Goal: Submit feedback/report problem

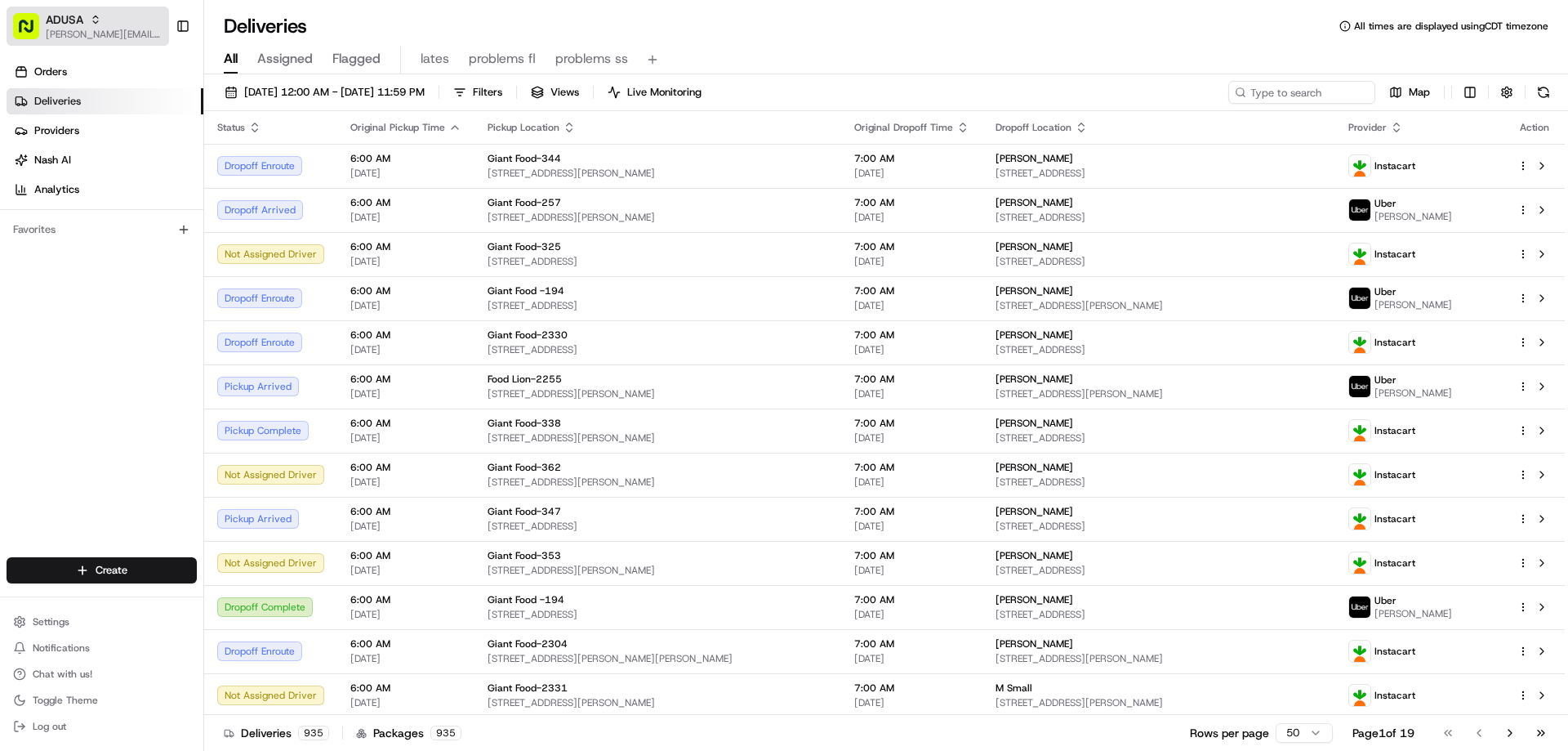
click at [83, 33] on span "[PERSON_NAME][EMAIL_ADDRESS][PERSON_NAME][DOMAIN_NAME]" at bounding box center [103, 34] width 116 height 13
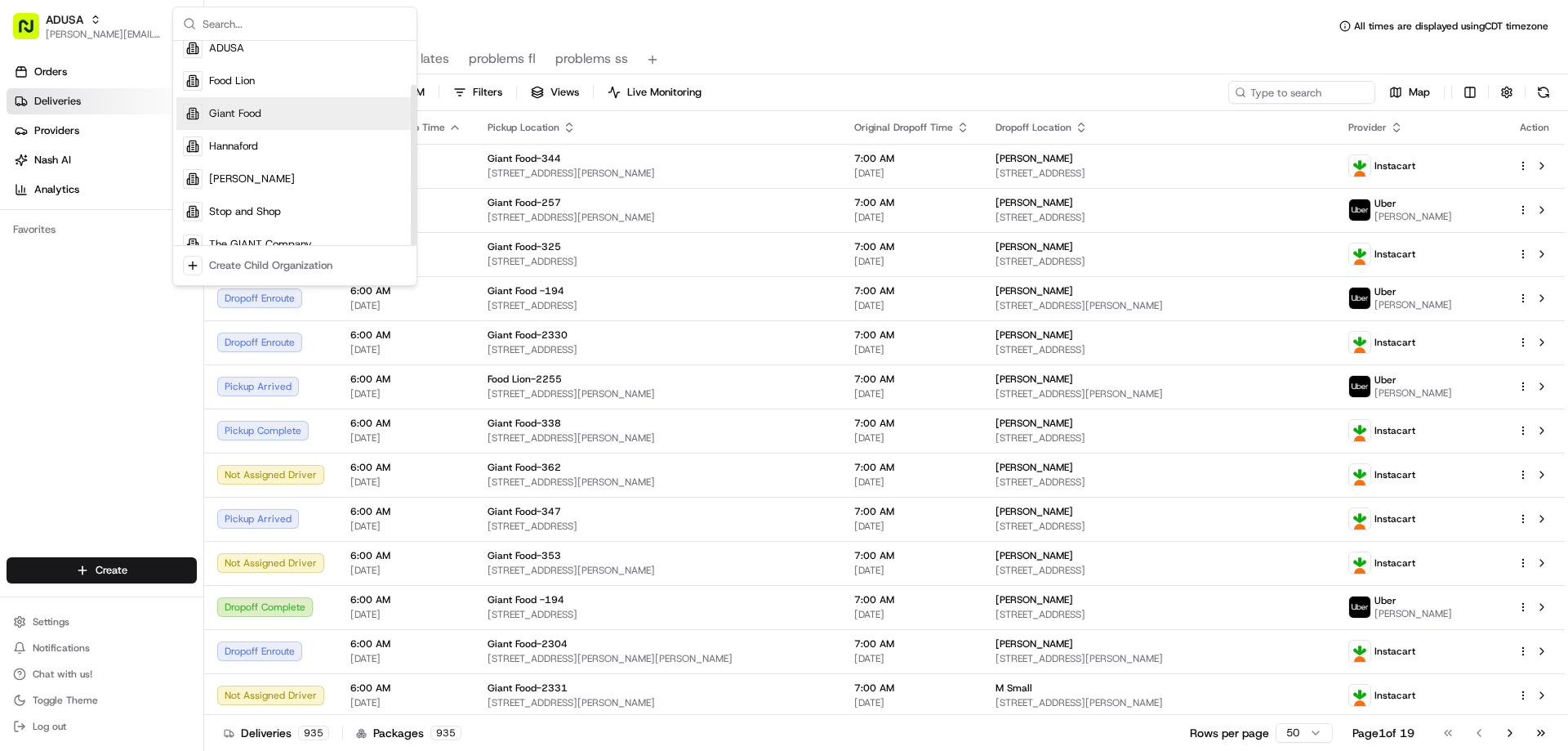
scroll to position [56, 0]
click at [241, 92] on span "Giant Food" at bounding box center [235, 94] width 53 height 15
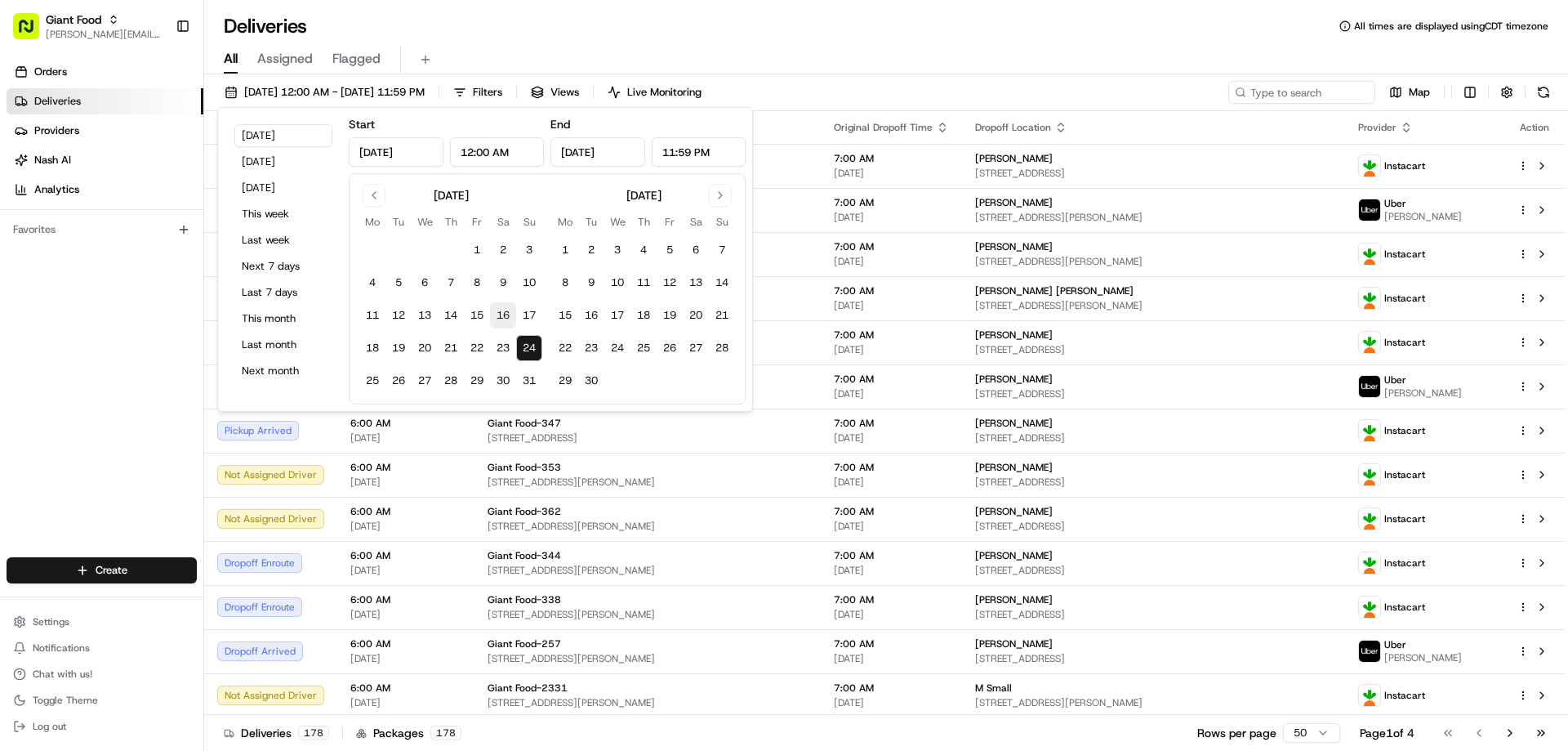
click at [506, 308] on button "16" at bounding box center [503, 315] width 26 height 26
type input "Aug 16, 2025"
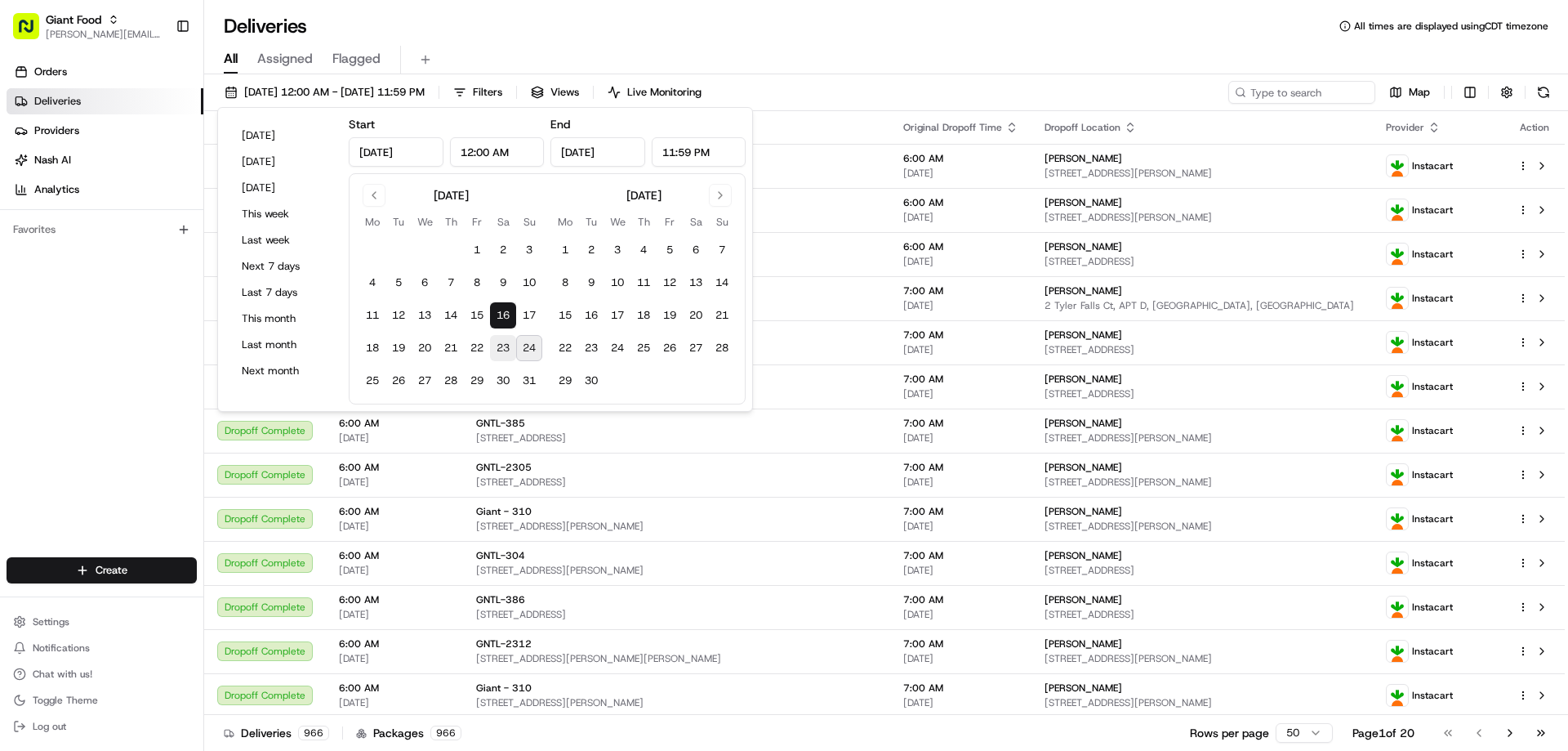
click at [508, 346] on button "23" at bounding box center [503, 348] width 26 height 26
type input "Aug 23, 2025"
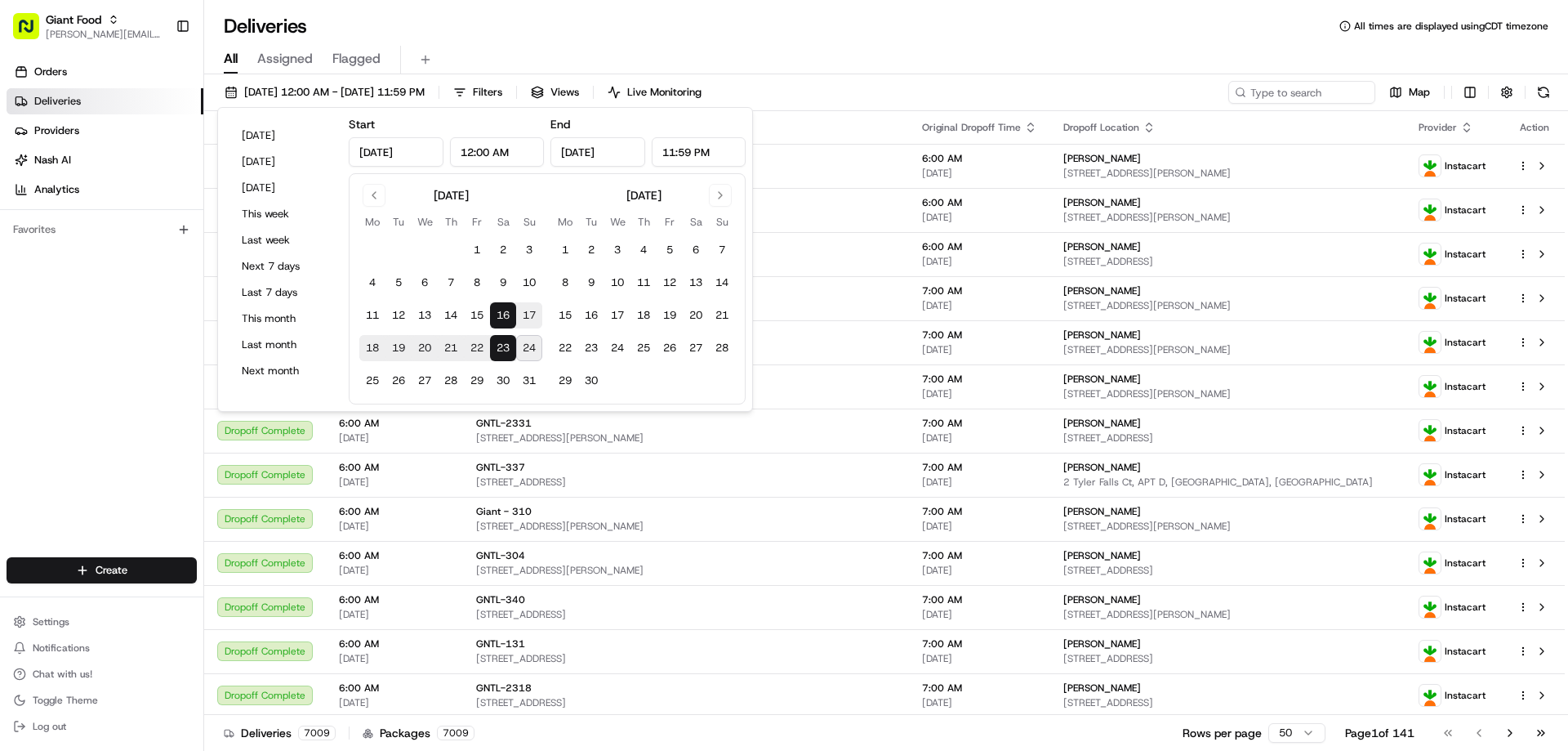
click at [816, 39] on div "All Assigned Flagged" at bounding box center [885, 56] width 1363 height 35
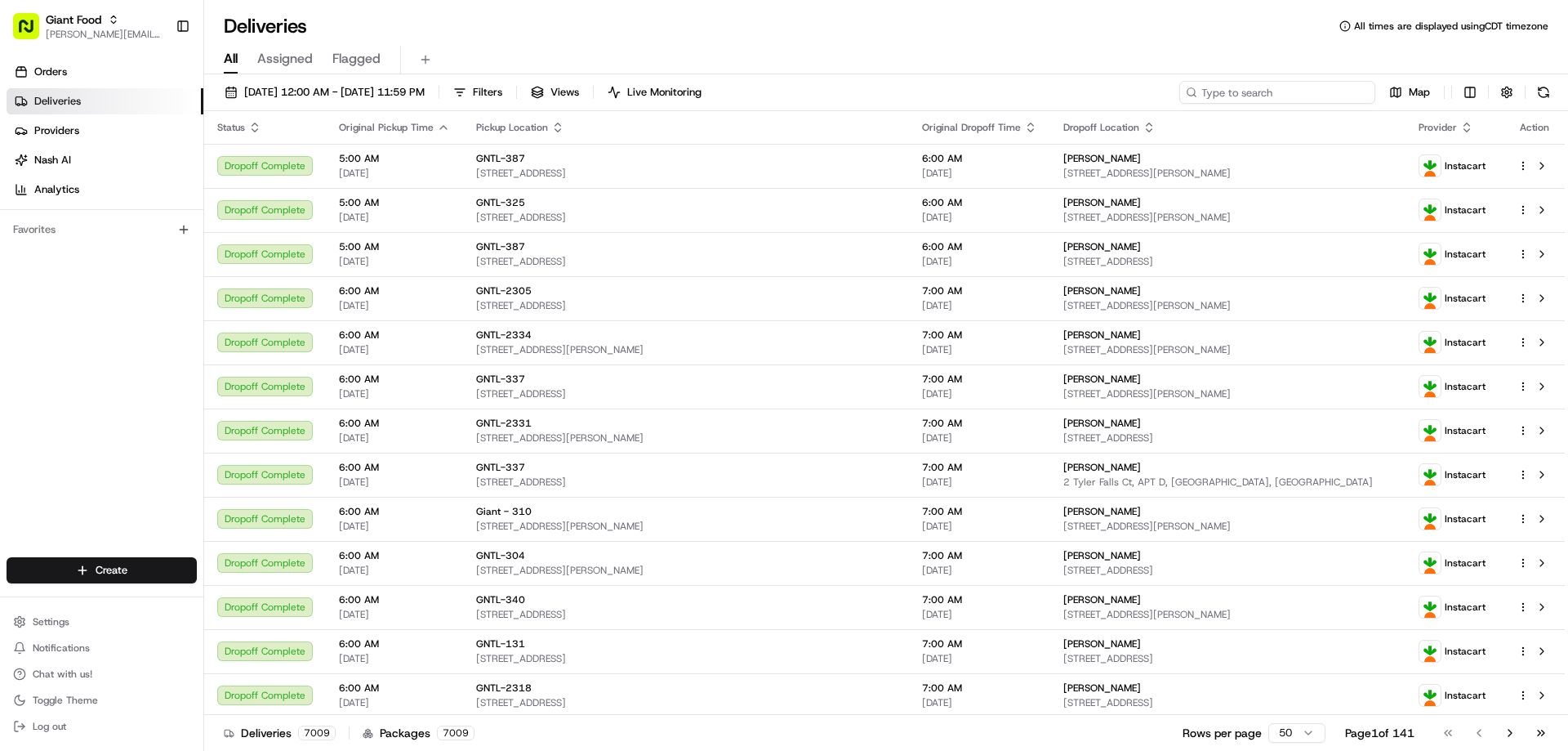
click at [1322, 91] on input at bounding box center [1277, 92] width 196 height 23
paste input "m709022133"
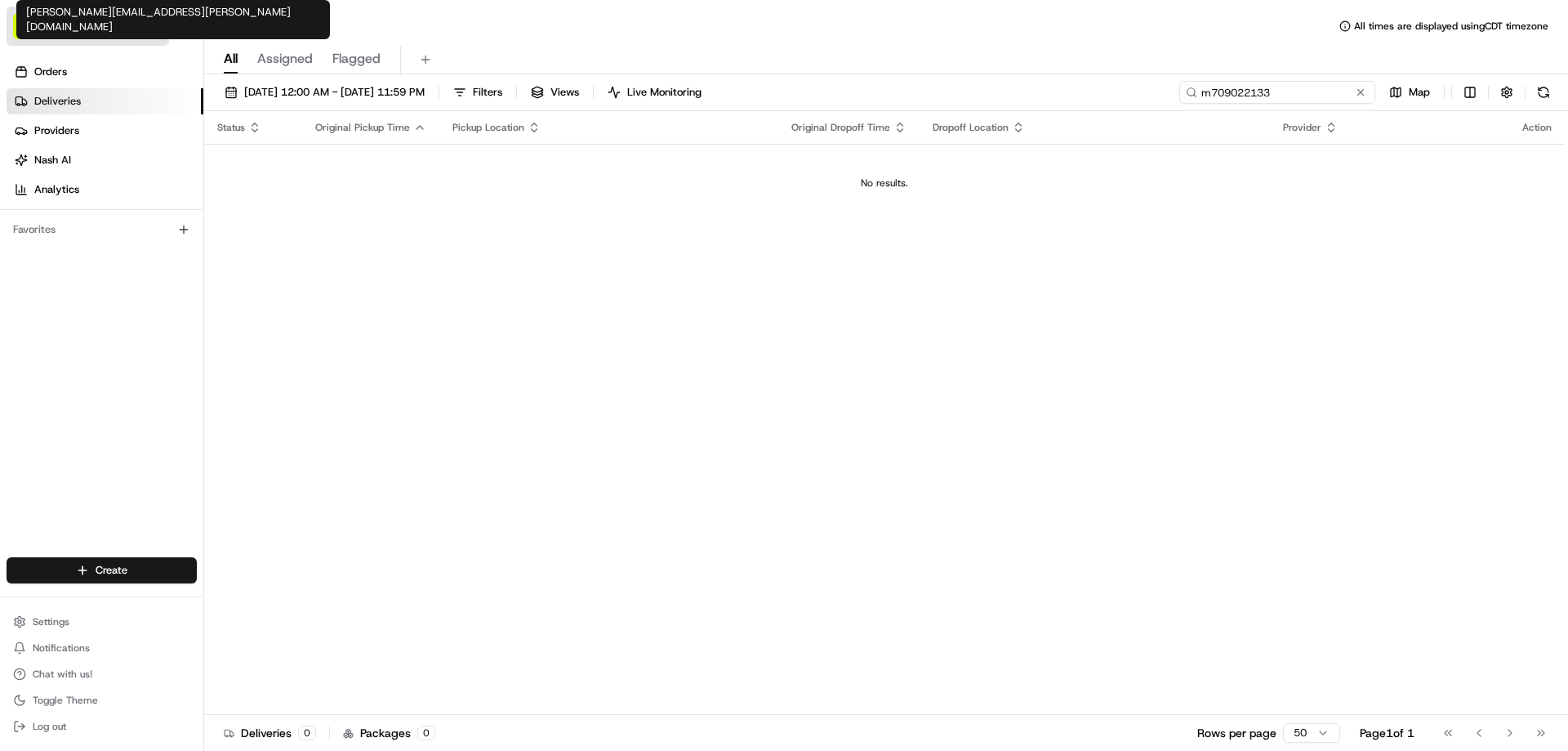
type input "m709022133"
click at [89, 30] on span "[PERSON_NAME][EMAIL_ADDRESS][PERSON_NAME][DOMAIN_NAME]" at bounding box center [103, 34] width 116 height 13
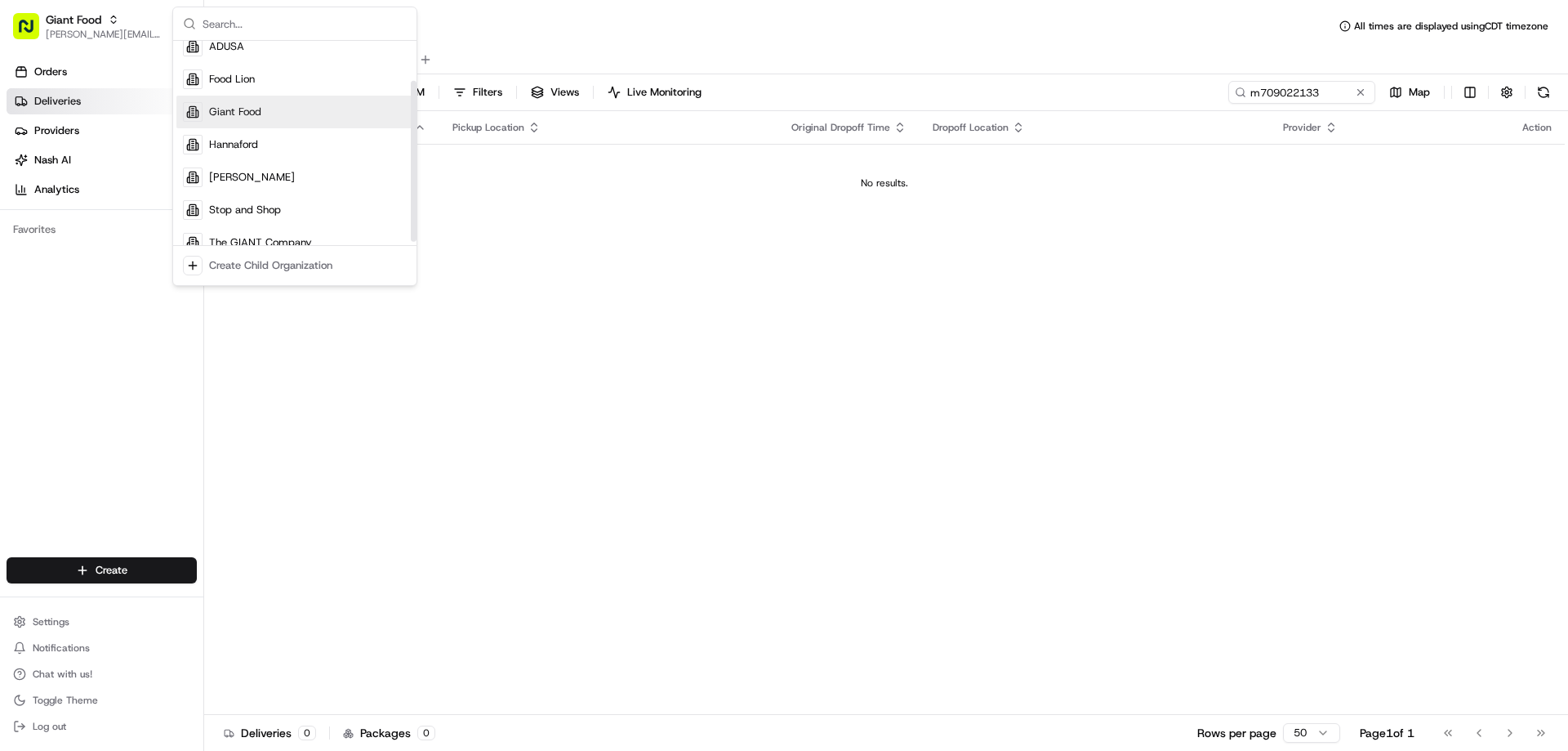
scroll to position [56, 0]
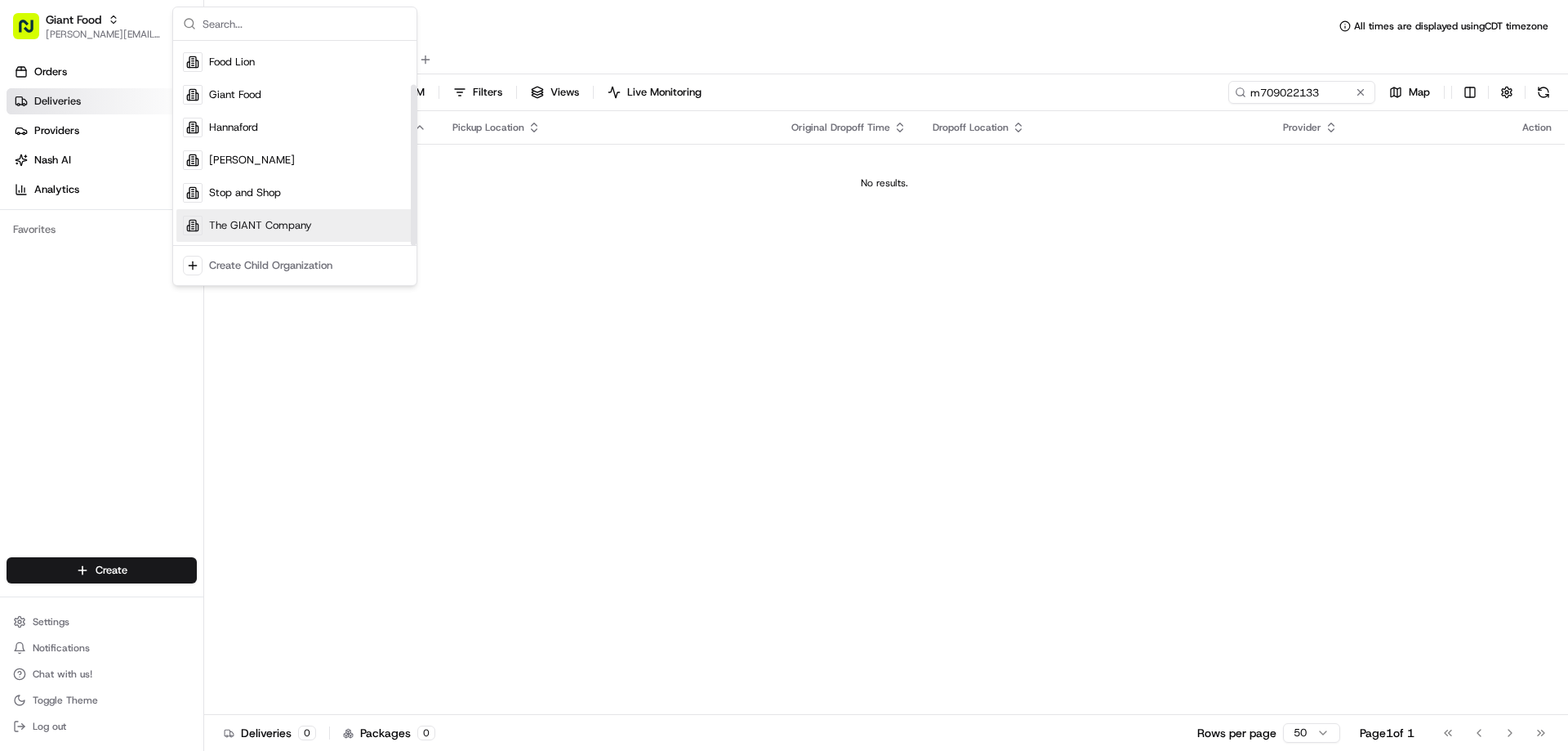
click at [240, 226] on span "The GIANT Company" at bounding box center [260, 225] width 102 height 15
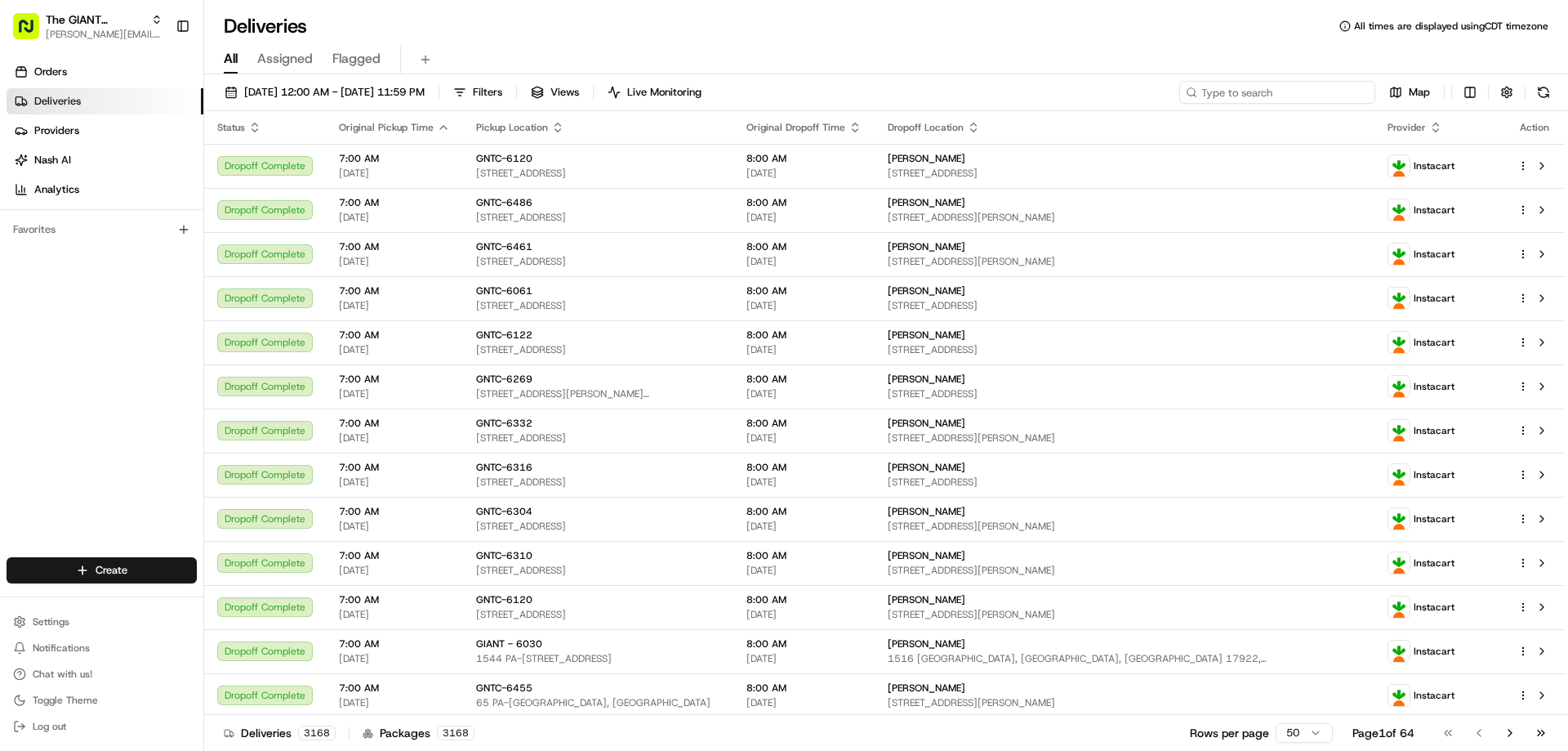
click at [1267, 94] on input at bounding box center [1277, 92] width 196 height 23
paste input "m709022133"
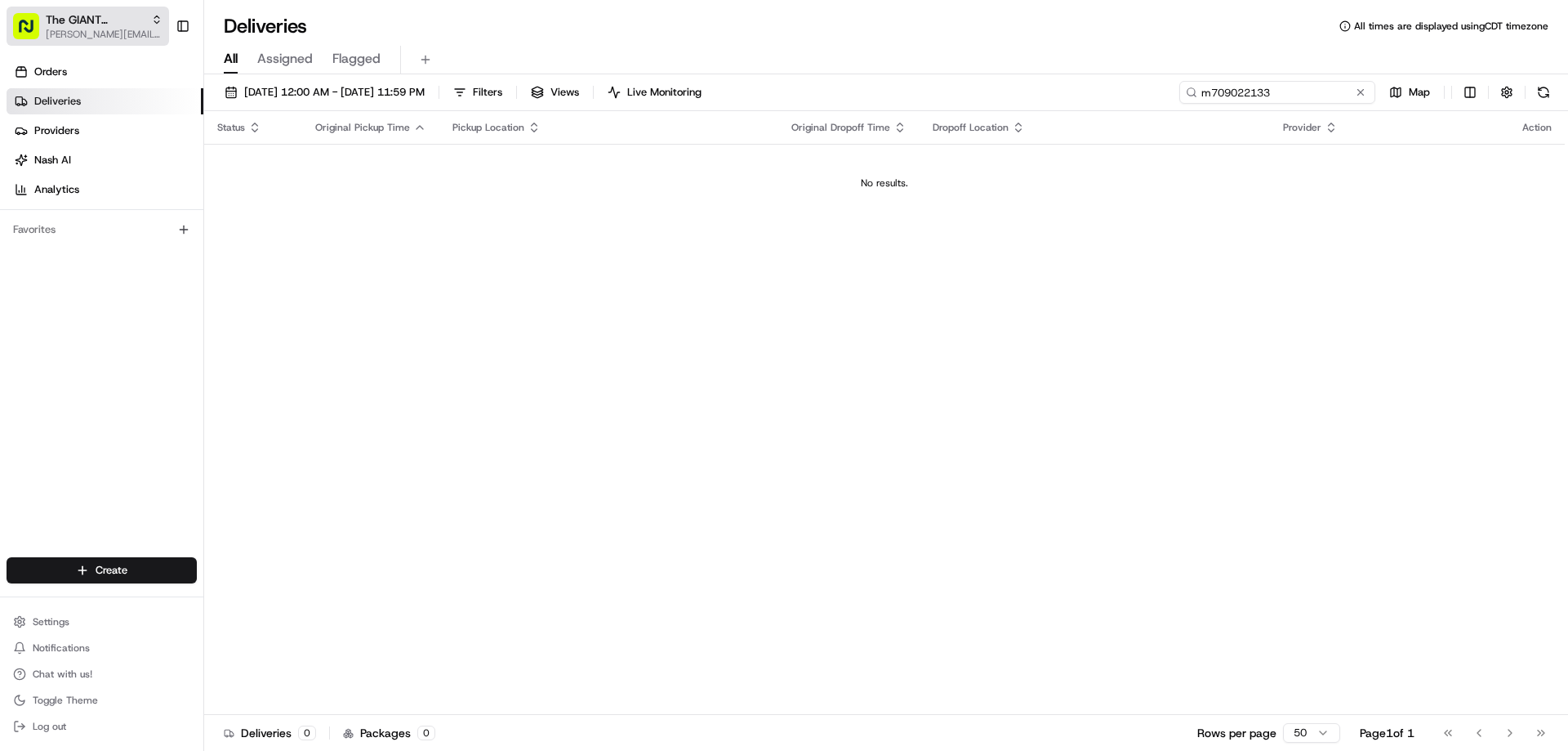
type input "m709022133"
click at [88, 16] on span "The GIANT Company" at bounding box center [94, 19] width 98 height 16
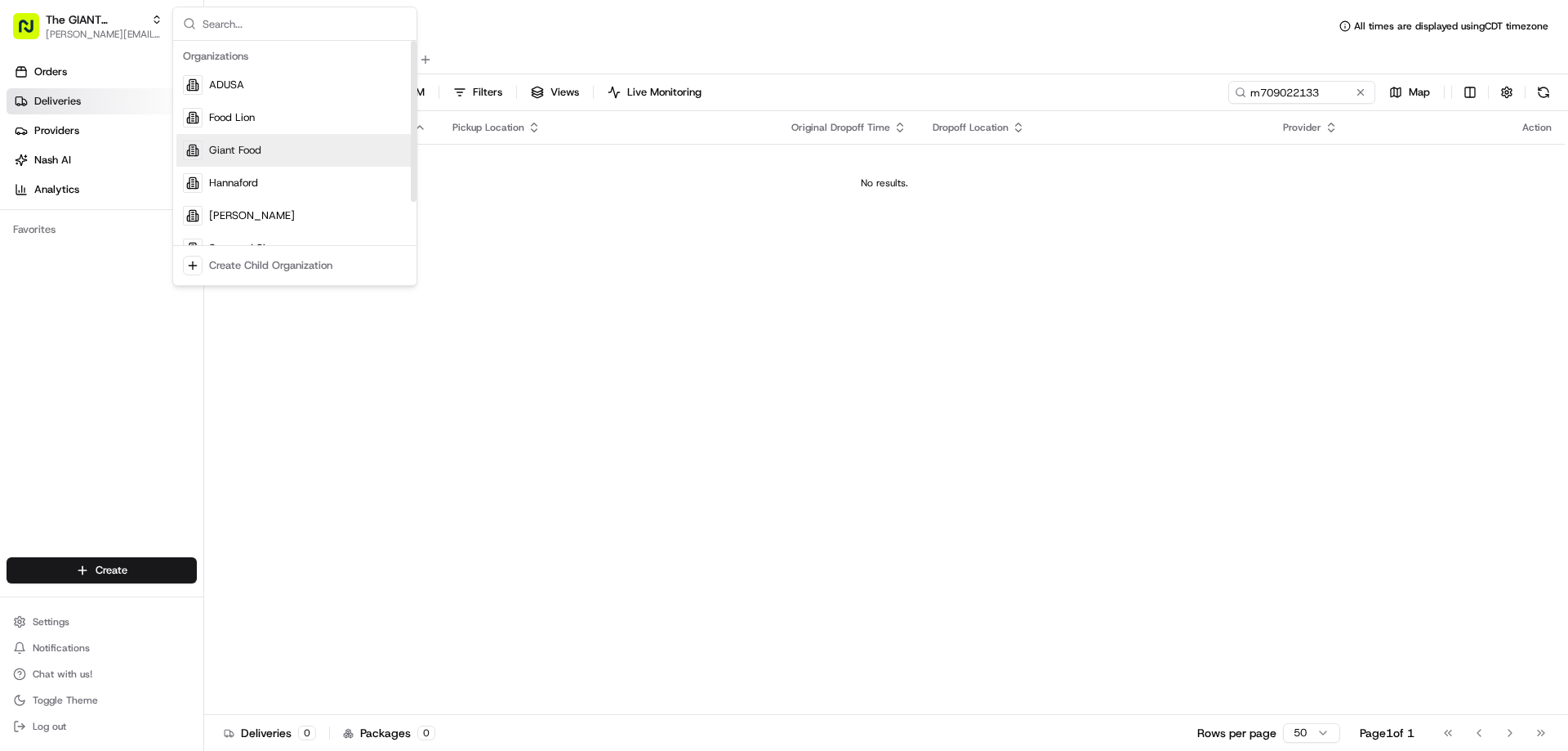
click at [235, 148] on span "Giant Food" at bounding box center [235, 150] width 53 height 15
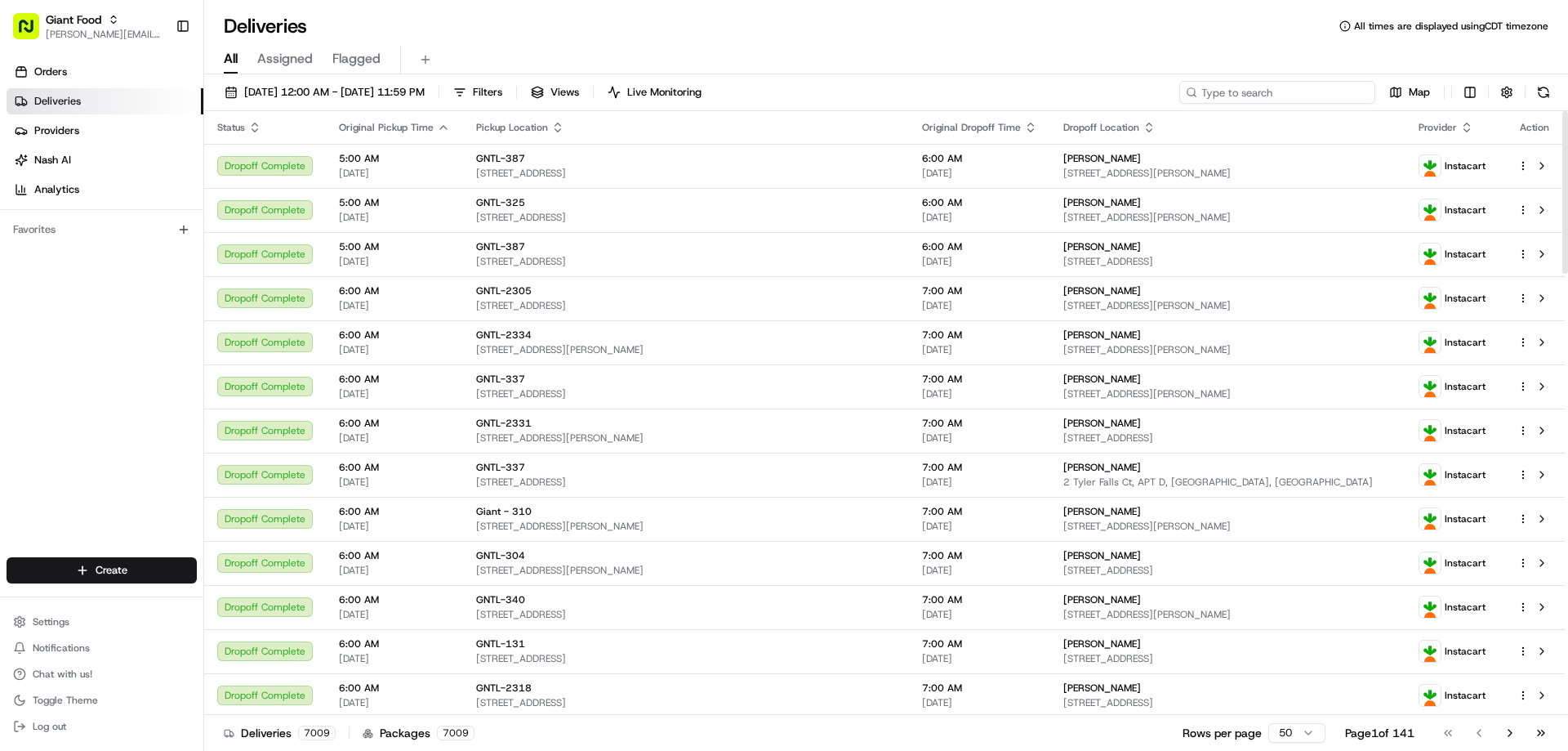
click at [1273, 95] on input at bounding box center [1277, 92] width 196 height 23
paste input "m709022133"
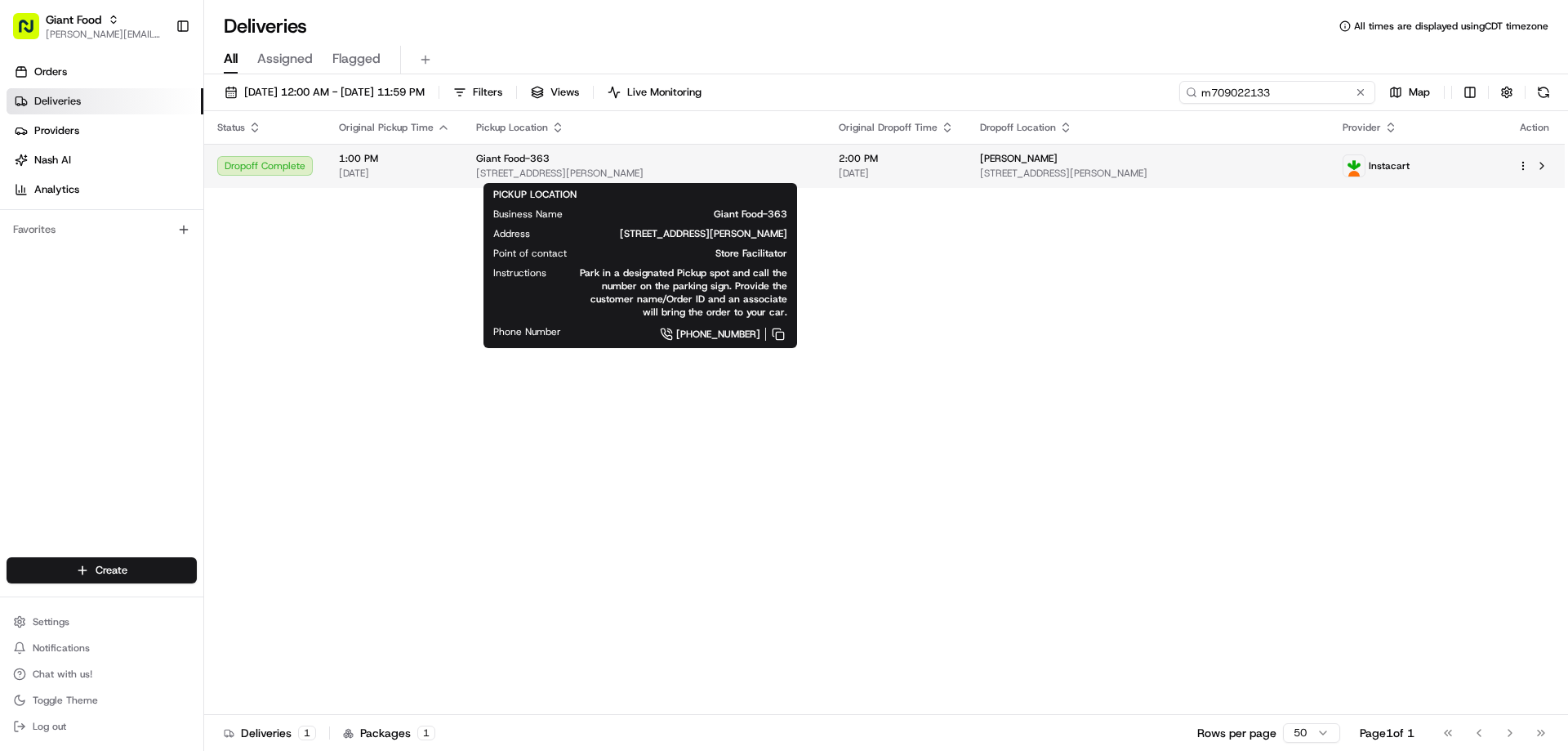
type input "m709022133"
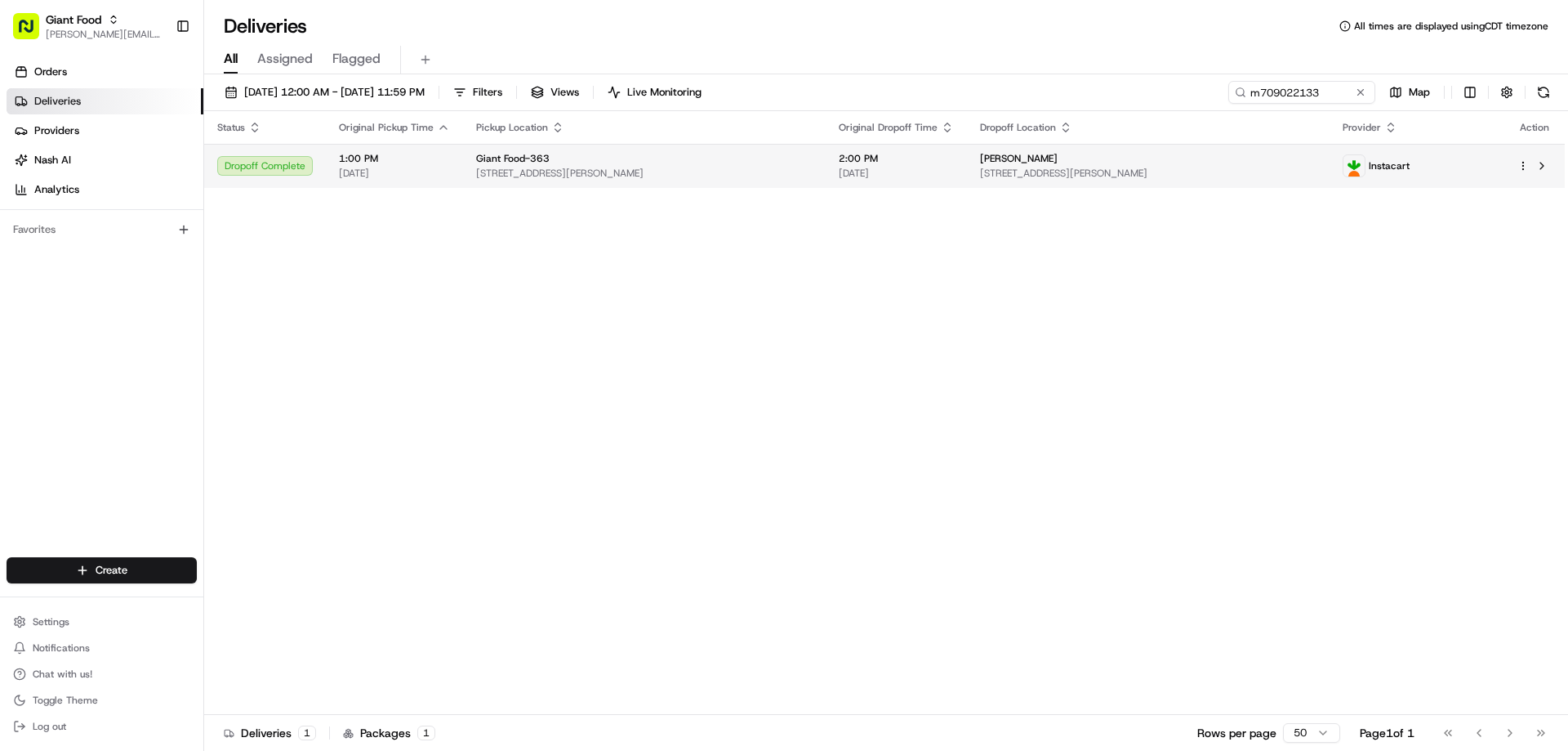
click at [531, 156] on span "Giant Food-363" at bounding box center [513, 158] width 74 height 13
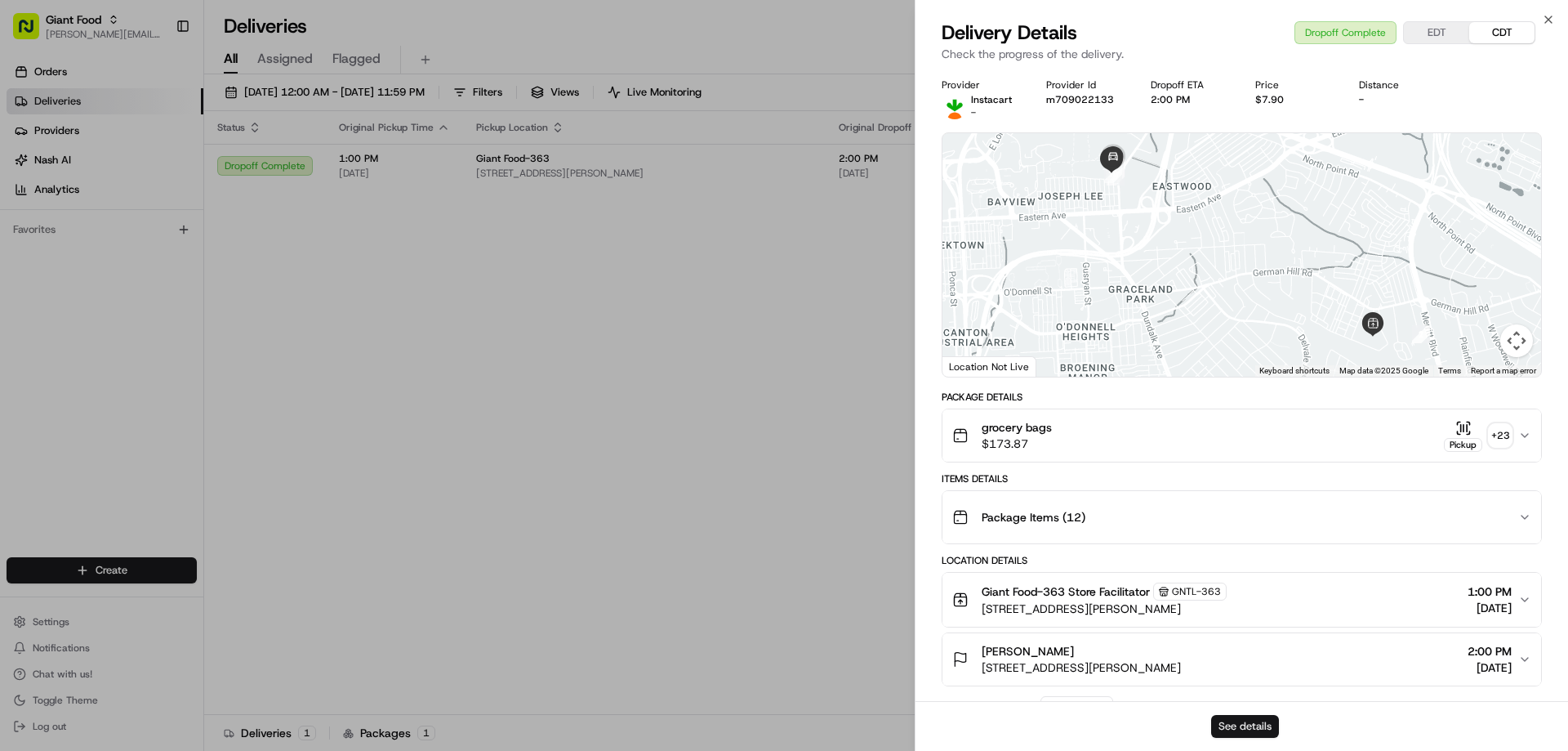
click at [1258, 726] on button "See details" at bounding box center [1245, 726] width 68 height 23
click at [1542, 20] on icon "button" at bounding box center [1547, 19] width 13 height 13
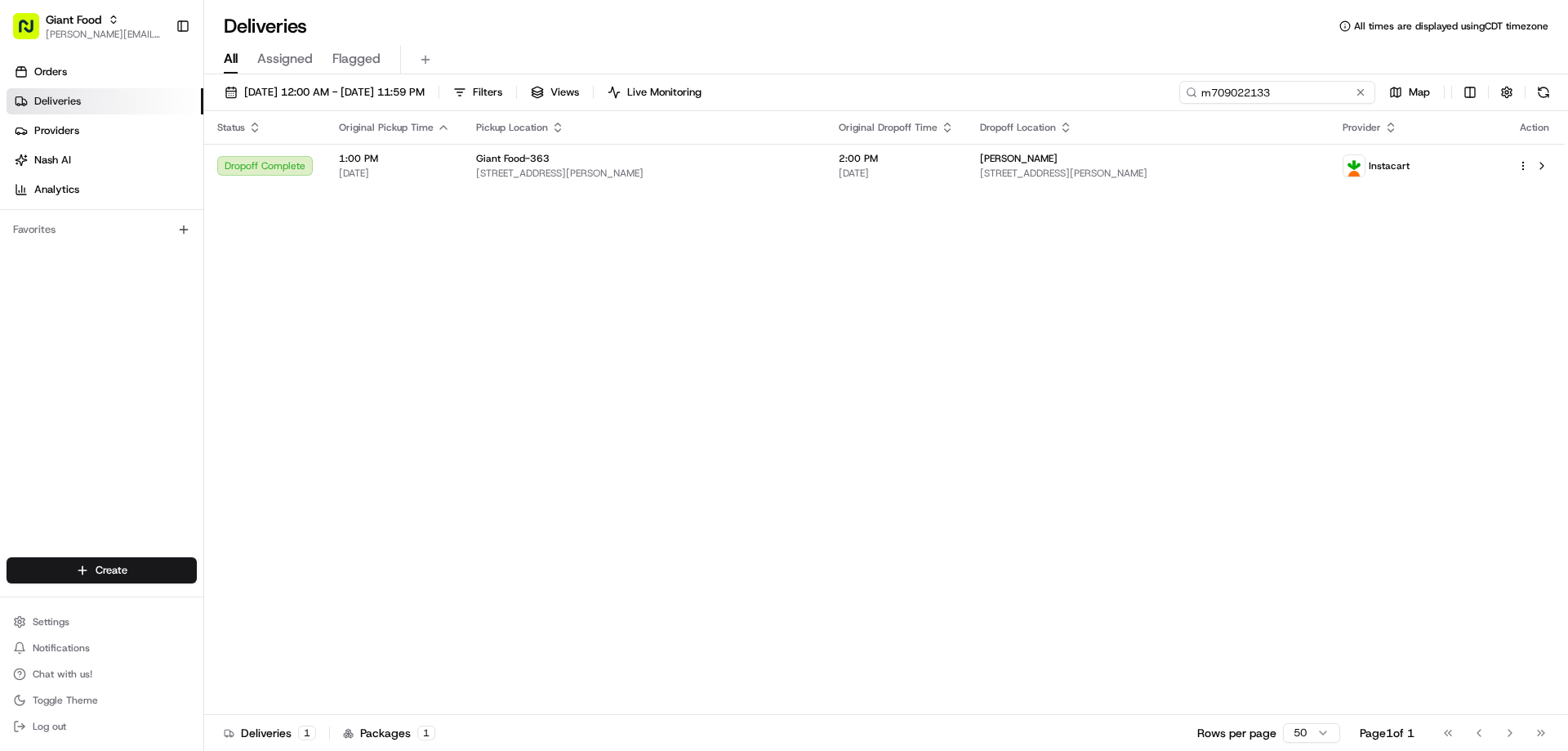
drag, startPoint x: 1325, startPoint y: 91, endPoint x: 1198, endPoint y: 101, distance: 127.4
click at [1198, 101] on input "m709022133" at bounding box center [1277, 92] width 196 height 23
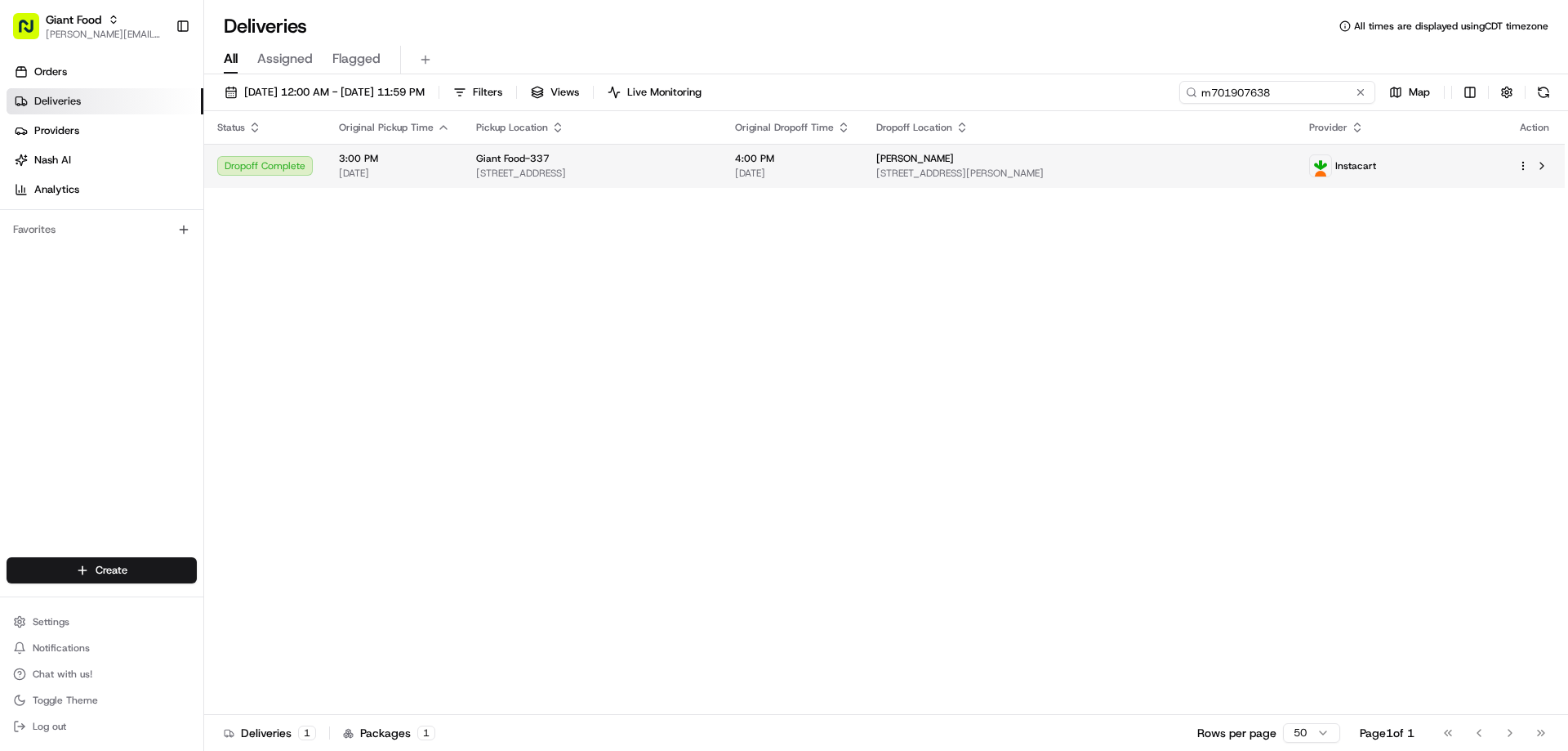
type input "m701907638"
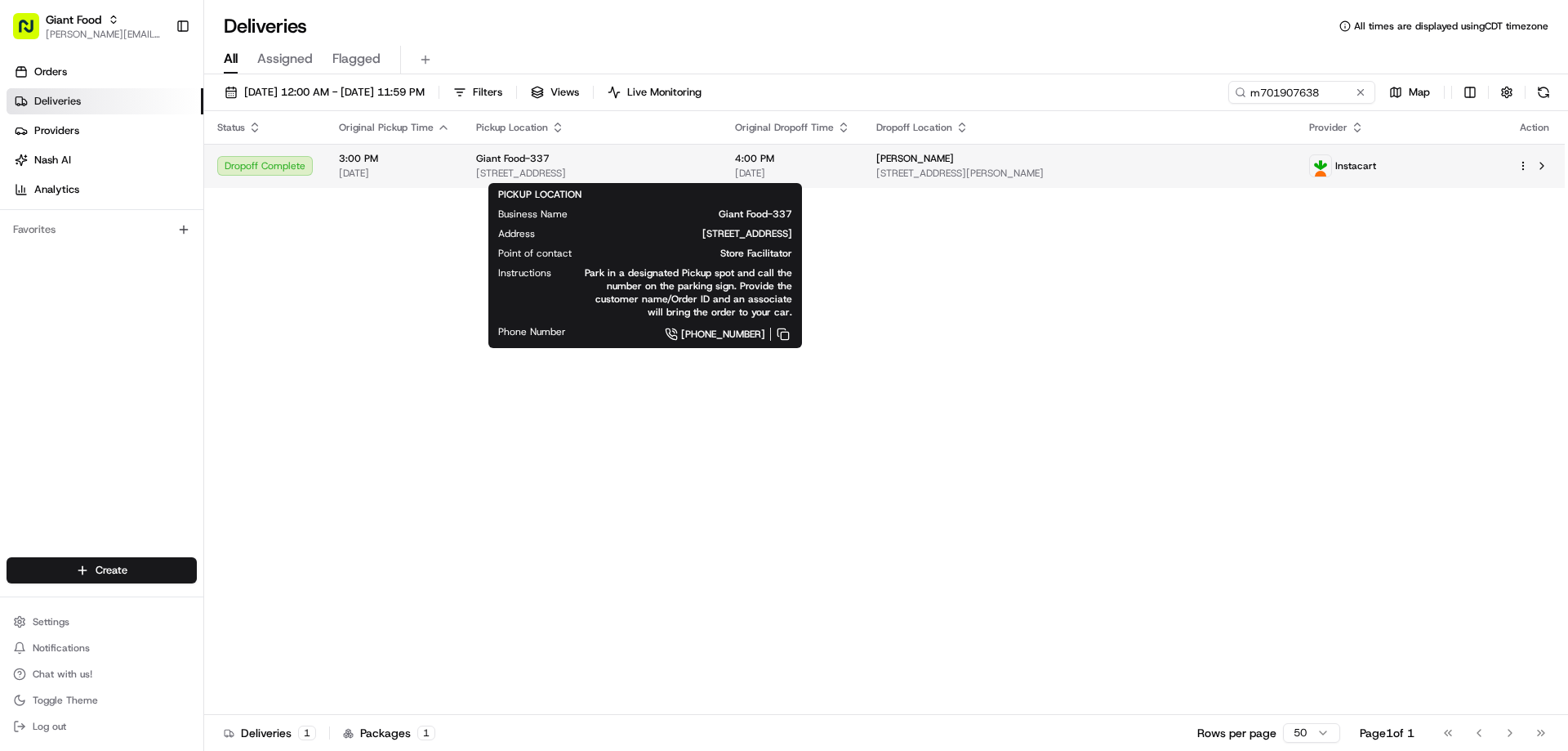
click at [504, 160] on span "Giant Food-337" at bounding box center [513, 158] width 74 height 13
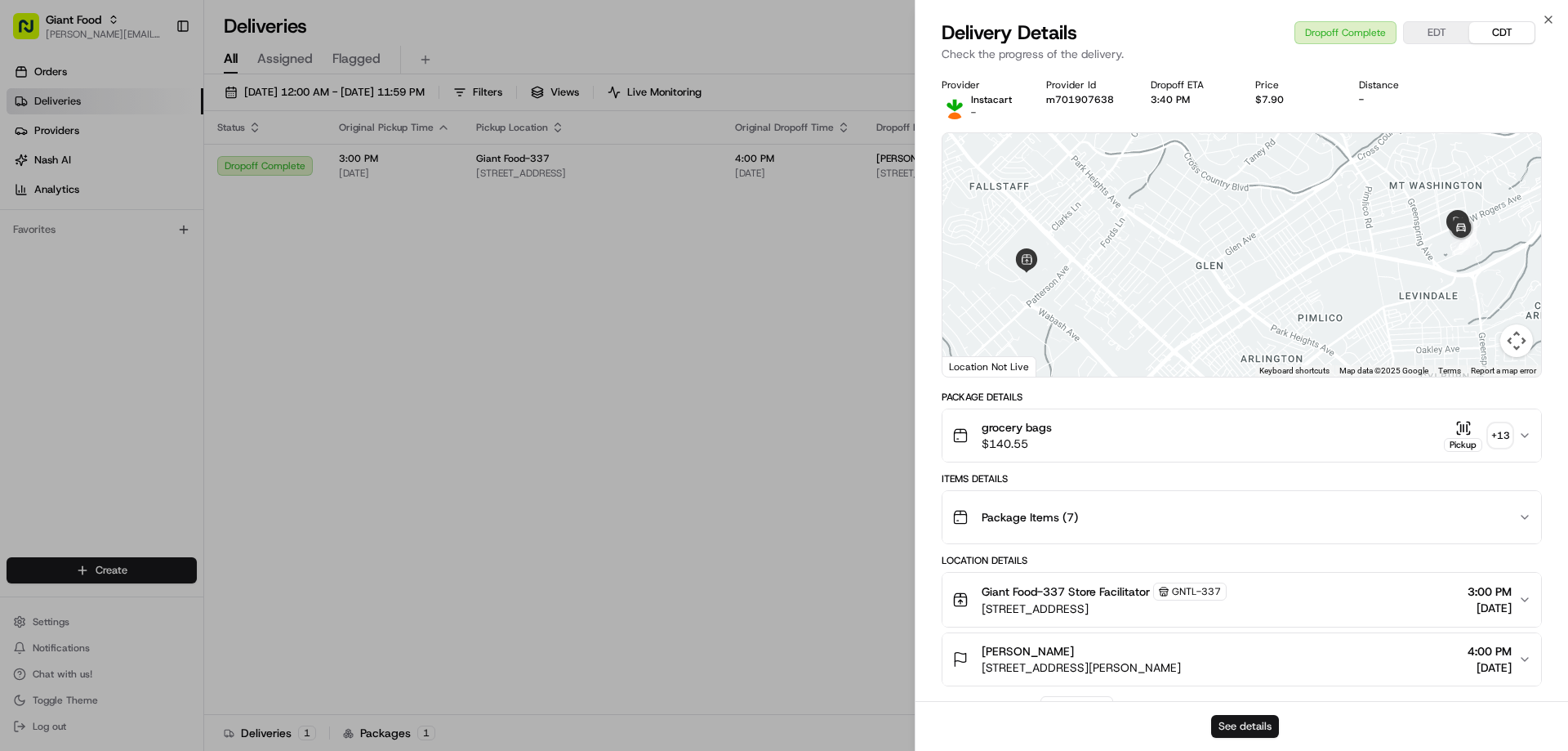
click at [1230, 727] on button "See details" at bounding box center [1245, 726] width 68 height 23
click at [1547, 24] on icon "button" at bounding box center [1547, 19] width 13 height 13
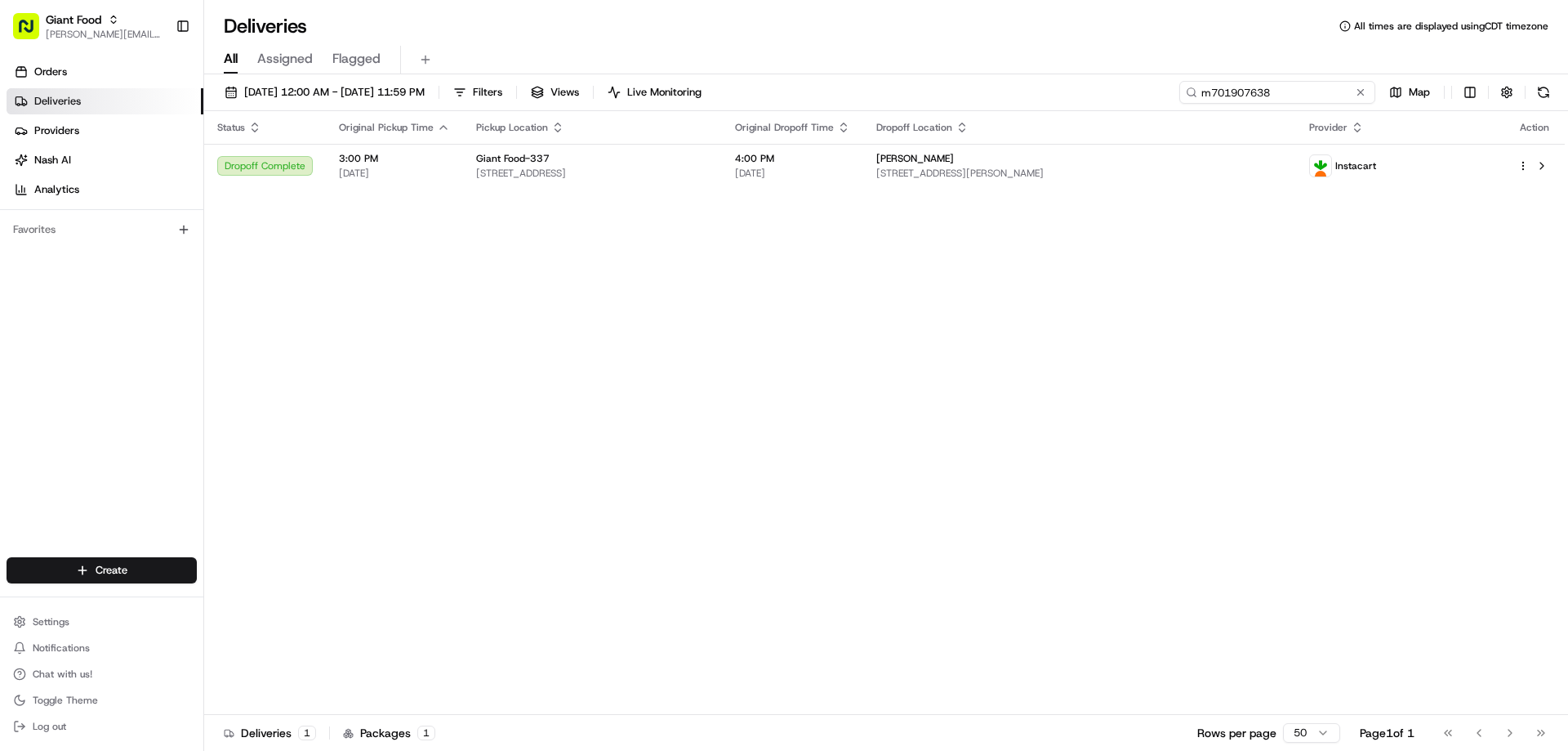
drag, startPoint x: 1338, startPoint y: 94, endPoint x: 1193, endPoint y: 98, distance: 145.1
click at [1195, 99] on input "m701907638" at bounding box center [1277, 92] width 196 height 23
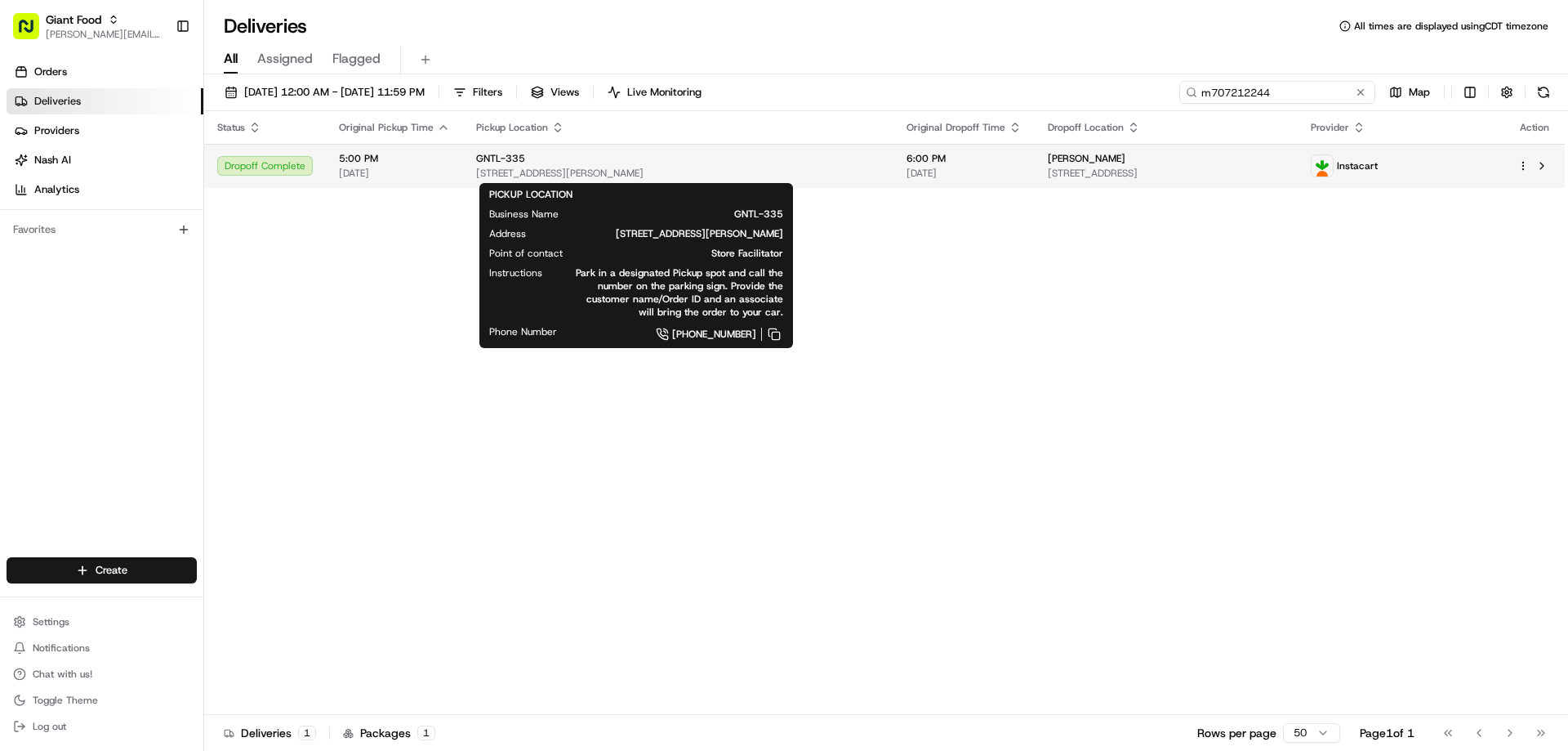
type input "m707212244"
click at [514, 162] on span "GNTL-335" at bounding box center [500, 158] width 49 height 13
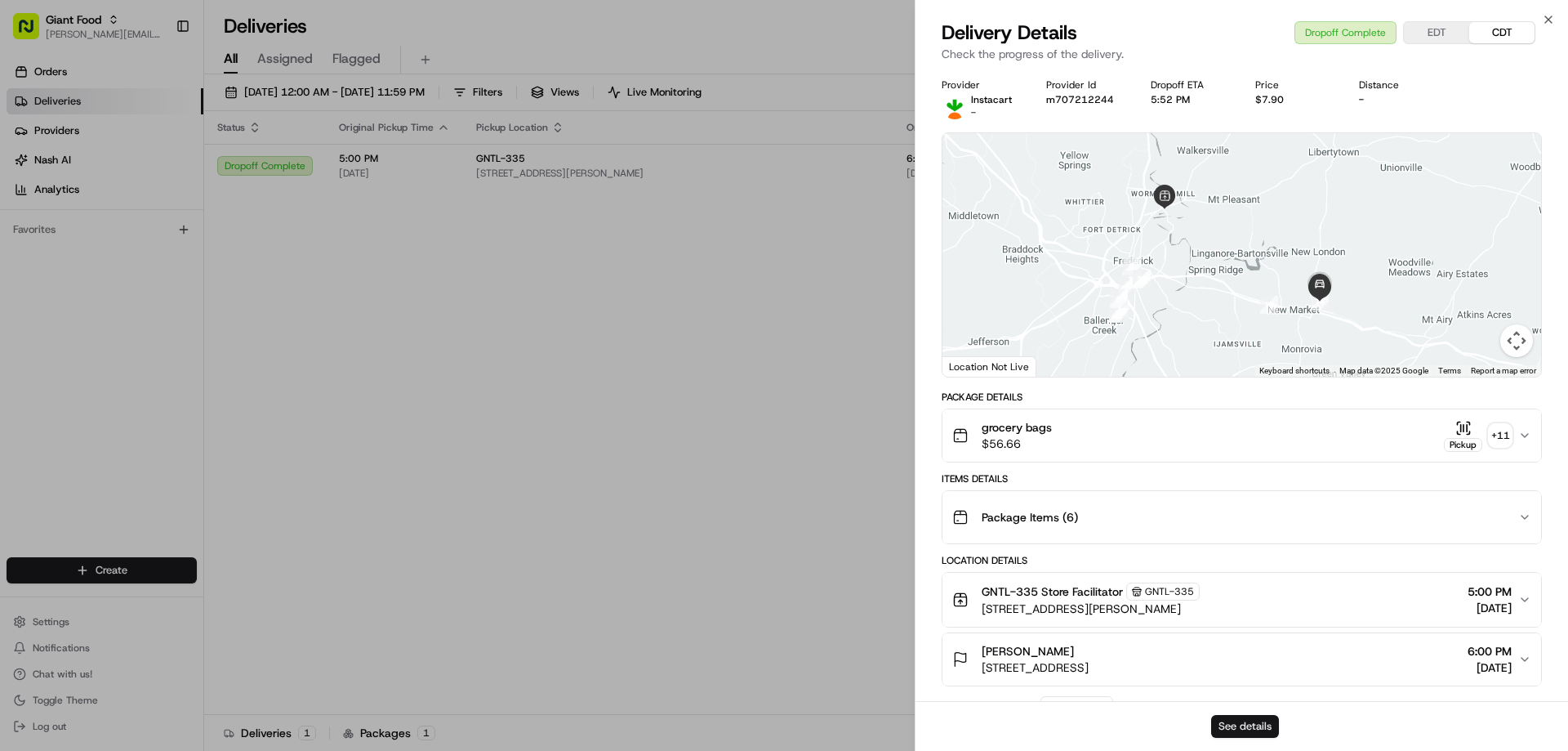
click at [1248, 719] on button "See details" at bounding box center [1245, 726] width 68 height 23
click at [1544, 19] on icon "button" at bounding box center [1547, 19] width 13 height 13
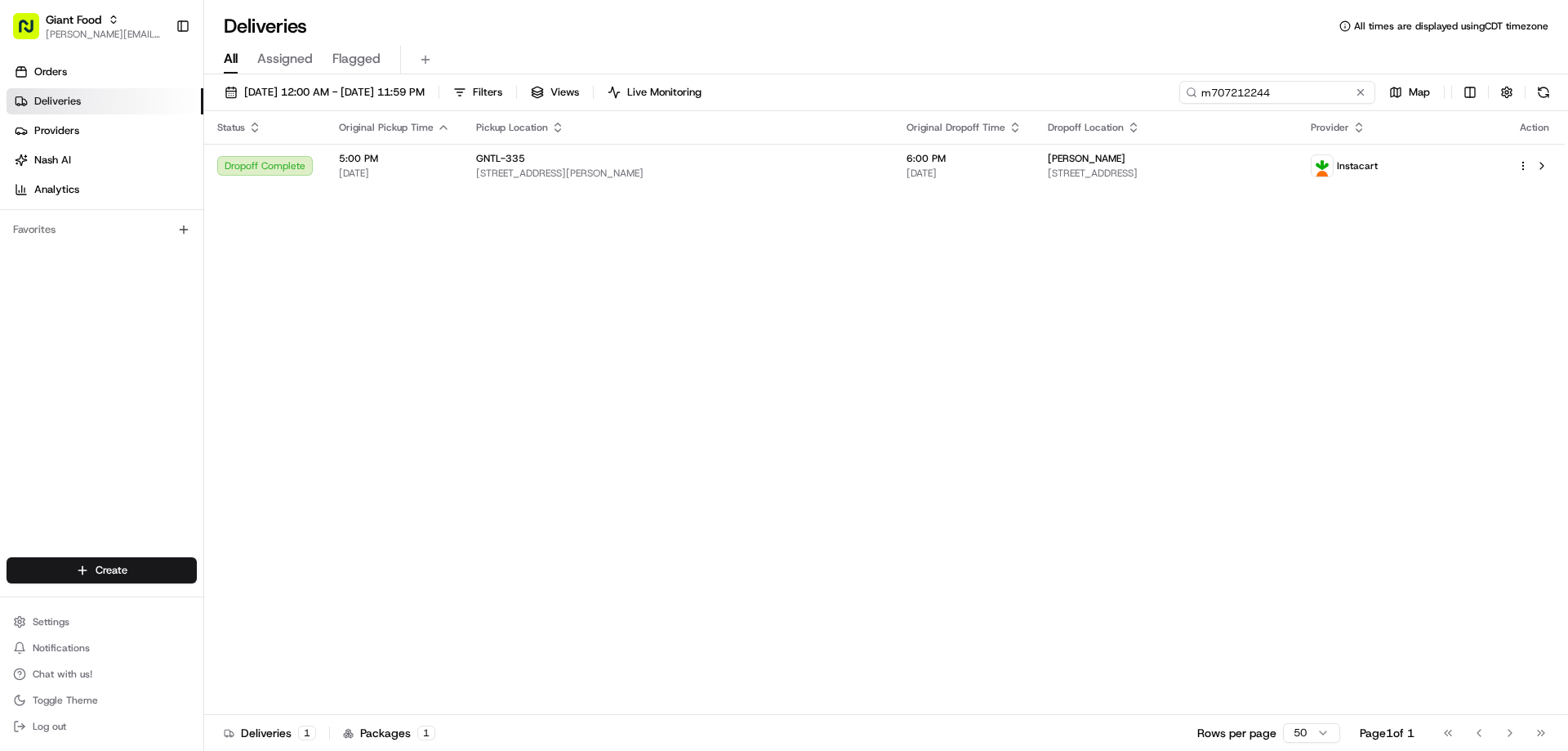
drag, startPoint x: 1331, startPoint y: 90, endPoint x: 1184, endPoint y: 98, distance: 147.2
click at [1184, 98] on input "m707212244" at bounding box center [1277, 92] width 196 height 23
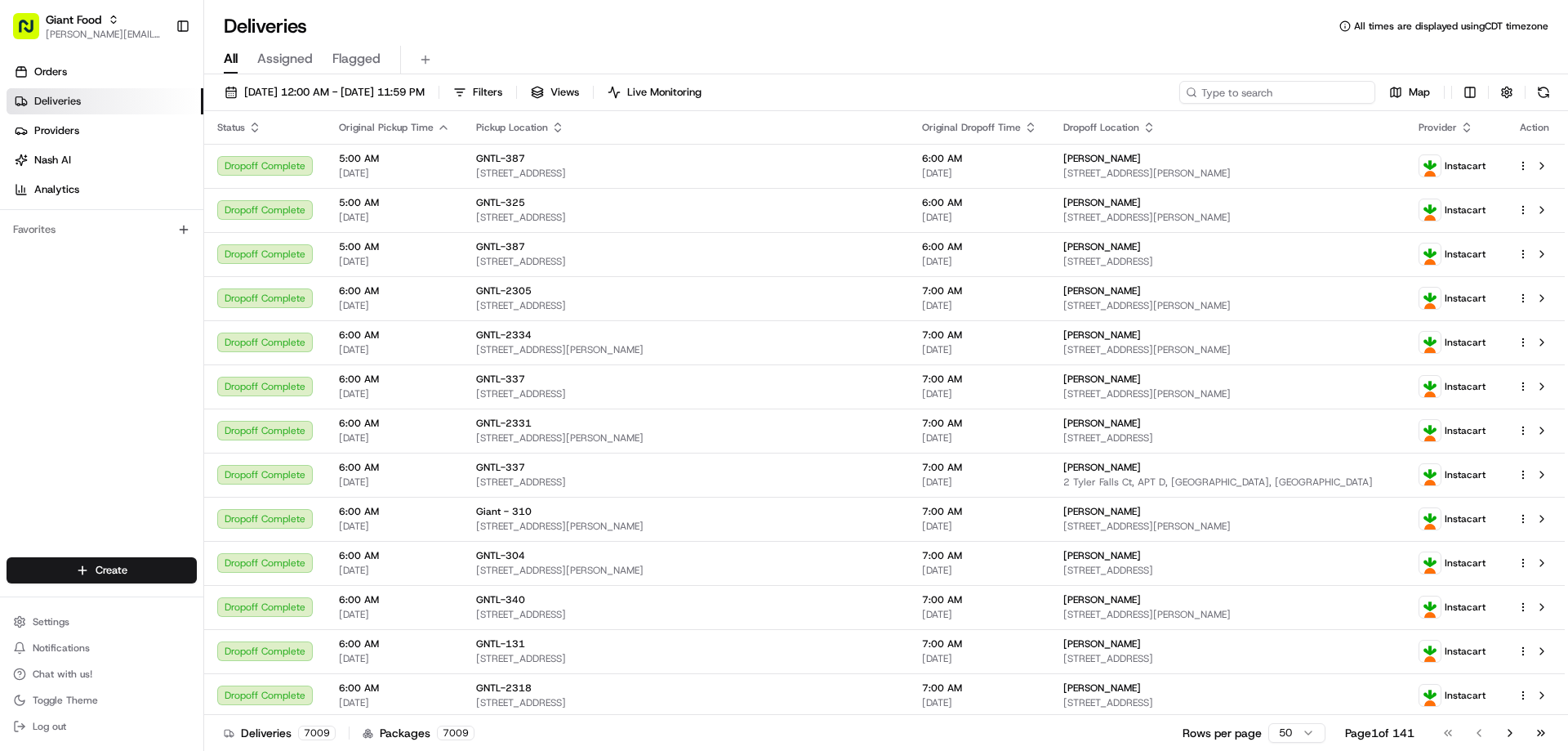
click at [1220, 92] on input at bounding box center [1277, 92] width 196 height 23
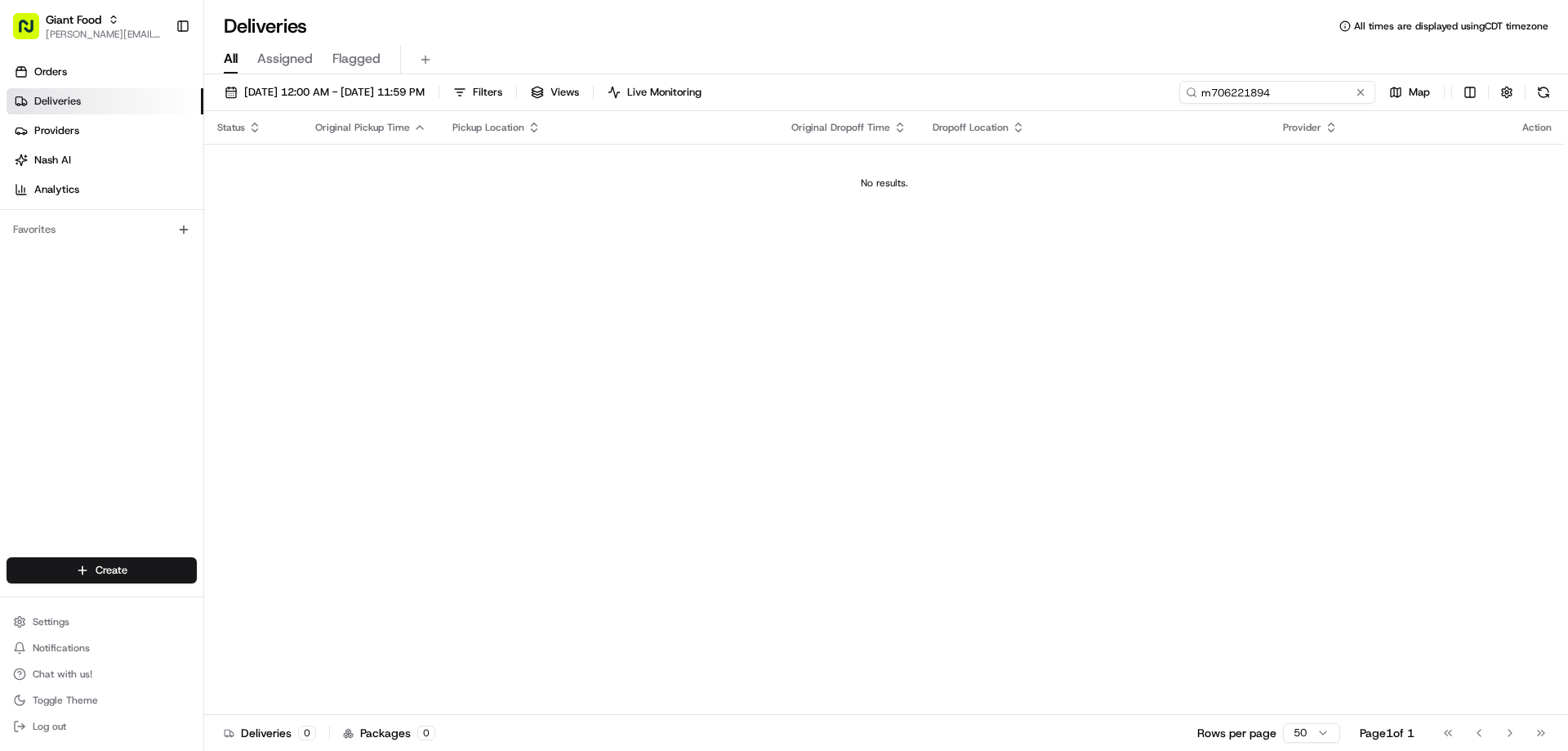
type input "m706221894"
drag, startPoint x: 1332, startPoint y: 91, endPoint x: 1150, endPoint y: 102, distance: 182.3
click at [1167, 102] on div "08/16/2025 12:00 AM - 08/23/2025 11:59 PM Filters Views Live Monitoring m706221…" at bounding box center [885, 95] width 1363 height 30
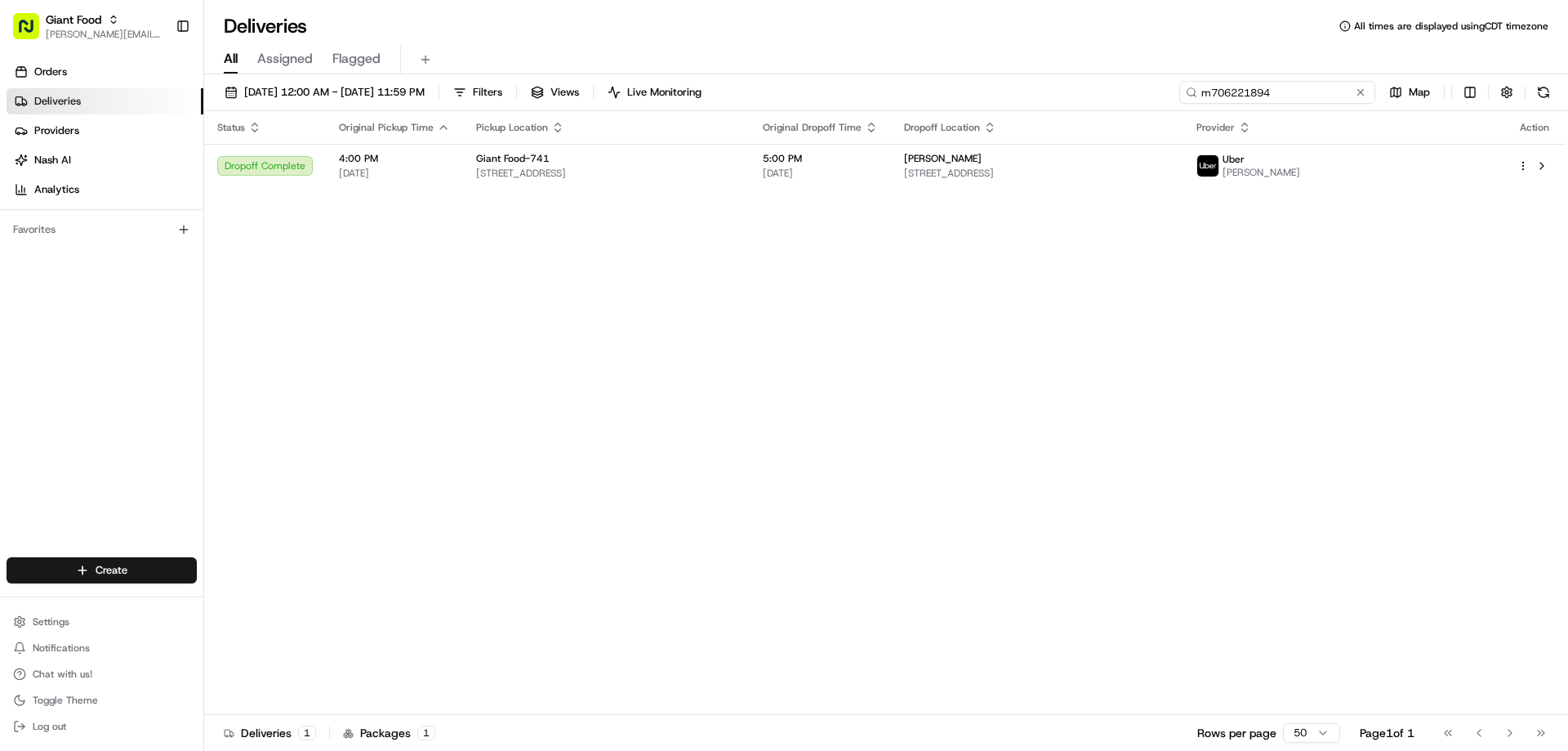
type input "m706221894"
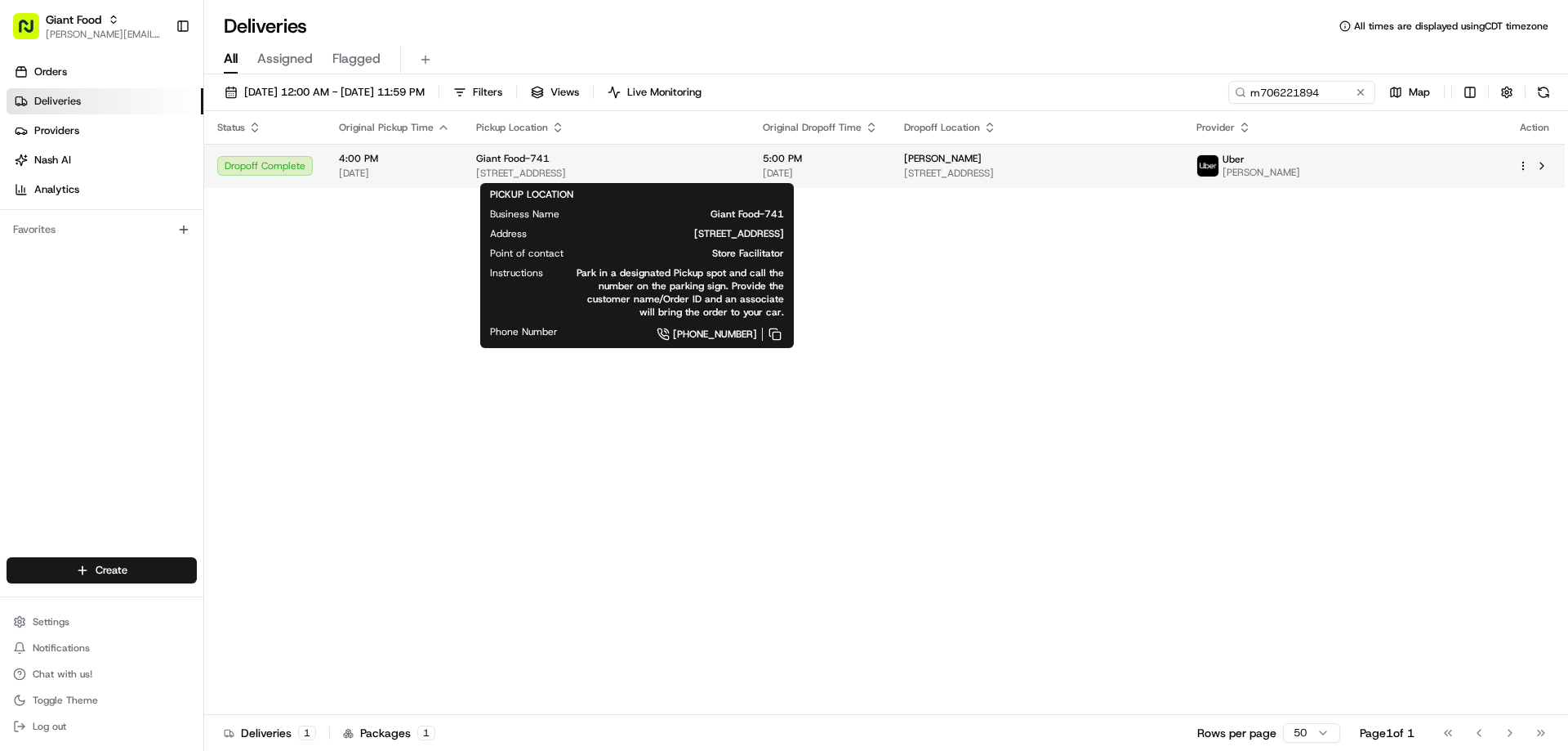
click at [610, 158] on div "Giant Food-741" at bounding box center [607, 158] width 261 height 13
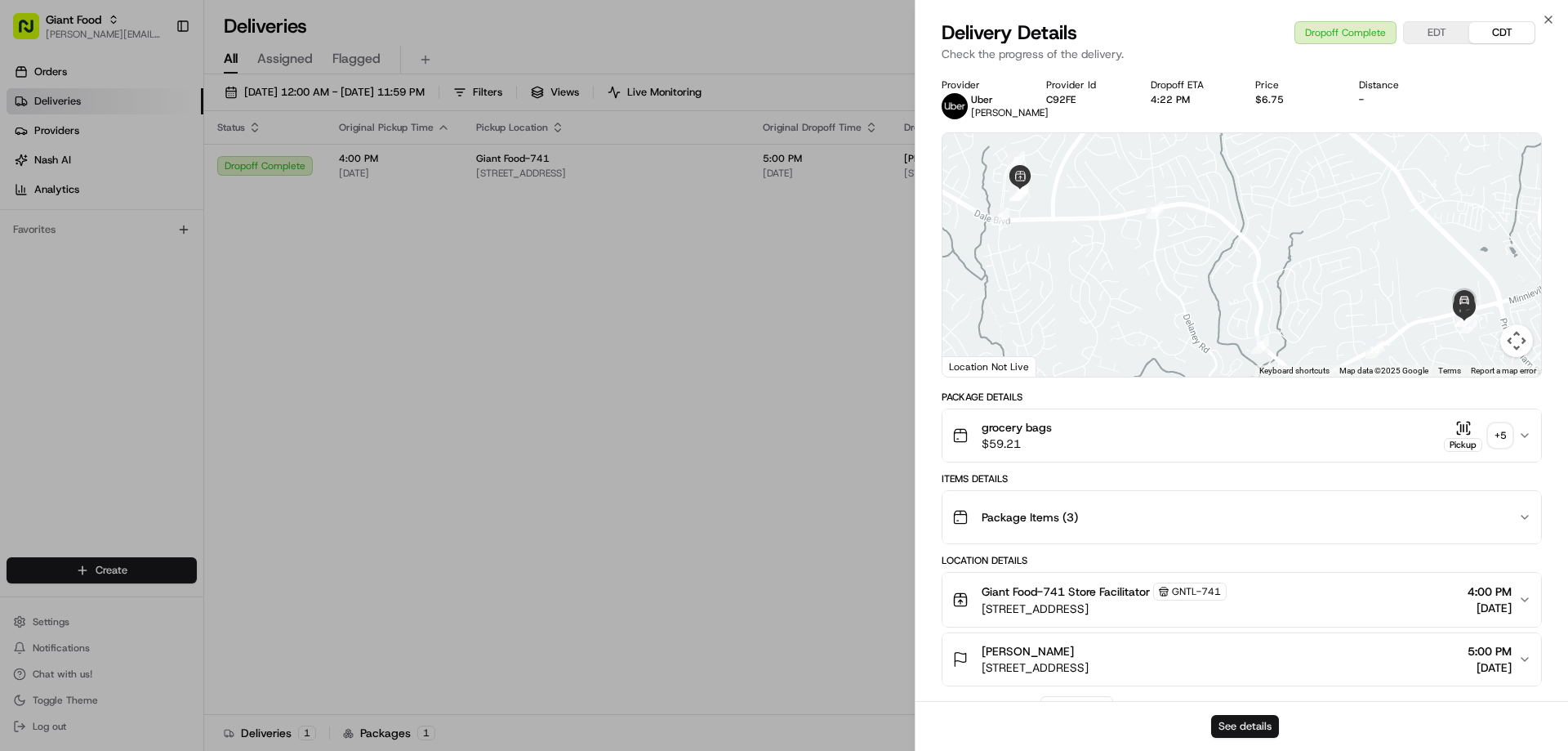
click at [1225, 721] on button "See details" at bounding box center [1245, 726] width 68 height 23
click at [1548, 19] on icon "button" at bounding box center [1547, 19] width 13 height 13
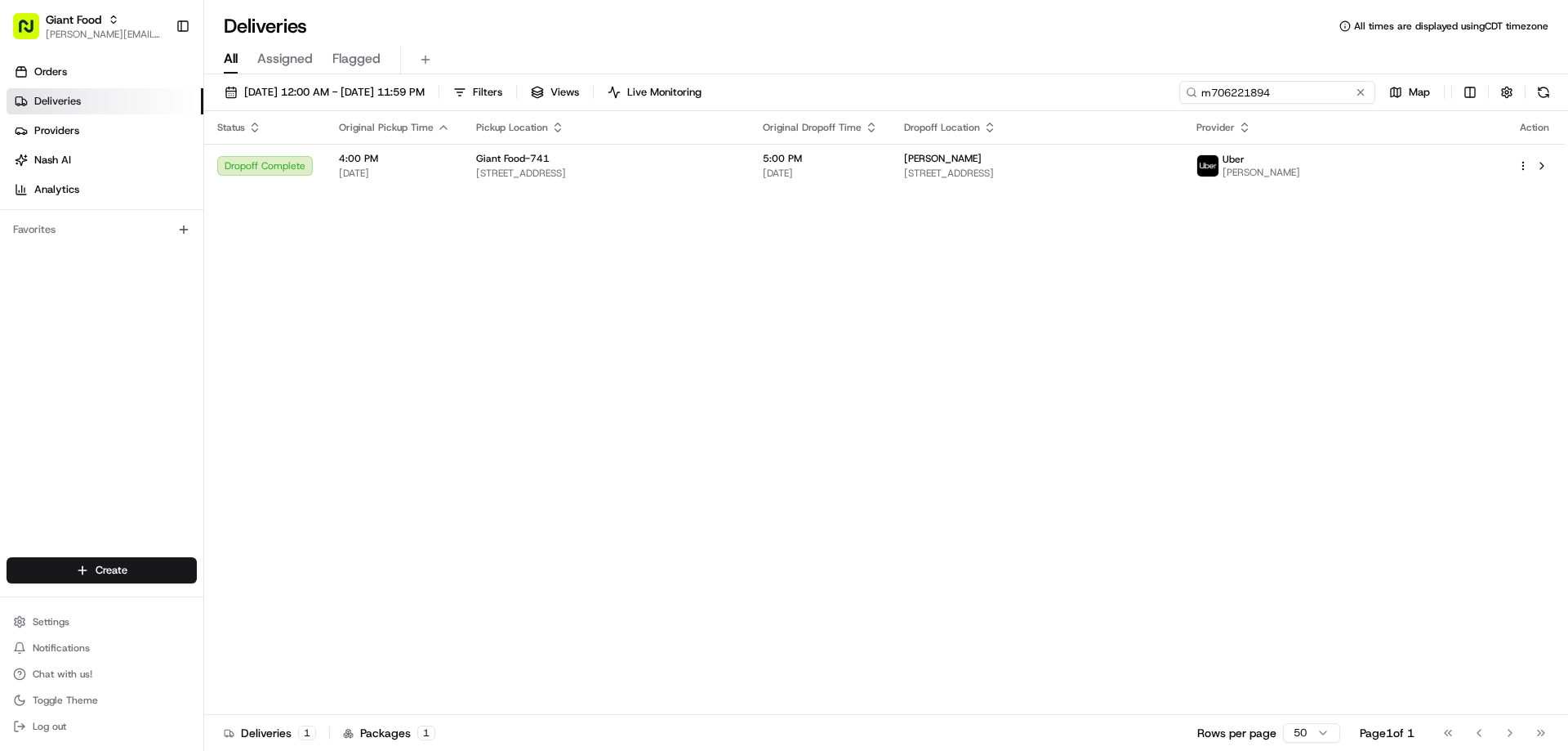
drag, startPoint x: 1326, startPoint y: 93, endPoint x: 1192, endPoint y: 96, distance: 134.0
click at [1192, 96] on div "m706221894" at bounding box center [1277, 92] width 196 height 23
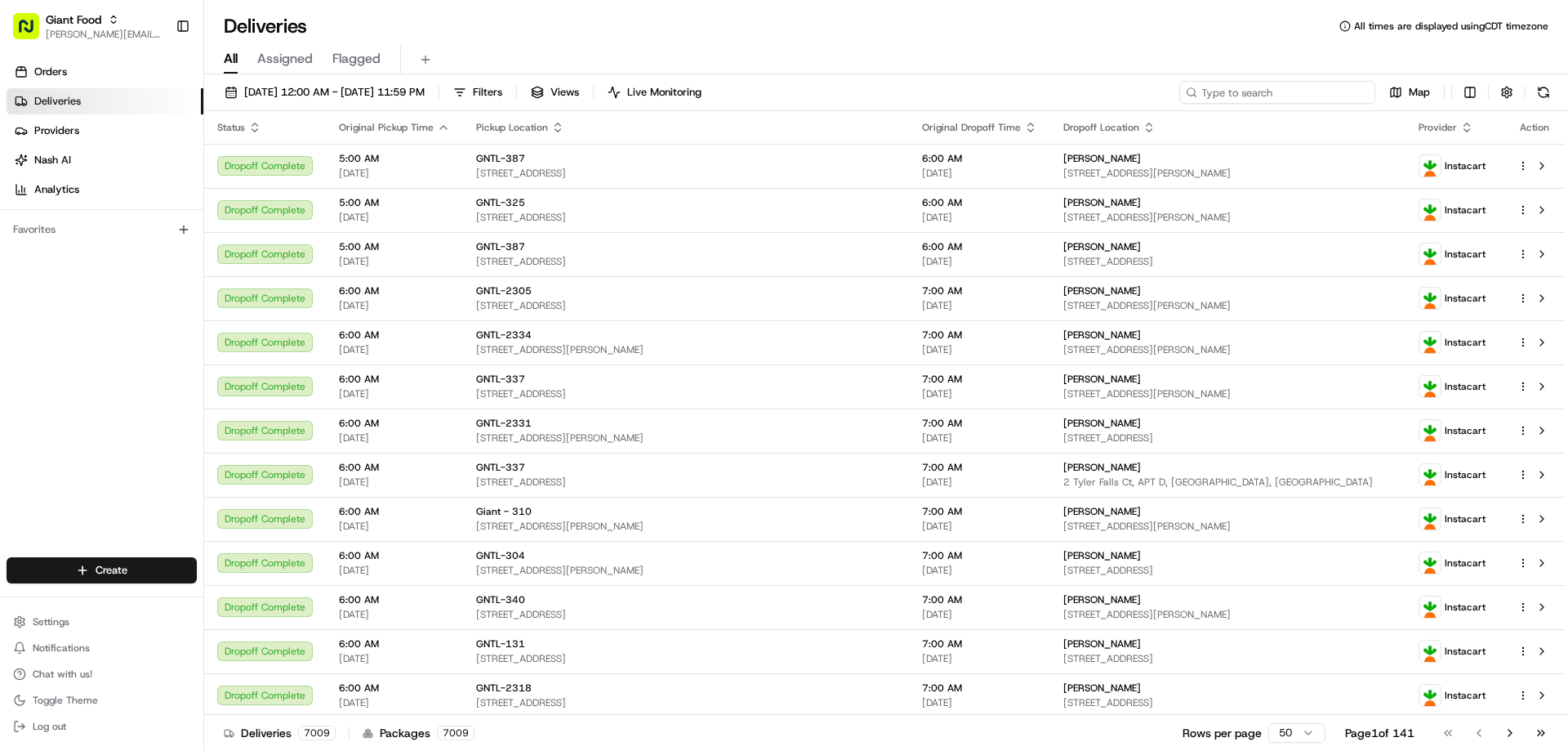
click at [1235, 87] on input at bounding box center [1277, 92] width 196 height 23
paste input "m705679680"
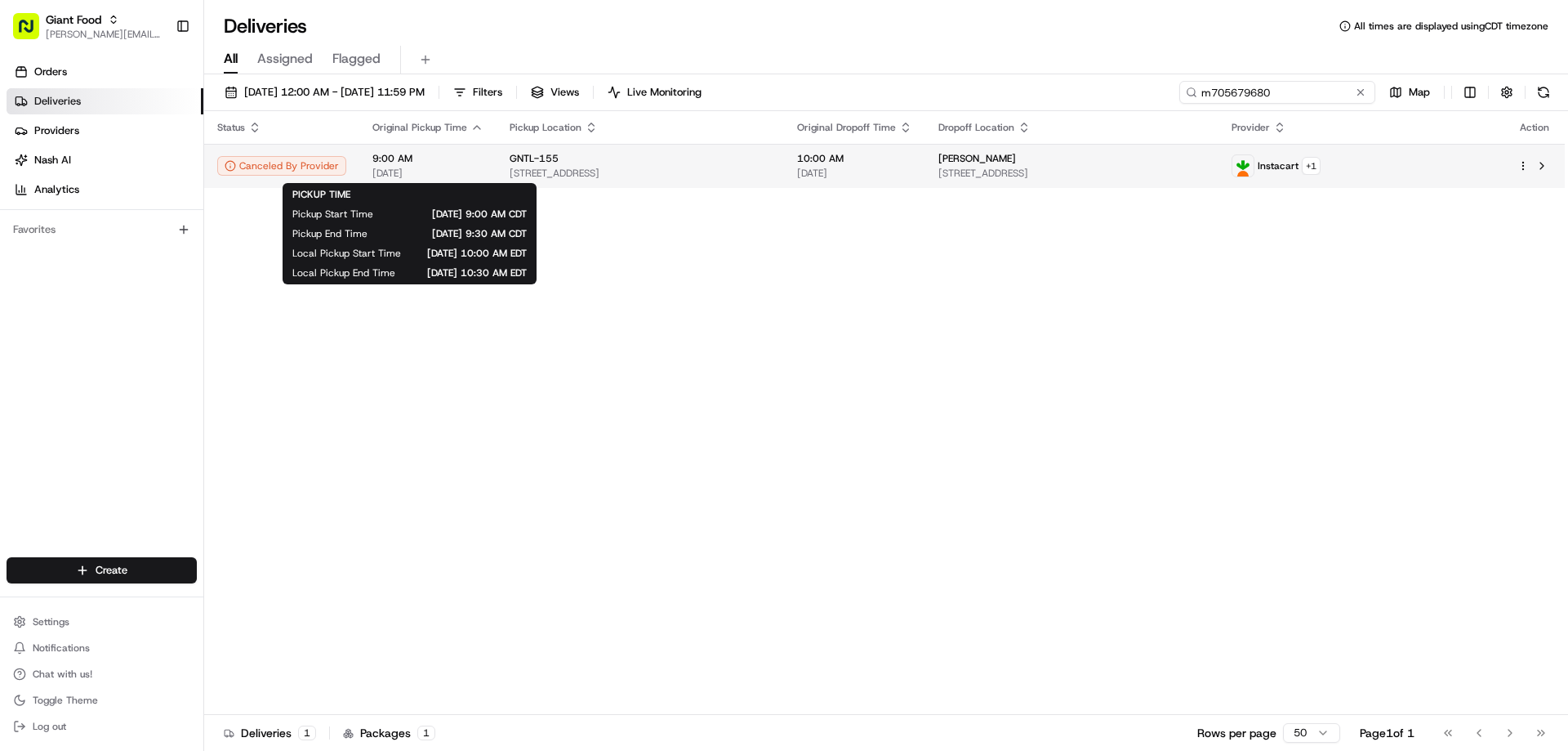
type input "m705679680"
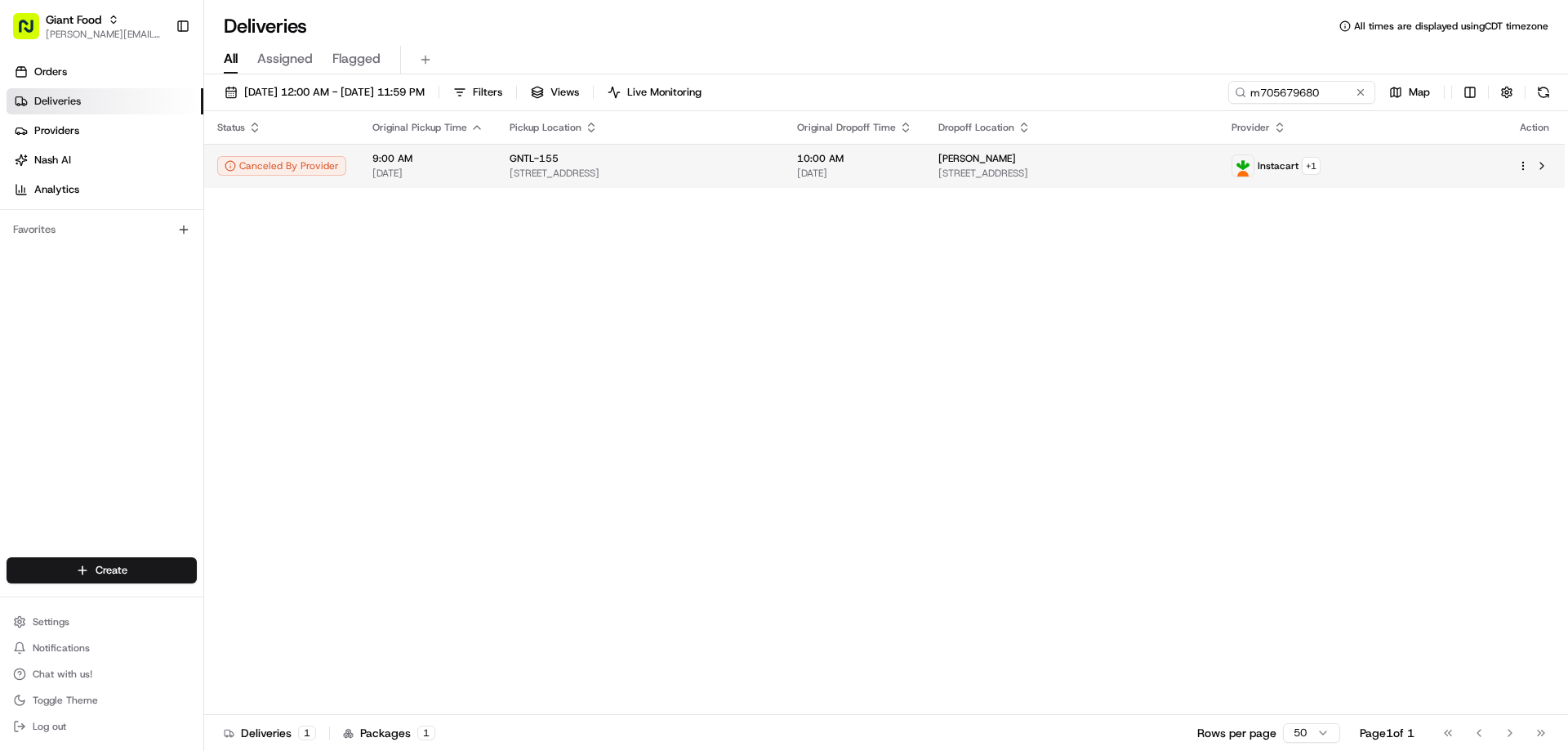
click at [394, 158] on span "9:00 AM" at bounding box center [428, 158] width 111 height 13
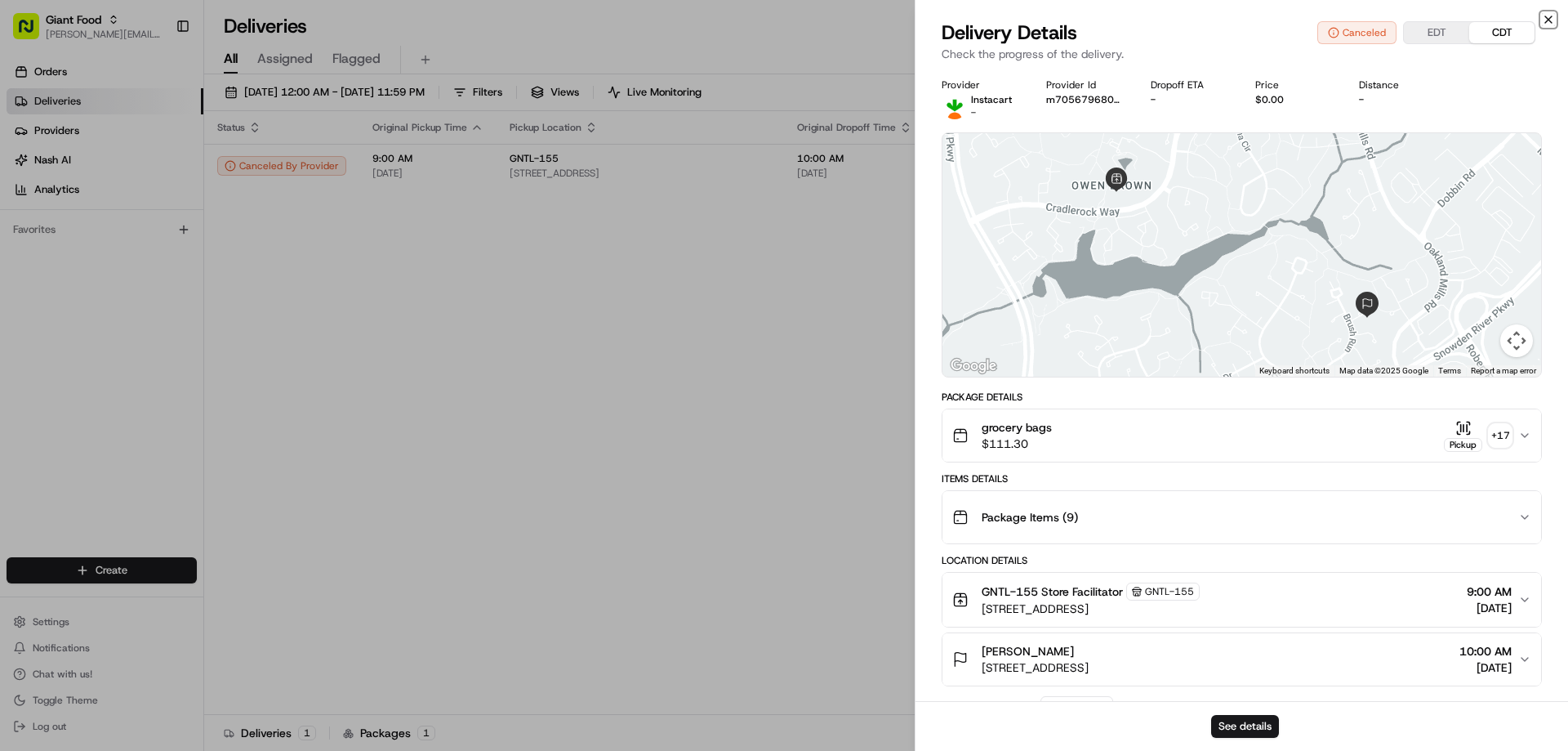
click at [1550, 16] on icon "button" at bounding box center [1547, 19] width 13 height 13
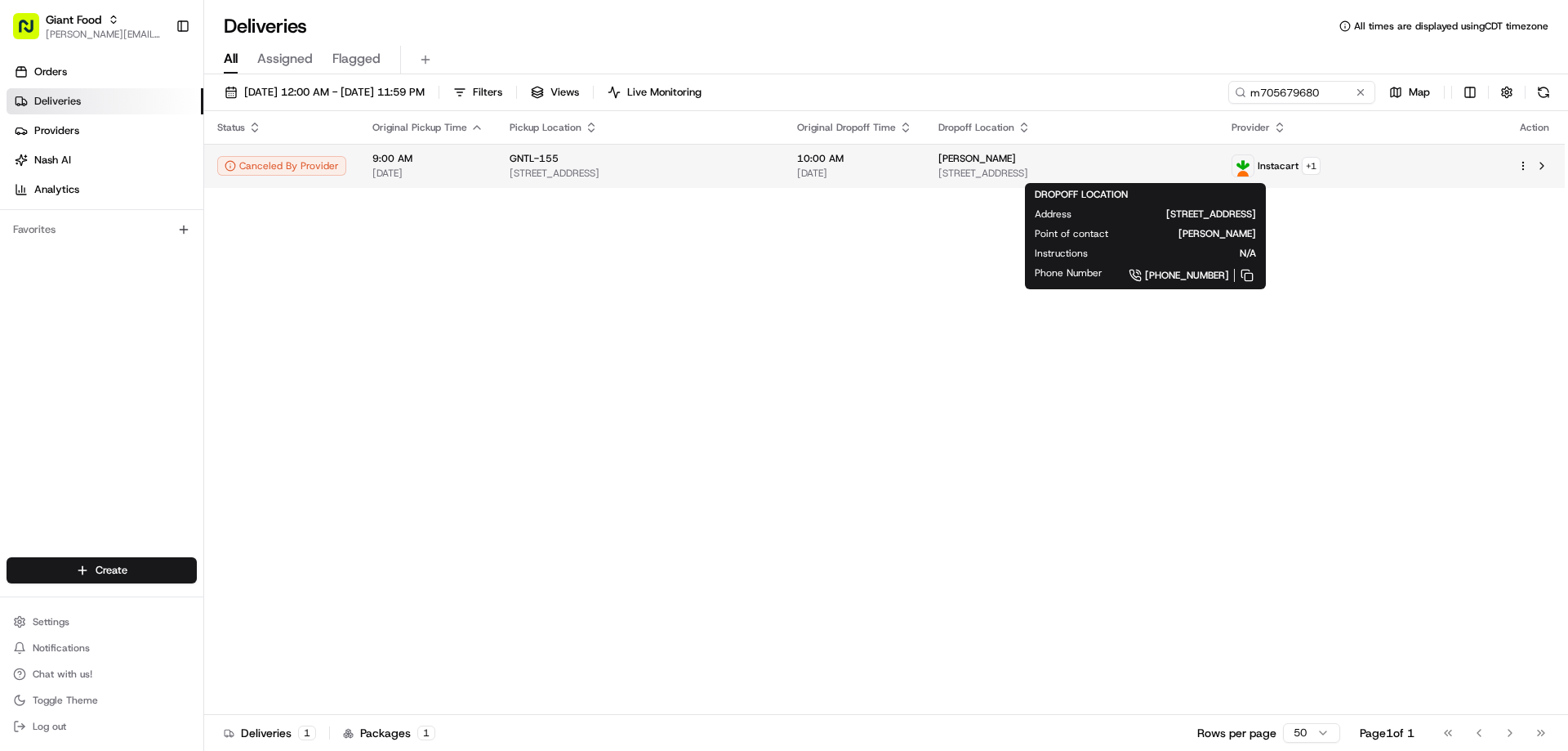
click at [1016, 161] on span "Cynthia Barnes" at bounding box center [977, 158] width 78 height 13
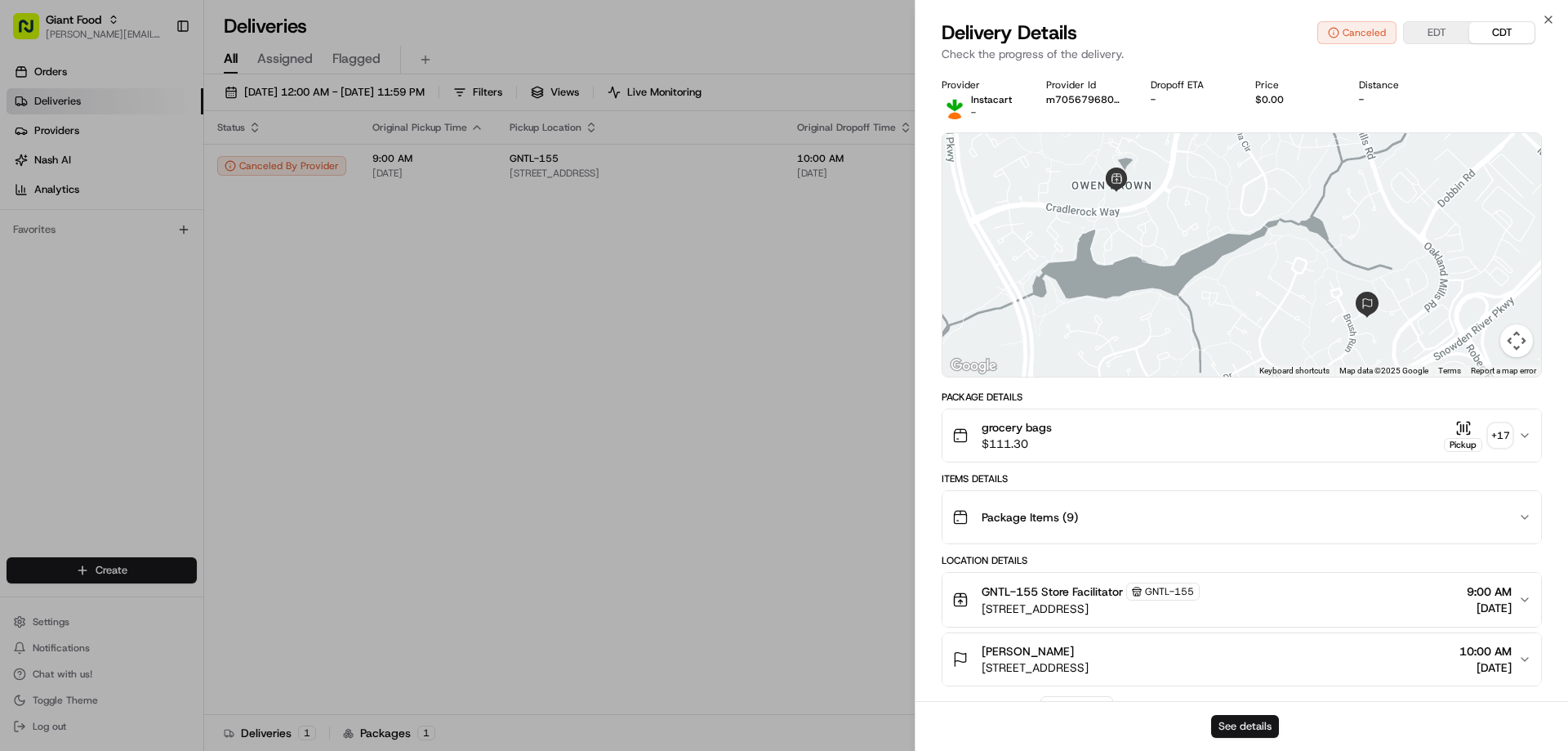
click at [1248, 722] on button "See details" at bounding box center [1245, 726] width 68 height 23
click at [1545, 18] on icon "button" at bounding box center [1547, 19] width 13 height 13
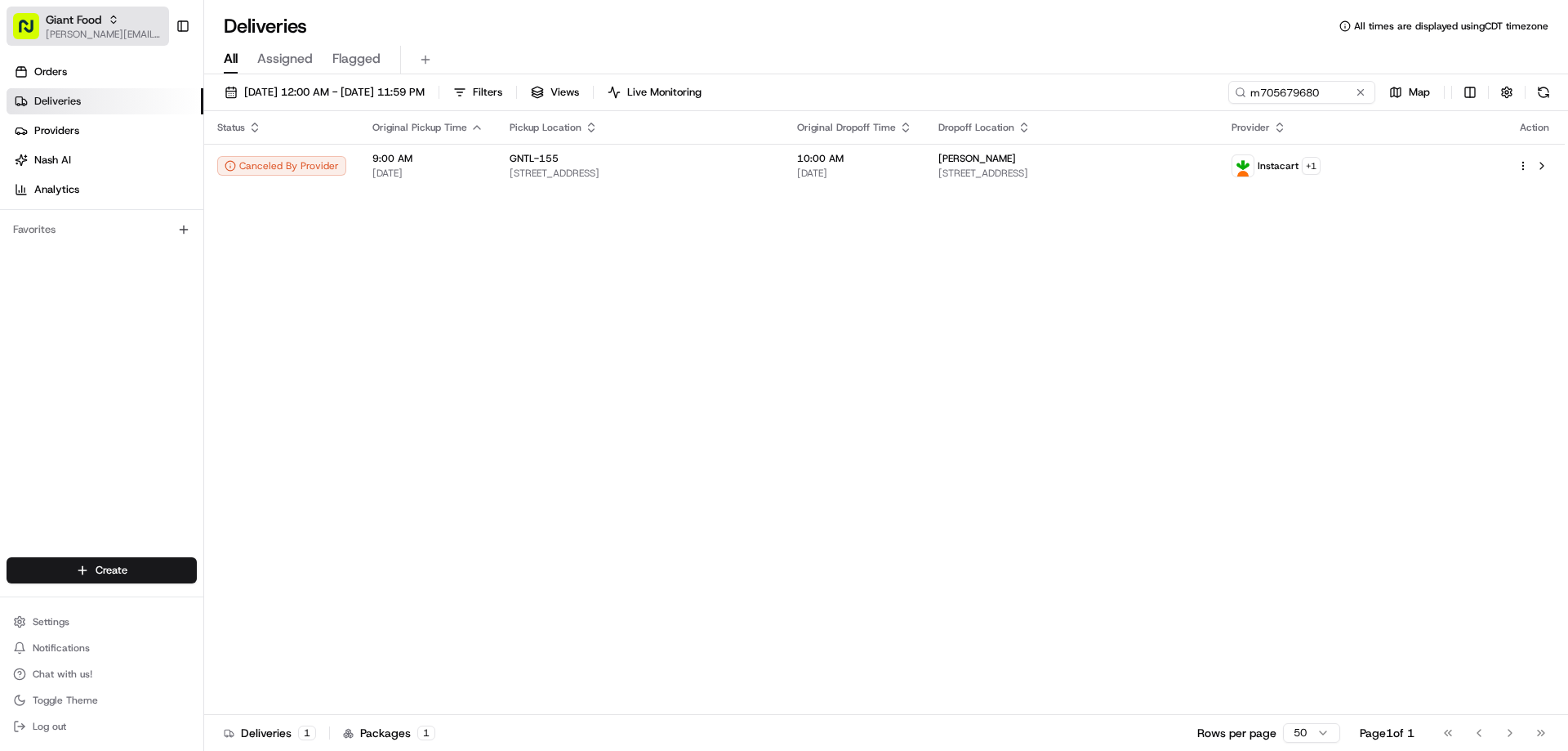
click at [87, 25] on span "Giant Food" at bounding box center [74, 19] width 56 height 16
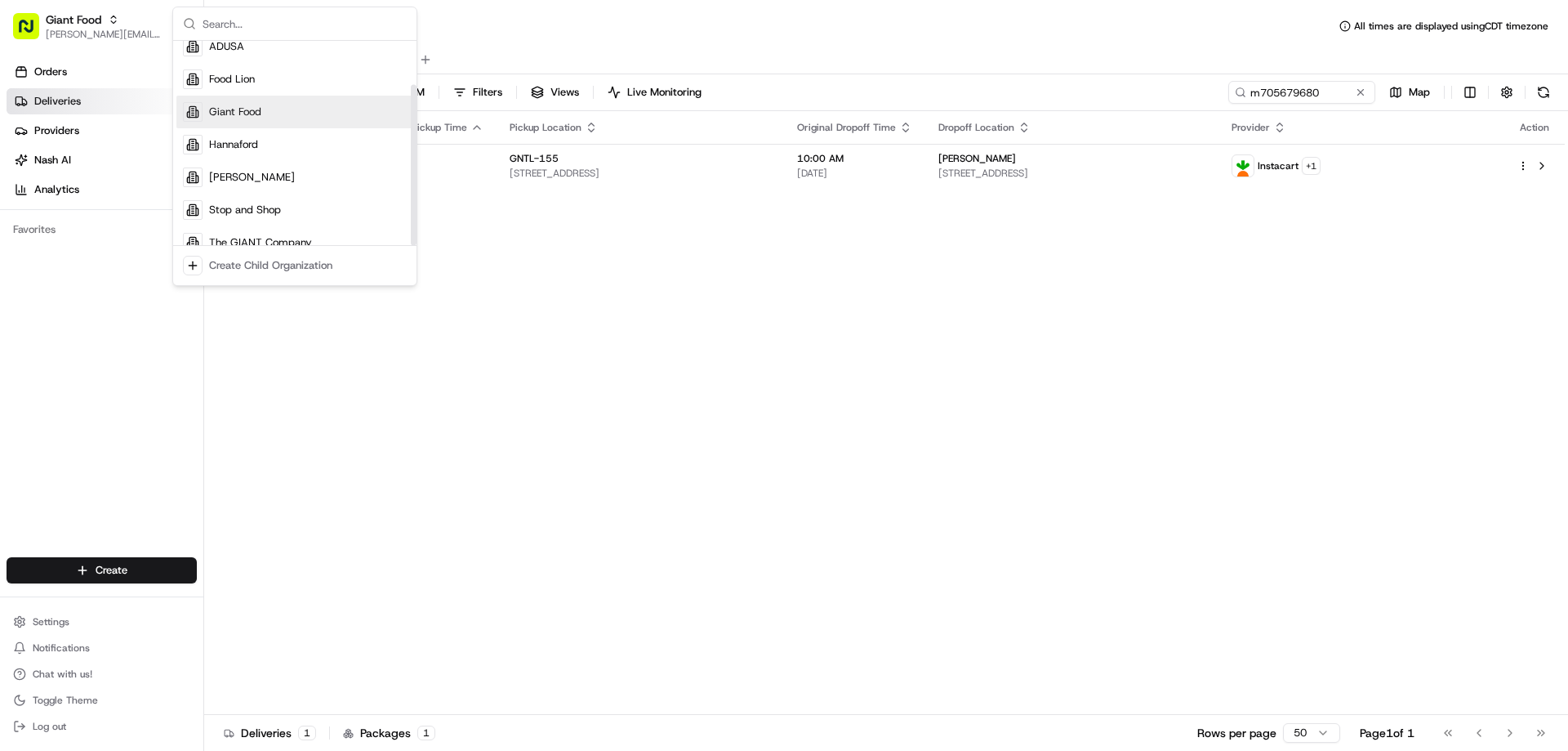
scroll to position [56, 0]
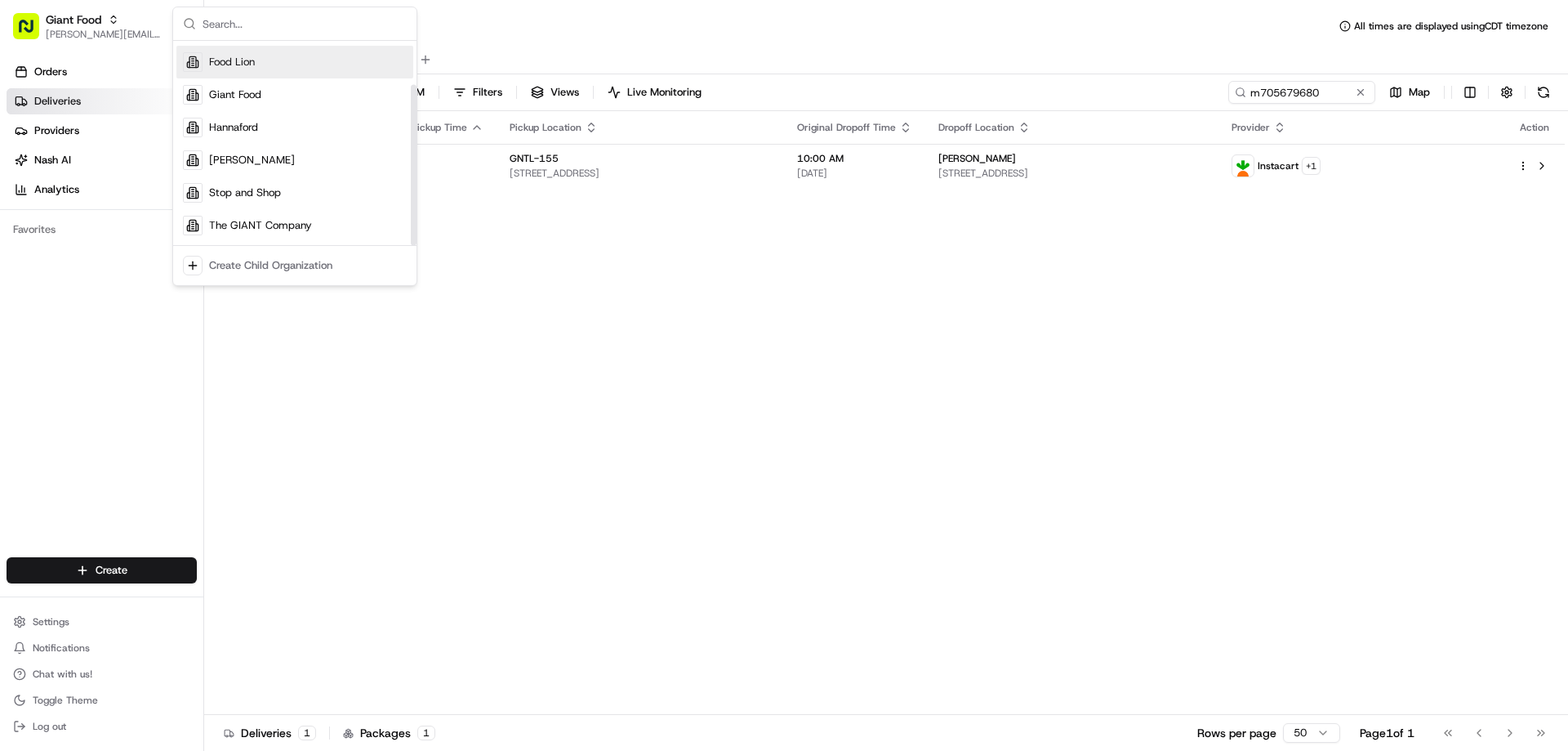
click at [261, 67] on div "Food Lion" at bounding box center [294, 62] width 237 height 33
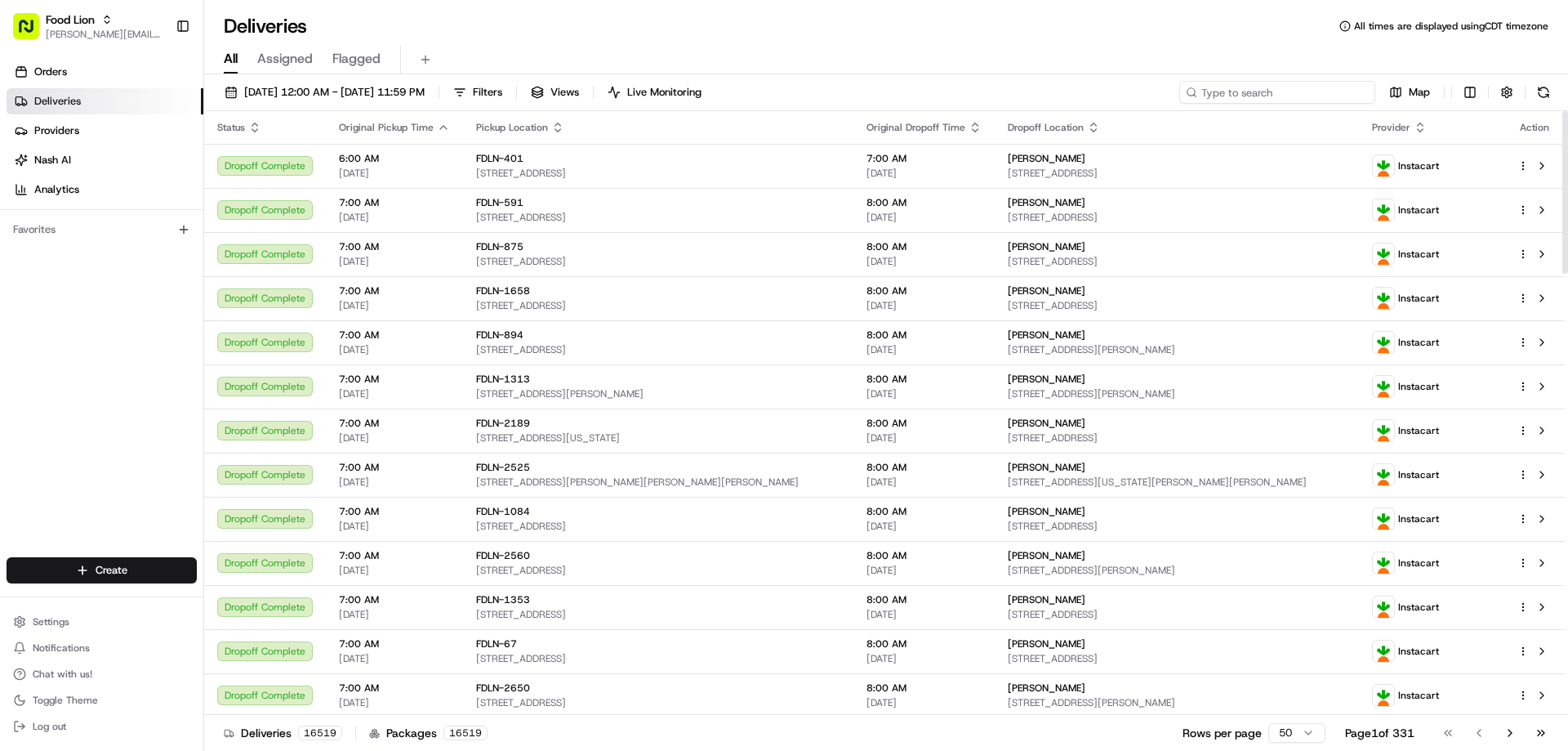
click at [1276, 83] on input at bounding box center [1277, 92] width 196 height 23
paste input "m700595"
type input "m700595"
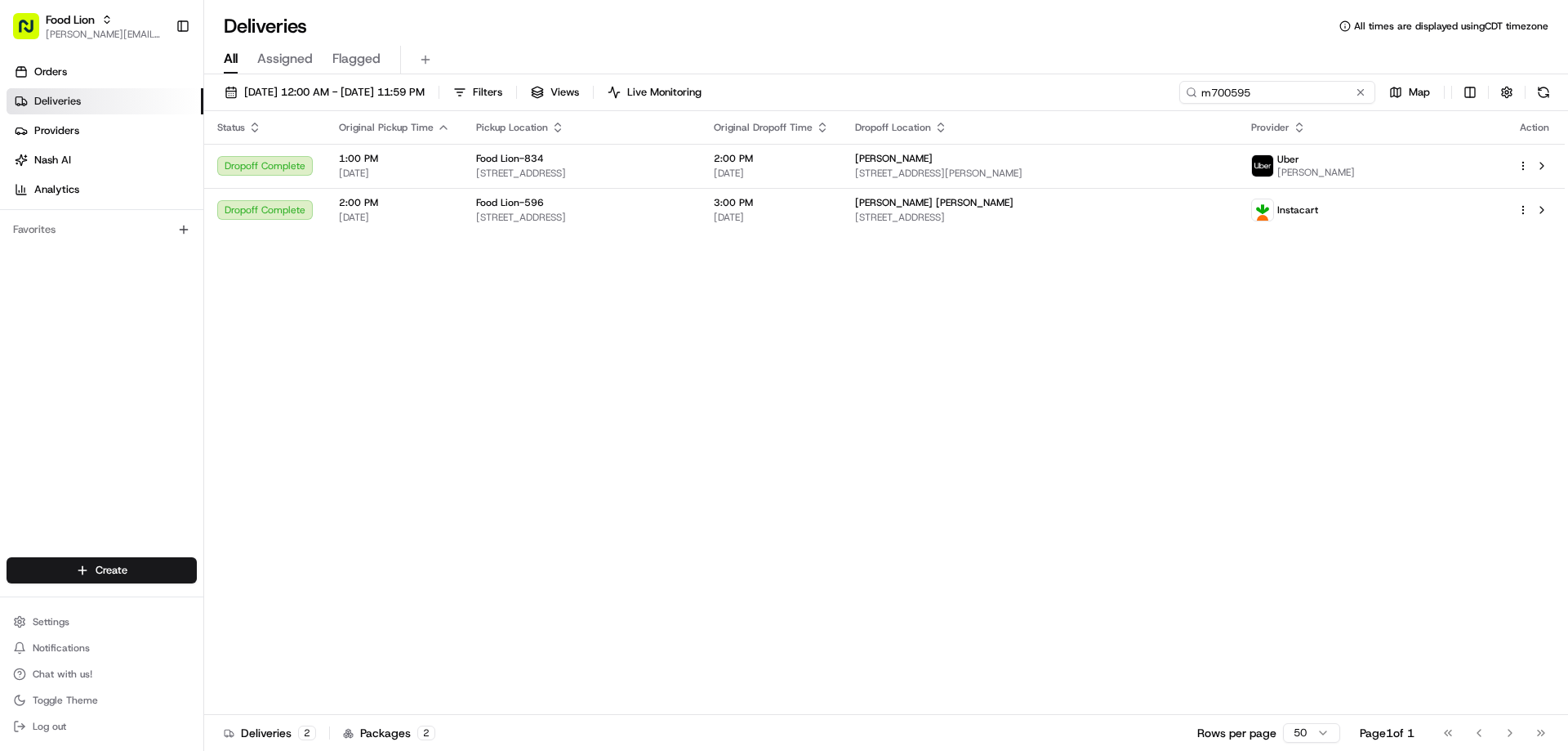
drag, startPoint x: 1272, startPoint y: 94, endPoint x: 1172, endPoint y: 101, distance: 100.2
click at [1173, 102] on div "08/16/2025 12:00 AM - 08/23/2025 11:59 PM Filters Views Live Monitoring m700595…" at bounding box center [885, 95] width 1363 height 30
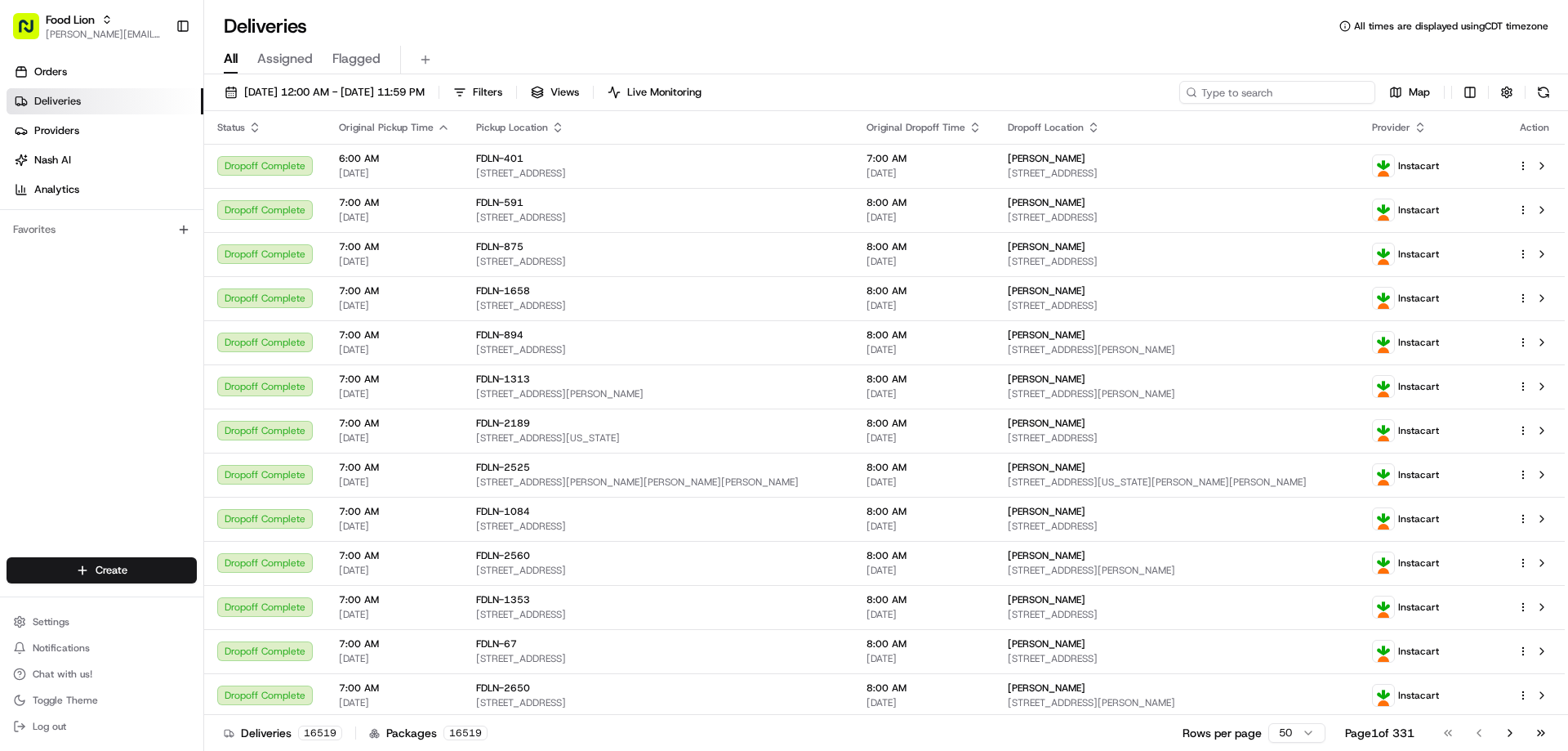
click at [1266, 98] on input at bounding box center [1277, 92] width 196 height 23
click at [1261, 93] on input at bounding box center [1277, 92] width 196 height 23
paste input "m700595877"
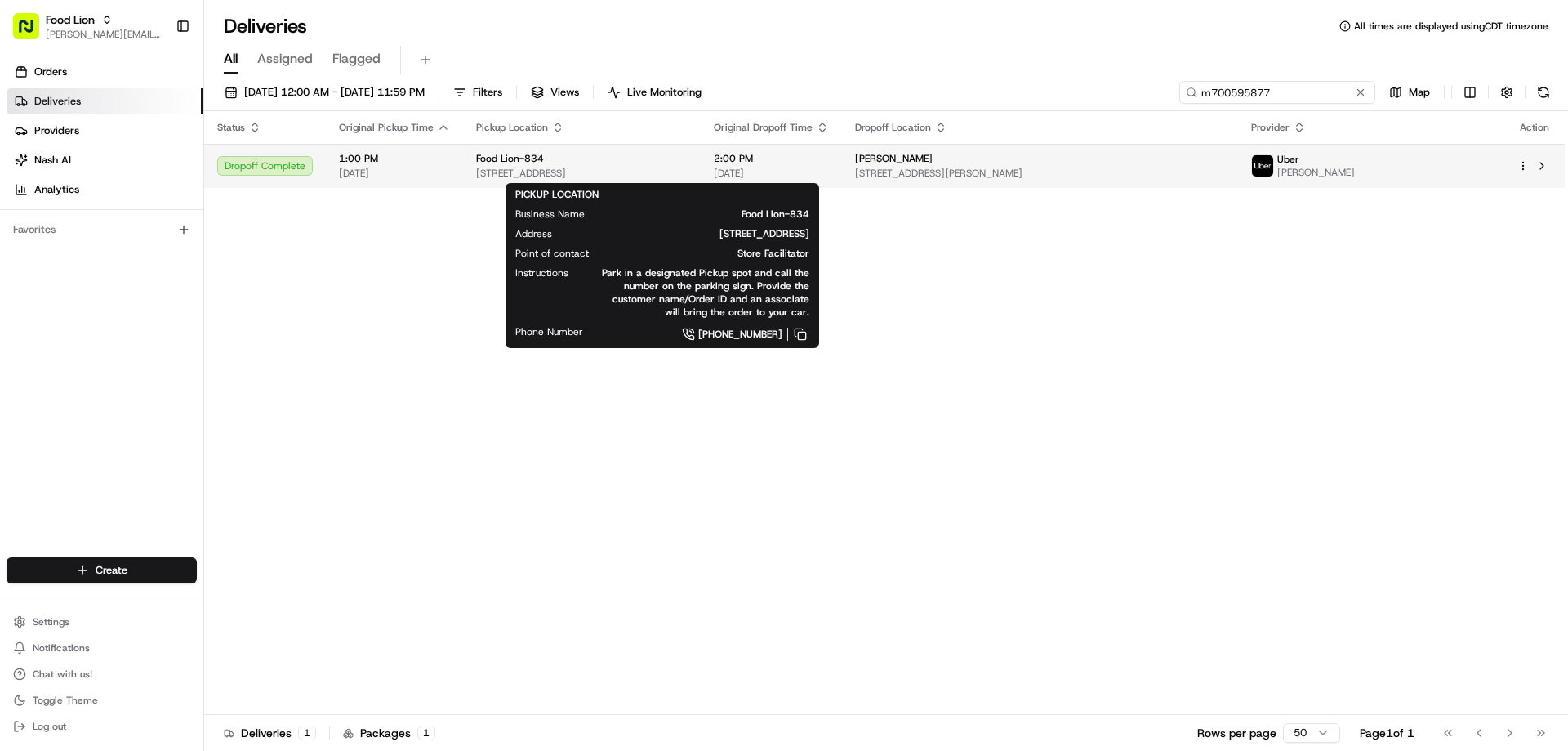
type input "m700595877"
click at [491, 158] on span "Food Lion-834" at bounding box center [510, 158] width 68 height 13
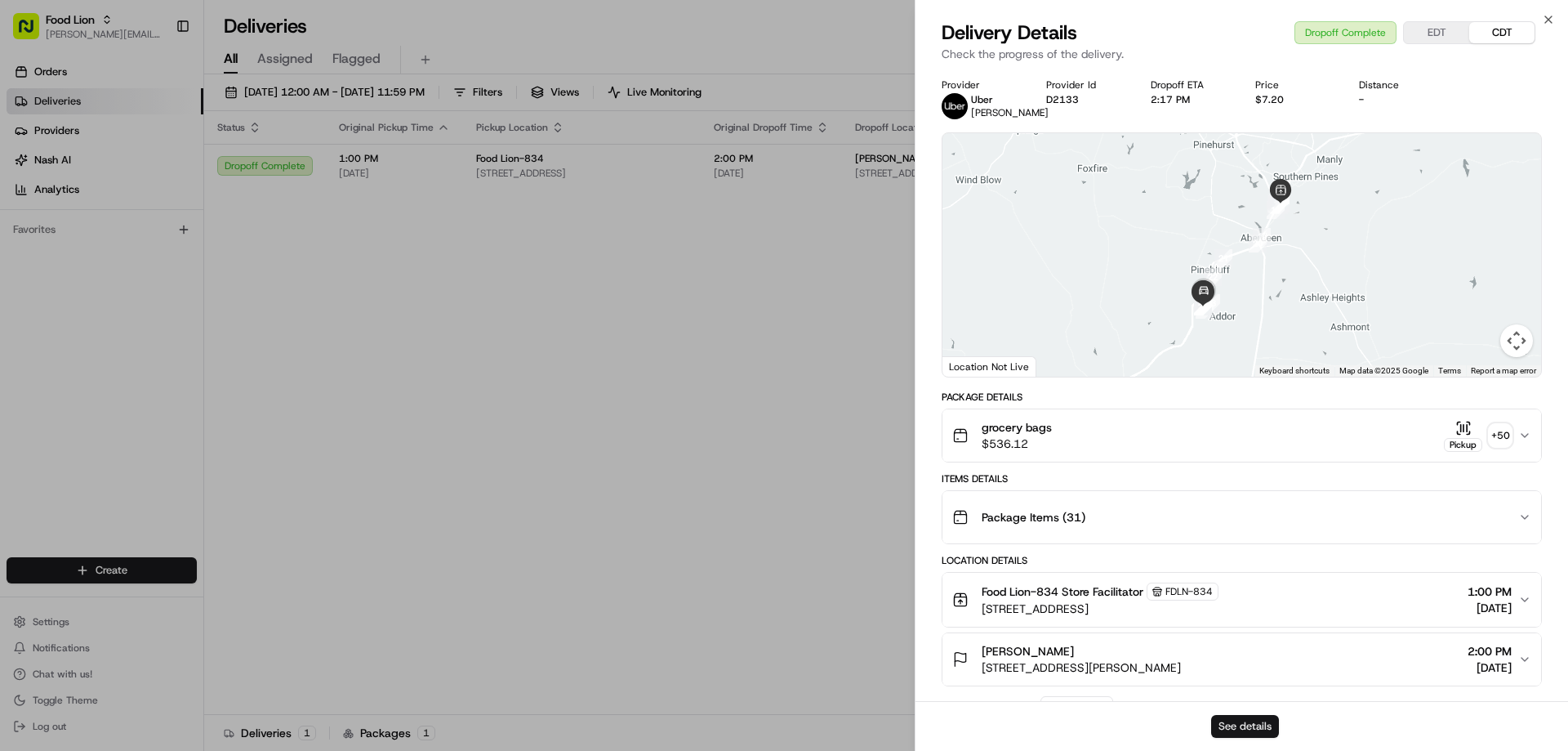
click at [1258, 724] on button "See details" at bounding box center [1245, 726] width 68 height 23
click at [1545, 20] on icon "button" at bounding box center [1547, 19] width 13 height 13
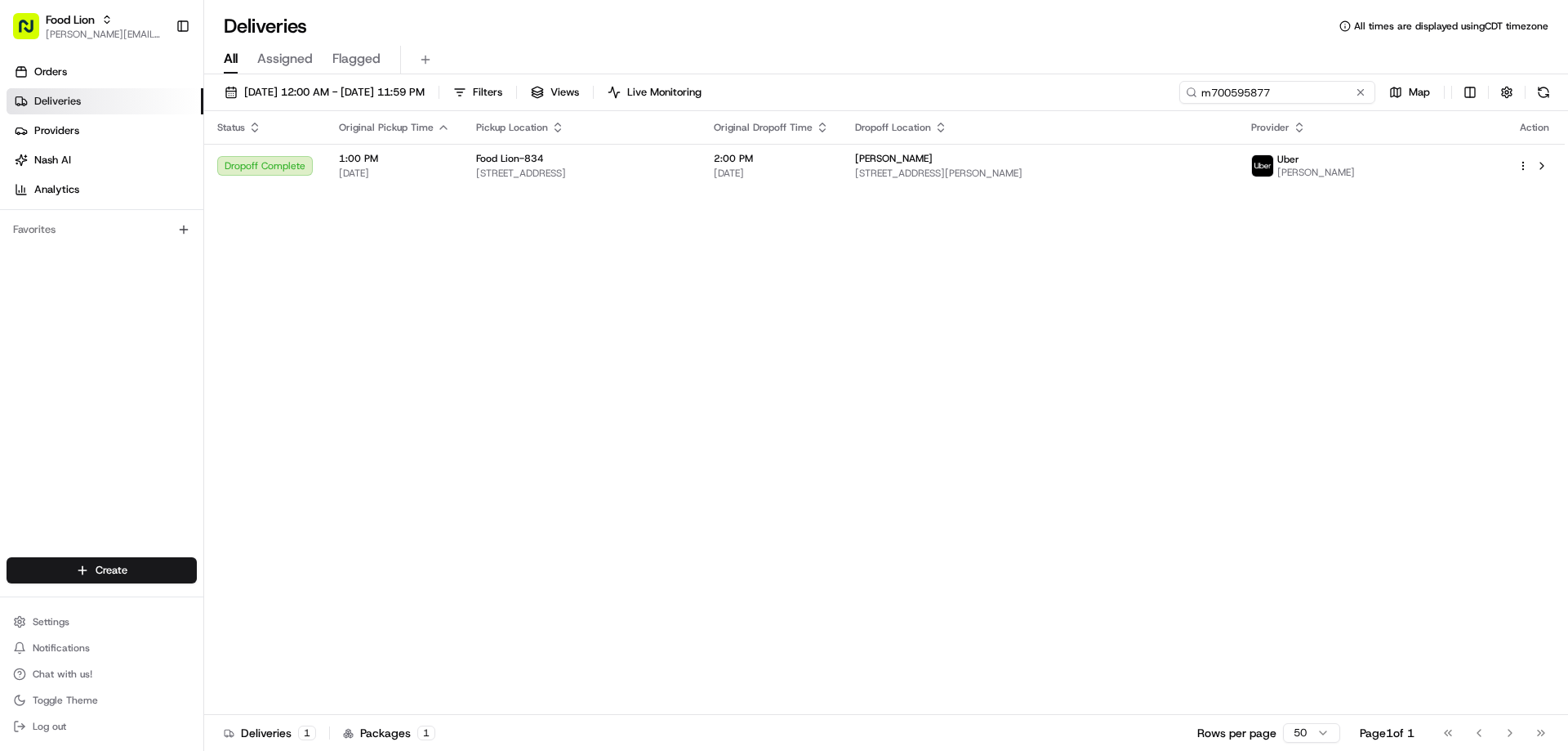
drag, startPoint x: 1325, startPoint y: 88, endPoint x: 1180, endPoint y: 98, distance: 145.3
click at [1180, 98] on input "m700595877" at bounding box center [1277, 92] width 196 height 23
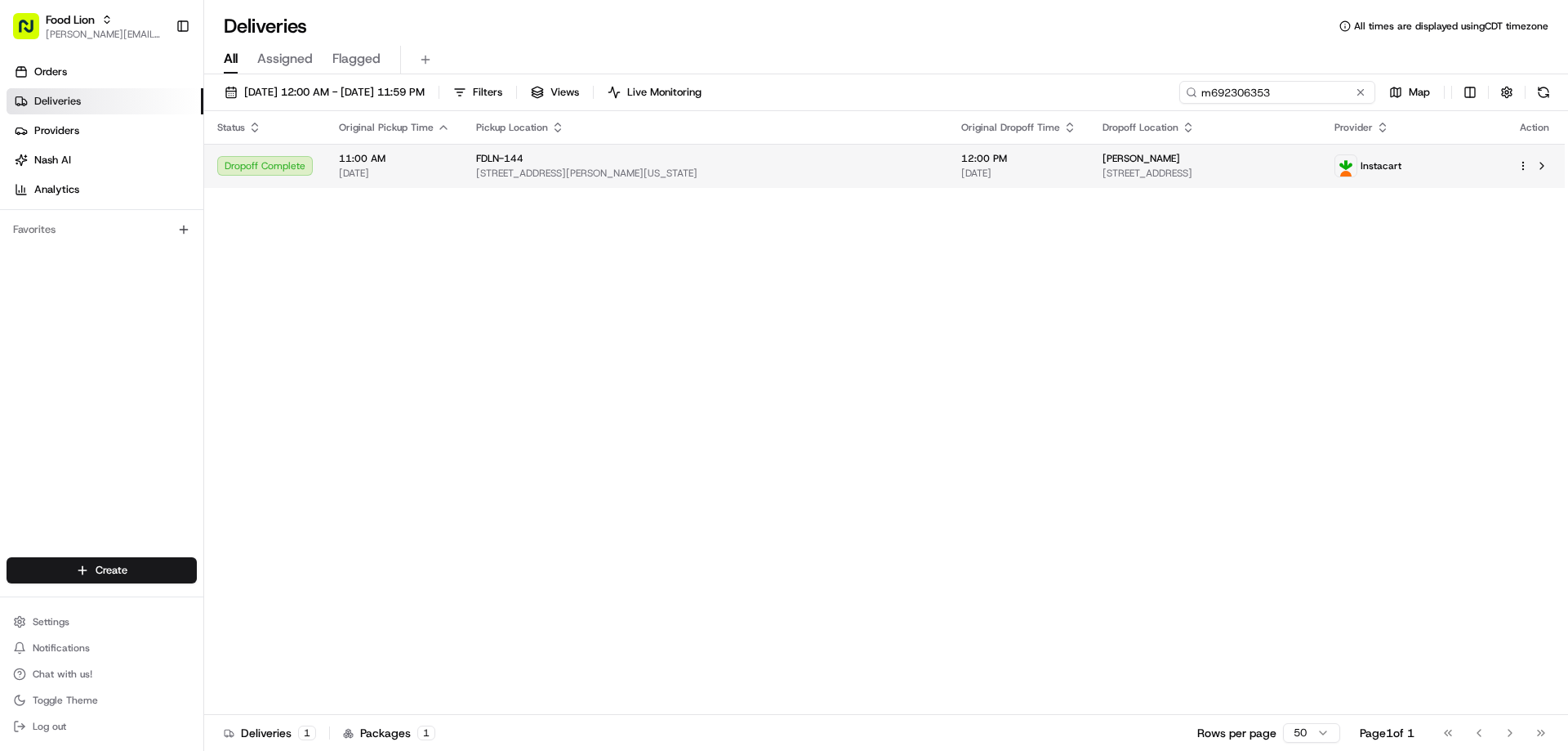
type input "m692306353"
click at [504, 160] on span "FDLN-144" at bounding box center [500, 158] width 48 height 13
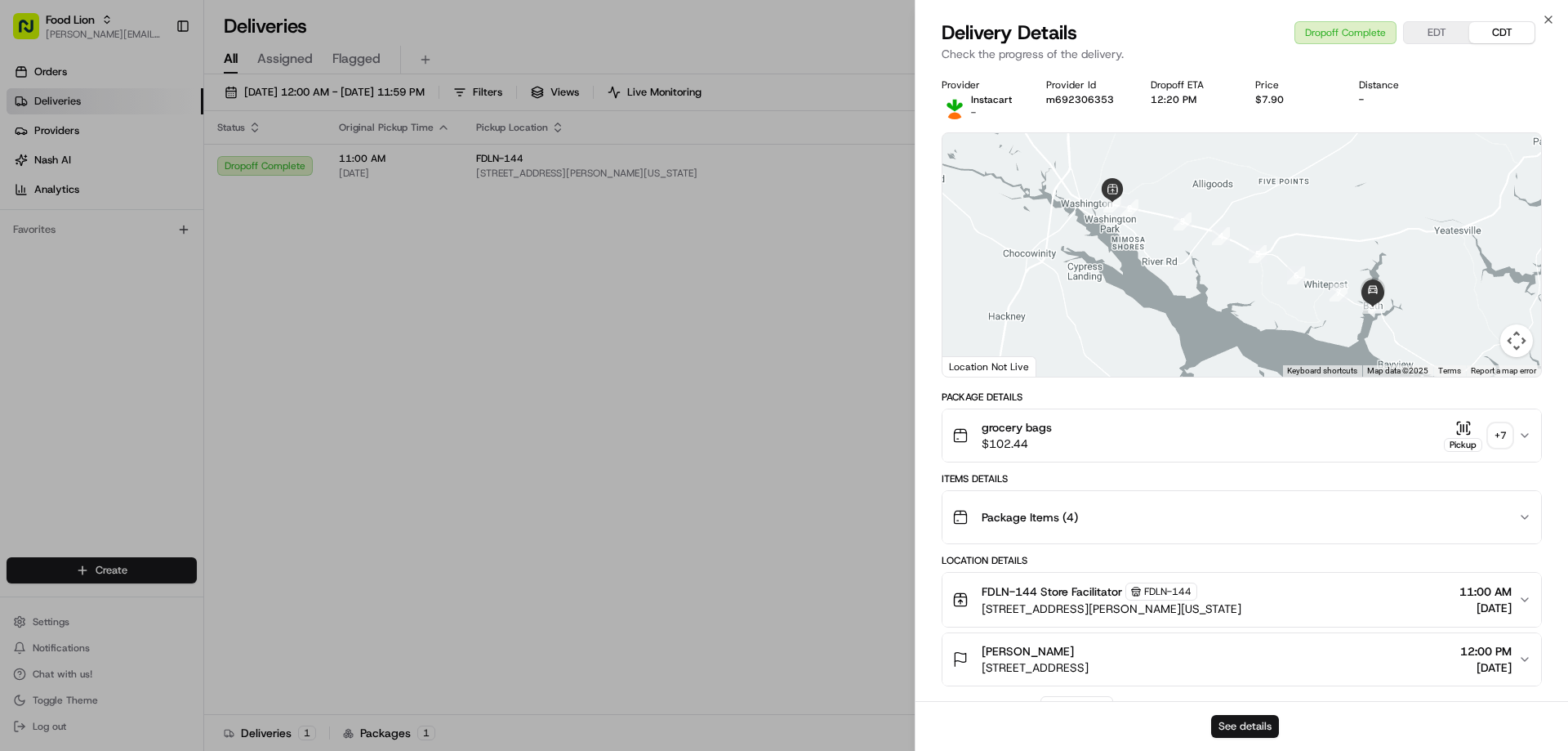
click at [1244, 721] on button "See details" at bounding box center [1245, 726] width 68 height 23
click at [1549, 15] on icon "button" at bounding box center [1547, 19] width 13 height 13
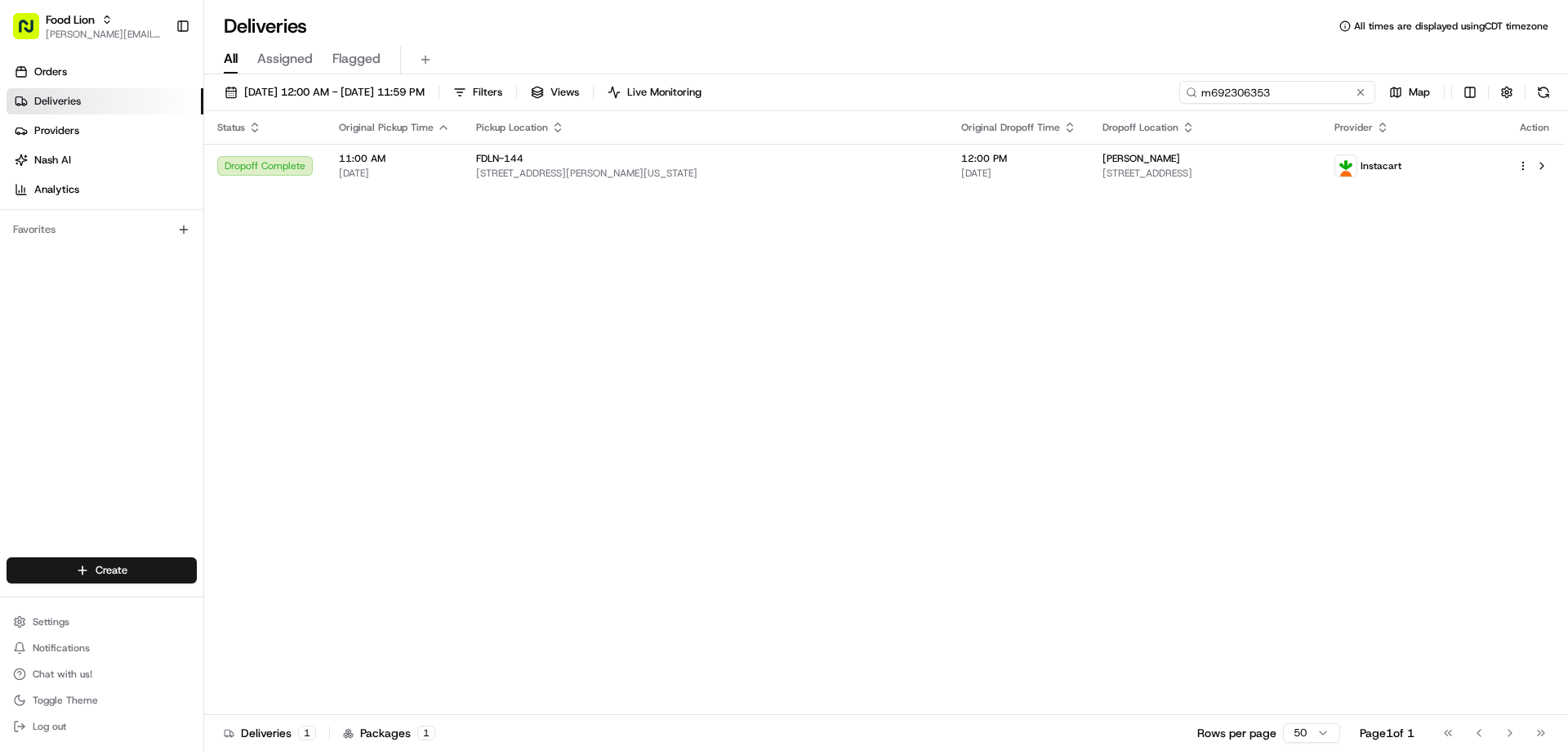
drag, startPoint x: 1334, startPoint y: 97, endPoint x: 1195, endPoint y: 97, distance: 139.0
click at [1195, 97] on div "m692306353" at bounding box center [1277, 92] width 196 height 23
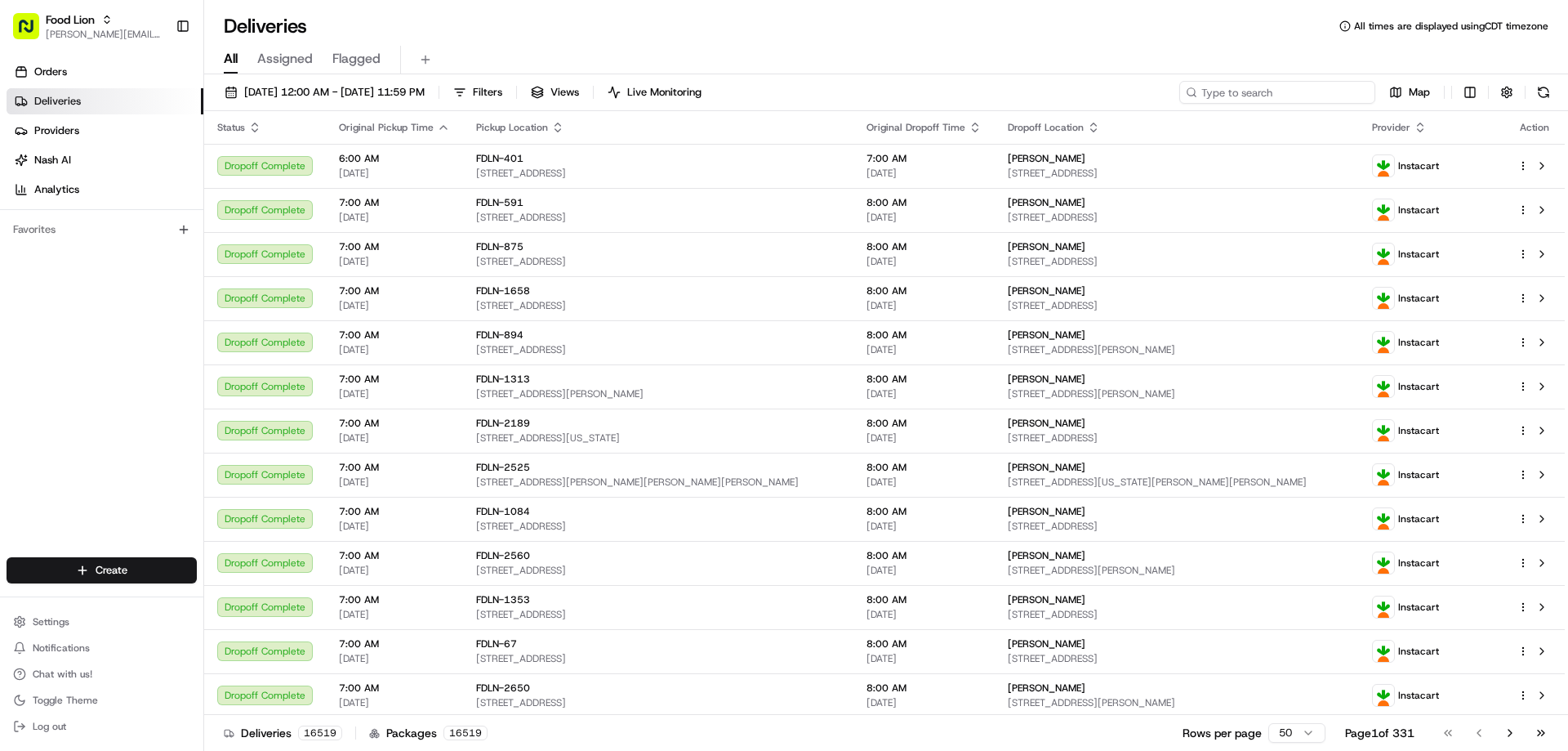
click at [1340, 88] on input at bounding box center [1277, 92] width 196 height 23
paste input "m706760451"
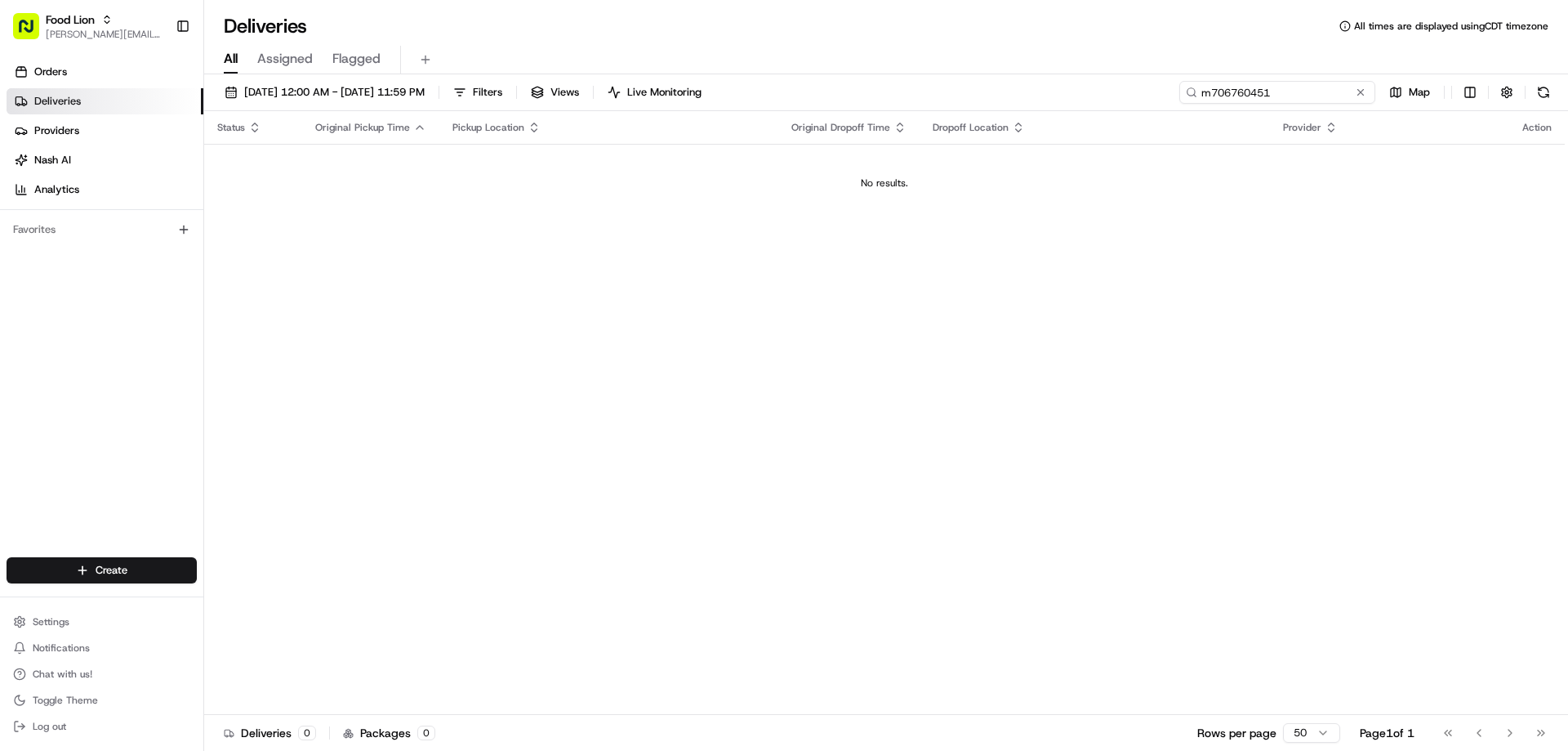
type input "m706760451"
drag, startPoint x: 1332, startPoint y: 86, endPoint x: 1122, endPoint y: 129, distance: 214.4
click at [1172, 94] on div "08/16/2025 12:00 AM - 08/23/2025 11:59 PM Filters Views Live Monitoring m706760…" at bounding box center [885, 95] width 1363 height 30
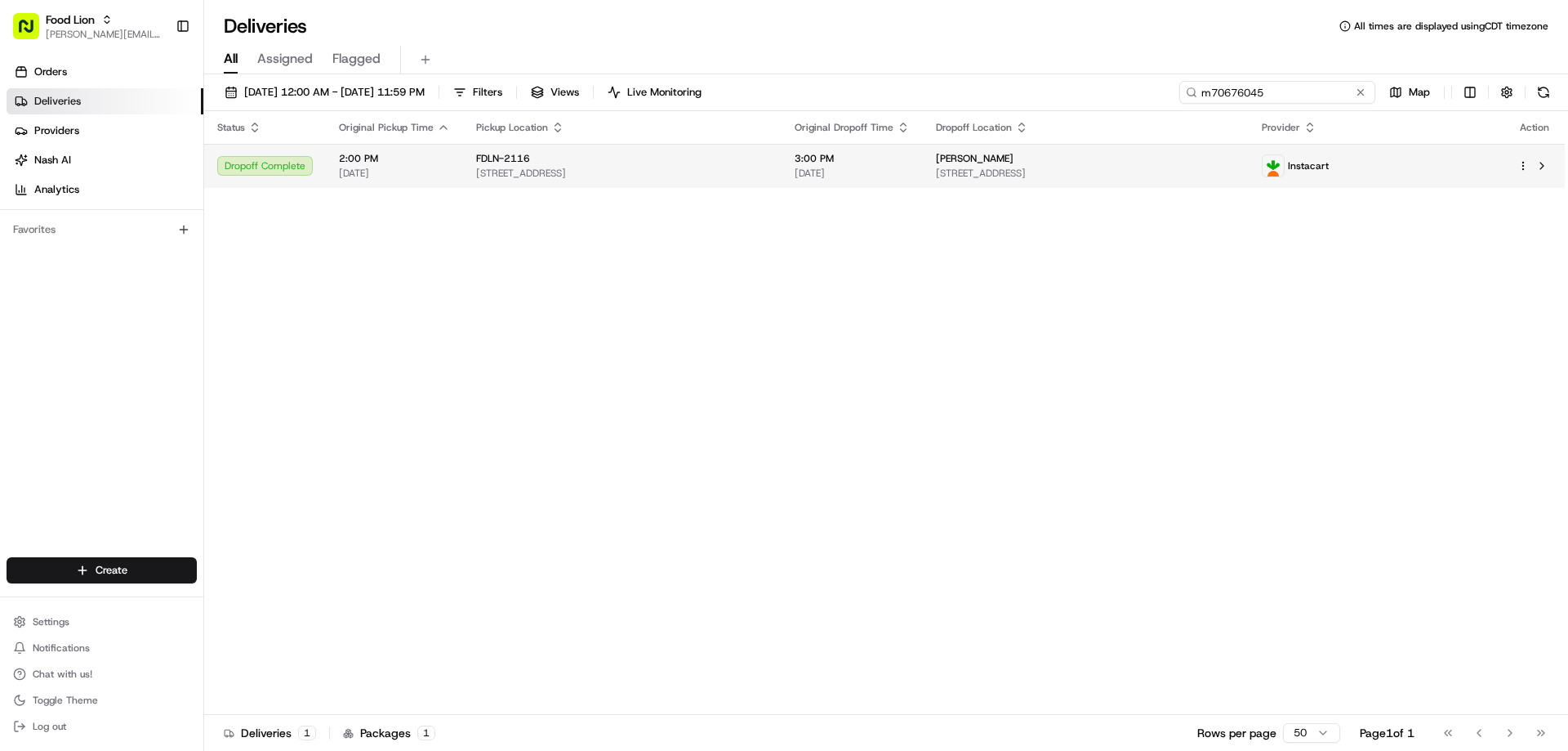
type input "m70676045"
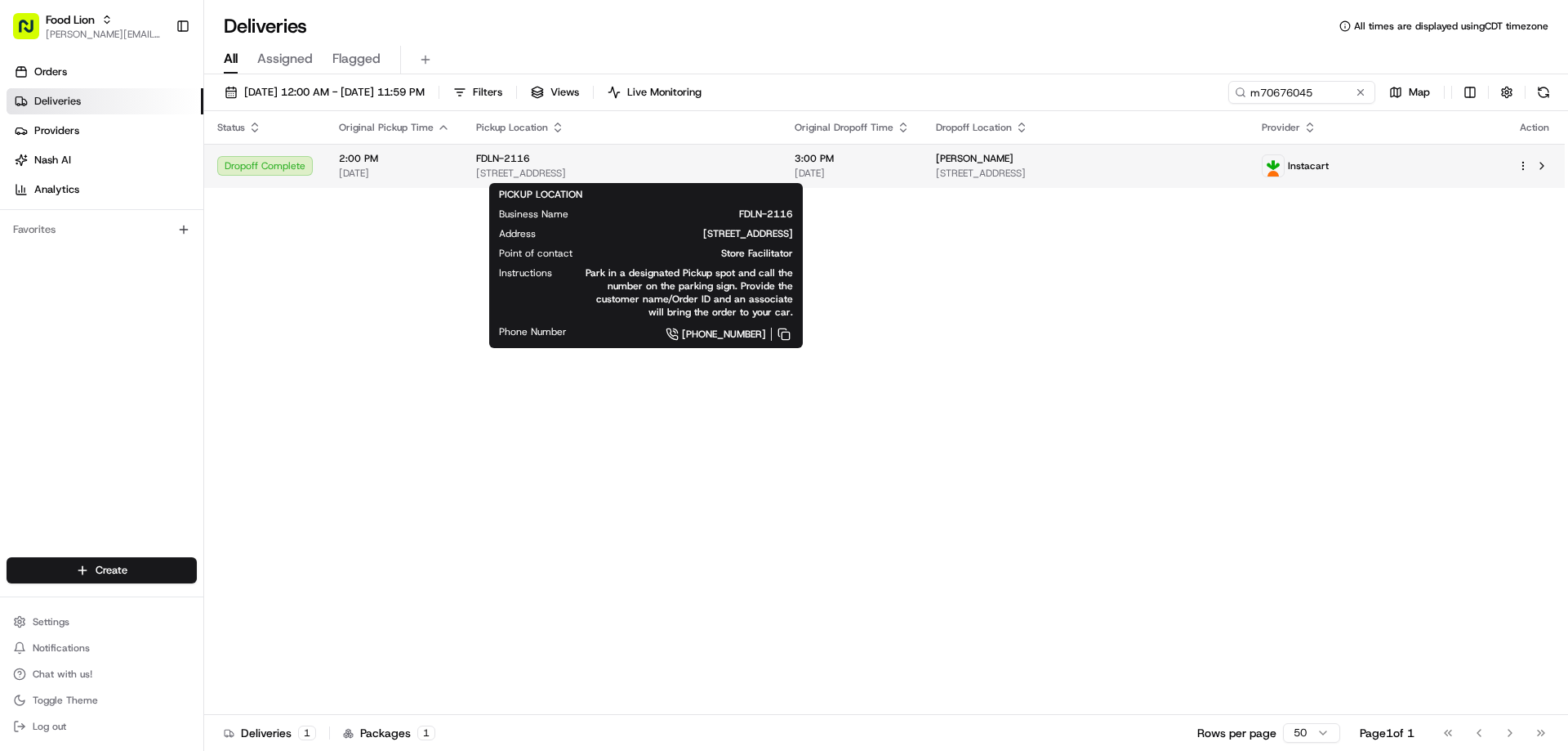
click at [509, 153] on span "FDLN-2116" at bounding box center [503, 158] width 54 height 13
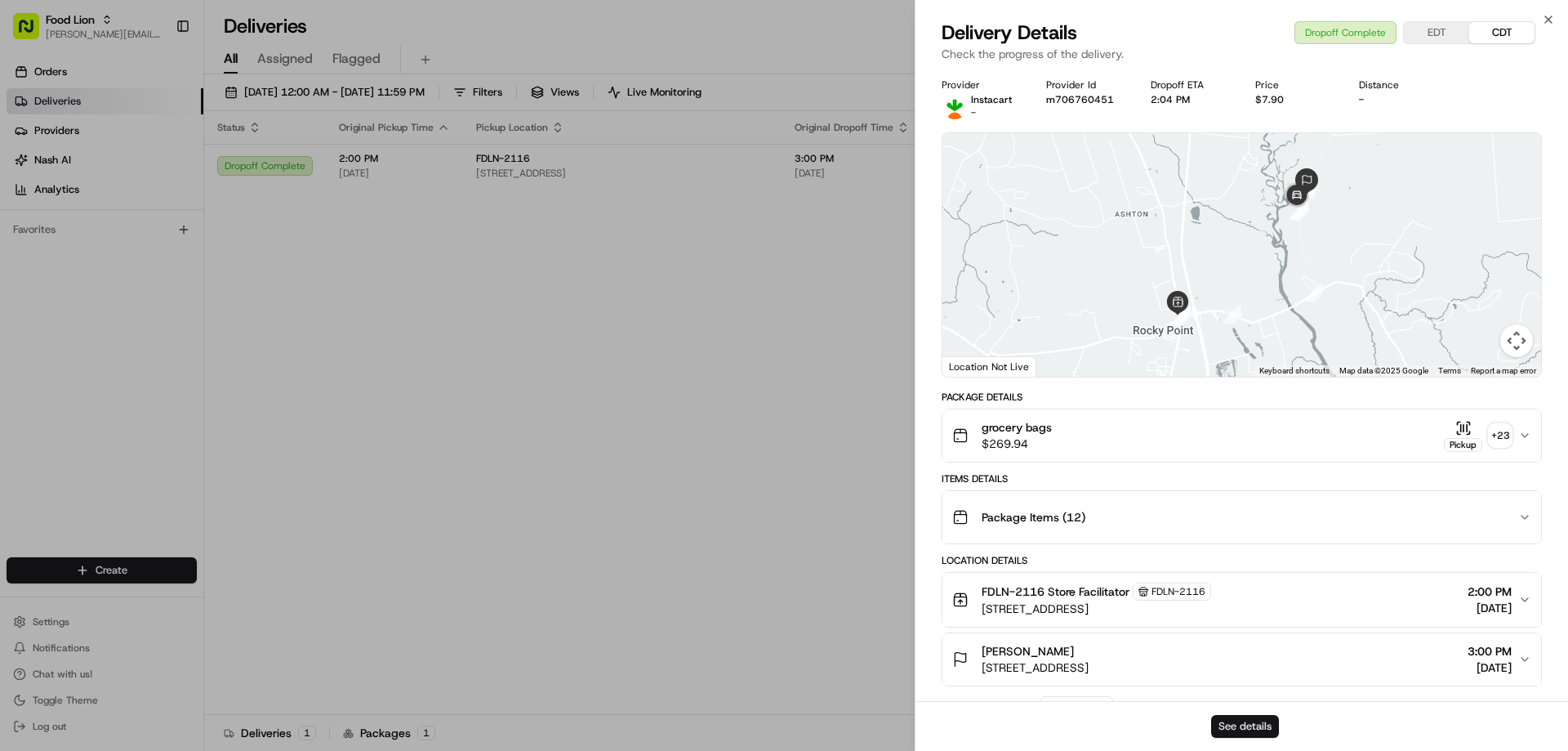
click at [1248, 727] on button "See details" at bounding box center [1245, 726] width 68 height 23
click at [1544, 20] on icon "button" at bounding box center [1547, 19] width 13 height 13
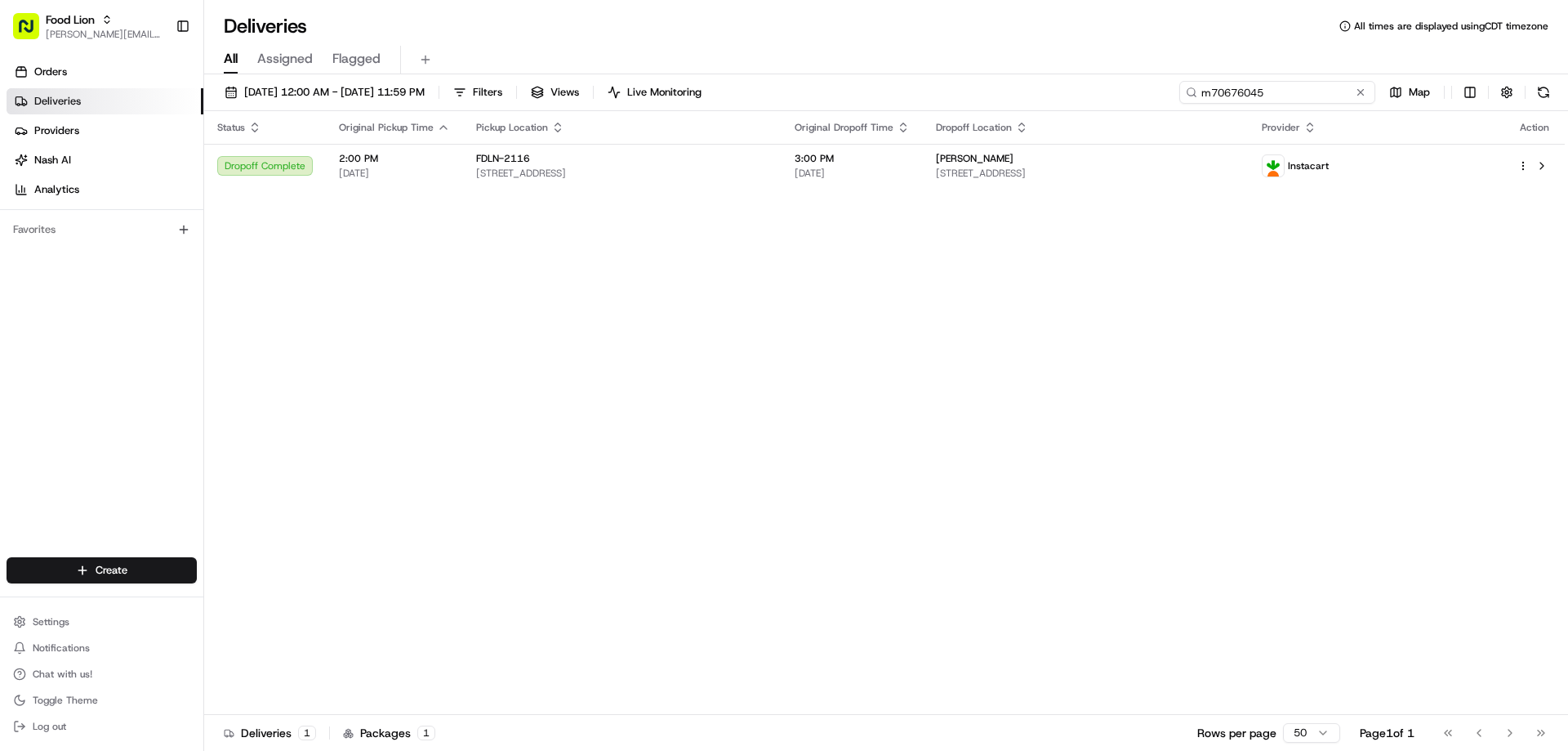
drag, startPoint x: 1329, startPoint y: 92, endPoint x: 1189, endPoint y: 95, distance: 140.0
click at [1189, 95] on div "m70676045" at bounding box center [1277, 92] width 196 height 23
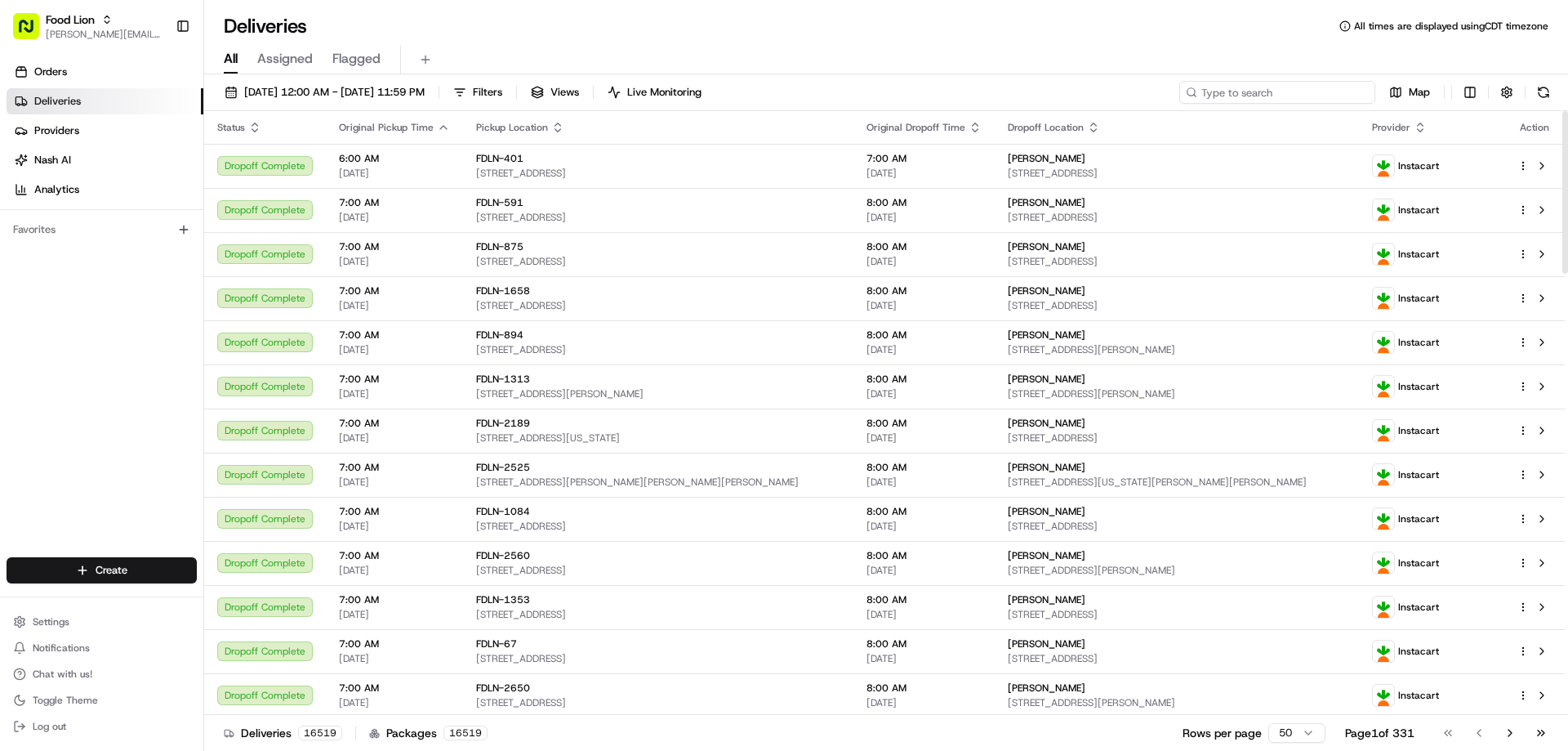
click at [1233, 94] on input at bounding box center [1277, 92] width 196 height 23
paste input "m698890238"
type input "m698890238"
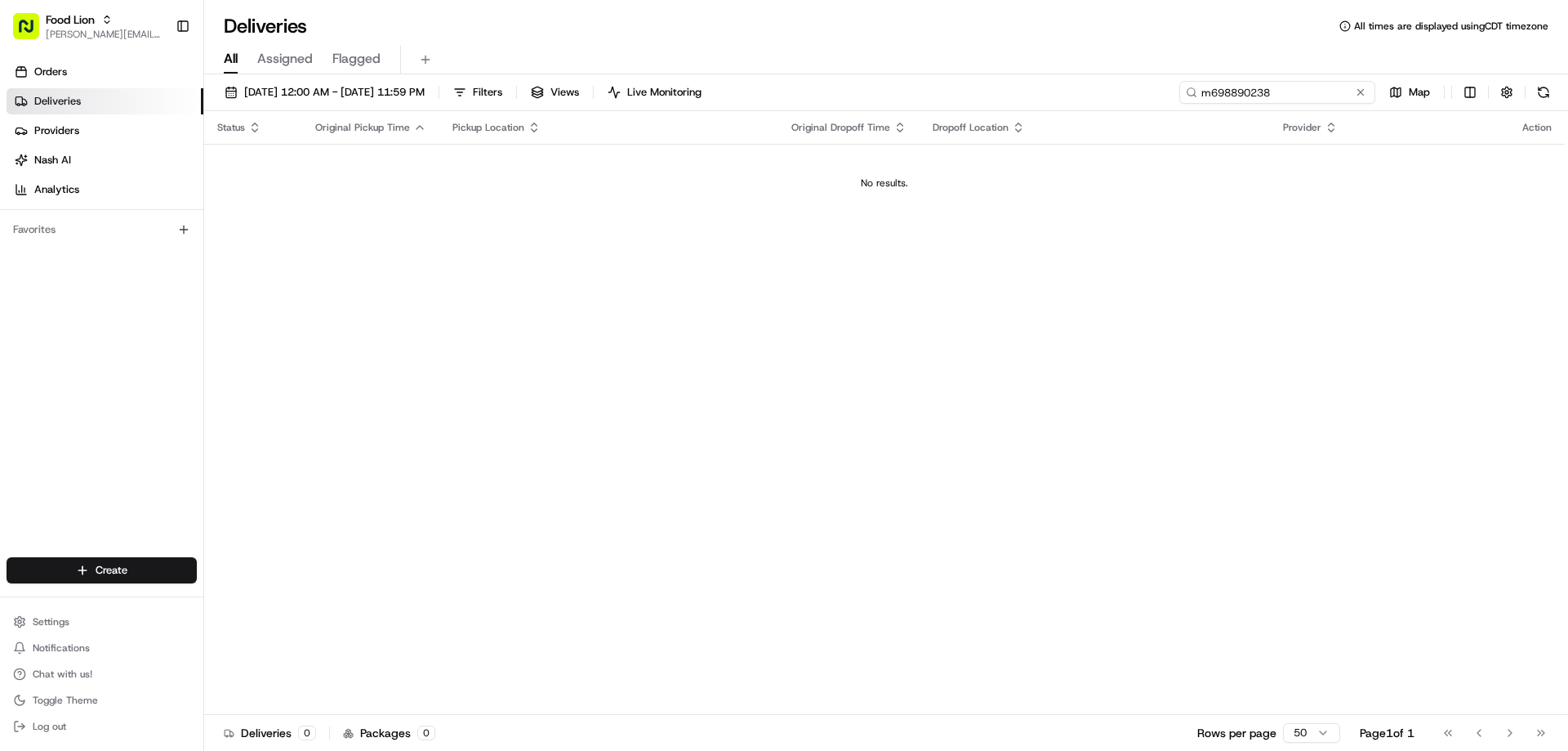
drag, startPoint x: 1281, startPoint y: 94, endPoint x: 1136, endPoint y: 97, distance: 145.0
click at [1157, 95] on div "08/16/2025 12:00 AM - 08/23/2025 11:59 PM Filters Views Live Monitoring m698890…" at bounding box center [885, 95] width 1363 height 30
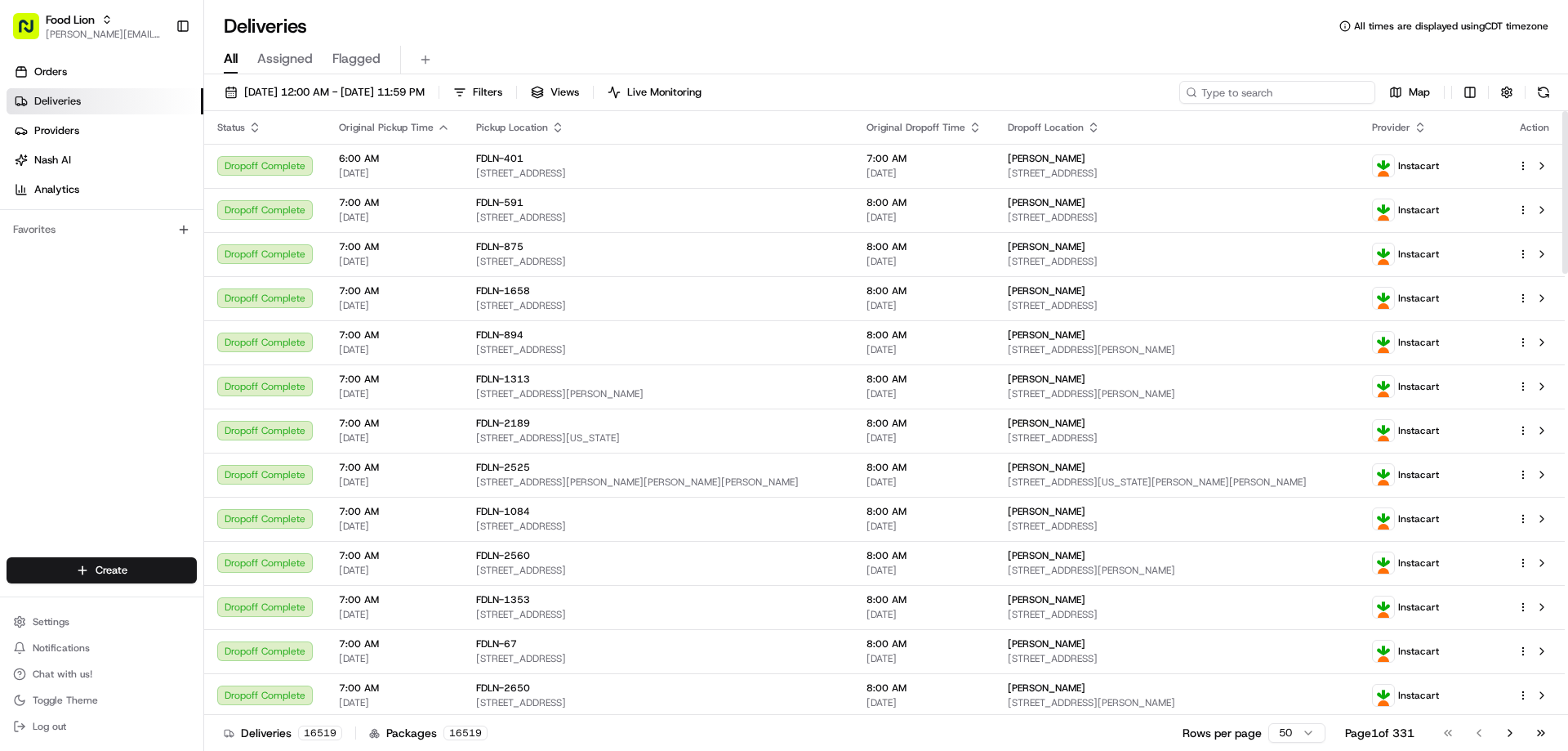
click at [1261, 95] on input at bounding box center [1277, 92] width 196 height 23
paste input "m698890238"
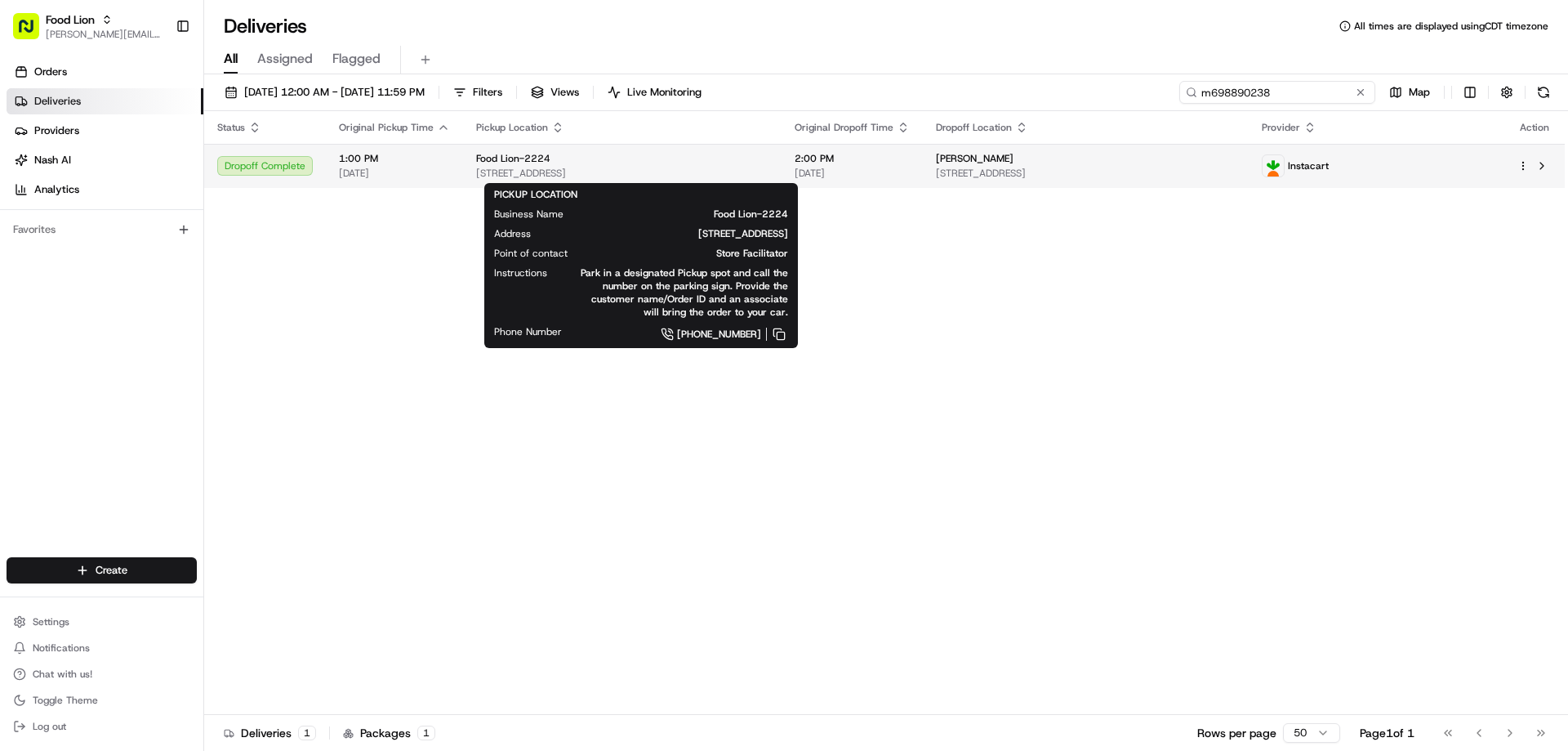
type input "m698890238"
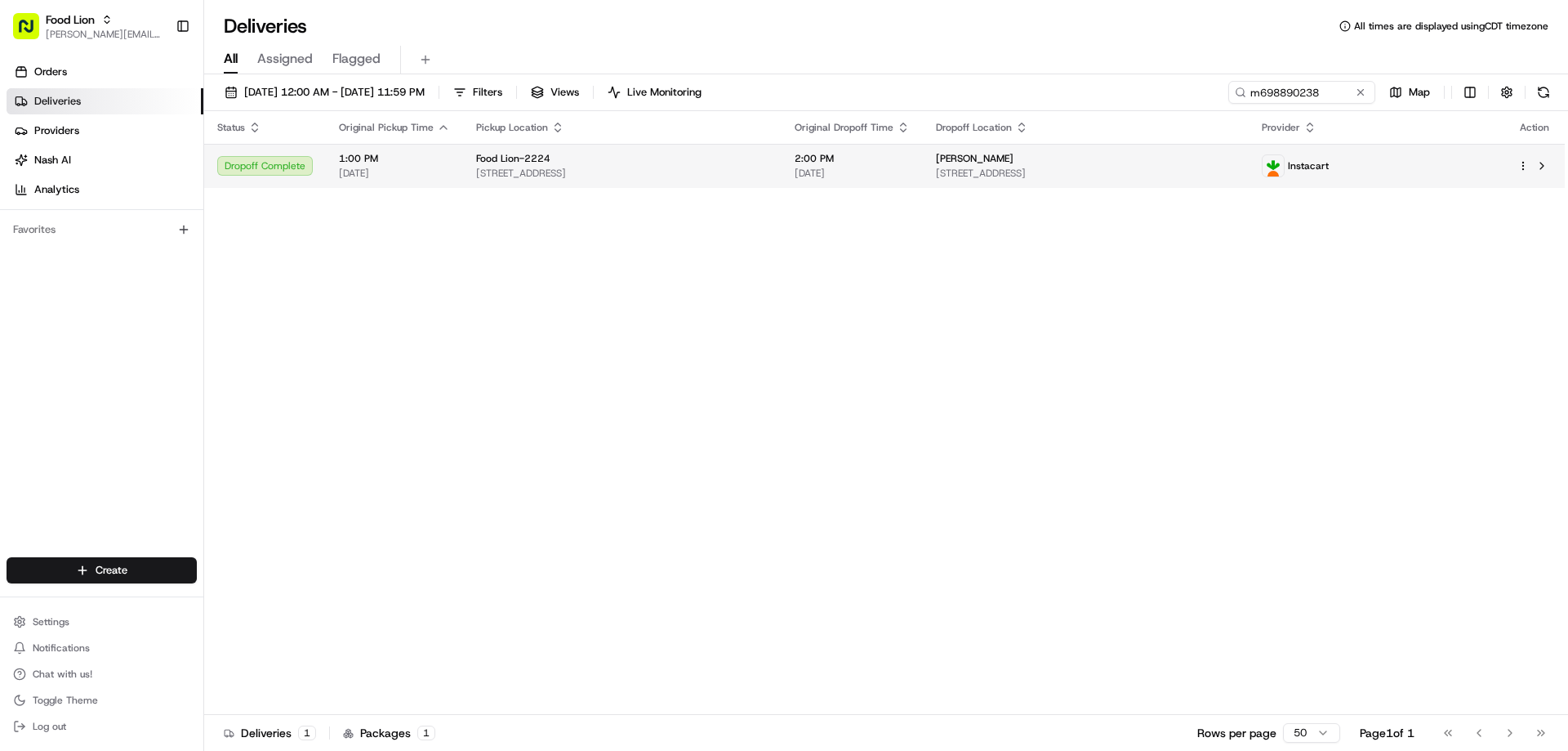
click at [509, 161] on span "Food Lion-2224" at bounding box center [513, 158] width 75 height 13
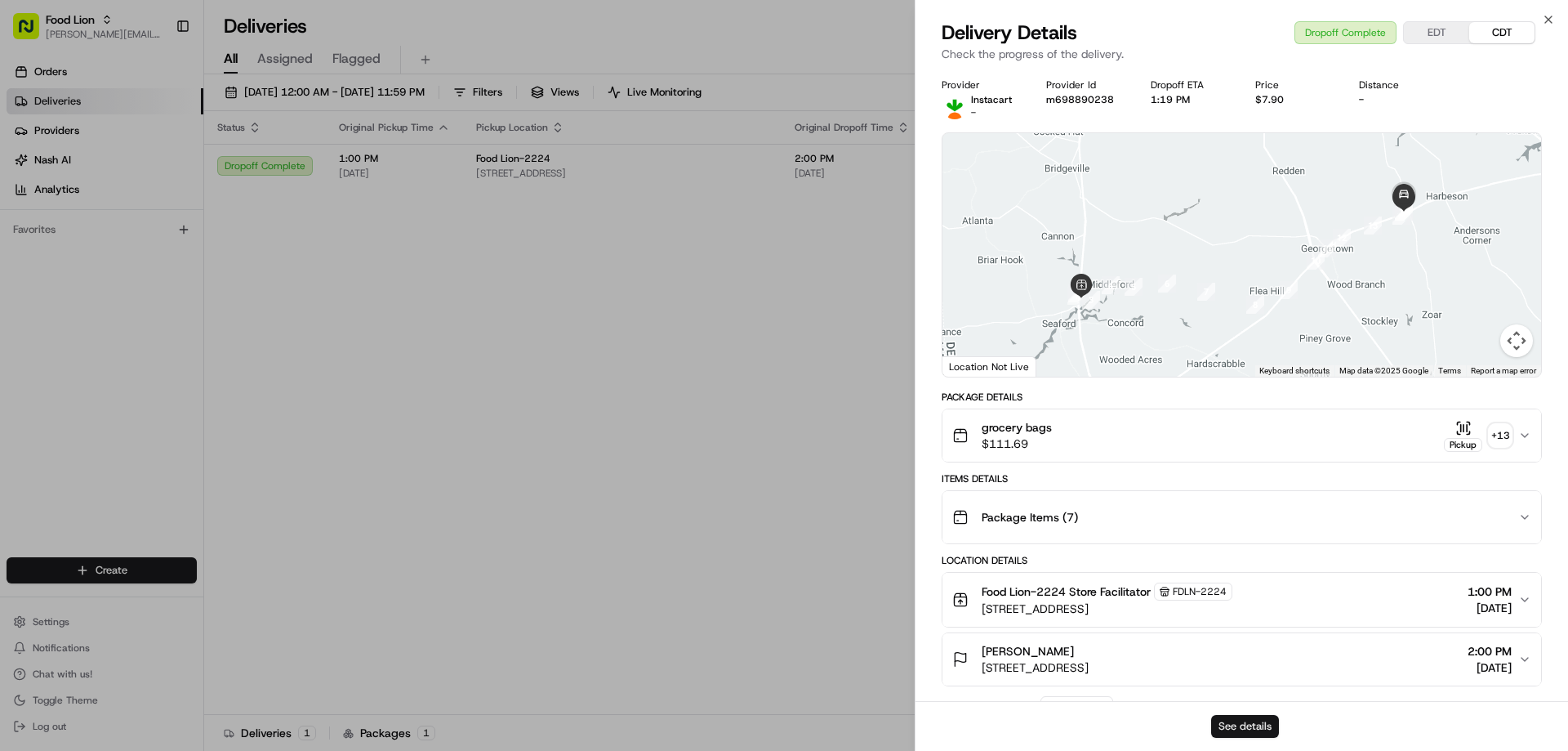
click at [1251, 722] on button "See details" at bounding box center [1245, 726] width 68 height 23
click at [1550, 19] on icon "button" at bounding box center [1547, 19] width 13 height 13
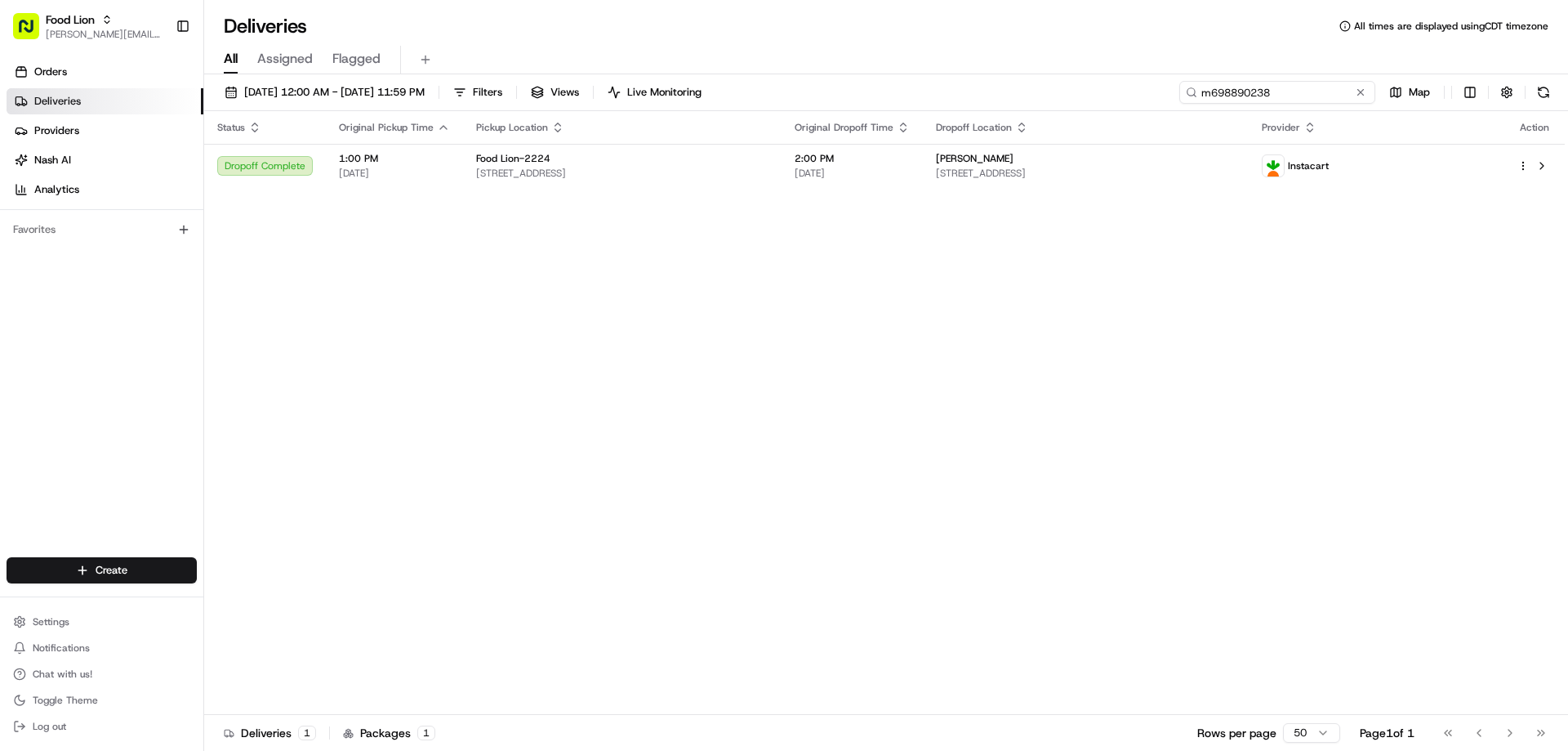
drag, startPoint x: 1331, startPoint y: 91, endPoint x: 1194, endPoint y: 87, distance: 137.1
click at [1194, 87] on div "m698890238" at bounding box center [1277, 92] width 196 height 23
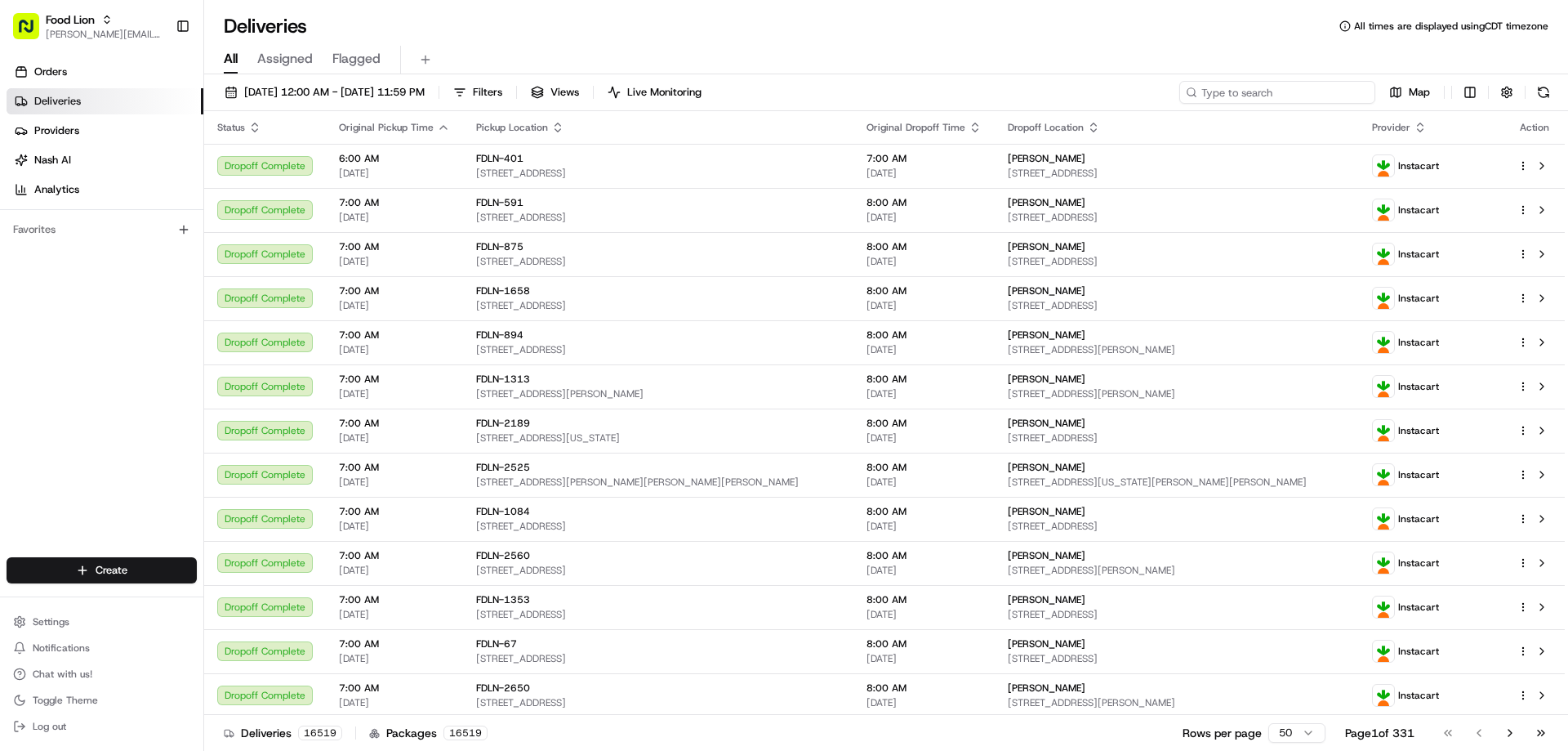
click at [1209, 97] on input at bounding box center [1277, 92] width 196 height 23
paste input "m699413385"
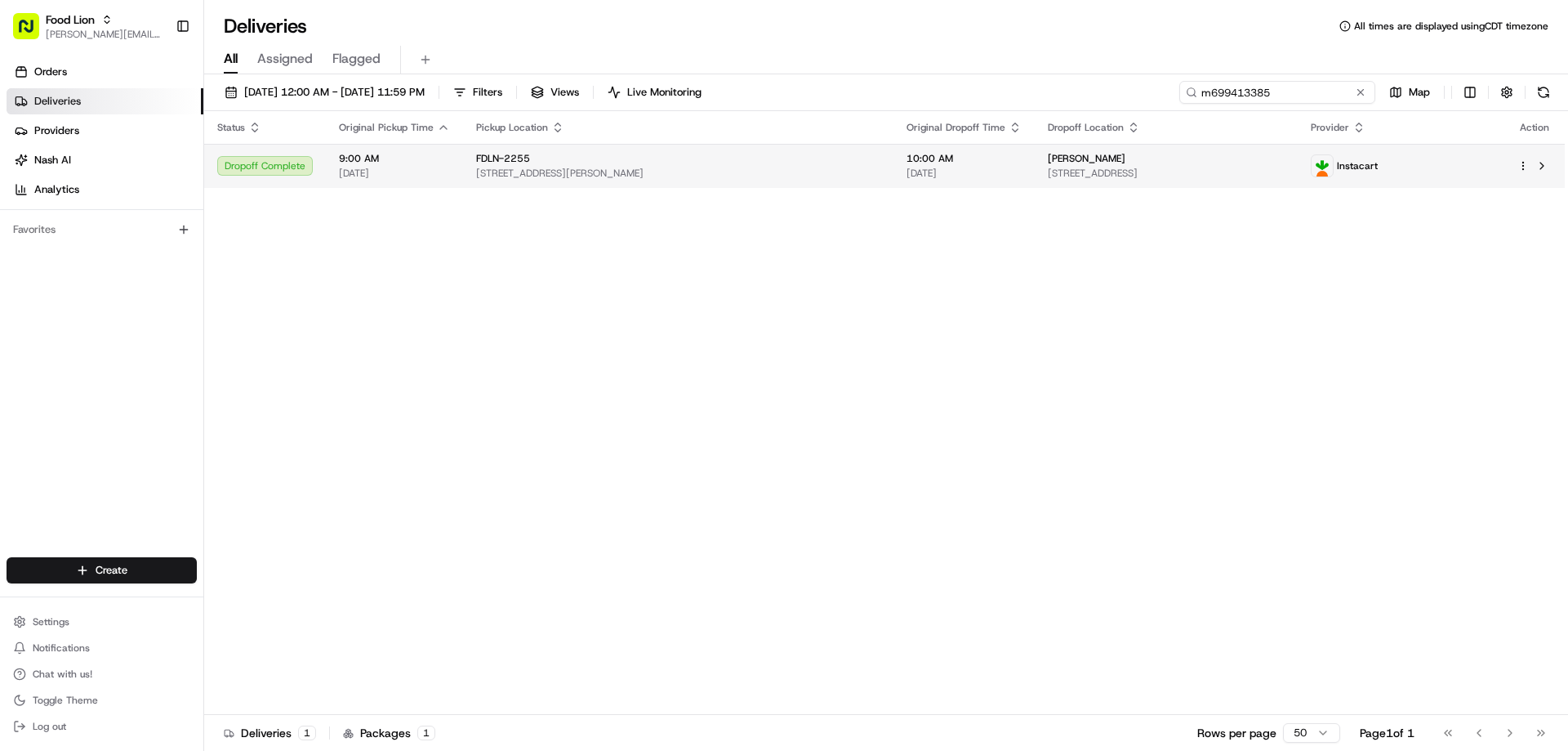
type input "m699413385"
click at [476, 162] on span "FDLN-2255" at bounding box center [503, 158] width 54 height 13
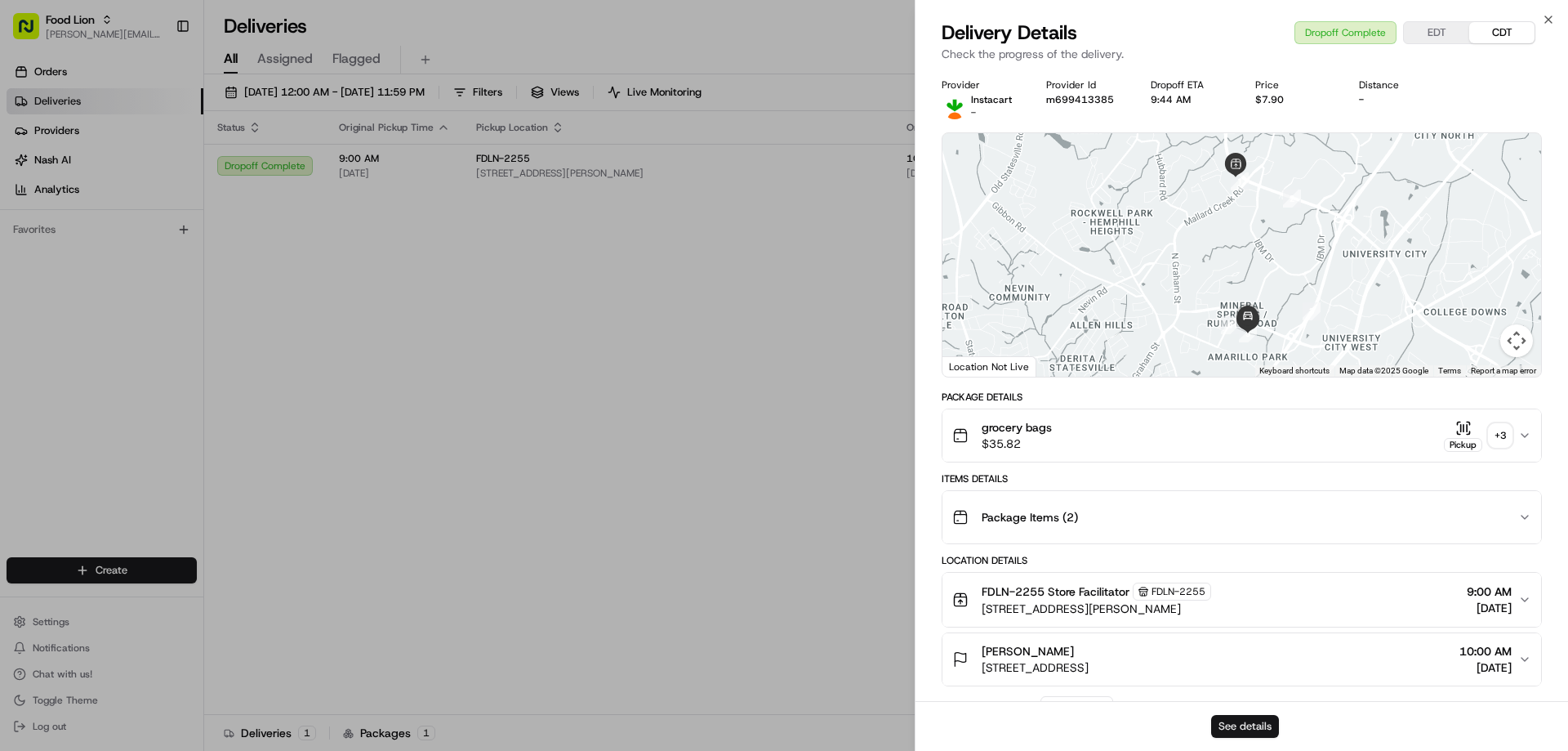
click at [1255, 723] on button "See details" at bounding box center [1245, 726] width 68 height 23
click at [1545, 17] on icon "button" at bounding box center [1548, 19] width 7 height 7
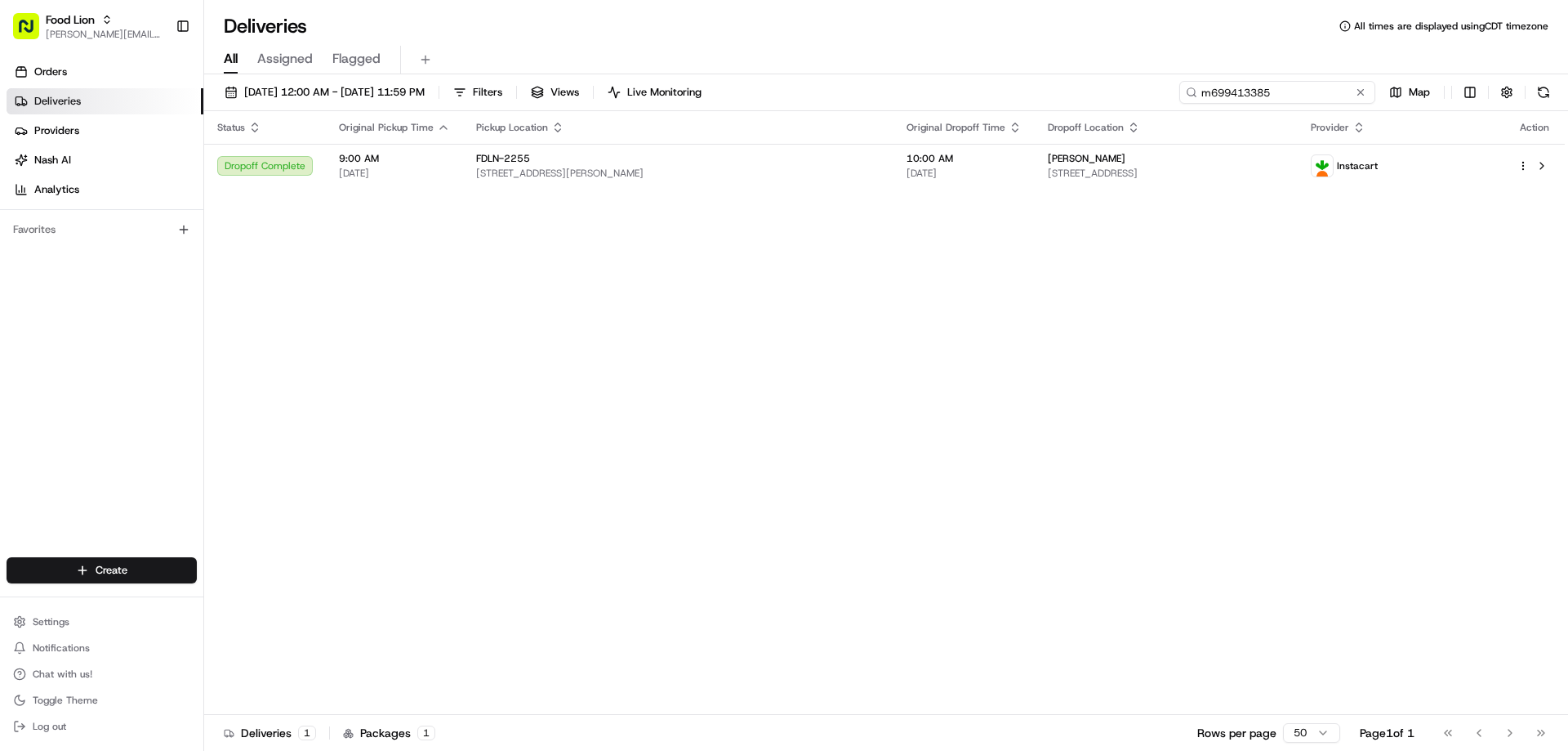
drag, startPoint x: 1312, startPoint y: 92, endPoint x: 1173, endPoint y: 99, distance: 139.2
click at [1173, 99] on div "08/16/2025 12:00 AM - 08/23/2025 11:59 PM Filters Views Live Monitoring m699413…" at bounding box center [885, 95] width 1363 height 30
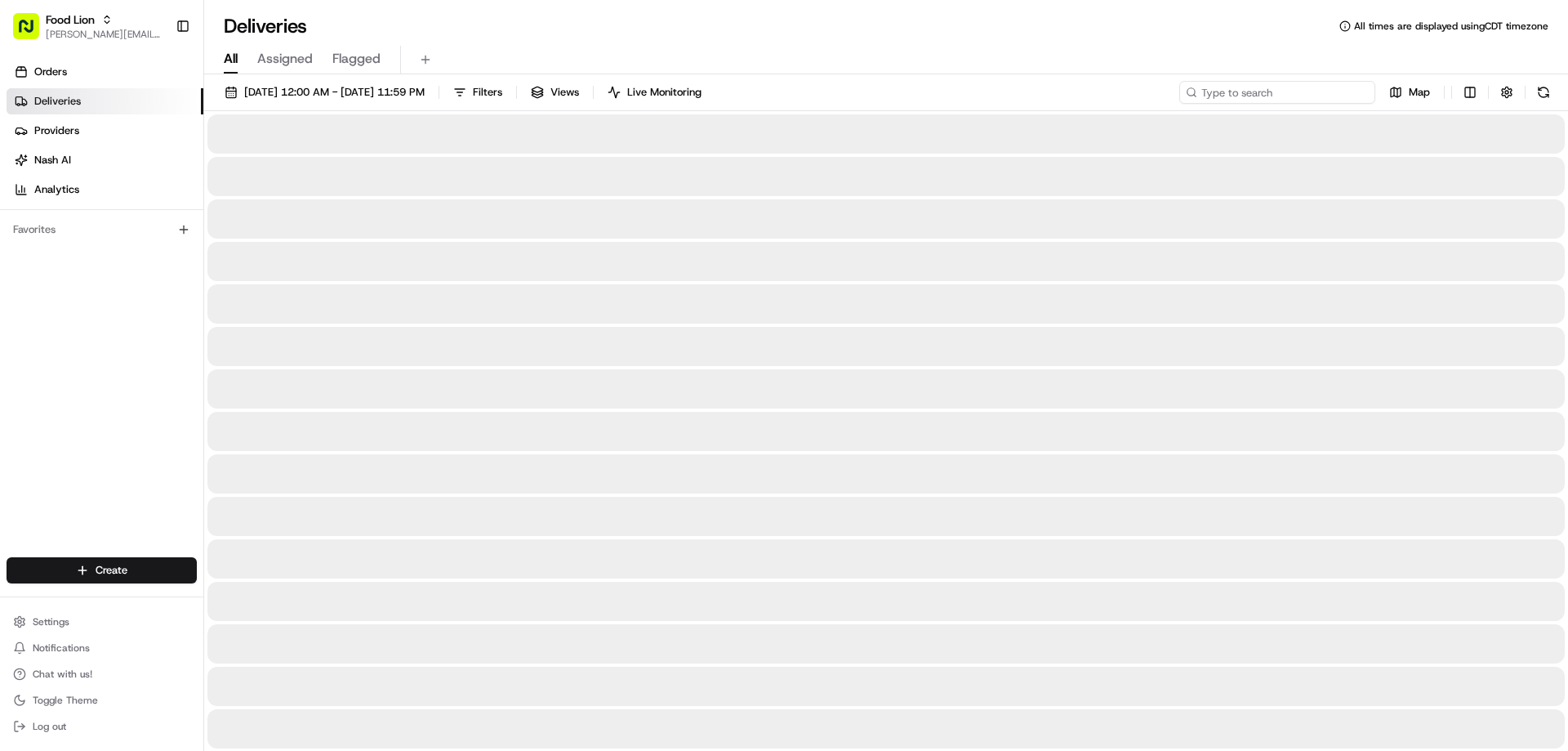
click at [1257, 94] on input at bounding box center [1277, 92] width 196 height 23
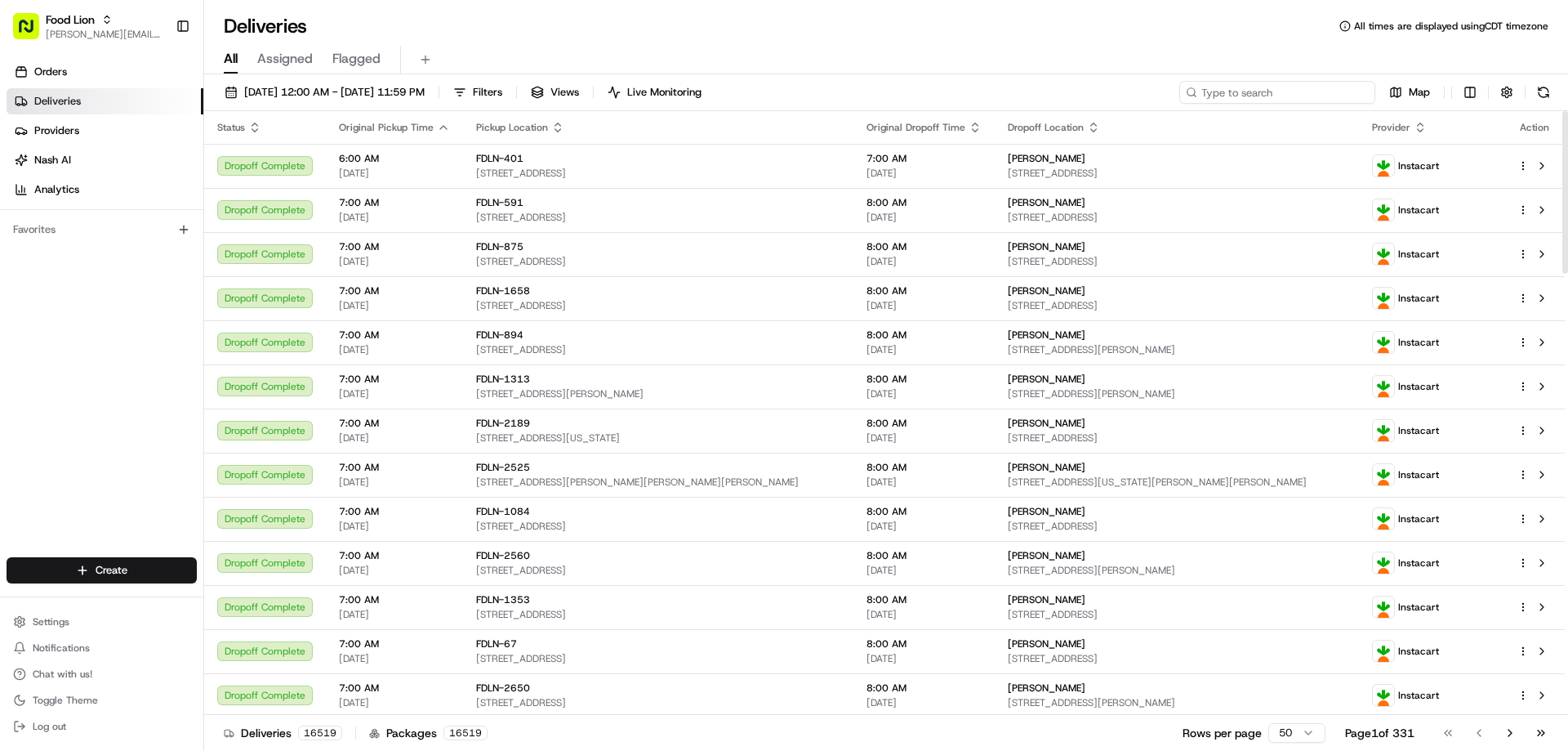
click at [1290, 90] on input at bounding box center [1277, 92] width 196 height 23
paste input "m709140255"
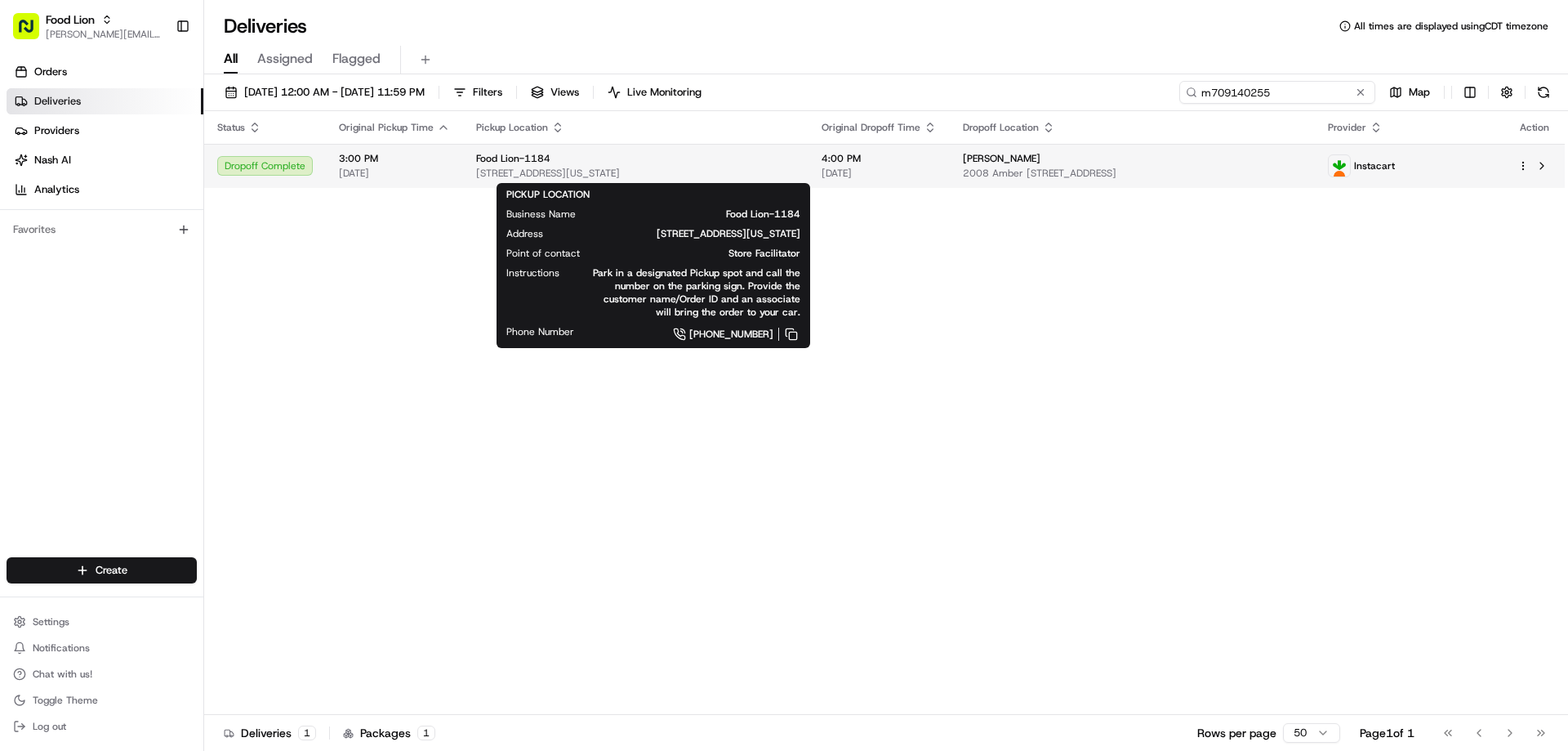
type input "m709140255"
click at [489, 156] on span "Food Lion-1184" at bounding box center [513, 158] width 75 height 13
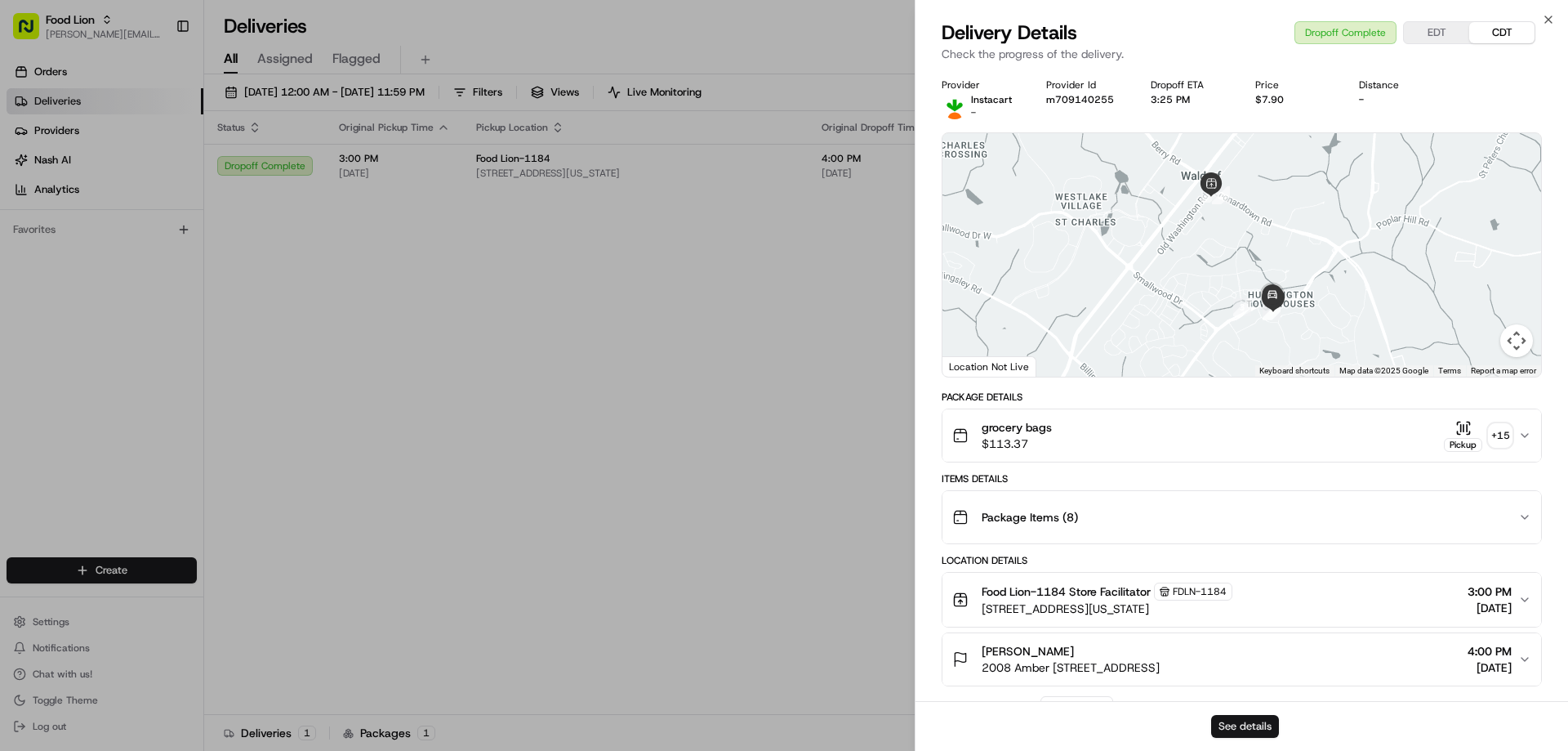
click at [1242, 724] on button "See details" at bounding box center [1245, 726] width 68 height 23
click at [1549, 17] on icon "button" at bounding box center [1547, 19] width 13 height 13
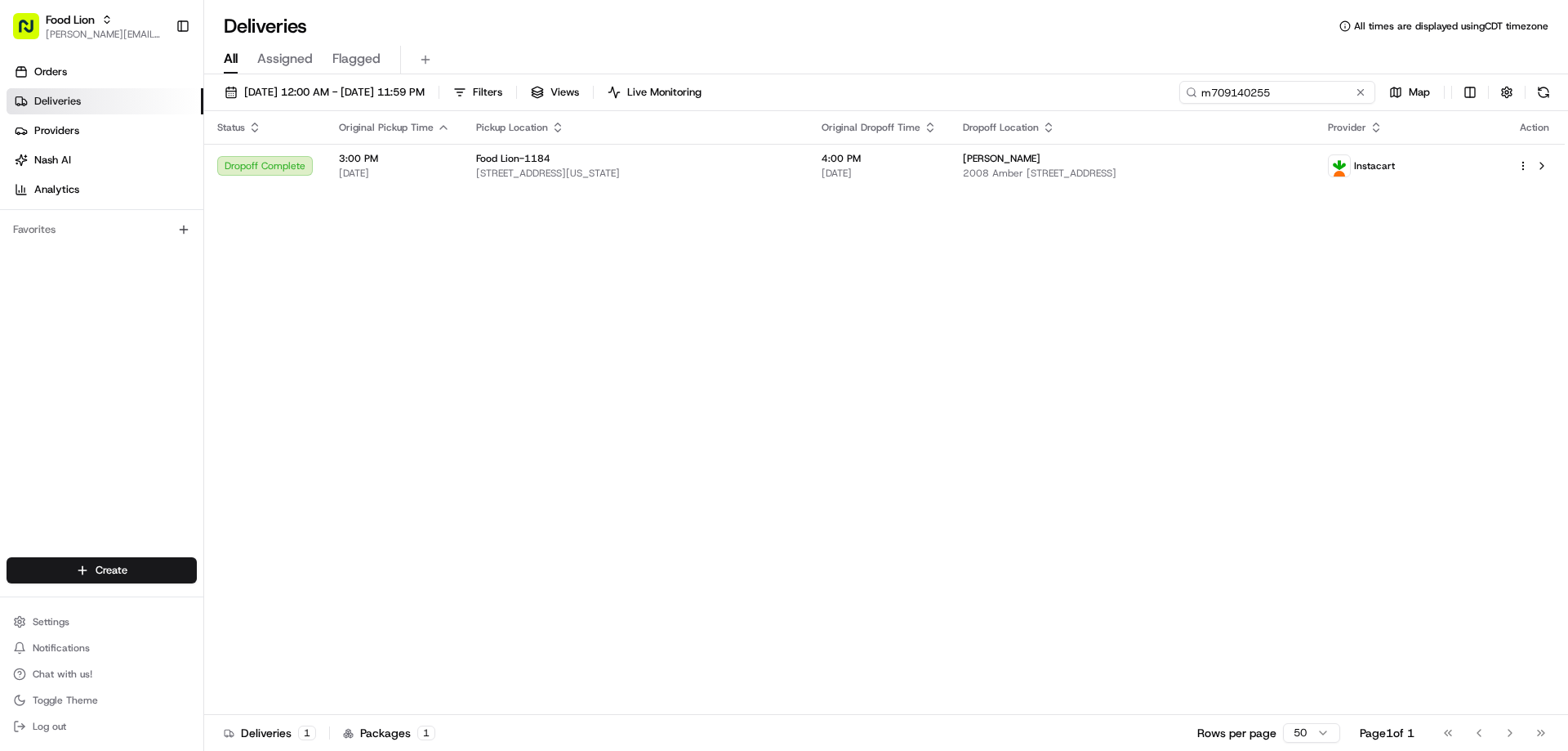
drag, startPoint x: 1330, startPoint y: 94, endPoint x: 1188, endPoint y: 107, distance: 142.6
click at [1188, 107] on div "08/16/2025 12:00 AM - 08/23/2025 11:59 PM Filters Views Live Monitoring m709140…" at bounding box center [885, 95] width 1363 height 30
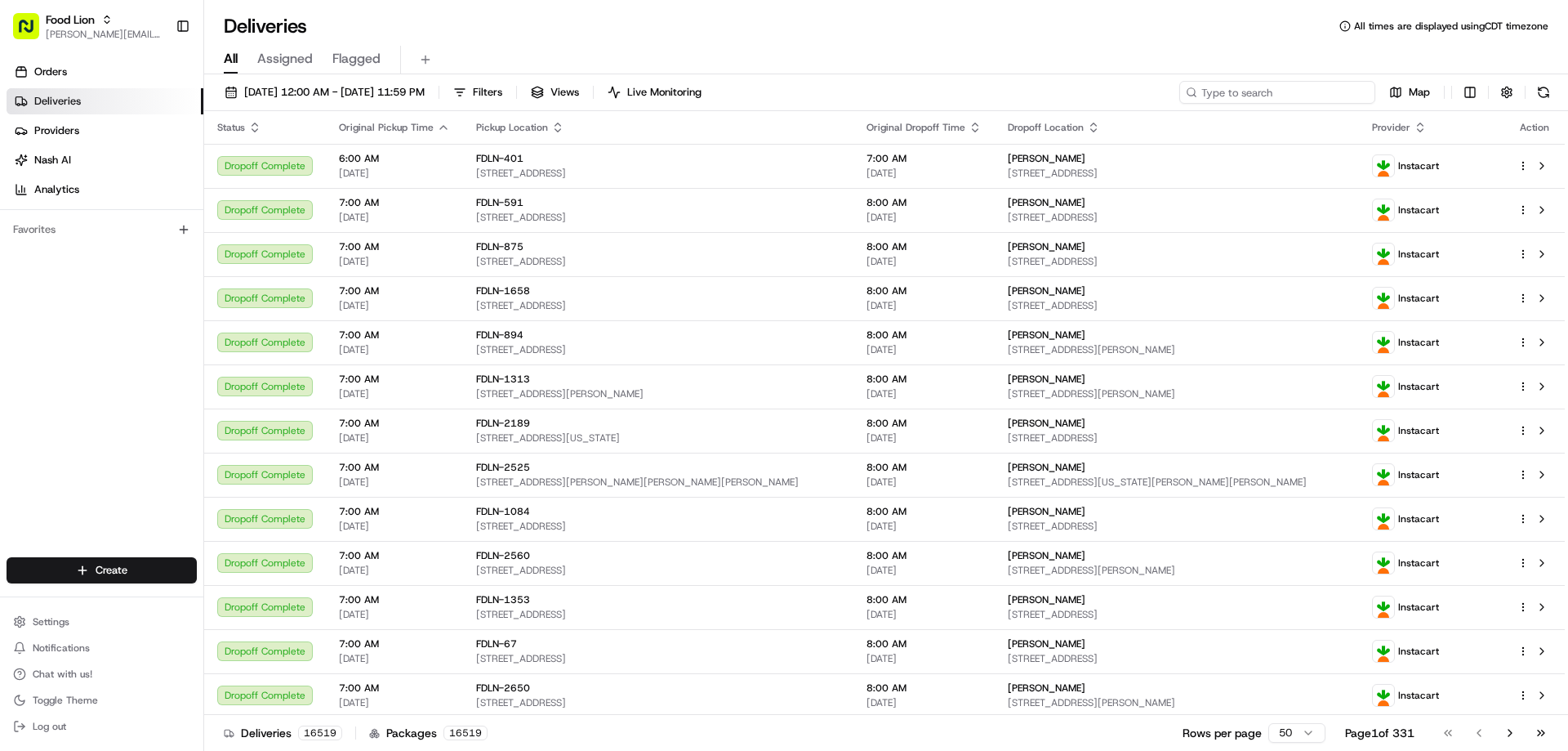
click at [1288, 90] on input at bounding box center [1277, 92] width 196 height 23
paste input "m708536258"
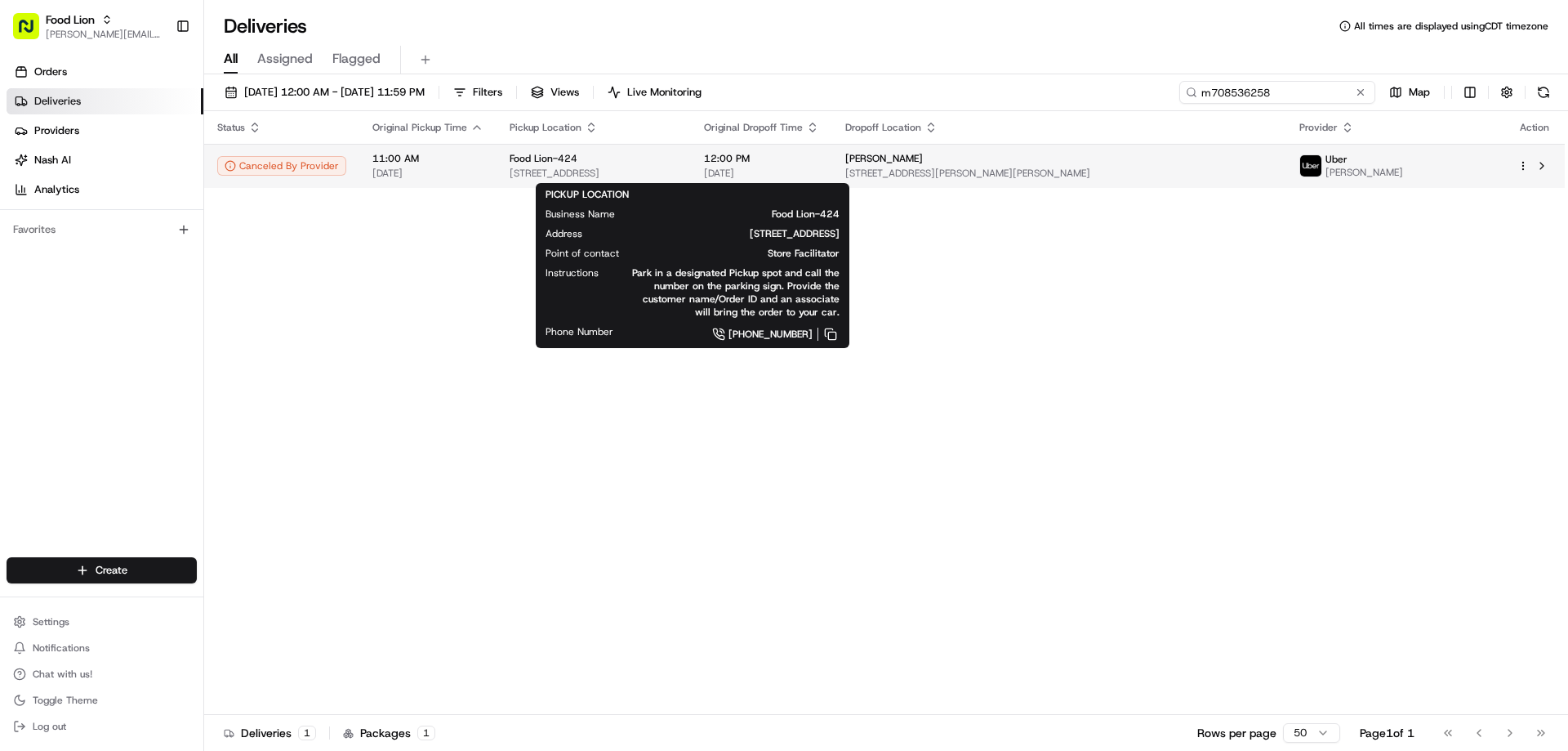
type input "m708536258"
click at [559, 161] on span "Food Lion-424" at bounding box center [543, 158] width 68 height 13
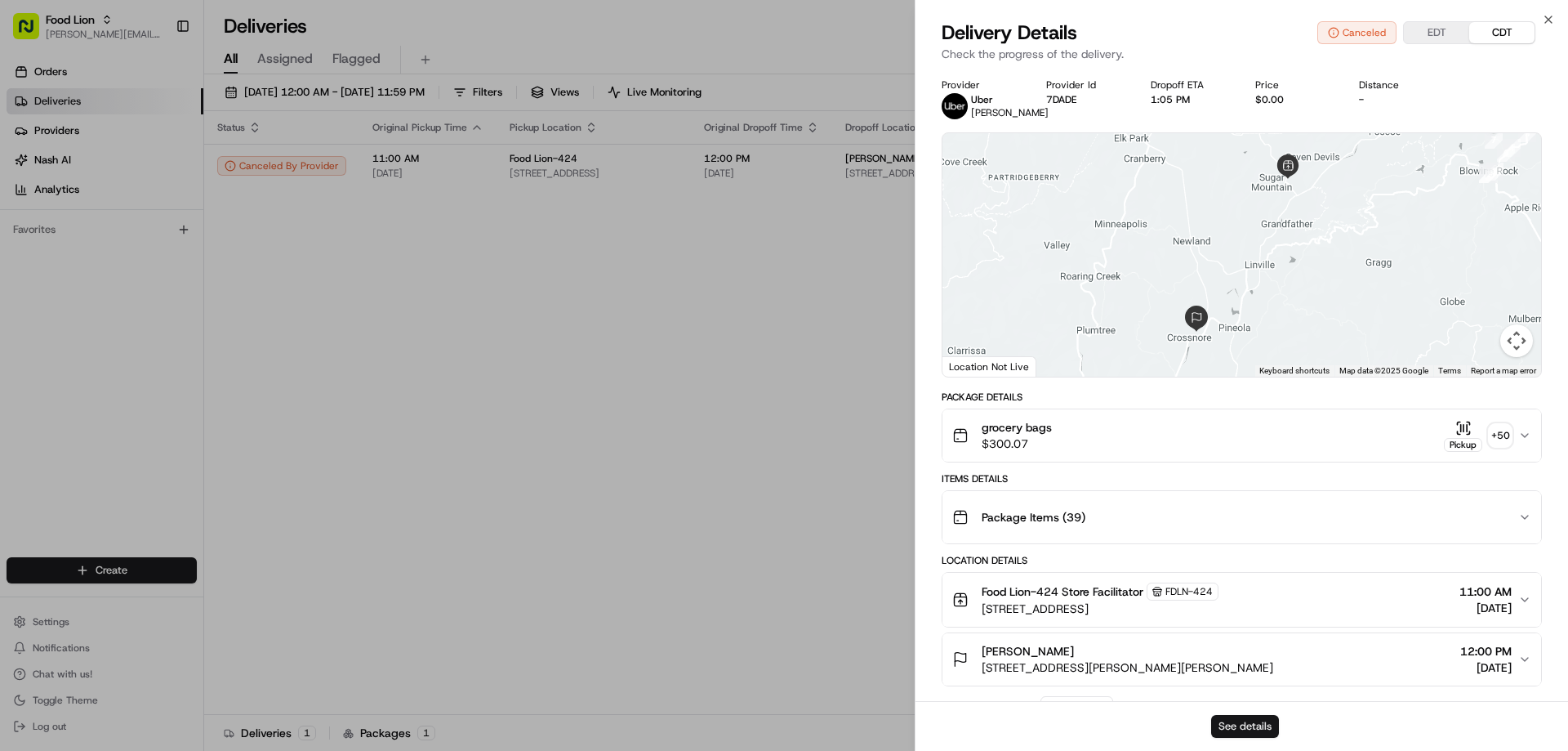
click at [1232, 725] on button "See details" at bounding box center [1245, 726] width 68 height 23
click at [1549, 16] on icon "button" at bounding box center [1547, 19] width 13 height 13
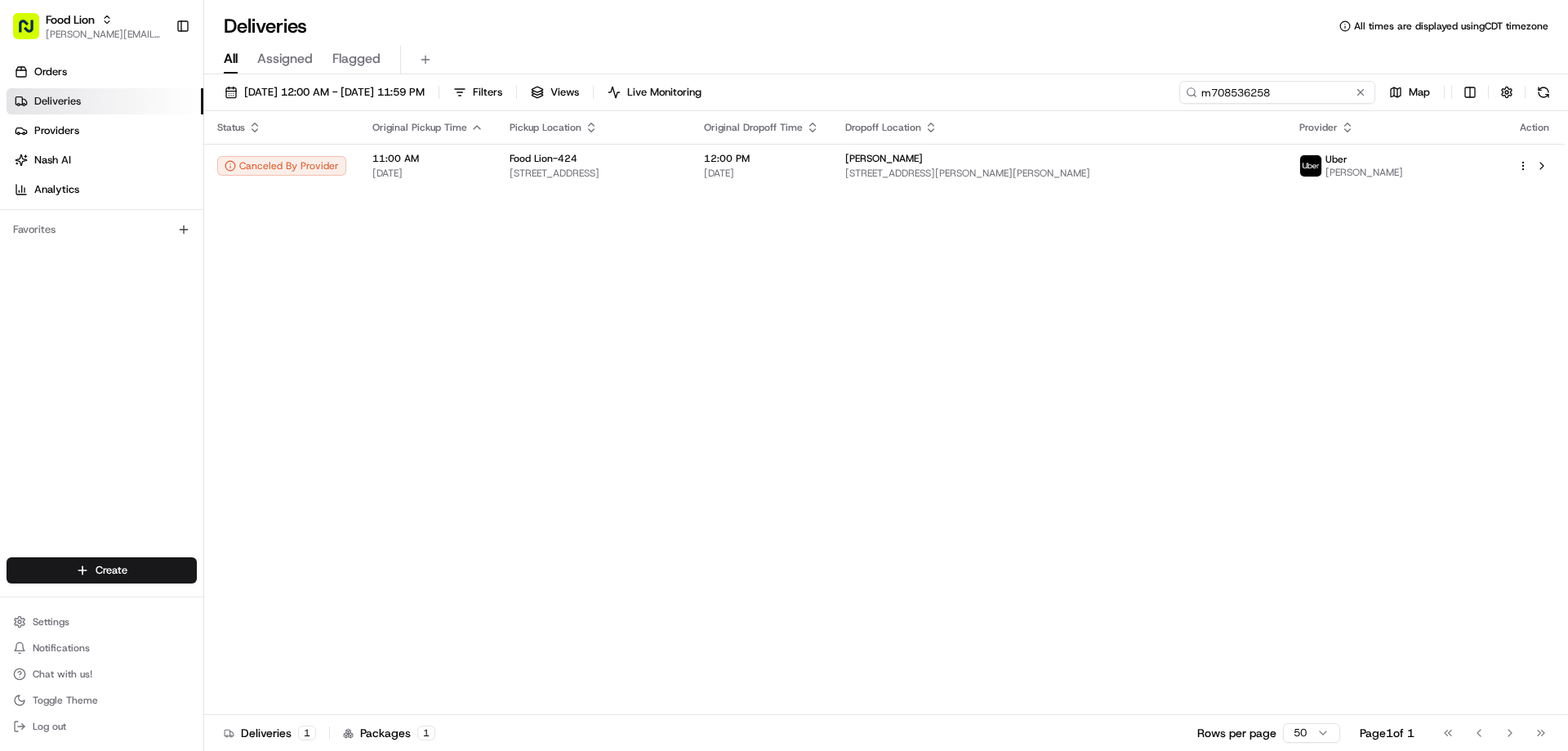
drag, startPoint x: 1321, startPoint y: 94, endPoint x: 1197, endPoint y: 87, distance: 124.2
click at [1197, 87] on input "m708536258" at bounding box center [1277, 92] width 196 height 23
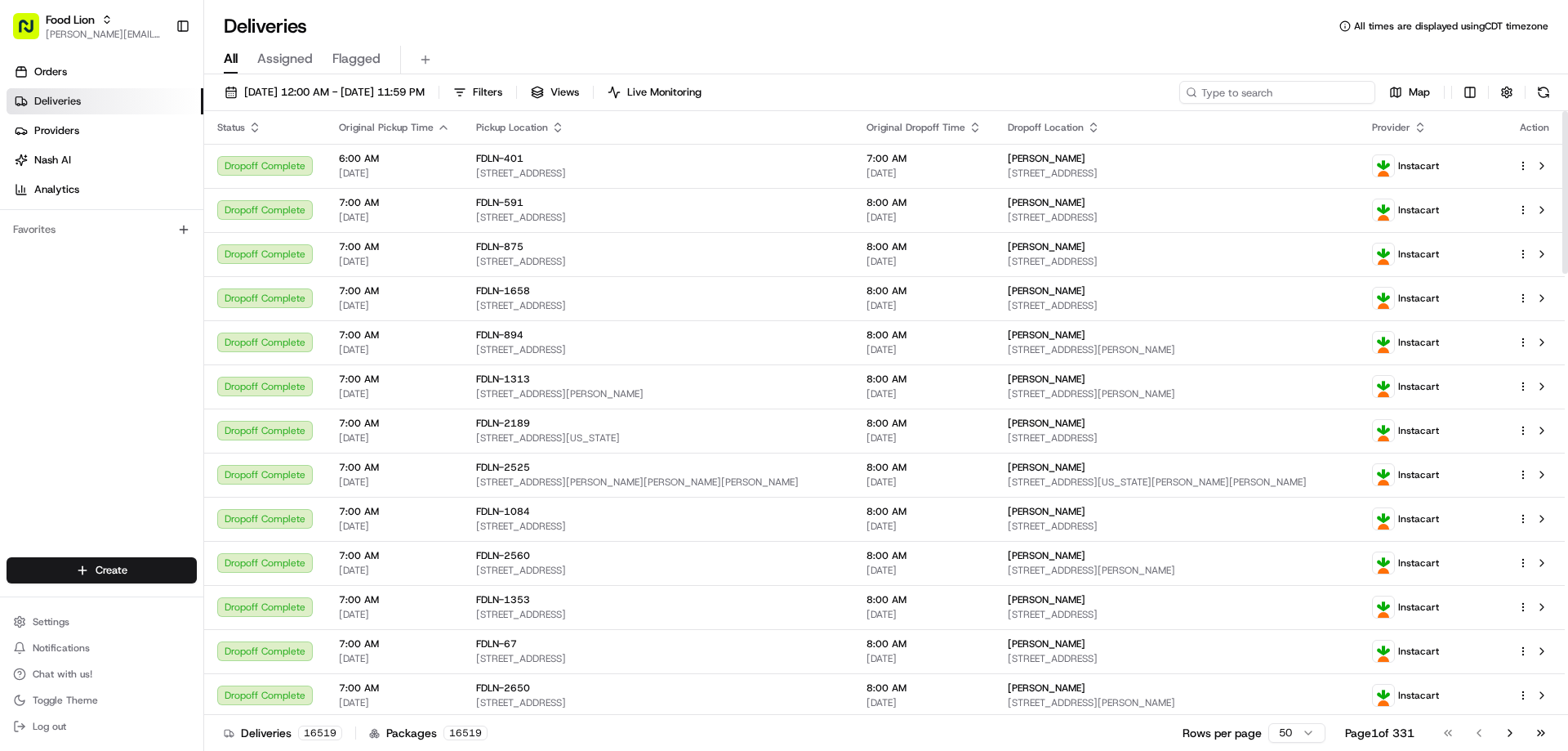
click at [1283, 96] on input at bounding box center [1277, 92] width 196 height 23
paste input "m708615056"
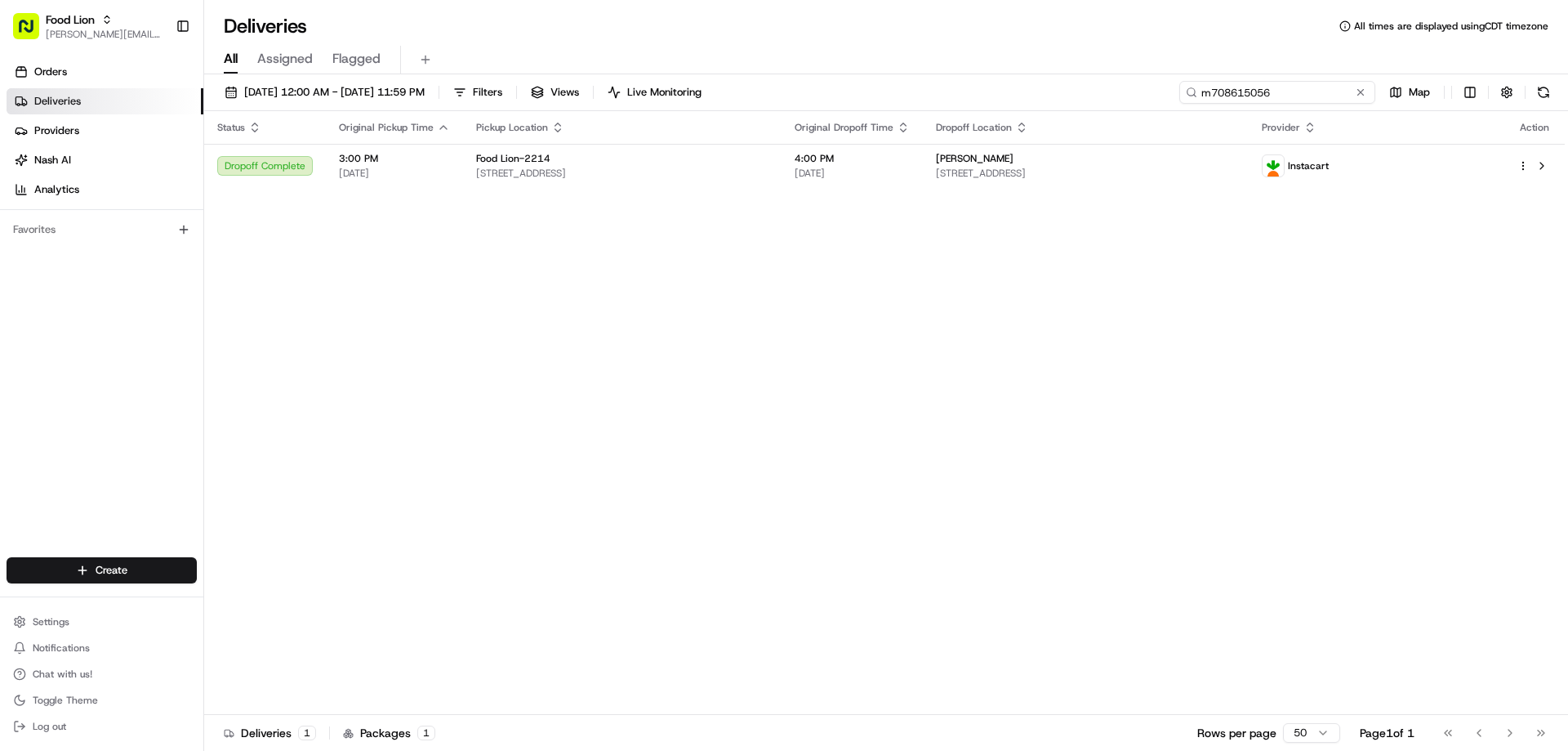
type input "m708615056"
drag, startPoint x: 1338, startPoint y: 88, endPoint x: 1200, endPoint y: 106, distance: 139.2
click at [1200, 106] on div "08/16/2025 12:00 AM - 08/23/2025 11:59 PM Filters Views Live Monitoring m708615…" at bounding box center [885, 95] width 1363 height 30
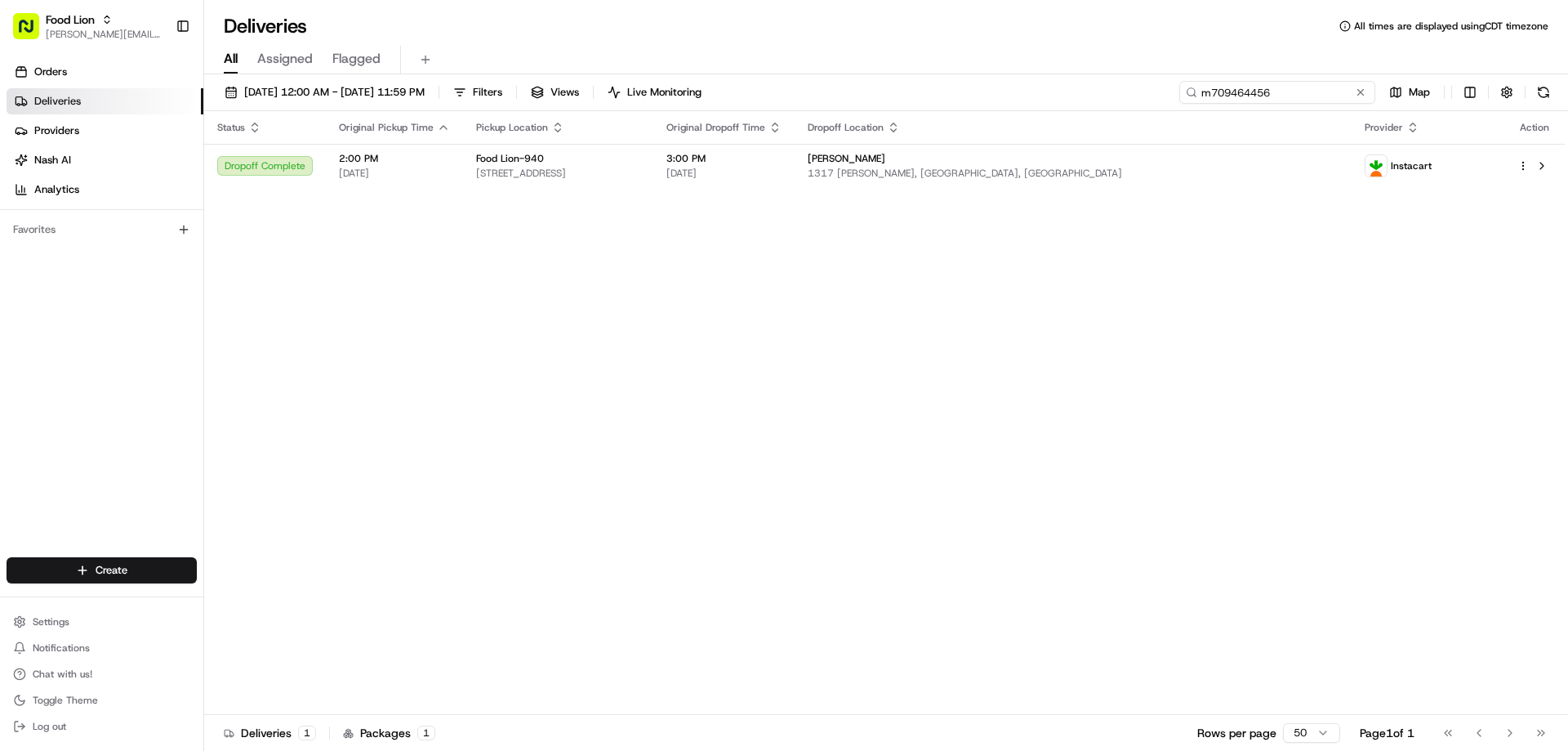
type input "m709464456"
drag, startPoint x: 1321, startPoint y: 93, endPoint x: 1194, endPoint y: 89, distance: 127.1
click at [1194, 89] on div "m709464456" at bounding box center [1277, 92] width 196 height 23
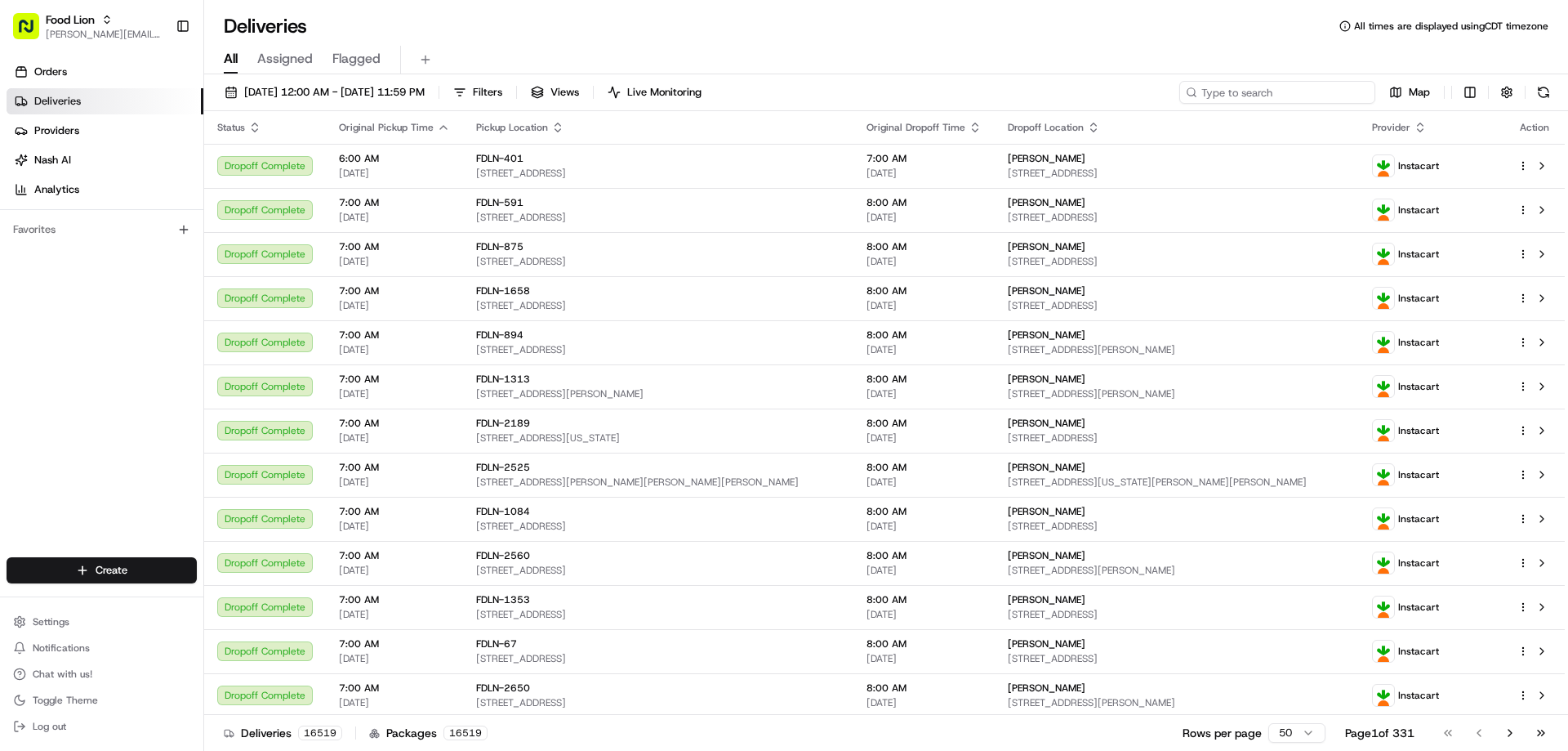
click at [1345, 90] on input at bounding box center [1277, 92] width 196 height 23
paste input "m707521549"
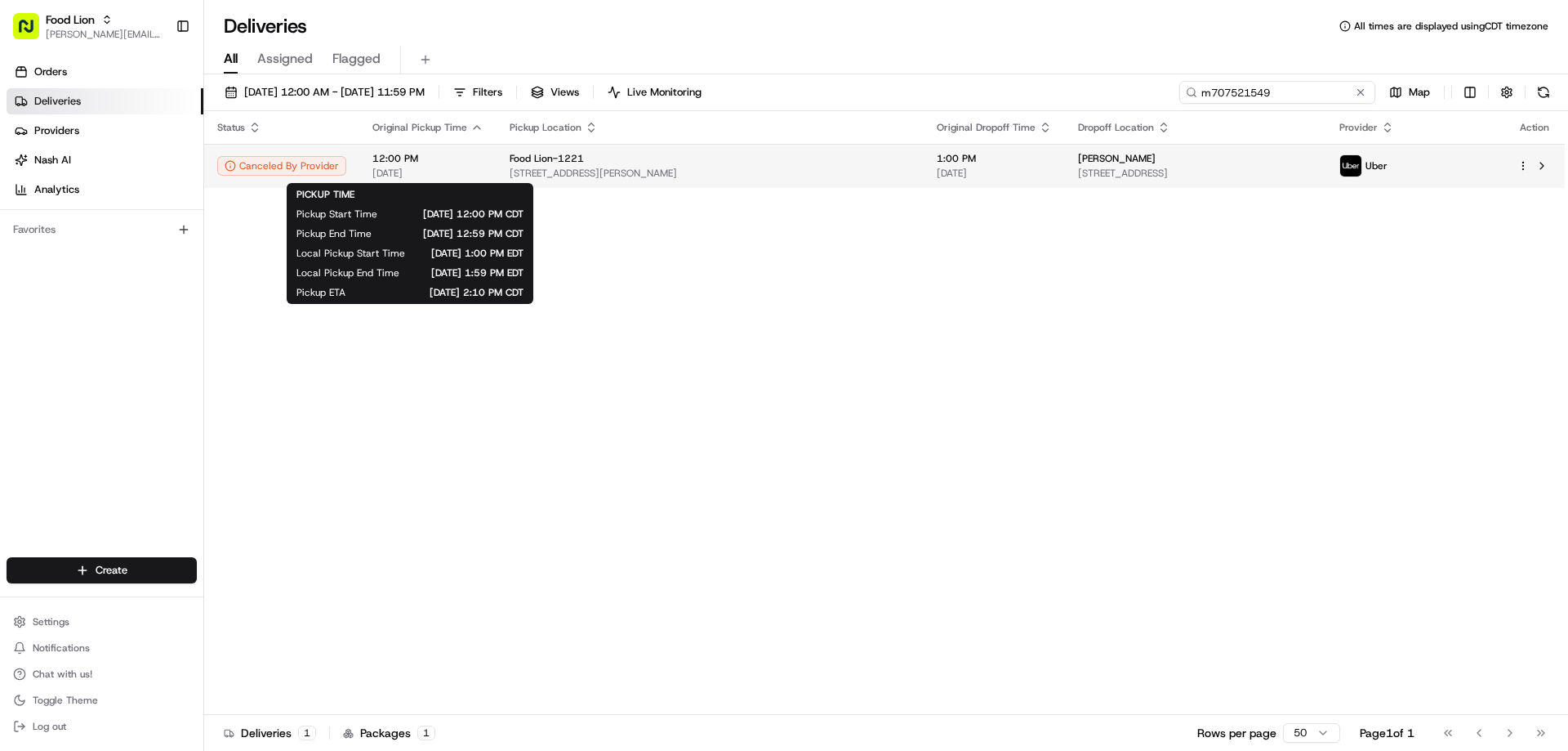
type input "m707521549"
click at [384, 161] on span "12:00 PM" at bounding box center [428, 158] width 111 height 13
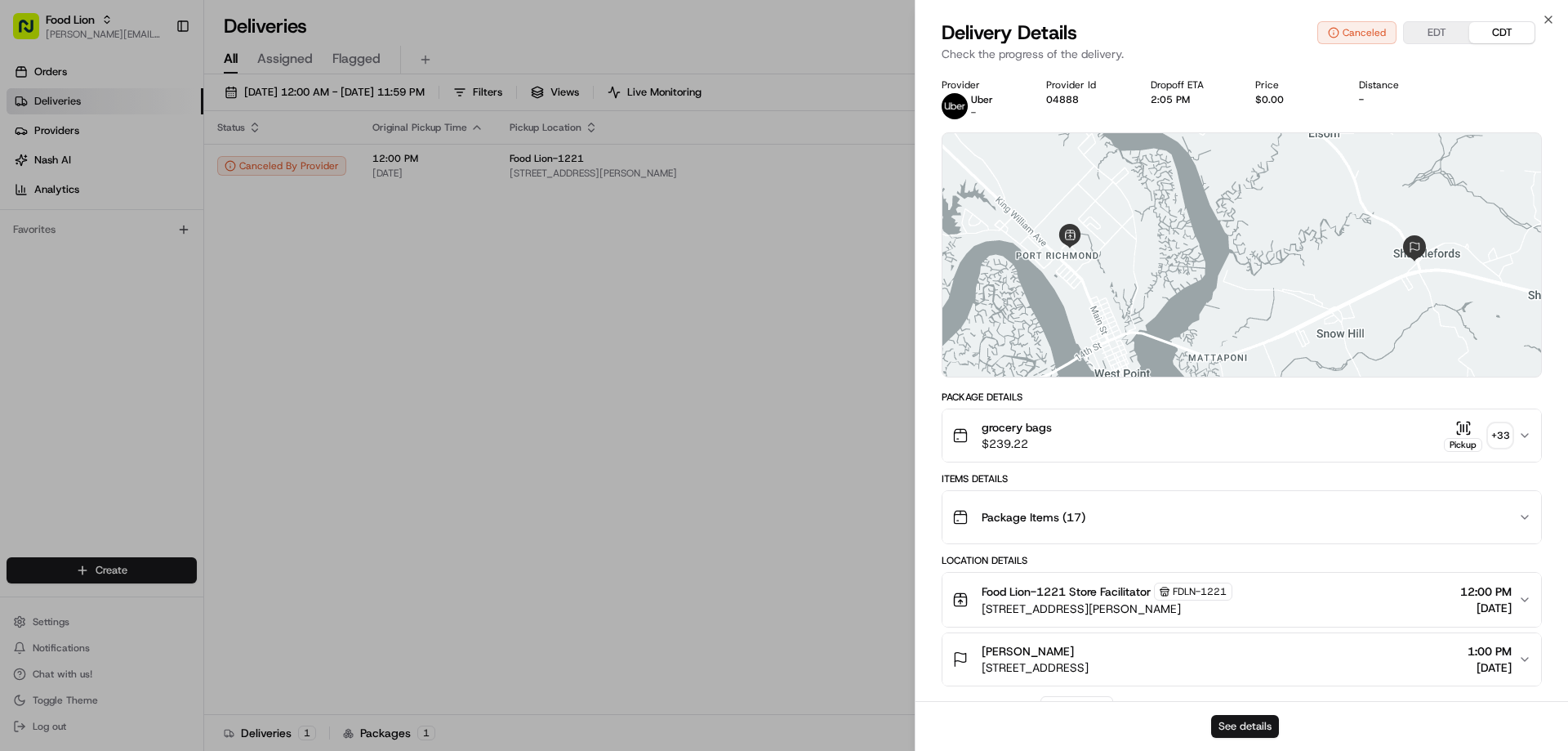
click at [1243, 724] on button "See details" at bounding box center [1245, 726] width 68 height 23
click at [1545, 19] on icon "button" at bounding box center [1547, 19] width 13 height 13
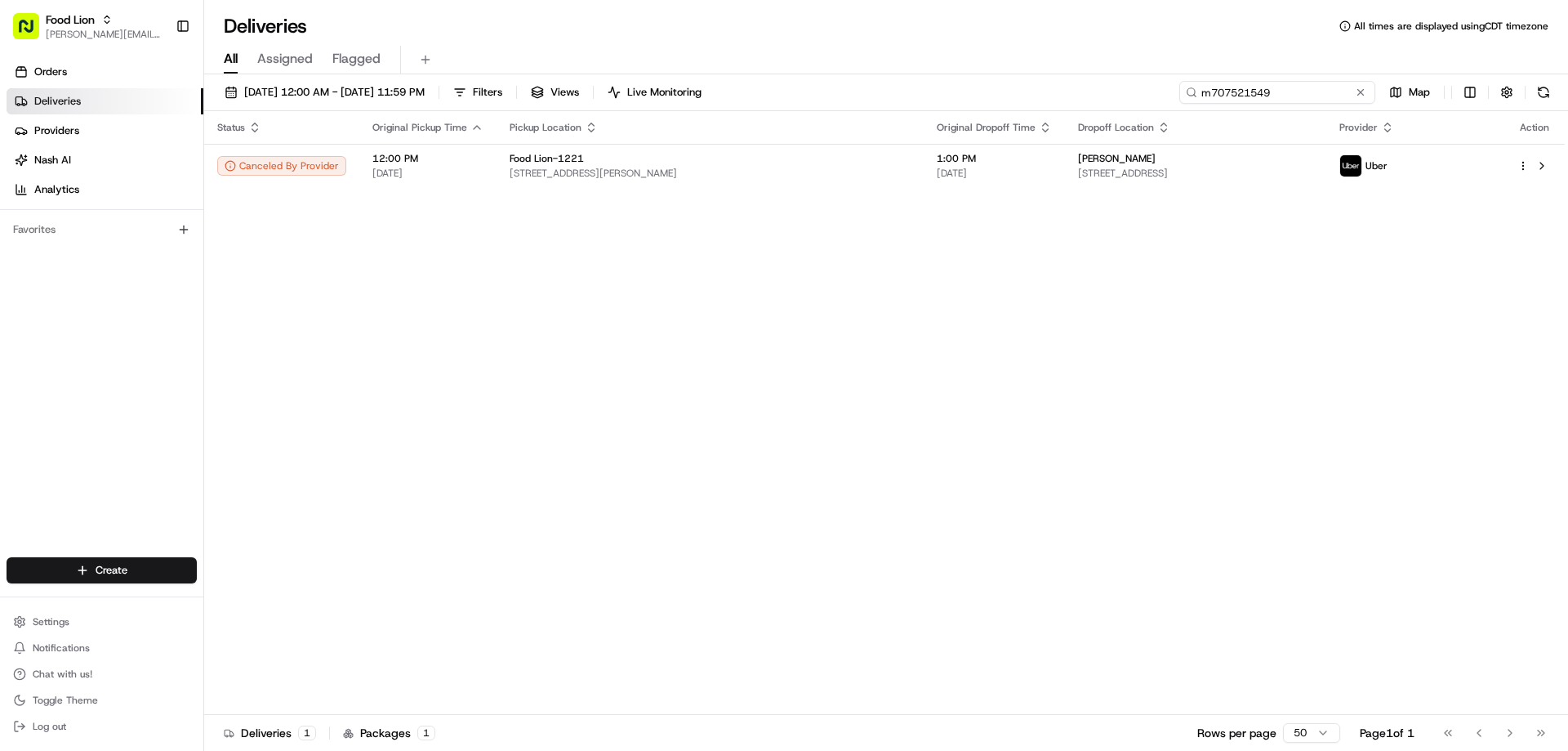
drag, startPoint x: 1330, startPoint y: 93, endPoint x: 1162, endPoint y: 100, distance: 168.1
click at [1185, 102] on input "m707521549" at bounding box center [1277, 92] width 196 height 23
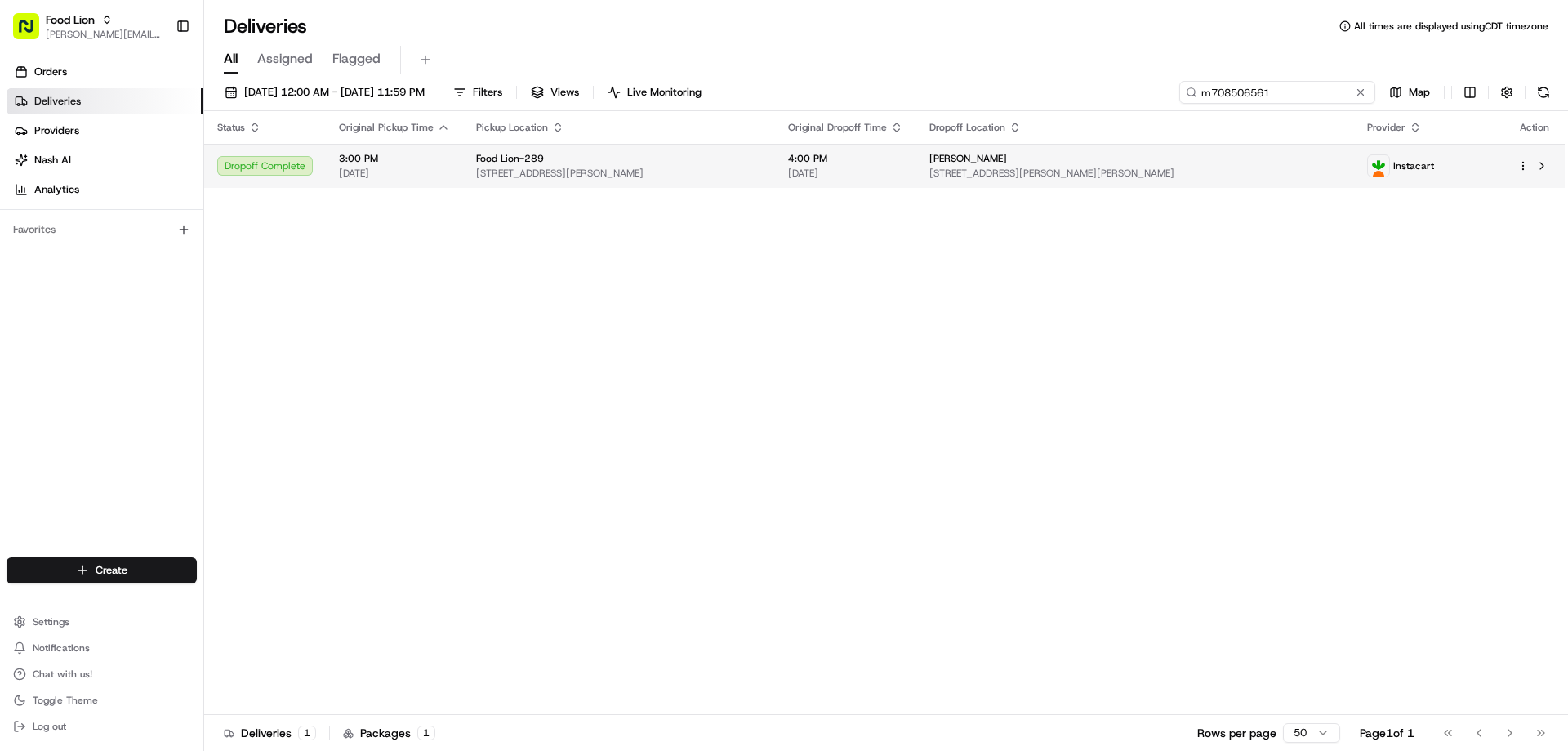
type input "m708506561"
click at [523, 163] on span "Food Lion-289" at bounding box center [510, 158] width 68 height 13
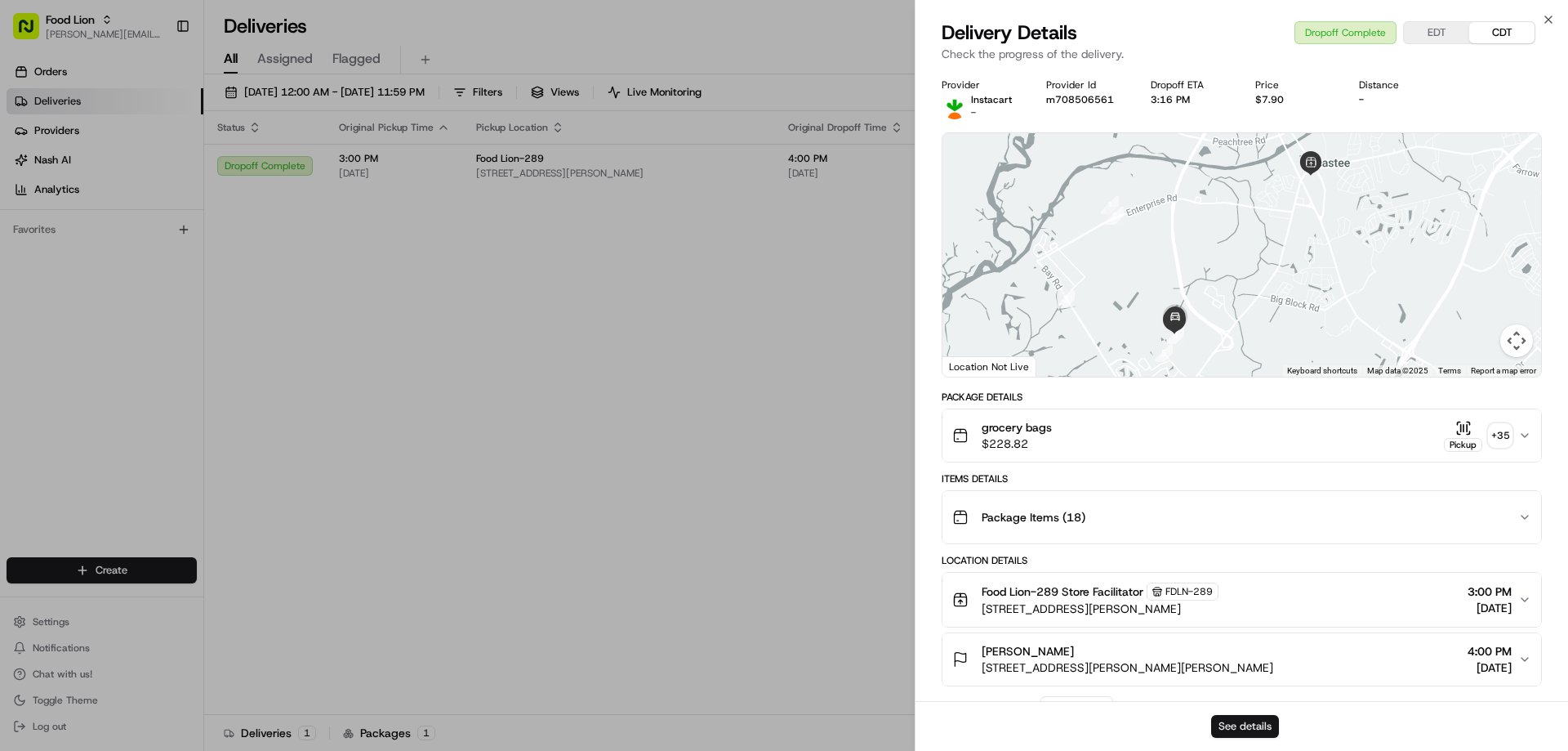
click at [1242, 726] on button "See details" at bounding box center [1245, 726] width 68 height 23
click at [1548, 16] on icon "button" at bounding box center [1547, 19] width 13 height 13
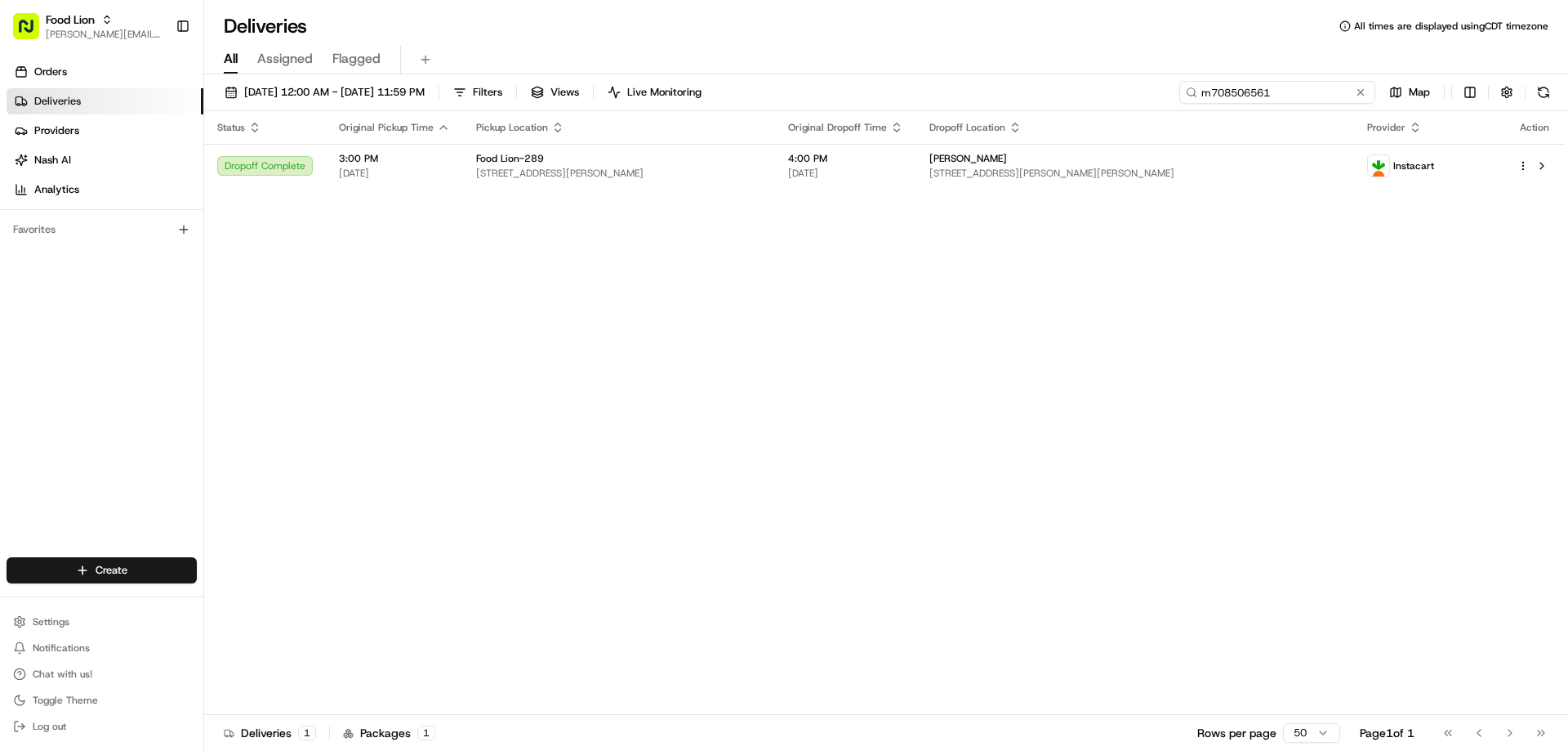
drag, startPoint x: 1331, startPoint y: 91, endPoint x: 1183, endPoint y: 98, distance: 148.2
click at [1183, 98] on input "m708506561" at bounding box center [1277, 92] width 196 height 23
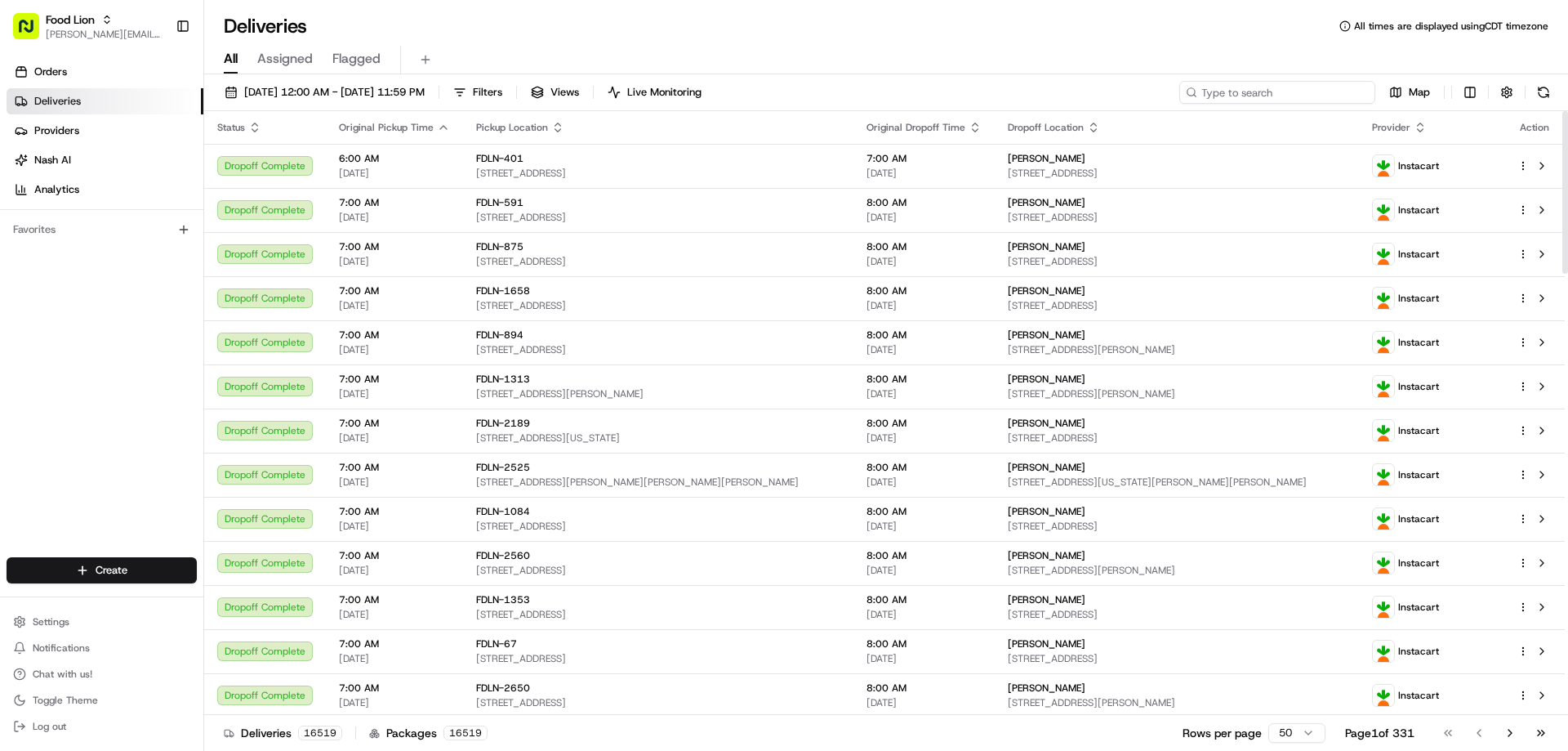
click at [1279, 90] on input at bounding box center [1277, 92] width 196 height 23
paste input "m706036838"
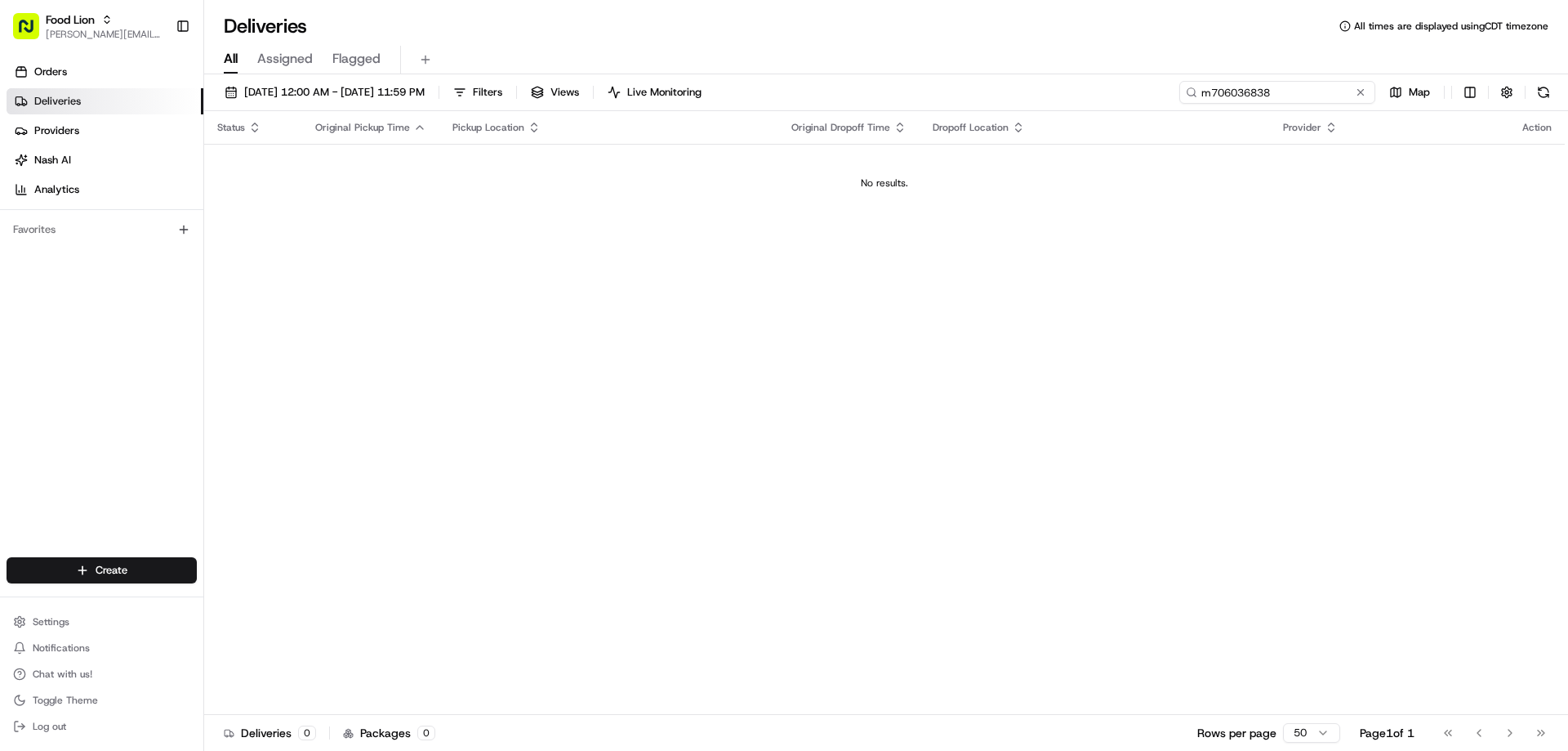
type input "m706036838"
drag, startPoint x: 1304, startPoint y: 92, endPoint x: 1193, endPoint y: 102, distance: 111.4
click at [1193, 102] on input "m706036838" at bounding box center [1277, 92] width 196 height 23
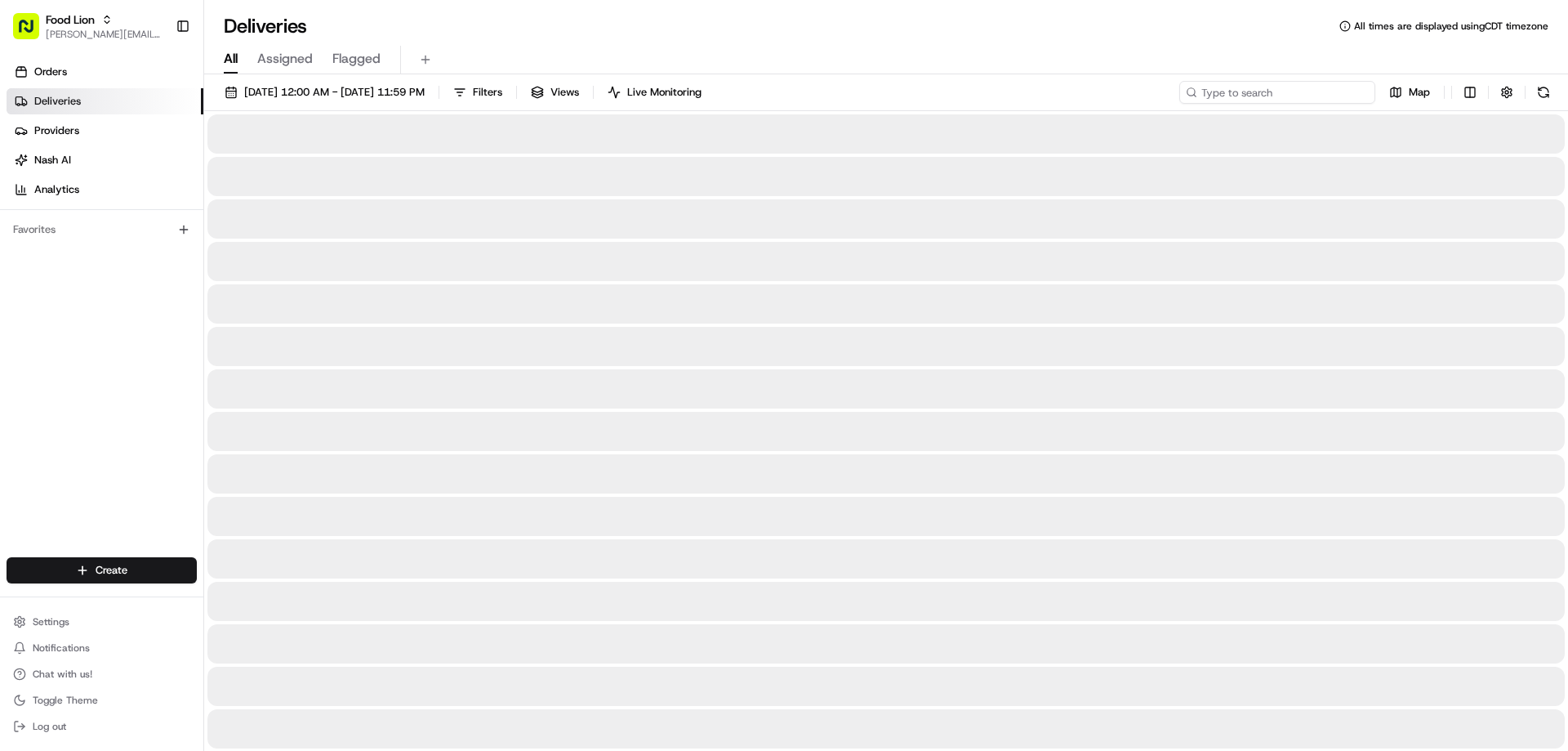
click at [1214, 95] on input at bounding box center [1277, 92] width 196 height 23
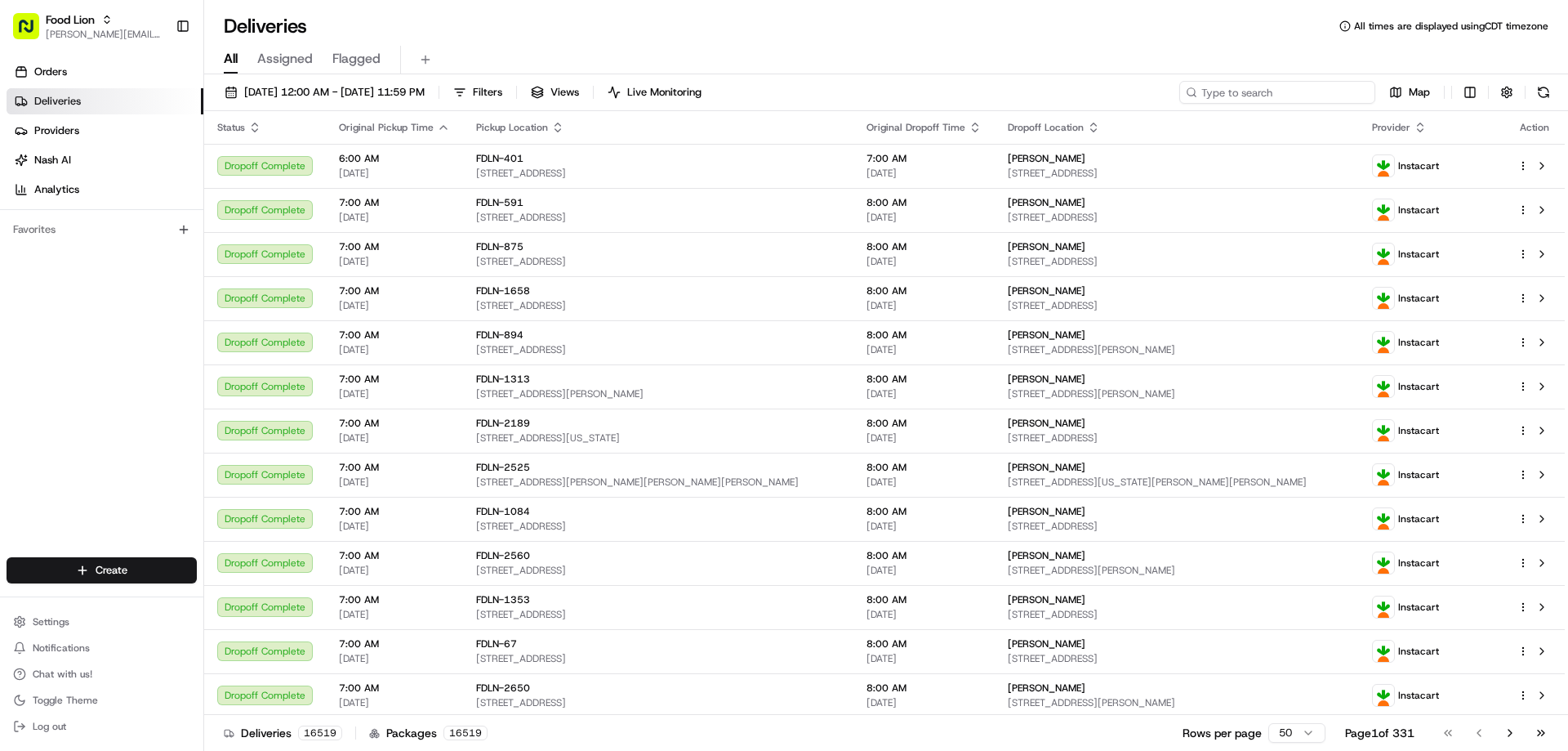
click at [1214, 95] on input at bounding box center [1277, 92] width 196 height 23
type input "m706036838"
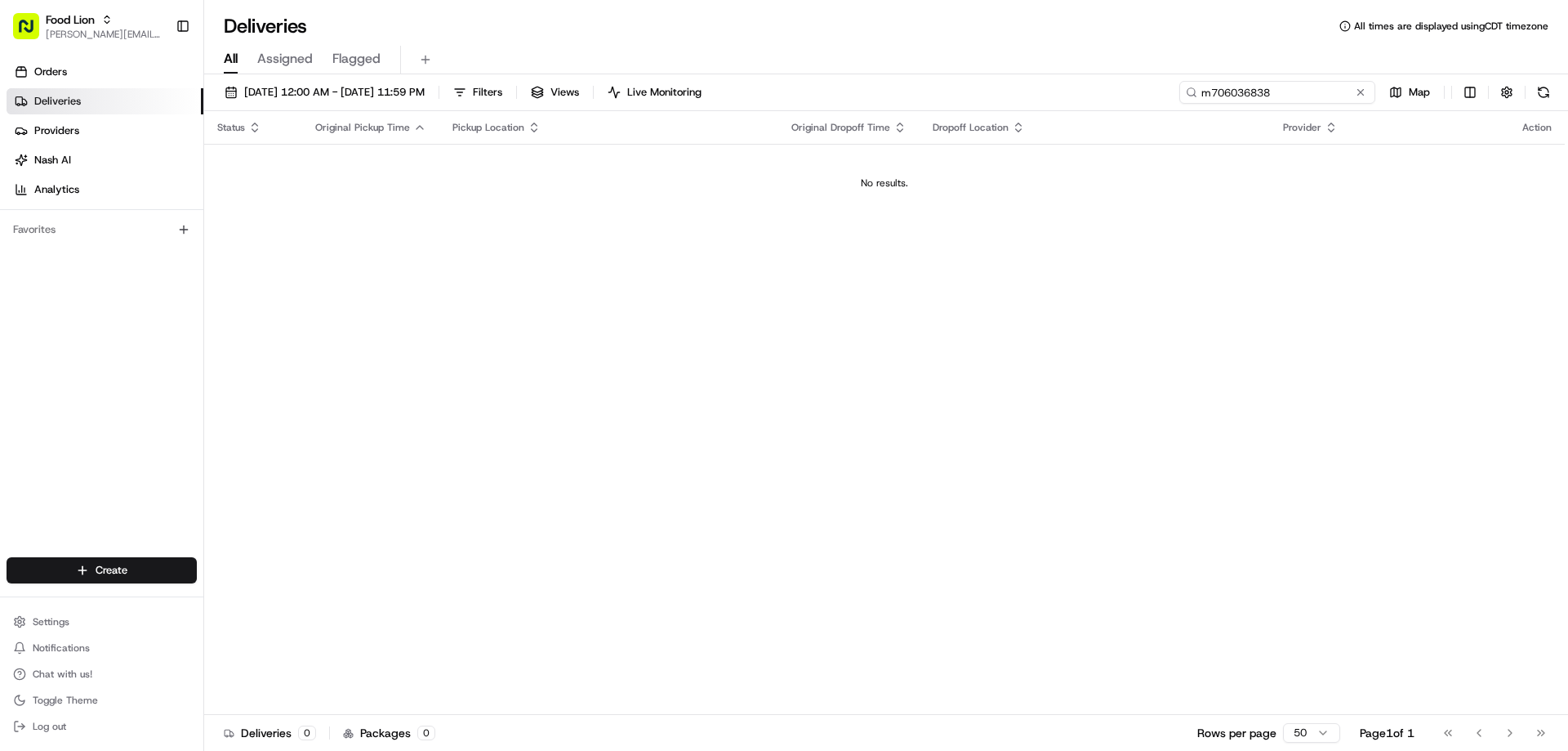
drag, startPoint x: 1287, startPoint y: 91, endPoint x: 1198, endPoint y: 98, distance: 89.3
click at [1198, 98] on input "m706036838" at bounding box center [1277, 92] width 196 height 23
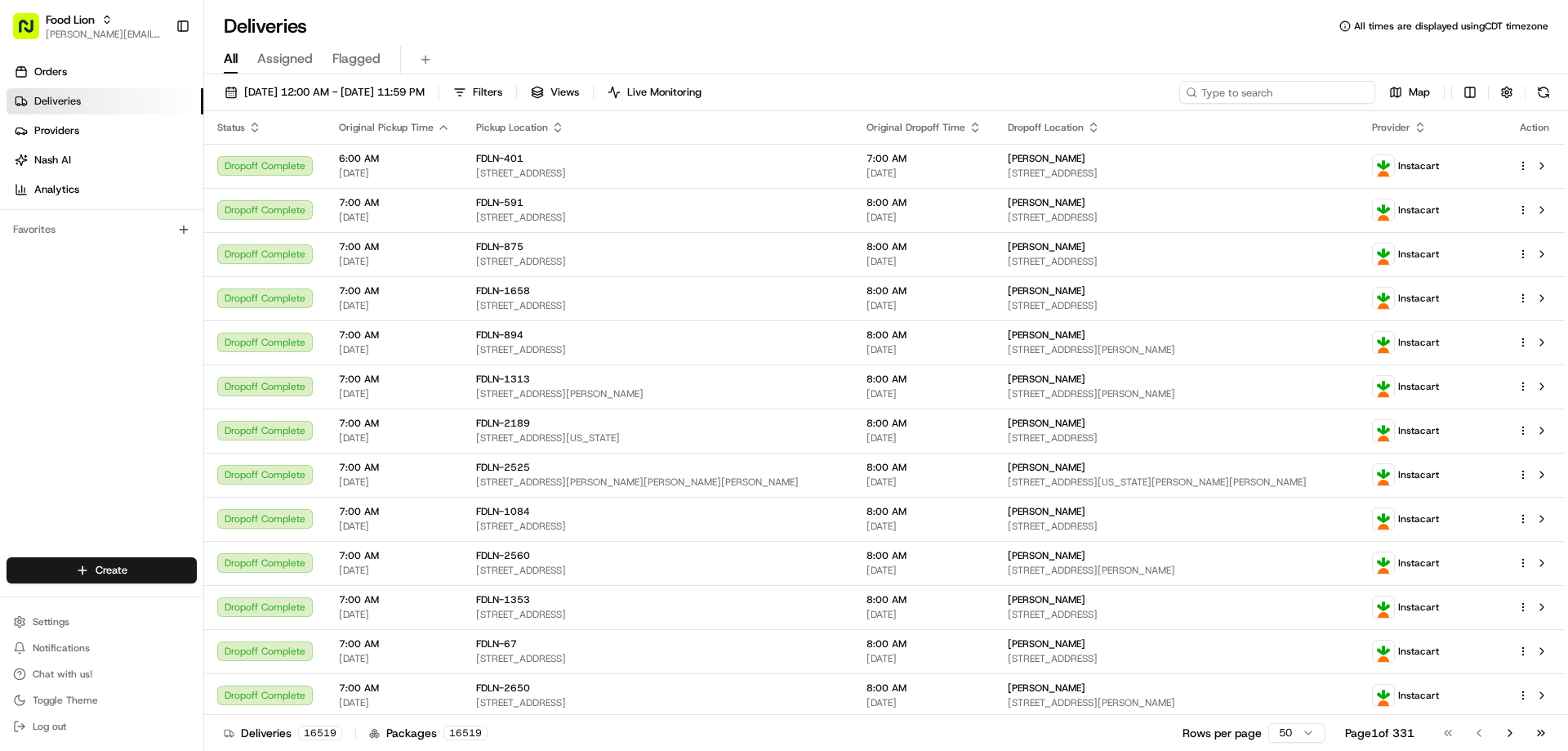
click at [1205, 96] on input at bounding box center [1277, 92] width 196 height 23
type input "m706036838"
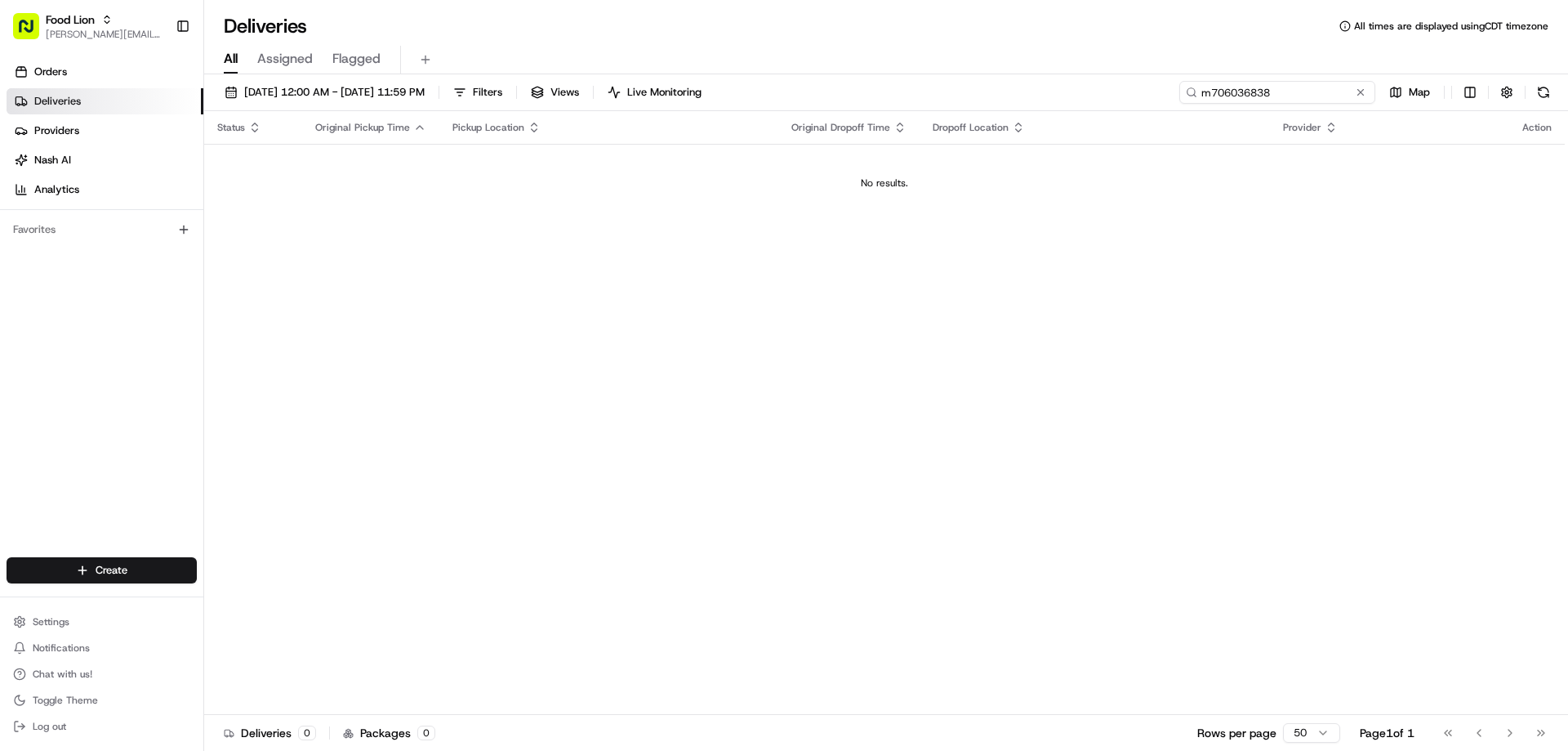
drag, startPoint x: 1280, startPoint y: 94, endPoint x: 1198, endPoint y: 102, distance: 82.4
click at [1198, 102] on input "m706036838" at bounding box center [1277, 92] width 196 height 23
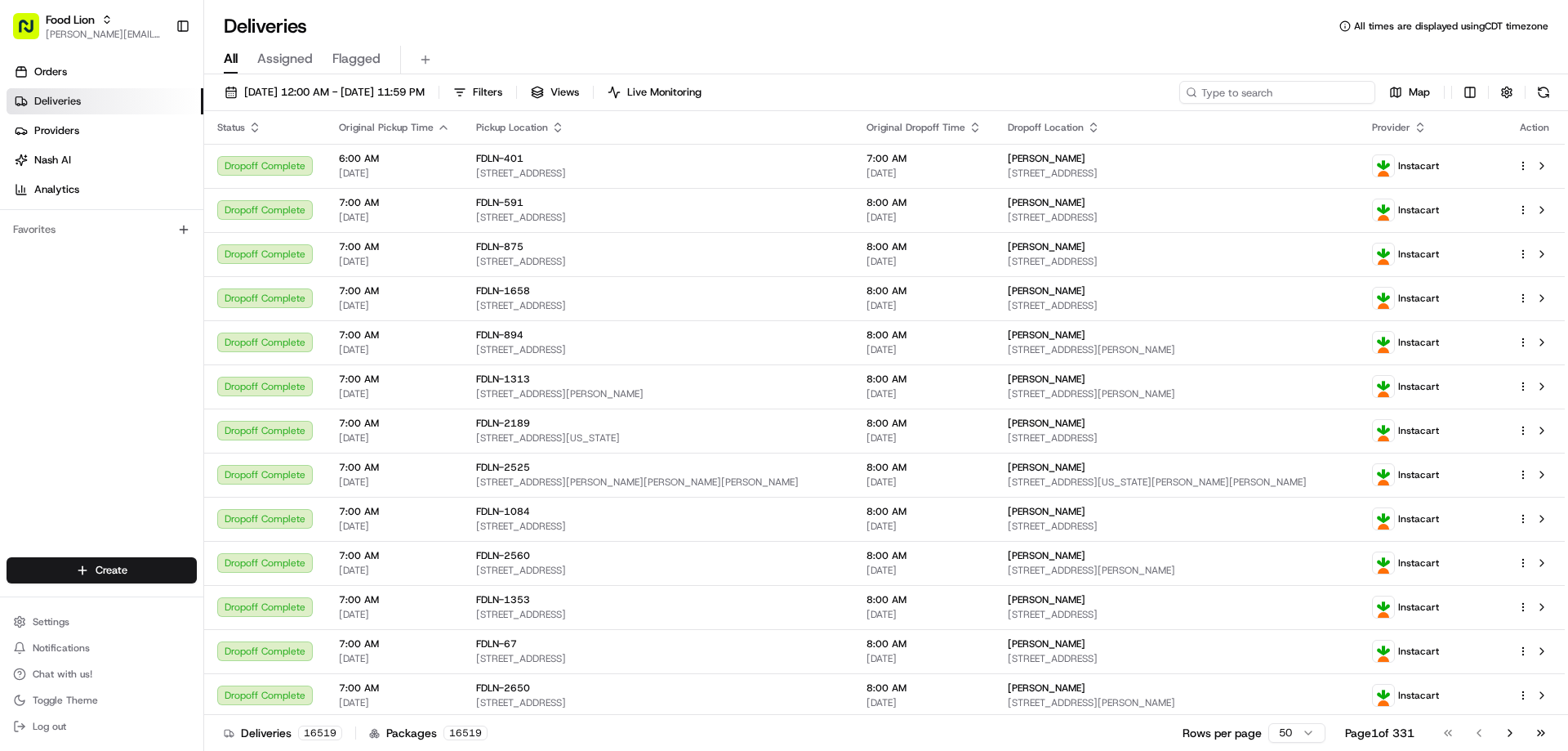
click at [1291, 96] on input at bounding box center [1277, 92] width 196 height 23
paste input "m706036838"
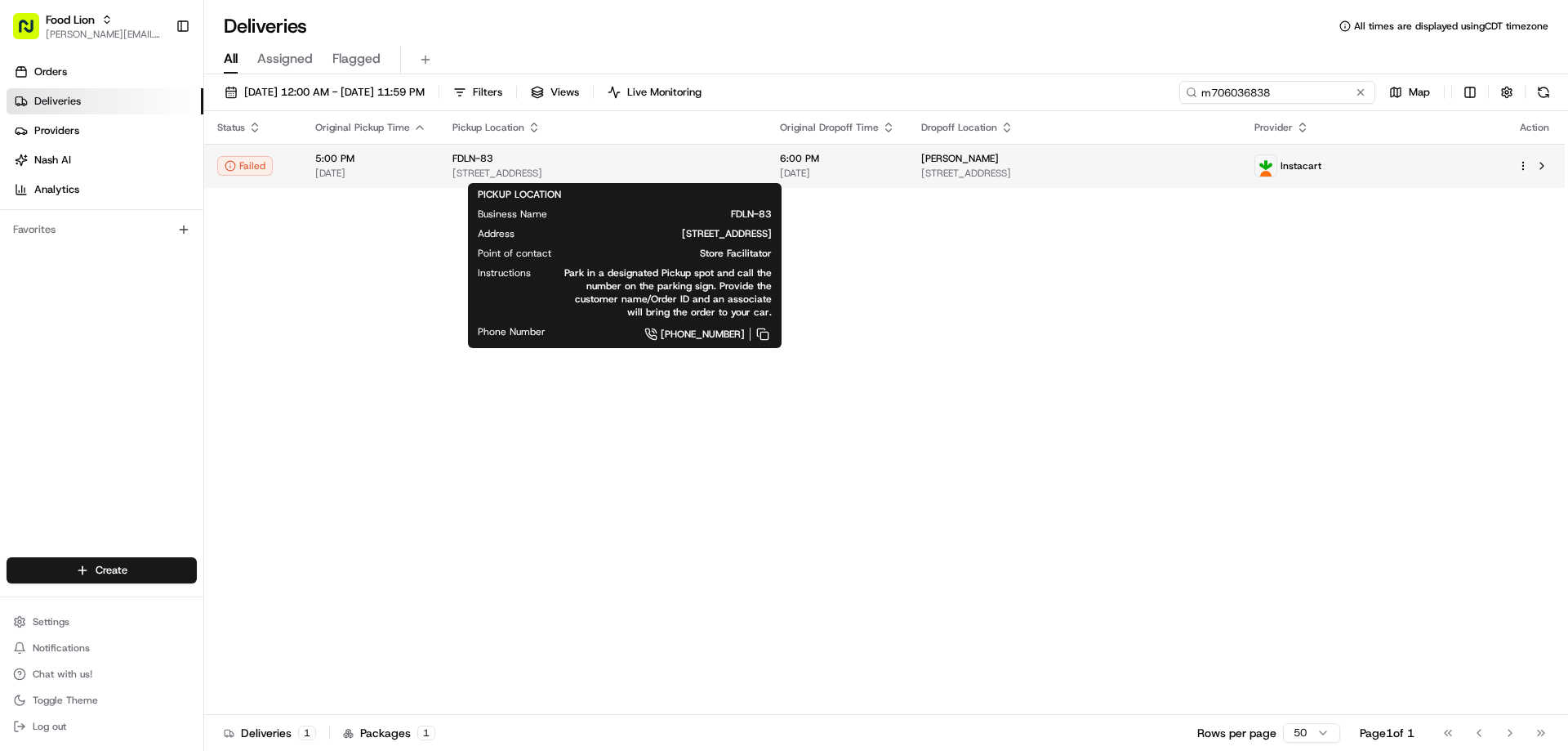
type input "m706036838"
click at [466, 165] on span "FDLN-83" at bounding box center [472, 158] width 41 height 13
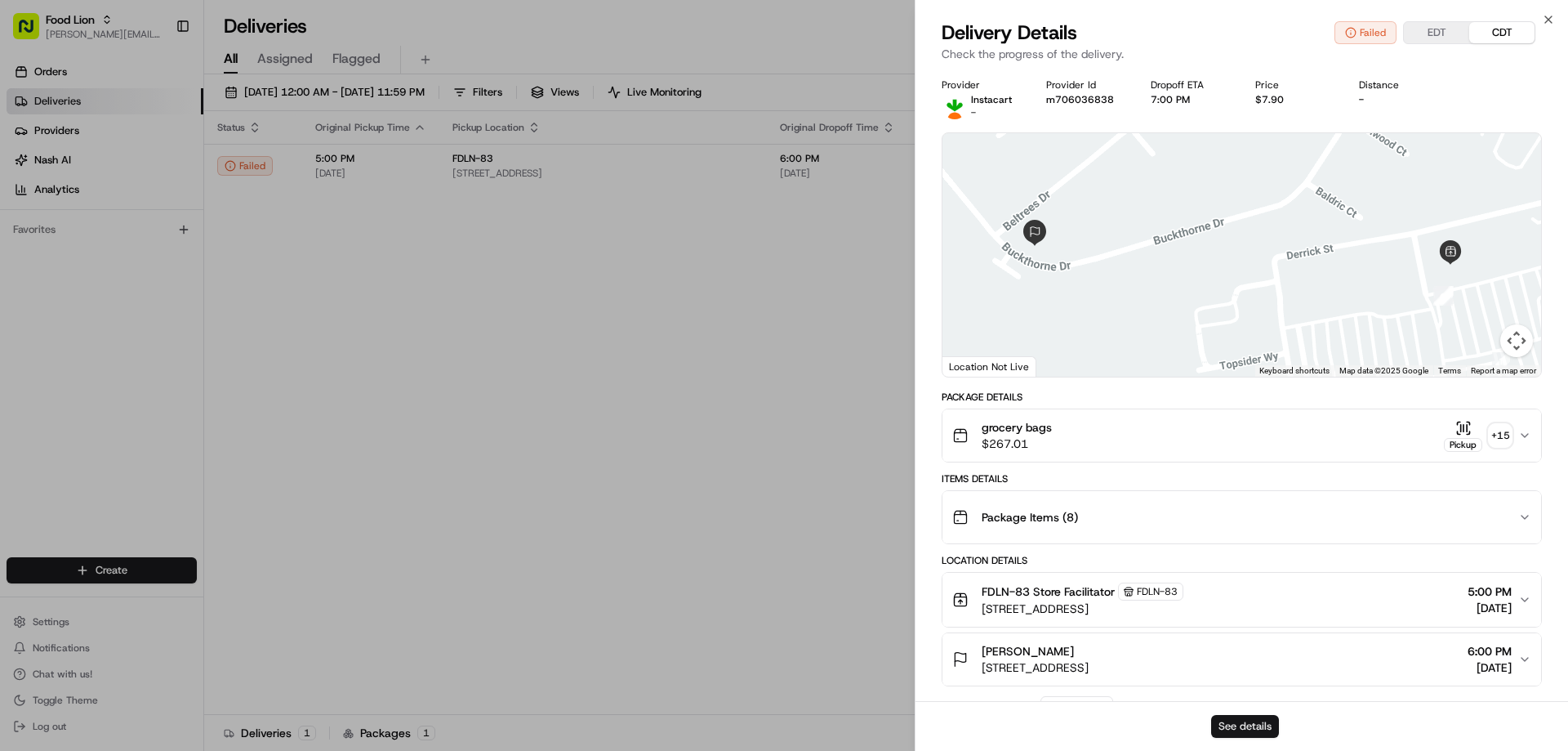
click at [1260, 728] on button "See details" at bounding box center [1245, 726] width 68 height 23
click at [1547, 21] on icon "button" at bounding box center [1548, 19] width 7 height 7
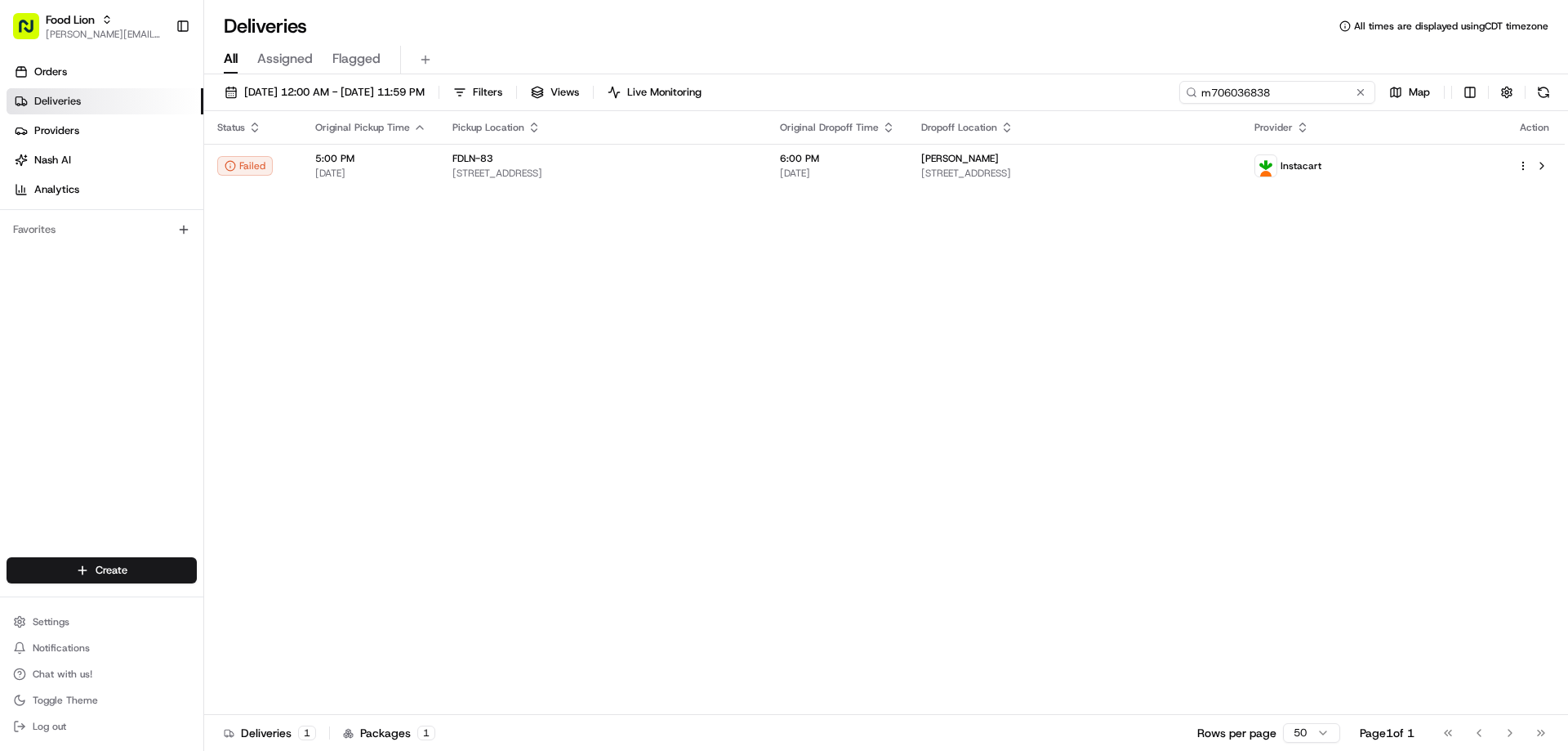
drag, startPoint x: 1326, startPoint y: 94, endPoint x: 1189, endPoint y: 97, distance: 137.0
click at [1189, 97] on div "m706036838" at bounding box center [1277, 92] width 196 height 23
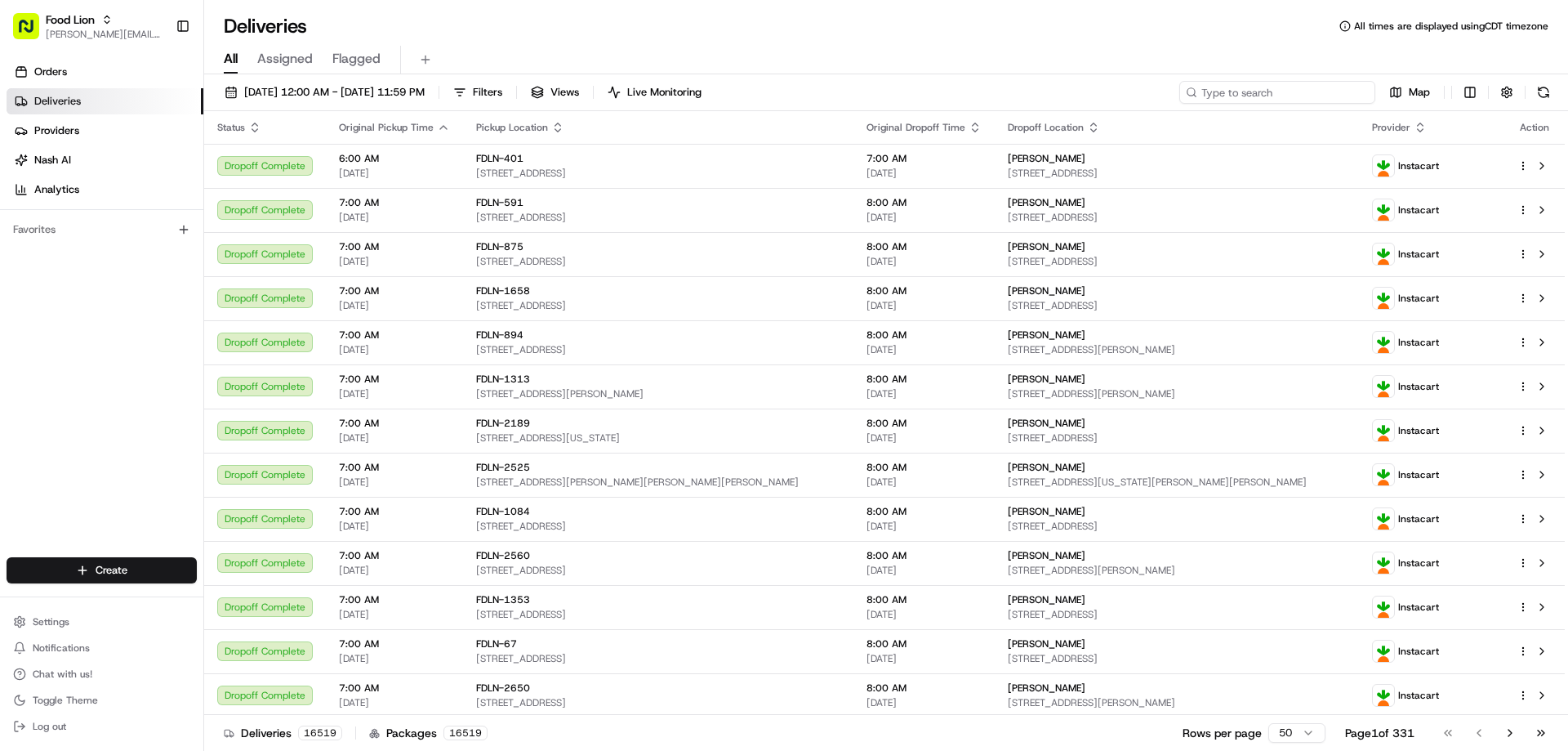
click at [1307, 95] on input at bounding box center [1277, 92] width 196 height 23
paste input "m707928183"
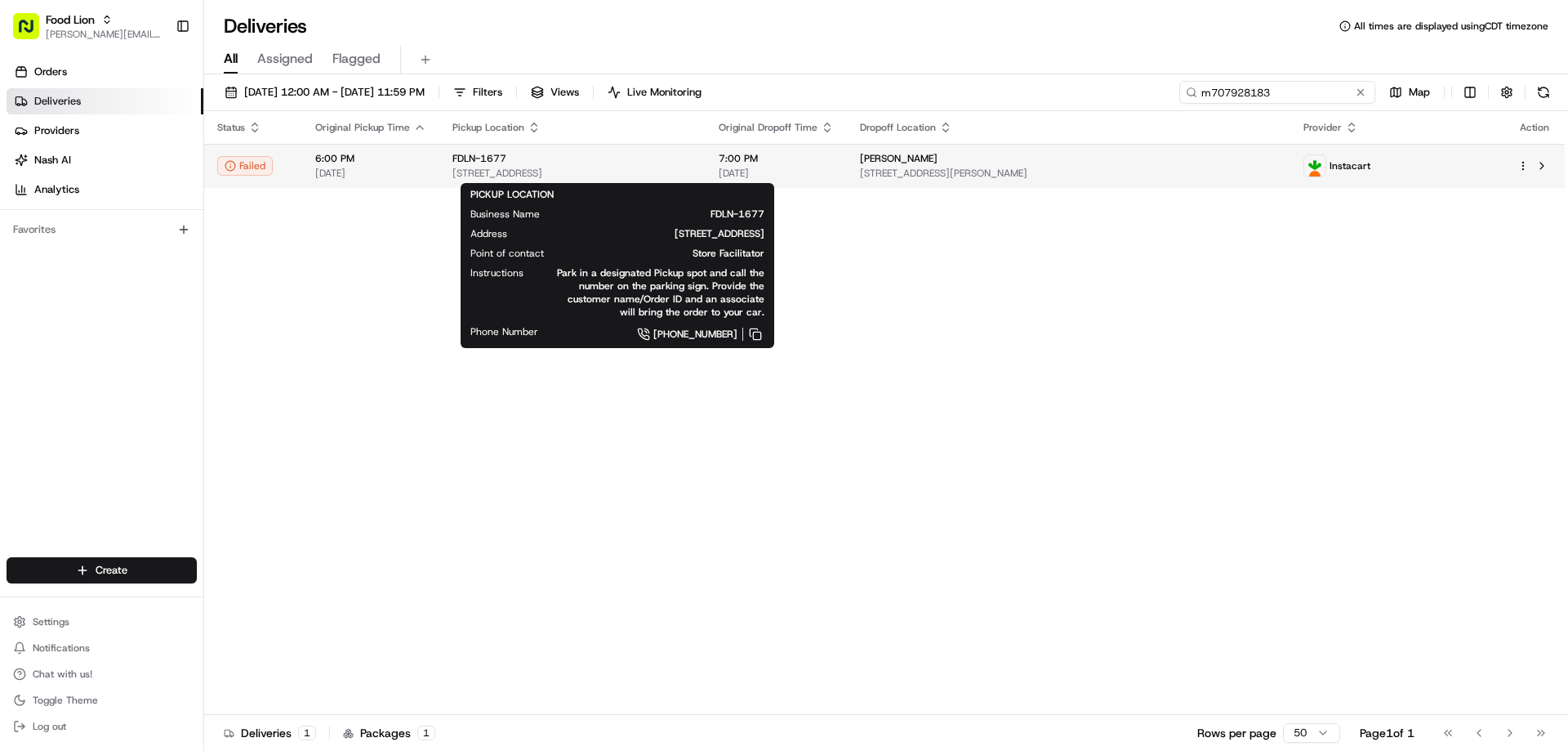
type input "m707928183"
click at [523, 154] on div "FDLN-1677" at bounding box center [572, 158] width 240 height 13
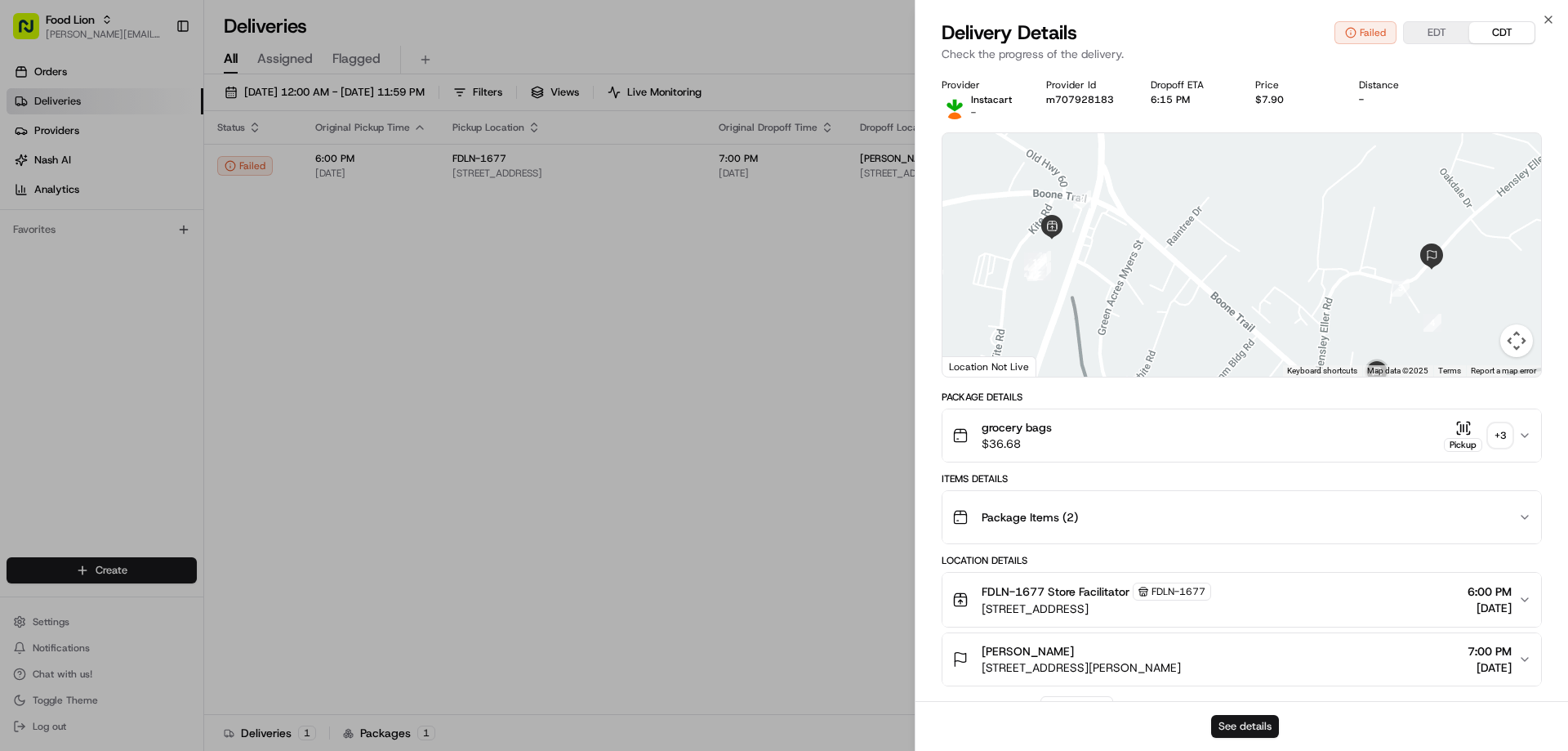
click at [1259, 723] on button "See details" at bounding box center [1245, 726] width 68 height 23
click at [1548, 17] on icon "button" at bounding box center [1547, 19] width 13 height 13
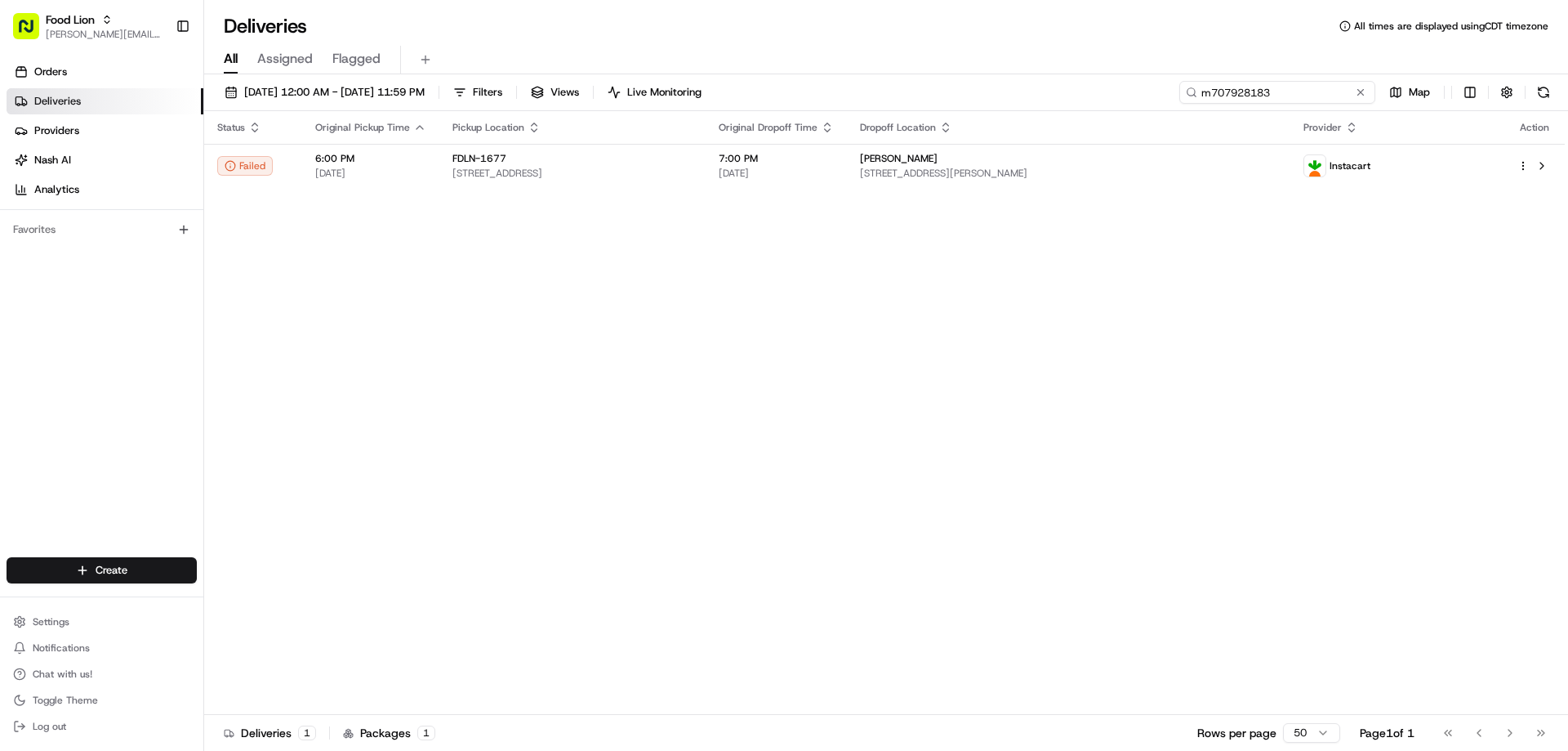
drag, startPoint x: 1336, startPoint y: 94, endPoint x: 1196, endPoint y: 109, distance: 140.8
click at [1196, 109] on div "08/16/2025 12:00 AM - 08/23/2025 11:59 PM Filters Views Live Monitoring m707928…" at bounding box center [885, 95] width 1363 height 30
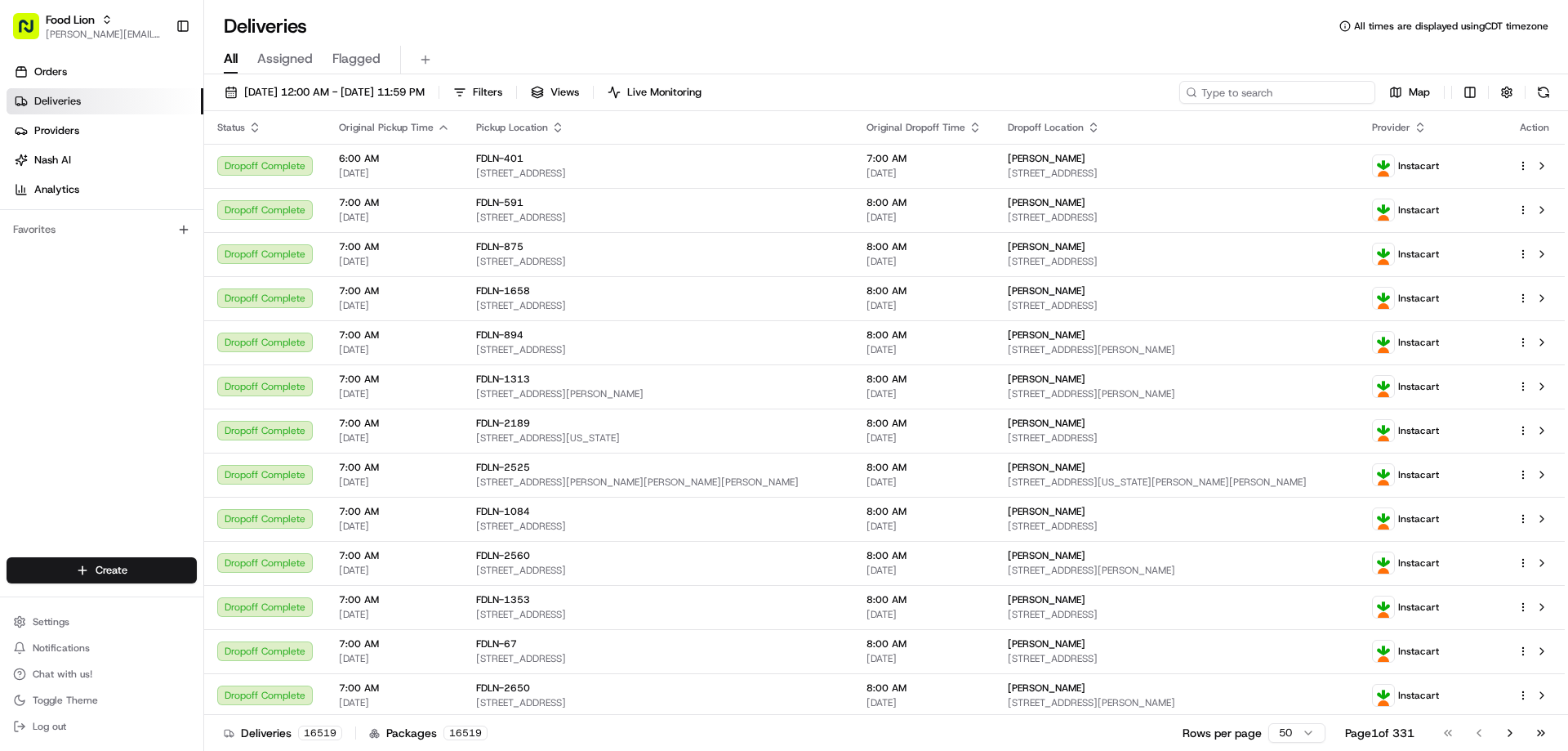
click at [1288, 93] on input at bounding box center [1277, 92] width 196 height 23
paste input "m699381210"
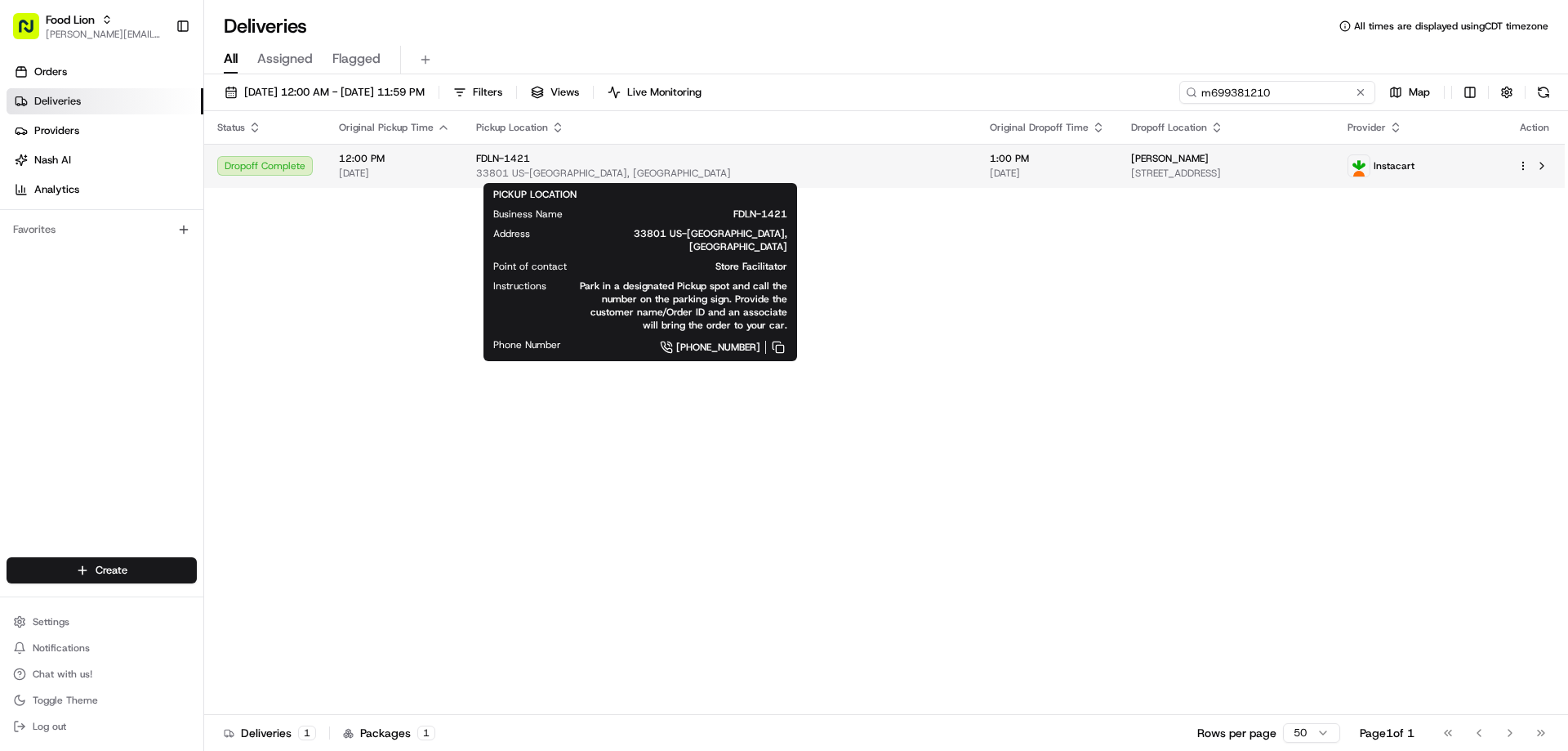
type input "m699381210"
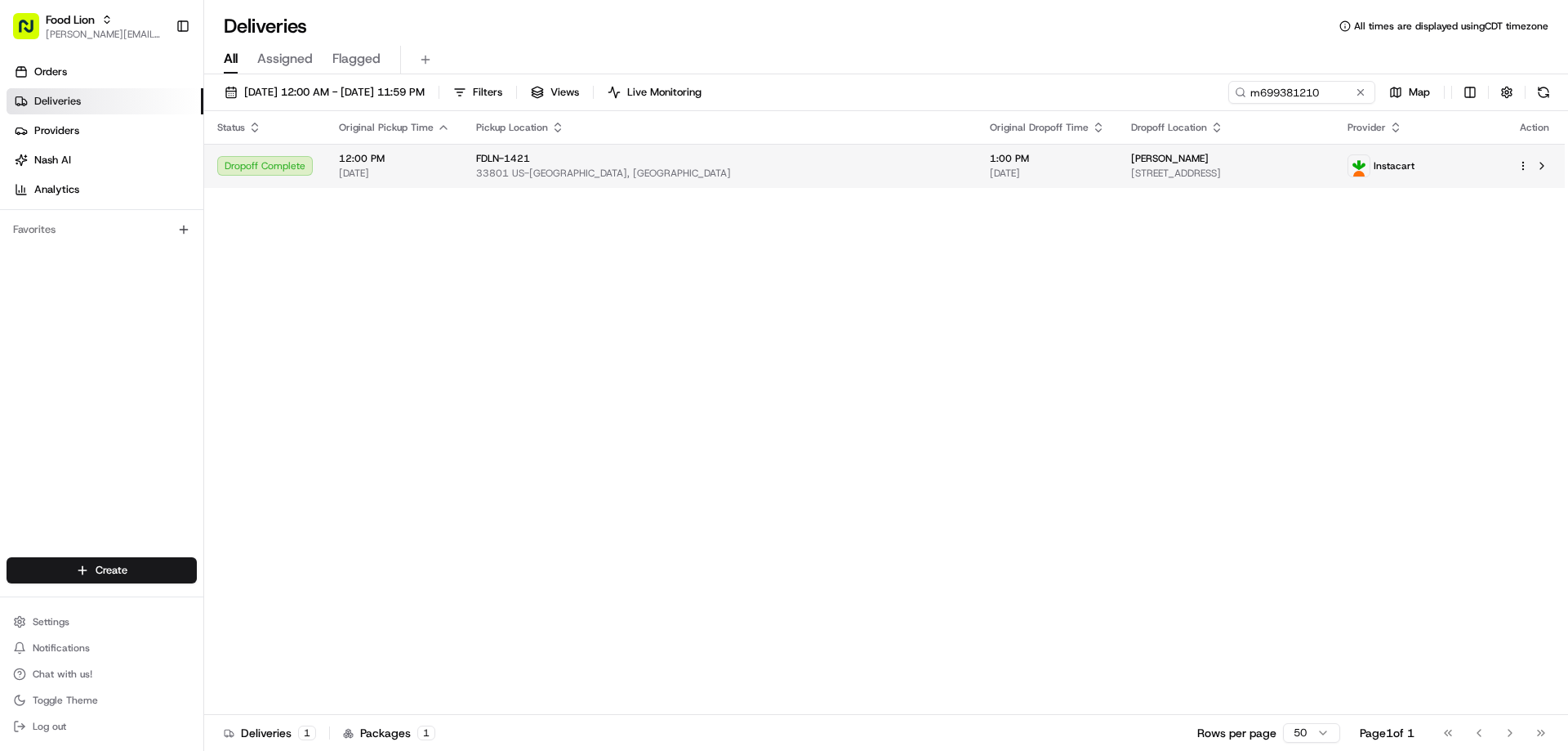
click at [513, 160] on span "FDLN-1421" at bounding box center [503, 158] width 54 height 13
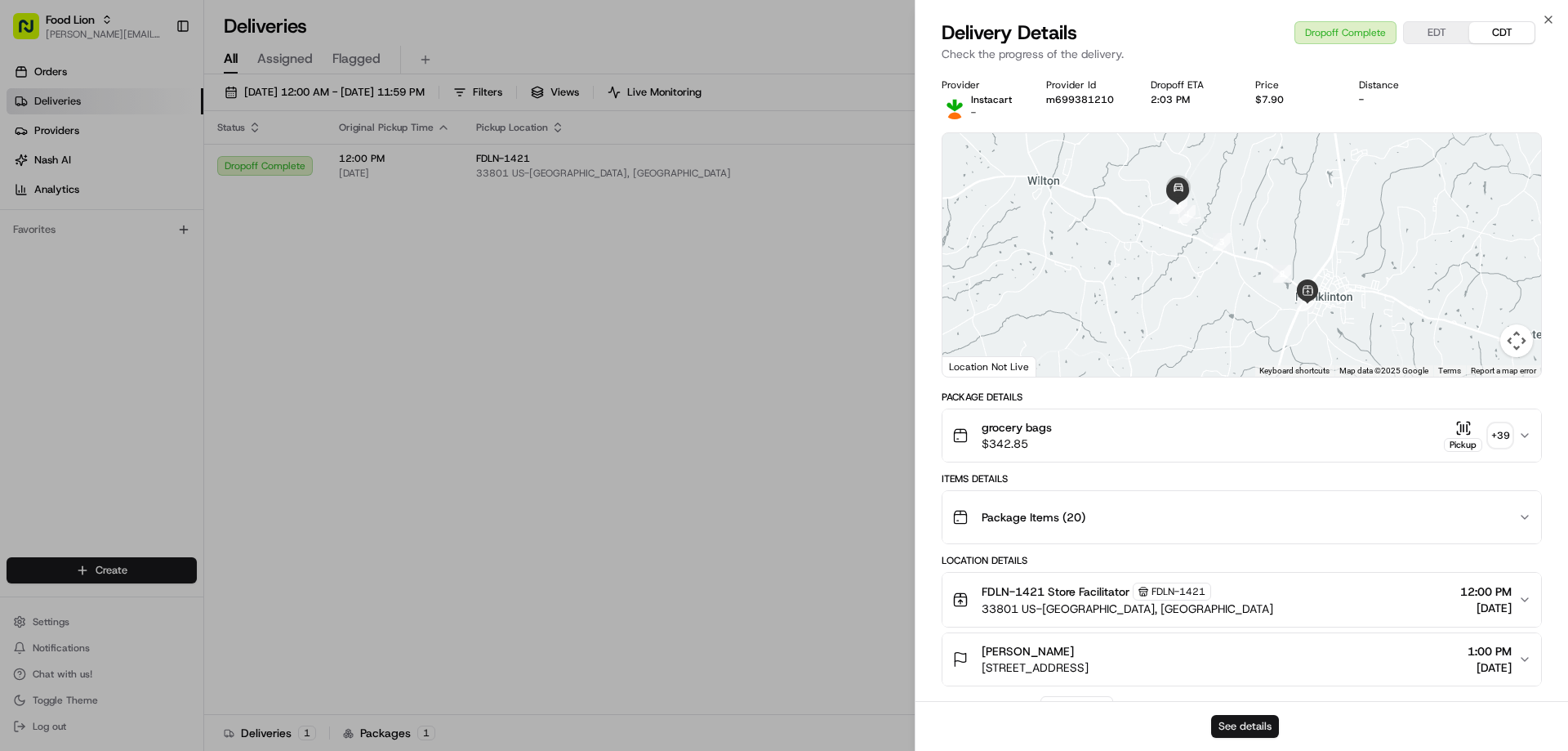
click at [1252, 726] on button "See details" at bounding box center [1245, 726] width 68 height 23
click at [1545, 17] on icon "button" at bounding box center [1547, 19] width 13 height 13
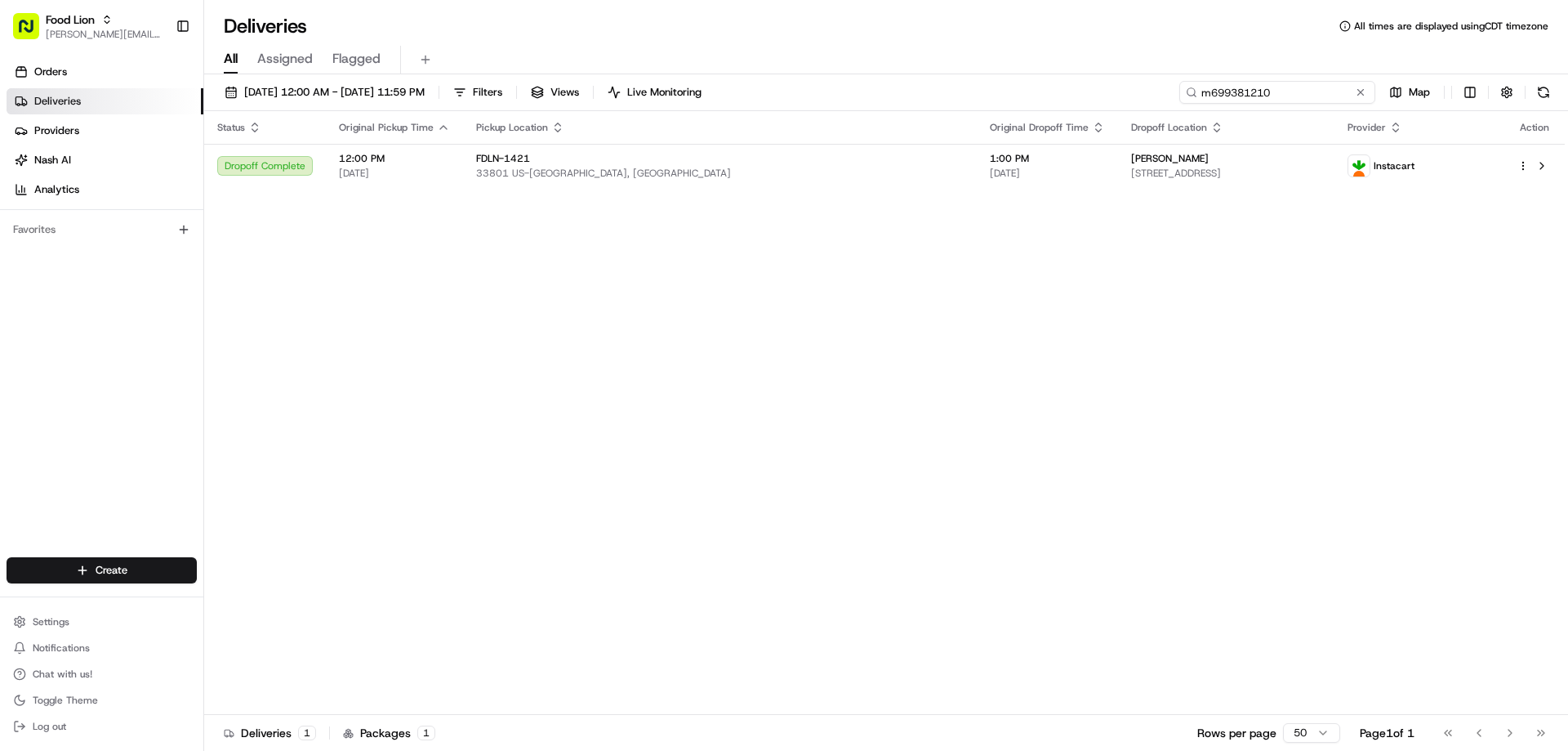
drag, startPoint x: 1330, startPoint y: 89, endPoint x: 1190, endPoint y: 110, distance: 141.6
click at [1190, 110] on div "08/16/2025 12:00 AM - 08/23/2025 11:59 PM Filters Views Live Monitoring m699381…" at bounding box center [885, 95] width 1363 height 30
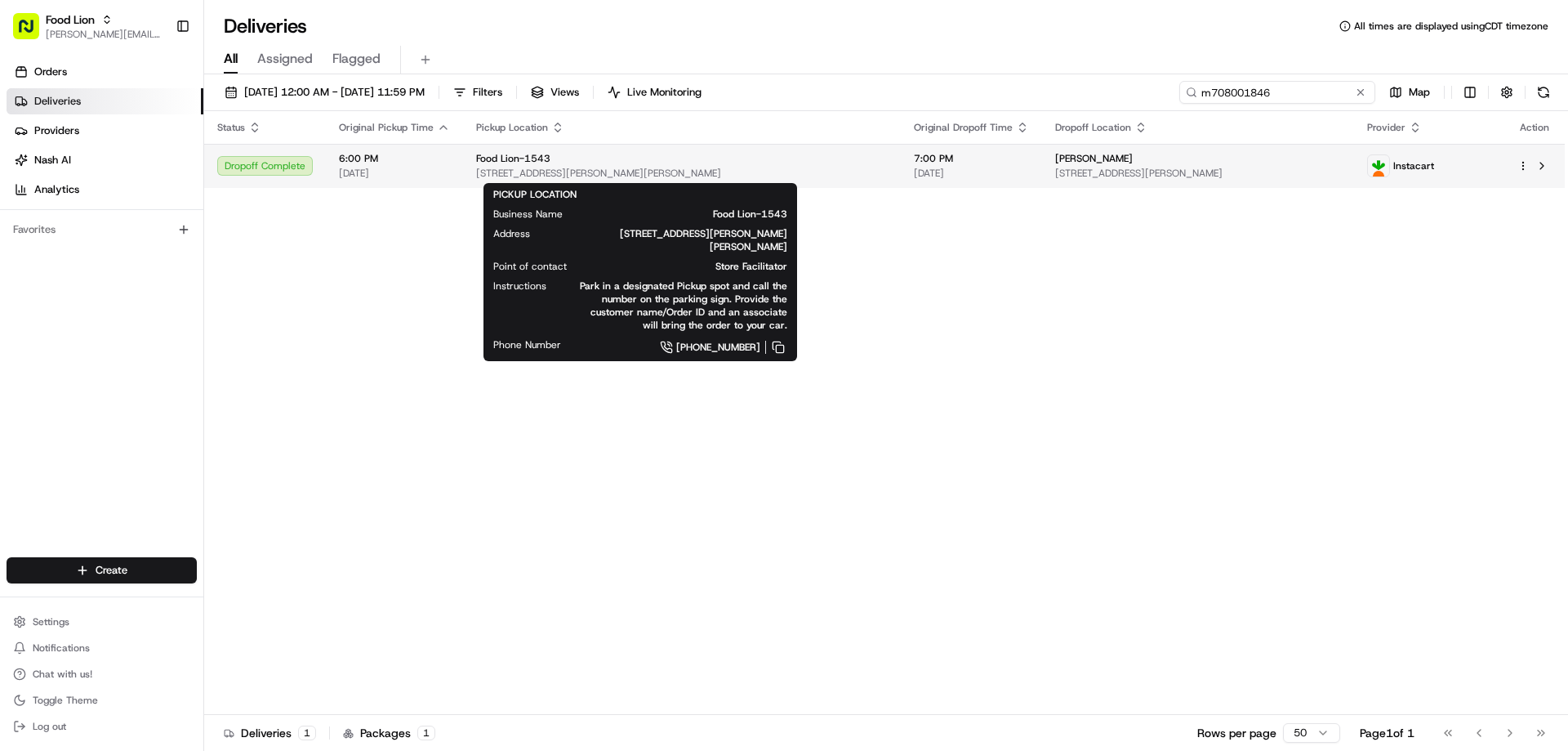
type input "m708001846"
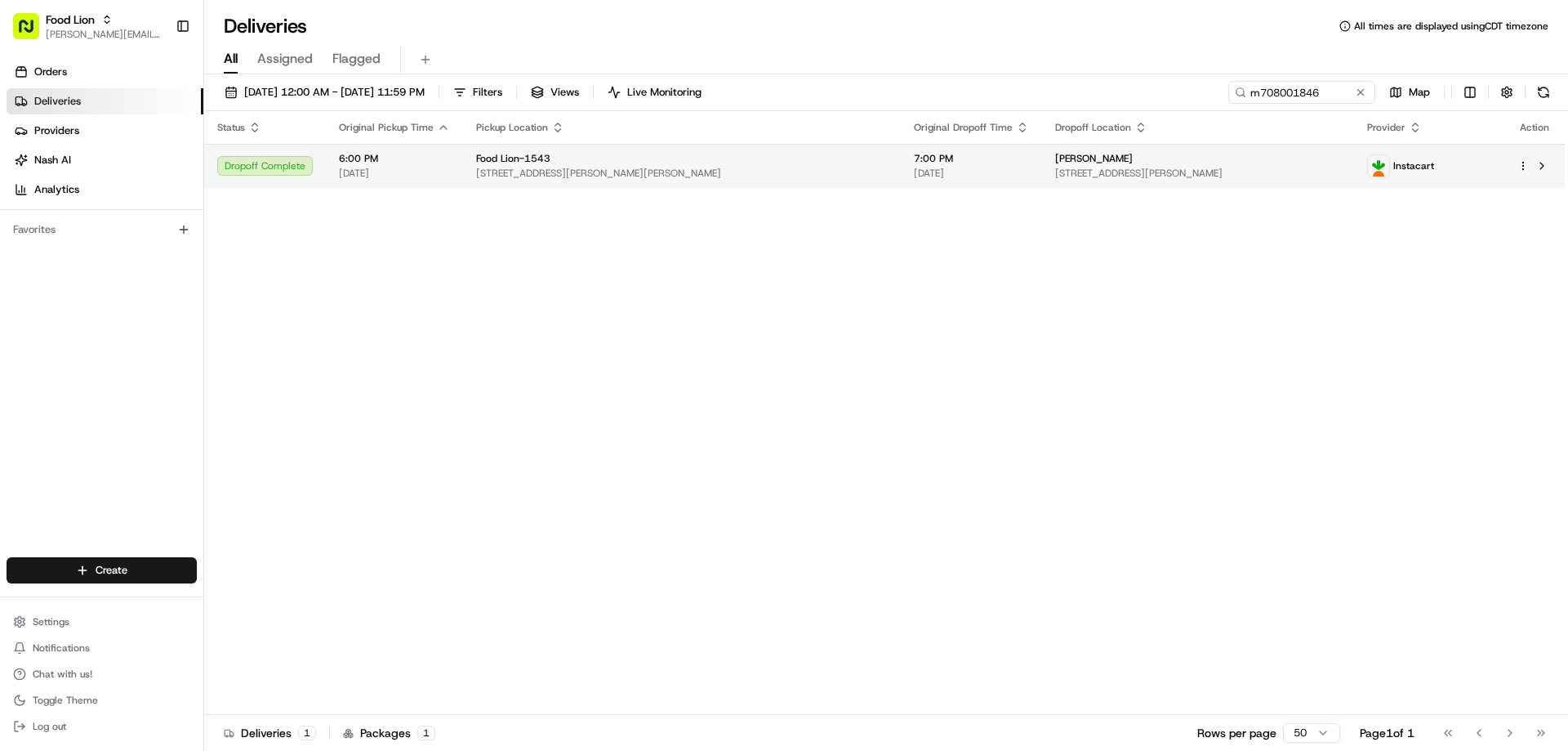
click at [529, 158] on span "Food Lion-1543" at bounding box center [513, 158] width 75 height 13
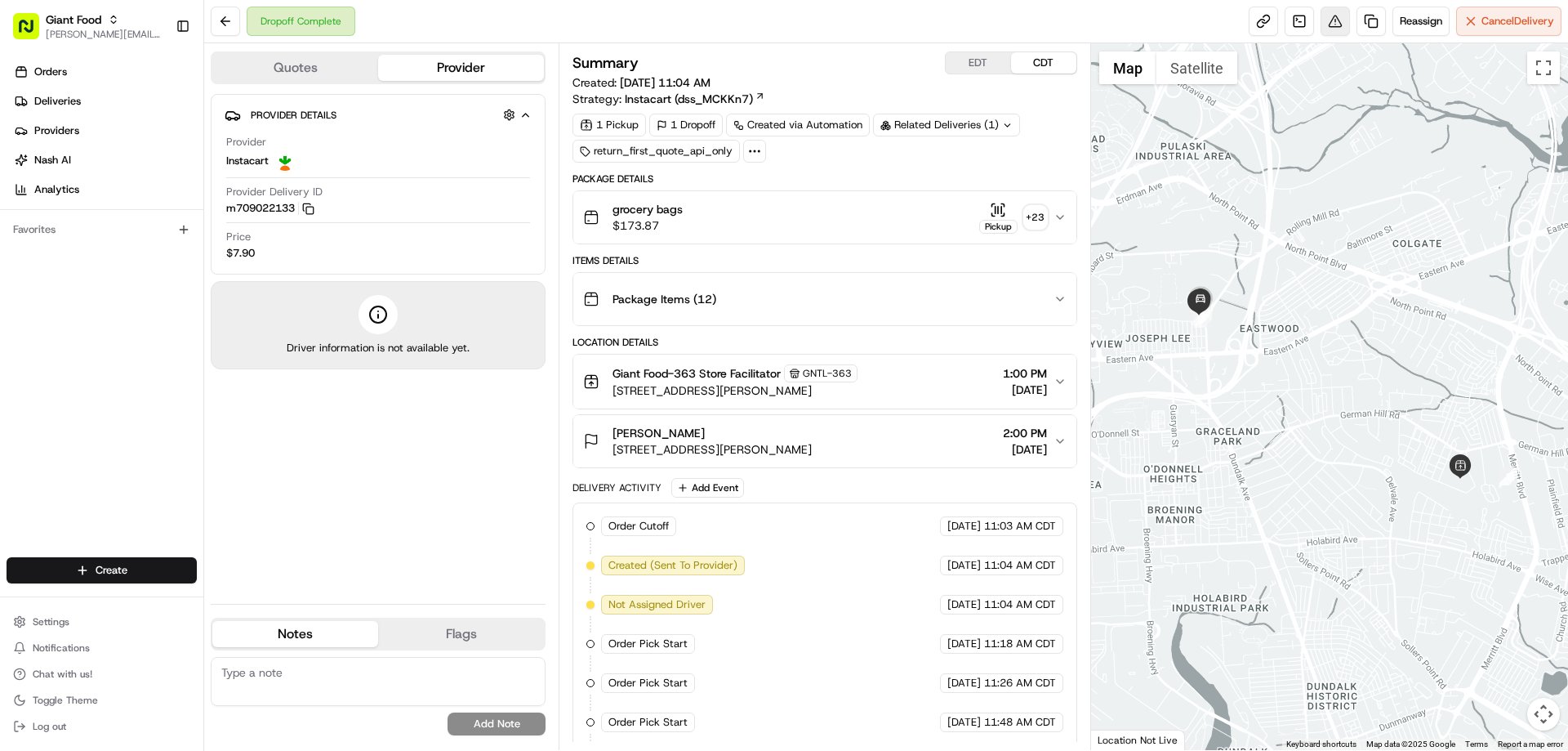
click at [1328, 21] on button at bounding box center [1335, 22] width 30 height 30
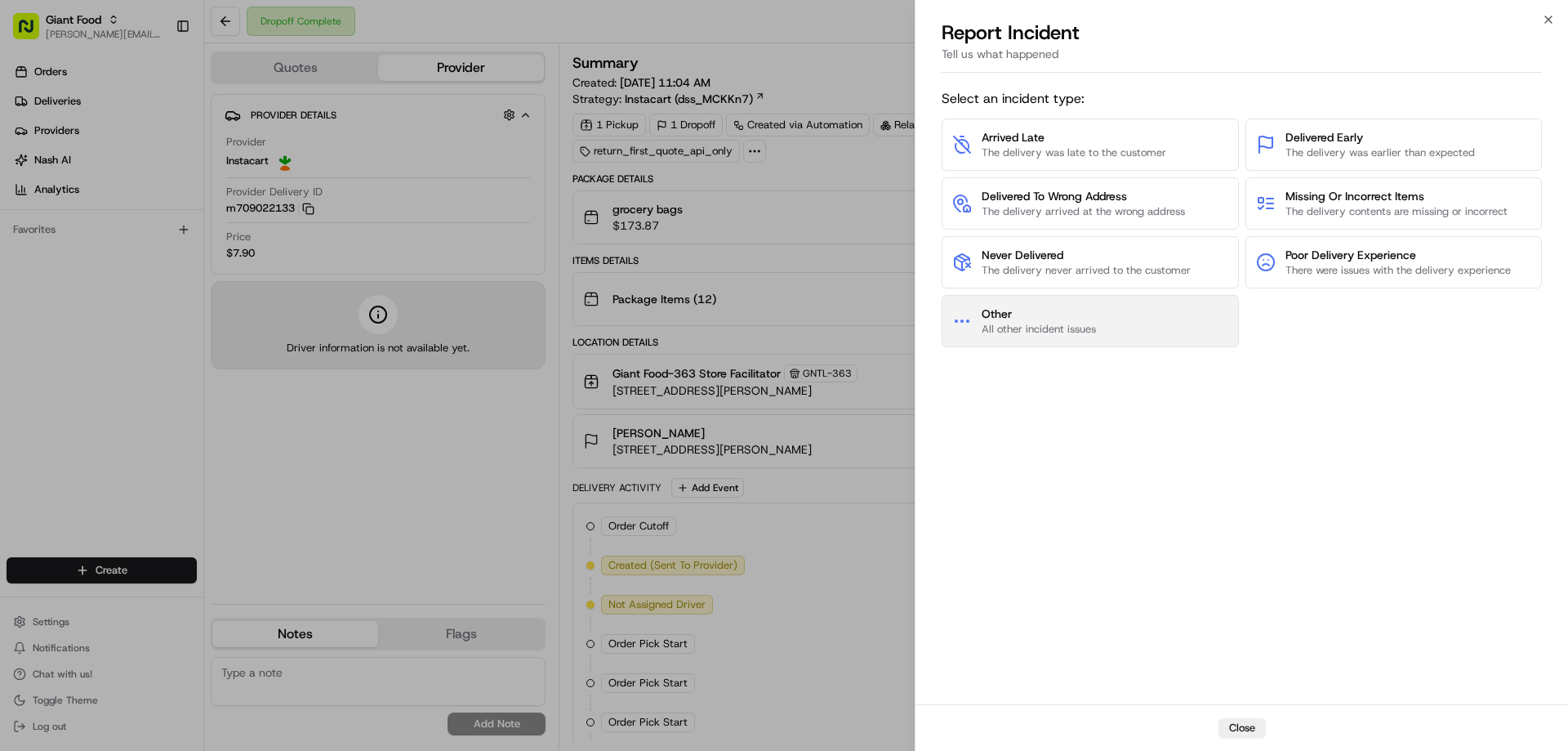
click at [1060, 317] on span "Other" at bounding box center [1038, 313] width 114 height 16
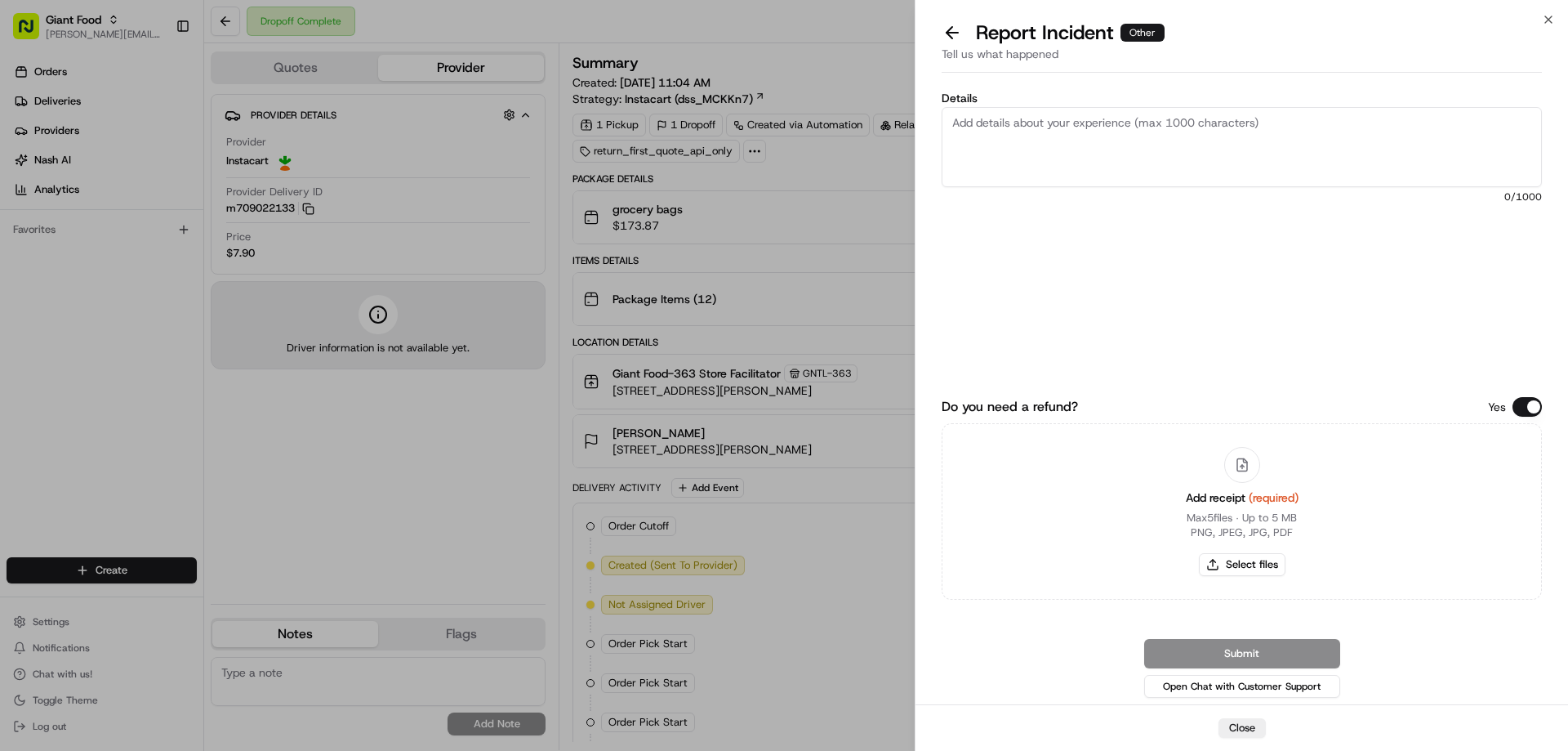
click at [1016, 123] on textarea "Details" at bounding box center [1242, 147] width 601 height 80
type textarea "D"
type textarea "$18.73 Damaged Product"
click at [1250, 564] on button "Select files" at bounding box center [1241, 564] width 87 height 23
type input "C:\fakepath\m709022133.pdf"
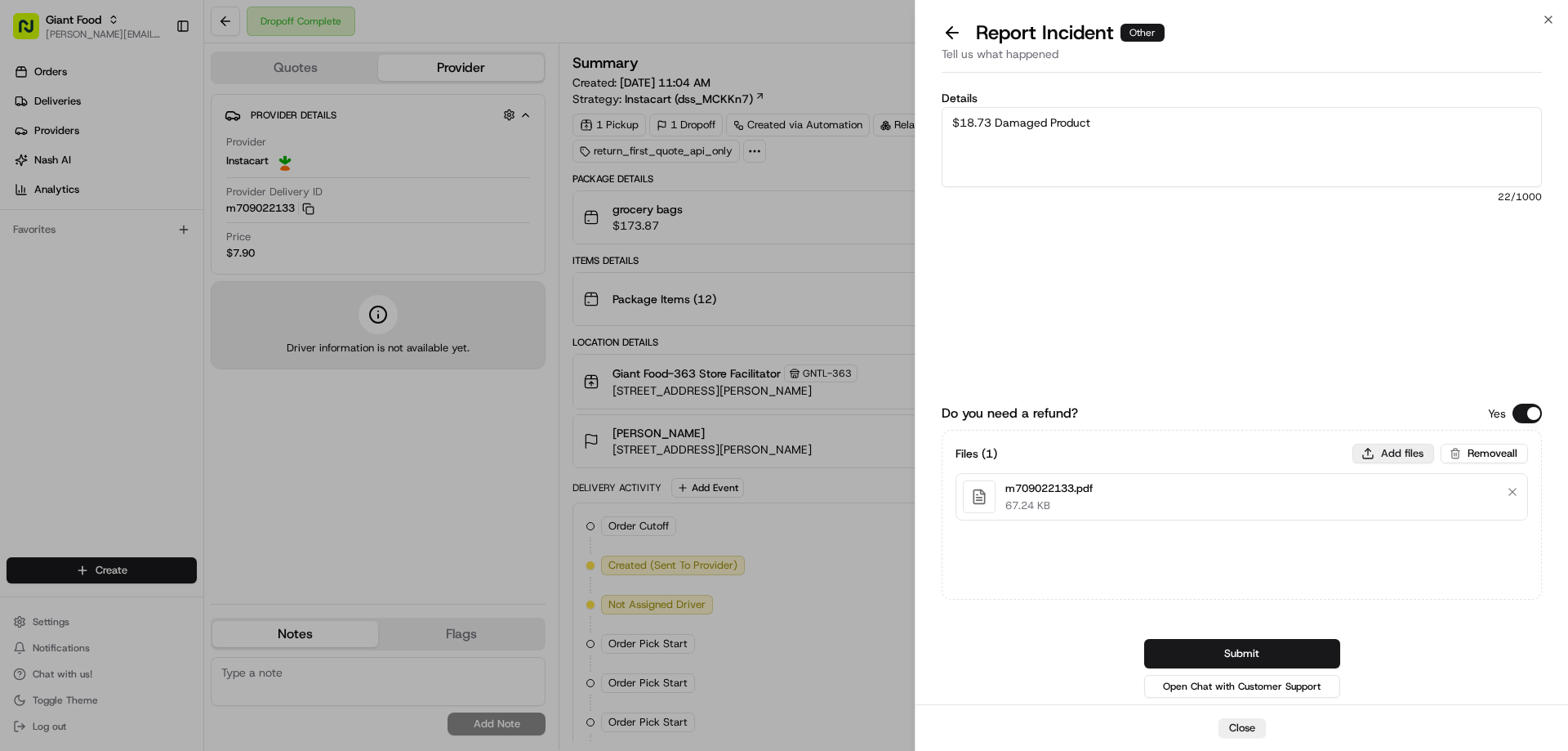
click at [1383, 453] on button "Add files" at bounding box center [1393, 454] width 82 height 20
type input "C:\fakepath\Linda.PNG"
click at [1285, 647] on button "Submit" at bounding box center [1241, 654] width 196 height 30
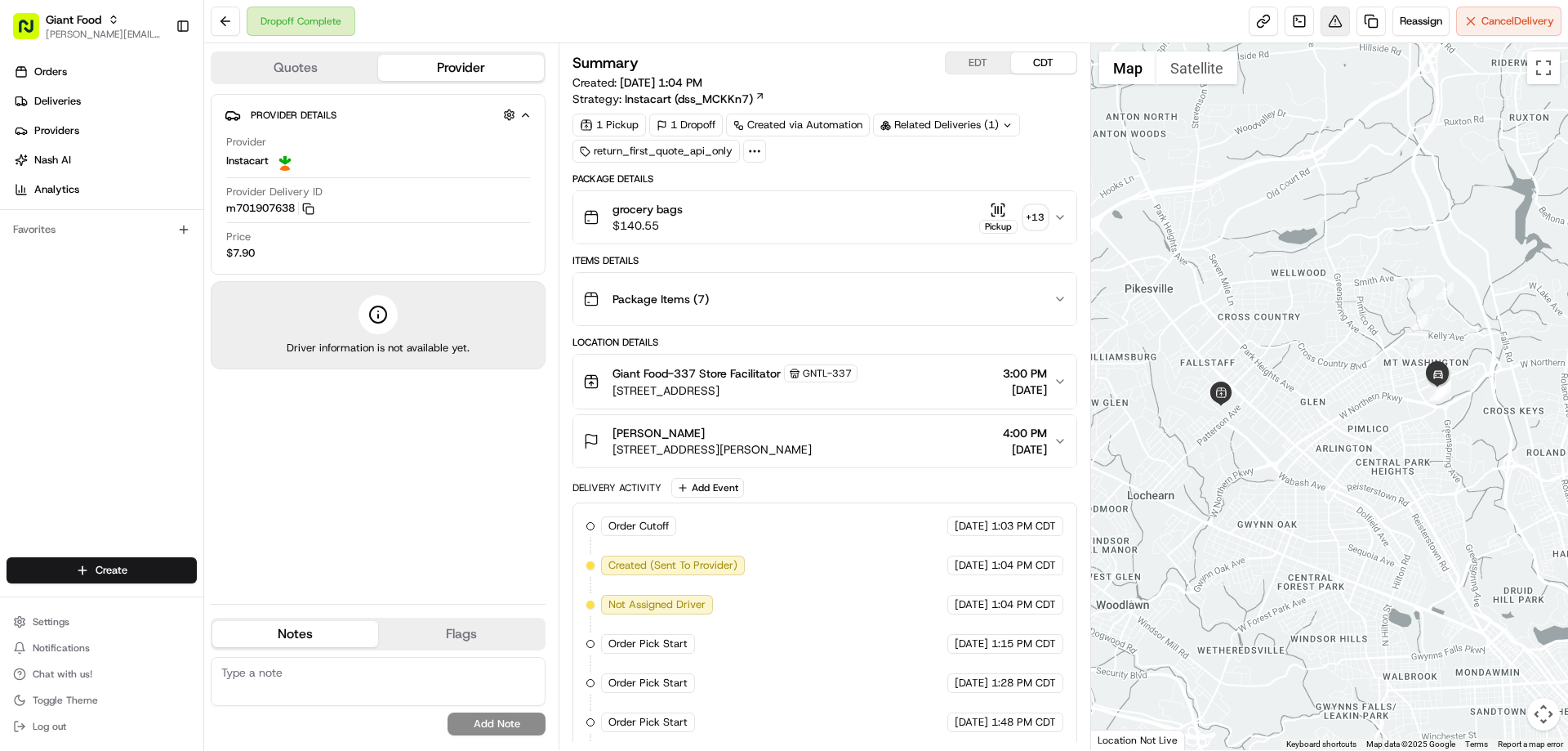
click at [1327, 18] on button at bounding box center [1335, 22] width 30 height 30
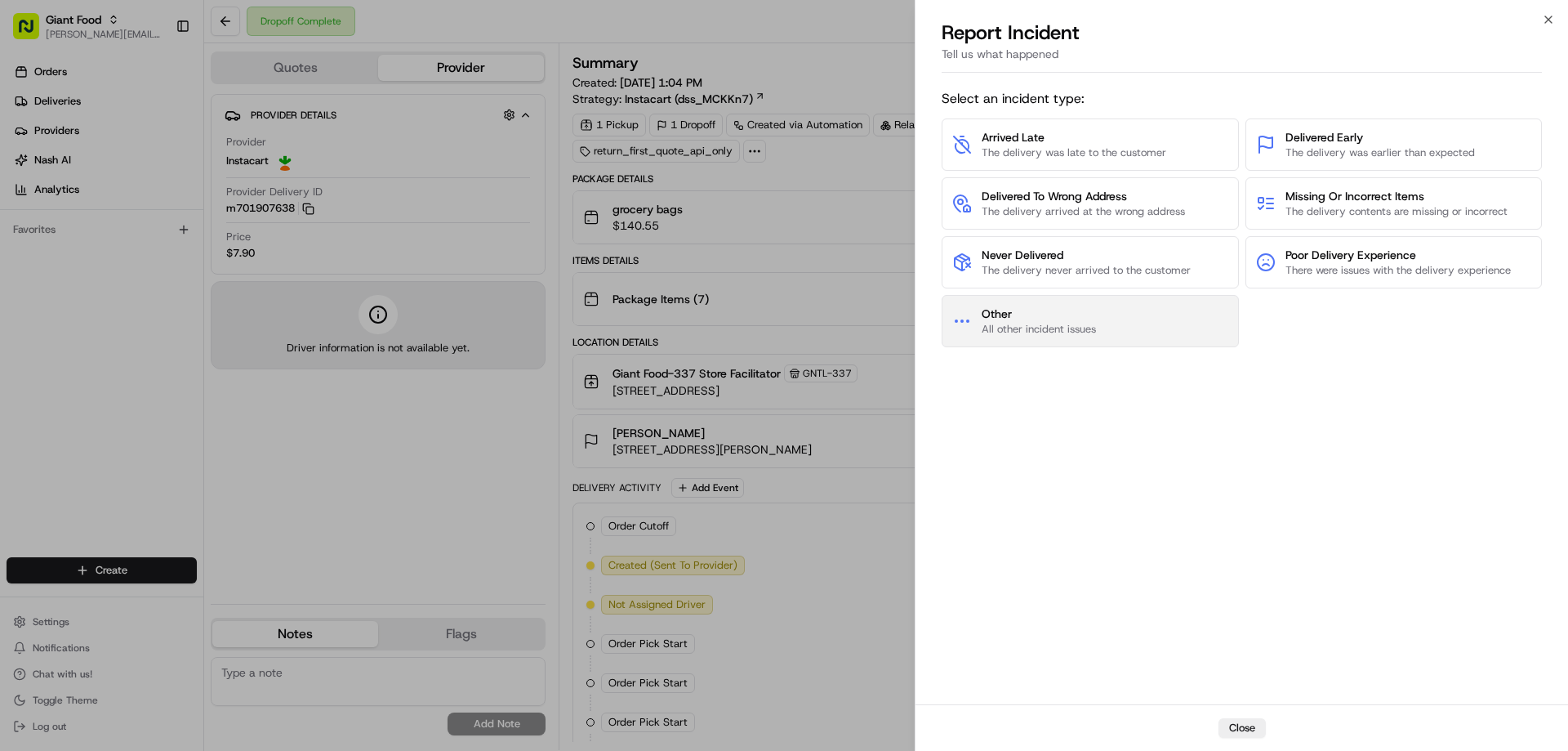
click at [1025, 322] on span "All other incident issues" at bounding box center [1038, 329] width 114 height 15
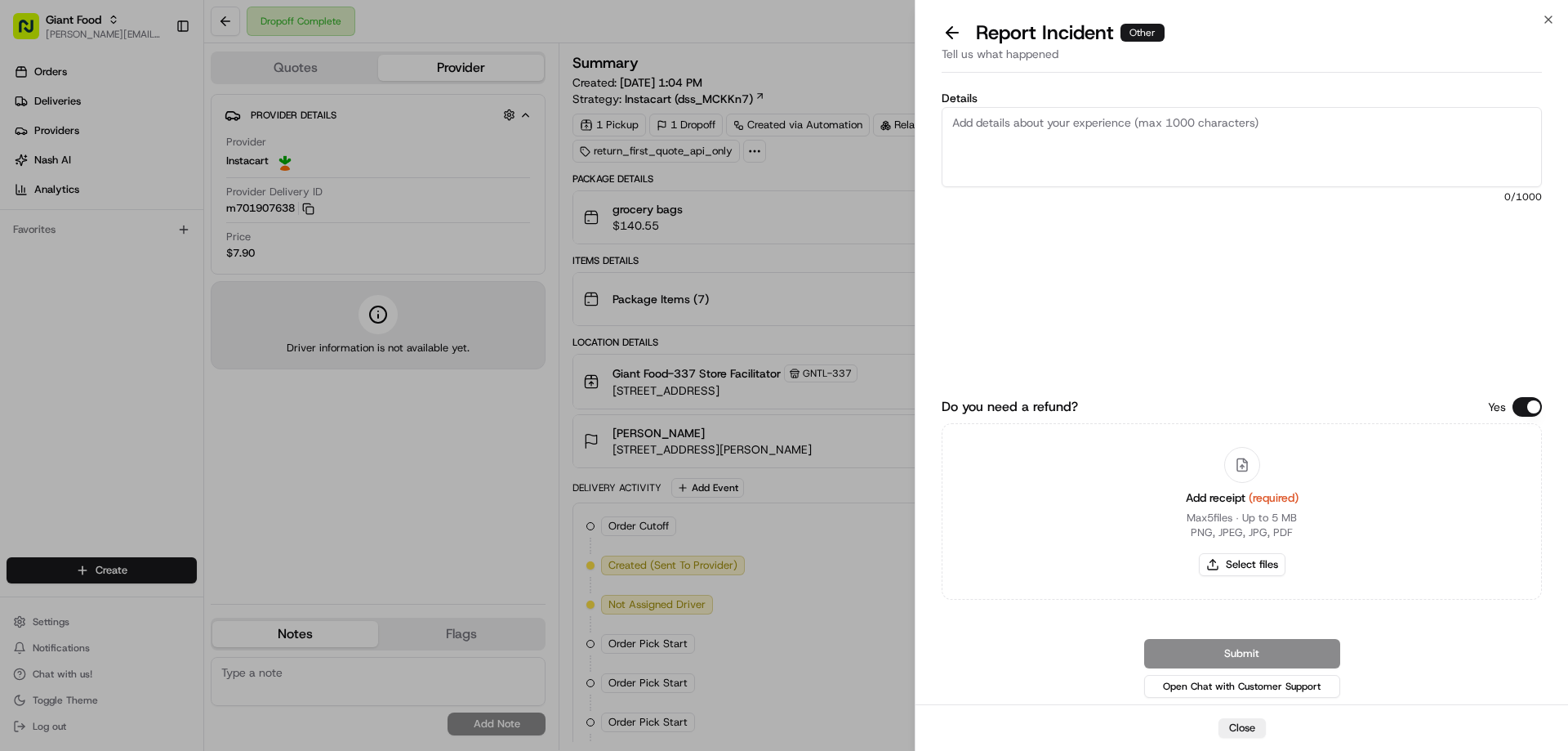
click at [966, 127] on textarea "Details" at bounding box center [1242, 147] width 601 height 80
type textarea "D"
click at [1068, 122] on textarea "Details" at bounding box center [1242, 147] width 601 height 80
type textarea "$14.94 Damaged Product"
click at [1246, 564] on button "Select files" at bounding box center [1241, 564] width 87 height 23
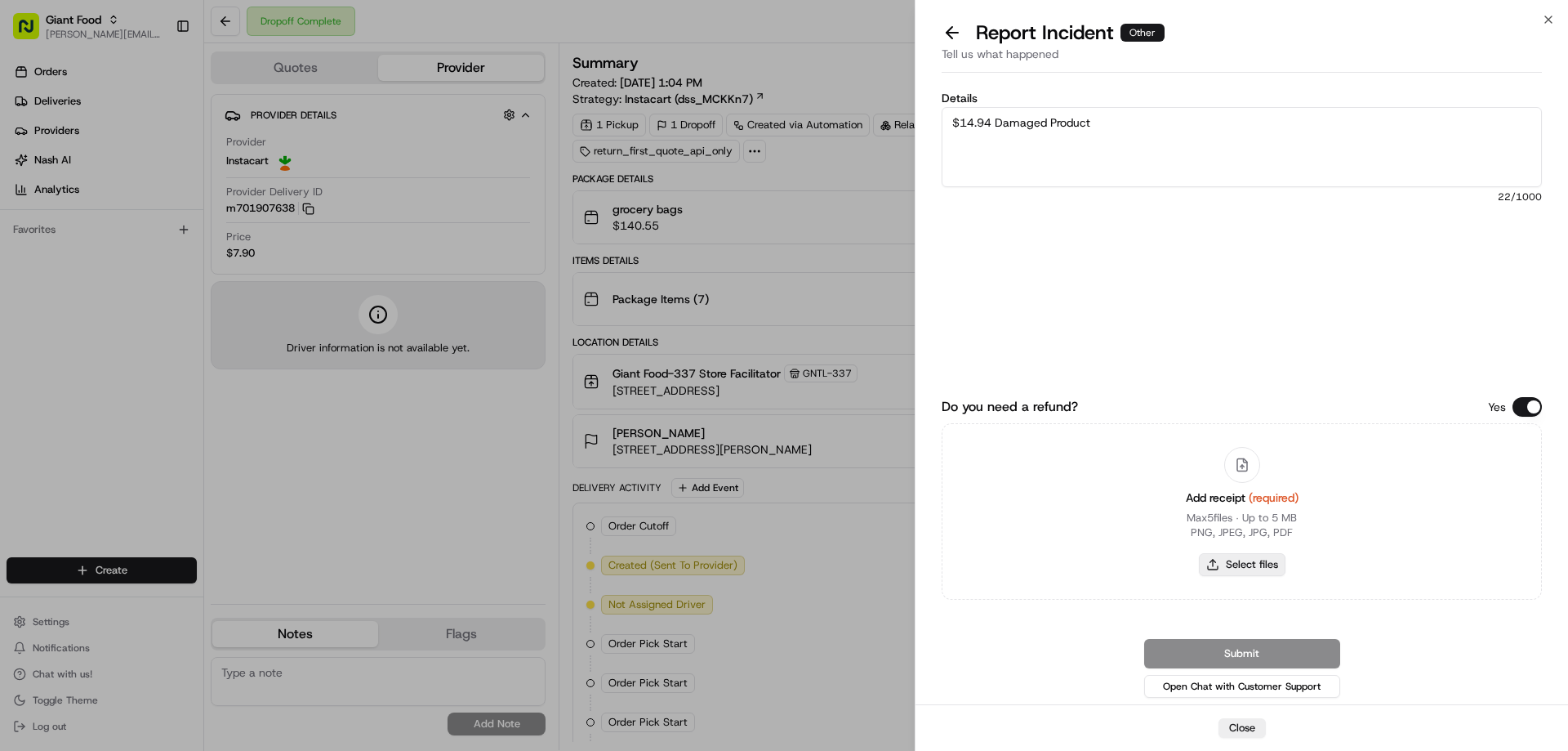
type input "C:\fakepath\m701907638.pdf"
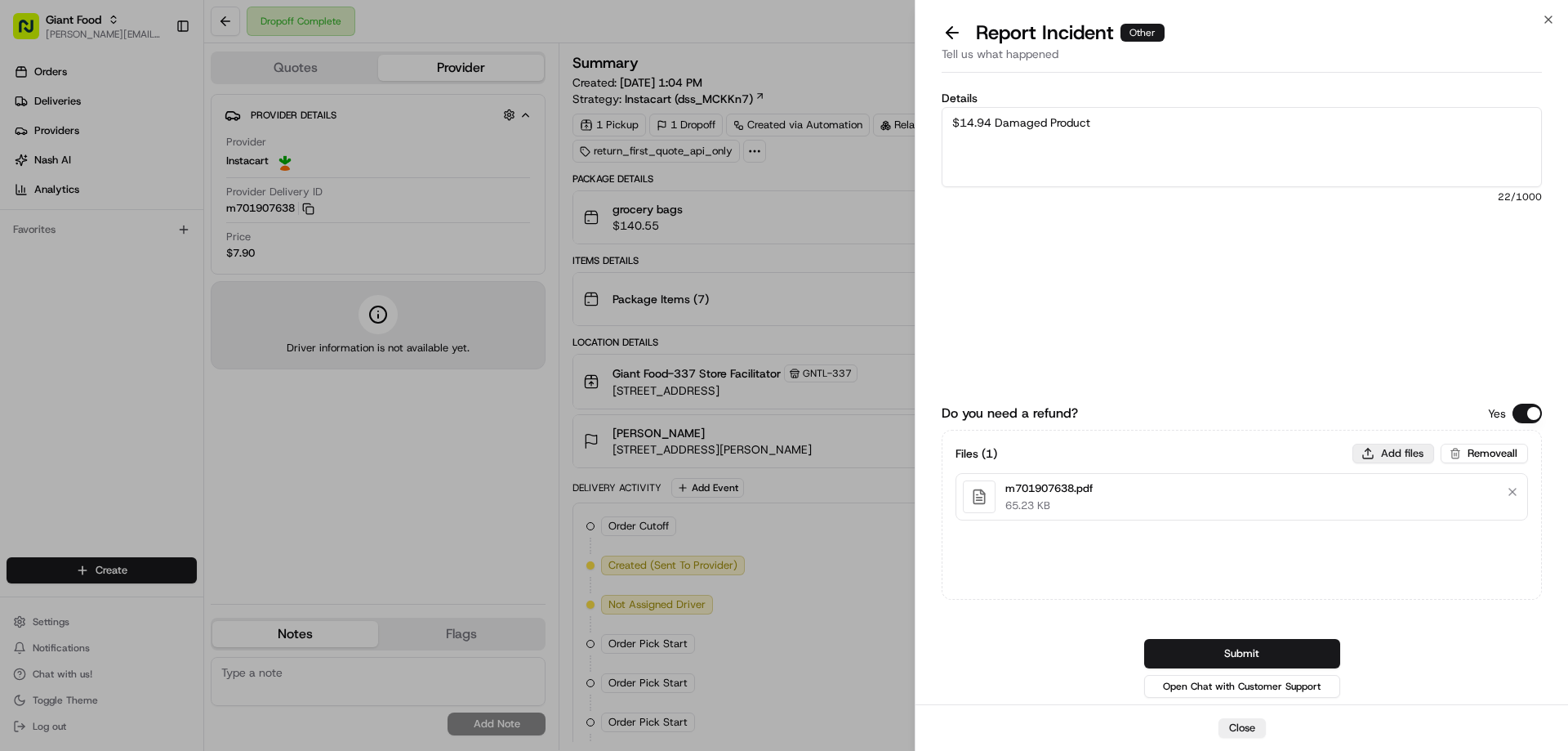
click at [1389, 452] on button "Add files" at bounding box center [1393, 454] width 82 height 20
type input "C:\fakepath\Thomas.PNG"
click at [1269, 652] on button "Submit" at bounding box center [1241, 654] width 196 height 30
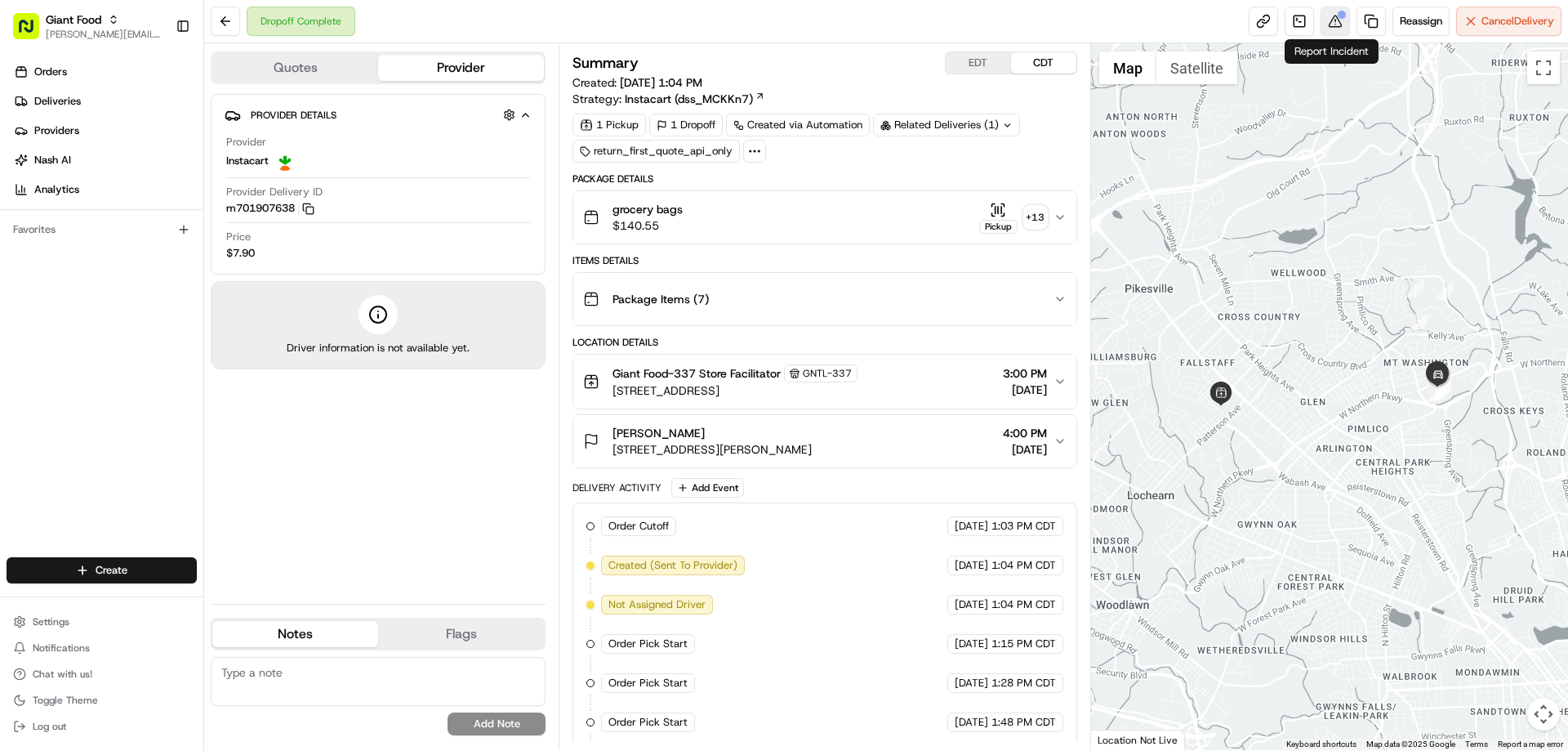
click at [1327, 25] on button at bounding box center [1335, 22] width 30 height 30
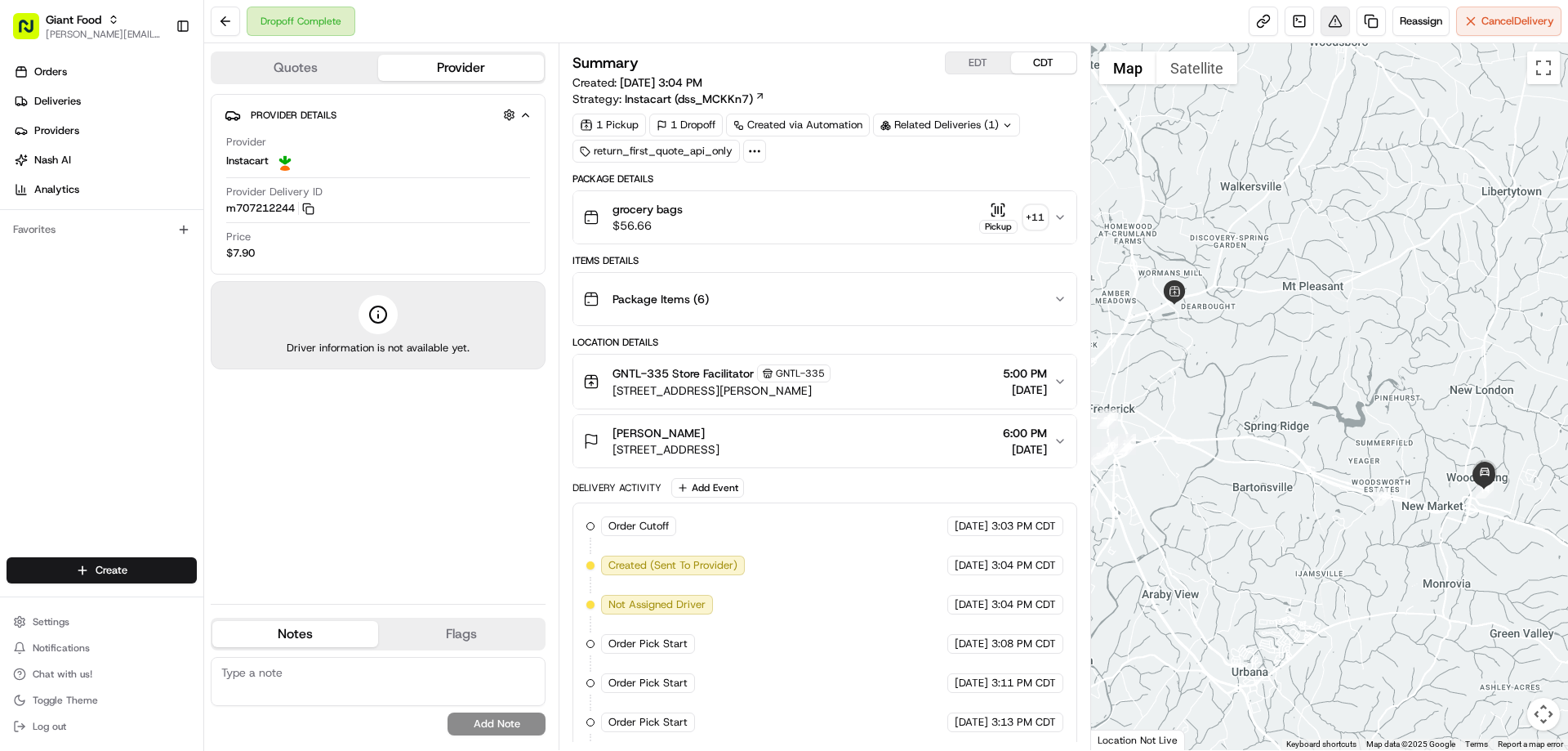
click at [1328, 17] on button at bounding box center [1335, 22] width 30 height 30
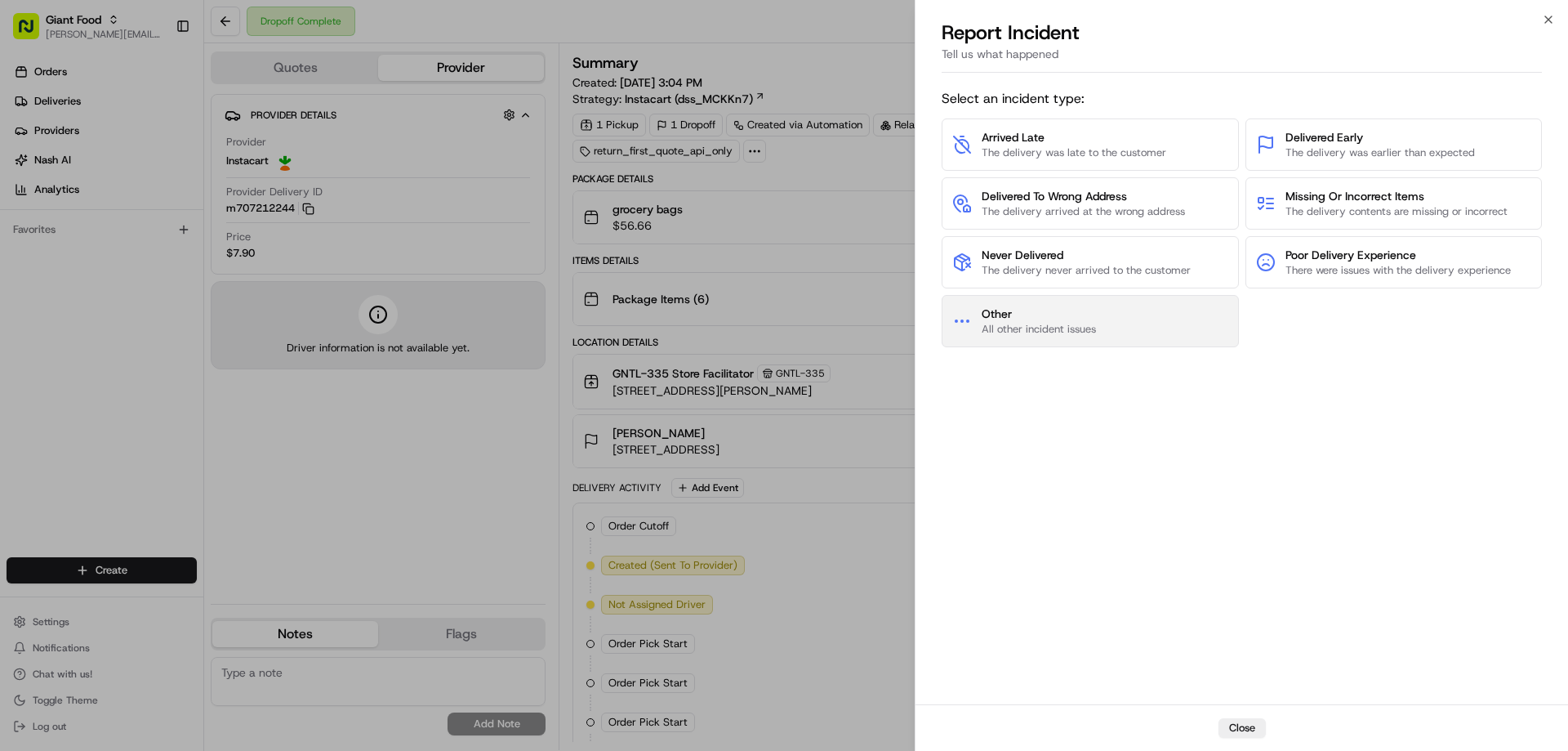
click at [1049, 311] on span "Other" at bounding box center [1038, 313] width 114 height 16
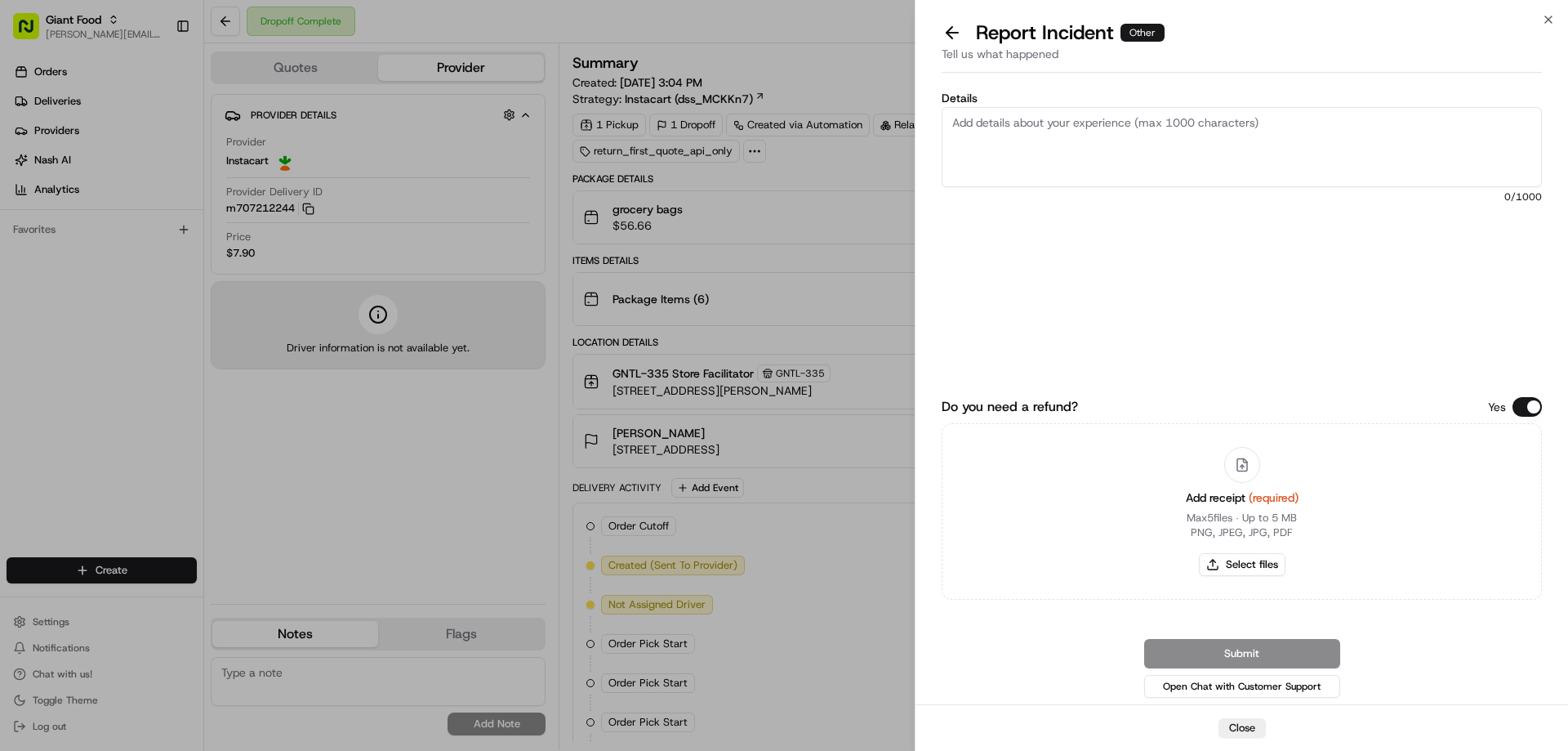
click at [974, 130] on textarea "Details" at bounding box center [1242, 147] width 601 height 80
type textarea "$14.07 Damaged Product"
click at [1228, 564] on button "Select files" at bounding box center [1241, 564] width 87 height 23
type input "C:\fakepath\Freida.PNG"
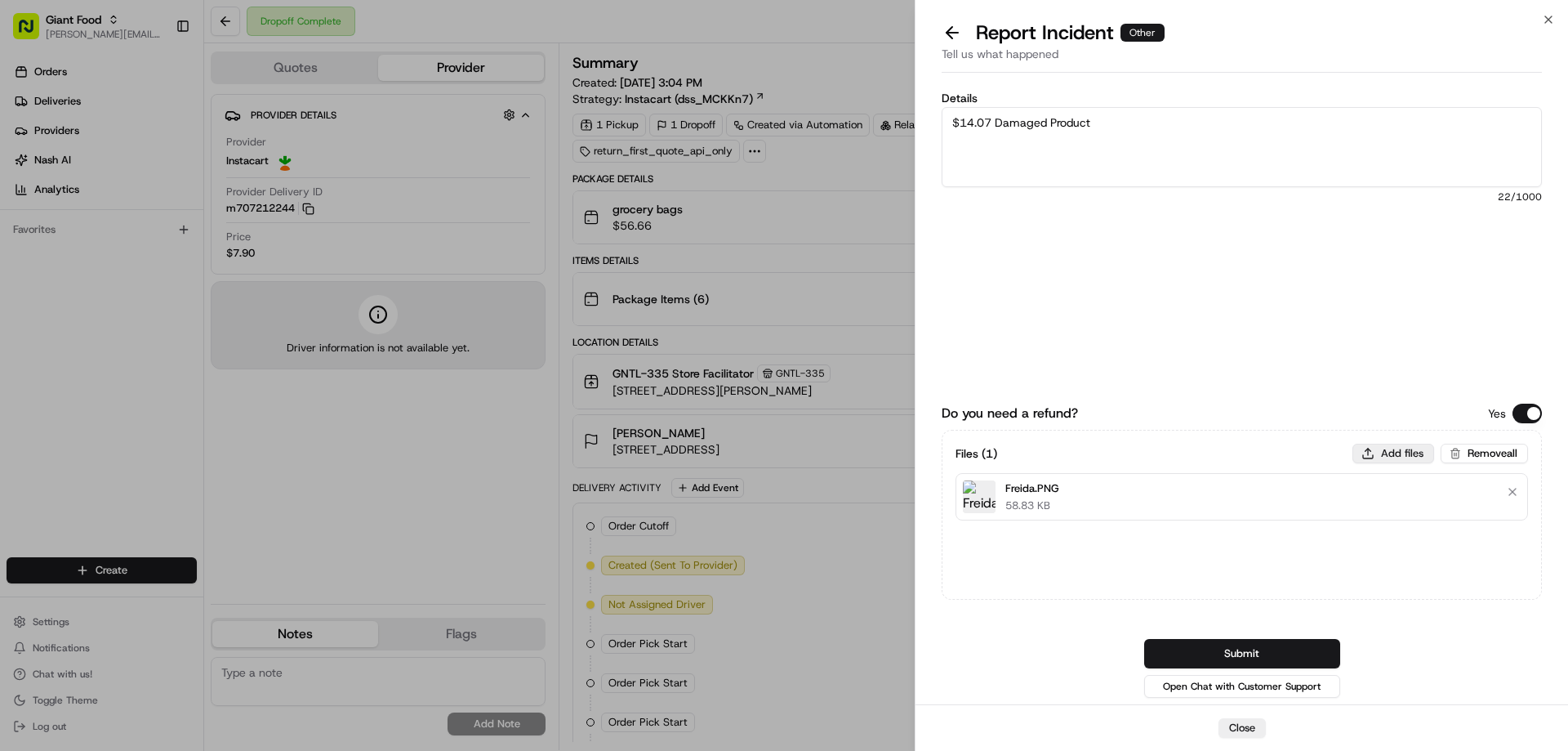
click at [1395, 453] on button "Add files" at bounding box center [1393, 454] width 82 height 20
type input "C:\fakepath\m707212244.pdf"
click at [1284, 647] on button "Submit" at bounding box center [1241, 654] width 196 height 30
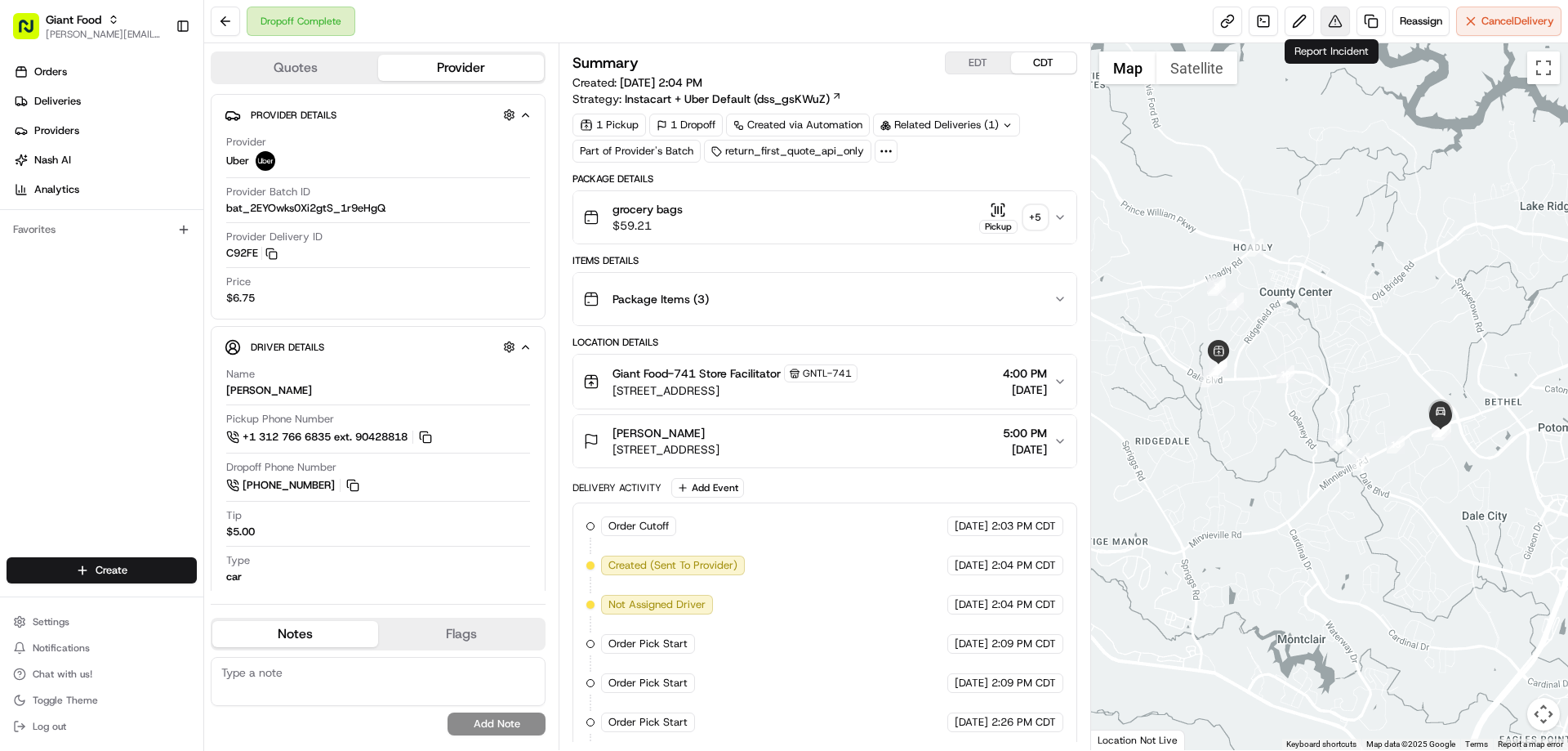
click at [1325, 16] on button at bounding box center [1335, 22] width 30 height 30
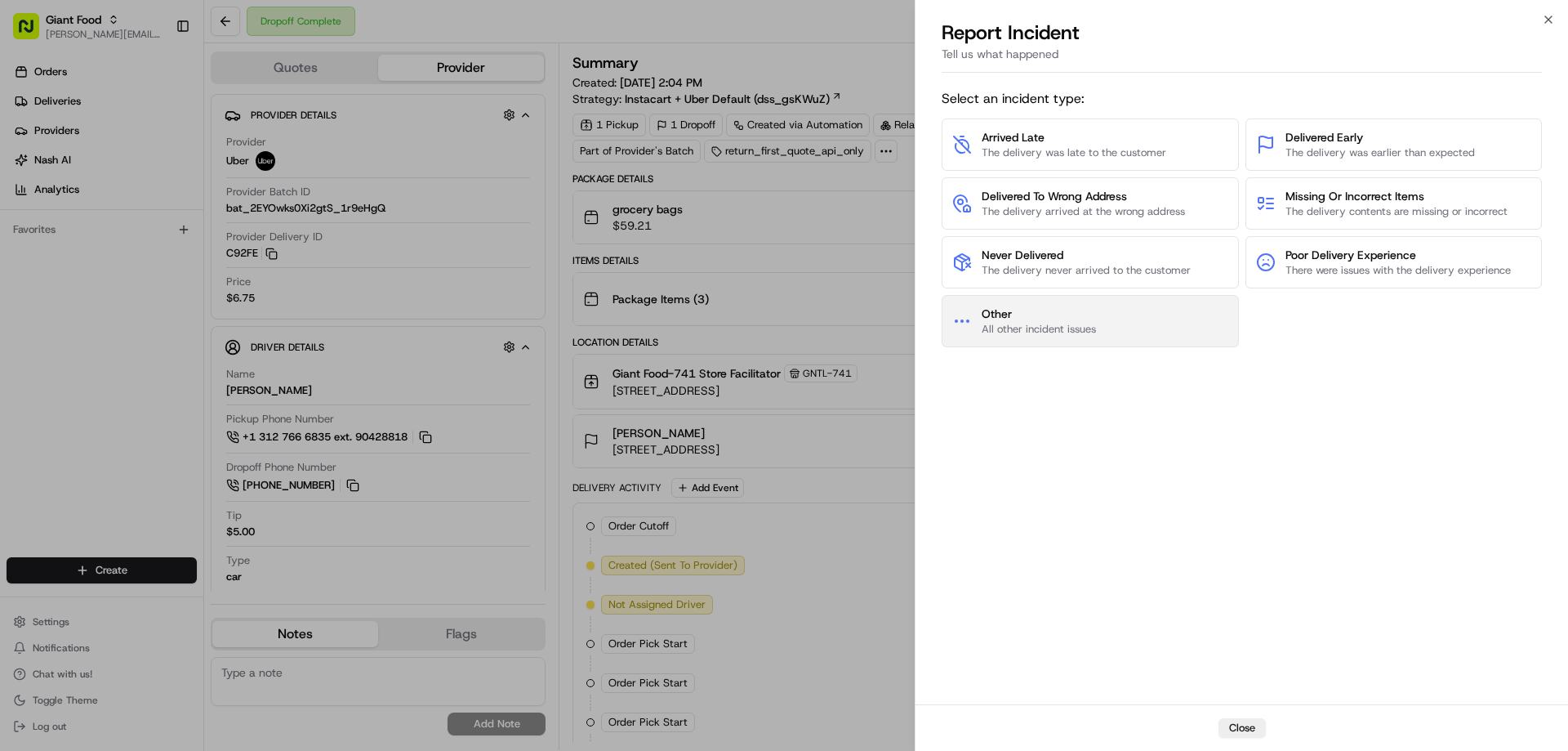
click at [1077, 315] on span "Other" at bounding box center [1038, 313] width 114 height 16
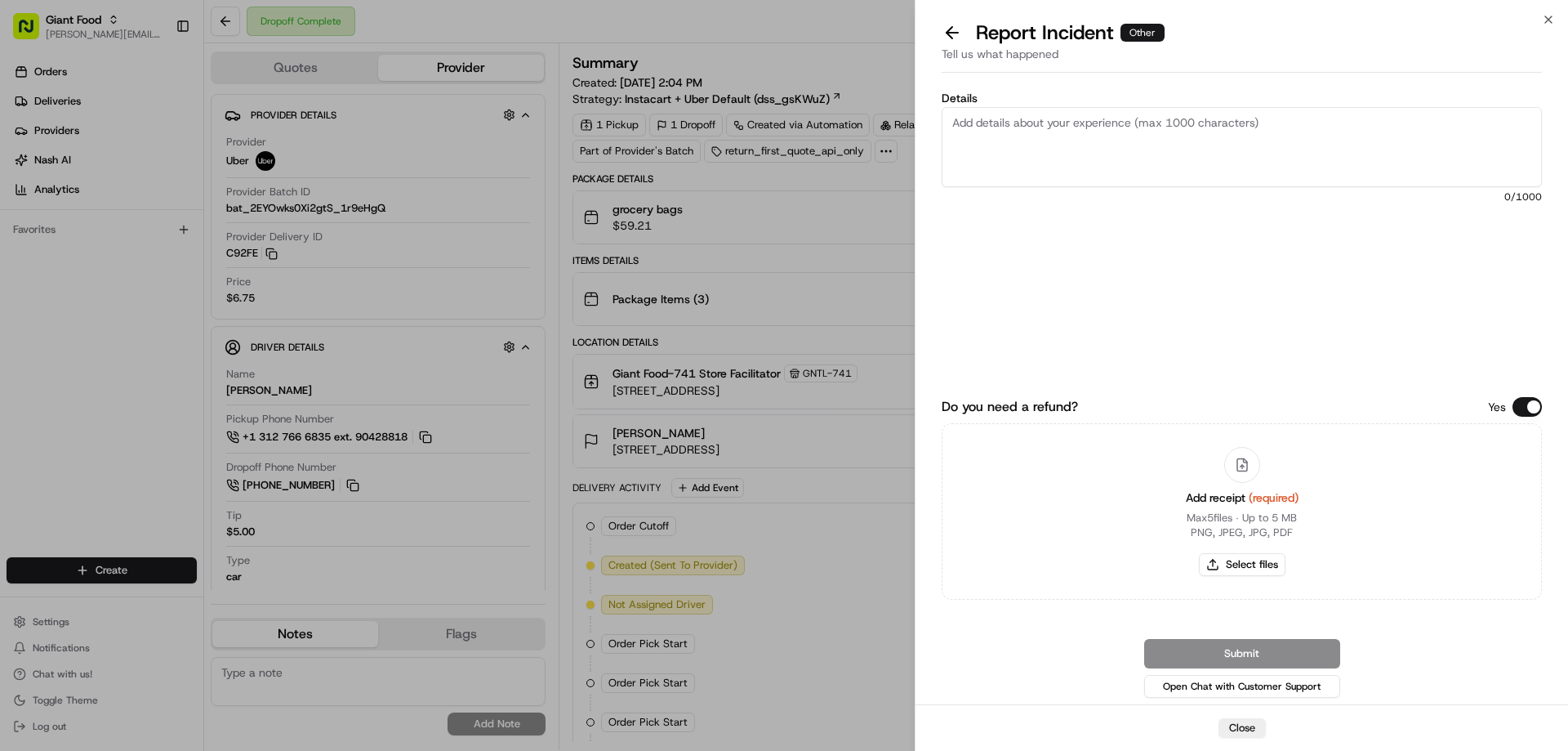
click at [991, 125] on textarea "Details" at bounding box center [1242, 147] width 601 height 80
type textarea "$12.09 Damaged Product"
click at [1233, 559] on button "Select files" at bounding box center [1241, 564] width 87 height 23
type input "C:\fakepath\m706221894.pdf"
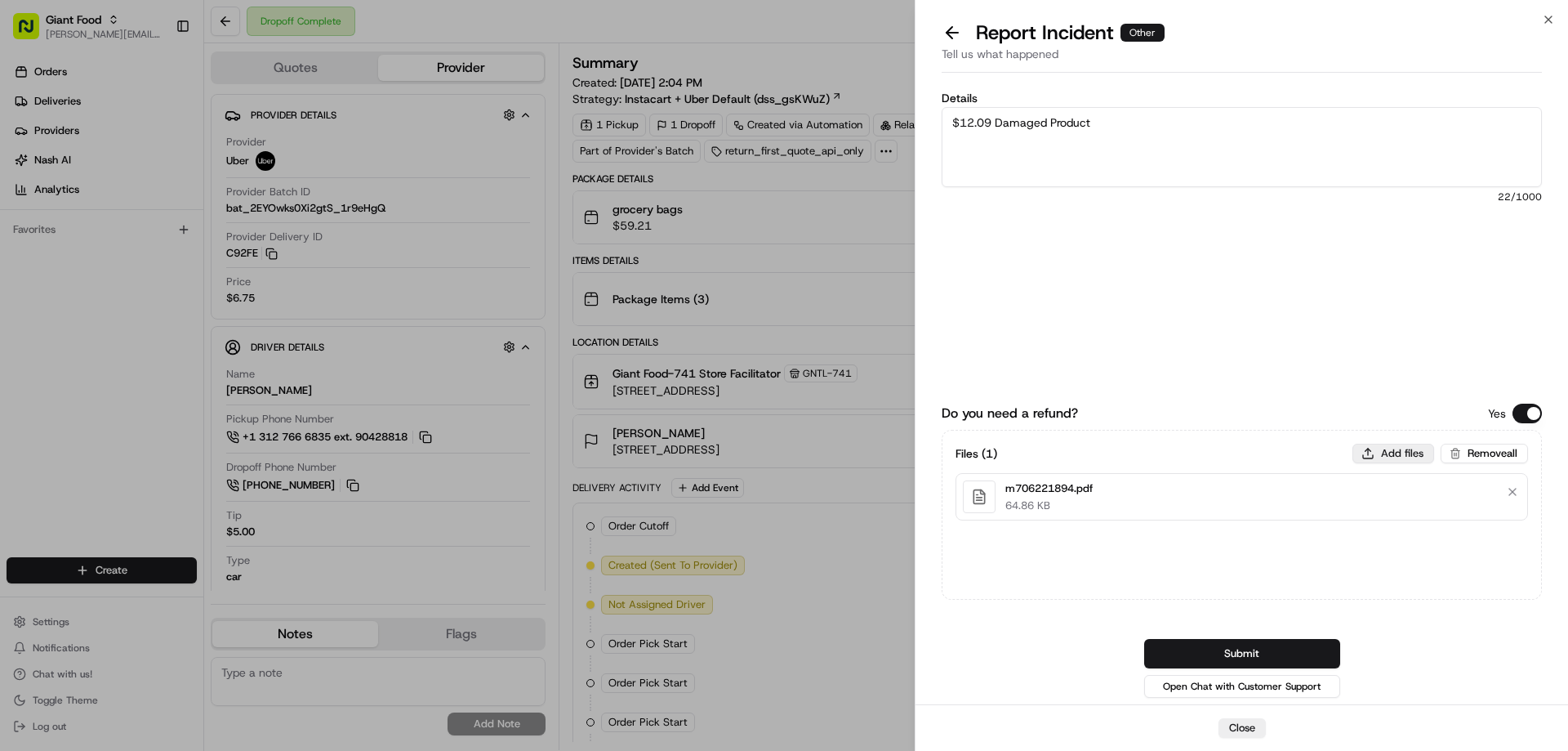
click at [1405, 455] on button "Add files" at bounding box center [1393, 454] width 82 height 20
type input "C:\fakepath\cc.PNG"
click at [1183, 651] on button "Submit" at bounding box center [1241, 654] width 196 height 30
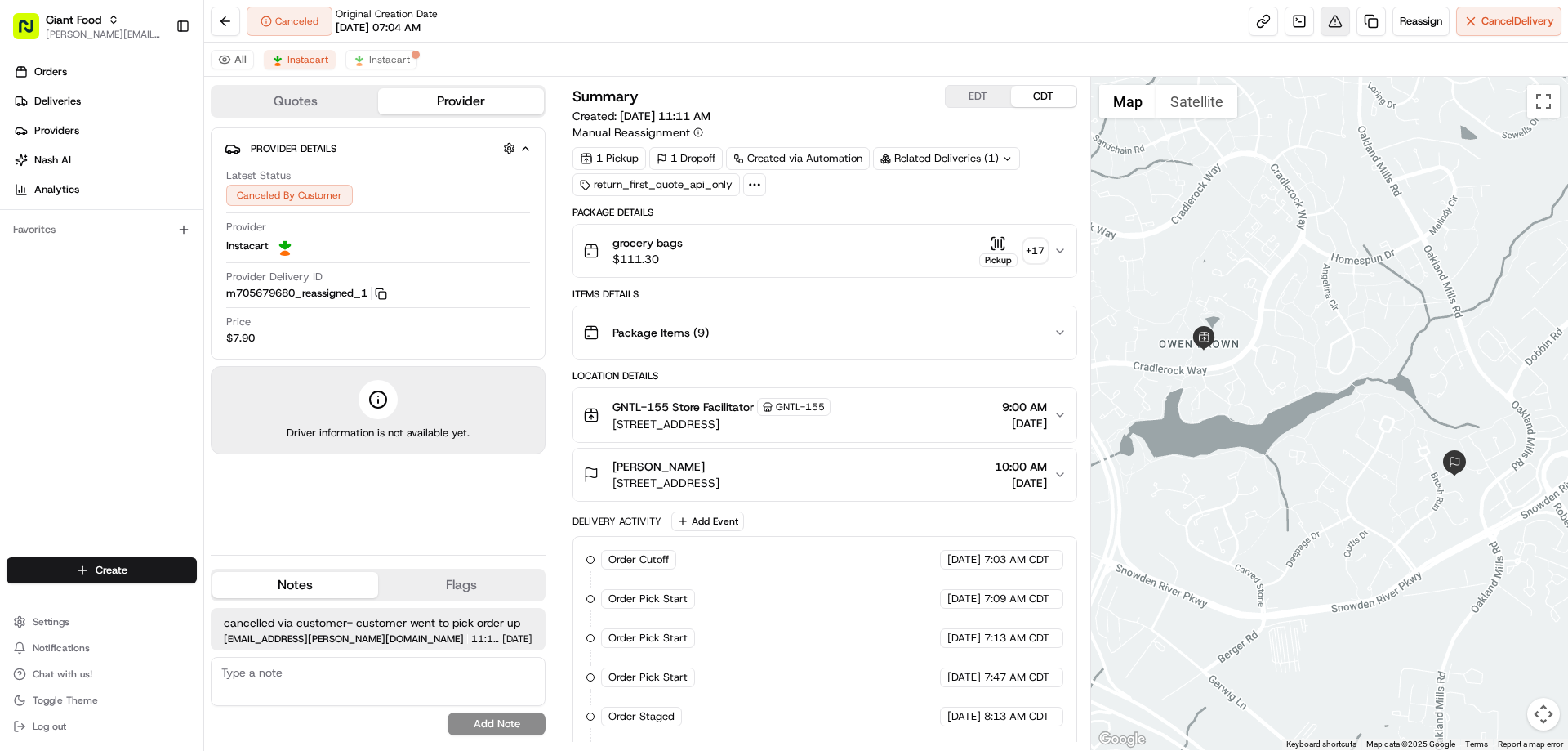
click at [1326, 21] on button at bounding box center [1335, 22] width 30 height 30
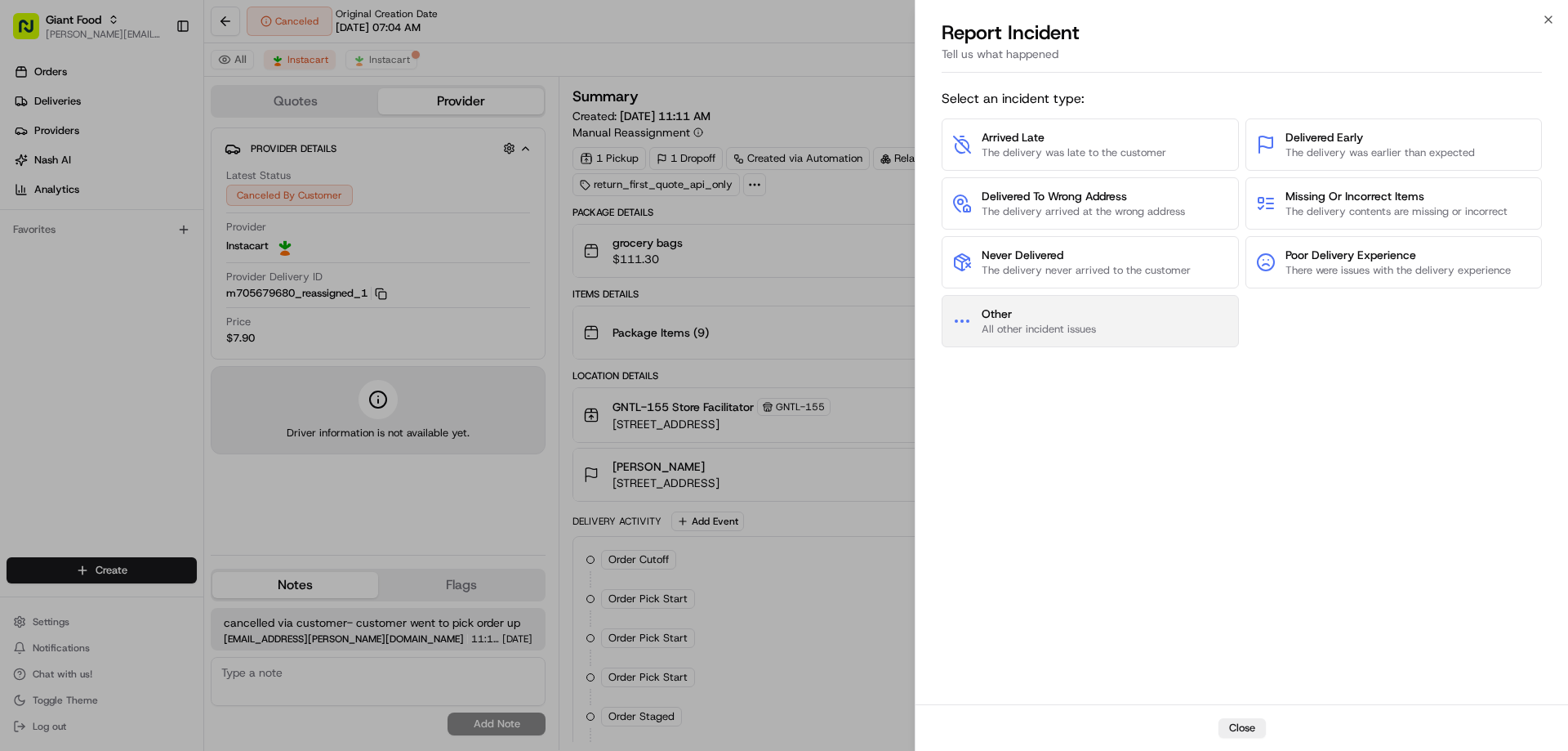
click at [1057, 303] on button "Other All other incident issues" at bounding box center [1090, 320] width 297 height 53
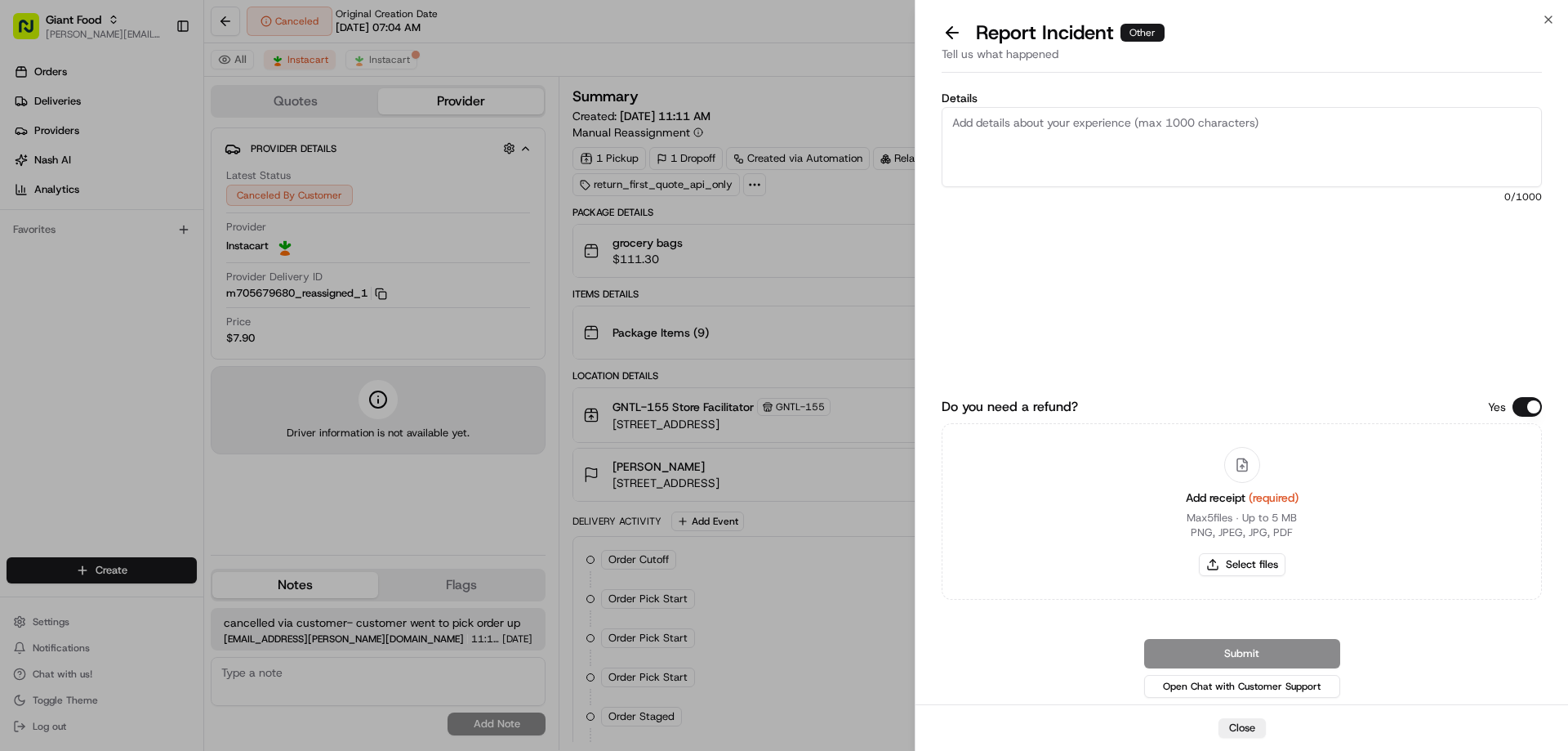
click at [995, 129] on textarea "Details" at bounding box center [1242, 147] width 601 height 80
type textarea "$18.31 order picked up credit delivery fee and tip"
click at [1244, 564] on button "Select files" at bounding box center [1241, 564] width 87 height 23
type input "C:\fakepath\[PERSON_NAME].PNG"
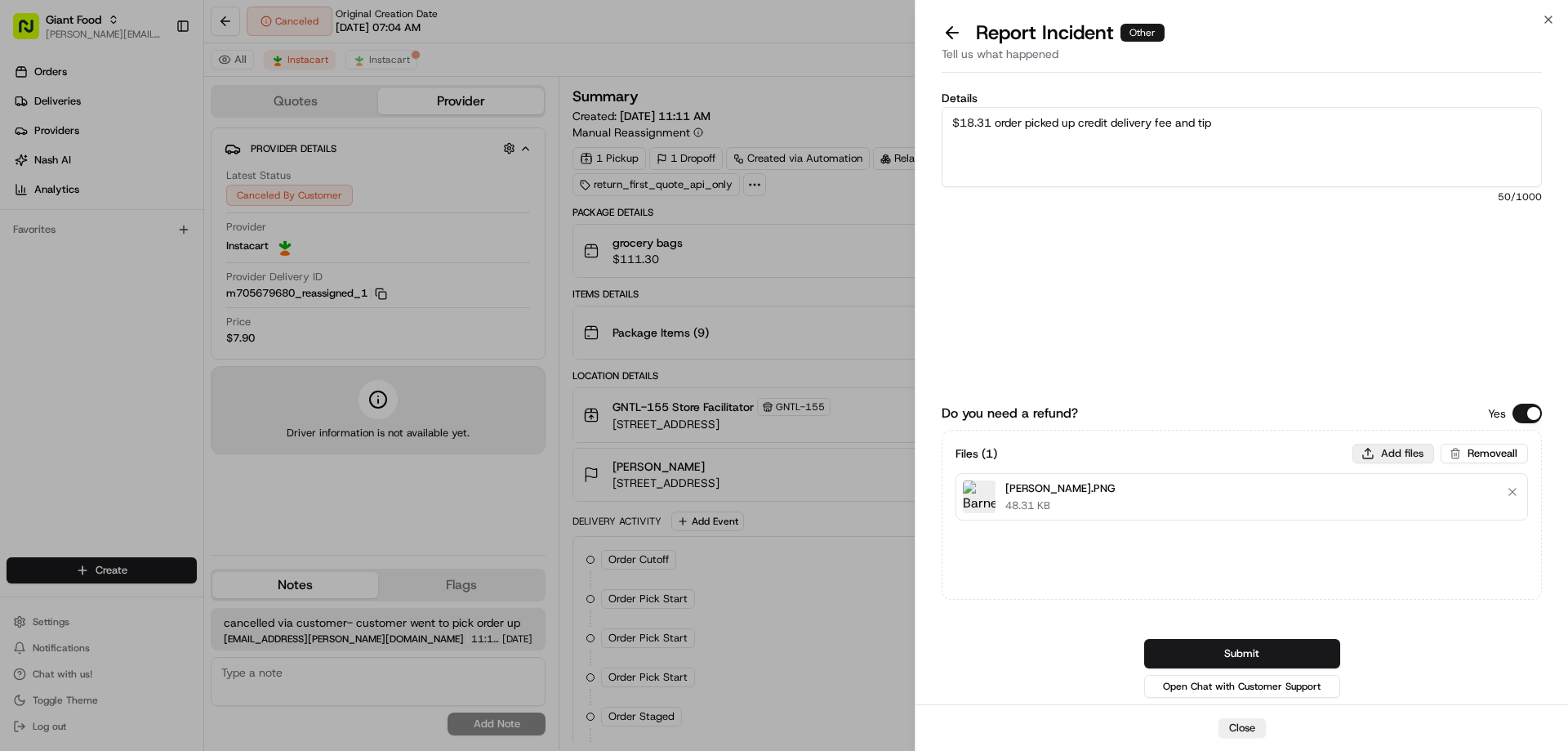
click at [1396, 448] on button "Add files" at bounding box center [1393, 454] width 82 height 20
type input "C:\fakepath\m705679680.pdf"
click at [1217, 659] on button "Submit" at bounding box center [1241, 654] width 196 height 30
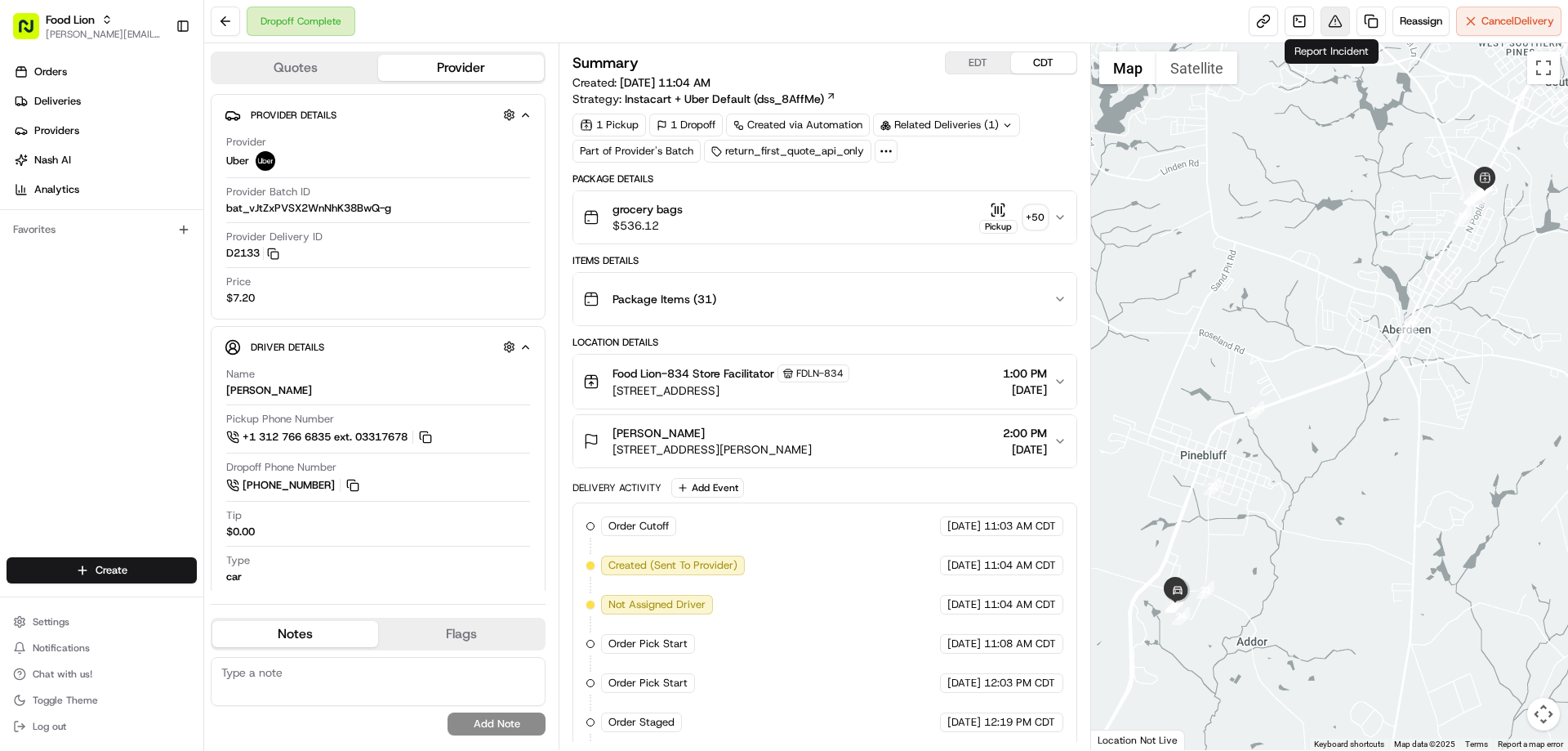
click at [1327, 16] on button at bounding box center [1335, 22] width 30 height 30
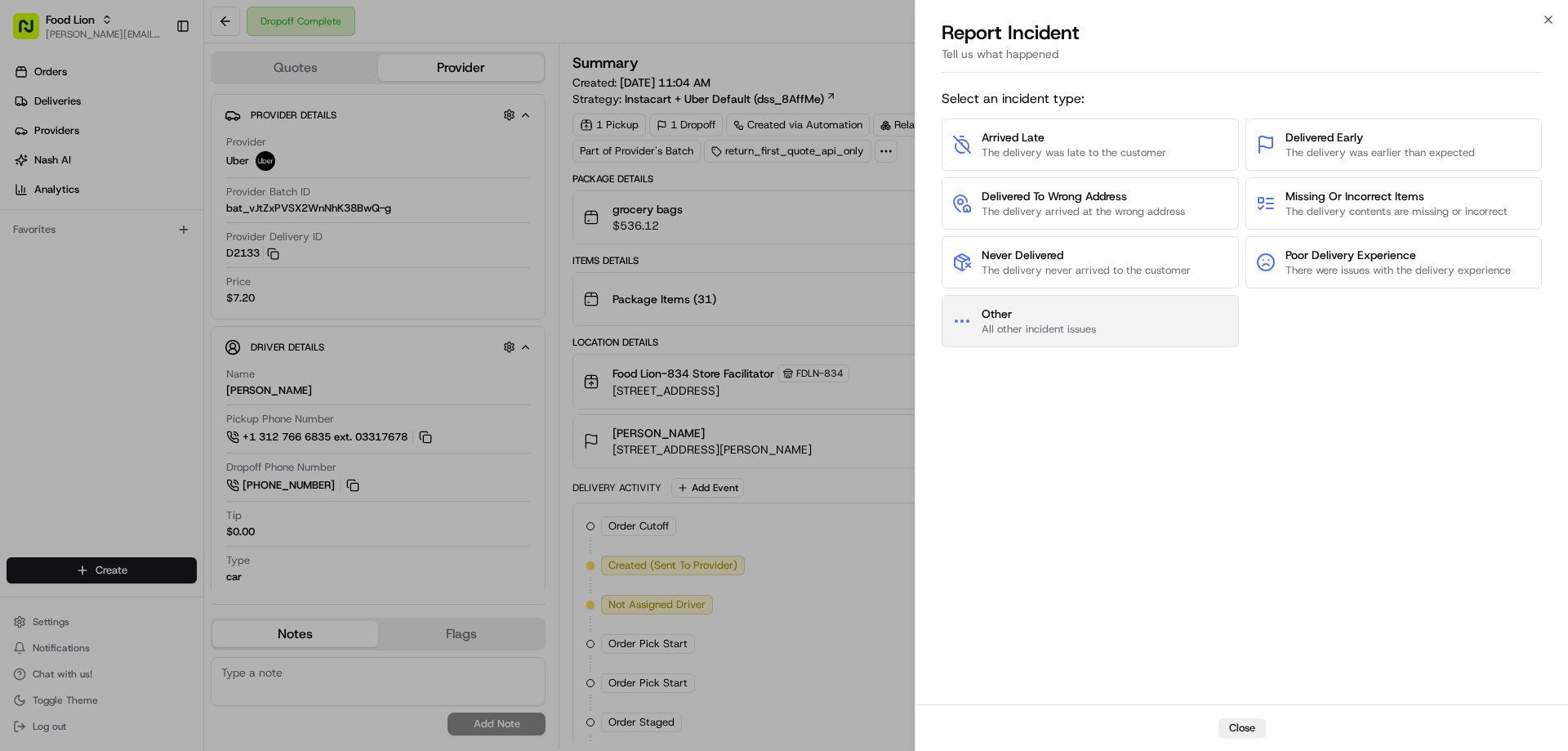
click at [1039, 325] on span "All other incident issues" at bounding box center [1038, 329] width 114 height 15
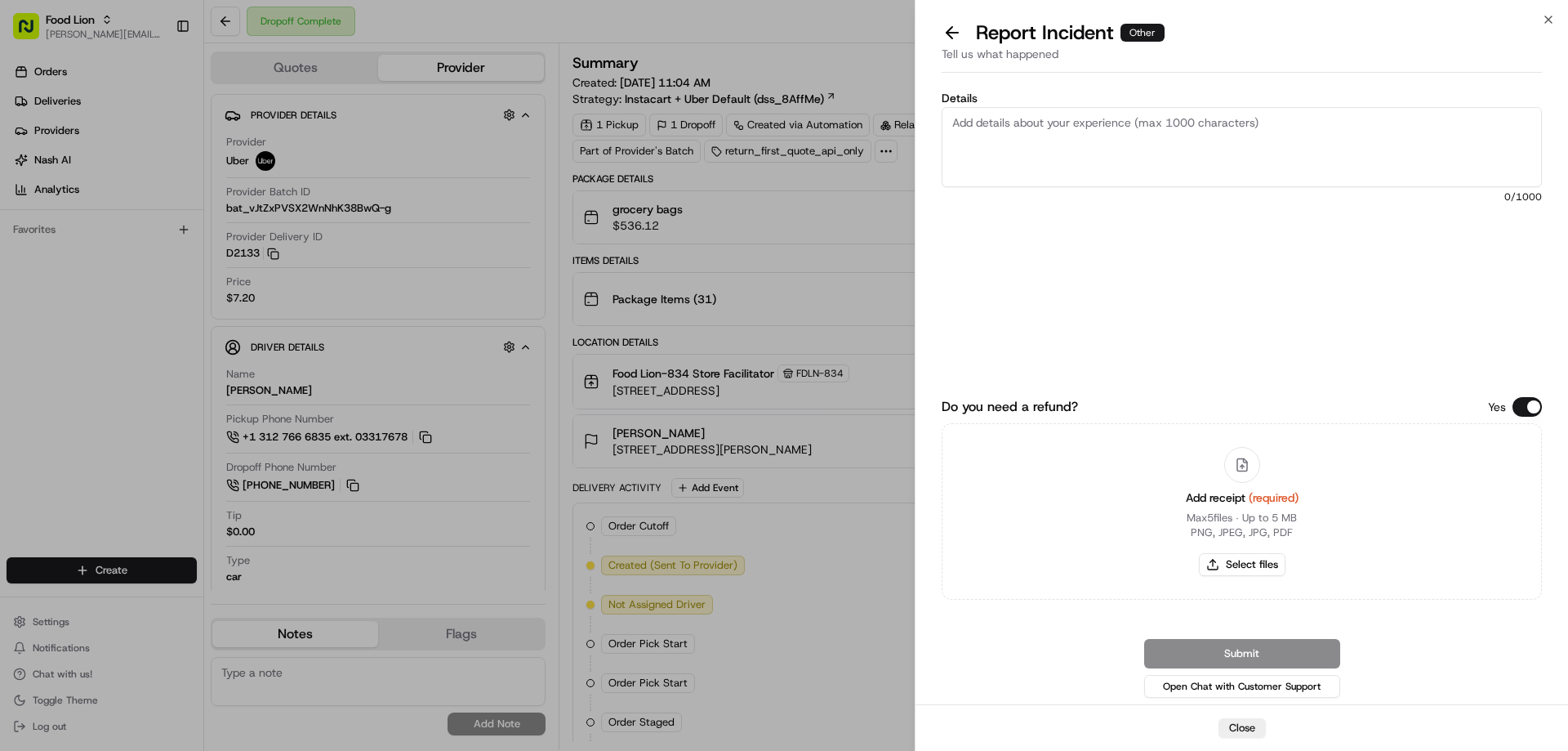
click at [967, 132] on textarea "Details" at bounding box center [1242, 147] width 601 height 80
click at [987, 115] on textarea "Details" at bounding box center [1242, 147] width 601 height 80
type textarea "$124.46 Missing Product"
click at [1248, 564] on button "Select files" at bounding box center [1241, 564] width 87 height 23
type input "C:\fakepath\Isaac.PNG"
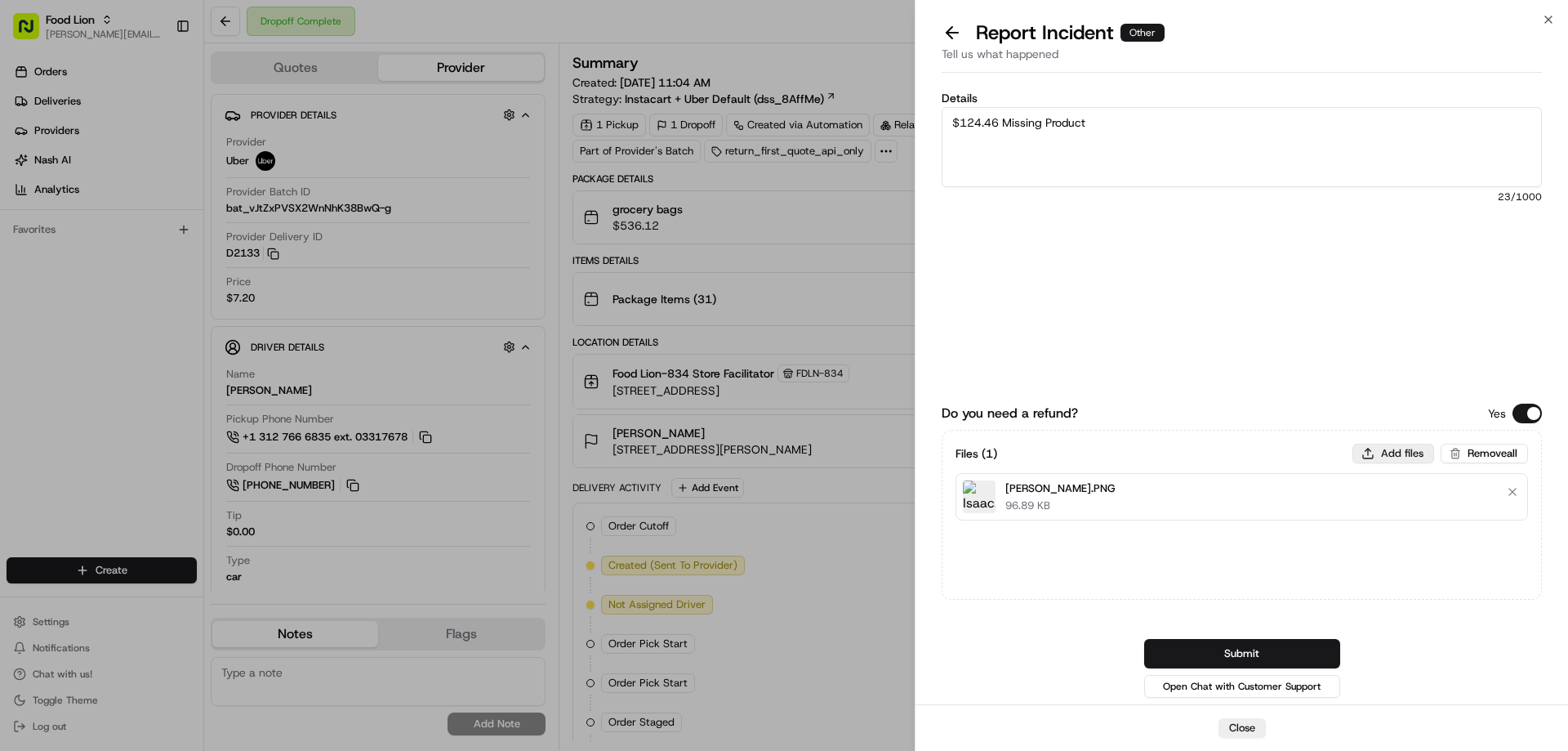
click at [1388, 449] on button "Add files" at bounding box center [1393, 454] width 82 height 20
type input "C:\fakepath\m700595877.pdf"
click at [1226, 653] on button "Submit" at bounding box center [1241, 654] width 196 height 30
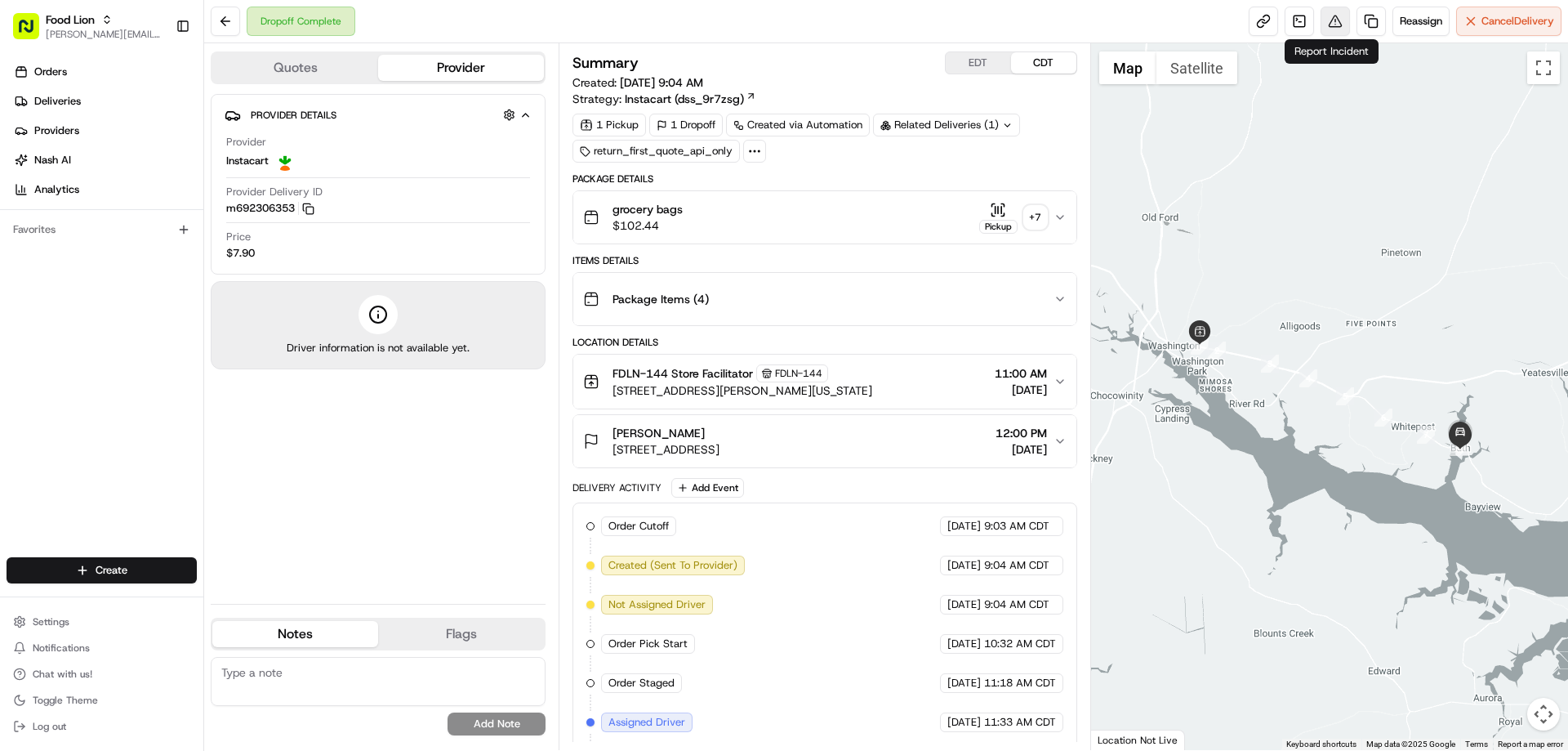
click at [1330, 20] on button at bounding box center [1335, 22] width 30 height 30
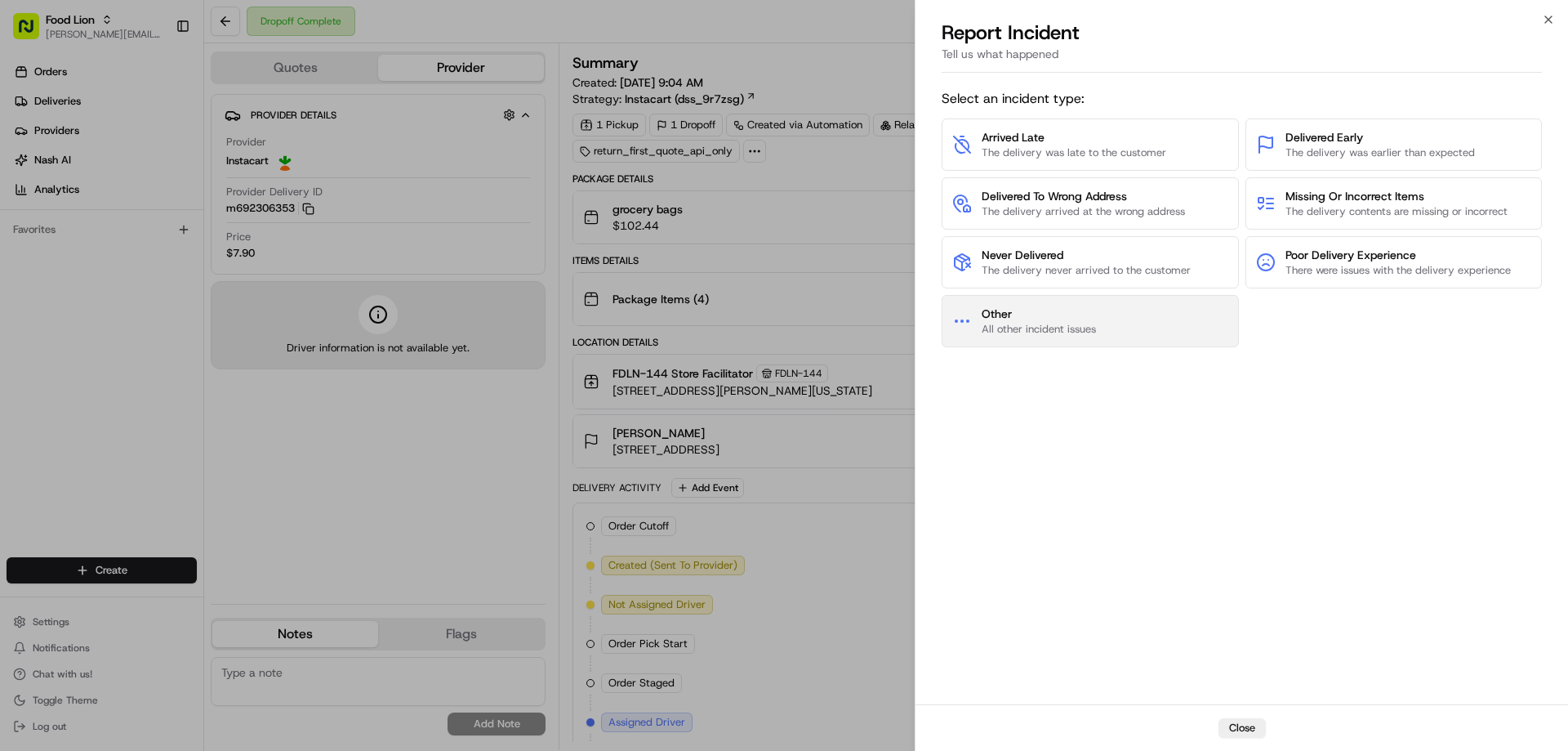
click at [1135, 319] on button "Other All other incident issues" at bounding box center [1090, 320] width 297 height 53
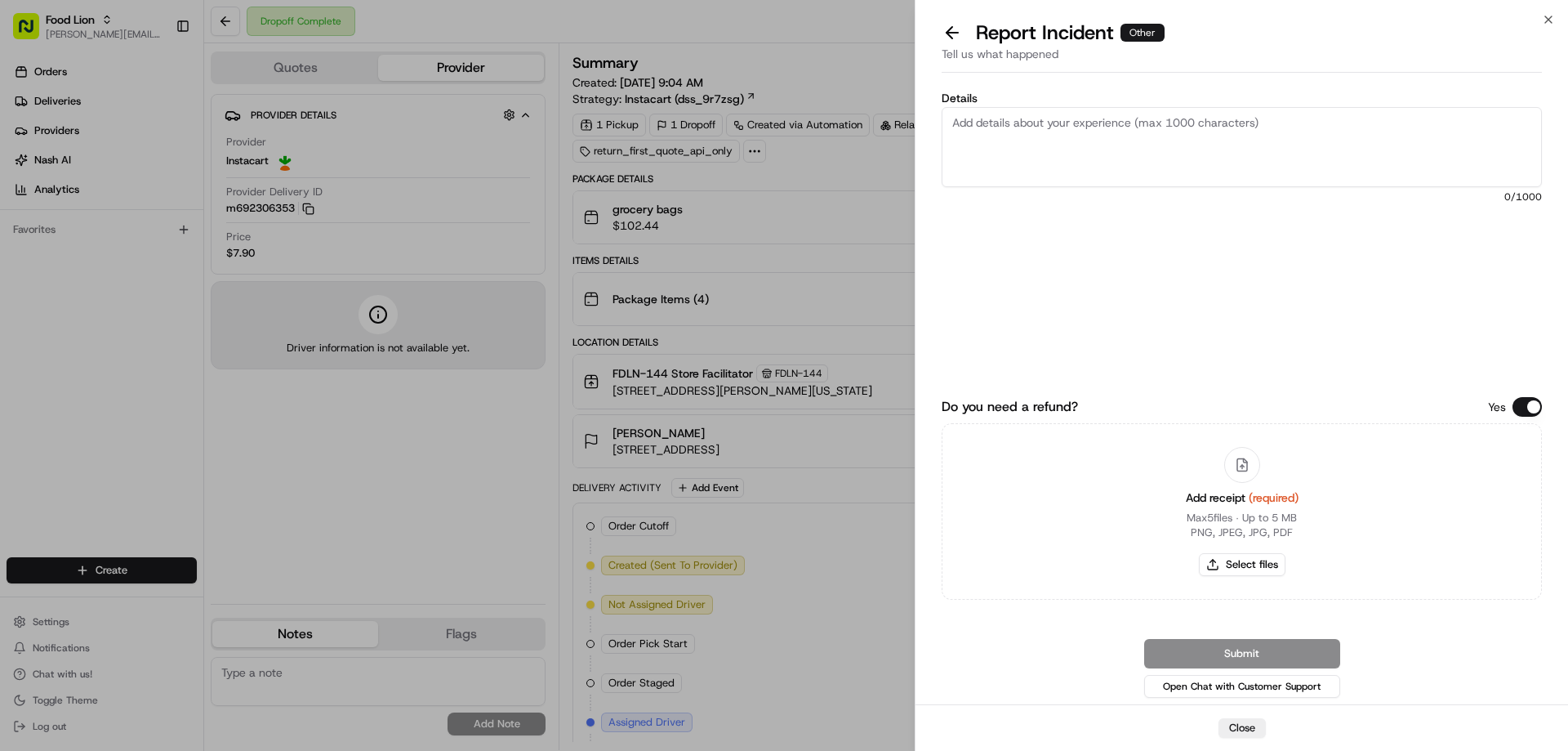
click at [994, 130] on textarea "Details" at bounding box center [1242, 147] width 601 height 80
click at [1068, 118] on textarea "Details" at bounding box center [1242, 147] width 601 height 80
type textarea "$95.89 Damaged Product"
click at [1270, 564] on button "Select files" at bounding box center [1241, 564] width 87 height 23
type input "C:\fakepath\[PERSON_NAME].PNG"
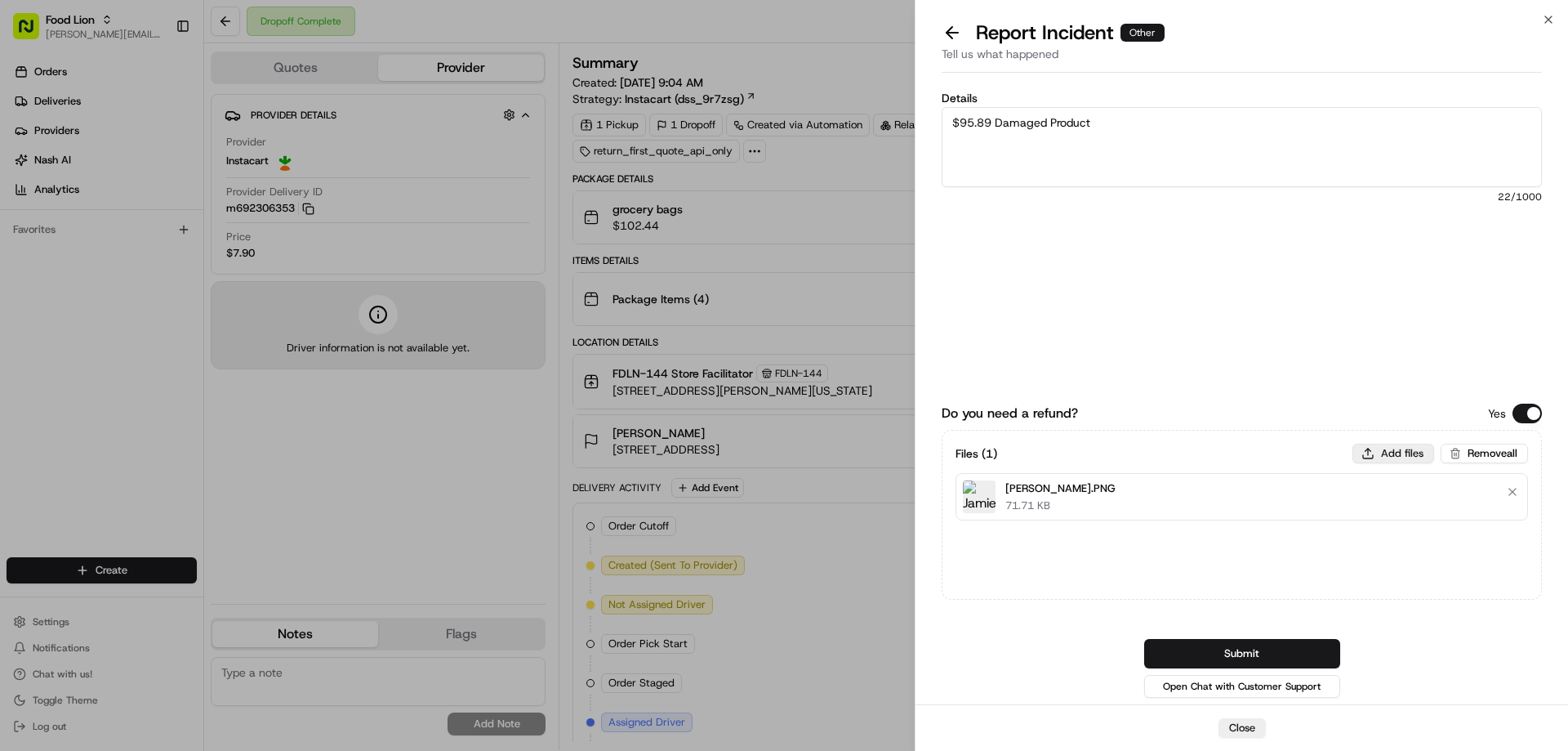
click at [1398, 452] on button "Add files" at bounding box center [1393, 454] width 82 height 20
type input "C:\fakepath\m692306353.pdf"
click at [1276, 653] on button "Submit" at bounding box center [1241, 654] width 196 height 30
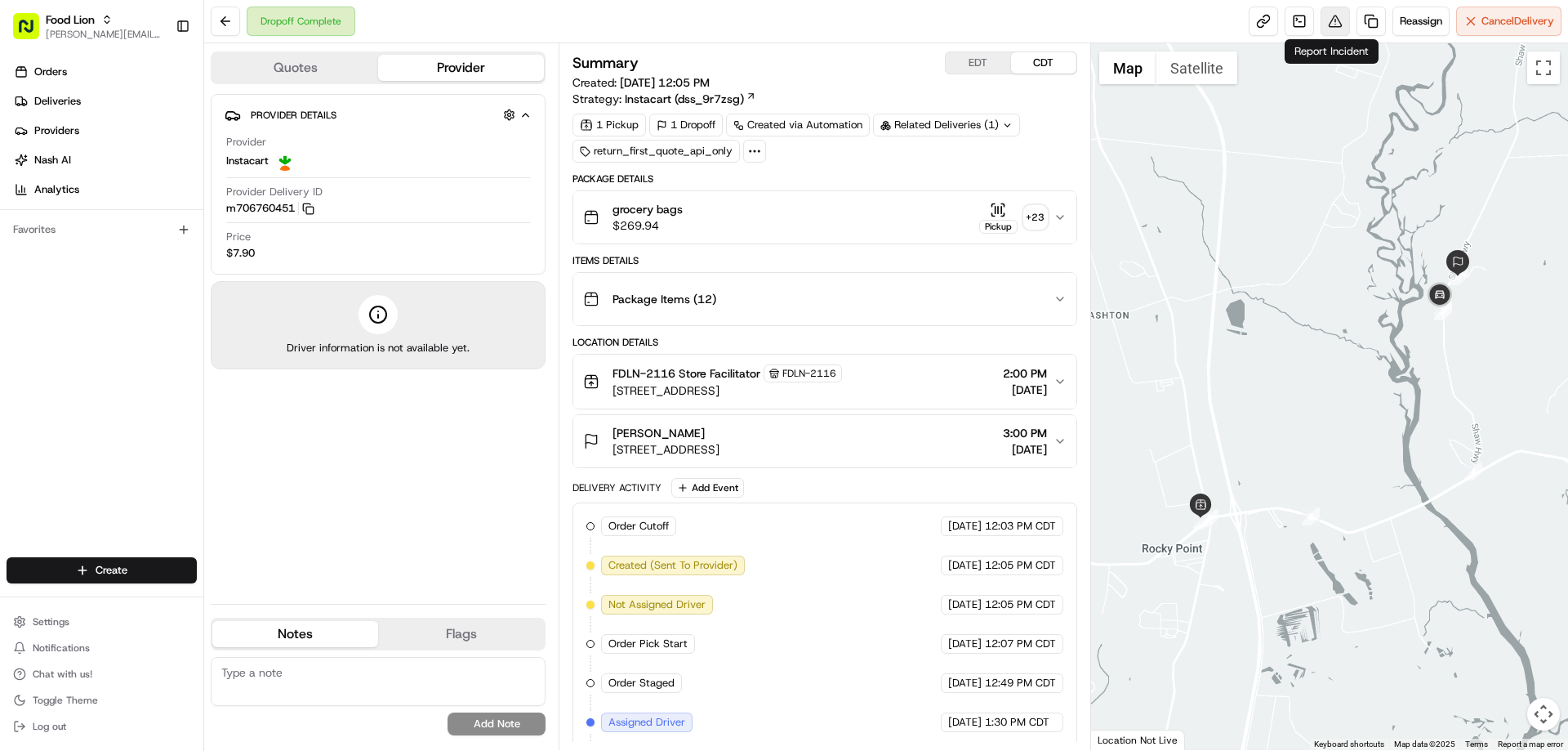
click at [1332, 17] on button at bounding box center [1335, 22] width 30 height 30
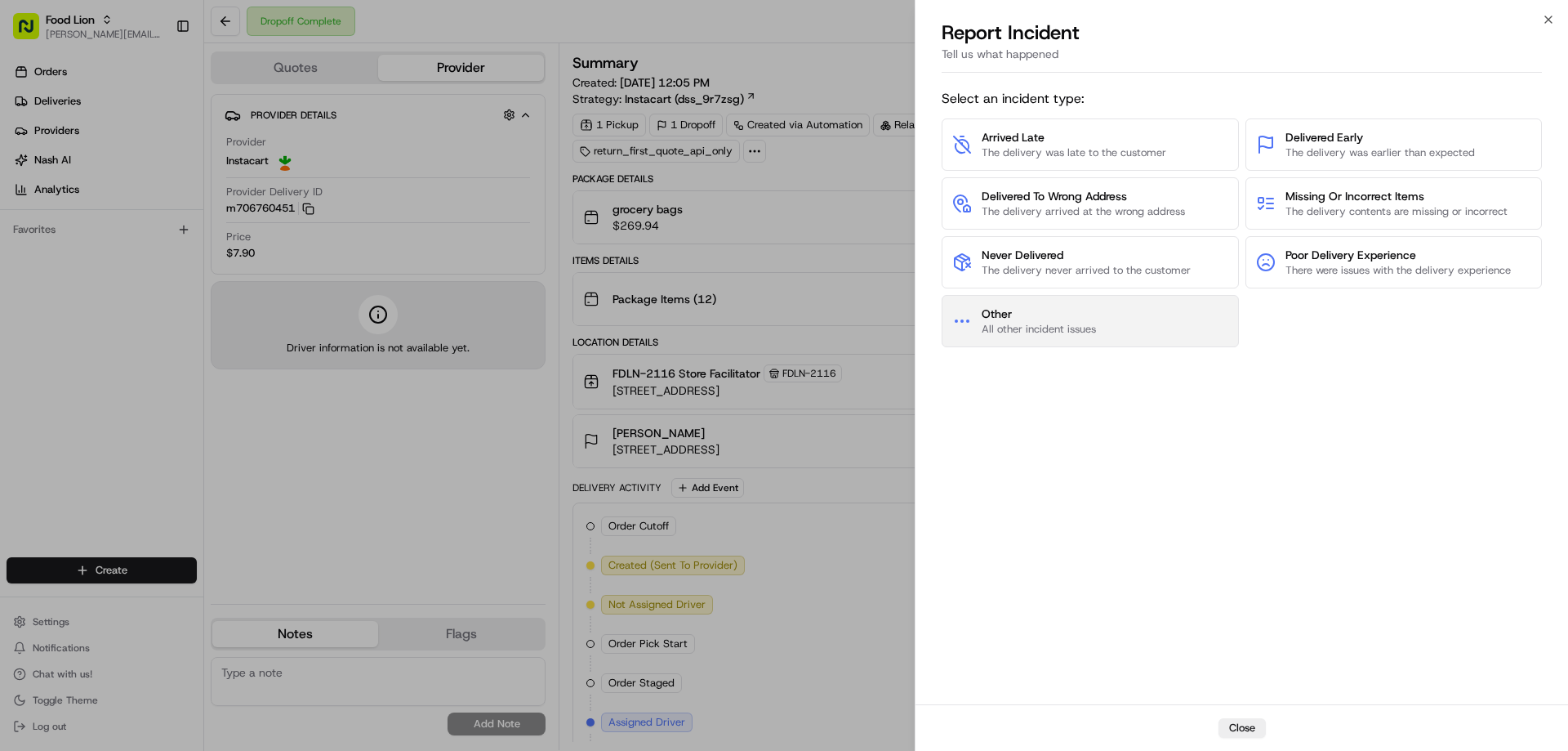
click at [1100, 312] on button "Other All other incident issues" at bounding box center [1090, 320] width 297 height 53
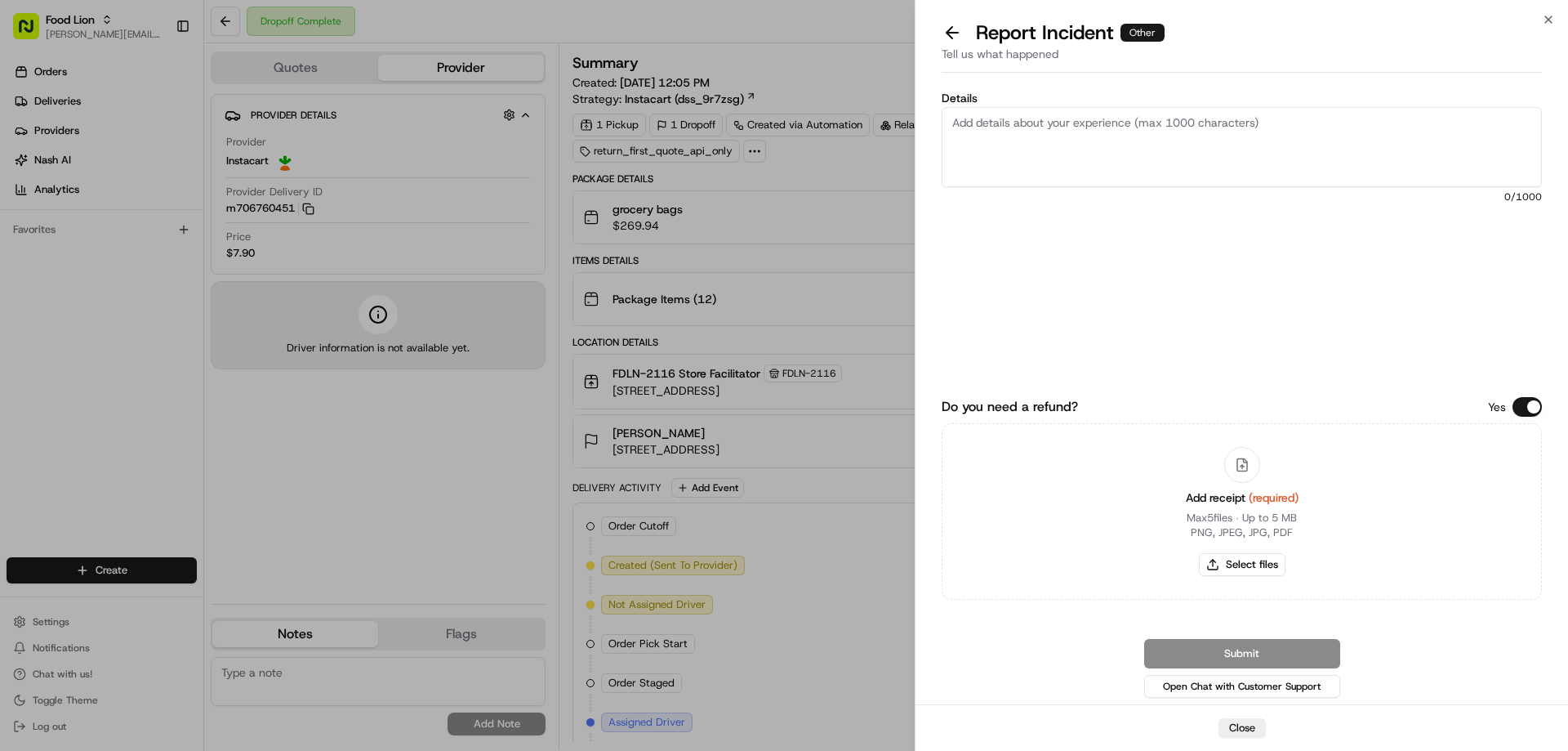
click at [1002, 131] on textarea "Details" at bounding box center [1242, 147] width 601 height 80
type textarea "$44.10 Damaged Product"
click at [1254, 564] on button "Select files" at bounding box center [1241, 564] width 87 height 23
type input "C:\fakepath\Carr.PNG"
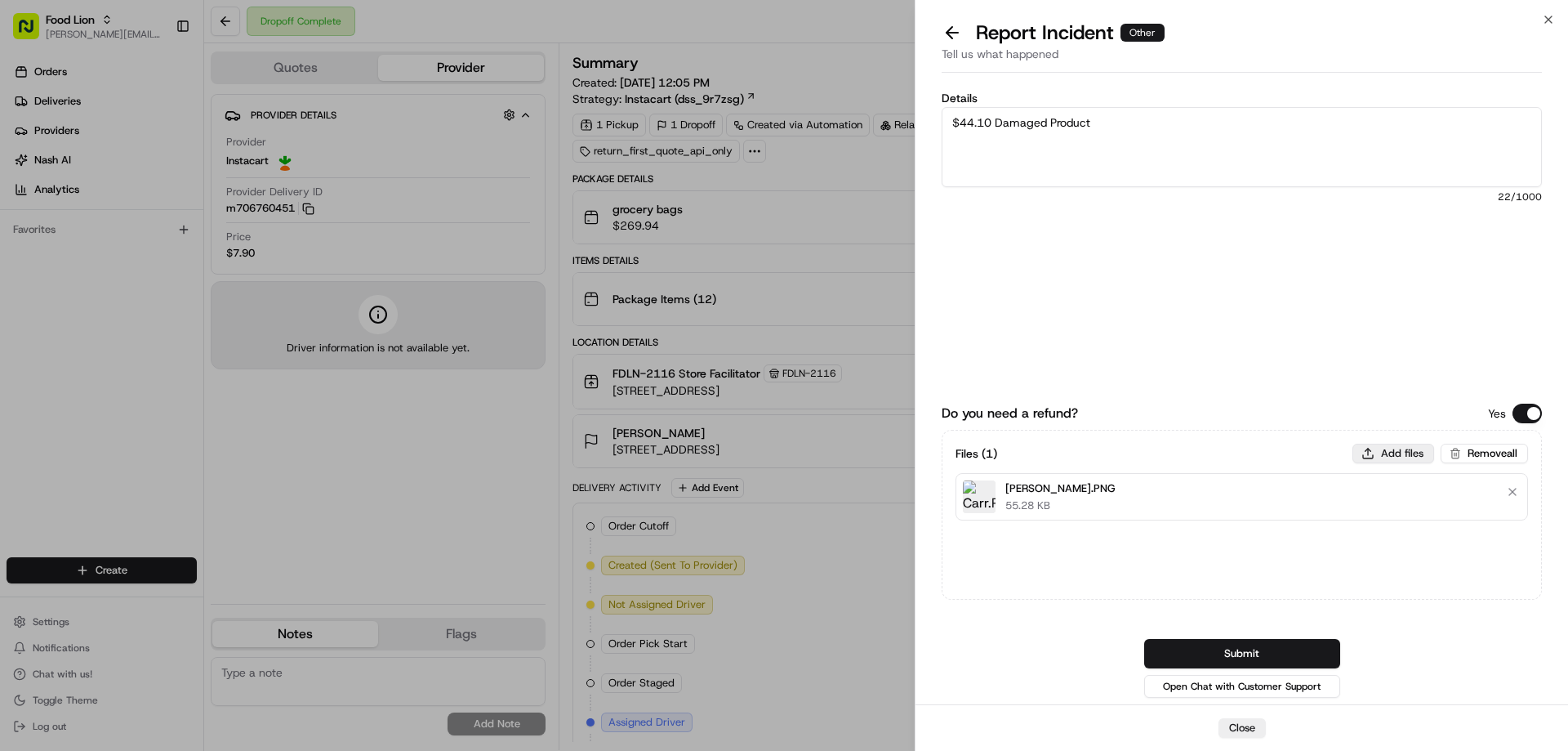
click at [1386, 452] on button "Add files" at bounding box center [1393, 454] width 82 height 20
click at [1383, 450] on button "Add files" at bounding box center [1393, 454] width 82 height 20
type input "C:\fakepath\m706760451.pdf"
click at [1226, 655] on button "Submit" at bounding box center [1241, 654] width 196 height 30
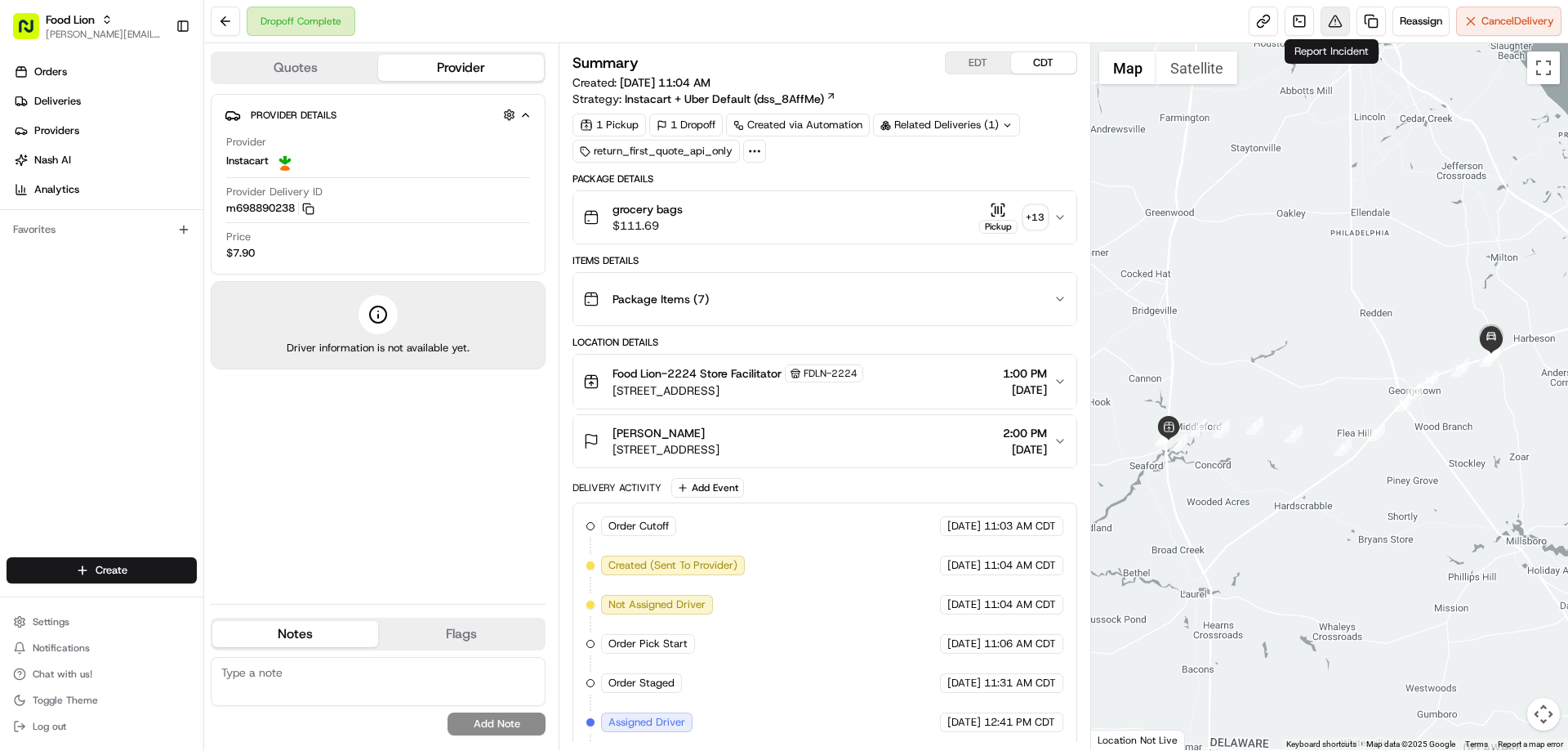
click at [1325, 21] on button at bounding box center [1335, 22] width 30 height 30
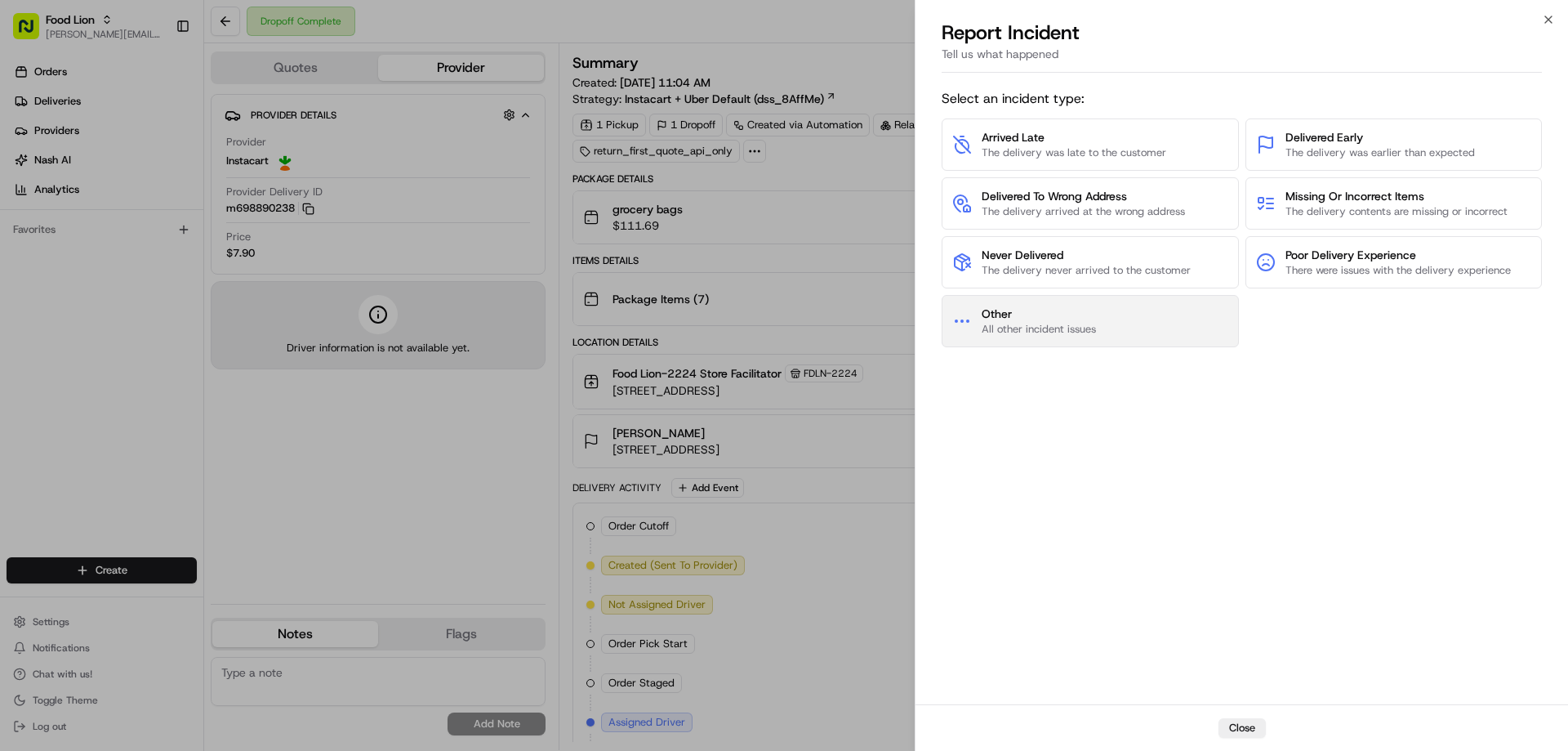
click at [1057, 300] on button "Other All other incident issues" at bounding box center [1090, 320] width 297 height 53
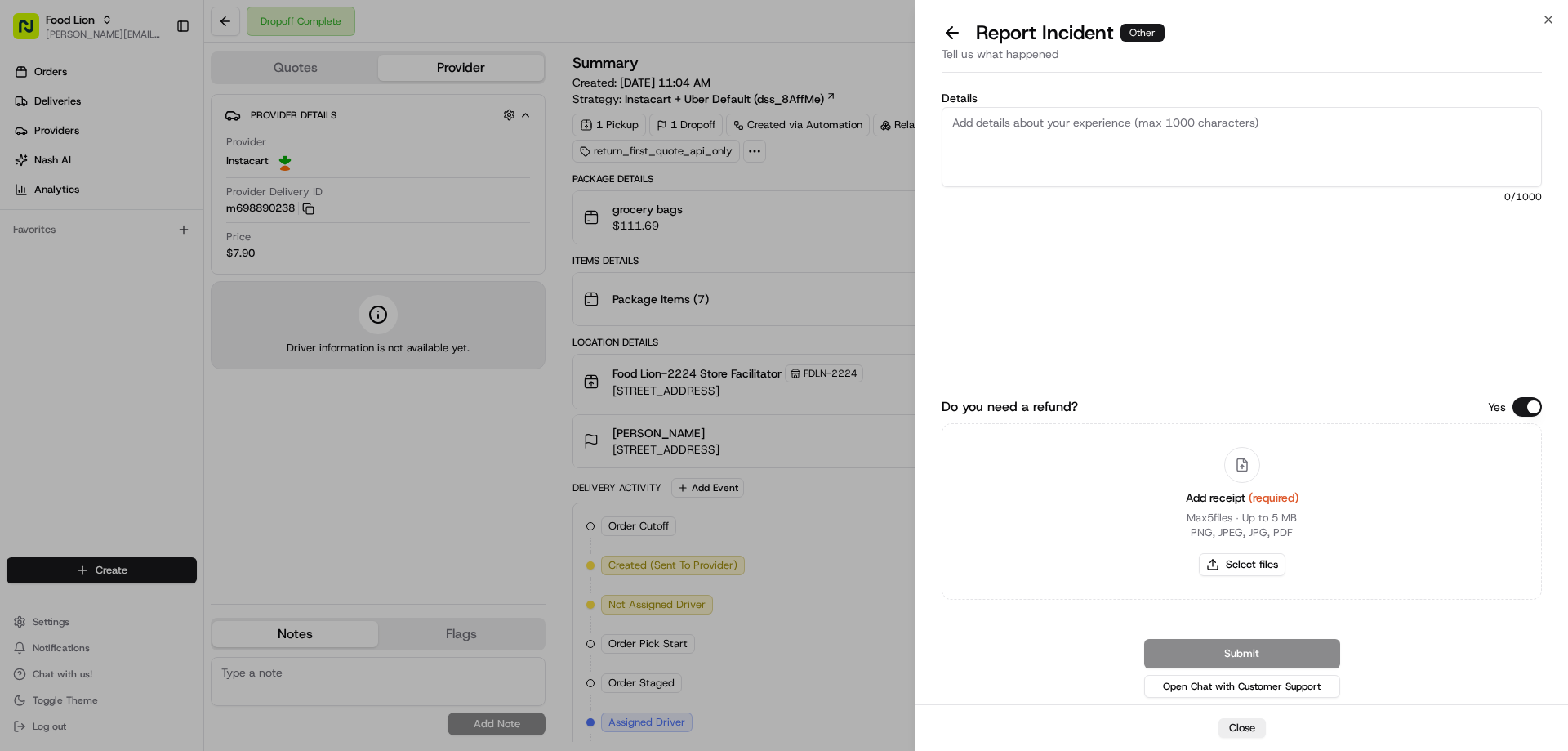
click at [1002, 121] on textarea "Details" at bounding box center [1242, 147] width 601 height 80
type textarea "$26.39 Damaged Product- Order was left in middle of the hallway"
click at [1240, 565] on button "Select files" at bounding box center [1241, 564] width 87 height 23
type input "C:\fakepath\m698890238.pdf"
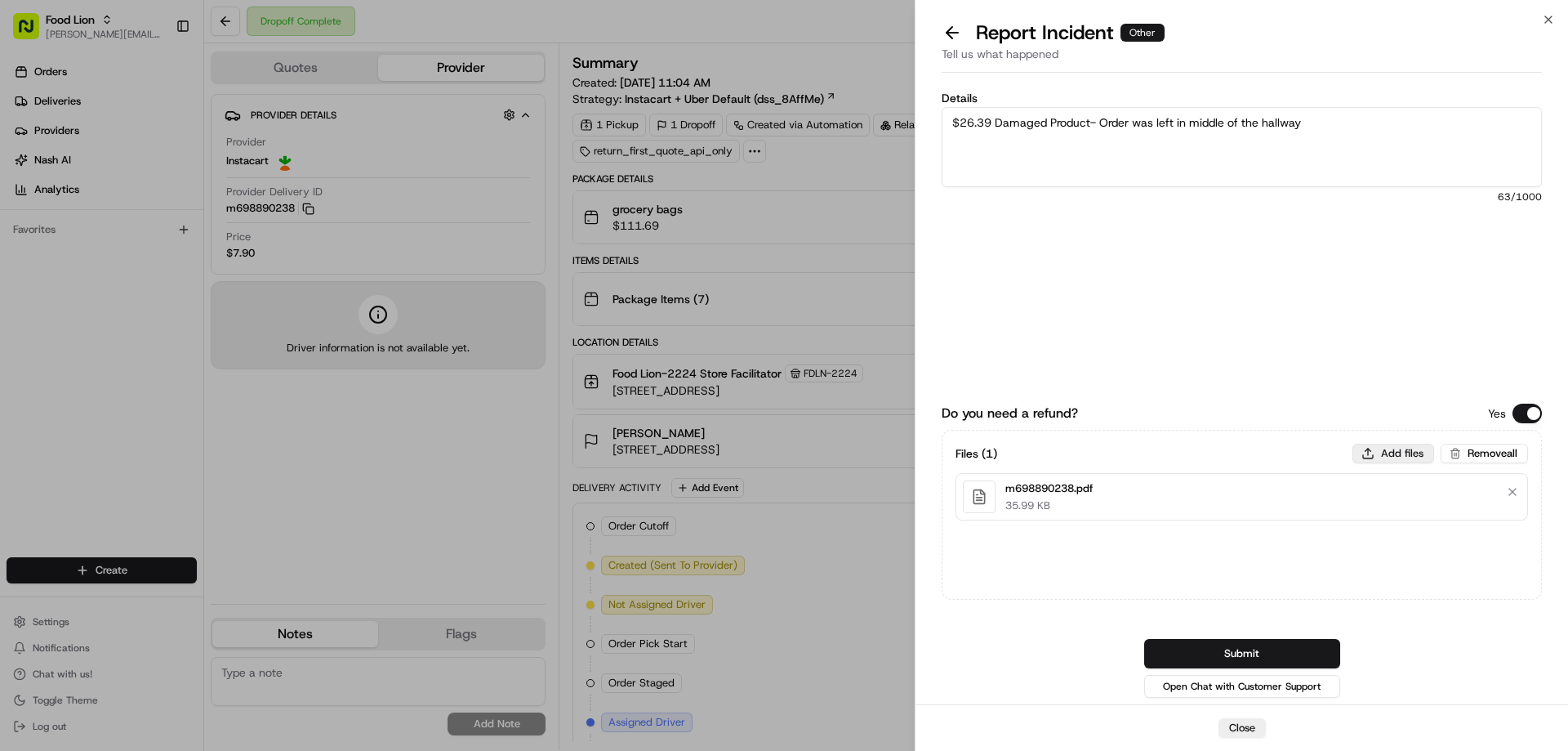
click at [1392, 455] on button "Add files" at bounding box center [1393, 454] width 82 height 20
type input "C:\fakepath\Cara.PNG"
click at [1299, 651] on button "Submit" at bounding box center [1241, 654] width 196 height 30
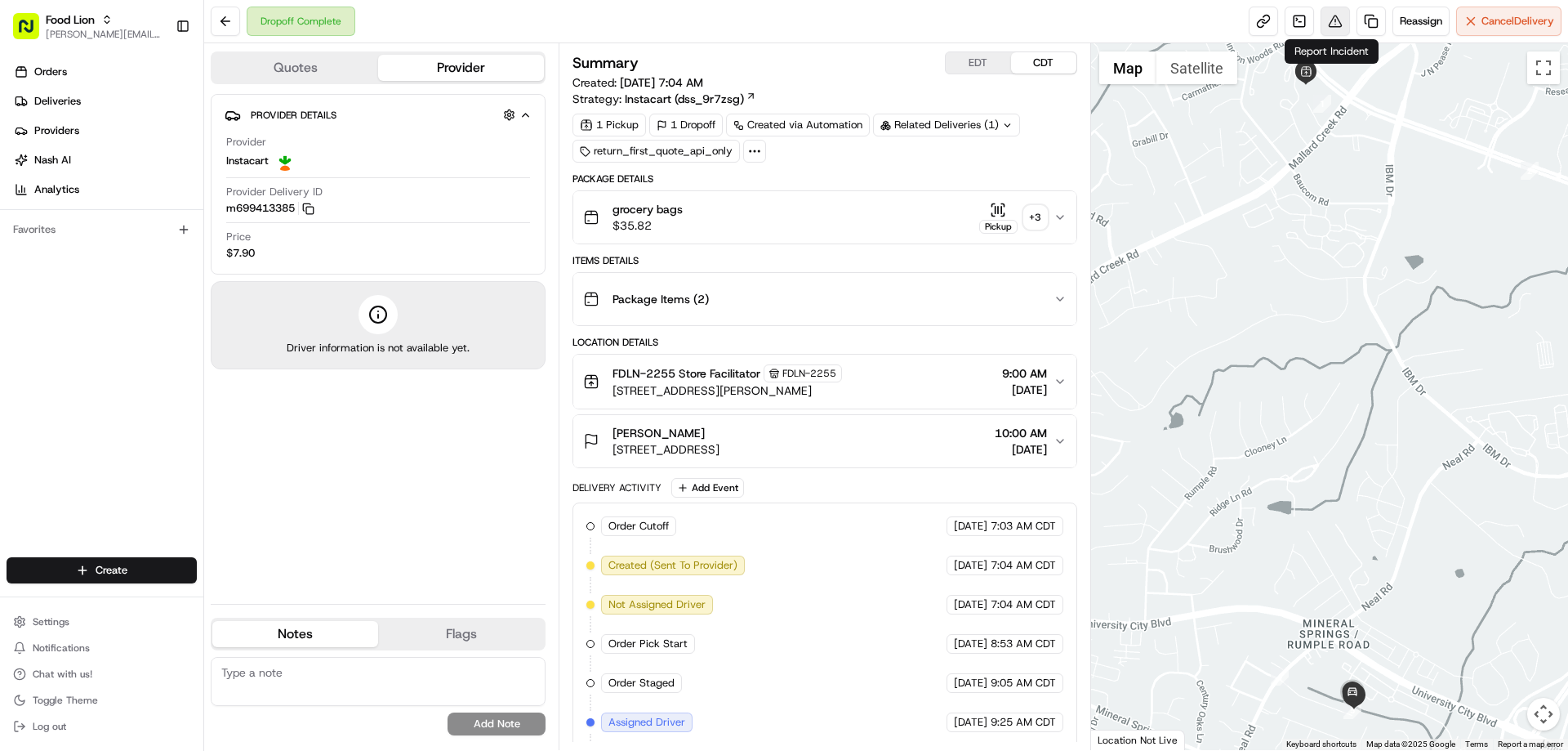
click at [1323, 18] on button at bounding box center [1335, 22] width 30 height 30
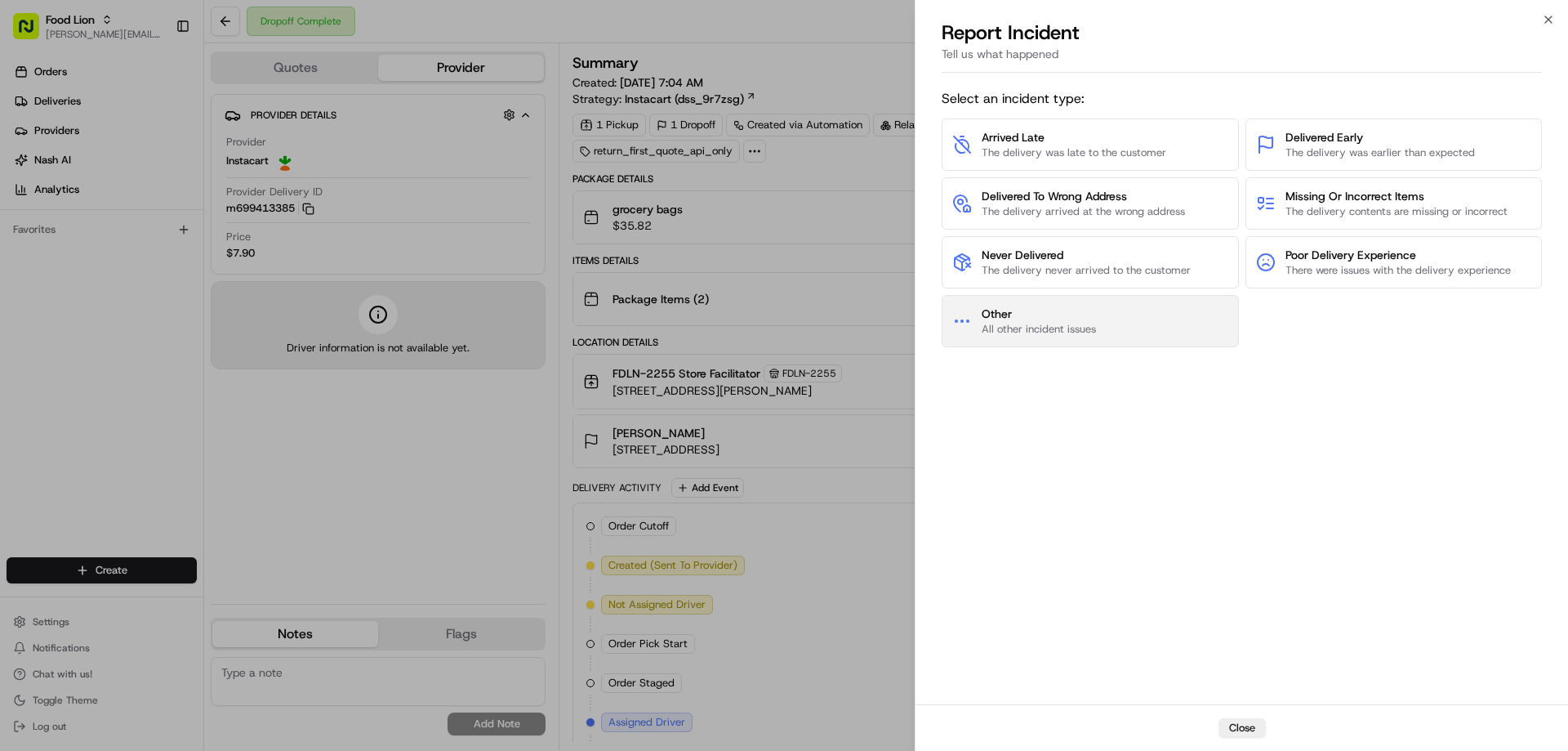
click at [1092, 307] on span "Other" at bounding box center [1038, 313] width 114 height 16
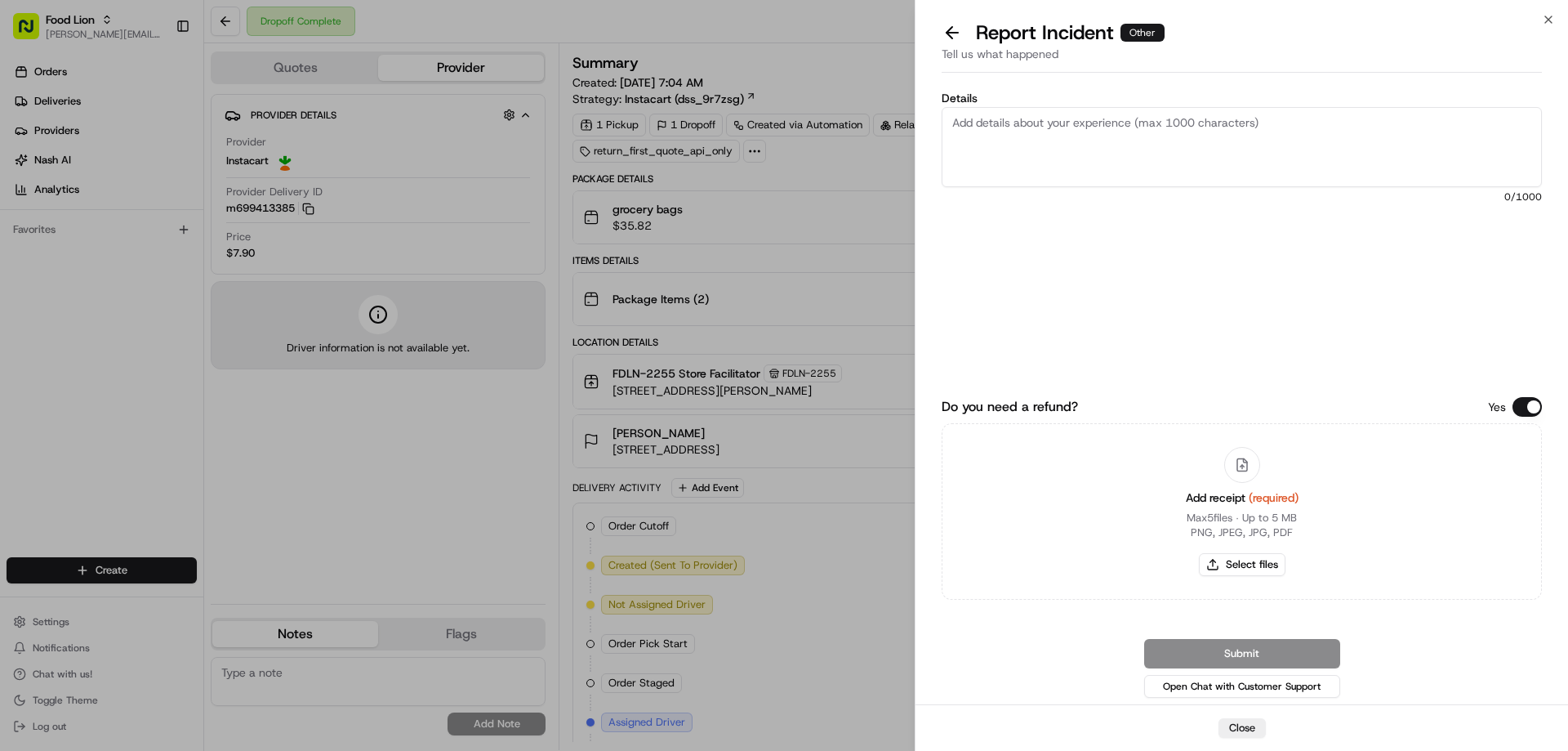
click at [1011, 131] on textarea "Details" at bounding box center [1242, 147] width 601 height 80
click at [1019, 129] on textarea "Details" at bounding box center [1242, 147] width 601 height 80
type textarea "$26.17 Damaged Product"
click at [1223, 562] on button "Select files" at bounding box center [1241, 564] width 87 height 23
type input "C:\fakepath\m699413385.pdf"
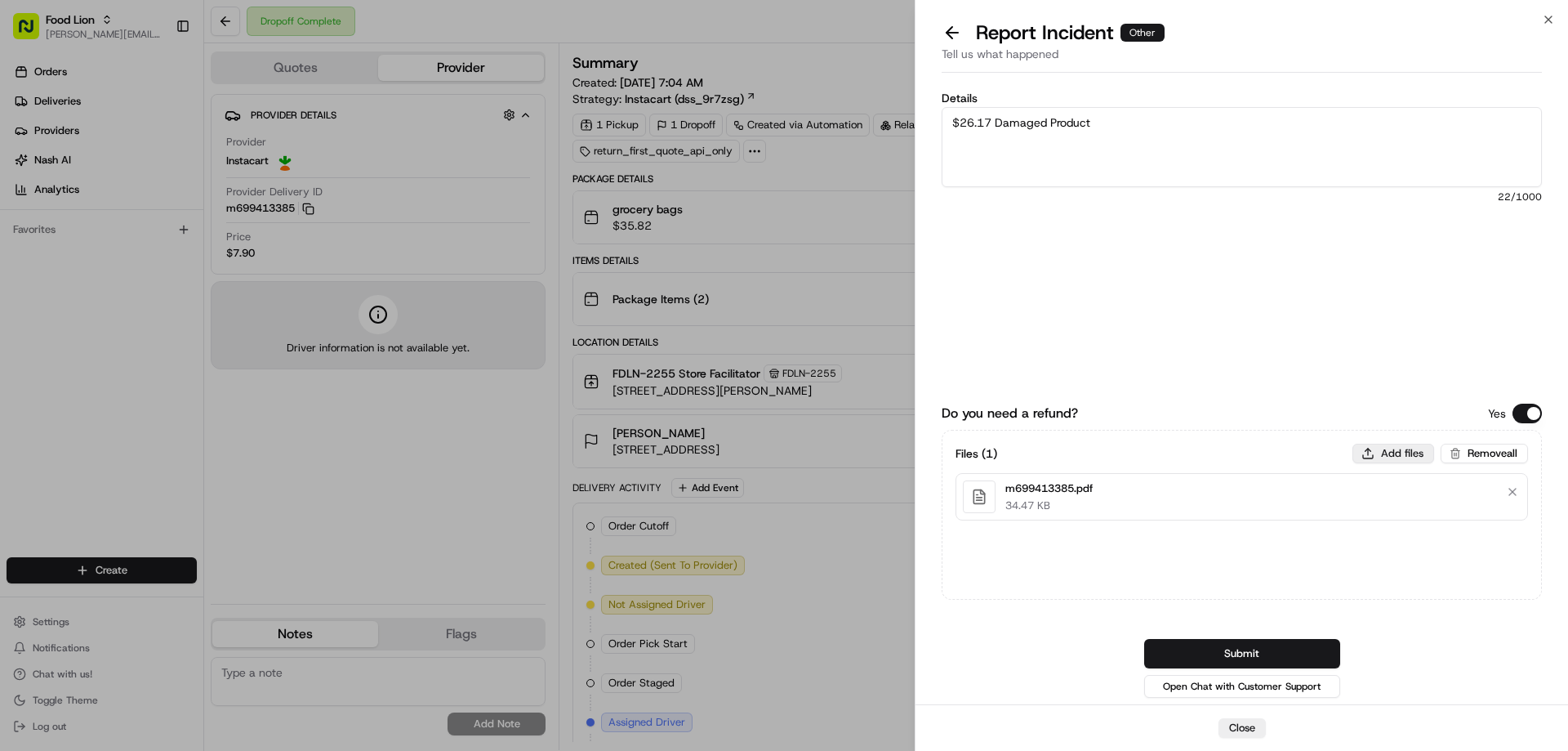
click at [1395, 453] on button "Add files" at bounding box center [1393, 454] width 82 height 20
type input "C:\fakepath\Vickie.PNG"
click at [1226, 654] on button "Submit" at bounding box center [1241, 654] width 196 height 30
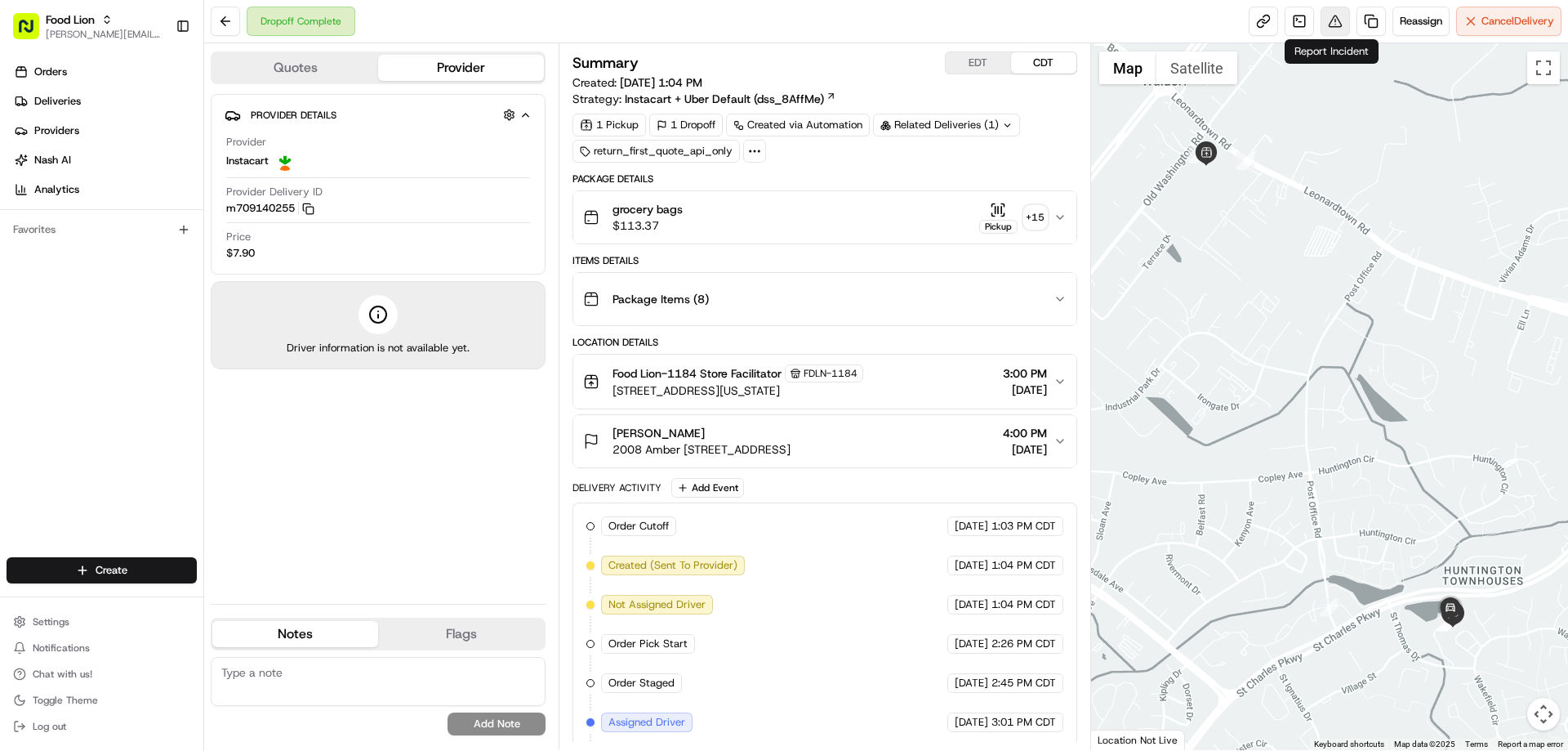
click at [1326, 21] on button at bounding box center [1335, 22] width 30 height 30
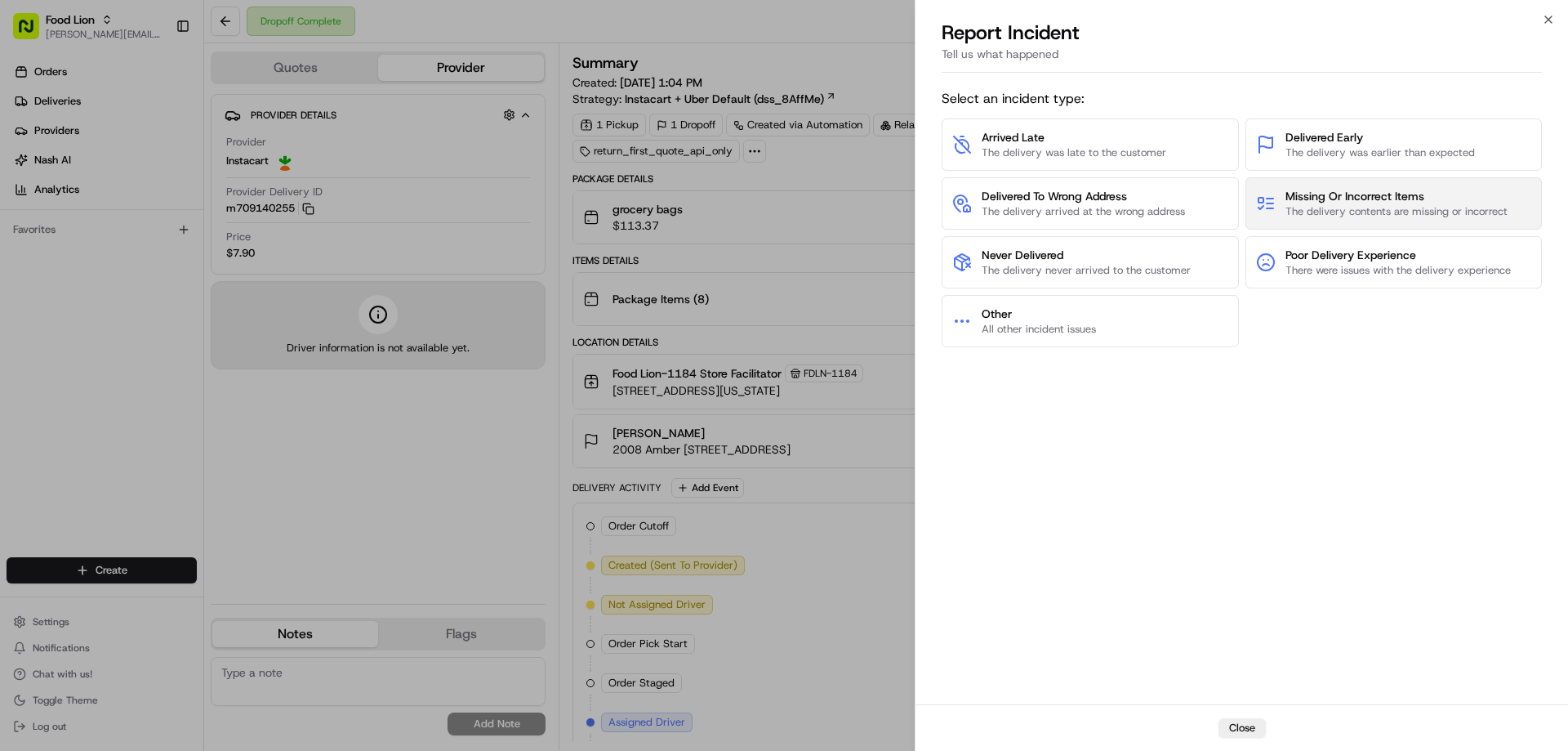
click at [1315, 205] on span "The delivery contents are missing or incorrect" at bounding box center [1395, 211] width 222 height 15
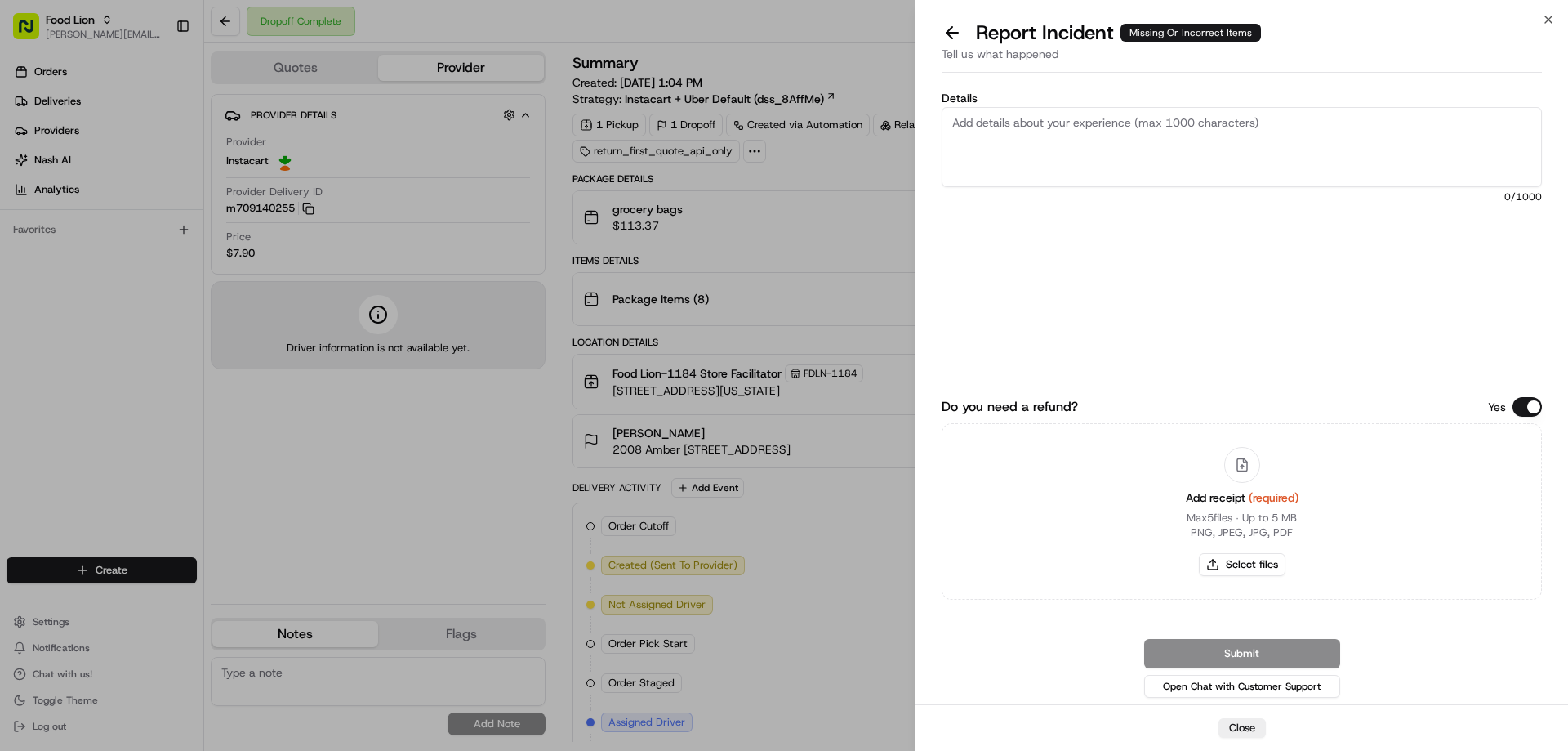
click at [997, 125] on textarea "Details" at bounding box center [1242, 147] width 601 height 80
click at [970, 124] on textarea "Details" at bounding box center [1242, 147] width 601 height 80
type textarea "$23.93 Missing Product"
click at [1261, 560] on button "Select files" at bounding box center [1241, 564] width 87 height 23
type input "C:\fakepath\m709140255.pdf"
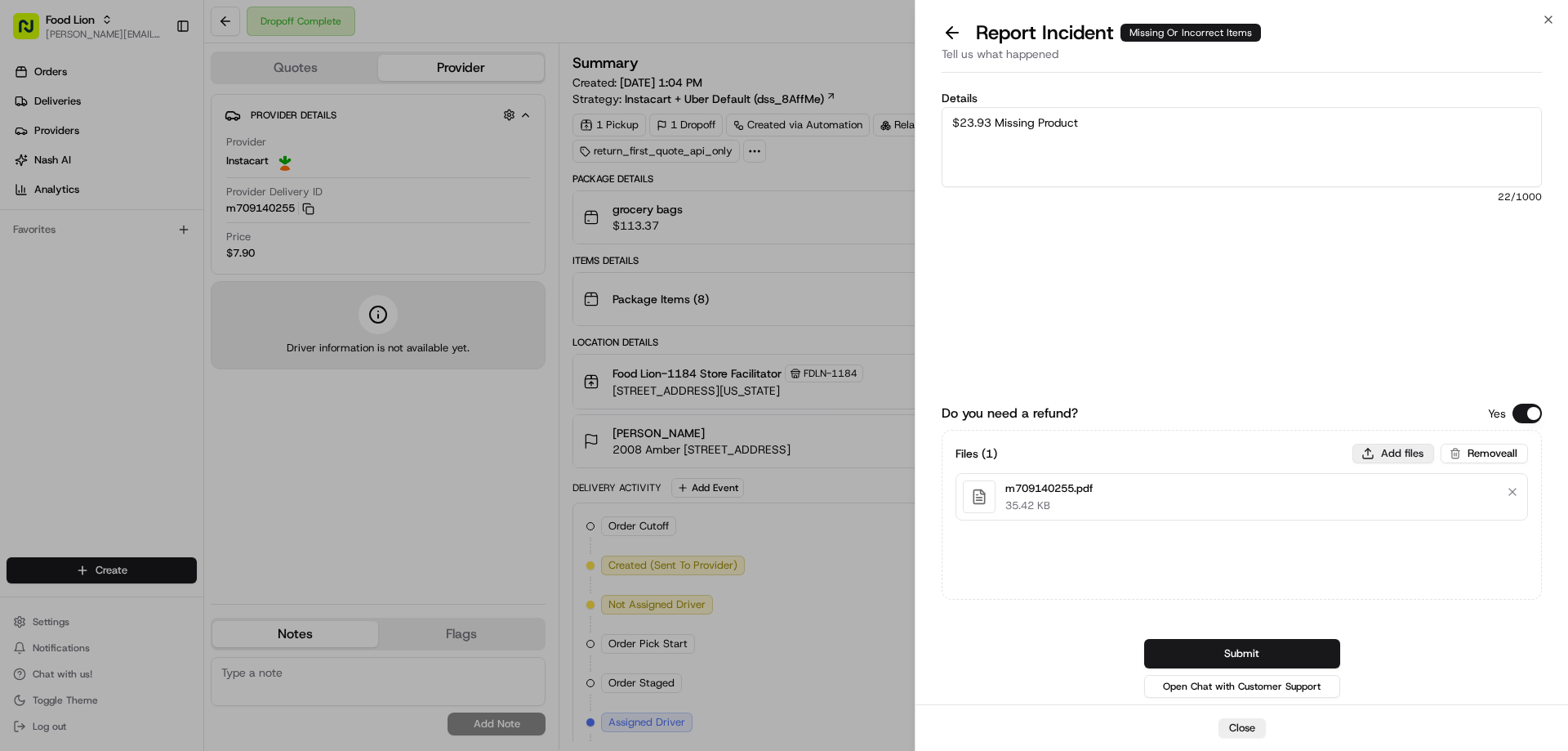
click at [1394, 451] on button "Add files" at bounding box center [1393, 454] width 82 height 20
type input "C:\fakepath\Jameya.PNG"
click at [1246, 650] on button "Submit" at bounding box center [1241, 654] width 196 height 30
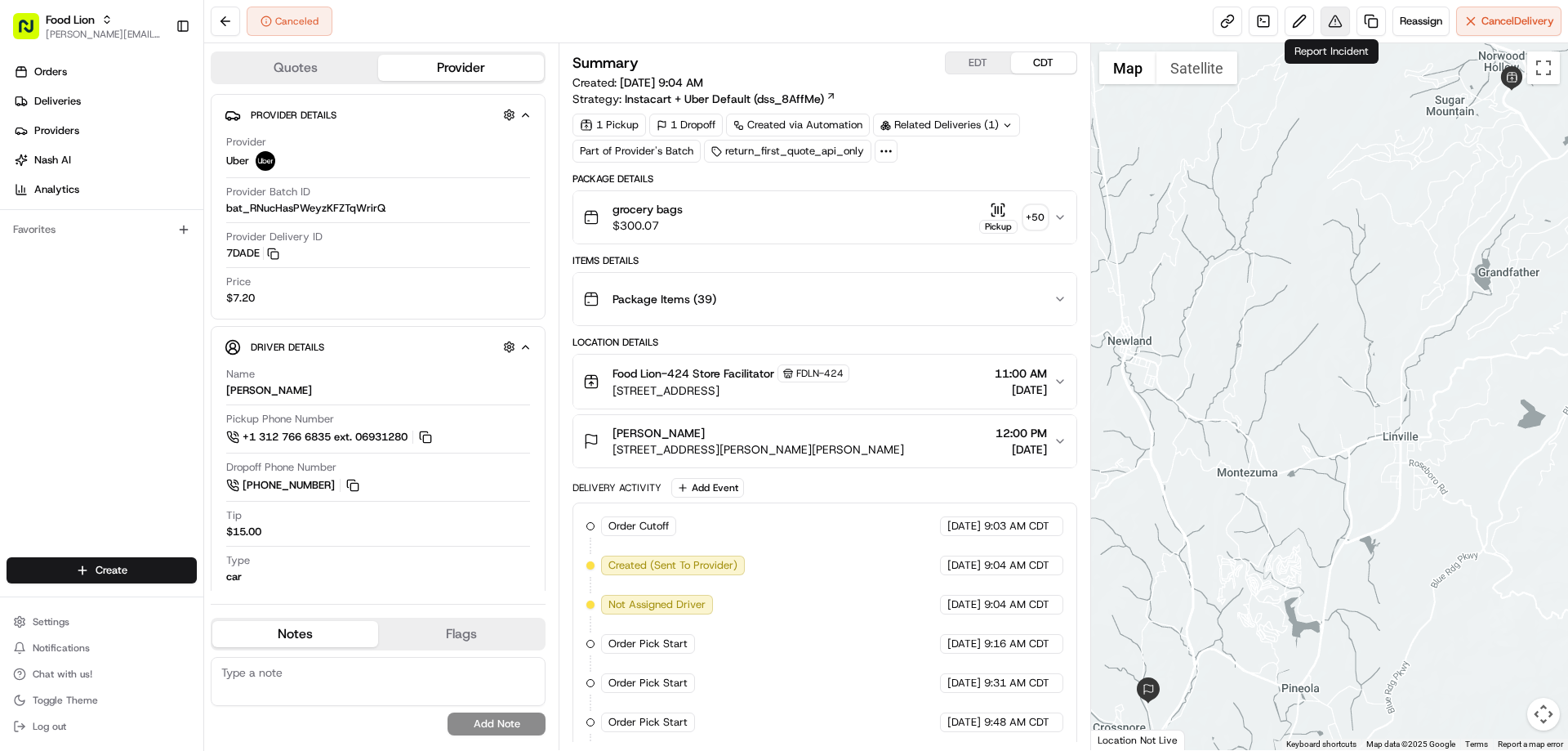
click at [1325, 21] on button at bounding box center [1335, 22] width 30 height 30
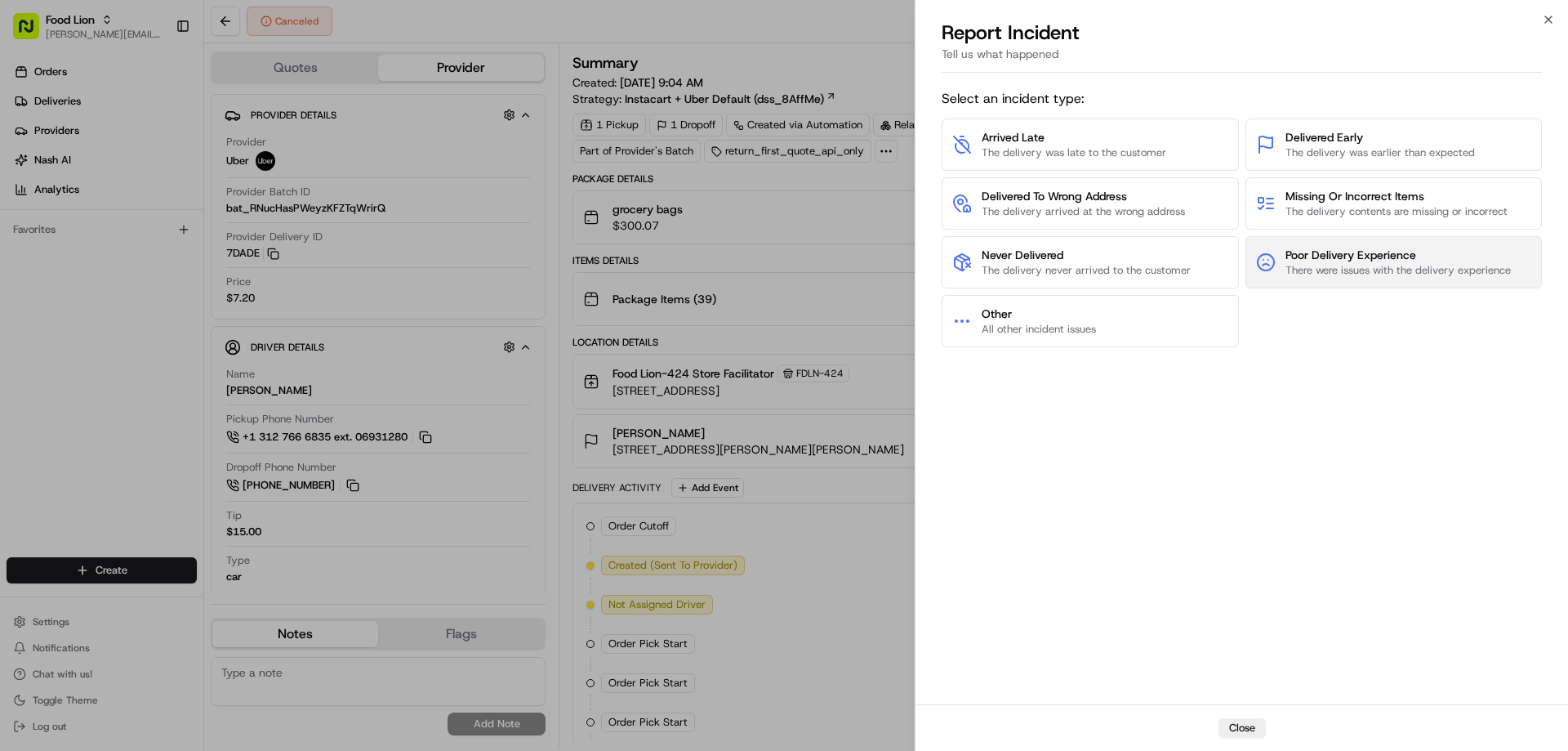
click at [1314, 261] on span "Poor Delivery Experience" at bounding box center [1397, 255] width 226 height 16
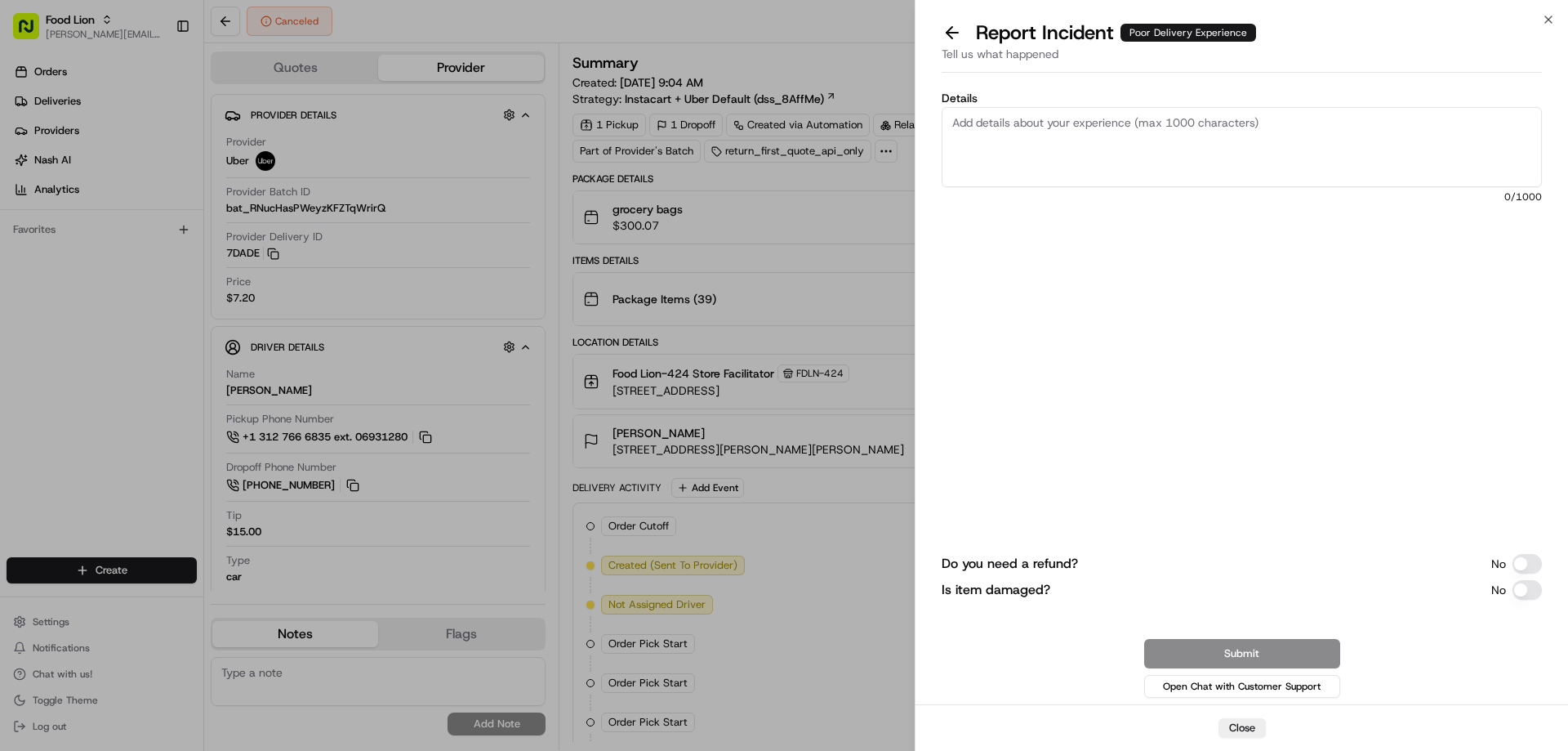
click at [1025, 125] on textarea "Details" at bounding box center [1242, 147] width 601 height 80
click at [963, 136] on textarea "Details" at bounding box center [1242, 147] width 601 height 80
type textarea "$23.12 - no driver available order picked up - credit df and tip"
click at [1517, 559] on button "Do you need a refund?" at bounding box center [1527, 564] width 30 height 20
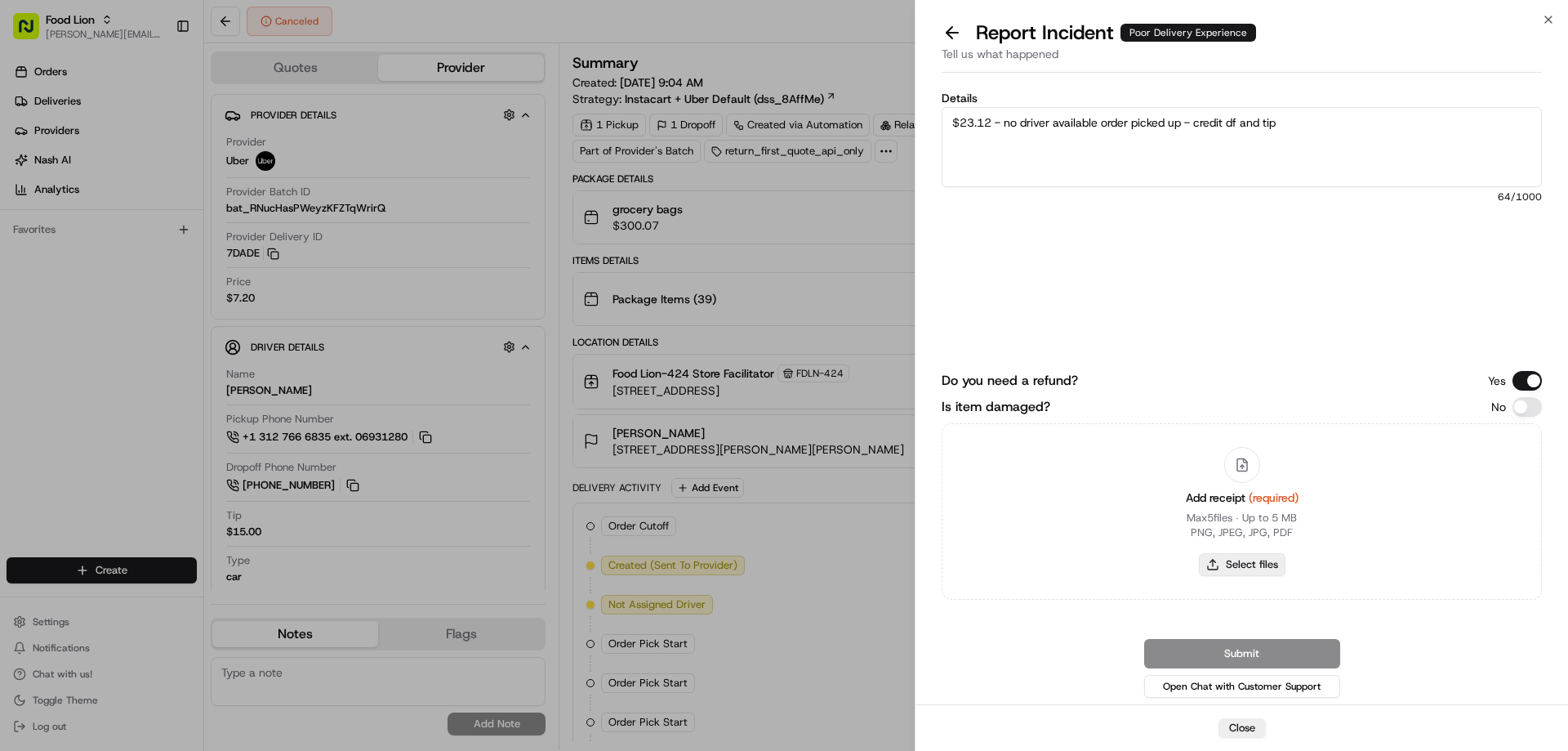
click at [1257, 559] on button "Select files" at bounding box center [1241, 564] width 87 height 23
type input "C:\fakepath\m708536258.pdf"
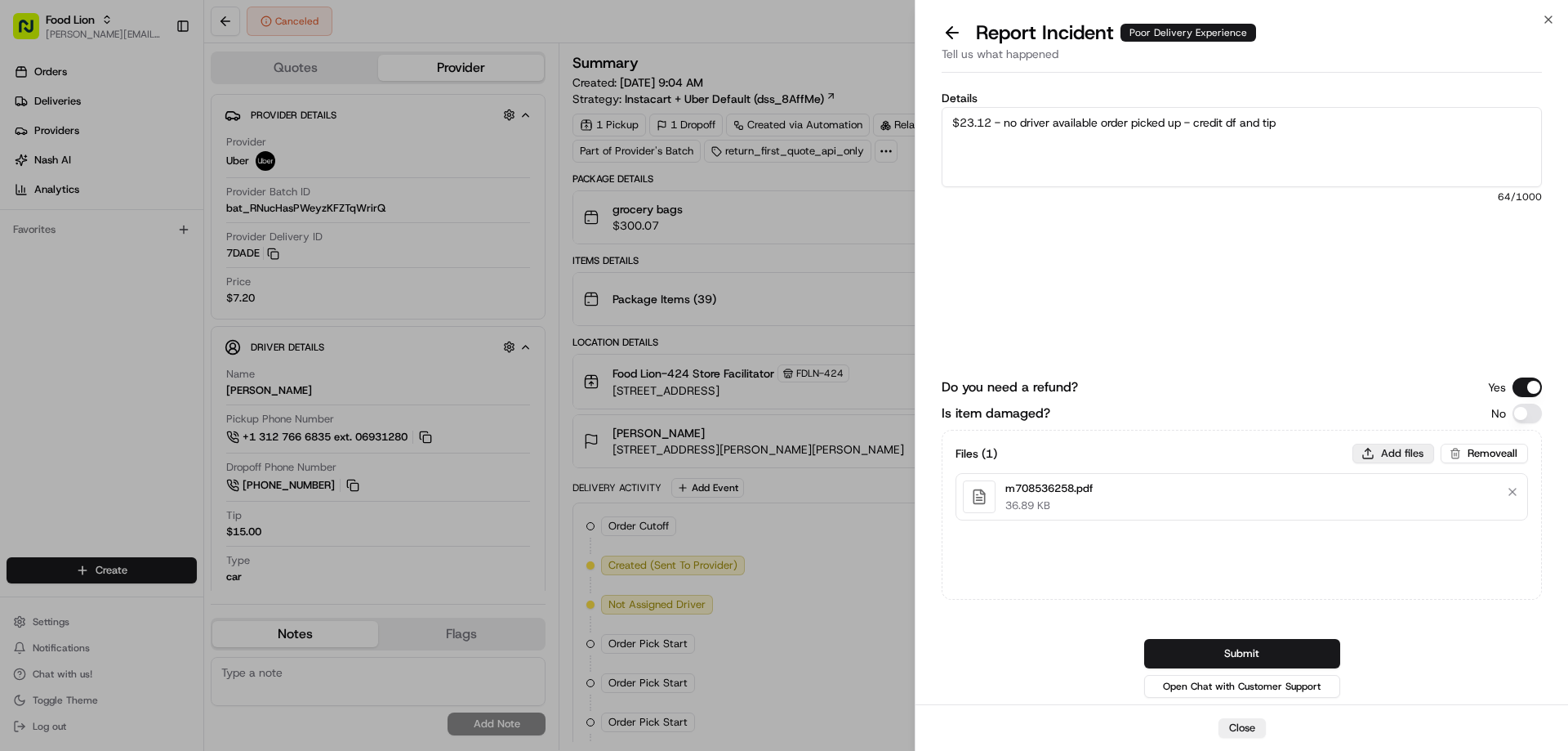
click at [1404, 452] on button "Add files" at bounding box center [1393, 454] width 82 height 20
type input "C:\fakepath\April.PNG"
click at [1244, 657] on button "Submit" at bounding box center [1241, 654] width 196 height 30
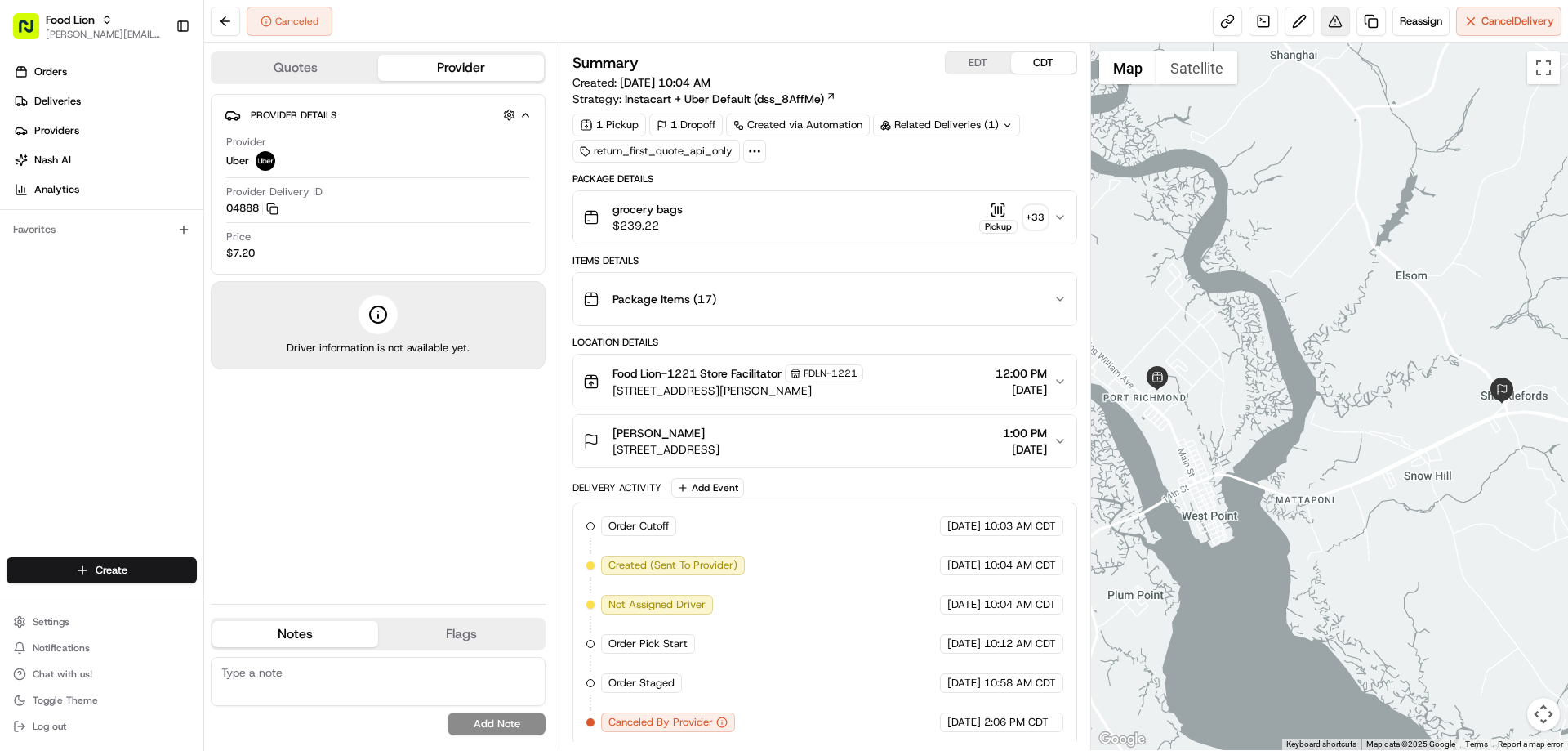
click at [1328, 19] on button at bounding box center [1335, 22] width 30 height 30
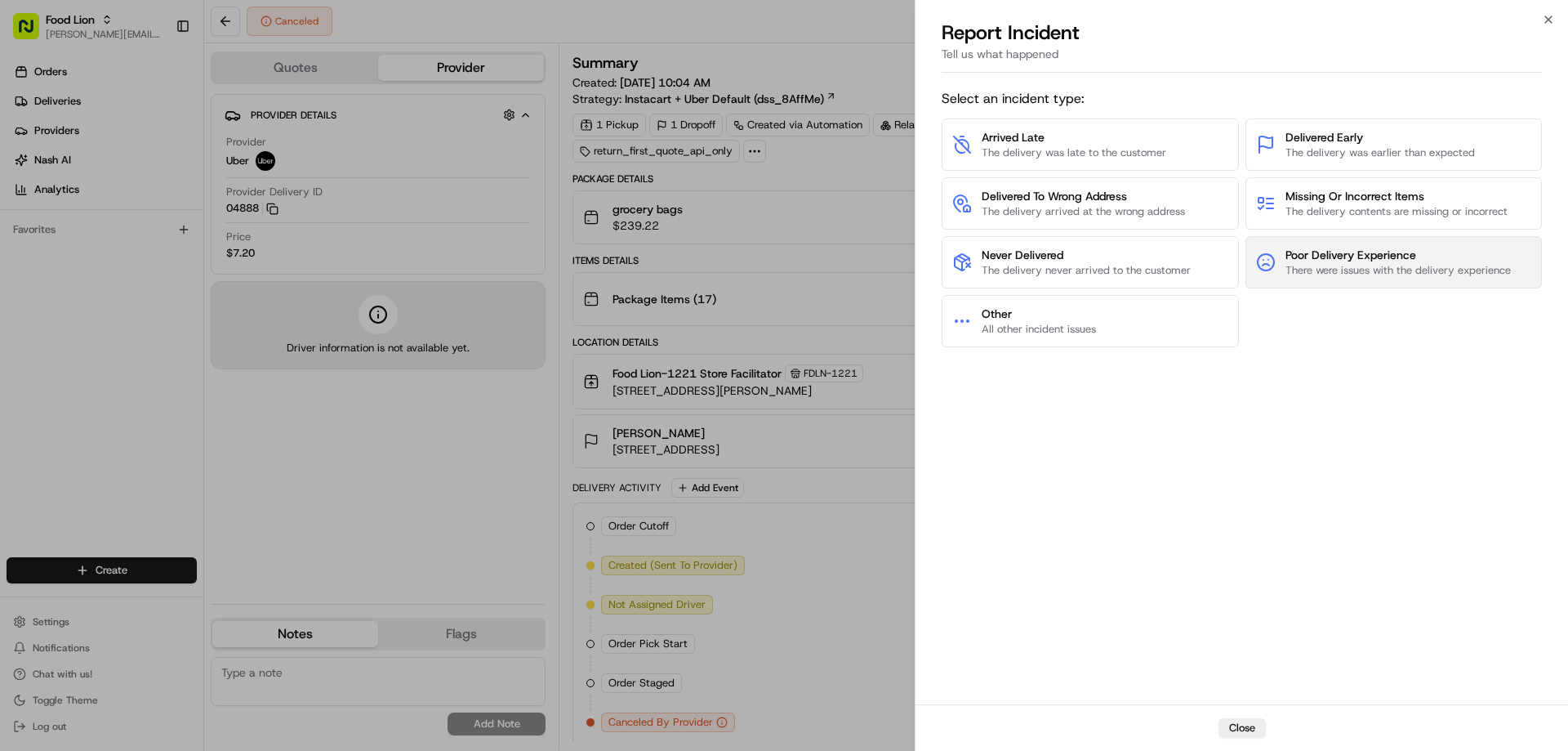
click at [1395, 252] on span "Poor Delivery Experience" at bounding box center [1397, 255] width 226 height 16
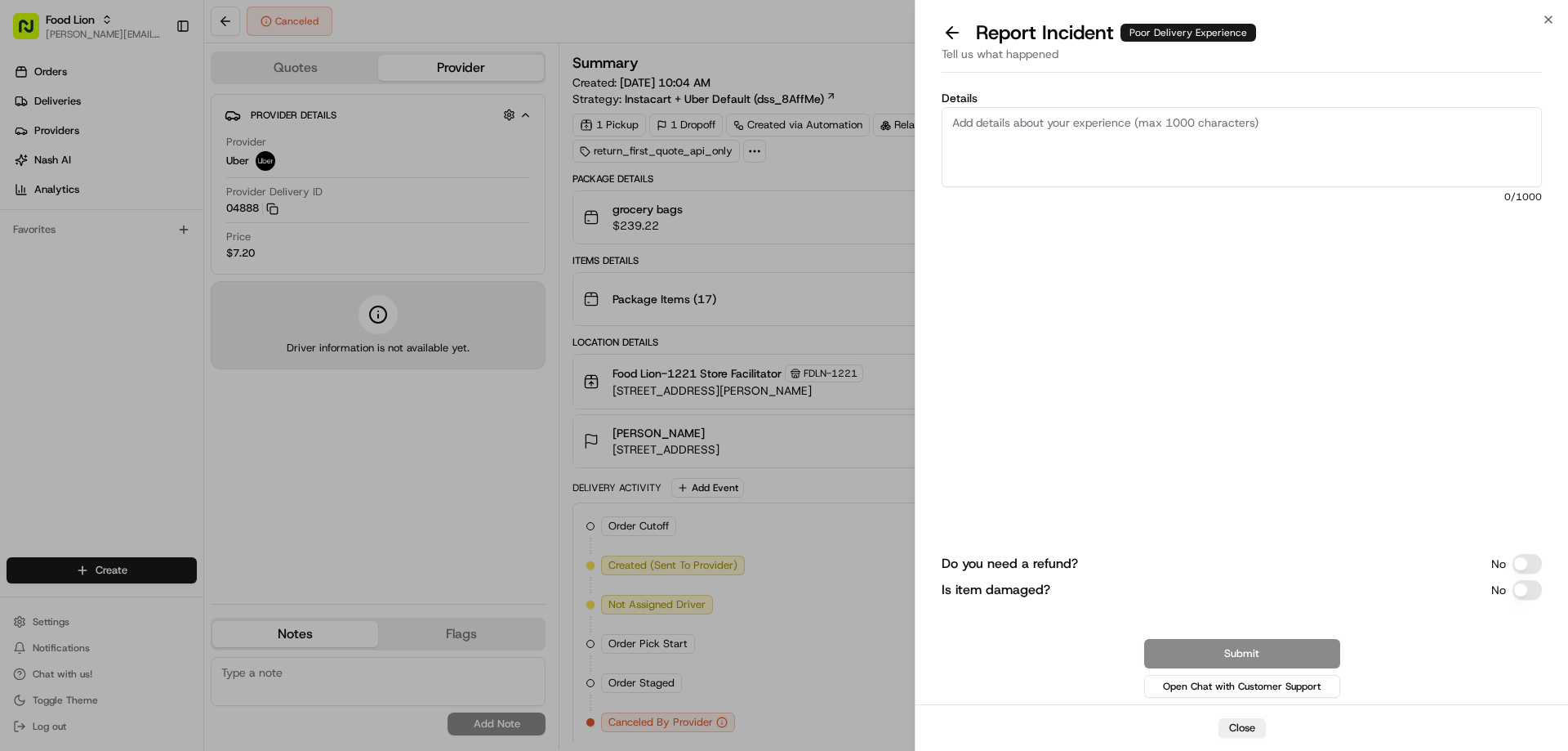
click at [993, 133] on textarea "Details" at bounding box center [1242, 147] width 601 height 80
type textarea "$19.07-No driver available credit tip and delivery fee for picking up order"
click at [1518, 566] on button "Do you need a refund?" at bounding box center [1527, 564] width 30 height 20
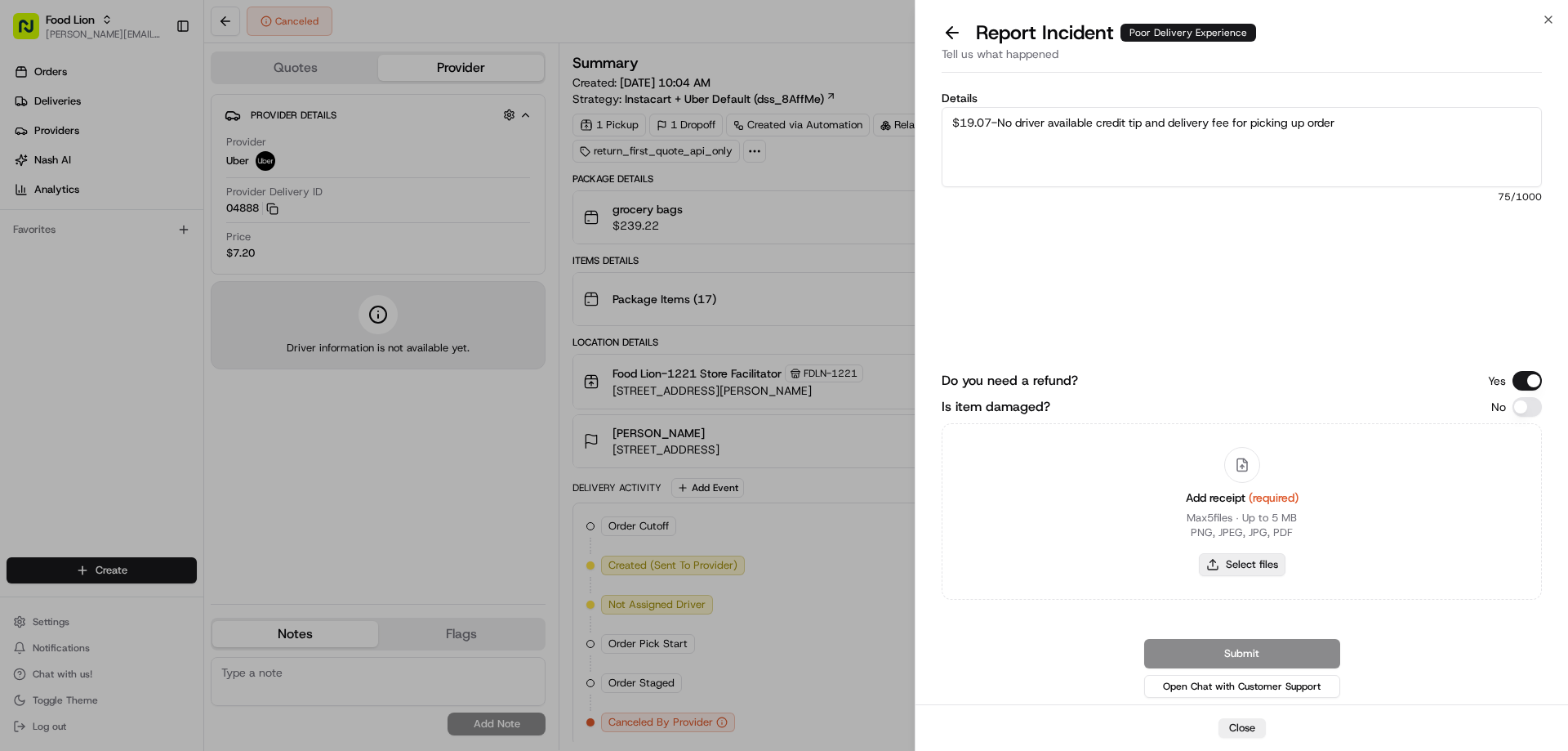
click at [1238, 564] on button "Select files" at bounding box center [1241, 564] width 87 height 23
type input "C:\fakepath\Angel.PNG"
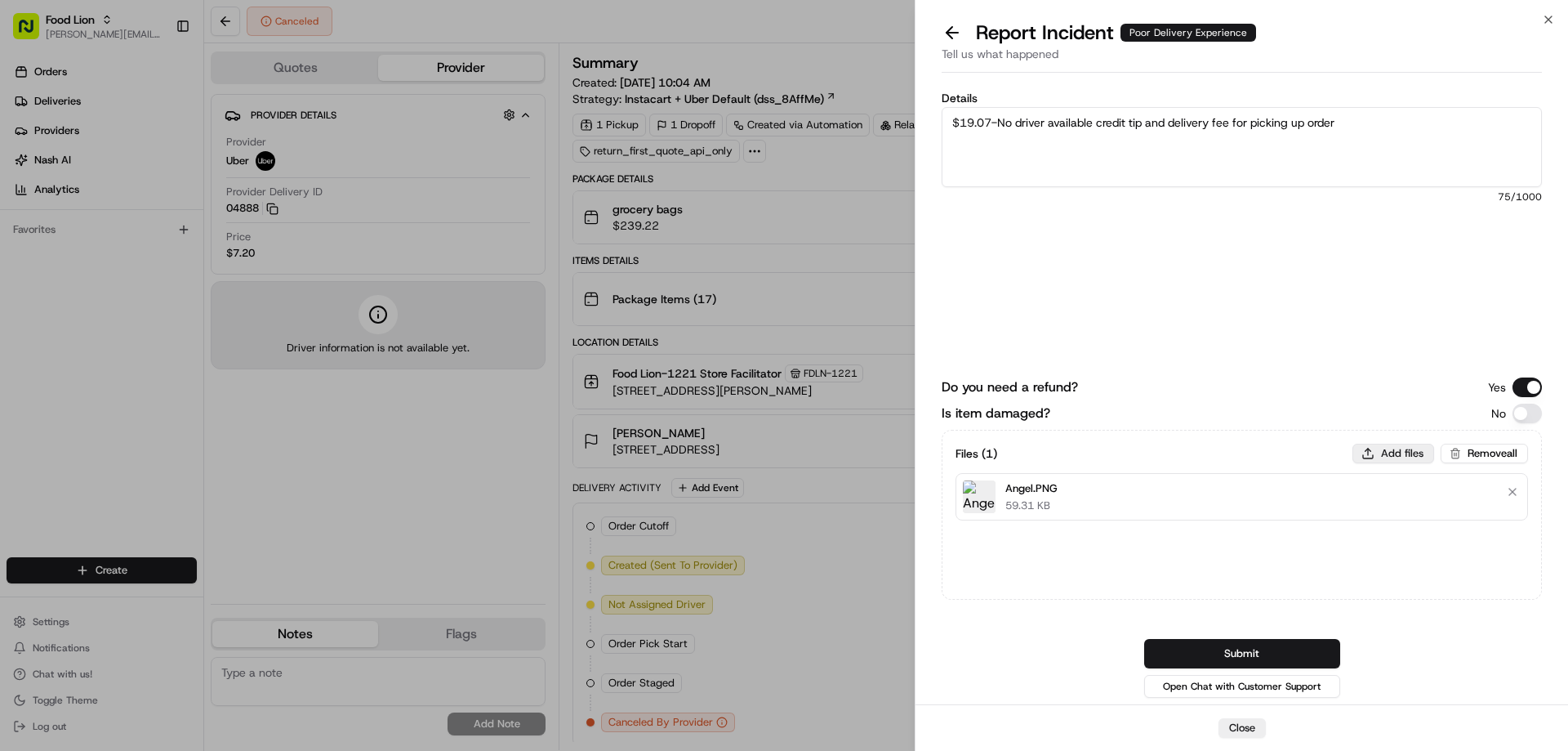
click at [1385, 451] on button "Add files" at bounding box center [1393, 454] width 82 height 20
type input "C:\fakepath\m707521549.pdf"
click at [1239, 651] on button "Submit" at bounding box center [1241, 654] width 196 height 30
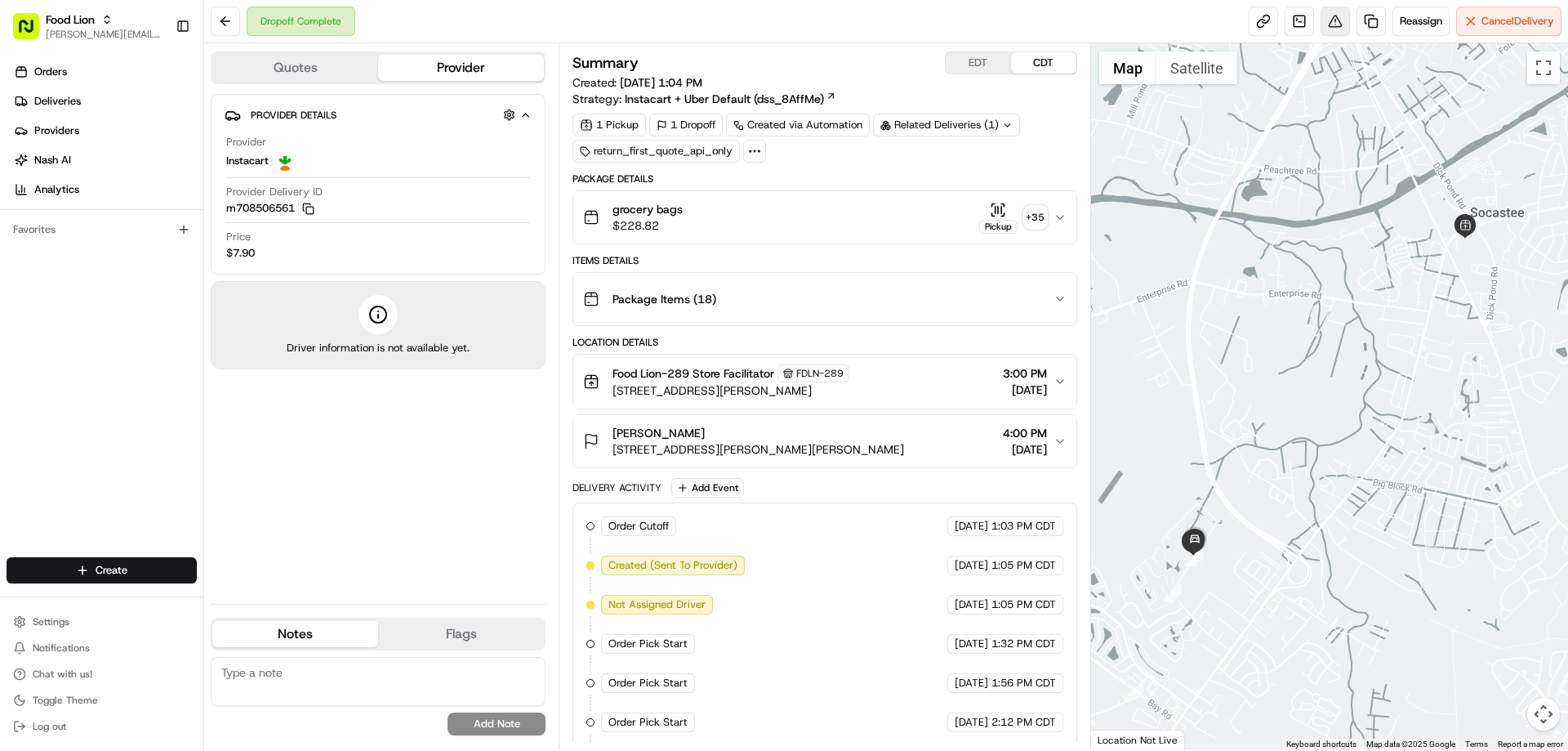
click at [1328, 21] on button at bounding box center [1335, 22] width 30 height 30
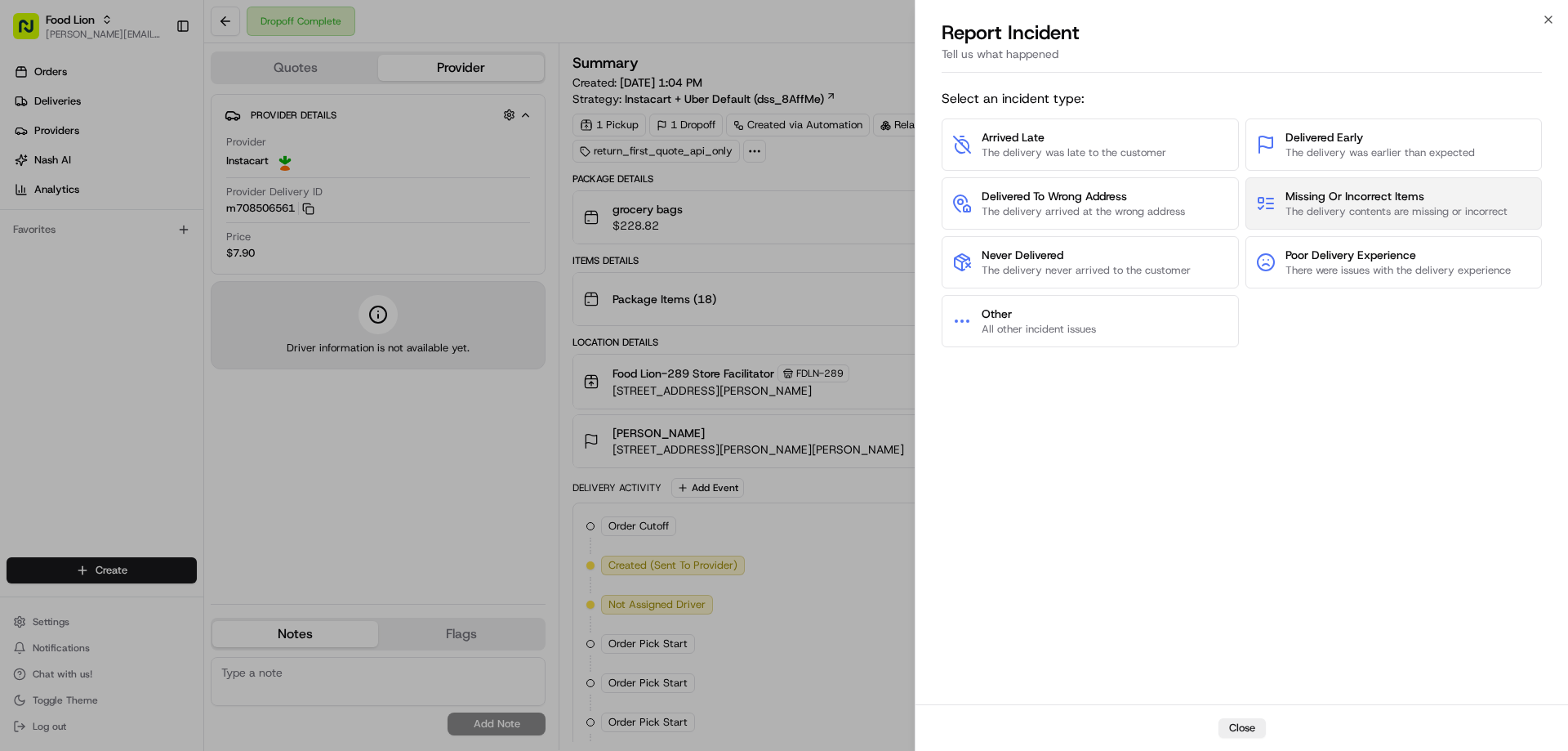
click at [1320, 195] on span "Missing Or Incorrect Items" at bounding box center [1395, 196] width 222 height 16
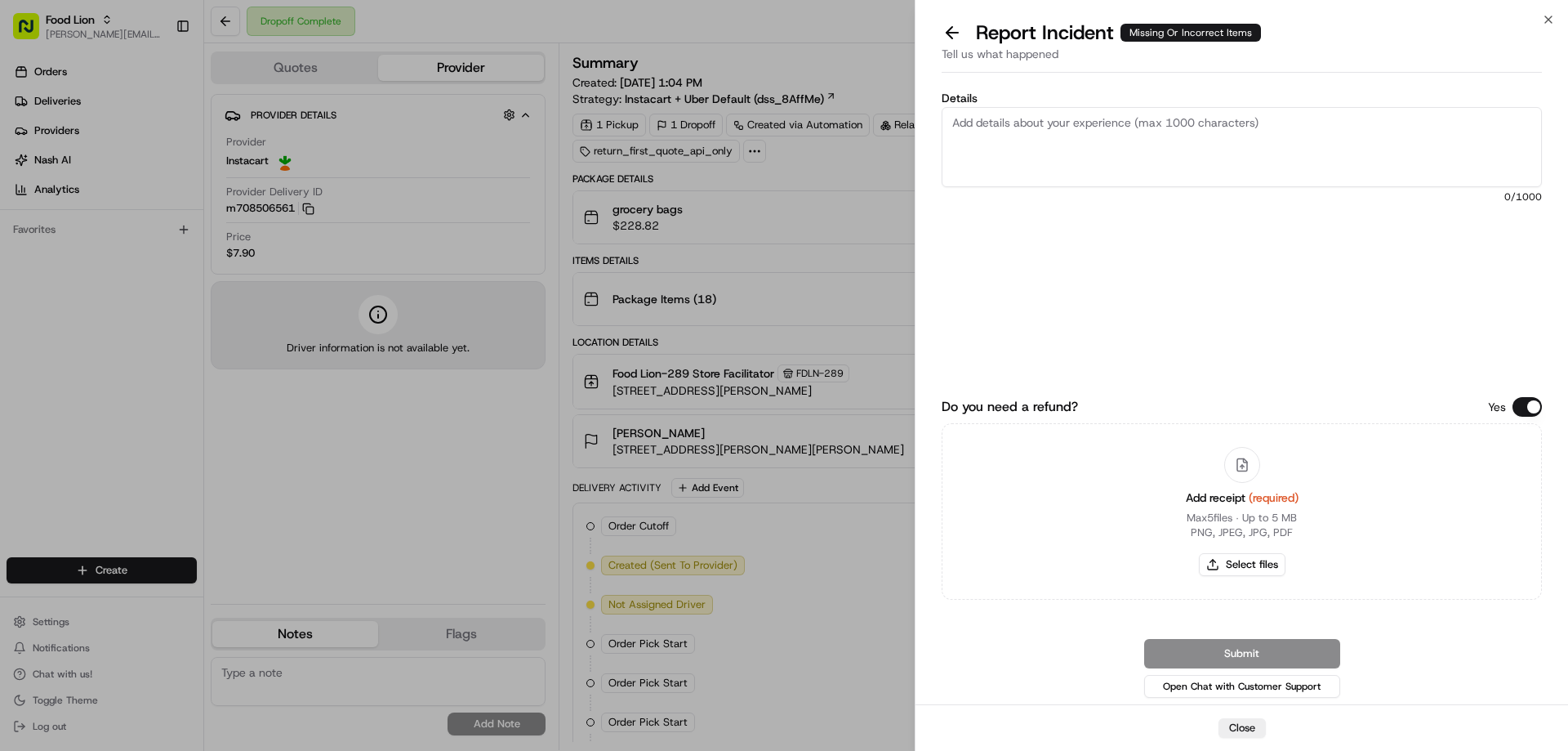
click at [994, 134] on textarea "Details" at bounding box center [1242, 147] width 601 height 80
type textarea "$18.55 Missing Product - Driver picked up more than 1 delivery"
click at [1255, 558] on button "Select files" at bounding box center [1241, 564] width 87 height 23
type input "C:\fakepath\m708506561.pdf"
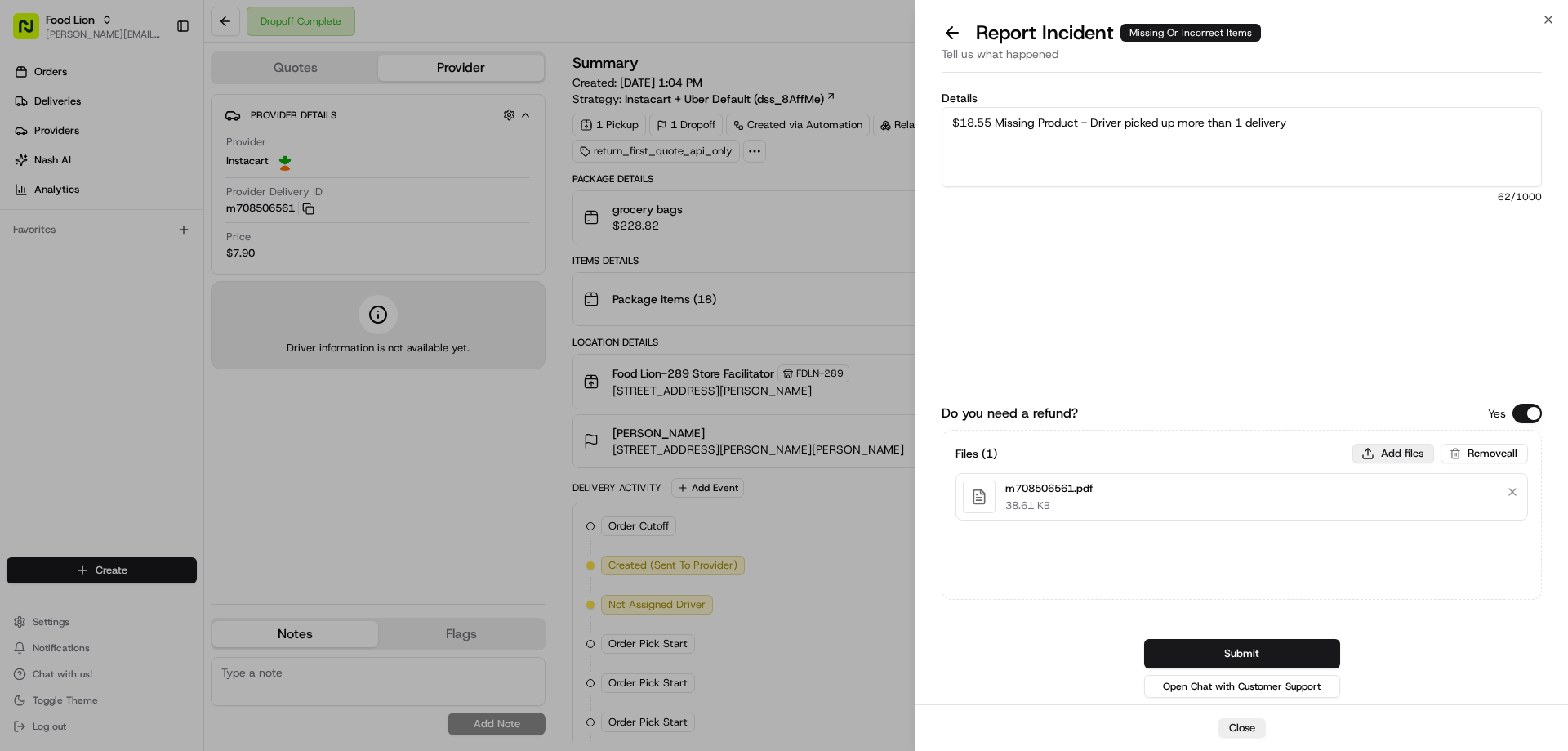
click at [1412, 450] on button "Add files" at bounding box center [1393, 454] width 82 height 20
type input "C:\fakepath\Miller.PNG"
click at [1241, 651] on button "Submit" at bounding box center [1241, 654] width 196 height 30
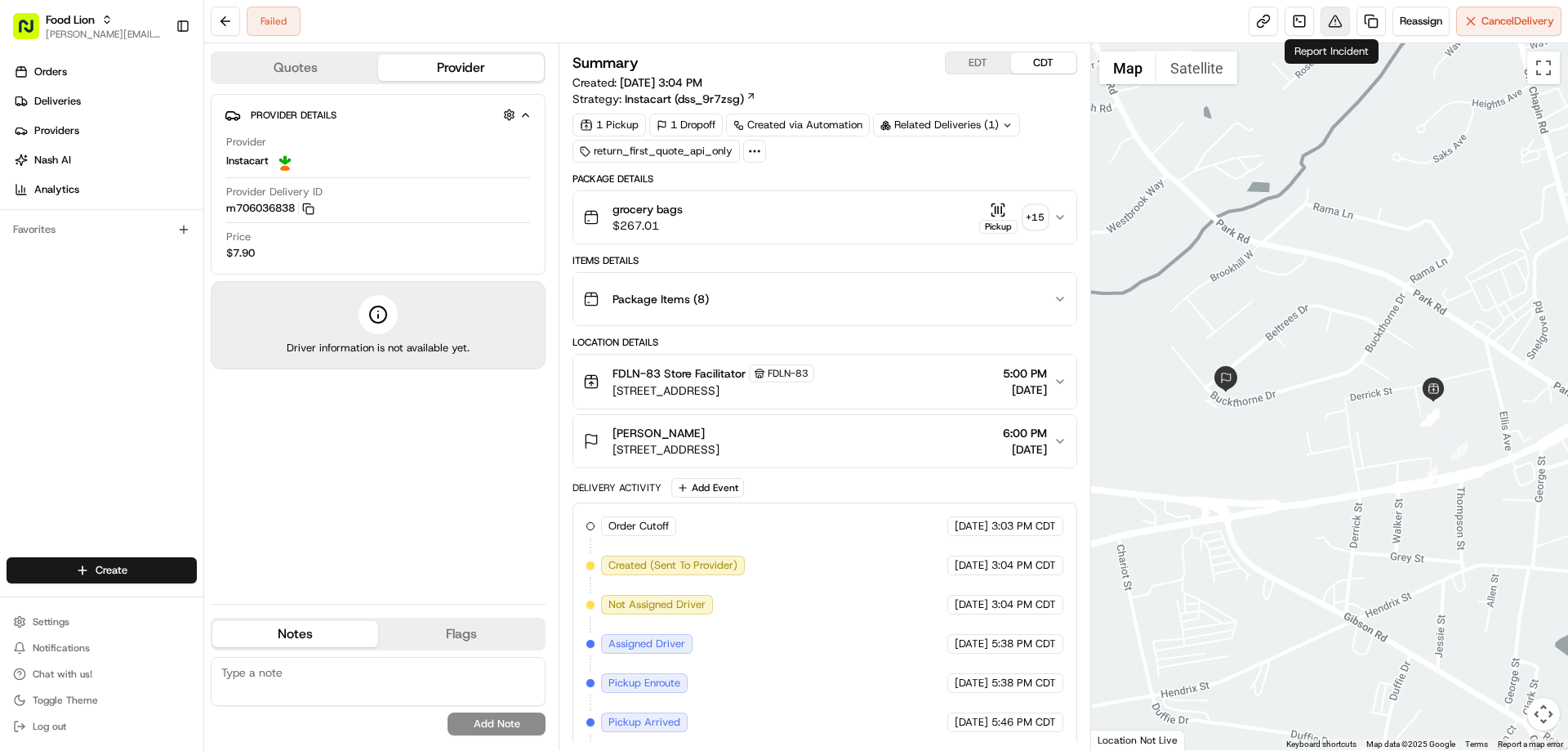
click at [1332, 25] on button at bounding box center [1335, 22] width 30 height 30
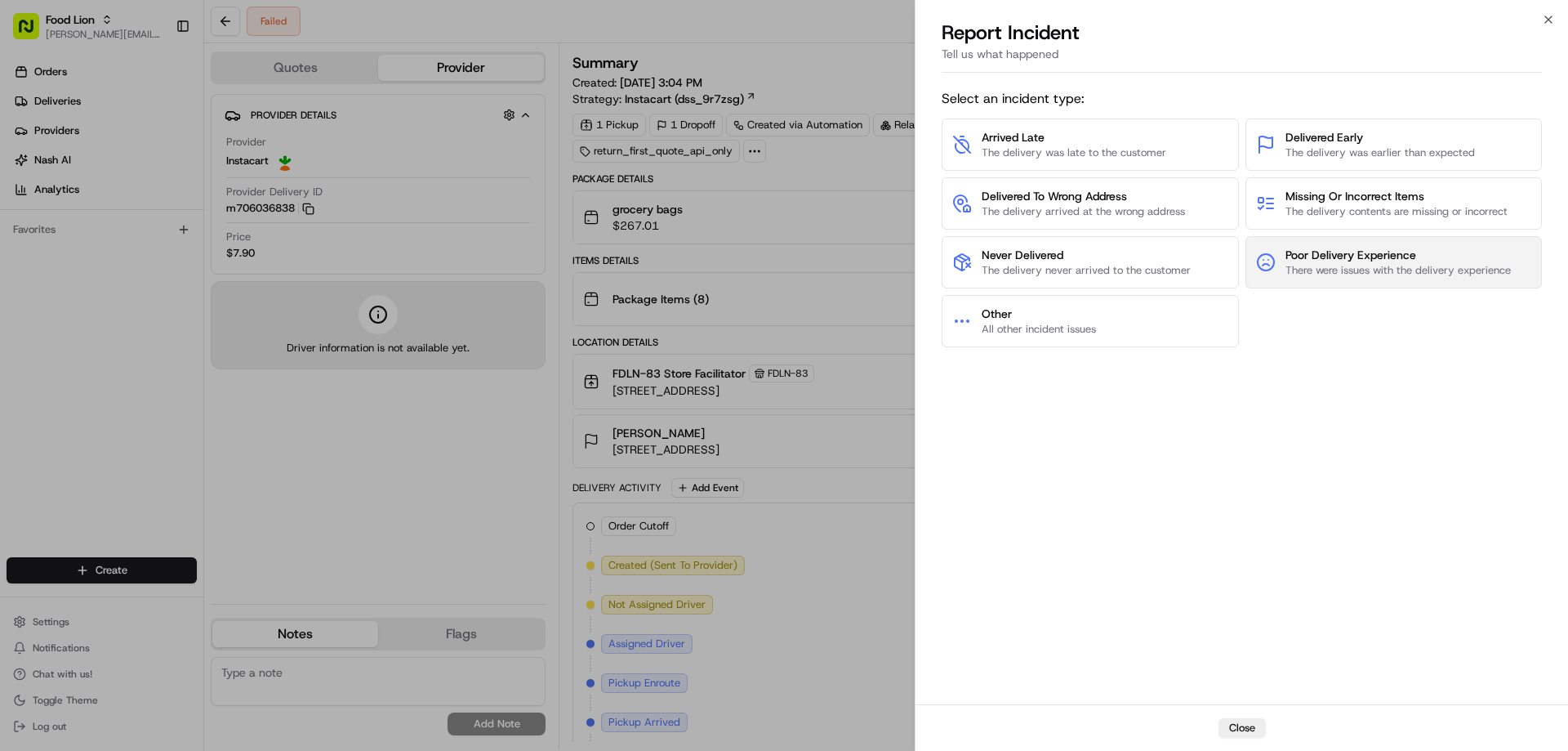
click at [1384, 256] on span "Poor Delivery Experience" at bounding box center [1397, 255] width 226 height 16
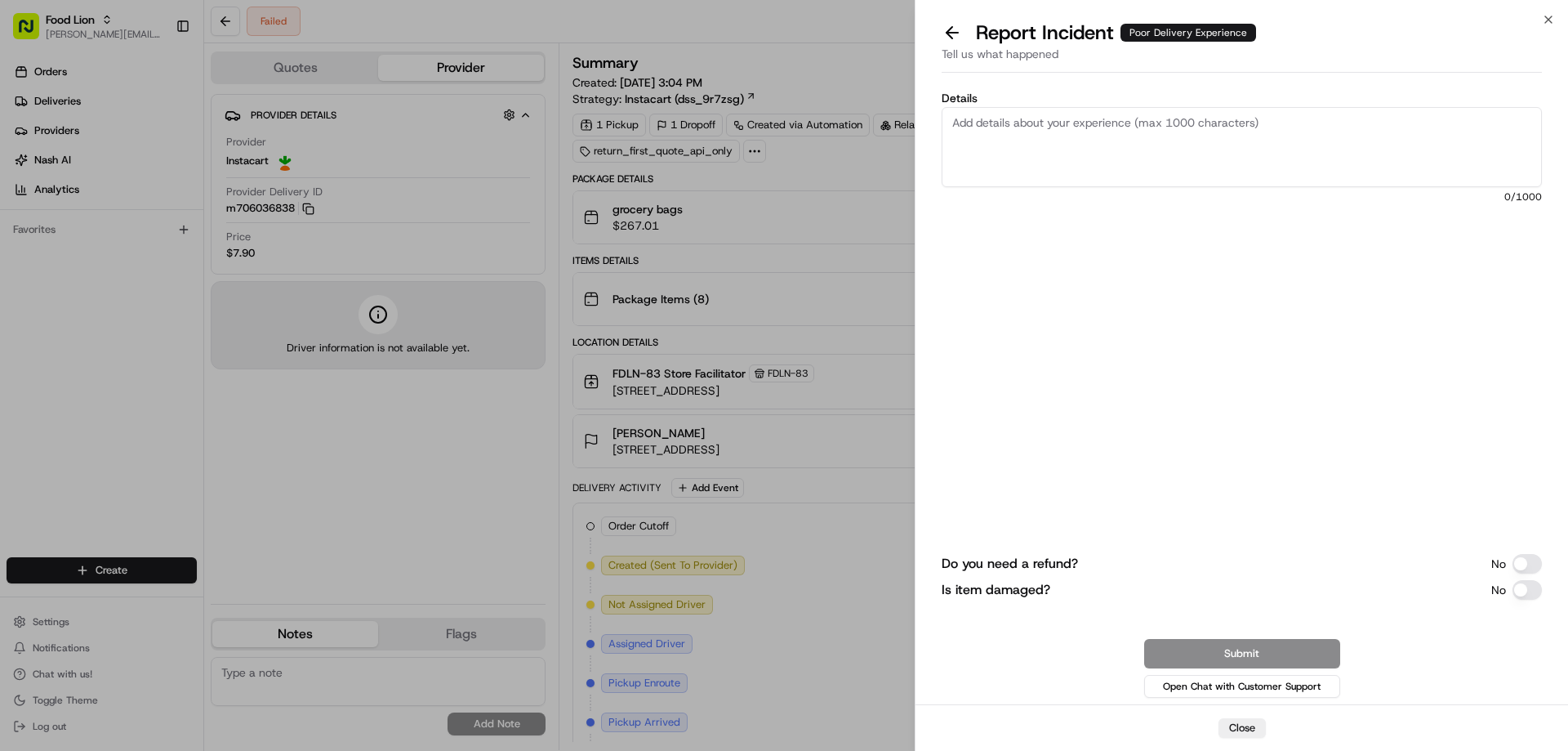
click at [998, 130] on textarea "Details" at bounding box center [1242, 147] width 601 height 80
click at [996, 127] on textarea "Details" at bounding box center [1242, 147] width 601 height 80
type textarea "$18.27 - no driver available customer picked up order credit delivery fee and t…"
click at [1502, 565] on p "No" at bounding box center [1497, 563] width 15 height 16
click at [1522, 564] on button "Do you need a refund?" at bounding box center [1527, 564] width 30 height 20
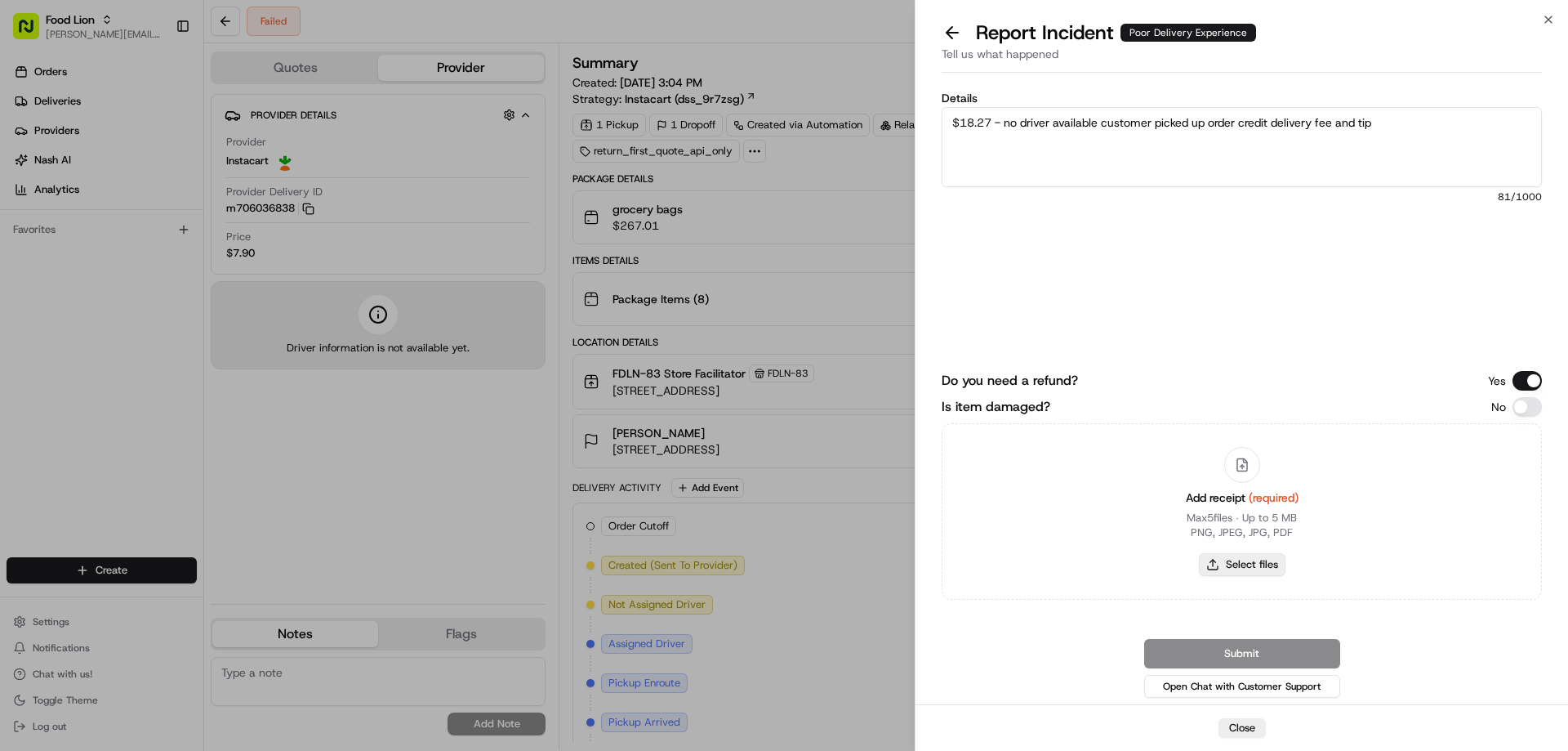
click at [1233, 561] on button "Select files" at bounding box center [1241, 564] width 87 height 23
type input "C:\fakepath\m706036838.pdf"
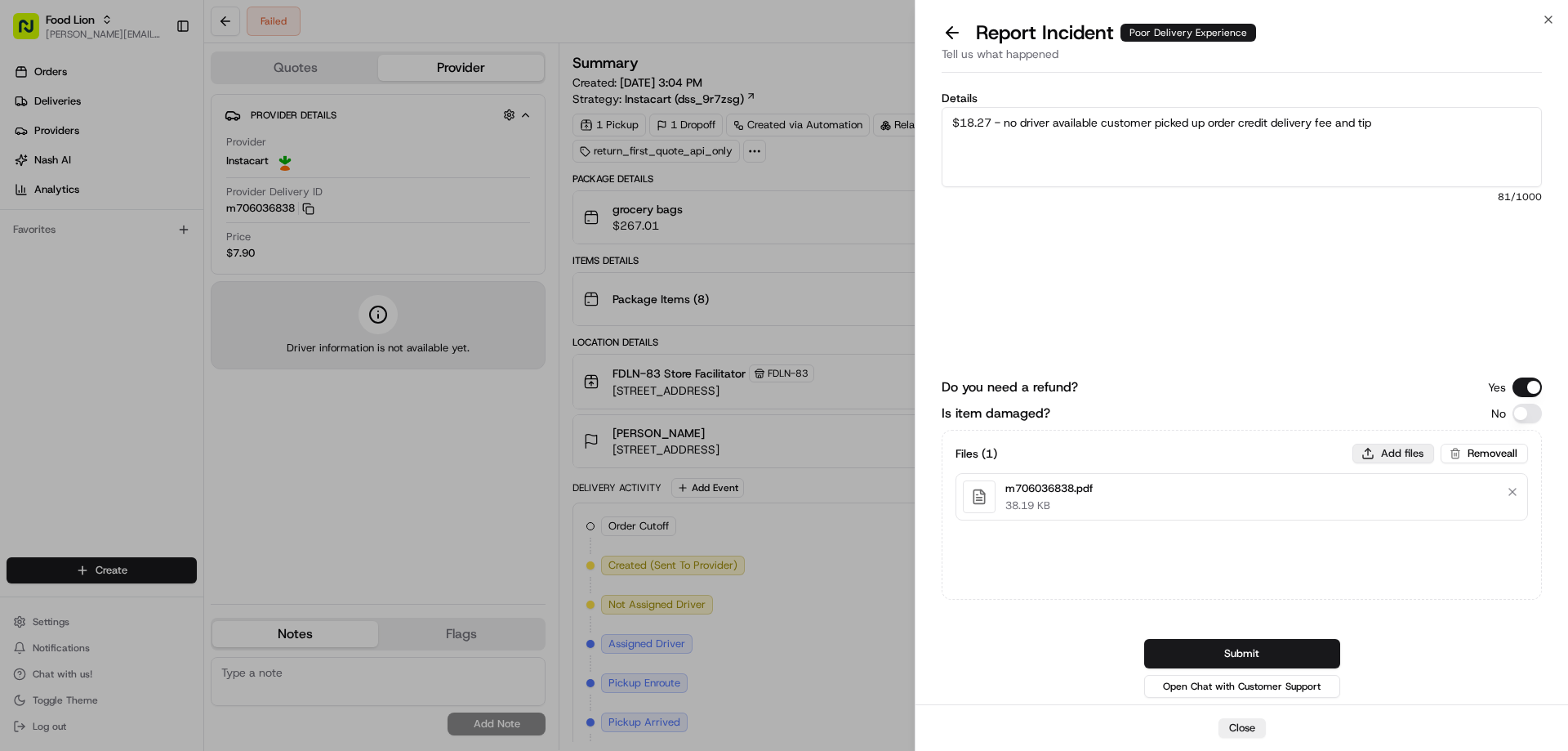
click at [1406, 448] on button "Add files" at bounding box center [1393, 454] width 82 height 20
type input "C:\fakepath\[PERSON_NAME].PNG"
click at [1248, 655] on button "Submit" at bounding box center [1241, 654] width 196 height 30
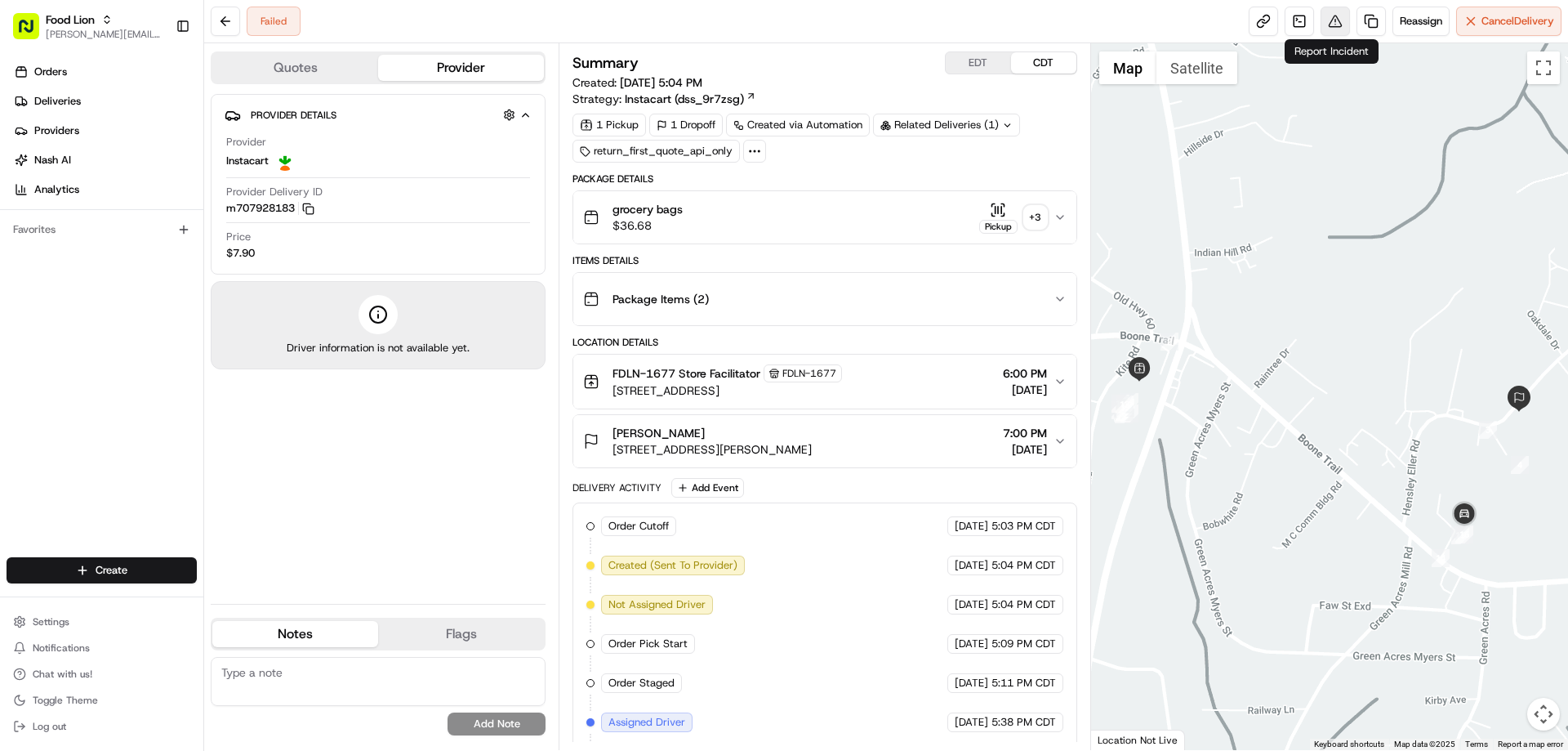
click at [1326, 22] on button at bounding box center [1335, 22] width 30 height 30
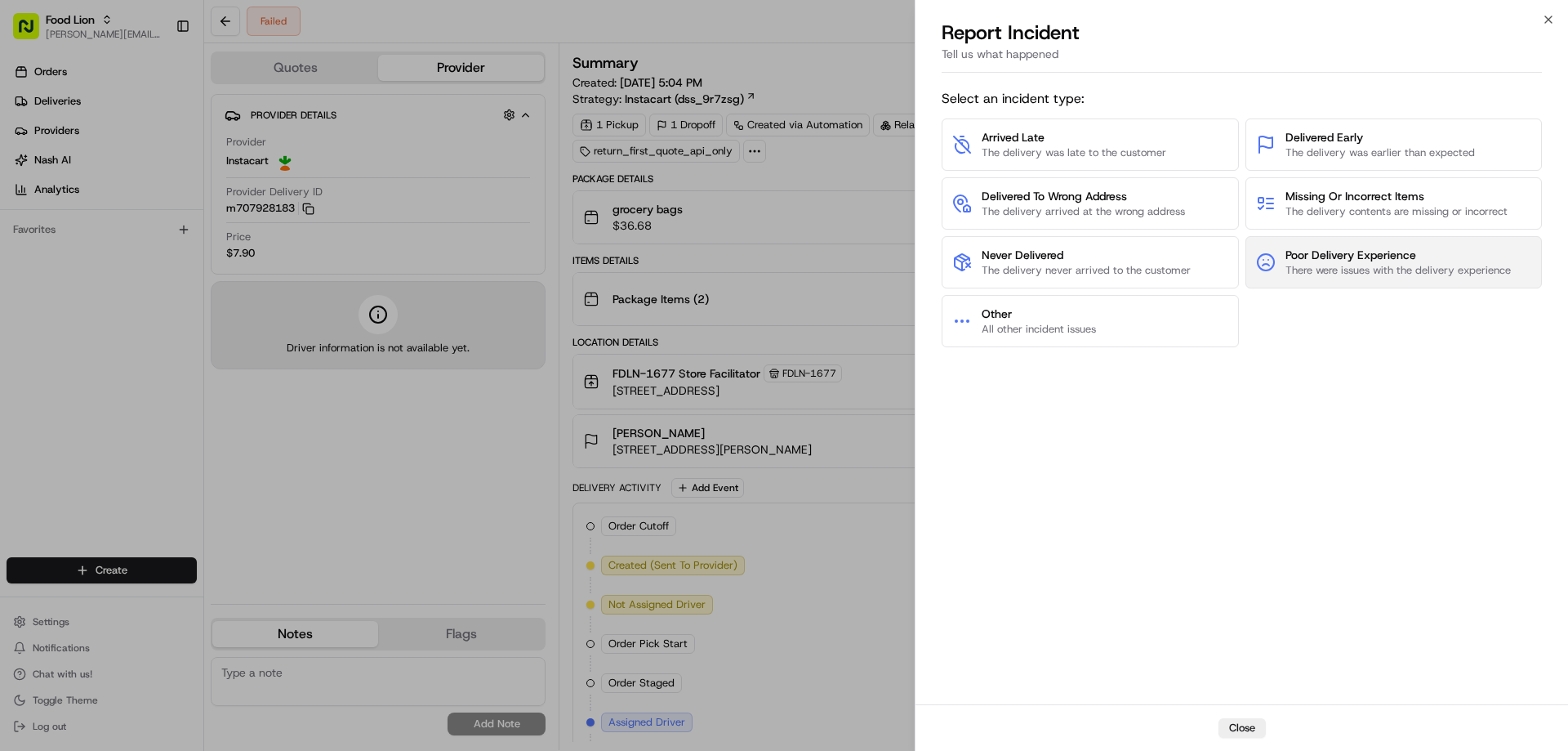
click at [1346, 258] on span "Poor Delivery Experience" at bounding box center [1397, 255] width 226 height 16
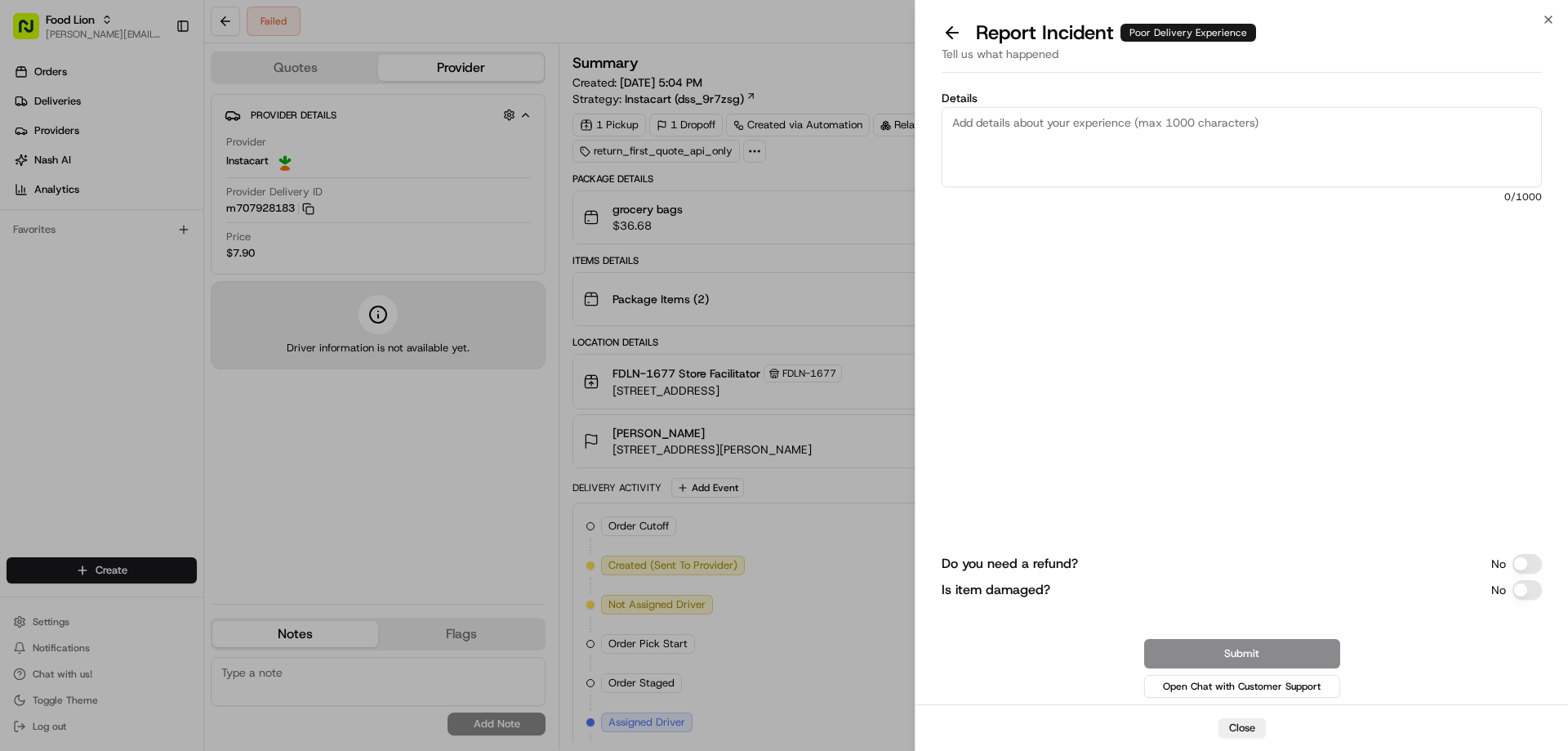
click at [1029, 120] on textarea "Details" at bounding box center [1242, 147] width 601 height 80
click at [988, 126] on textarea "Details" at bounding box center [1242, 147] width 601 height 80
click at [1303, 121] on textarea "$19.25 Driver refused to give customer the" at bounding box center [1242, 147] width 601 height 80
type textarea "$19.25 Driver refused to give customer the beer"
click at [1527, 559] on button "Do you need a refund?" at bounding box center [1527, 564] width 30 height 20
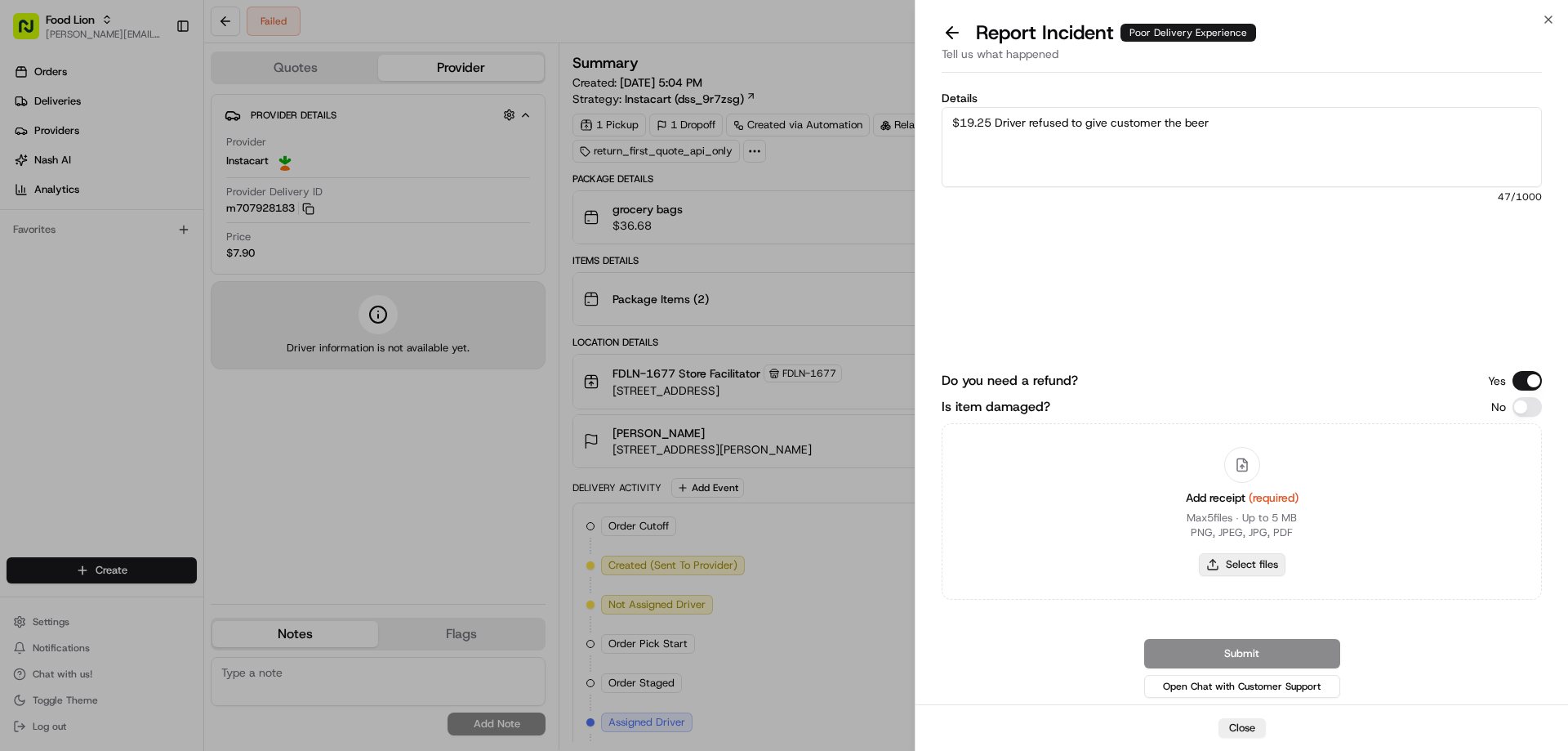
click at [1243, 563] on button "Select files" at bounding box center [1241, 564] width 87 height 23
type input "C:\fakepath\m707928183.pdf"
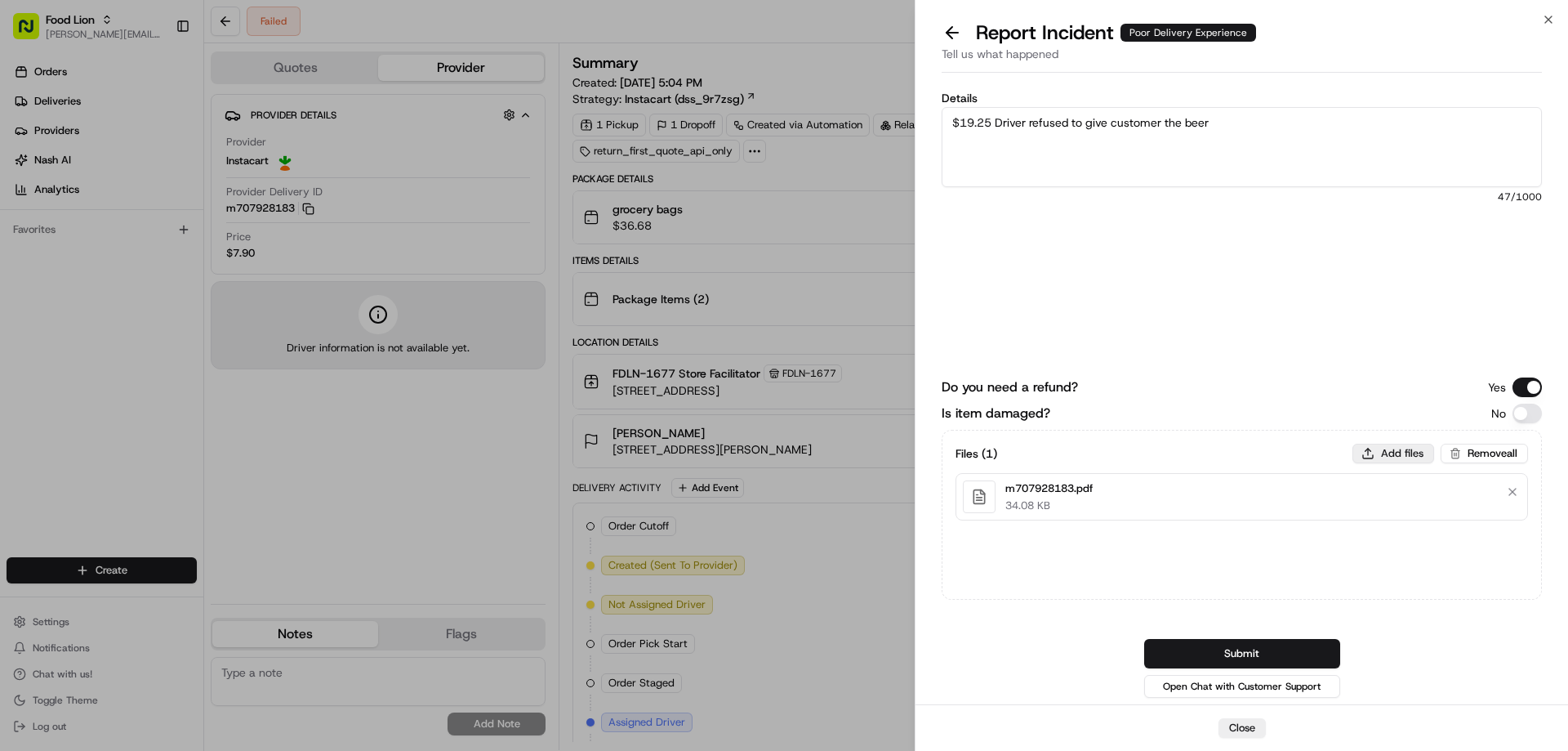
click at [1386, 453] on button "Add files" at bounding box center [1393, 454] width 82 height 20
type input "C:\fakepath\[PERSON_NAME].PNG"
click at [1258, 651] on button "Submit" at bounding box center [1241, 654] width 196 height 30
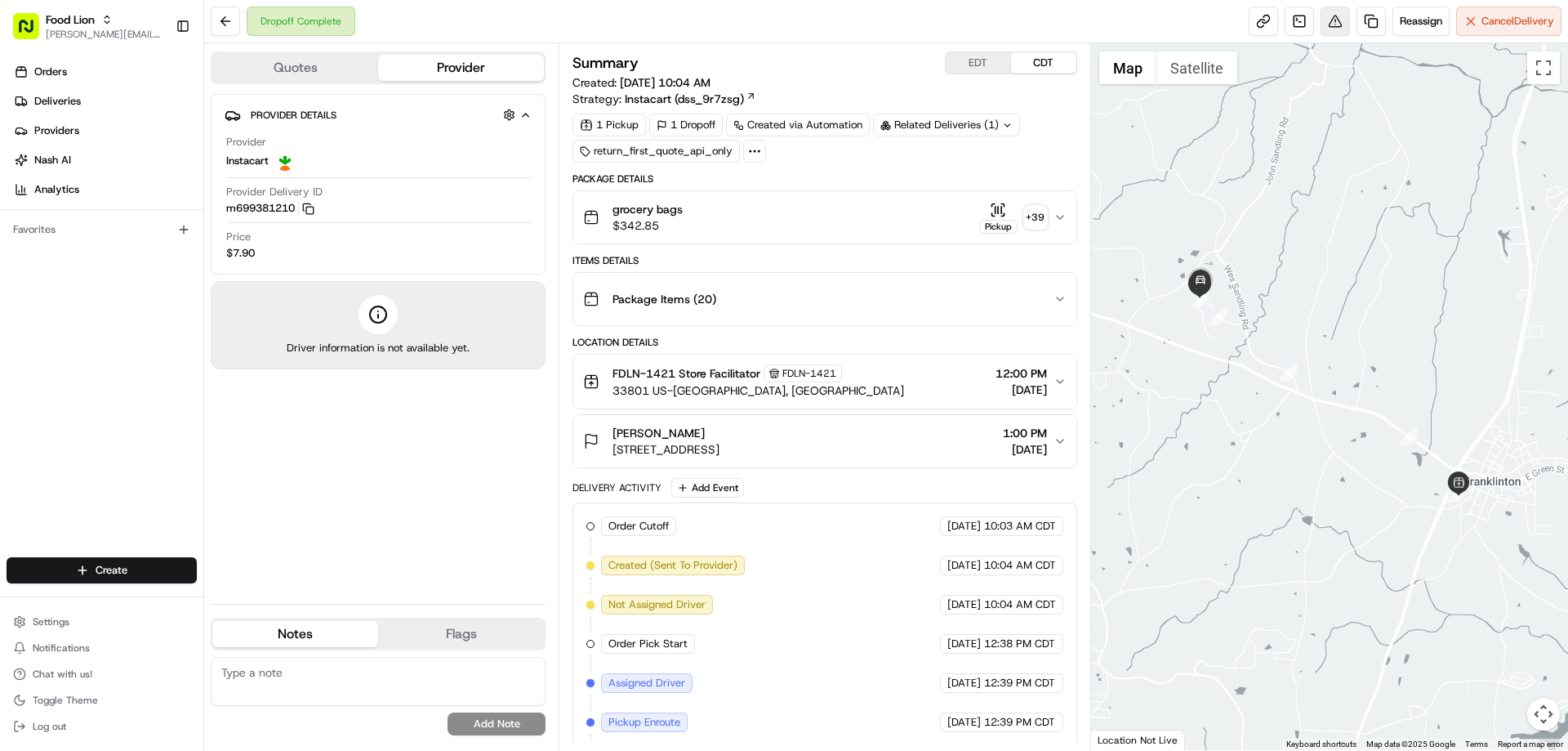
click at [1326, 23] on button at bounding box center [1335, 22] width 30 height 30
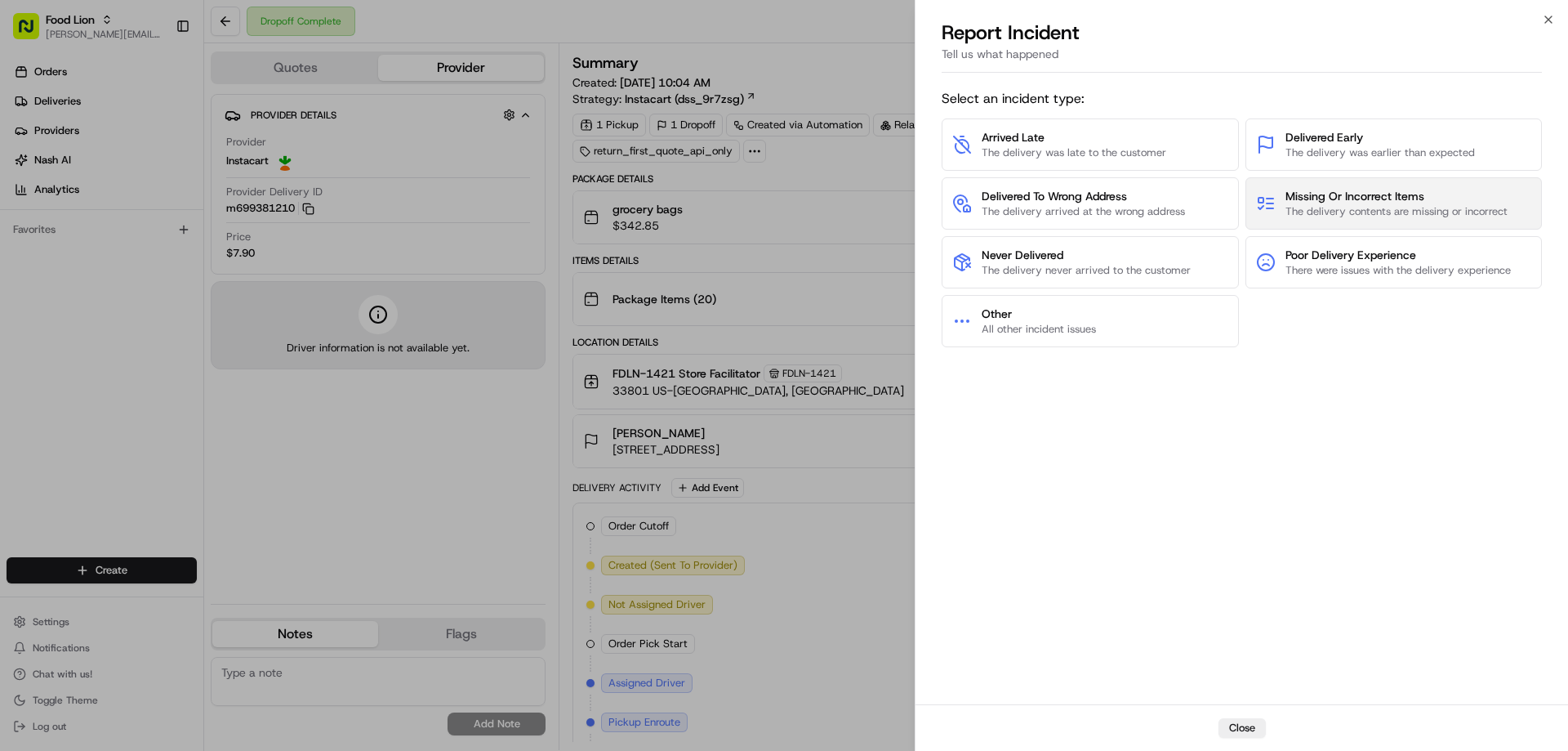
click at [1331, 198] on span "Missing Or Incorrect Items" at bounding box center [1395, 196] width 222 height 16
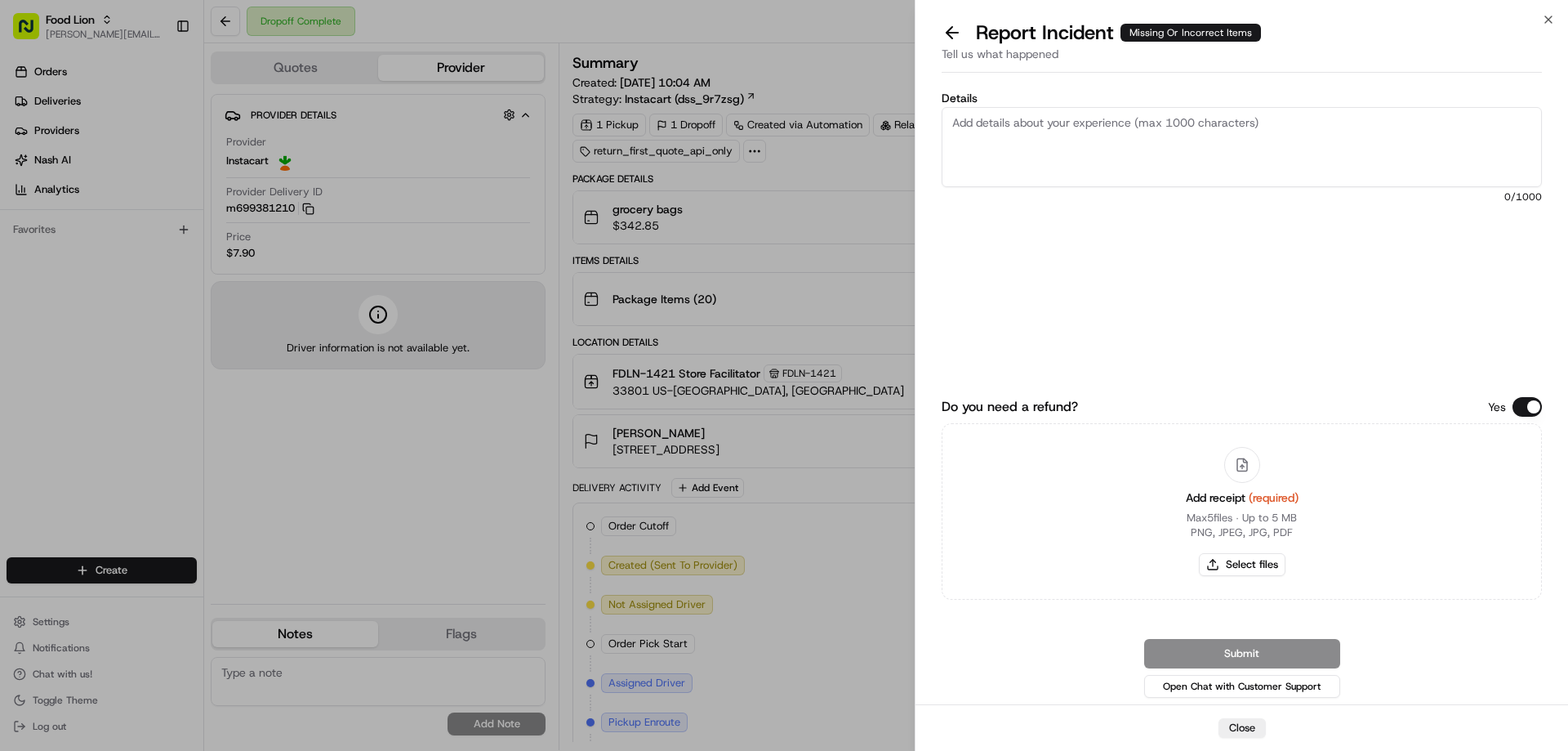
click at [972, 128] on textarea "Details" at bounding box center [1242, 147] width 601 height 80
click at [974, 127] on textarea "Details" at bounding box center [1242, 147] width 601 height 80
type textarea "$18.67 missing alcohol- driver had to provide proof of age when order was picke…"
click at [1242, 564] on button "Select files" at bounding box center [1241, 564] width 87 height 23
type input "C:\fakepath\Hill.PNG"
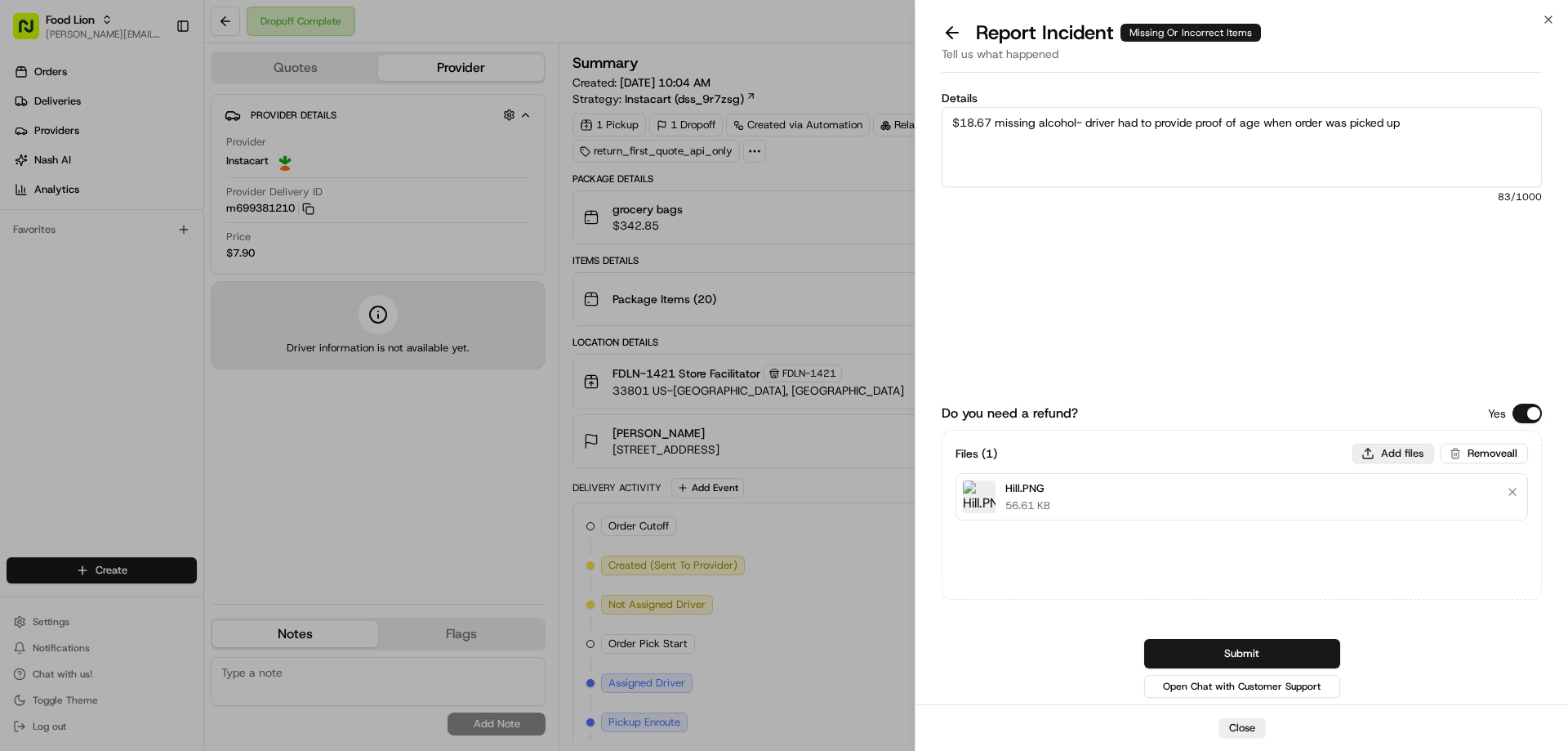
click at [1400, 449] on button "Add files" at bounding box center [1393, 454] width 82 height 20
type input "C:\fakepath\m699381210.pdf"
click at [1267, 648] on button "Submit" at bounding box center [1241, 654] width 196 height 30
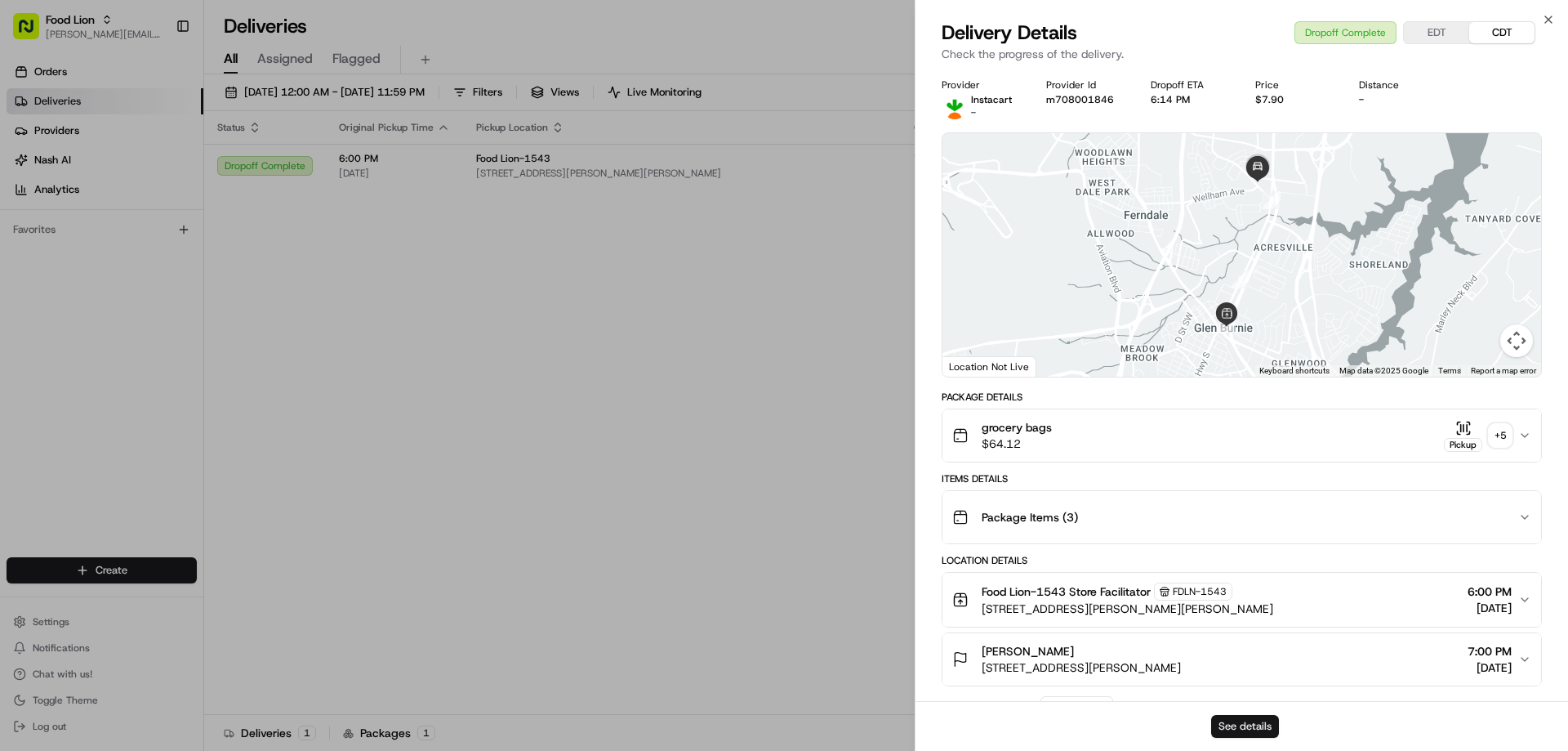
click at [1245, 724] on button "See details" at bounding box center [1245, 726] width 68 height 23
click at [1548, 21] on icon "button" at bounding box center [1547, 19] width 13 height 13
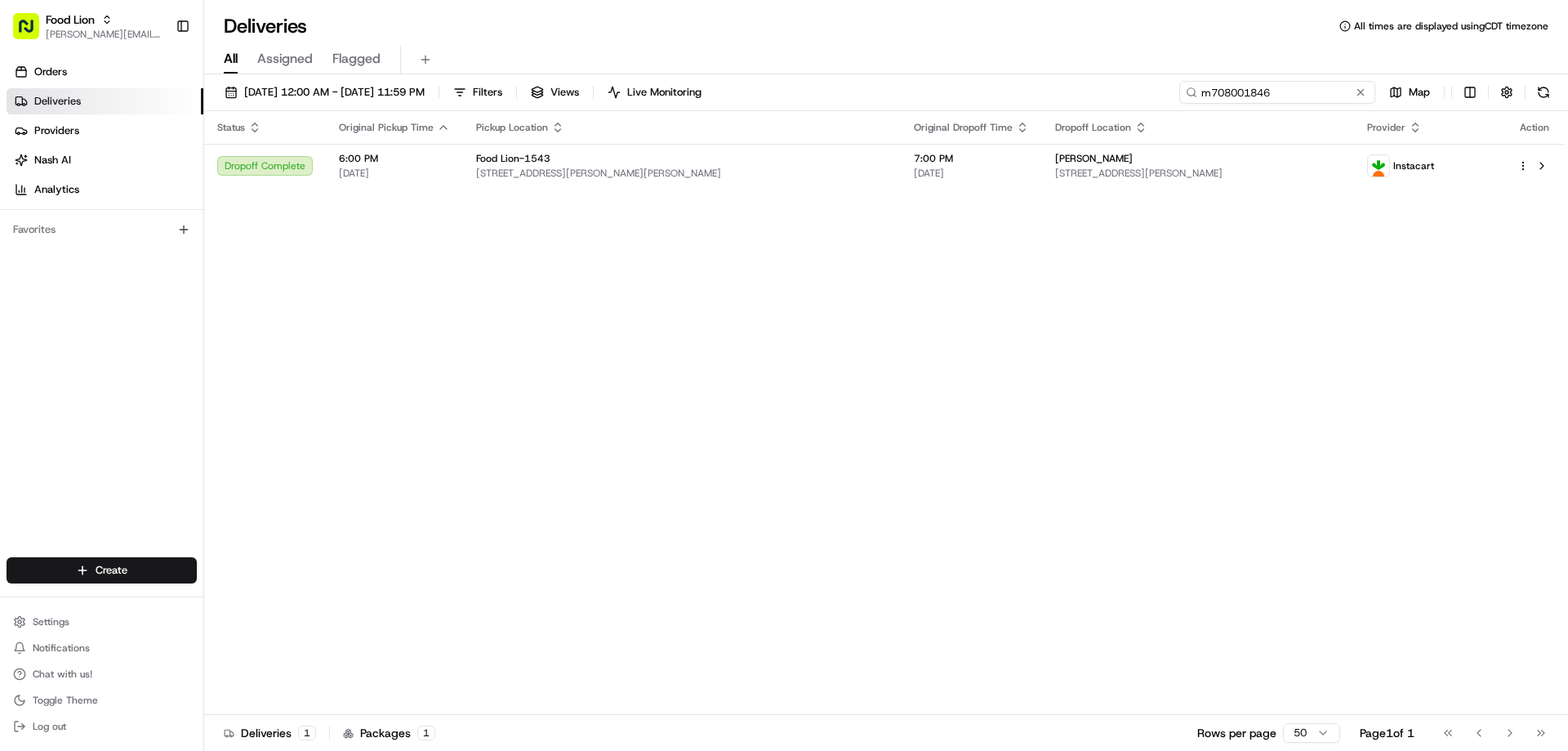
drag, startPoint x: 1323, startPoint y: 92, endPoint x: 1166, endPoint y: 99, distance: 157.2
click at [1169, 98] on div "[DATE] 12:00 AM - [DATE] 11:59 PM Filters Views Live Monitoring m708001846 Map" at bounding box center [885, 95] width 1363 height 30
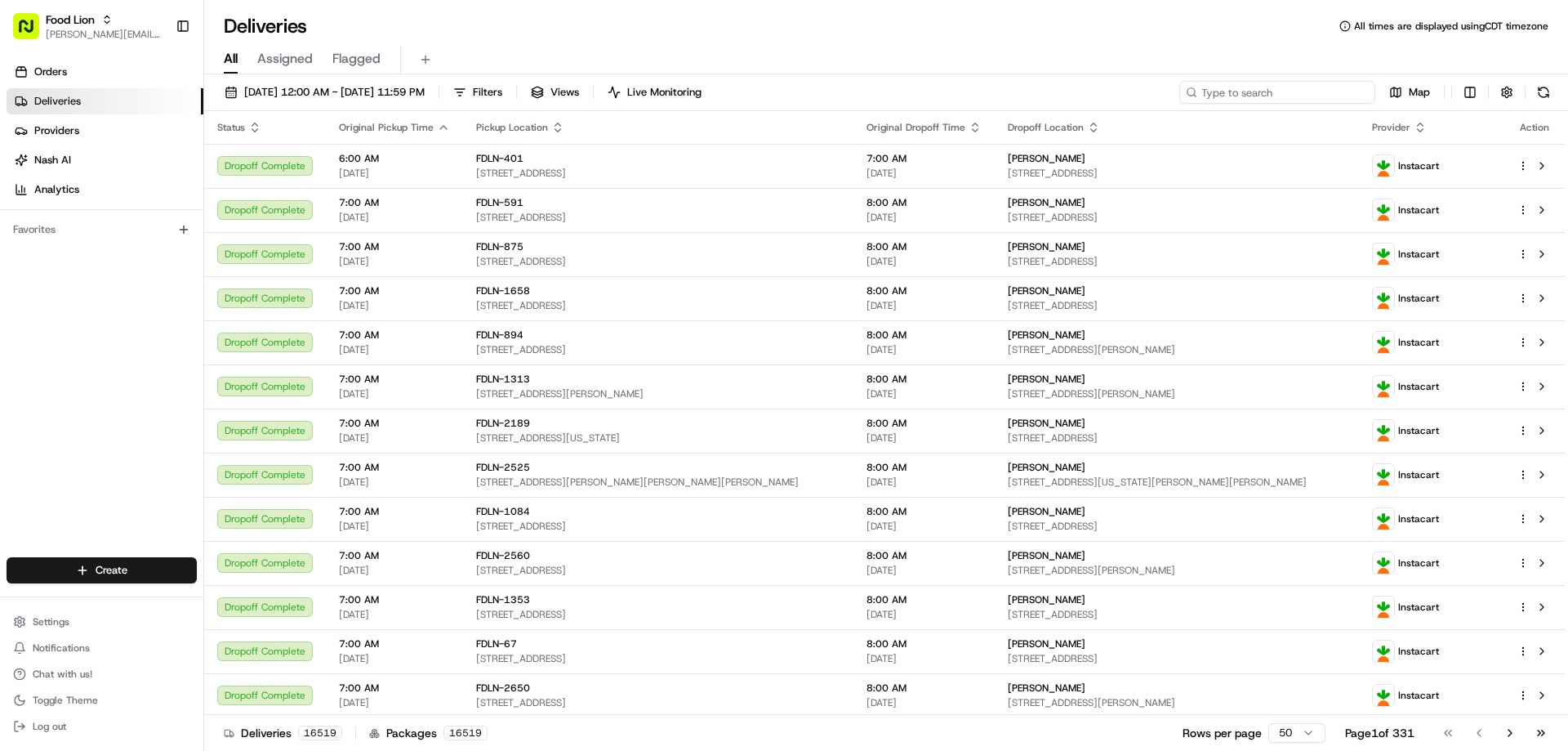
click at [1220, 90] on input at bounding box center [1277, 92] width 196 height 23
click at [1223, 92] on input at bounding box center [1277, 92] width 196 height 23
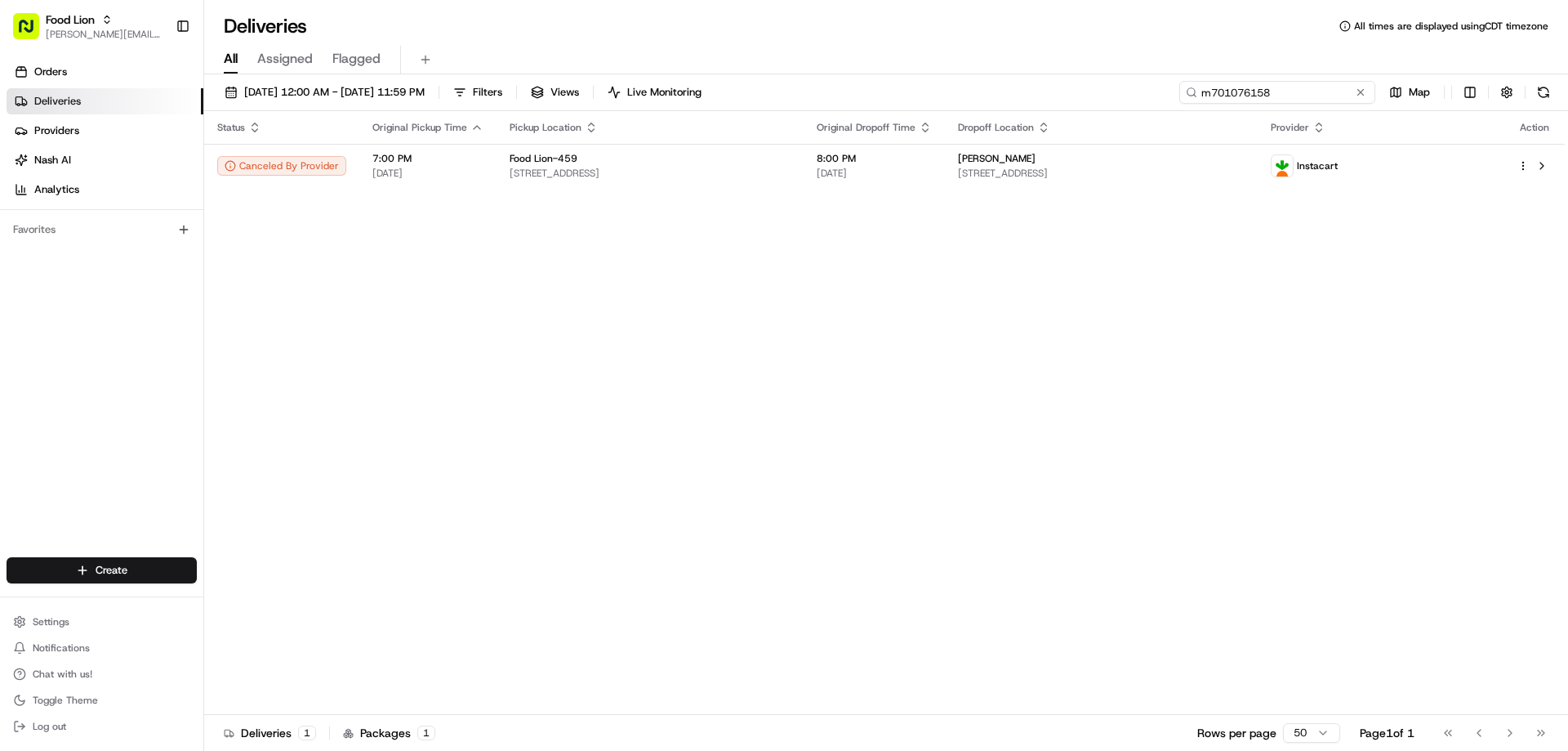
type input "m701076158"
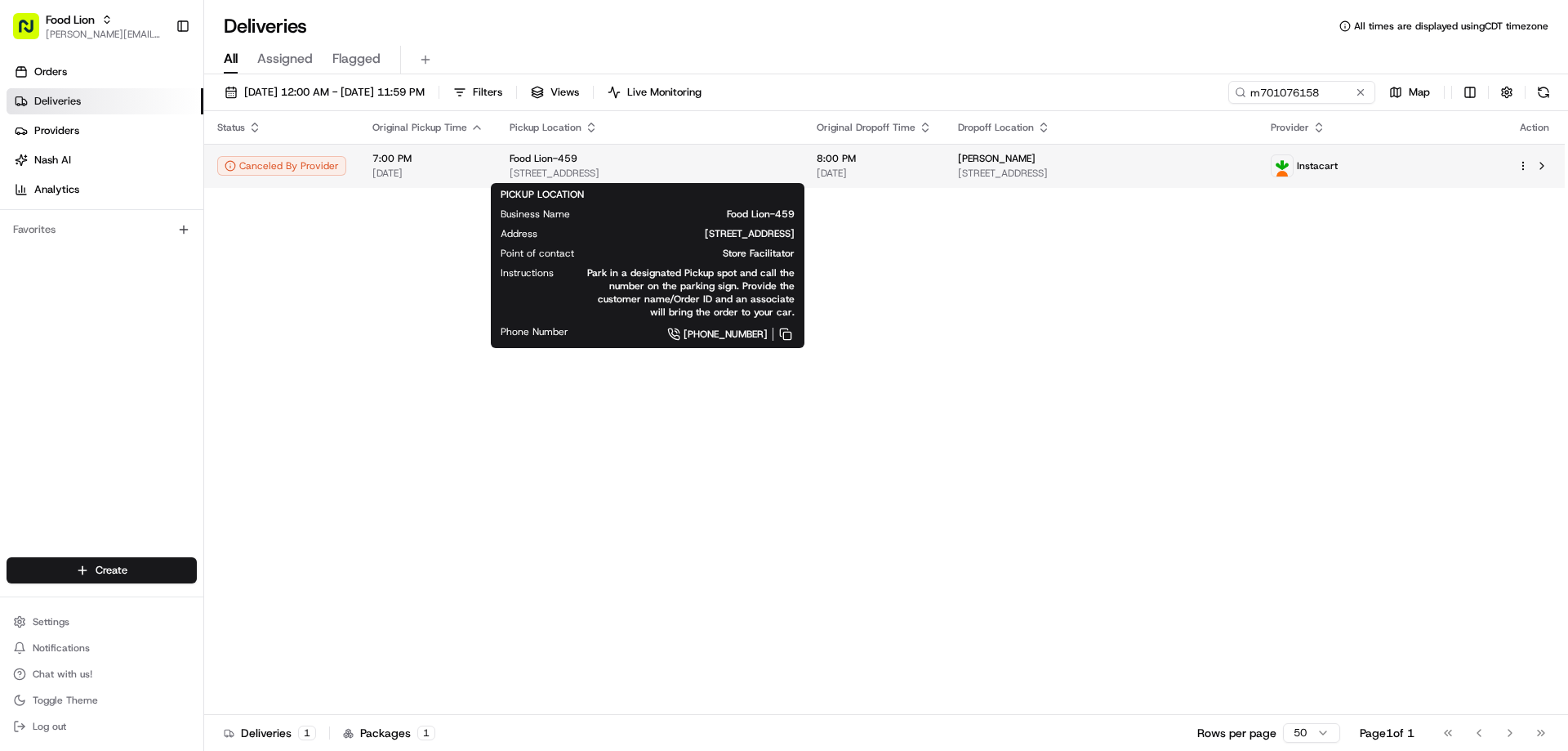
click at [524, 159] on span "Food Lion-459" at bounding box center [543, 158] width 68 height 13
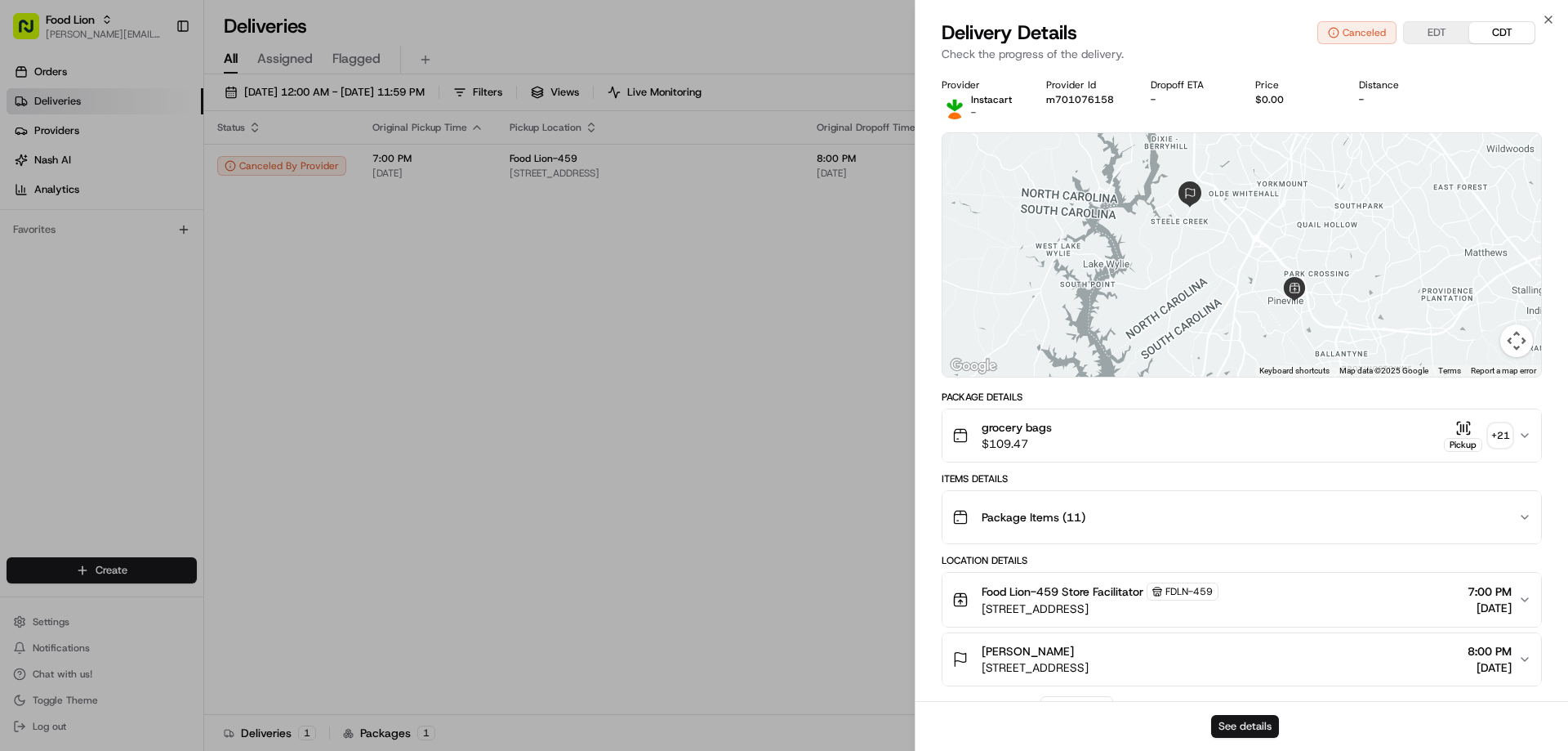
click at [1225, 723] on button "See details" at bounding box center [1245, 726] width 68 height 23
click at [1548, 18] on icon "button" at bounding box center [1547, 19] width 13 height 13
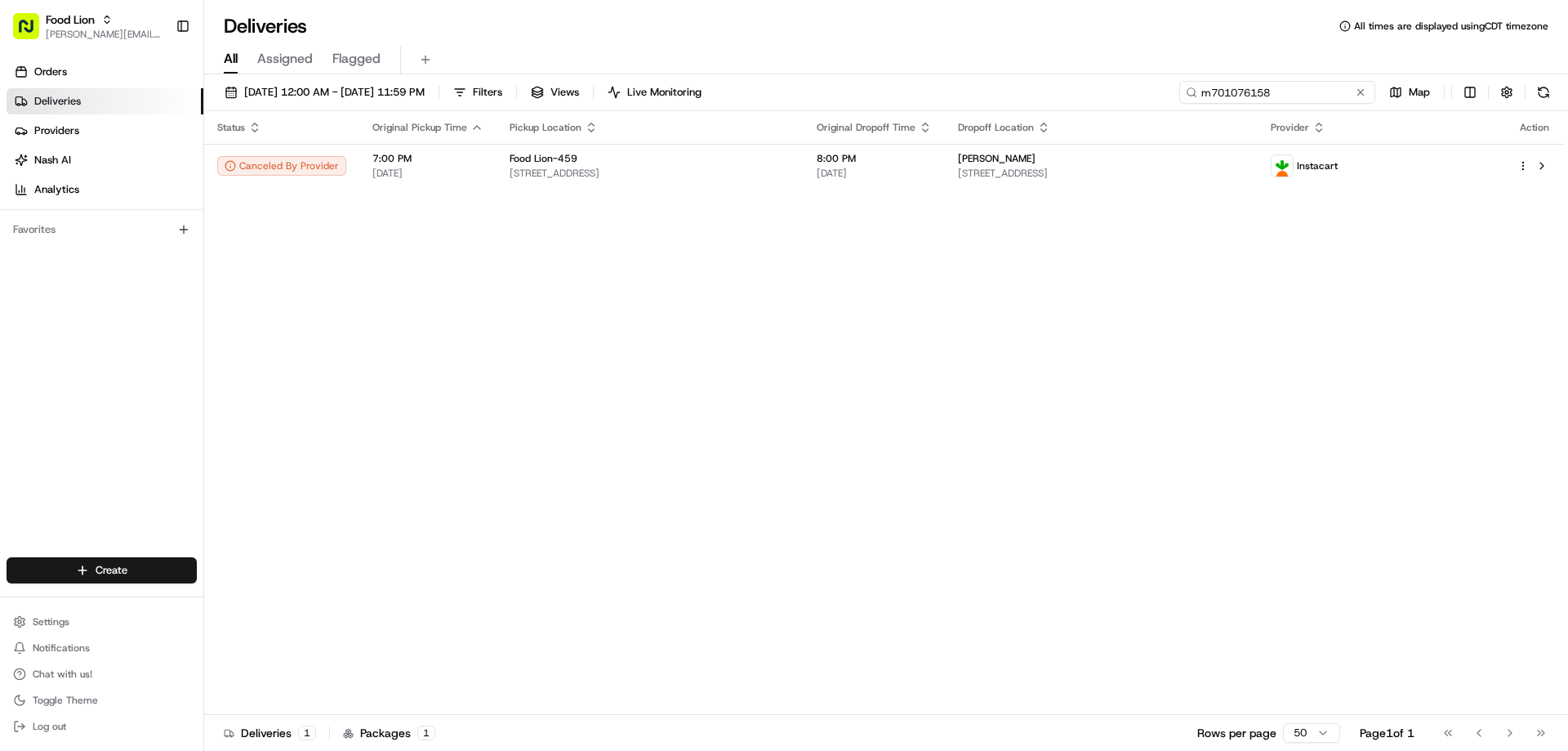
drag, startPoint x: 1324, startPoint y: 94, endPoint x: 1180, endPoint y: 94, distance: 144.0
click at [1180, 94] on input "m701076158" at bounding box center [1277, 92] width 196 height 23
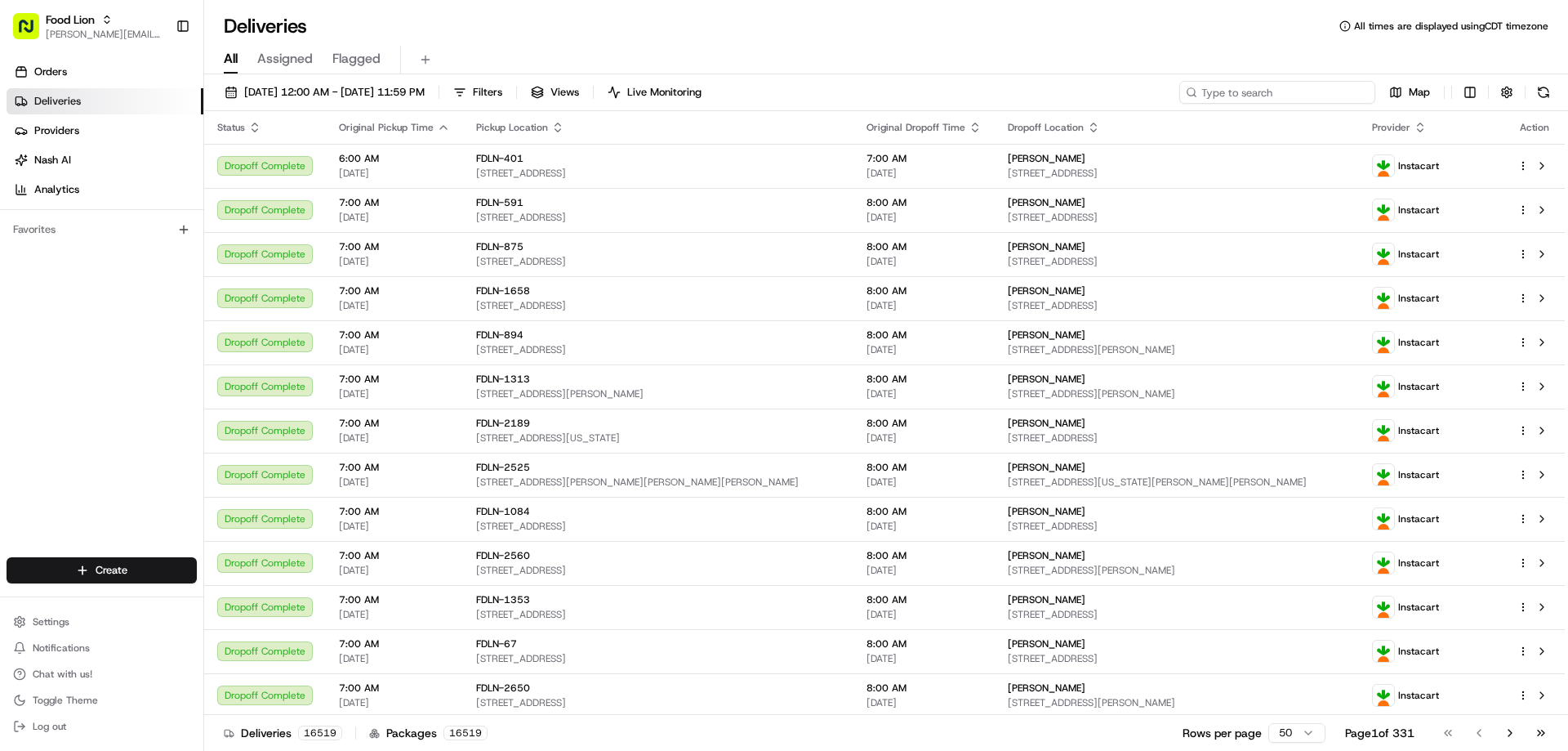
click at [1300, 96] on input at bounding box center [1277, 92] width 196 height 23
paste input "m698128510"
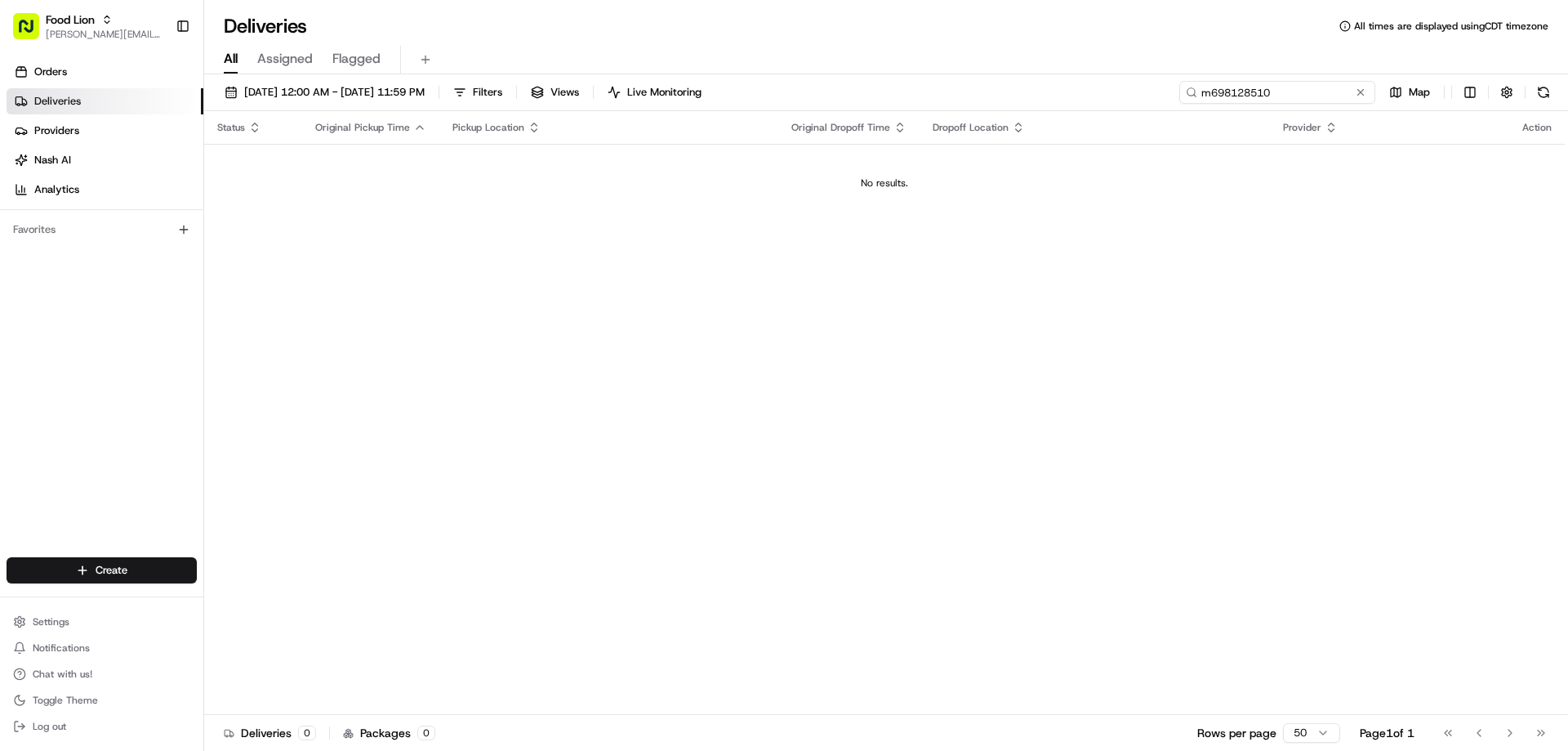
type input "m698128510"
drag, startPoint x: 1330, startPoint y: 90, endPoint x: 1176, endPoint y: 92, distance: 154.0
click at [1176, 92] on div "[DATE] 12:00 AM - [DATE] 11:59 PM Filters Views Live Monitoring m698128510 Map" at bounding box center [885, 95] width 1363 height 30
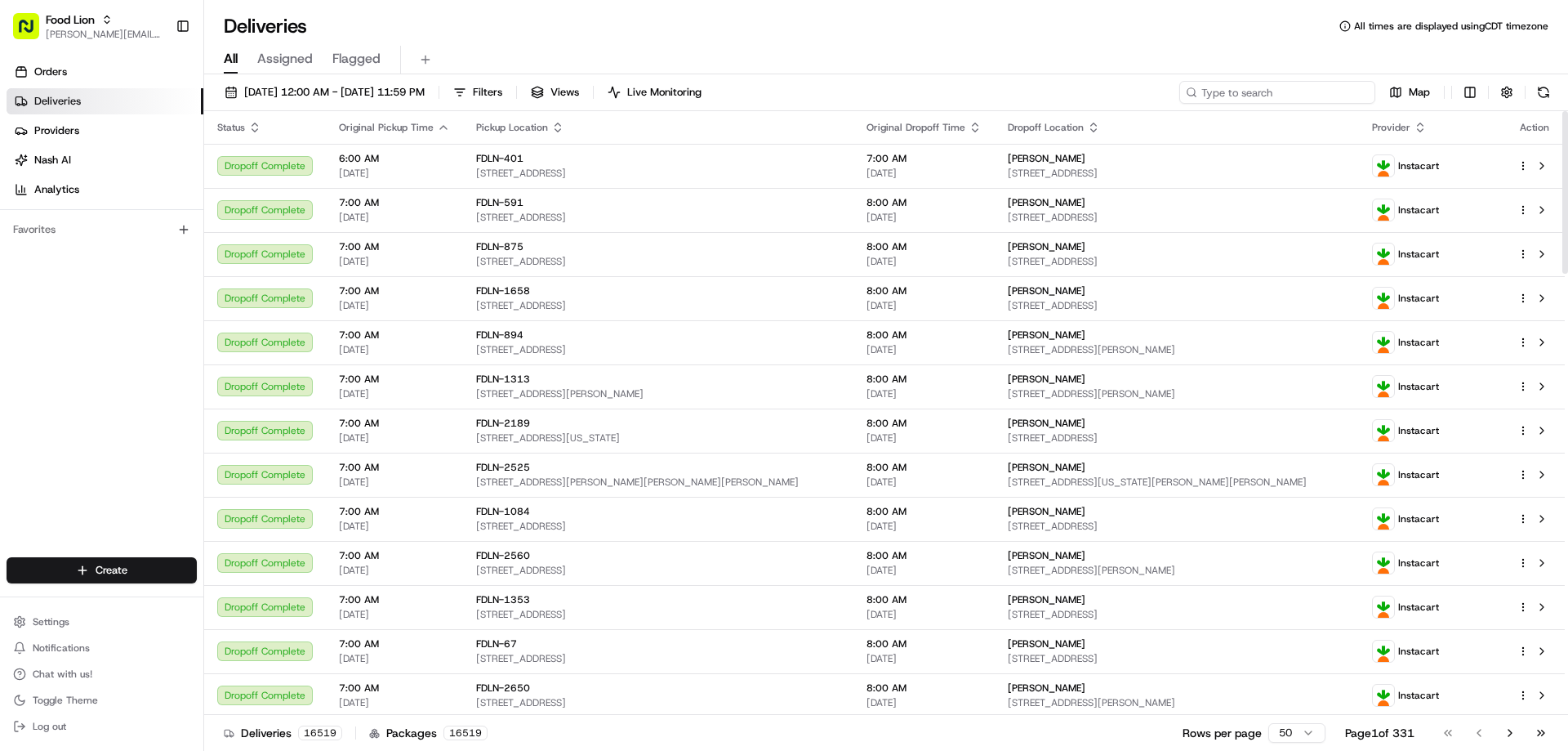
click at [1316, 90] on input at bounding box center [1277, 92] width 196 height 23
paste input "m698128510"
type input "m698128510"
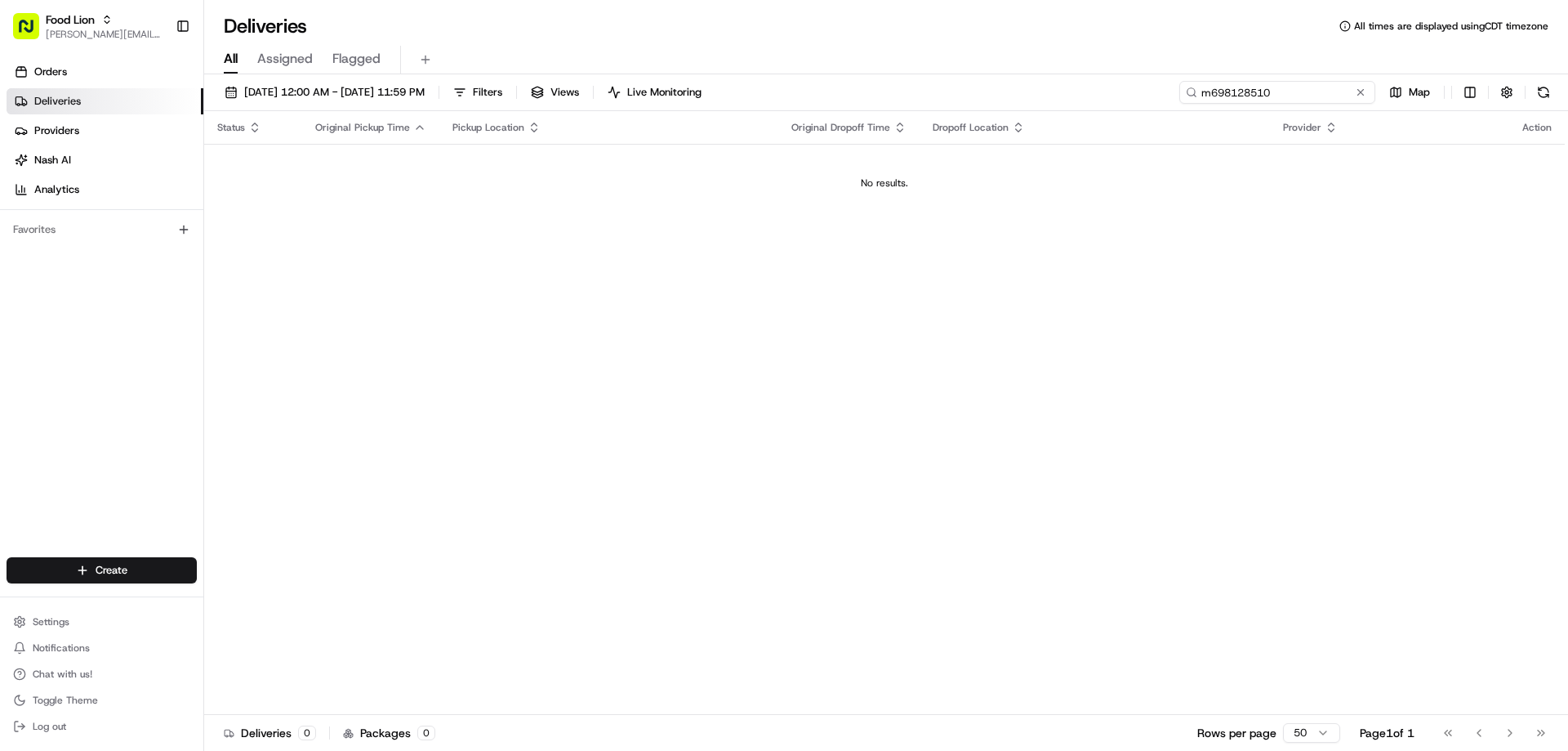
drag, startPoint x: 1283, startPoint y: 89, endPoint x: 1187, endPoint y: 94, distance: 96.1
click at [1187, 94] on div "m698128510" at bounding box center [1277, 92] width 196 height 23
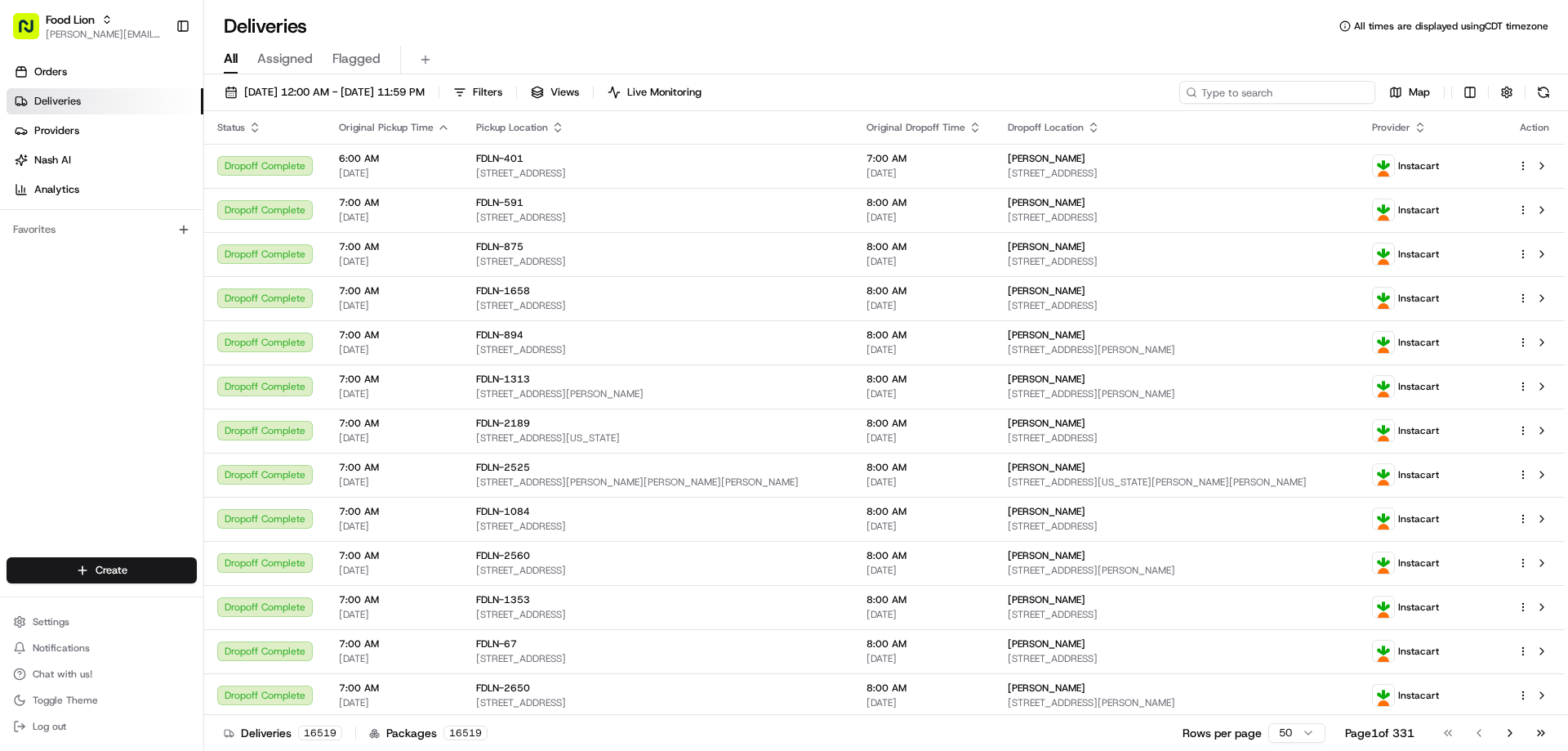
click at [1205, 93] on input at bounding box center [1277, 92] width 196 height 23
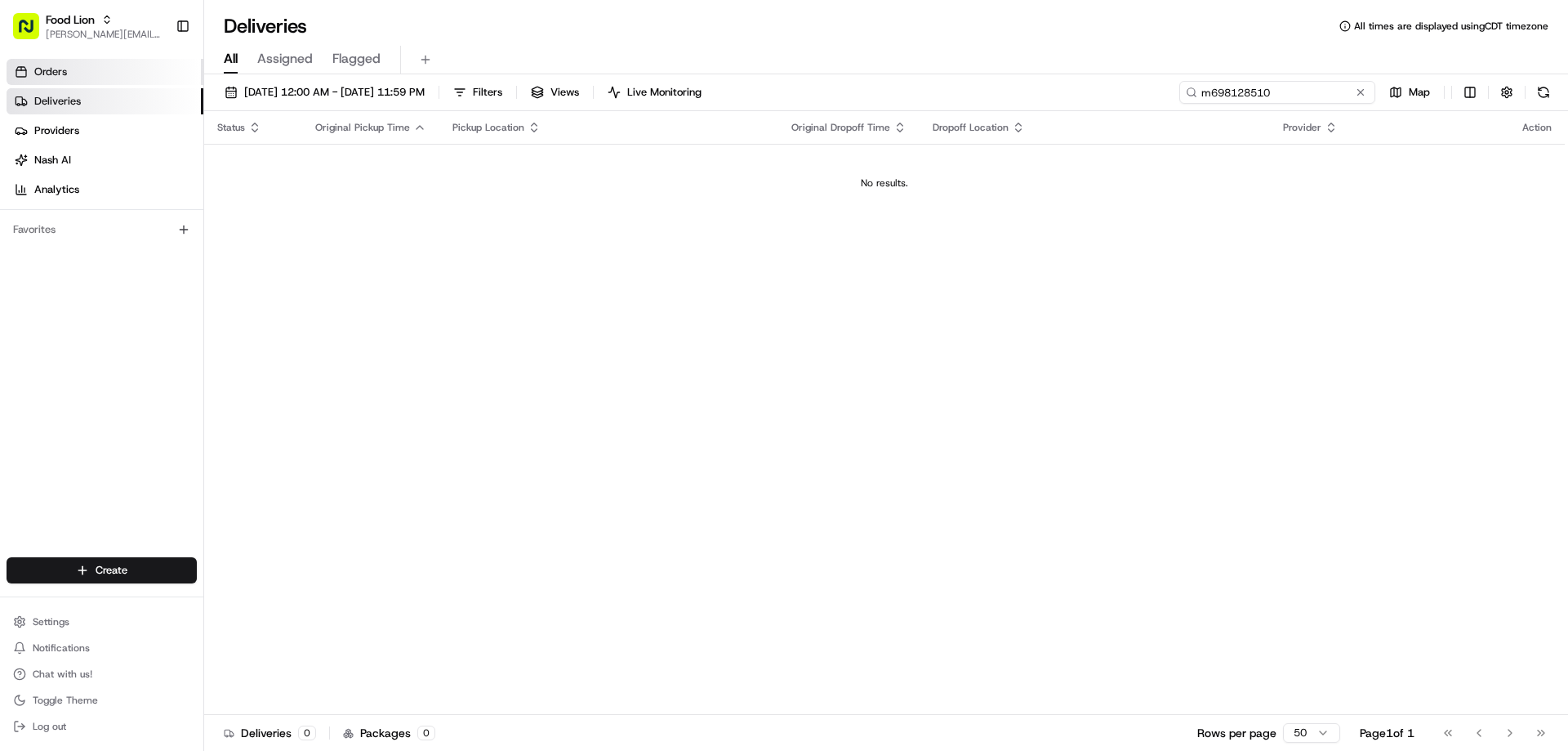
type input "m698128510"
click at [74, 74] on link "Orders" at bounding box center [105, 72] width 197 height 26
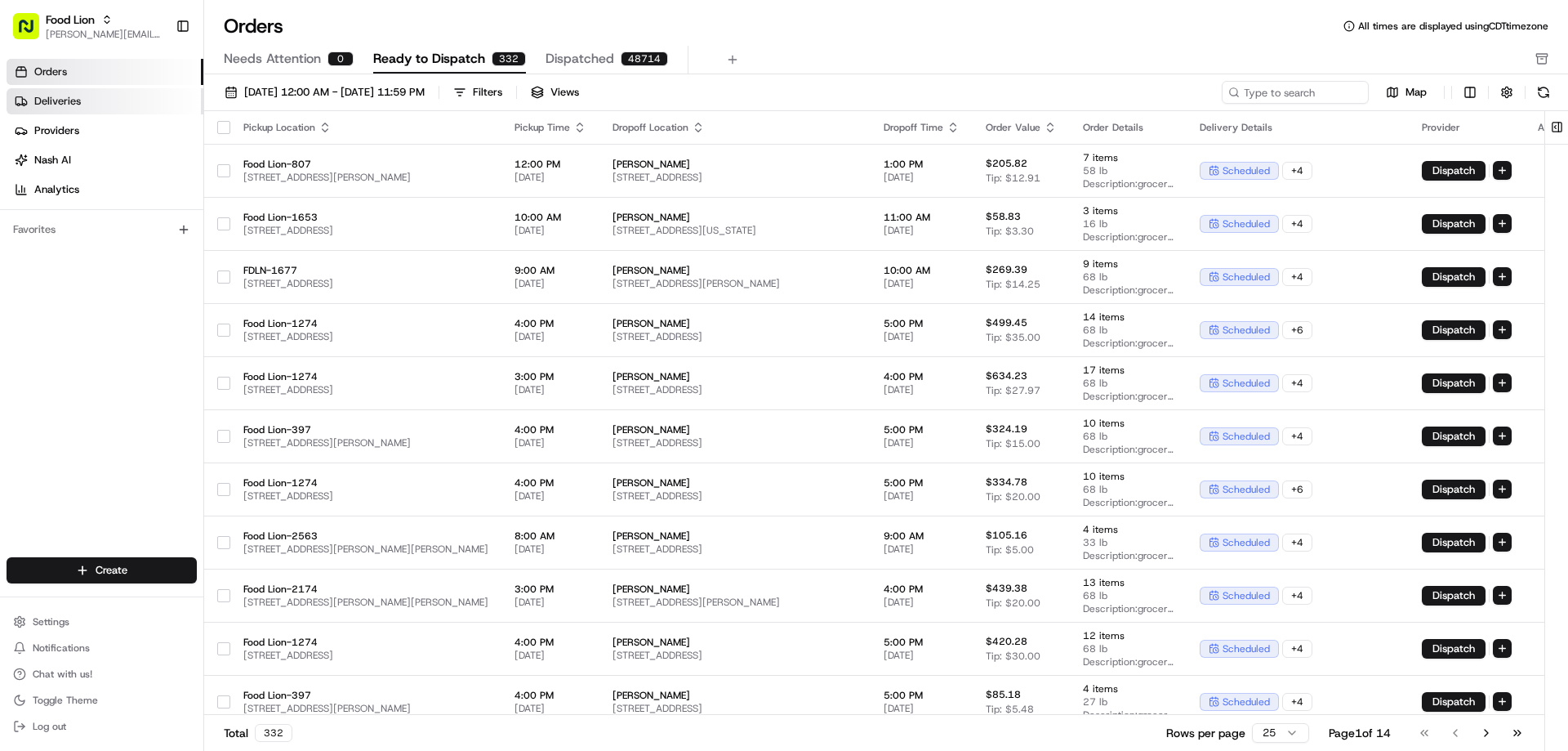
click at [72, 102] on span "Deliveries" at bounding box center [57, 100] width 47 height 15
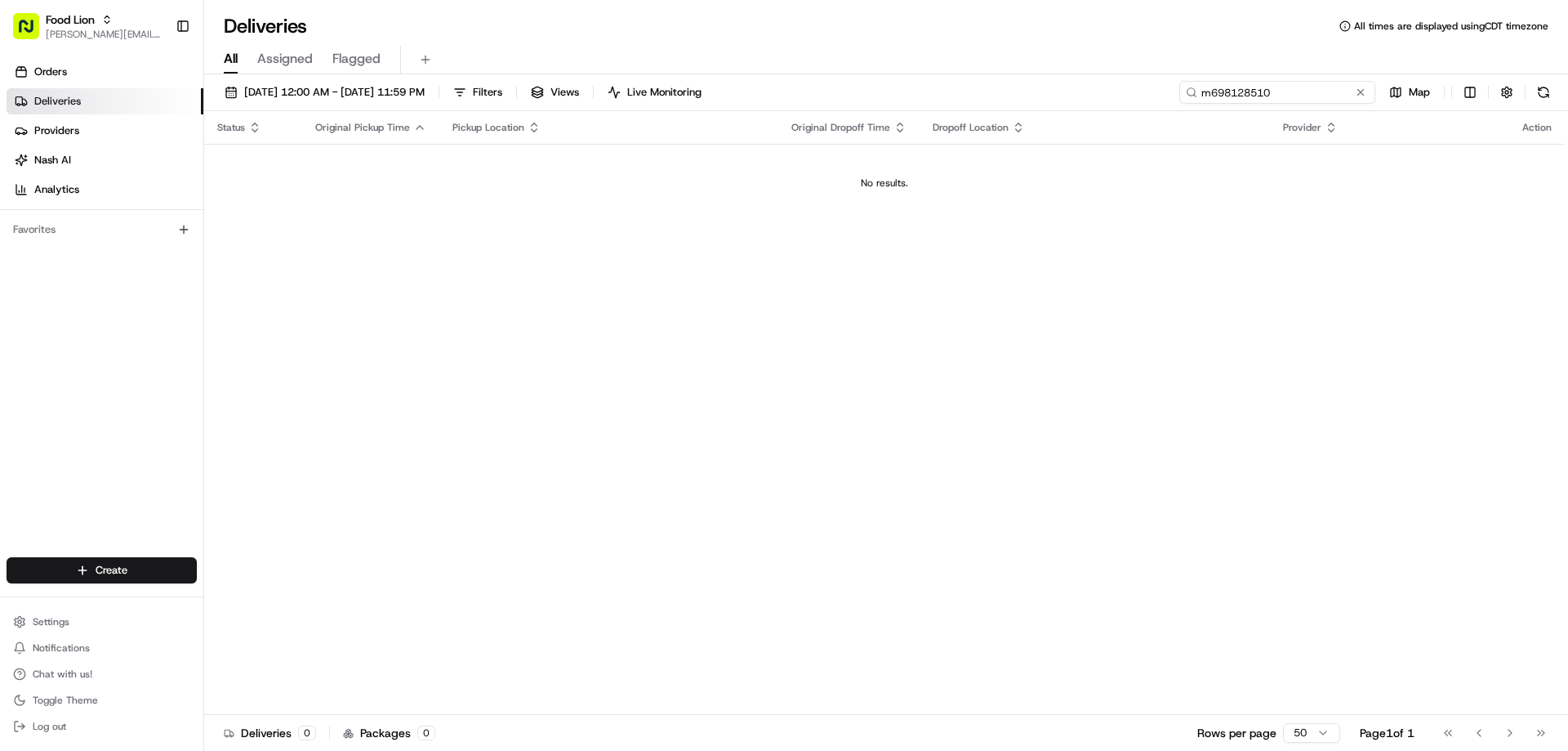
drag, startPoint x: 1320, startPoint y: 91, endPoint x: 1197, endPoint y: 102, distance: 123.5
click at [1197, 102] on input "m698128510" at bounding box center [1277, 92] width 196 height 23
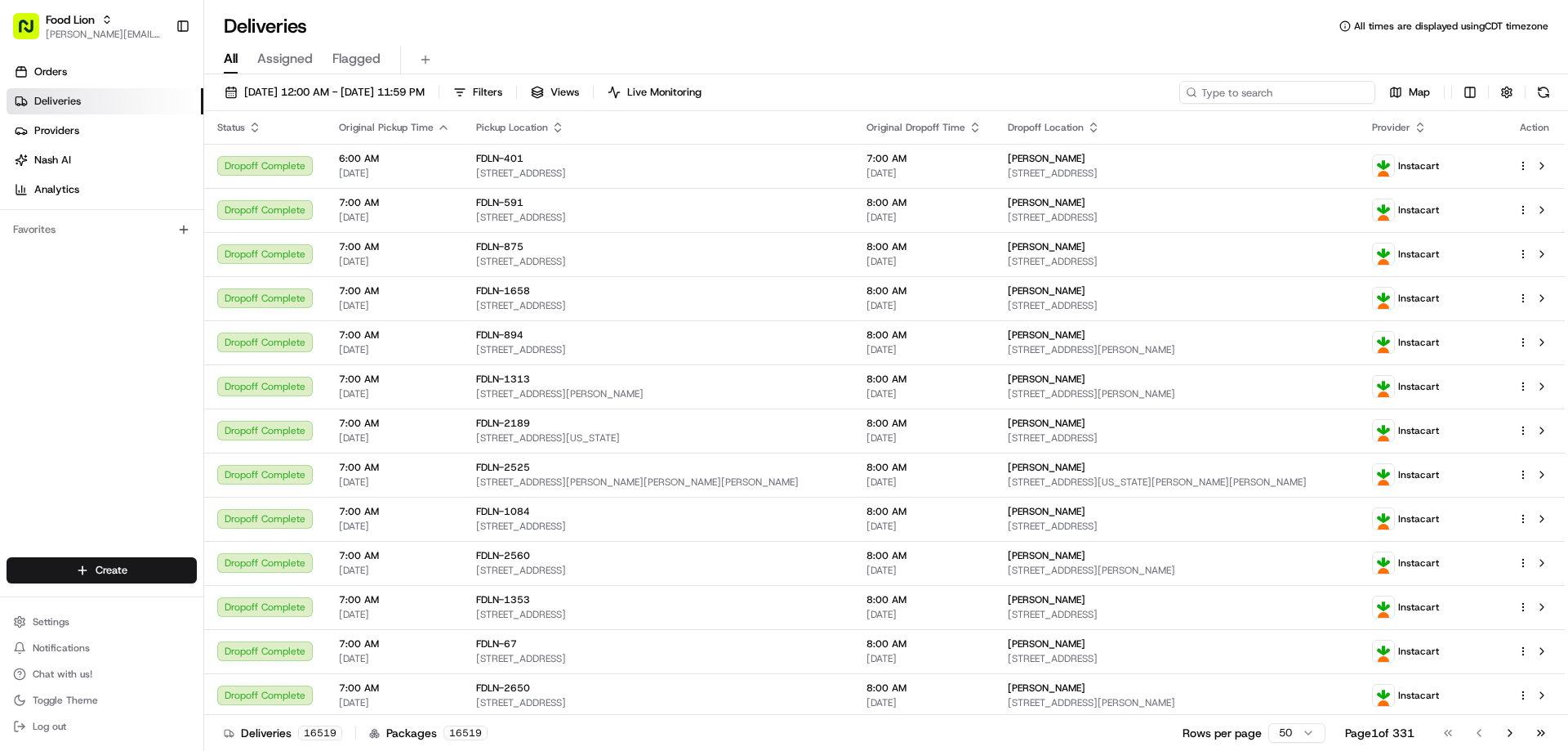
click at [1204, 95] on input at bounding box center [1277, 92] width 196 height 23
type input "m698128510"
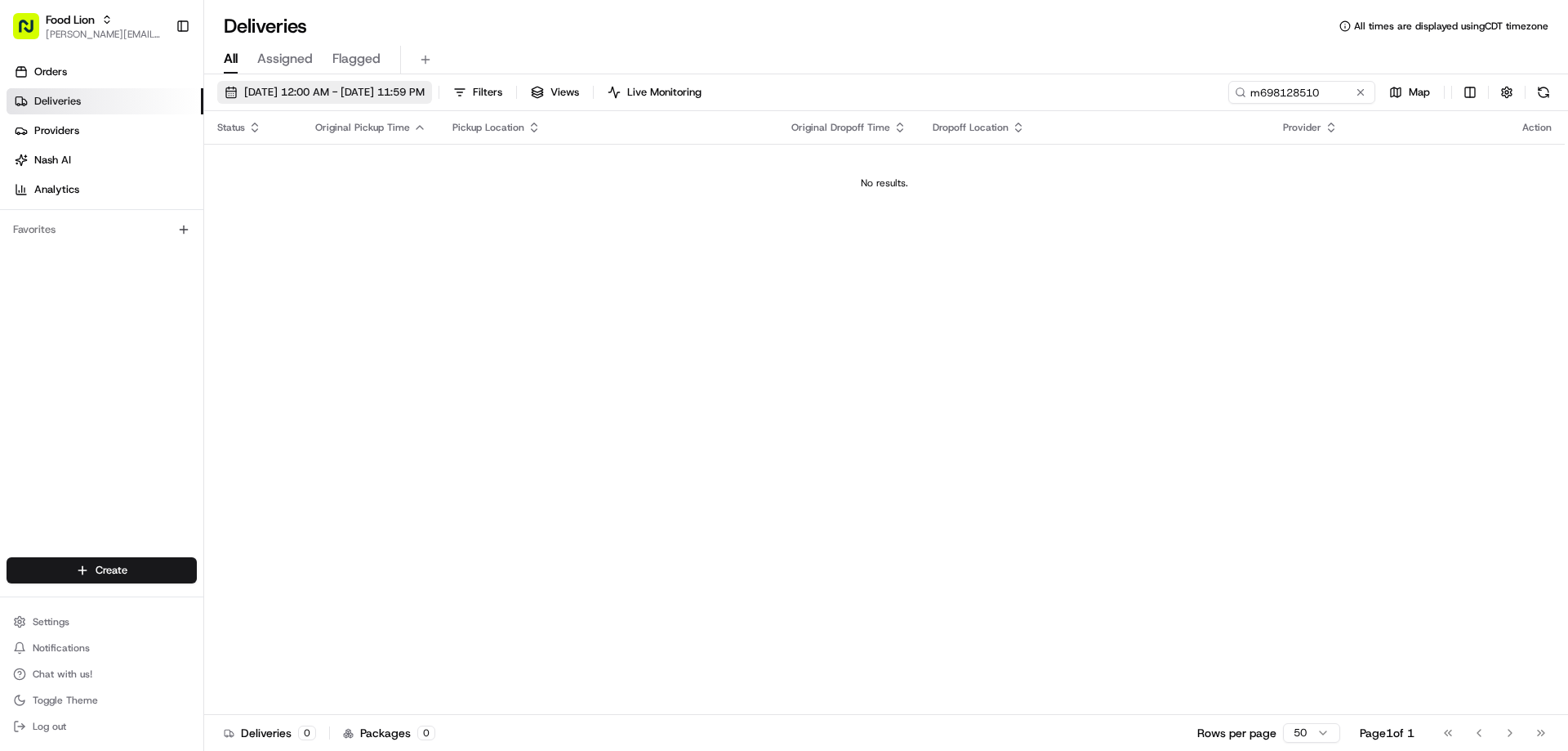
click at [324, 95] on span "08/16/2025 12:00 AM - 08/23/2025 11:59 PM" at bounding box center [334, 92] width 180 height 15
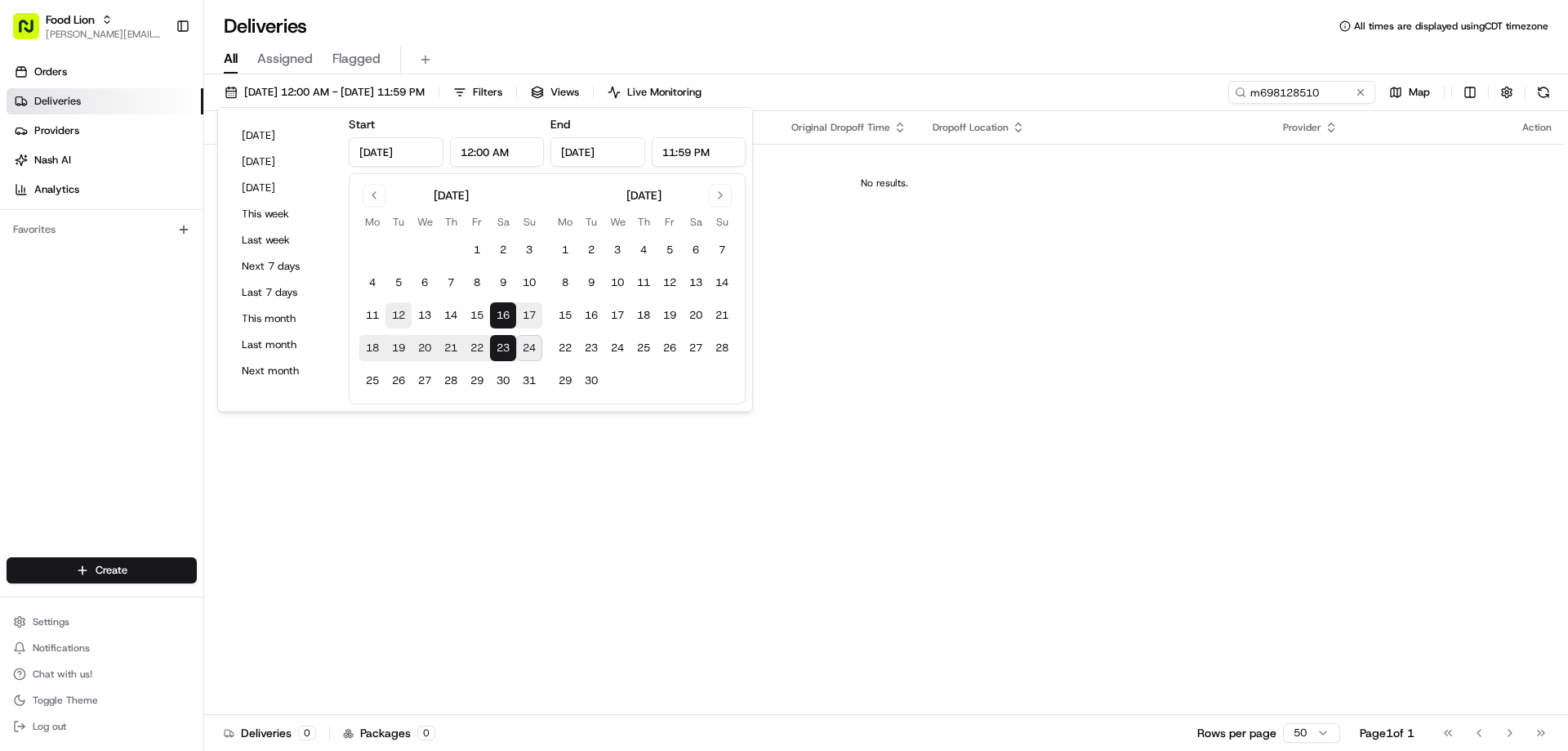
click at [404, 314] on button "12" at bounding box center [399, 315] width 26 height 26
type input "Aug 12, 2025"
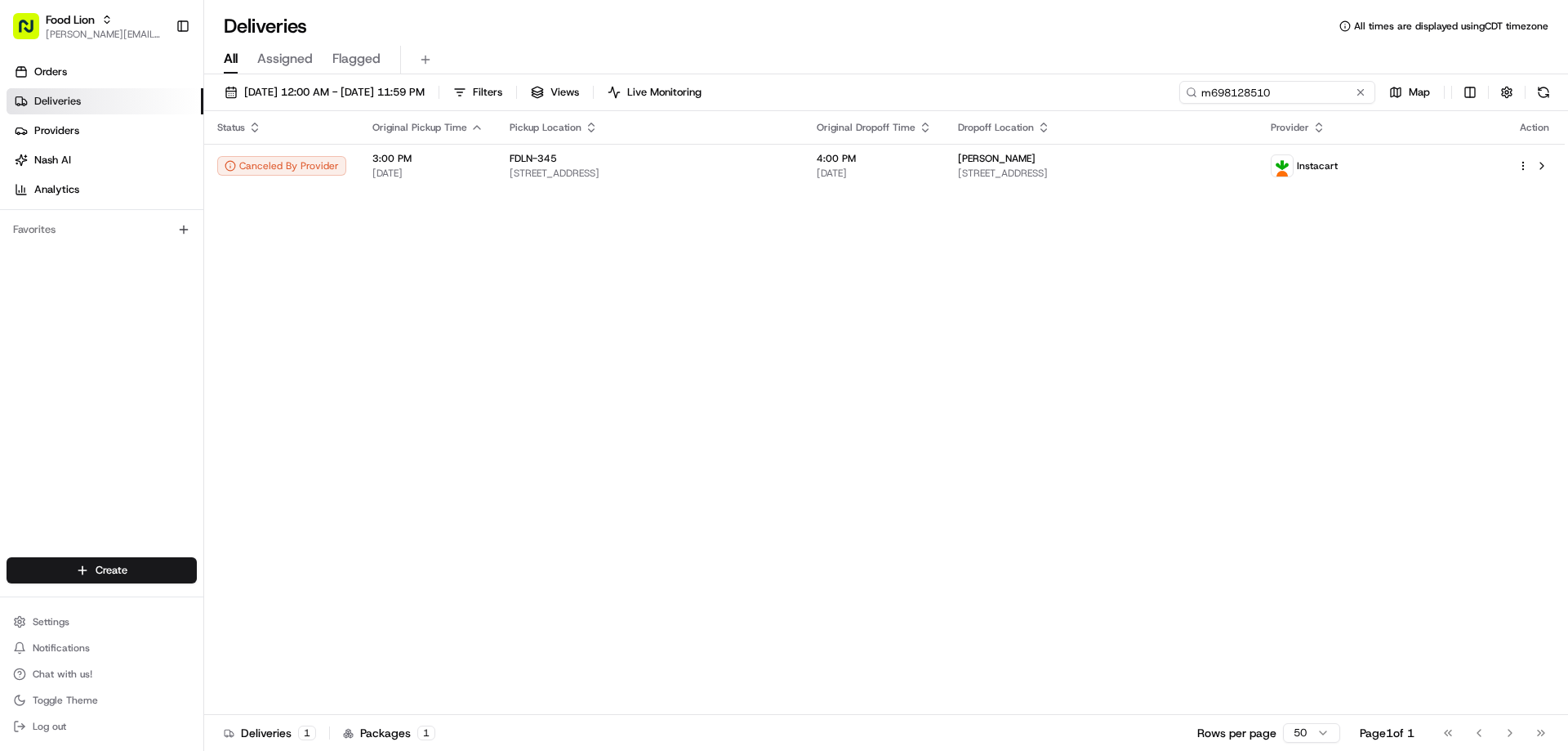
drag, startPoint x: 1328, startPoint y: 93, endPoint x: 1202, endPoint y: 102, distance: 126.3
click at [1202, 102] on input "m698128510" at bounding box center [1277, 92] width 196 height 23
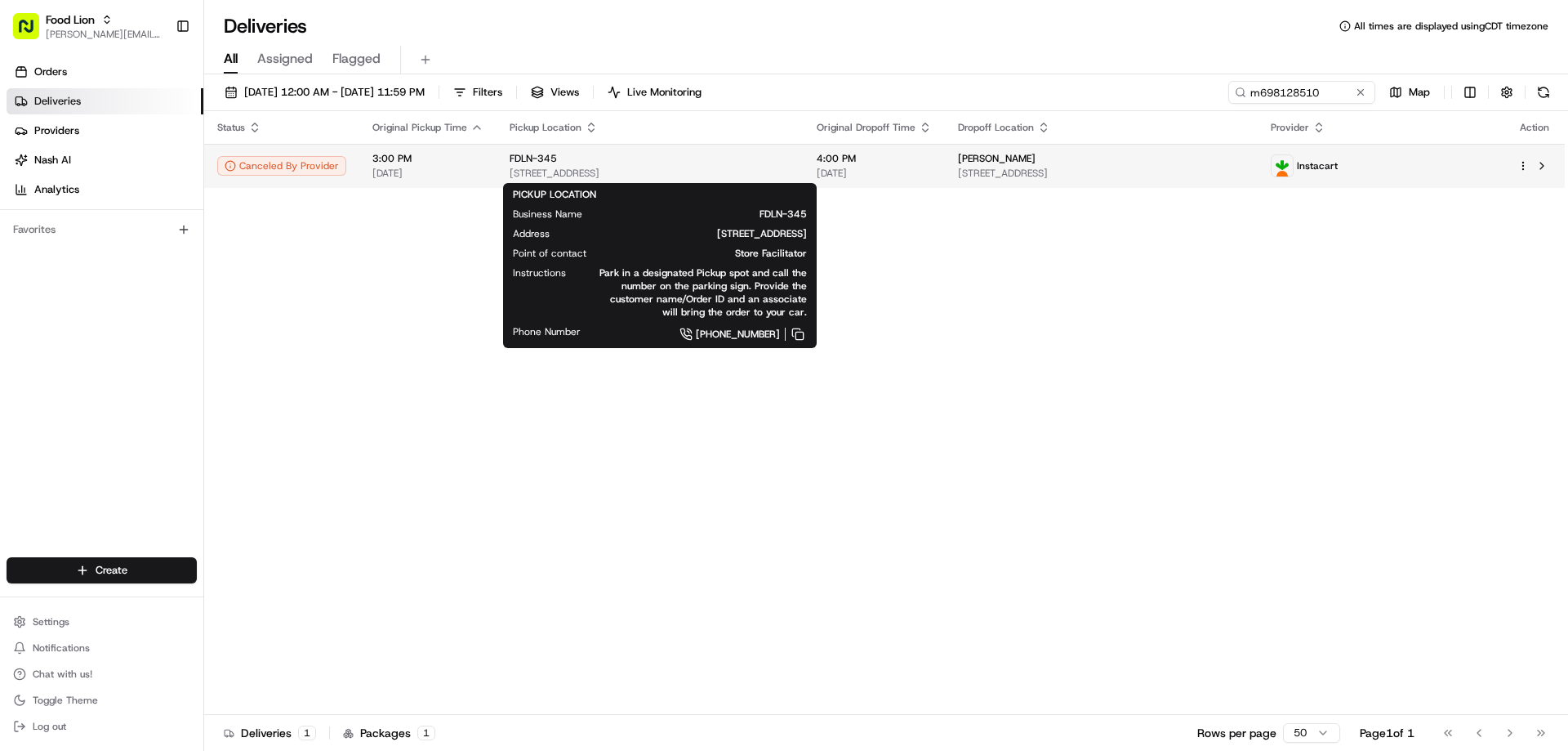
click at [534, 157] on span "FDLN-345" at bounding box center [533, 158] width 48 height 13
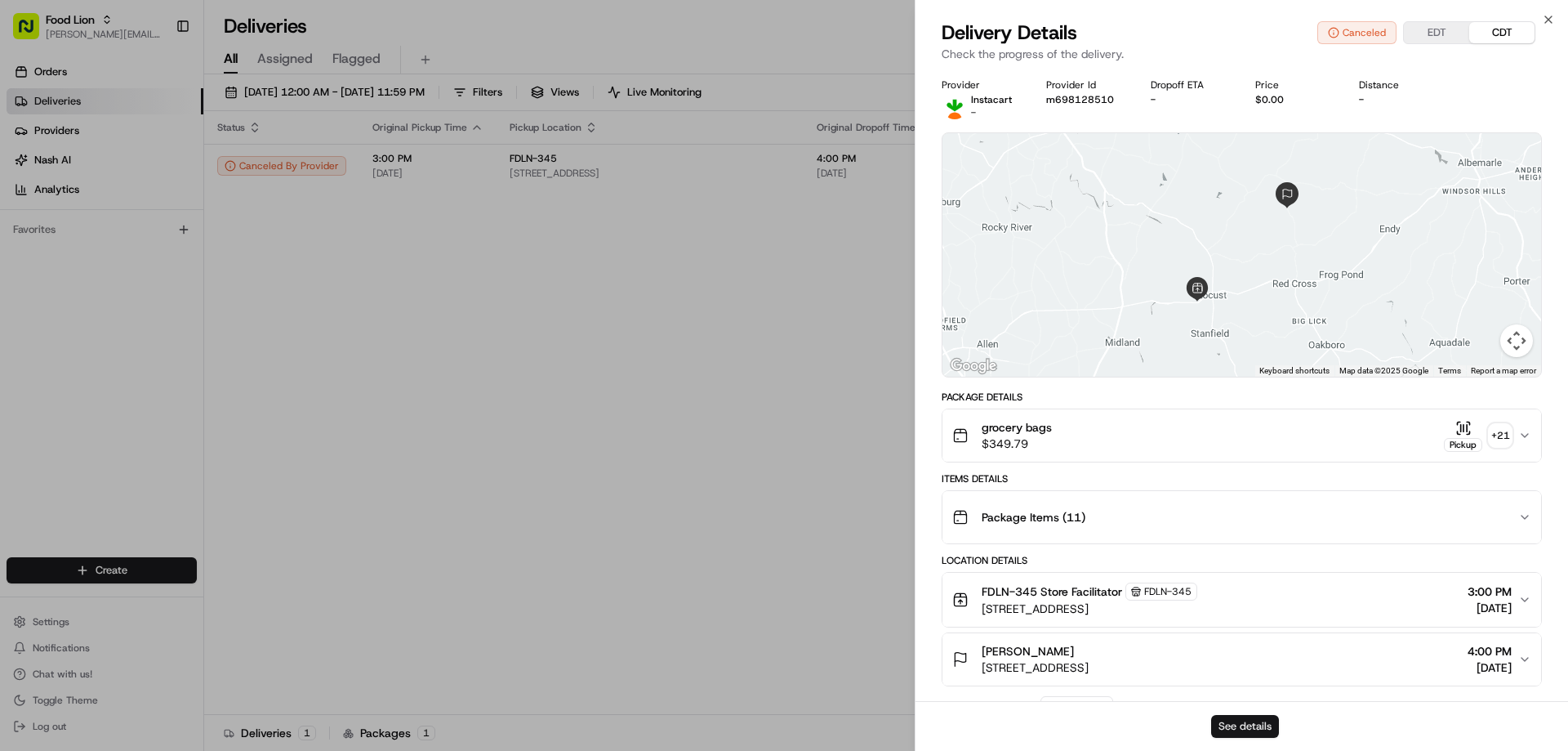
click at [1254, 720] on button "See details" at bounding box center [1245, 726] width 68 height 23
click at [1550, 20] on icon "button" at bounding box center [1547, 19] width 13 height 13
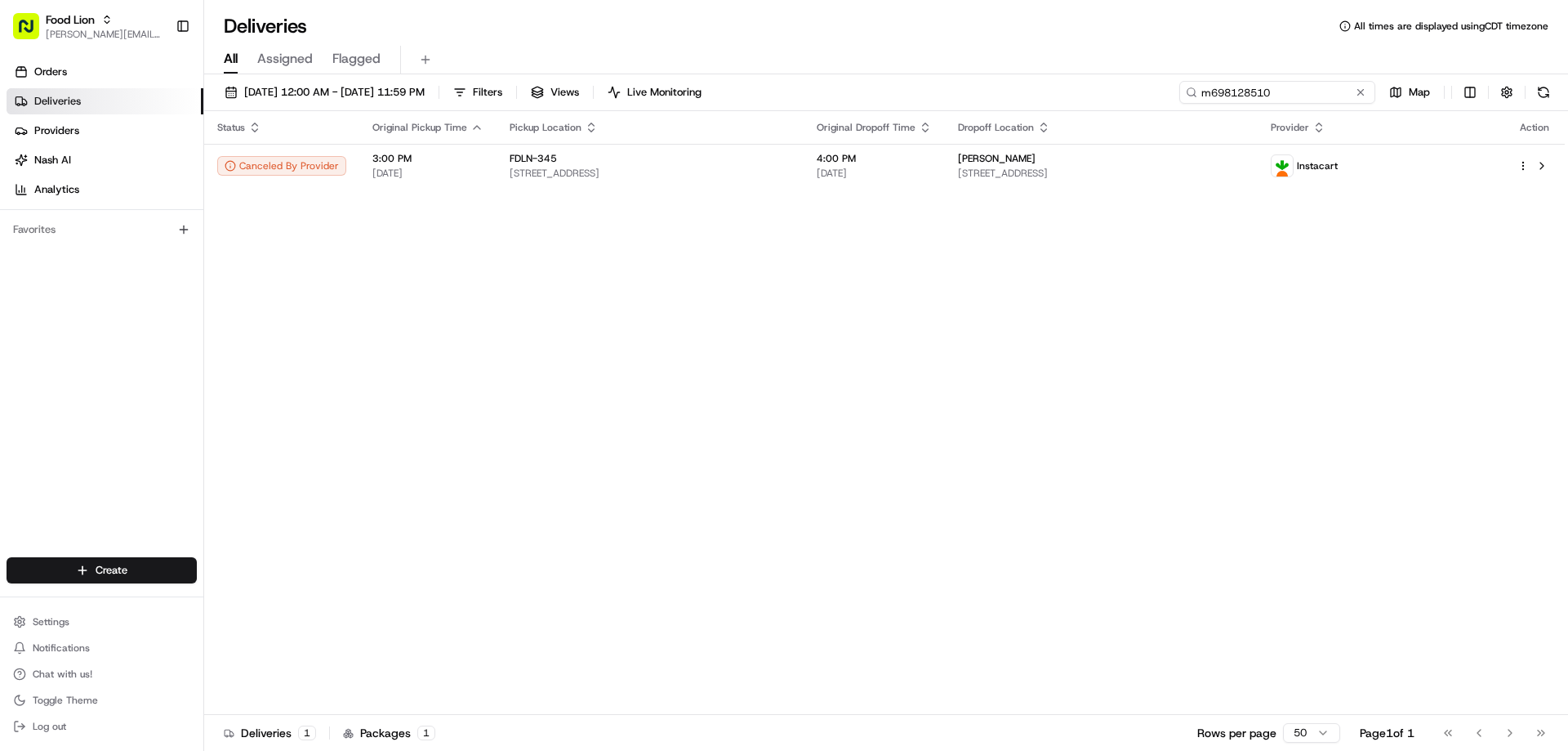
drag, startPoint x: 1324, startPoint y: 98, endPoint x: 1194, endPoint y: 97, distance: 130.0
click at [1194, 97] on div "m698128510" at bounding box center [1277, 92] width 196 height 23
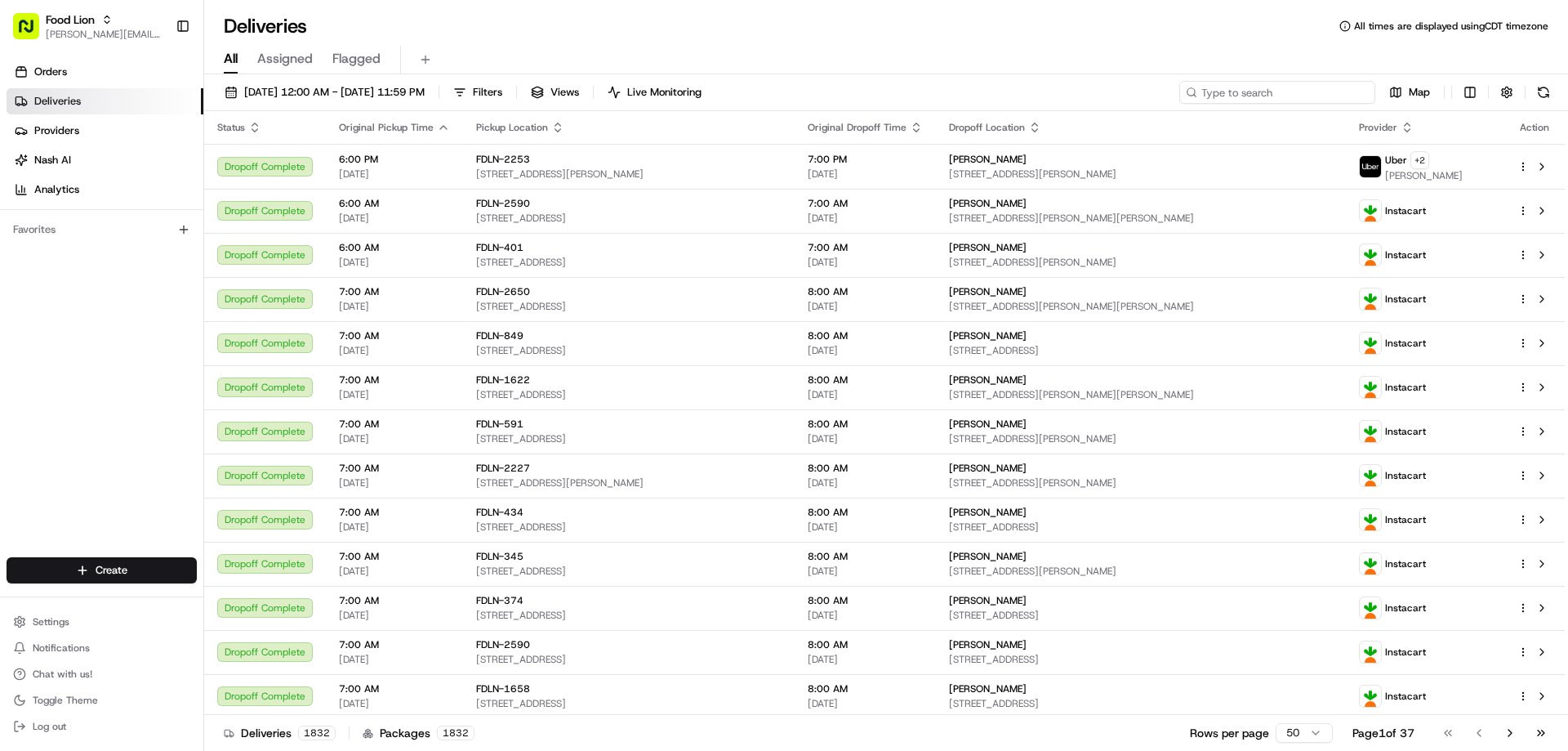
click at [1311, 90] on input at bounding box center [1277, 92] width 196 height 23
paste input "m700222305"
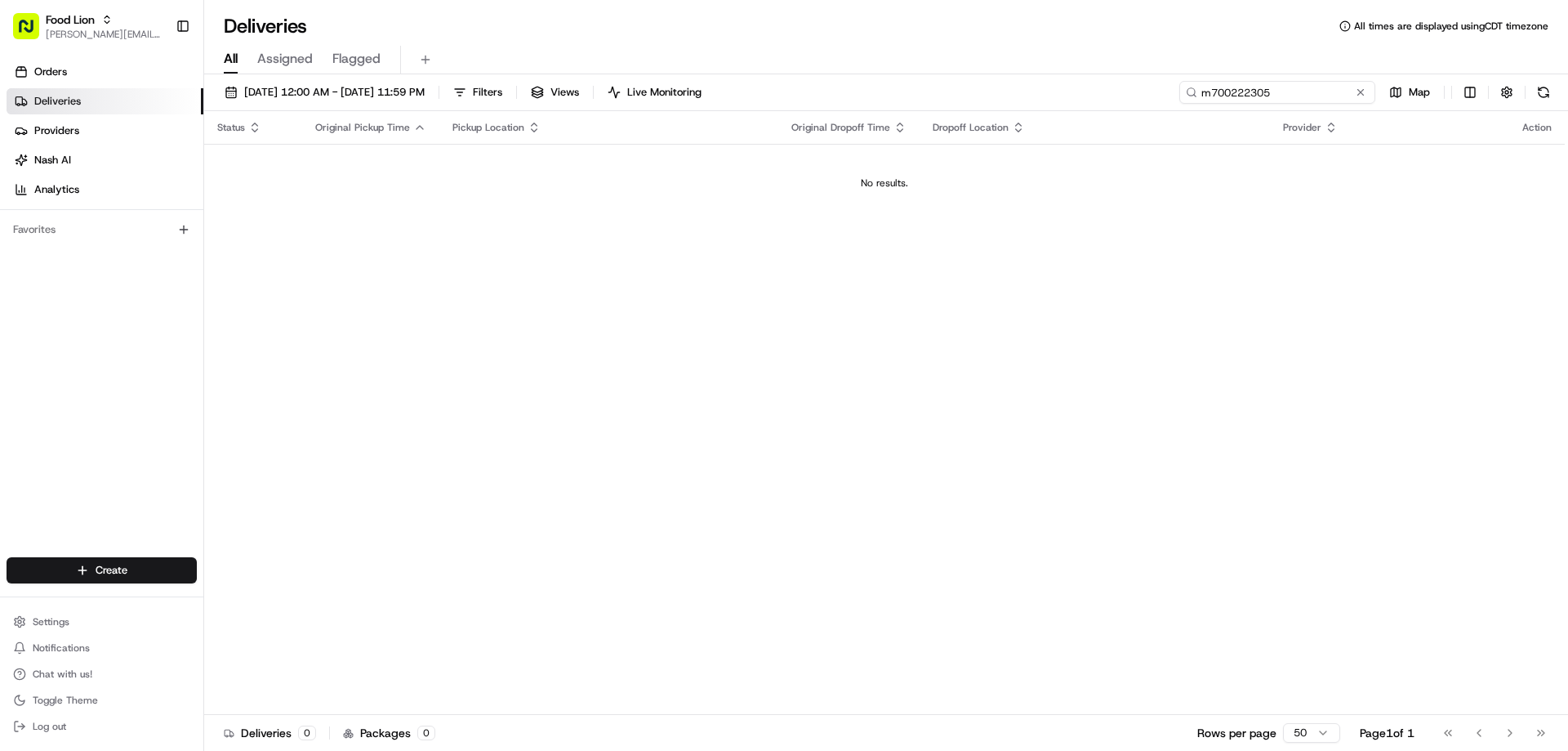
type input "m700222305"
drag, startPoint x: 1325, startPoint y: 90, endPoint x: 1201, endPoint y: 87, distance: 124.0
click at [1201, 87] on input "m700222305" at bounding box center [1277, 92] width 196 height 23
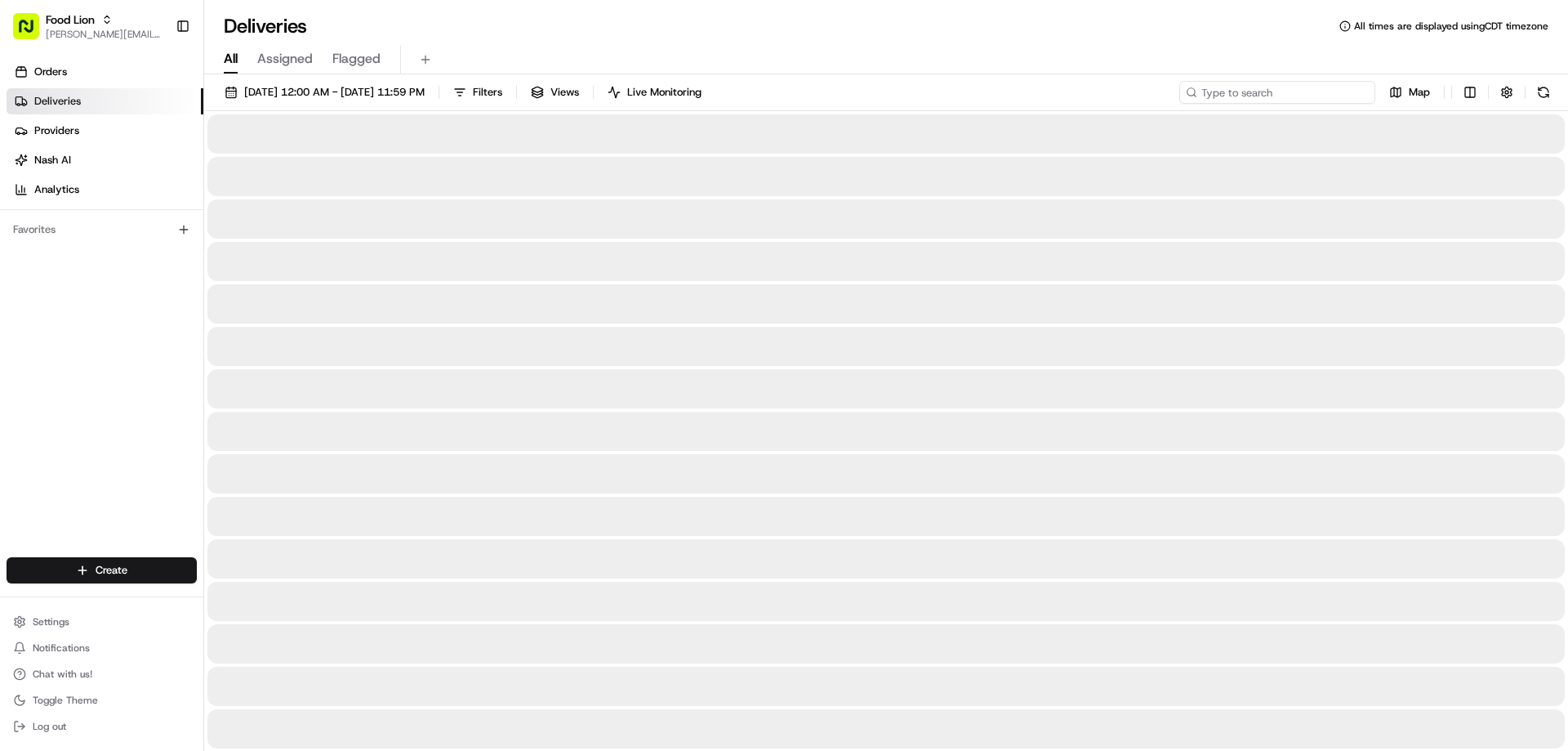
click at [1259, 94] on input at bounding box center [1277, 92] width 196 height 23
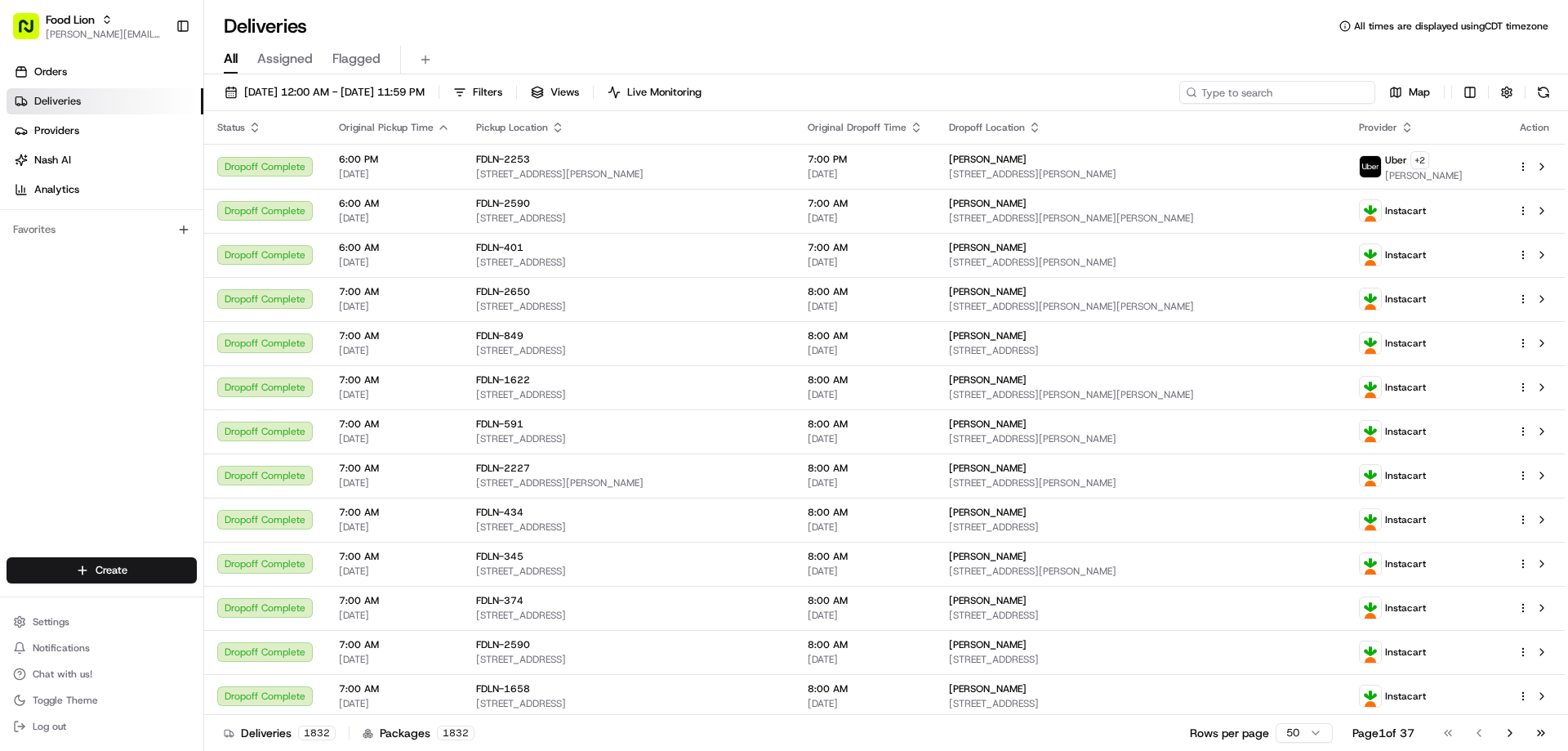
click at [1259, 94] on input at bounding box center [1277, 92] width 196 height 23
type input "m700222305"
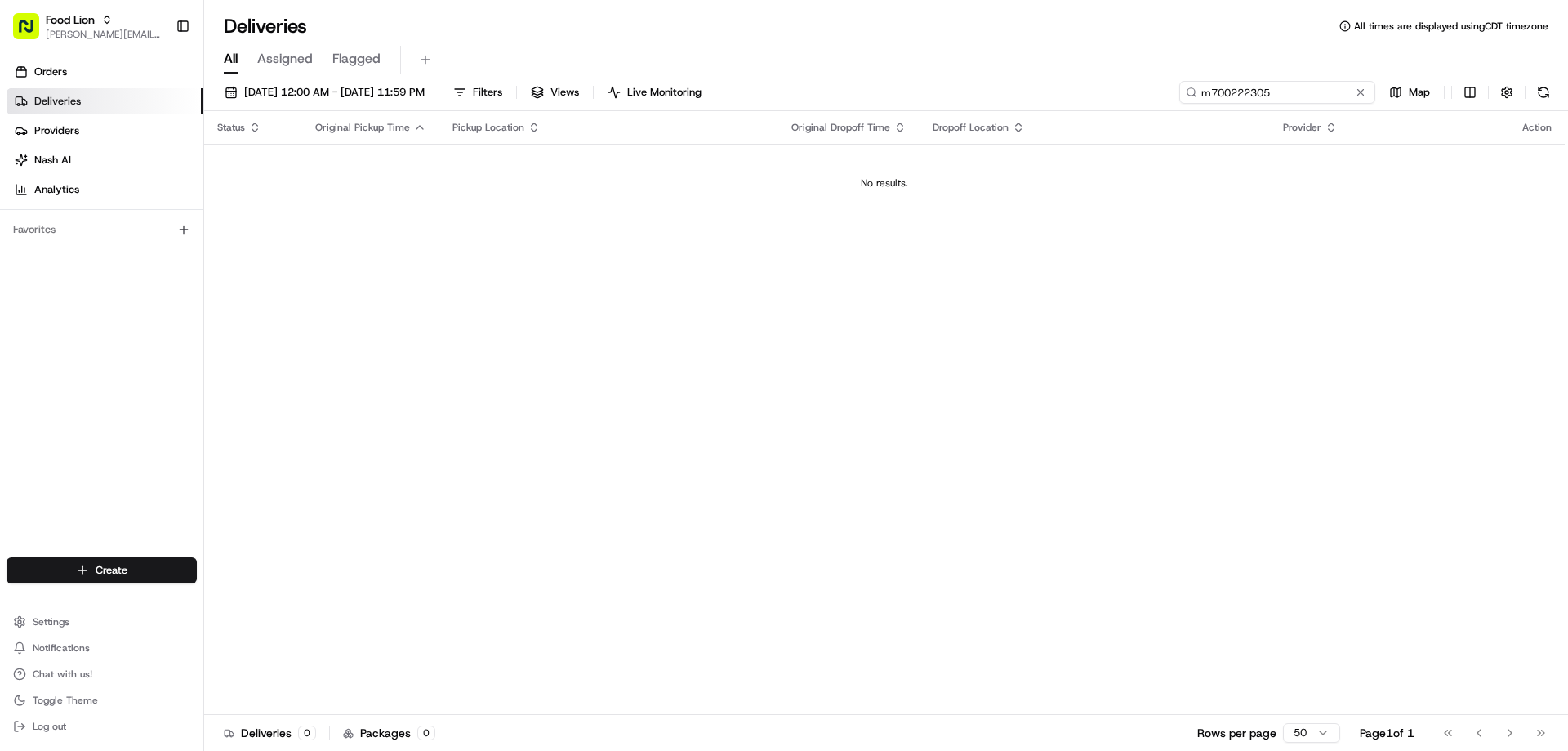
drag, startPoint x: 1324, startPoint y: 88, endPoint x: 1185, endPoint y: 108, distance: 140.4
click at [1185, 108] on div "08/12/2025 12:00 AM - 08/12/2025 11:59 PM Filters Views Live Monitoring m700222…" at bounding box center [885, 95] width 1363 height 30
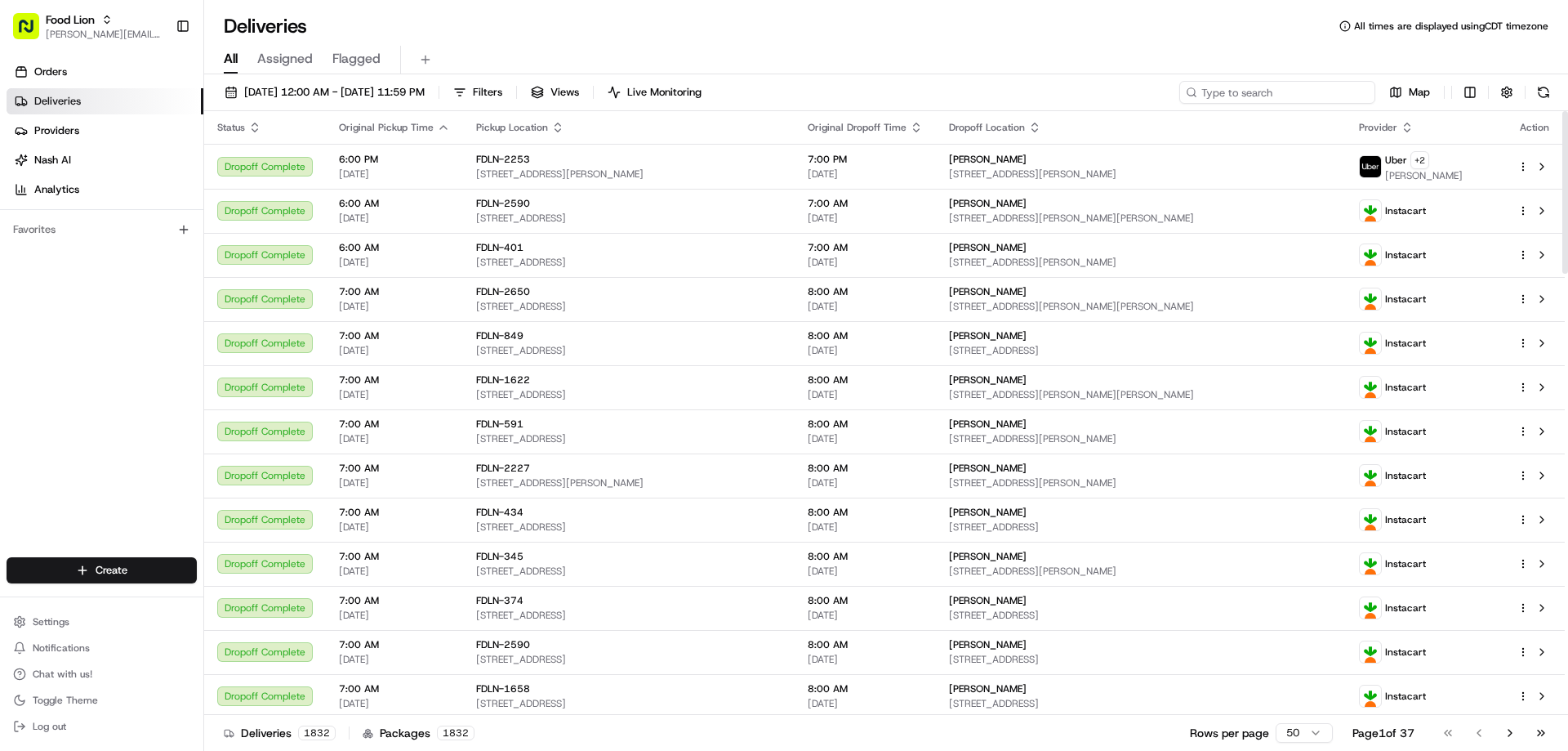
click at [1321, 92] on input at bounding box center [1277, 92] width 196 height 23
paste input "m700222305"
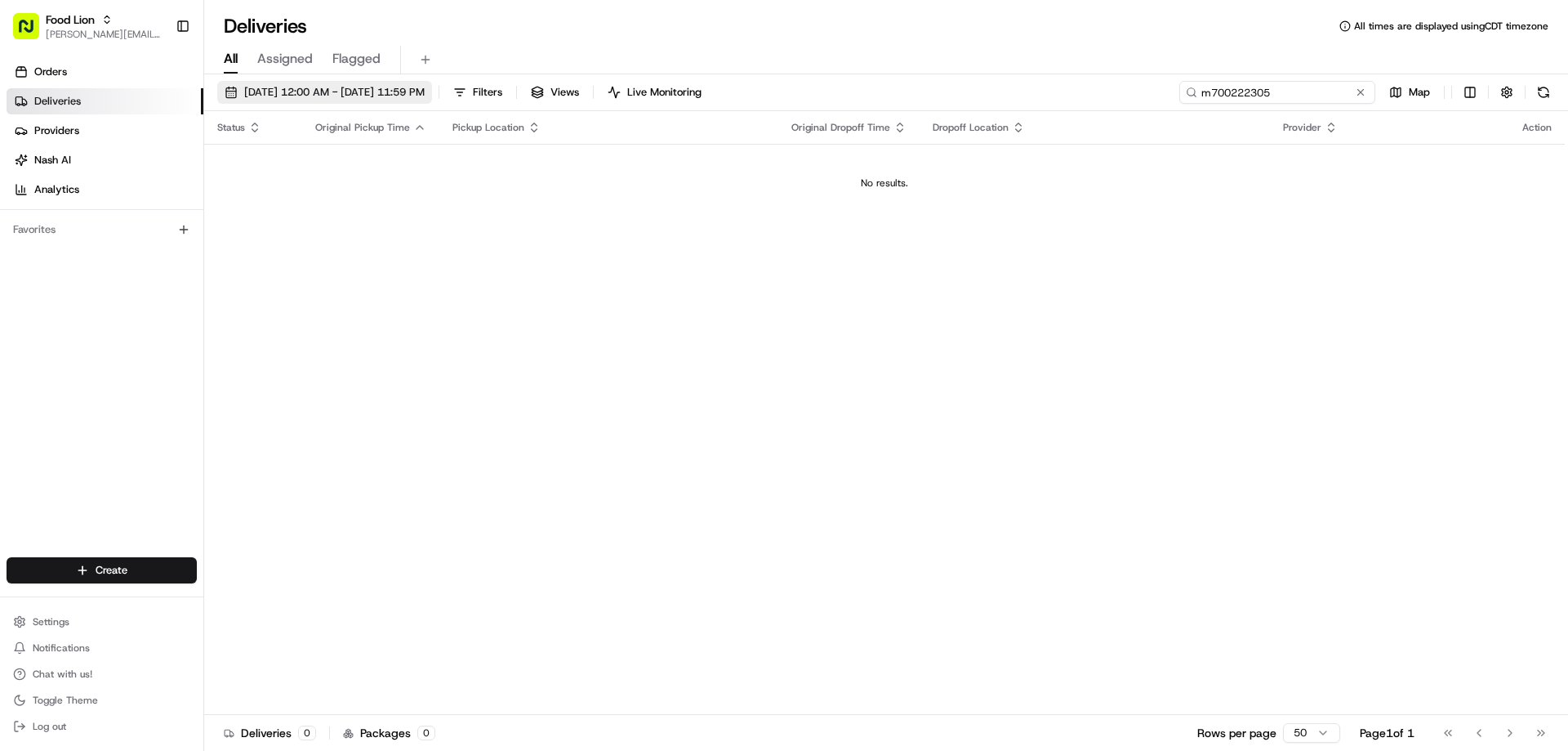
type input "m700222305"
click at [394, 92] on span "08/12/2025 12:00 AM - 08/12/2025 11:59 PM" at bounding box center [334, 92] width 180 height 15
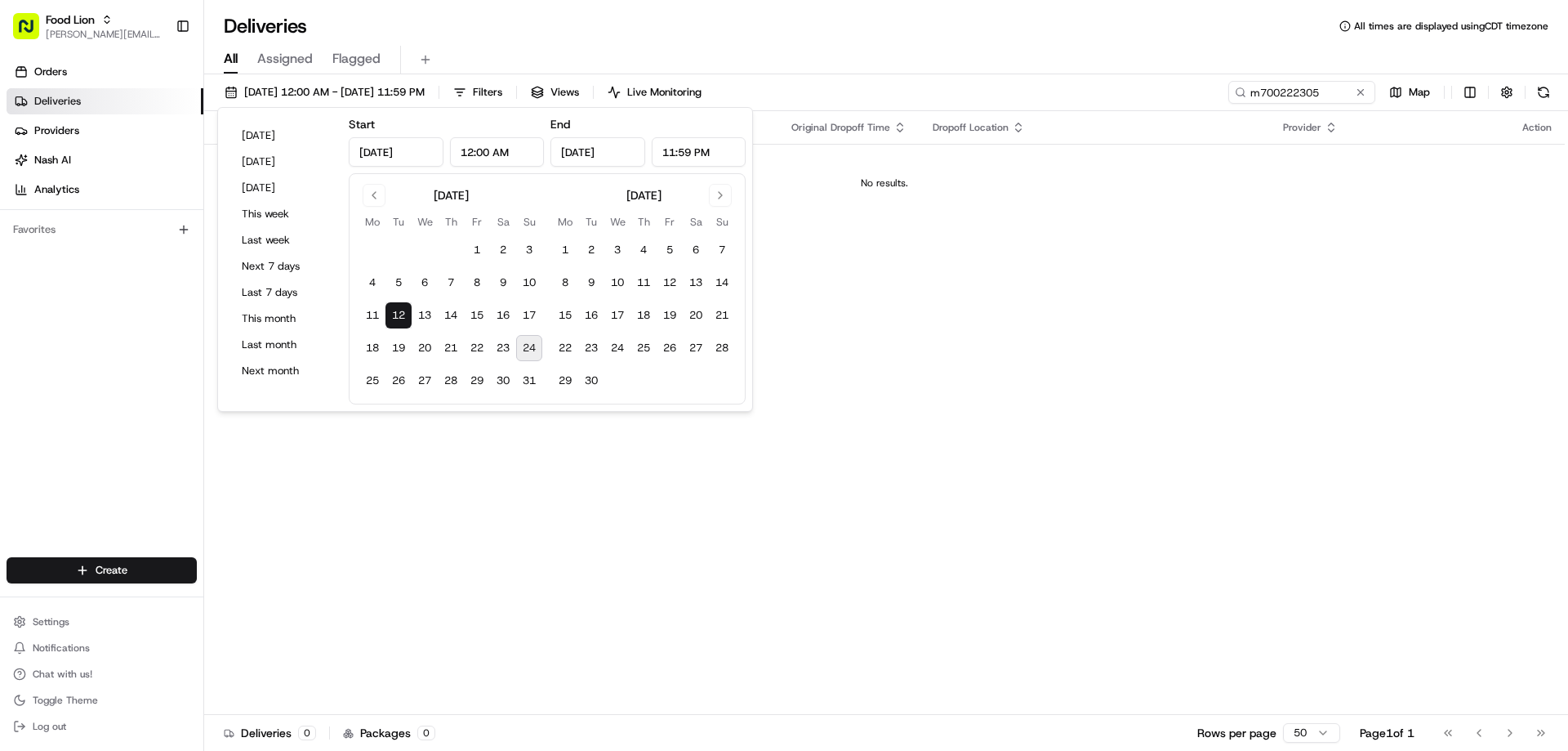
click at [531, 346] on button "24" at bounding box center [529, 348] width 26 height 26
type input "Aug 24, 2025"
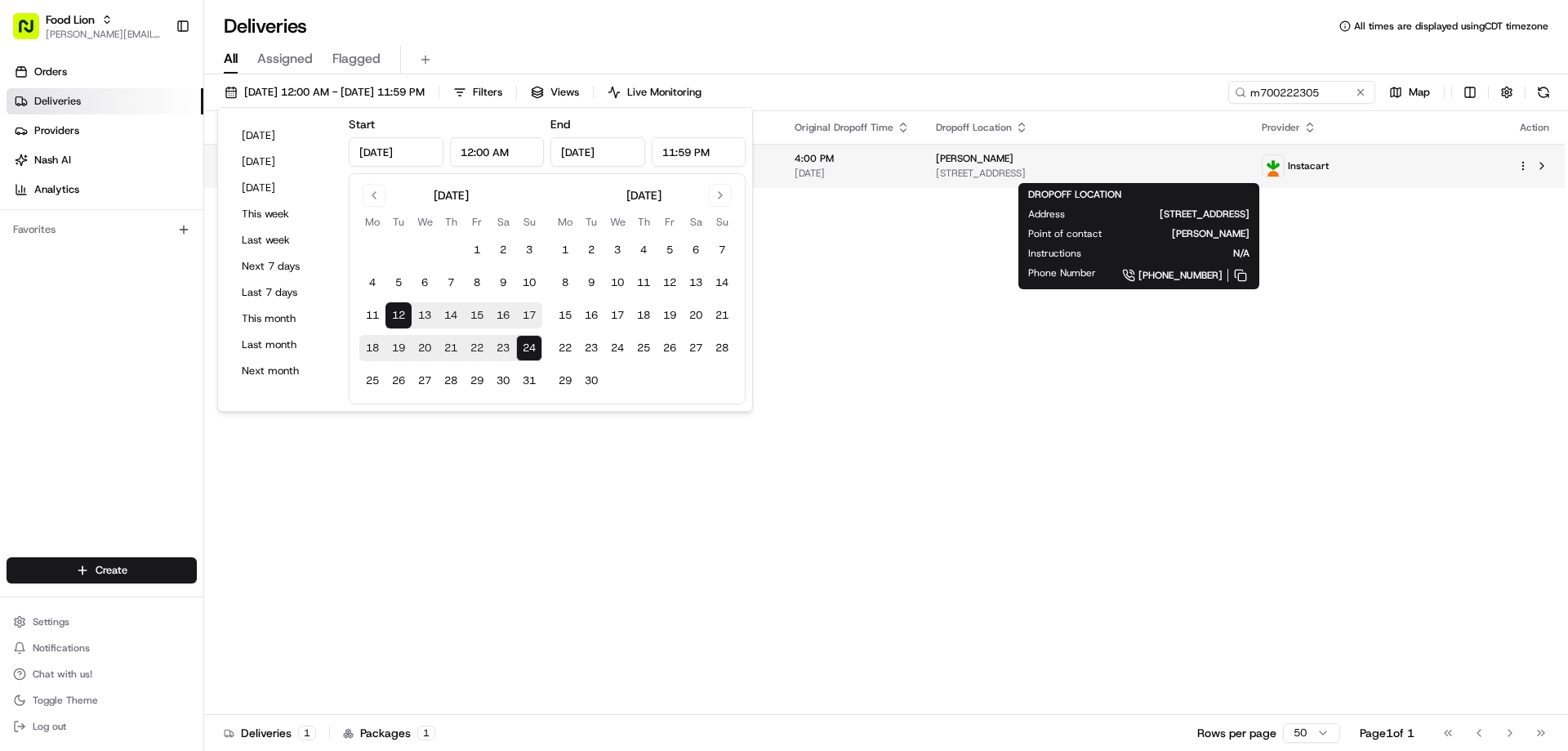
click at [1004, 164] on span "[PERSON_NAME]" at bounding box center [974, 158] width 78 height 13
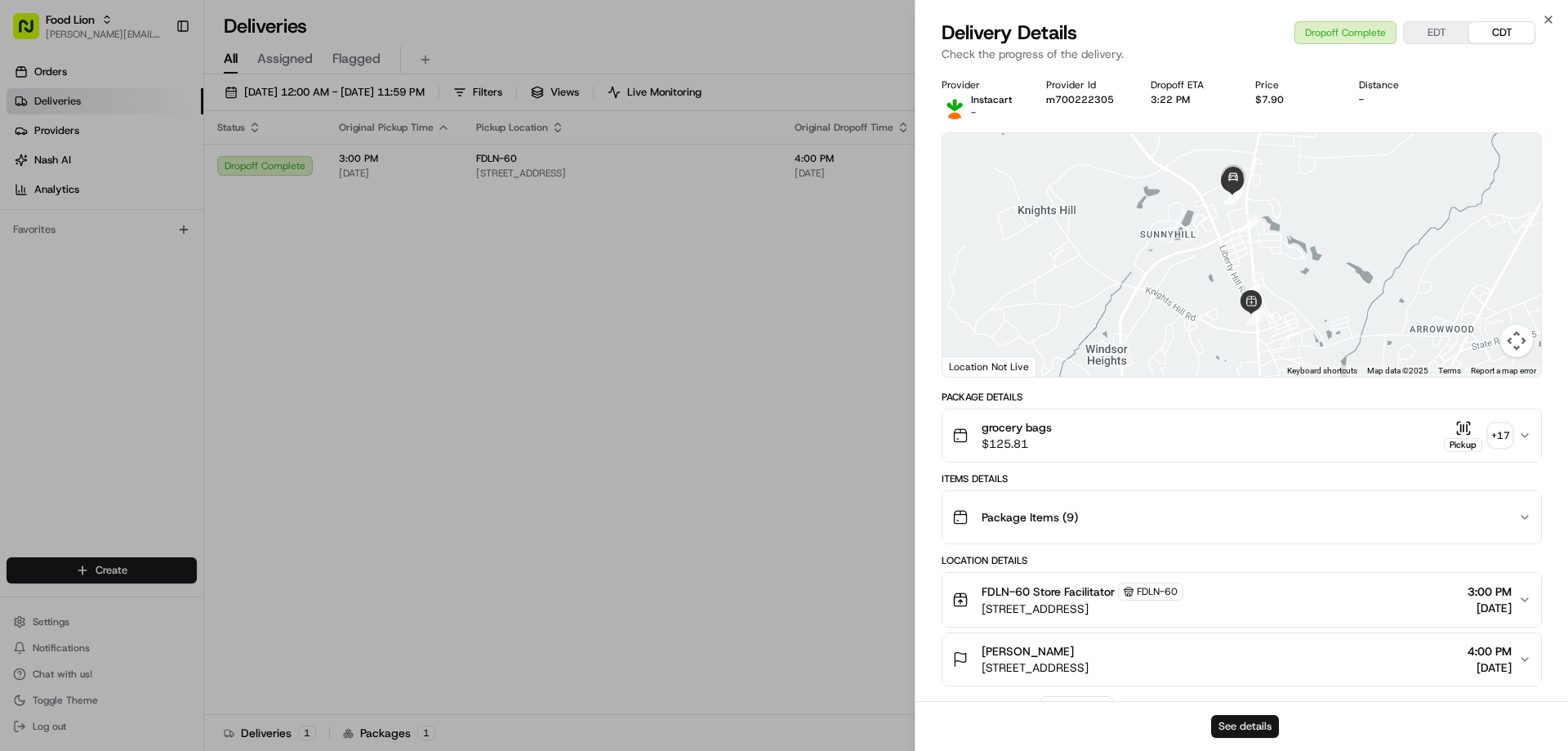
click at [1244, 721] on button "See details" at bounding box center [1245, 726] width 68 height 23
click at [1550, 19] on icon "button" at bounding box center [1547, 19] width 13 height 13
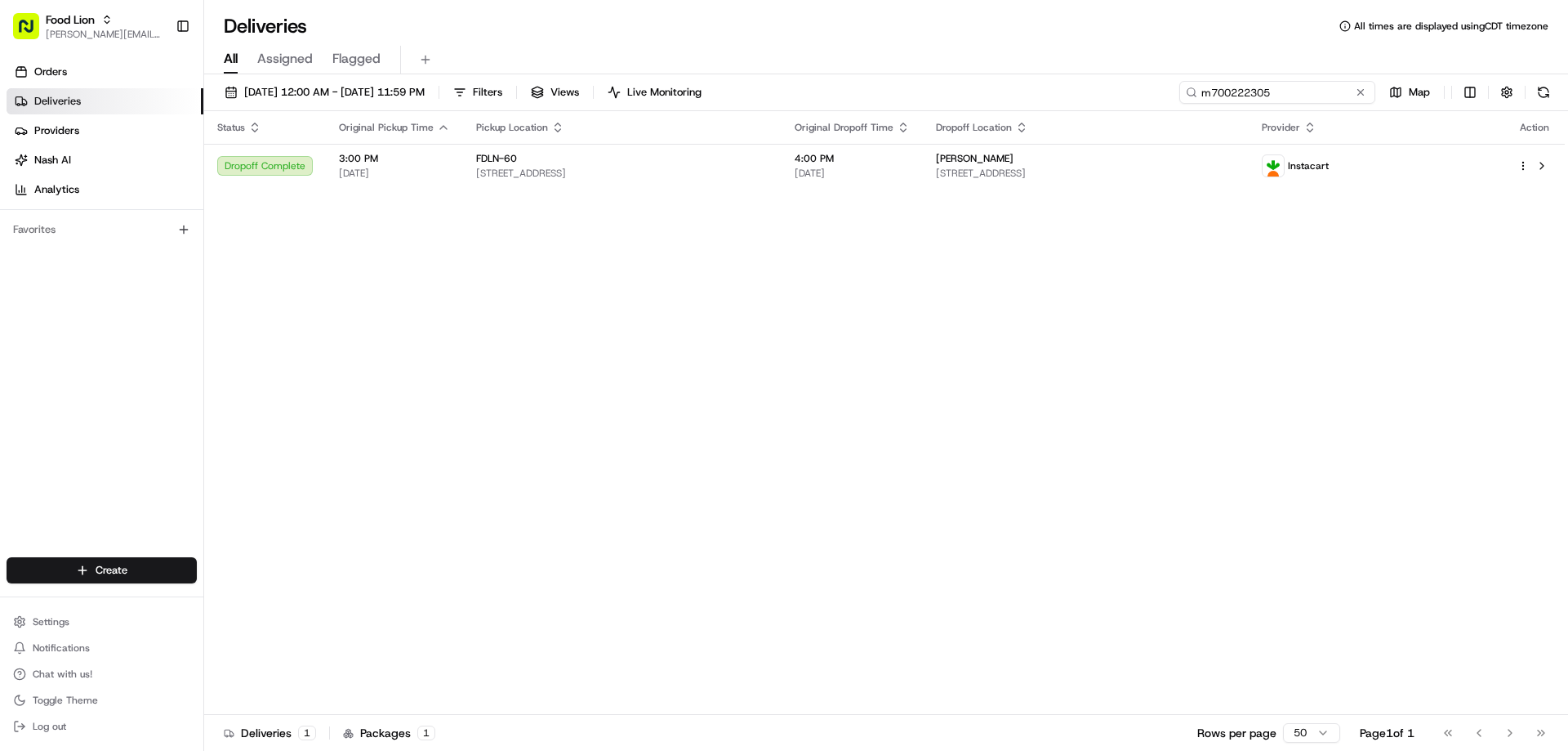
drag, startPoint x: 1326, startPoint y: 92, endPoint x: 1124, endPoint y: 102, distance: 202.2
click at [1126, 102] on div "08/12/2025 12:00 AM - 08/24/2025 11:59 PM Filters Views Live Monitoring m700222…" at bounding box center [885, 95] width 1363 height 30
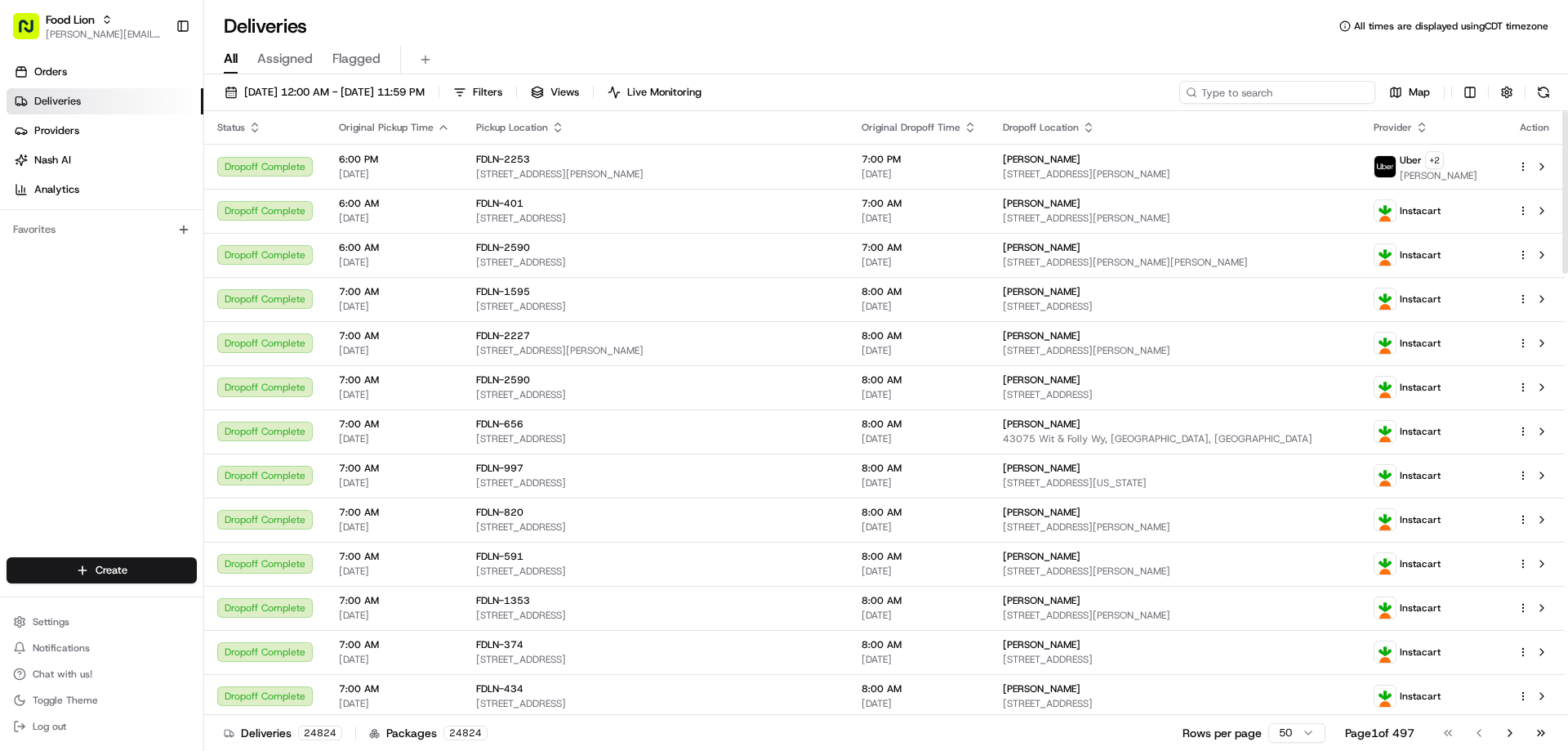
click at [1267, 94] on input at bounding box center [1277, 92] width 196 height 23
paste input "m706227688"
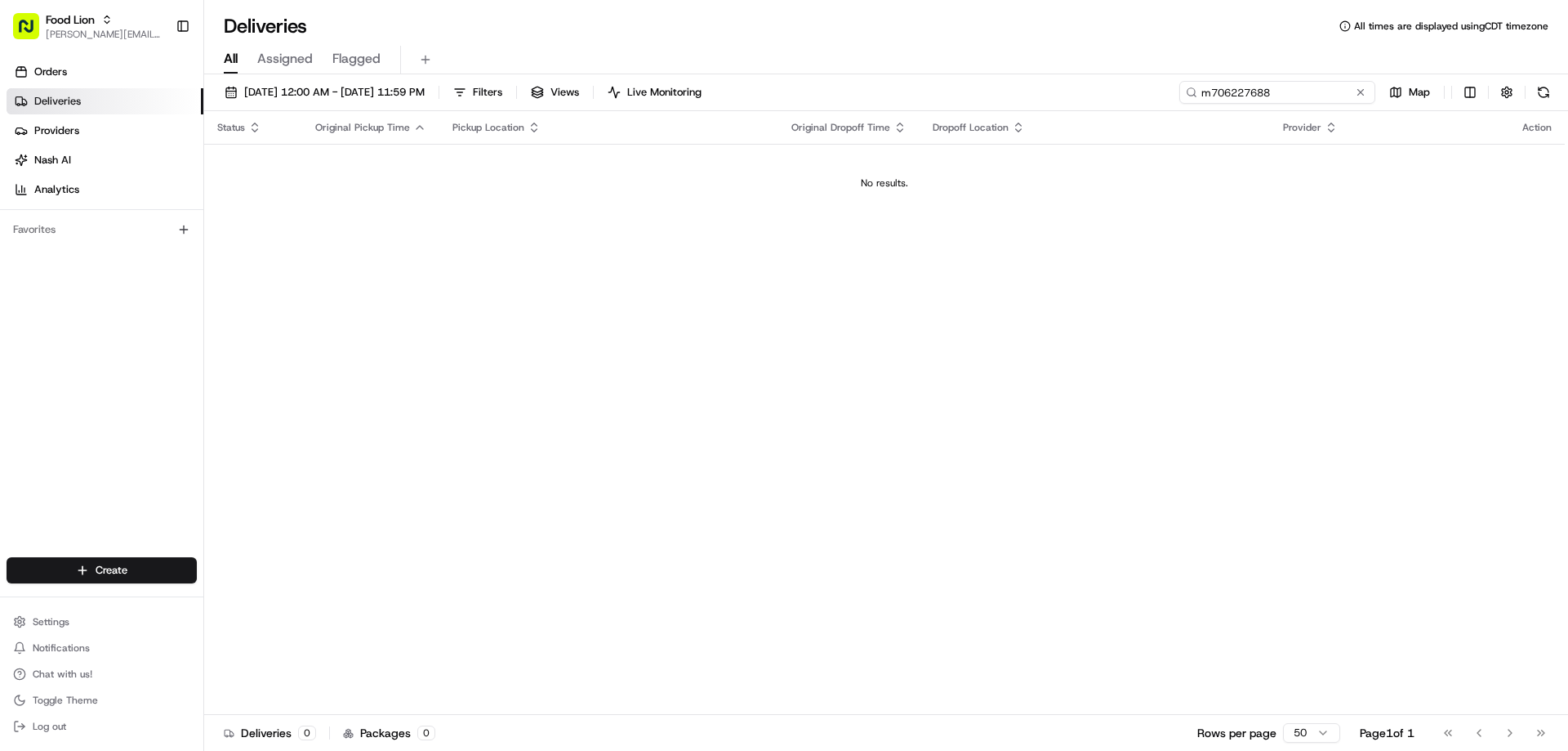
type input "m706227688"
drag, startPoint x: 1330, startPoint y: 93, endPoint x: 1188, endPoint y: 101, distance: 142.2
click at [1188, 101] on input "m706227688" at bounding box center [1277, 92] width 196 height 23
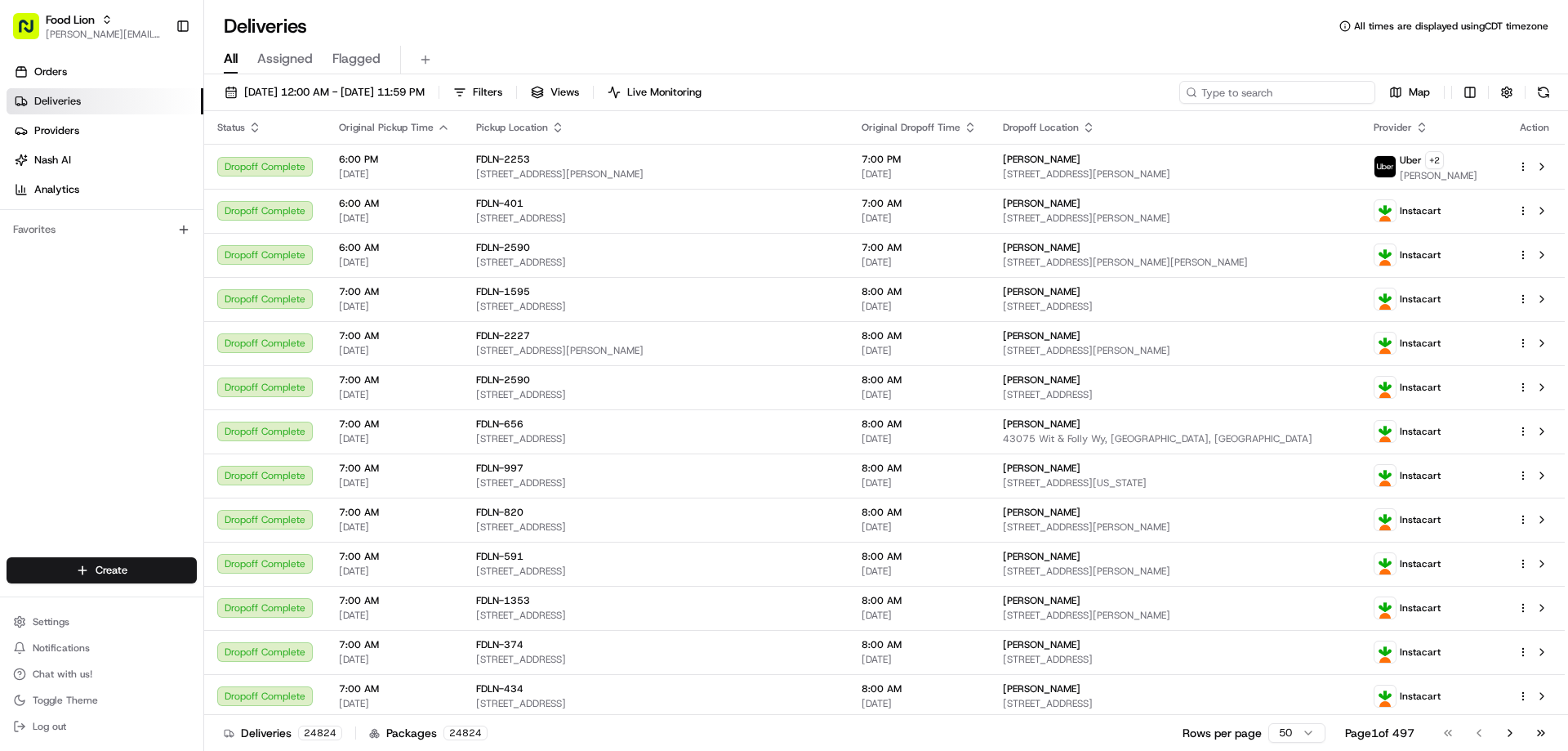
click at [1209, 94] on input at bounding box center [1277, 92] width 196 height 23
type input "m706227688"
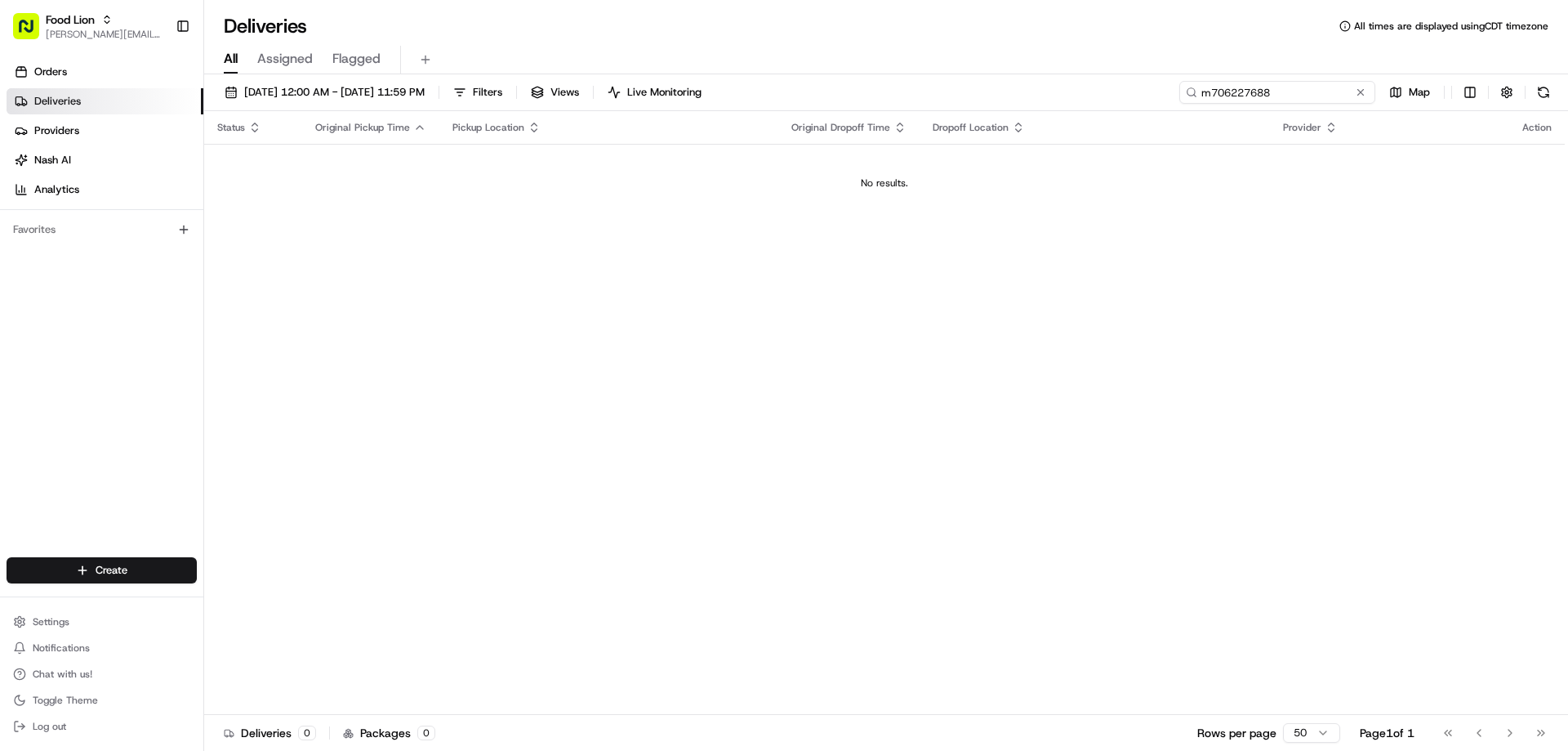
drag, startPoint x: 1330, startPoint y: 90, endPoint x: 1183, endPoint y: 102, distance: 147.5
click at [1184, 102] on input "m706227688" at bounding box center [1277, 92] width 196 height 23
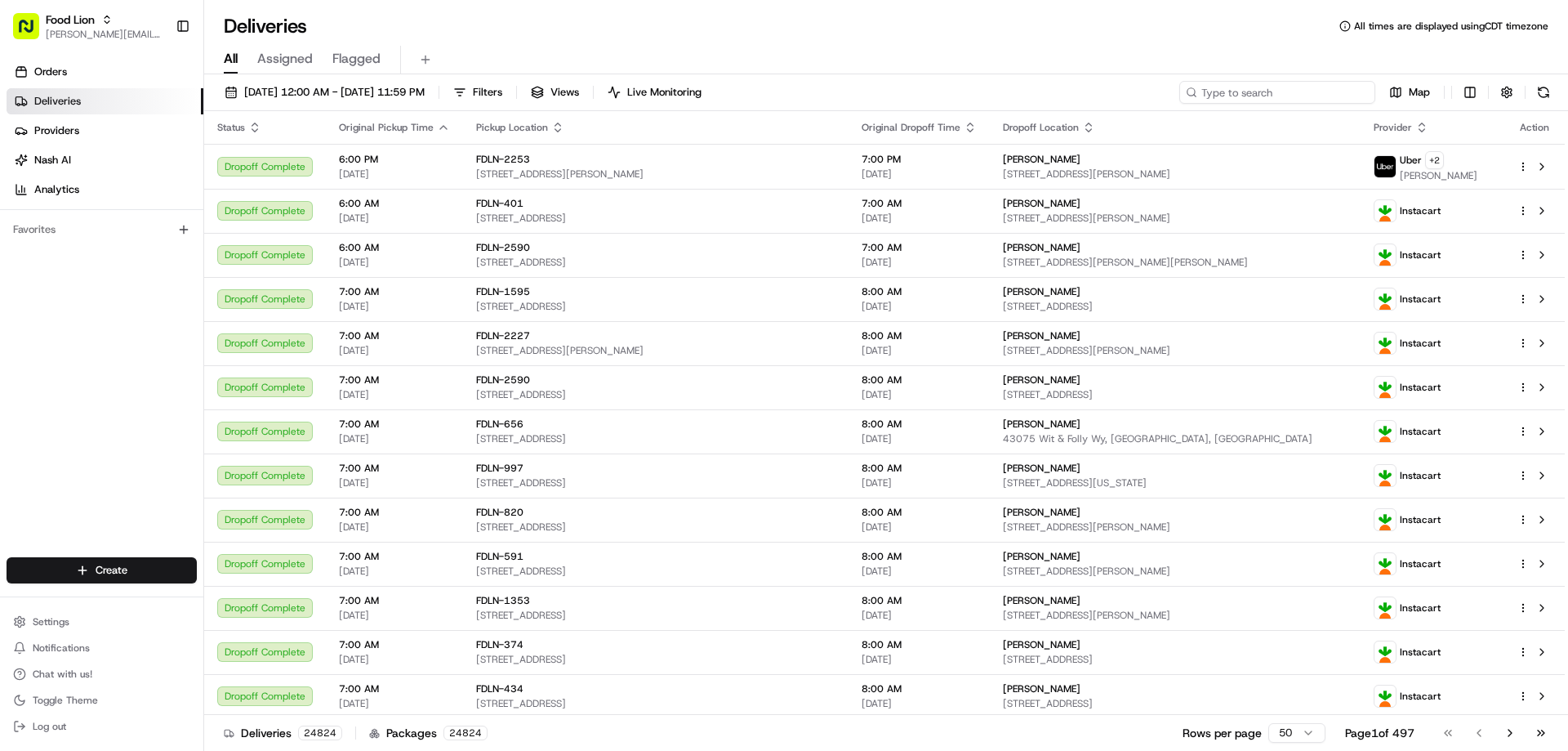
click at [1214, 84] on input at bounding box center [1277, 92] width 196 height 23
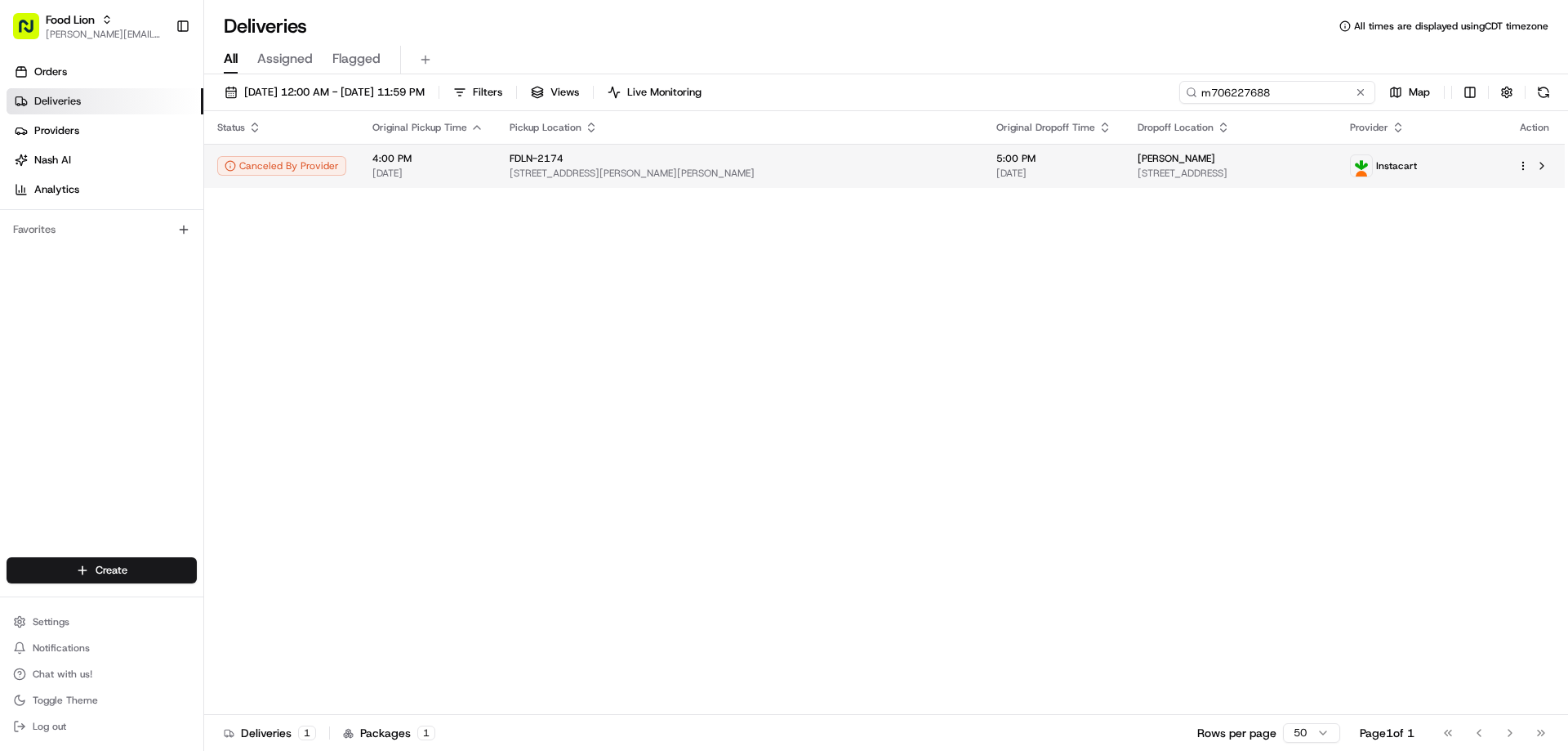
type input "m706227688"
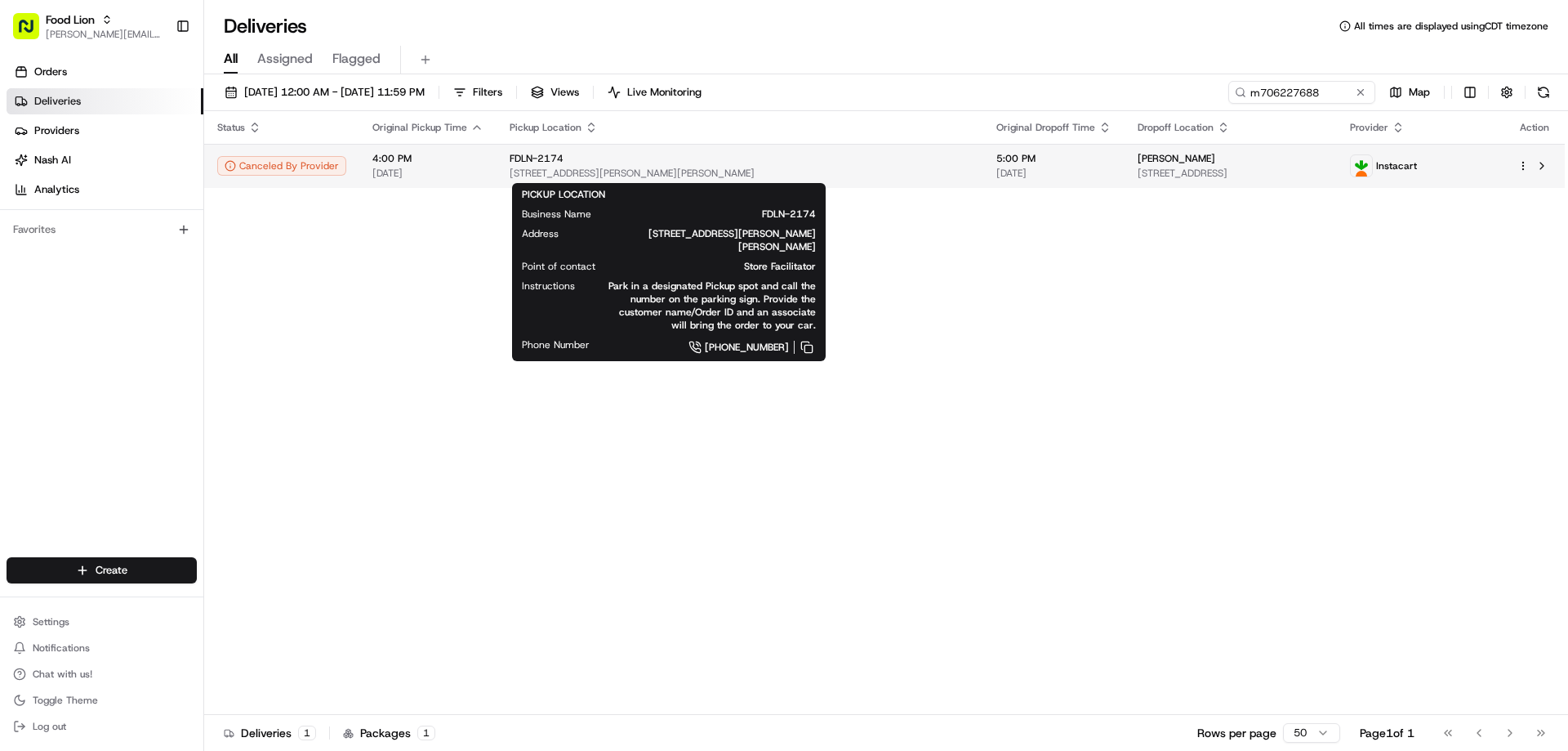
click at [549, 163] on span "FDLN-2174" at bounding box center [536, 158] width 54 height 13
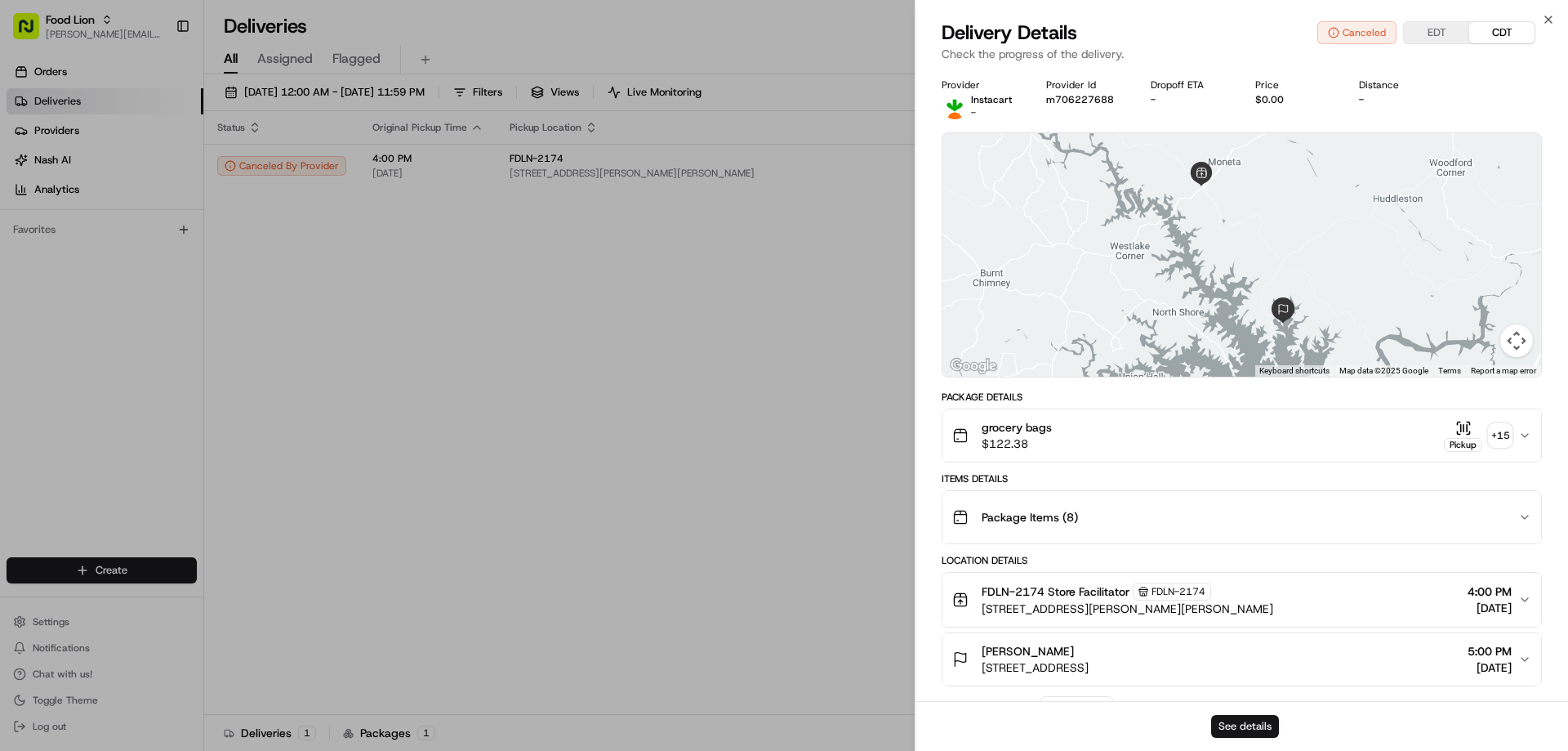
click at [1233, 727] on button "See details" at bounding box center [1245, 726] width 68 height 23
click at [1551, 15] on icon "button" at bounding box center [1547, 19] width 13 height 13
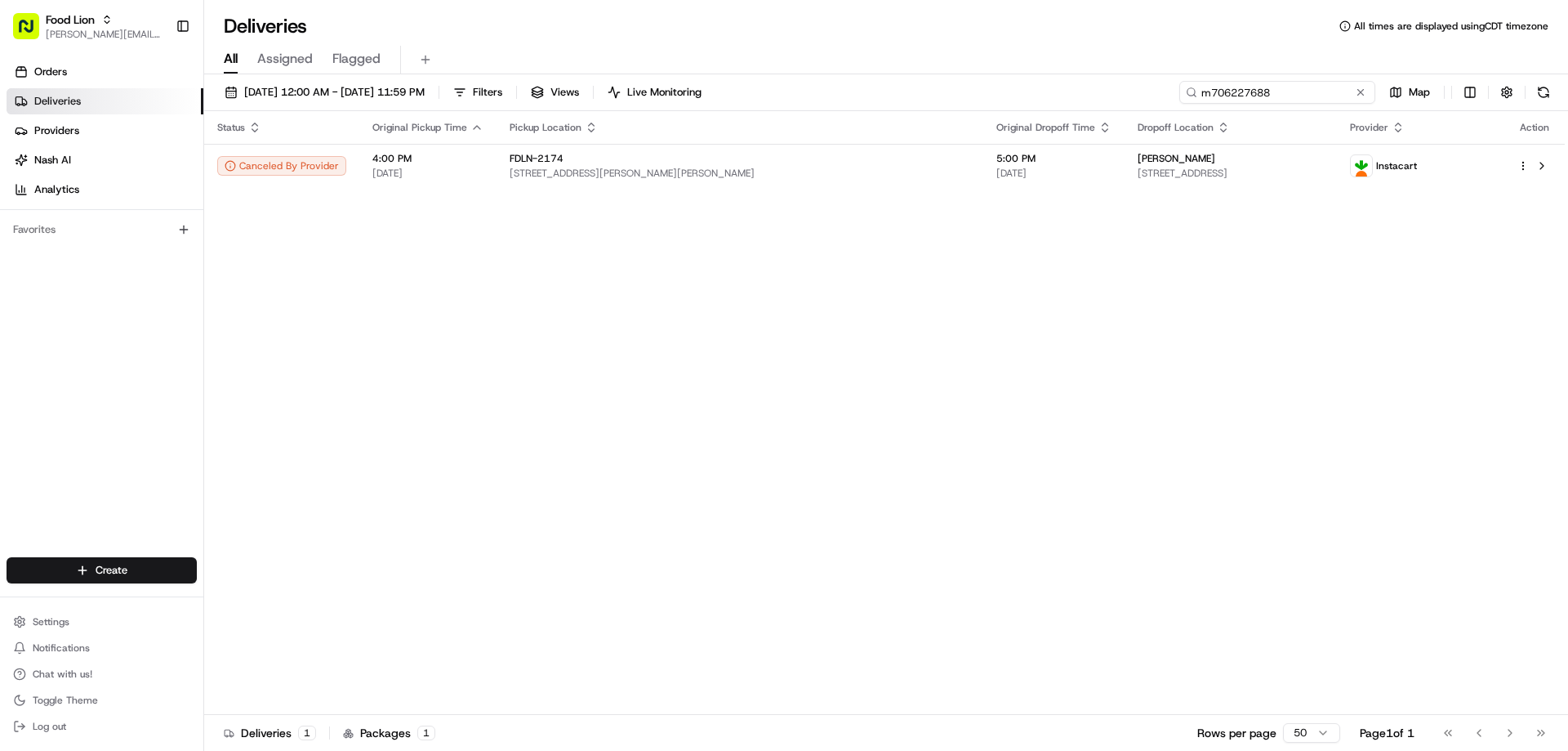
drag, startPoint x: 1329, startPoint y: 93, endPoint x: 1191, endPoint y: 94, distance: 138.0
click at [1191, 94] on div "m706227688" at bounding box center [1277, 92] width 196 height 23
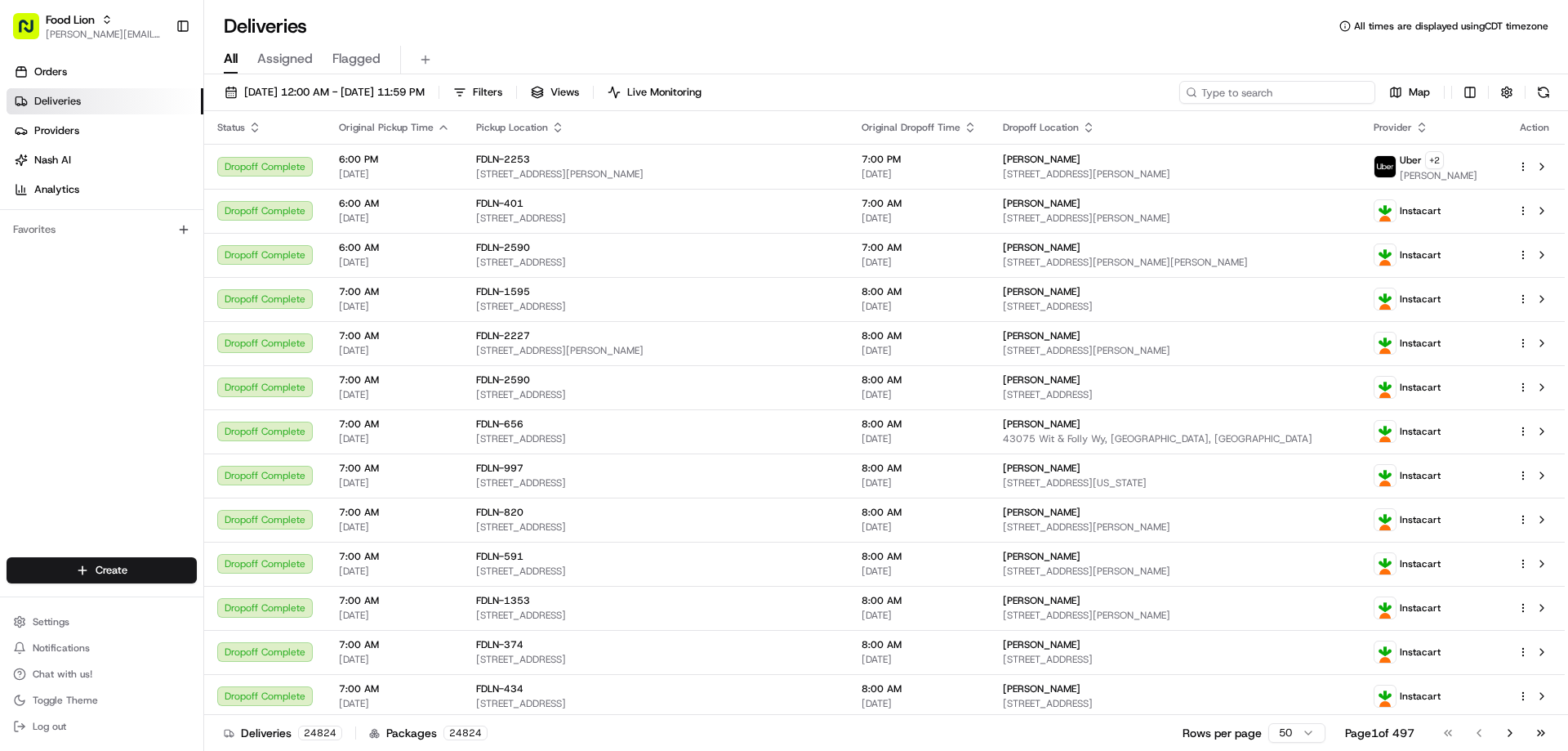
click at [1285, 90] on input at bounding box center [1277, 92] width 196 height 23
paste input "m703078389"
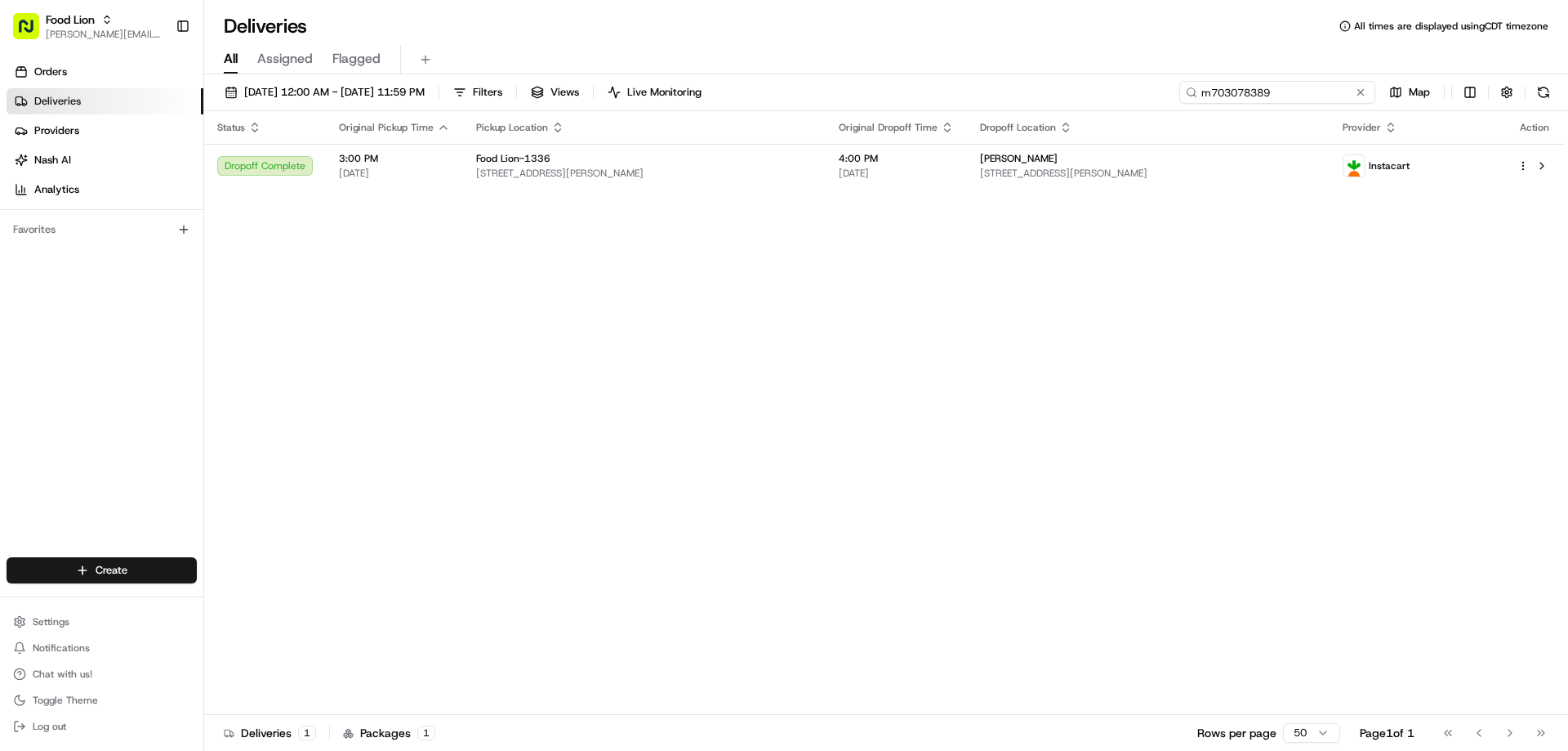
type input "m703078389"
drag, startPoint x: 1325, startPoint y: 94, endPoint x: 1187, endPoint y: 96, distance: 138.0
click at [1187, 96] on div "m703078389" at bounding box center [1277, 92] width 196 height 23
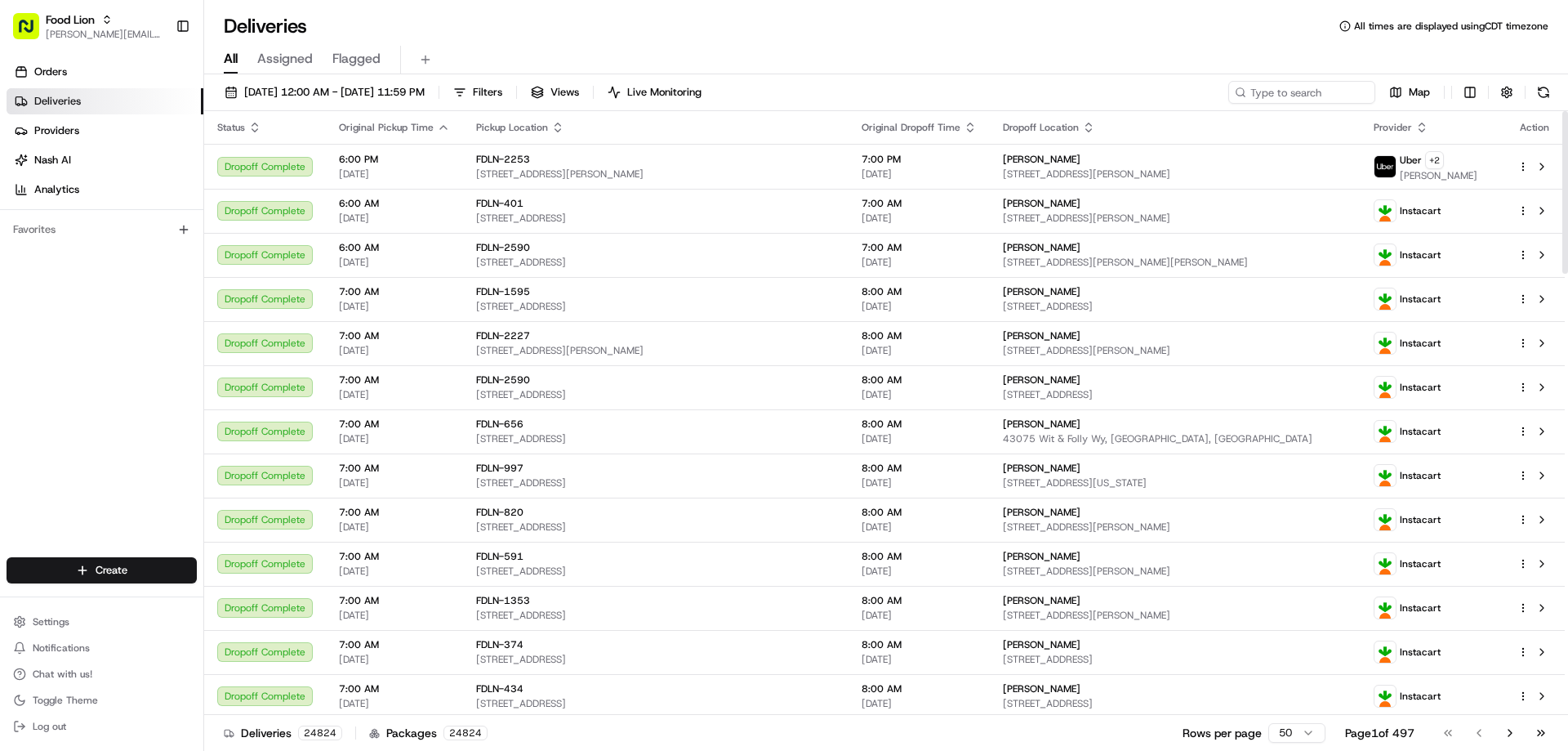
click at [1264, 96] on input at bounding box center [1302, 92] width 147 height 23
click at [1284, 85] on input at bounding box center [1277, 92] width 196 height 23
paste input "m697927796"
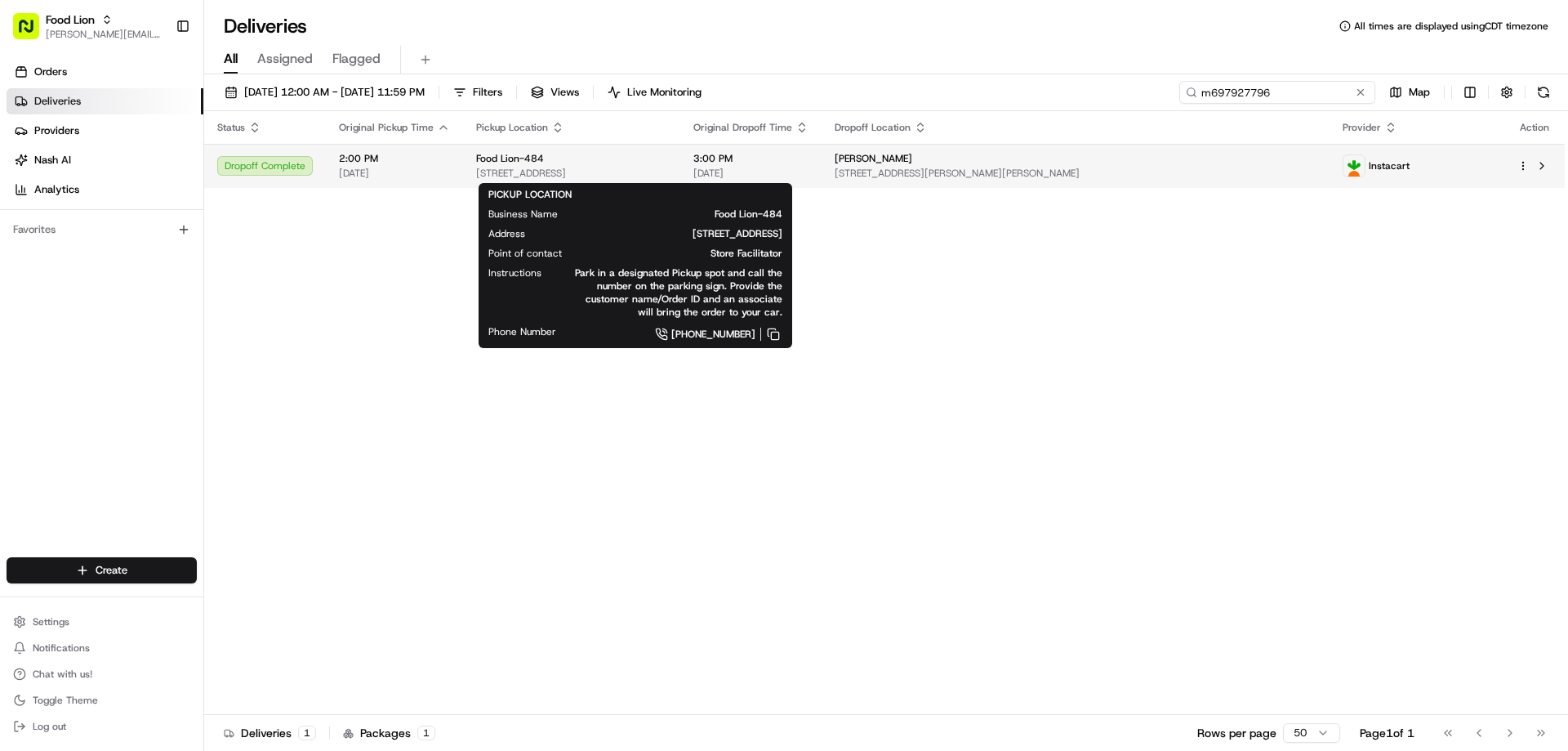
type input "m697927796"
click at [532, 161] on span "Food Lion-484" at bounding box center [510, 158] width 68 height 13
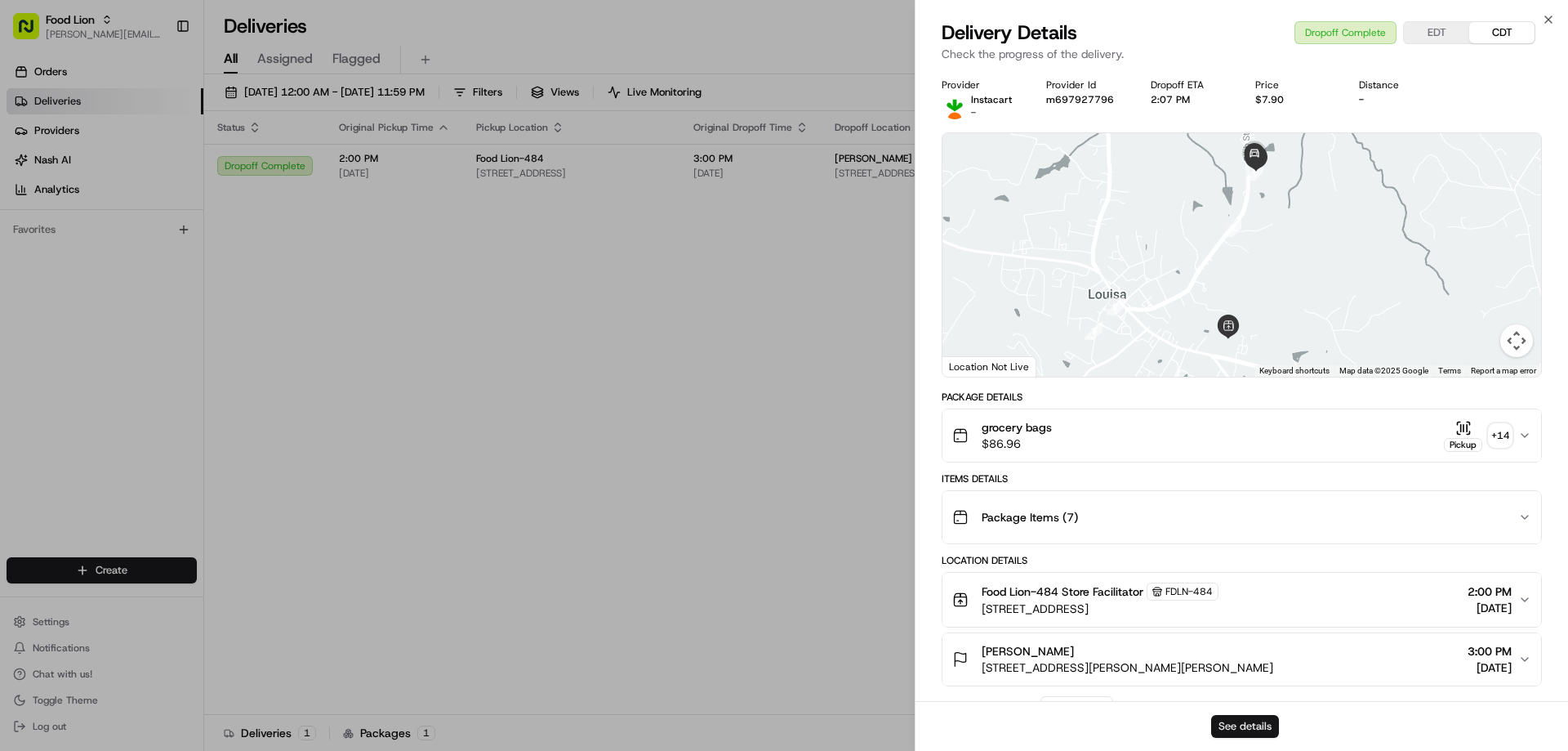
click at [1260, 726] on button "See details" at bounding box center [1245, 726] width 68 height 23
click at [1552, 19] on icon "button" at bounding box center [1547, 19] width 13 height 13
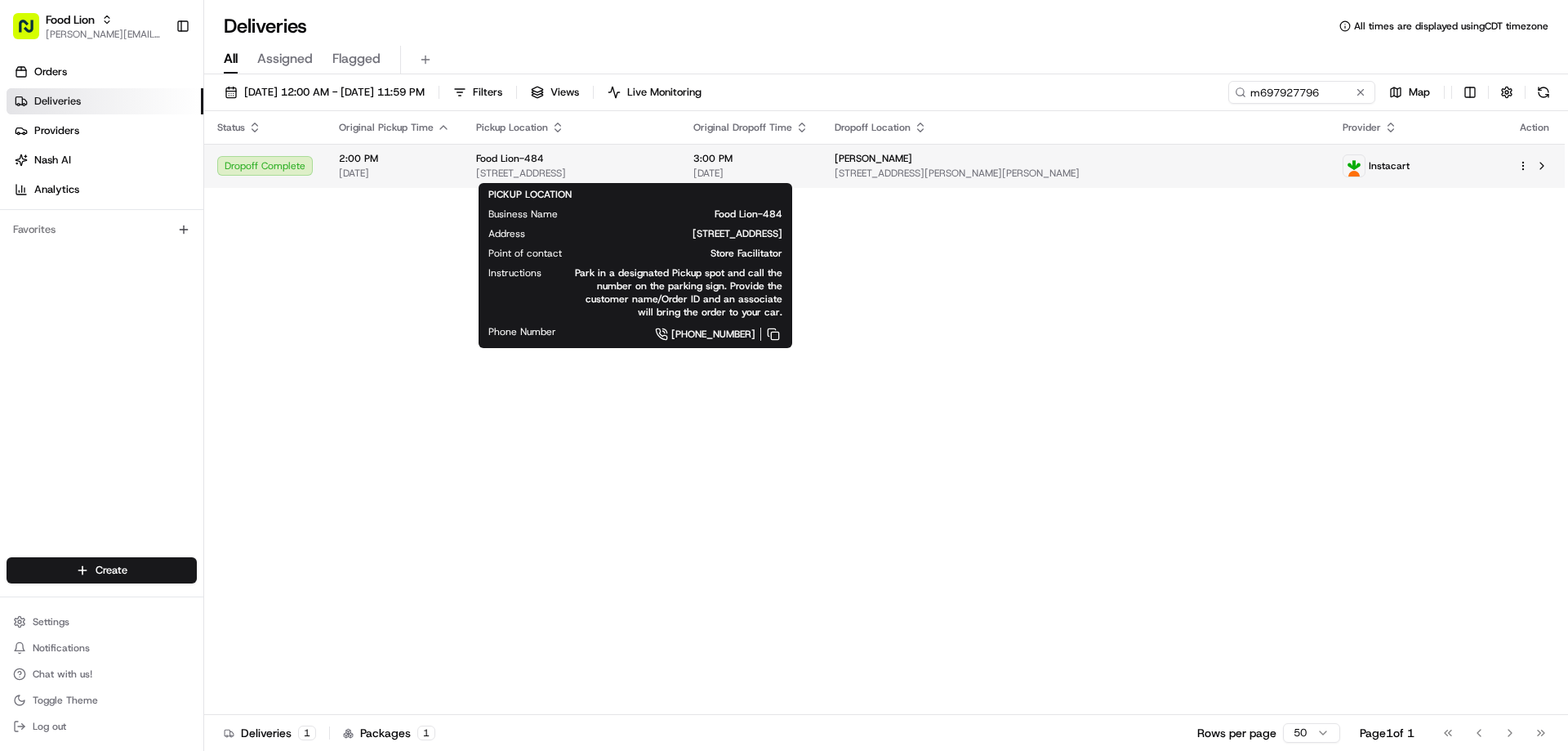
click at [516, 162] on span "Food Lion-484" at bounding box center [510, 158] width 68 height 13
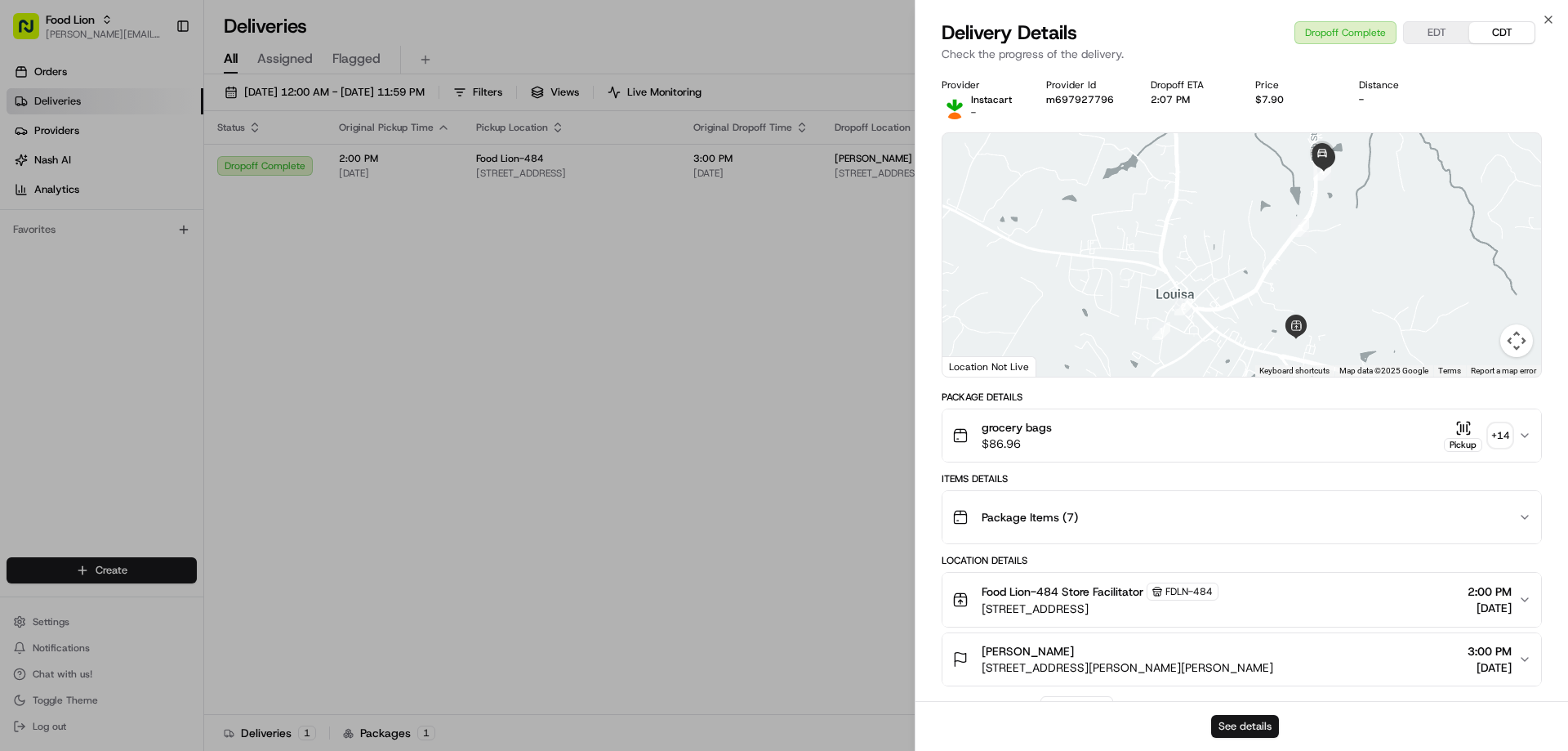
click at [1235, 723] on button "See details" at bounding box center [1245, 726] width 68 height 23
click at [1545, 20] on icon "button" at bounding box center [1547, 19] width 13 height 13
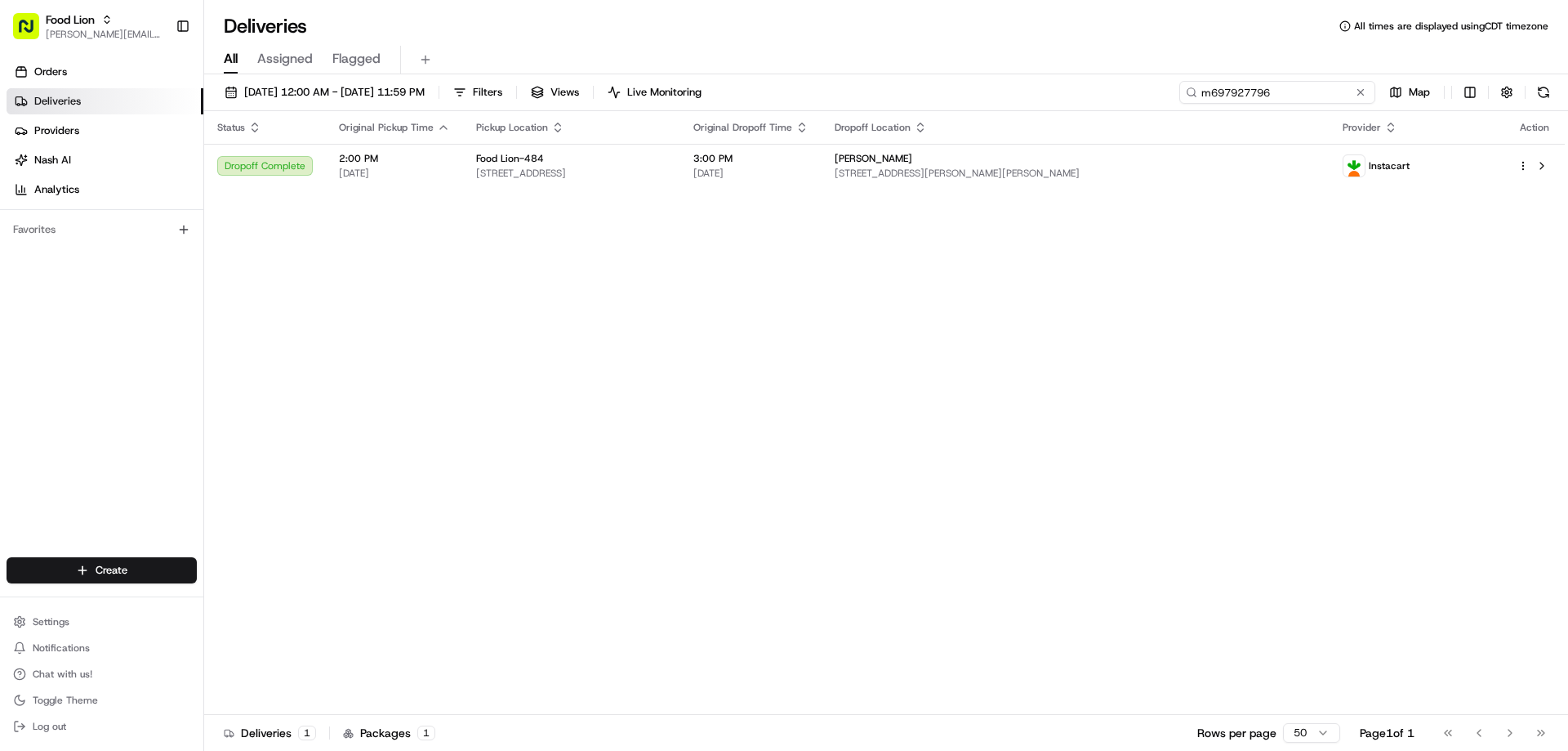
drag, startPoint x: 1322, startPoint y: 94, endPoint x: 1193, endPoint y: 107, distance: 129.7
click at [1193, 107] on div "08/12/2025 12:00 AM - 08/24/2025 11:59 PM Filters Views Live Monitoring m697927…" at bounding box center [885, 95] width 1363 height 30
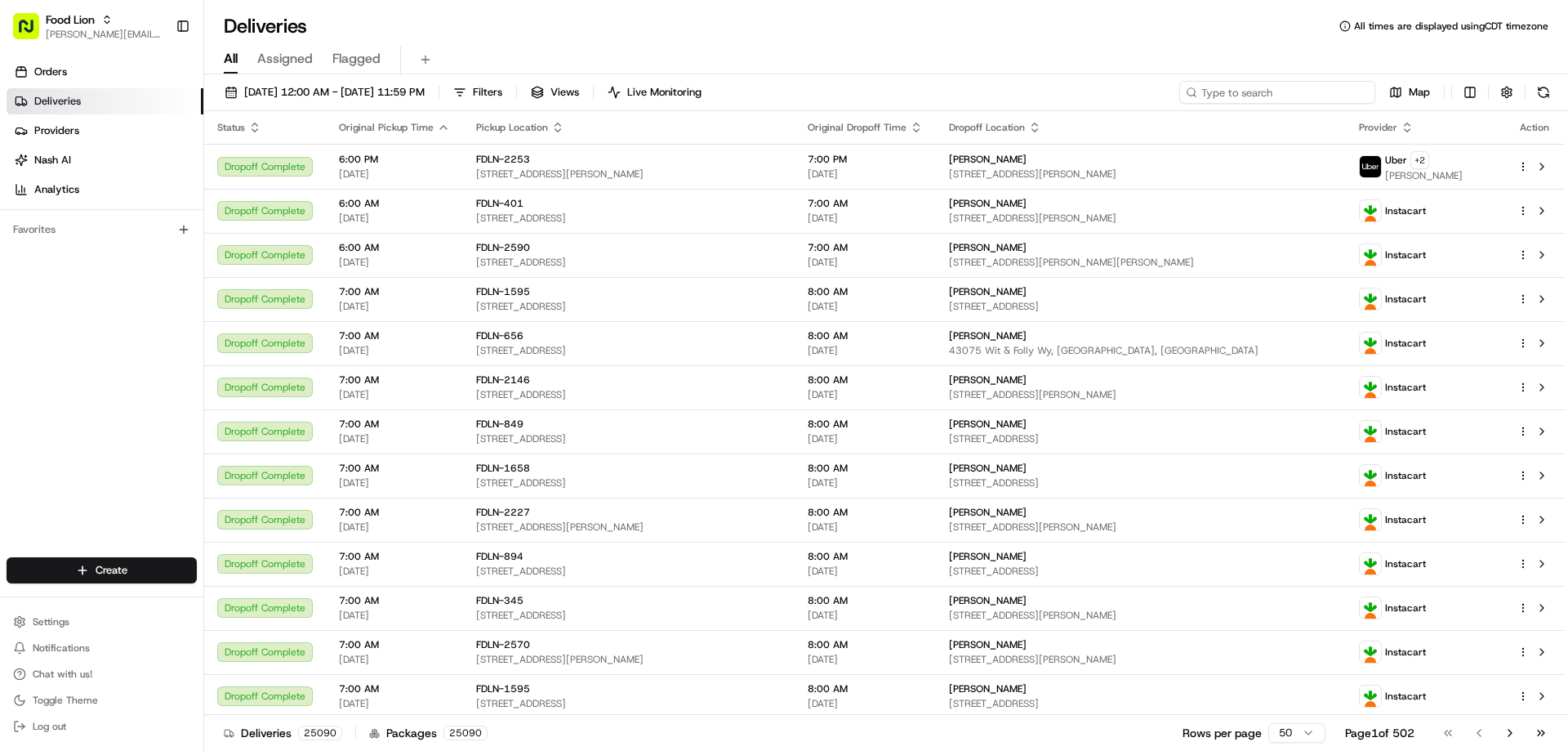
click at [1243, 91] on input at bounding box center [1277, 92] width 196 height 23
paste input "m520615677"
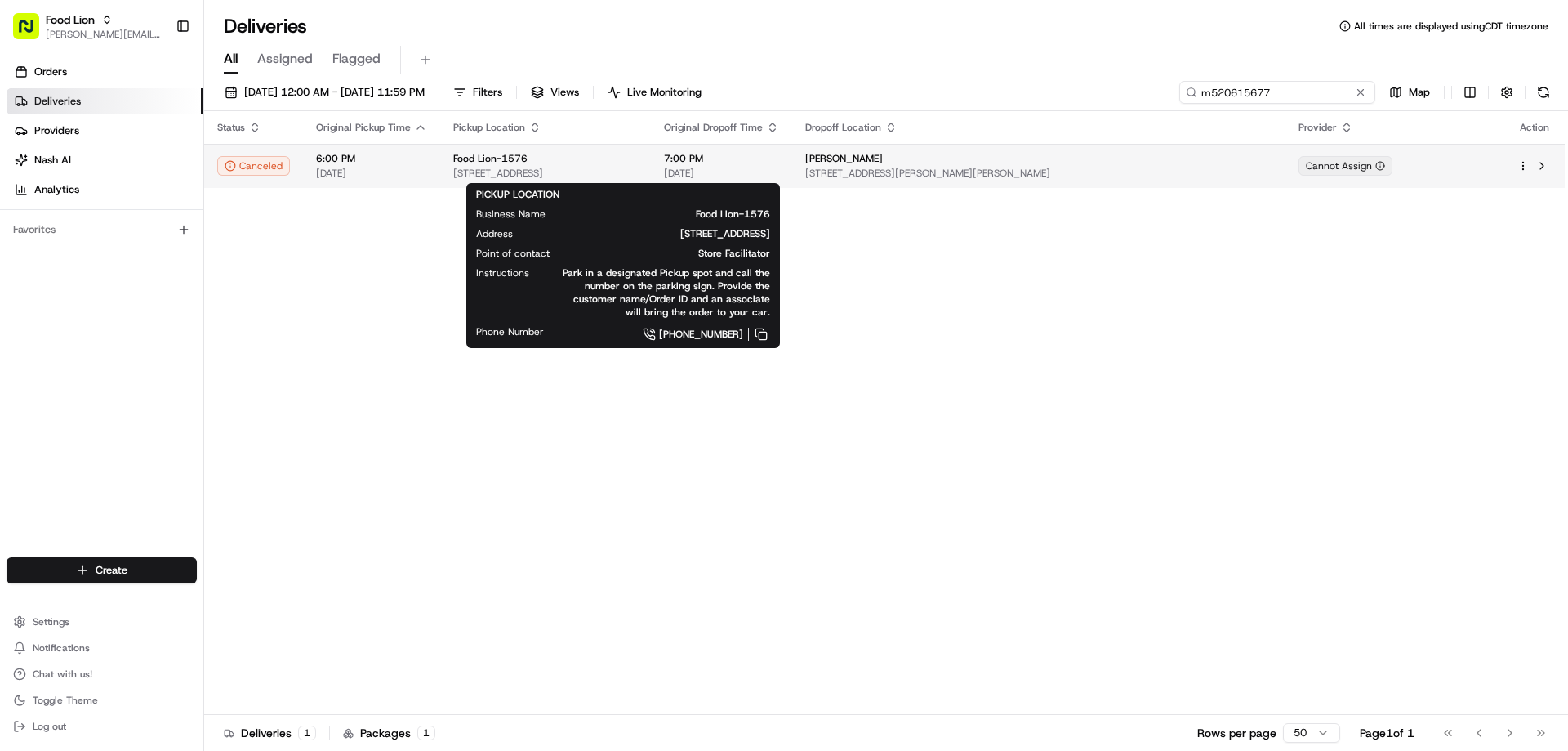
type input "m520615677"
click at [486, 160] on span "Food Lion-1576" at bounding box center [490, 158] width 75 height 13
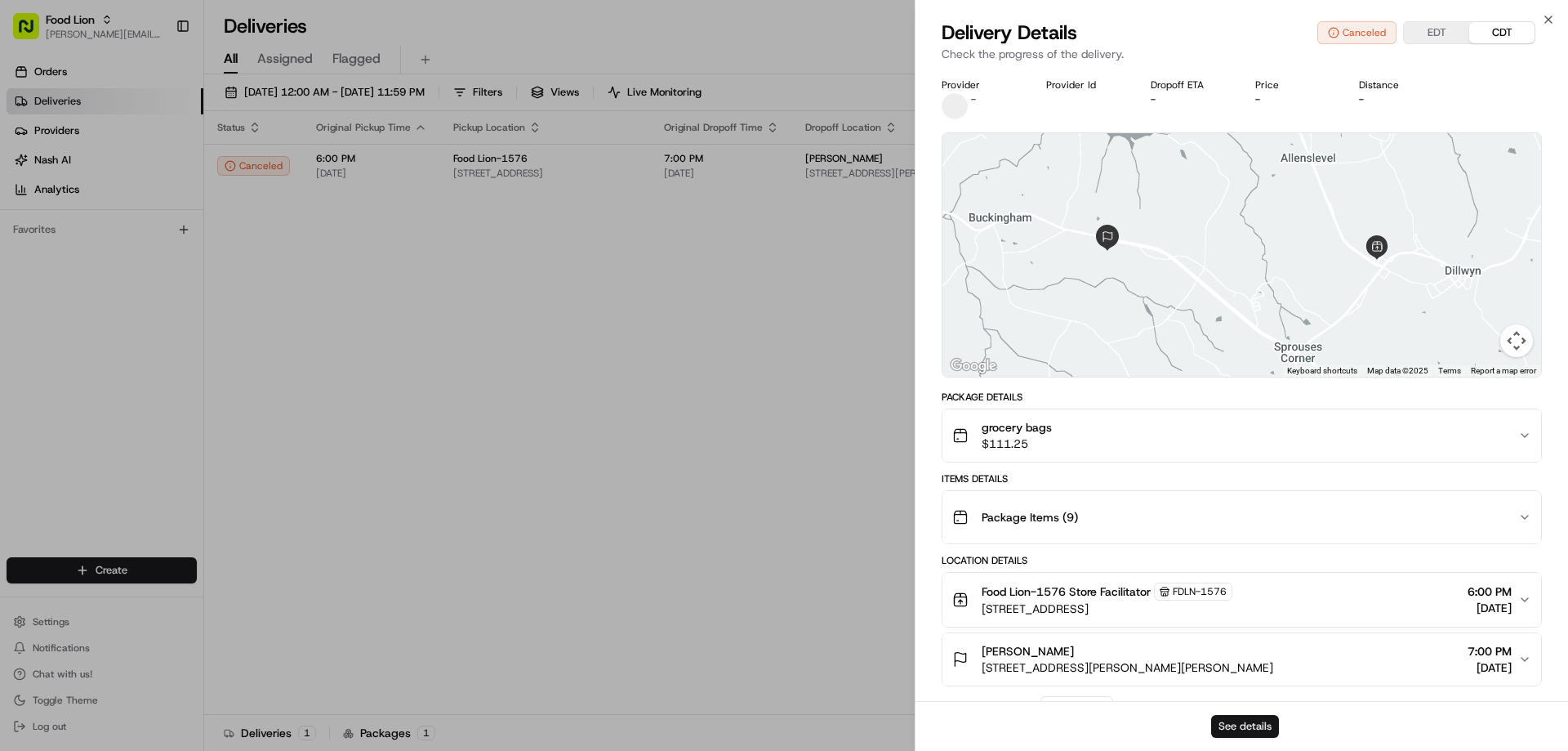
click at [1234, 725] on button "See details" at bounding box center [1245, 726] width 68 height 23
click at [1541, 18] on icon "button" at bounding box center [1547, 19] width 13 height 13
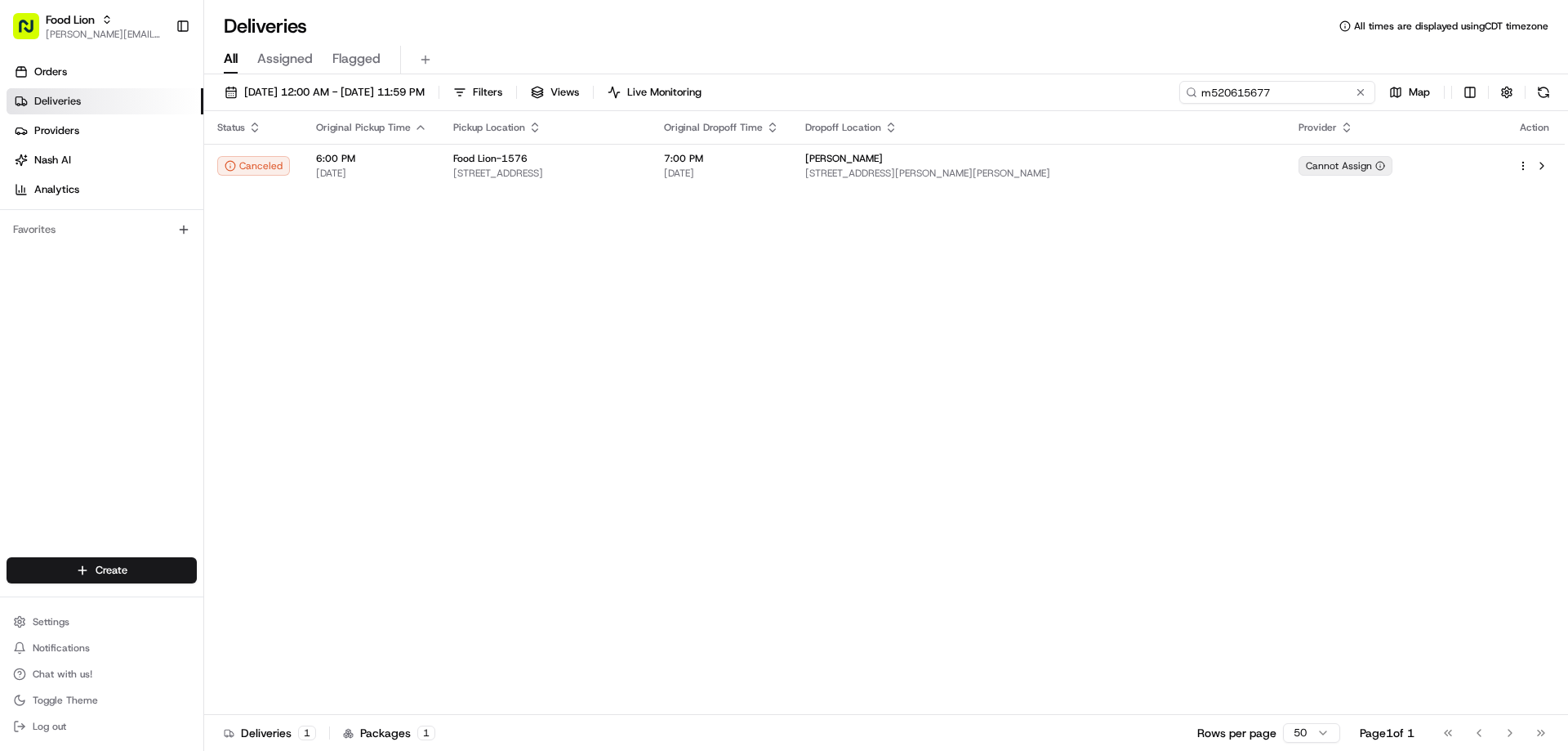
drag, startPoint x: 1321, startPoint y: 88, endPoint x: 1188, endPoint y: 90, distance: 133.0
click at [1188, 90] on div "m520615677" at bounding box center [1277, 92] width 196 height 23
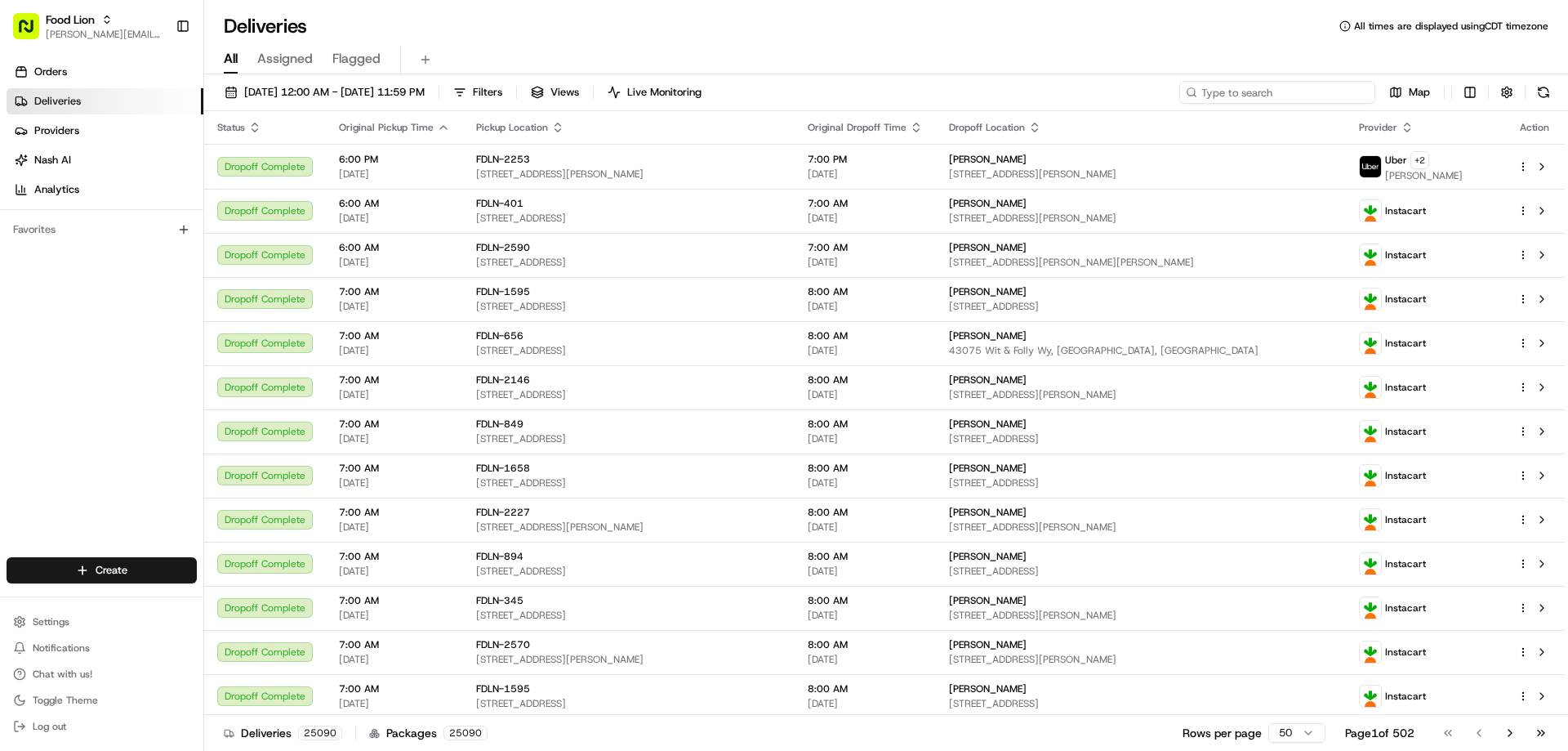
click at [1301, 94] on input at bounding box center [1277, 92] width 196 height 23
paste input "m701585609"
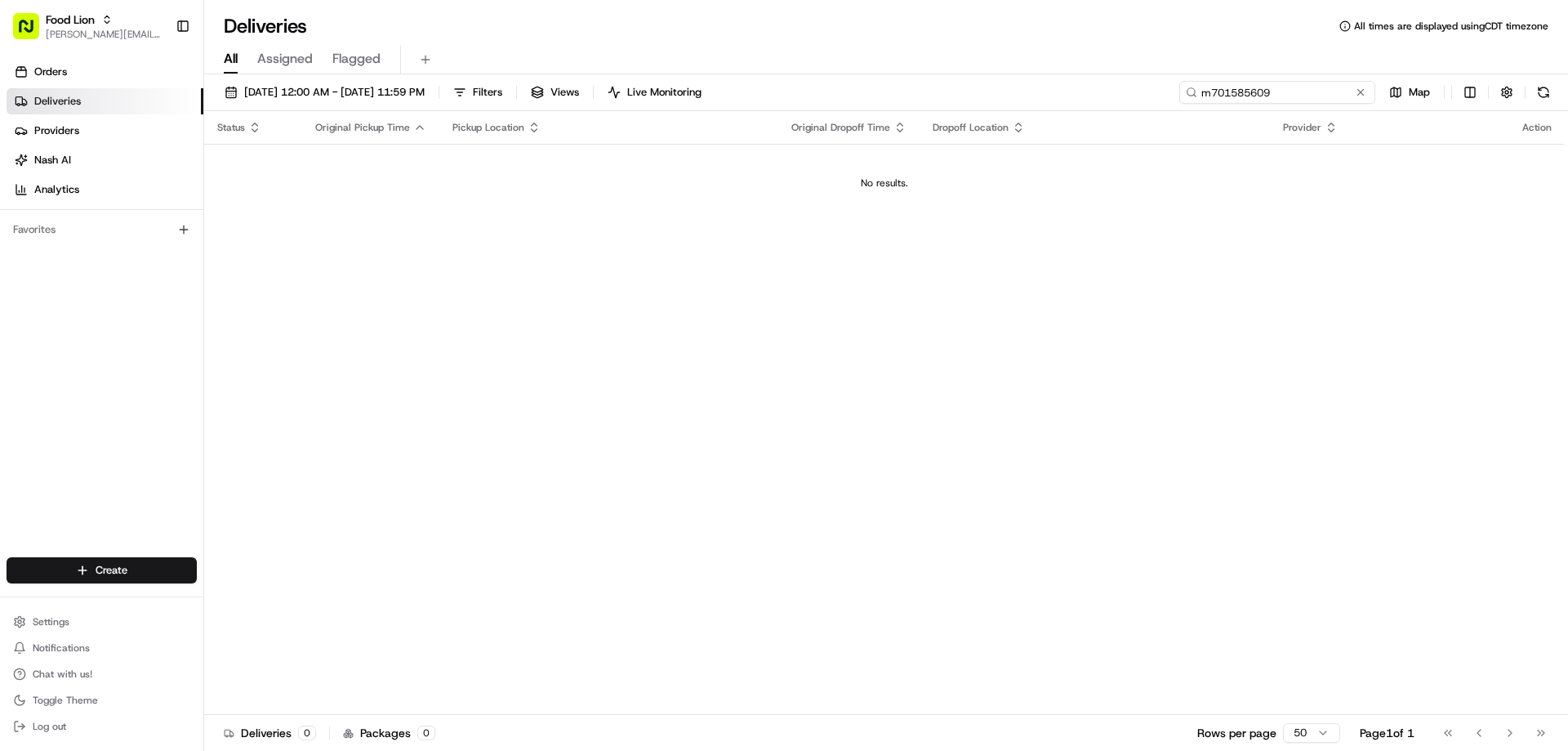
type input "m701585609"
drag, startPoint x: 1290, startPoint y: 92, endPoint x: 1158, endPoint y: 92, distance: 132.0
click at [1194, 92] on div "m701585609" at bounding box center [1277, 92] width 196 height 23
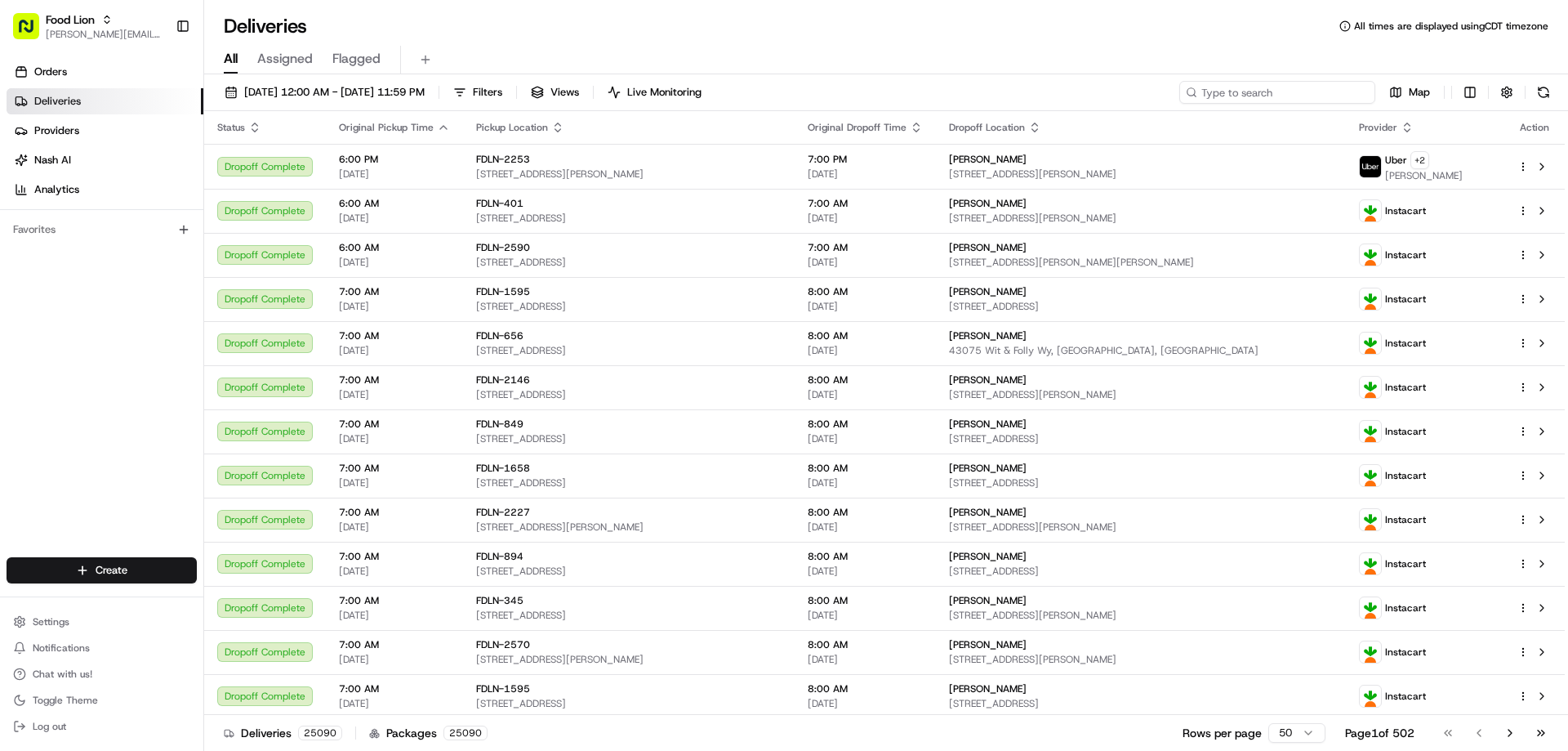
click at [1214, 90] on input at bounding box center [1277, 92] width 196 height 23
type input "m701585609"
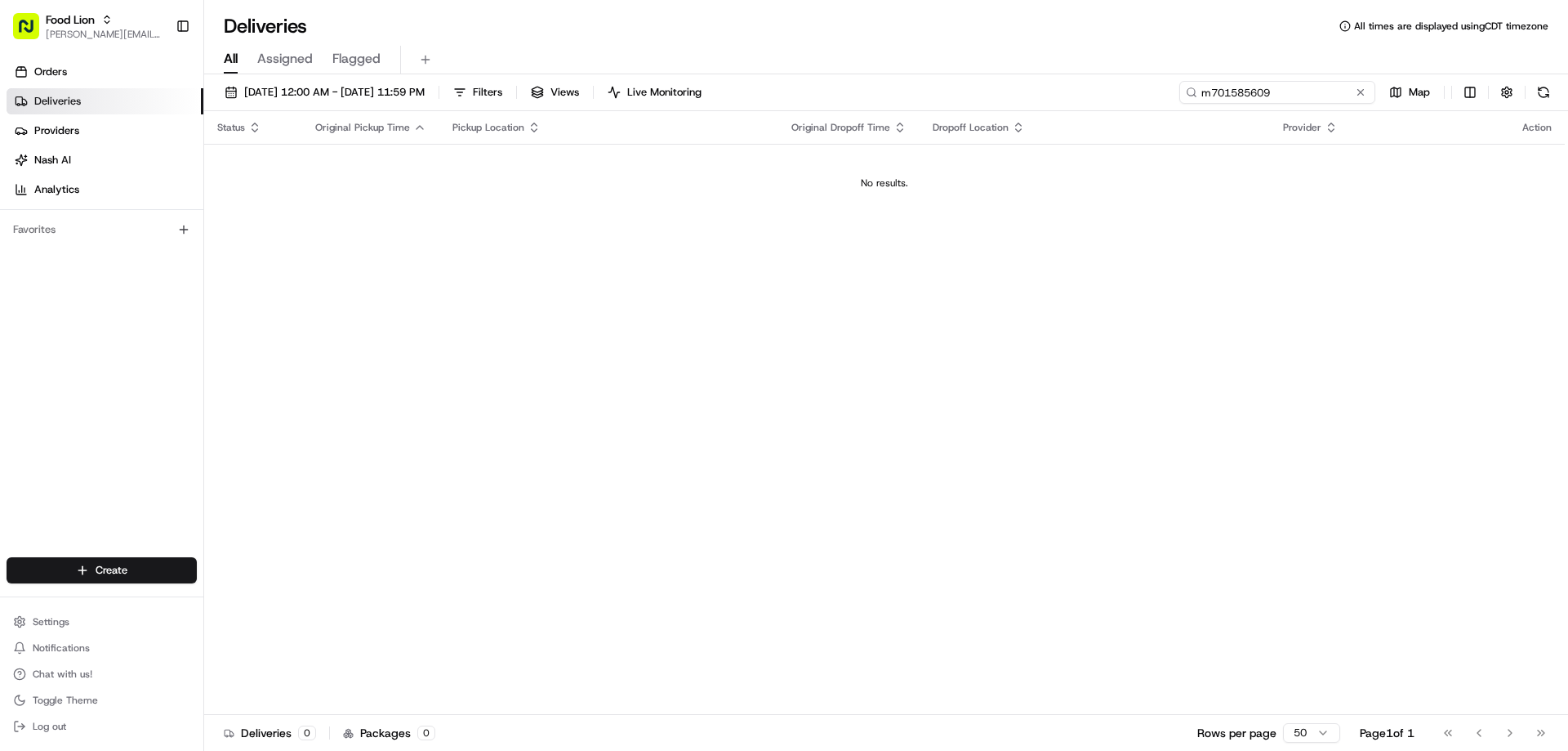
drag, startPoint x: 1329, startPoint y: 93, endPoint x: 1185, endPoint y: 94, distance: 144.0
click at [1185, 94] on div "m701585609" at bounding box center [1277, 92] width 196 height 23
click at [1311, 95] on input "m701585609" at bounding box center [1277, 92] width 196 height 23
type input "m701585609"
click at [98, 76] on link "Orders" at bounding box center [105, 72] width 197 height 26
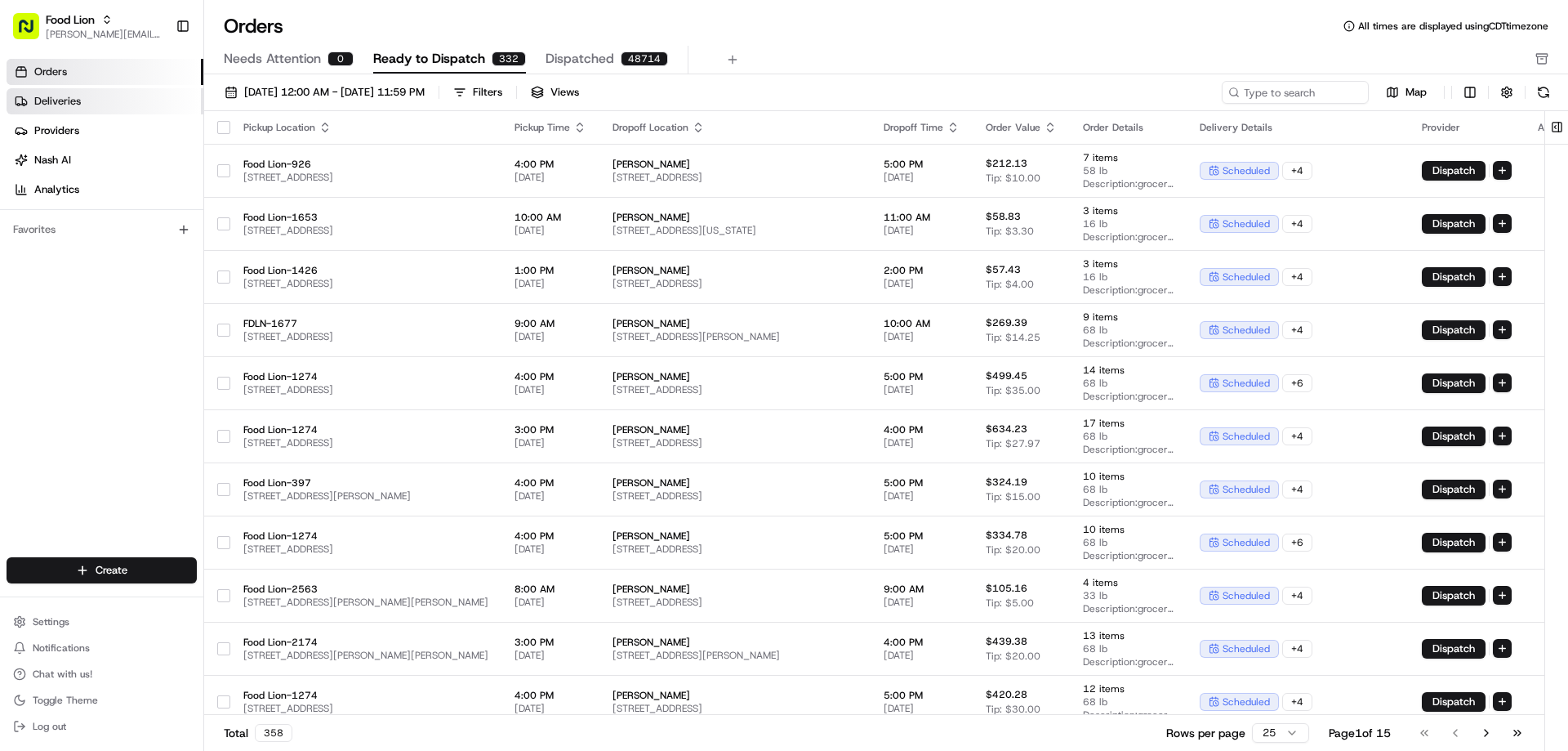
click at [86, 102] on link "Deliveries" at bounding box center [105, 101] width 197 height 26
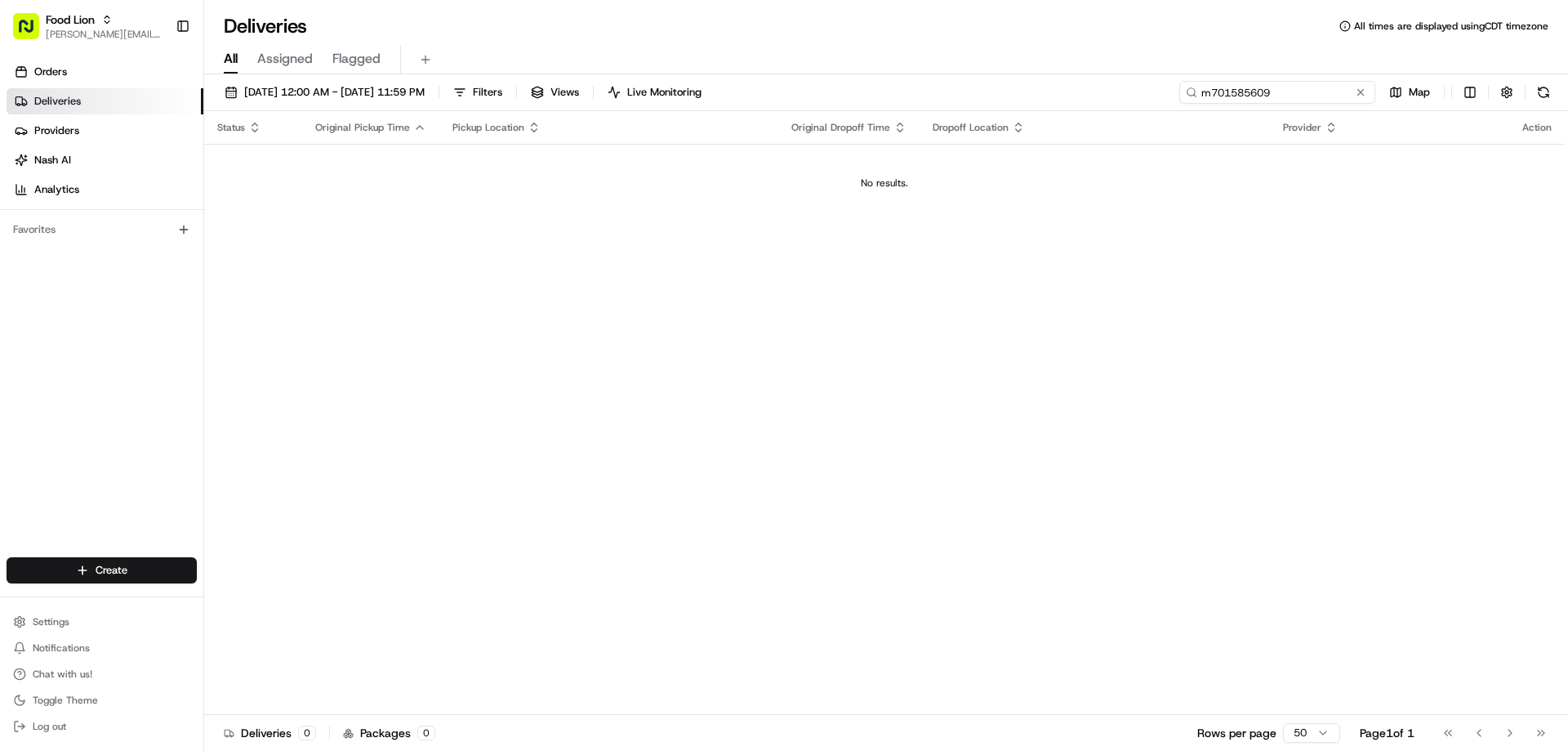
drag, startPoint x: 1330, startPoint y: 85, endPoint x: 1189, endPoint y: 97, distance: 141.5
click at [1189, 97] on div "m701585609" at bounding box center [1277, 92] width 196 height 23
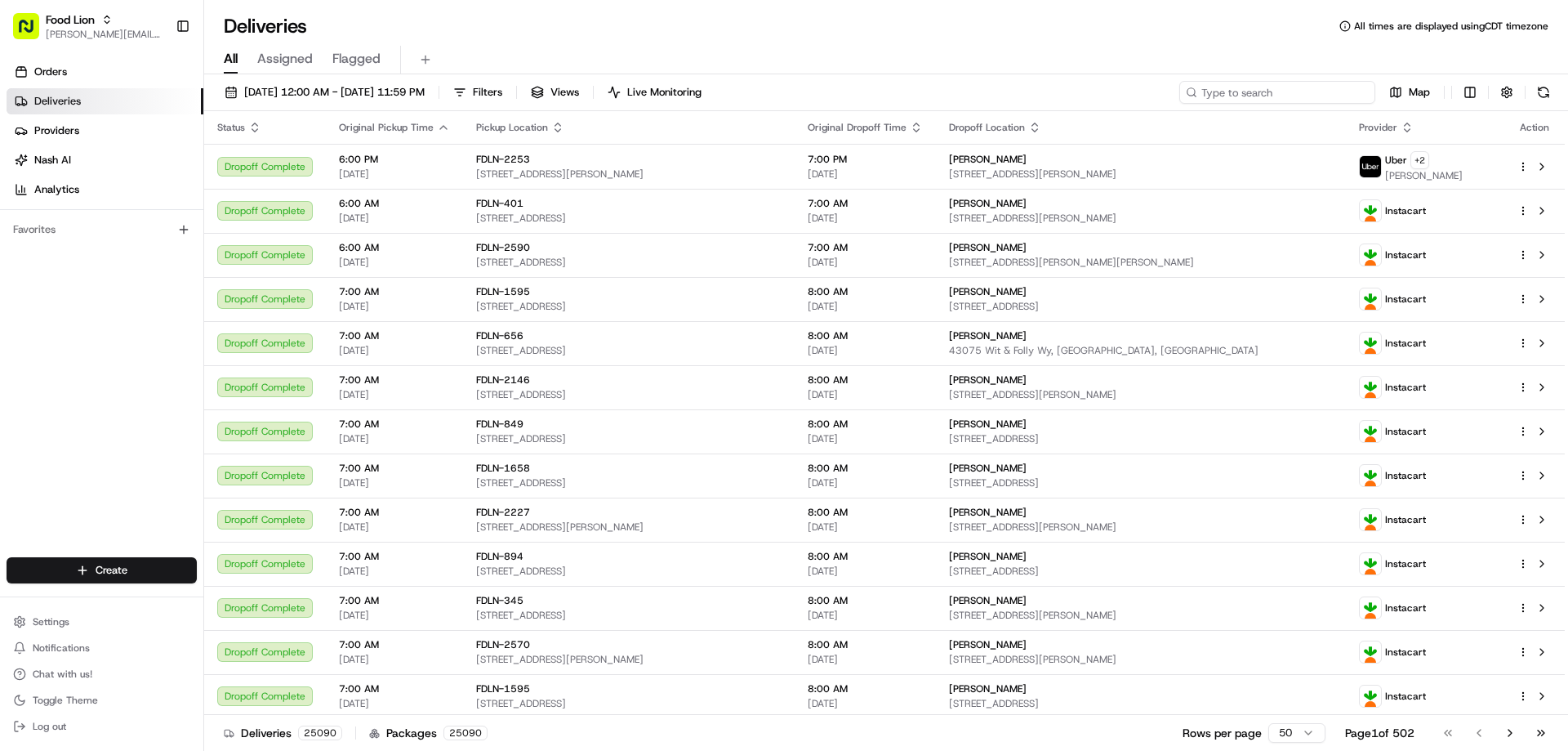
click at [1340, 94] on input at bounding box center [1277, 92] width 196 height 23
paste input "m701585609"
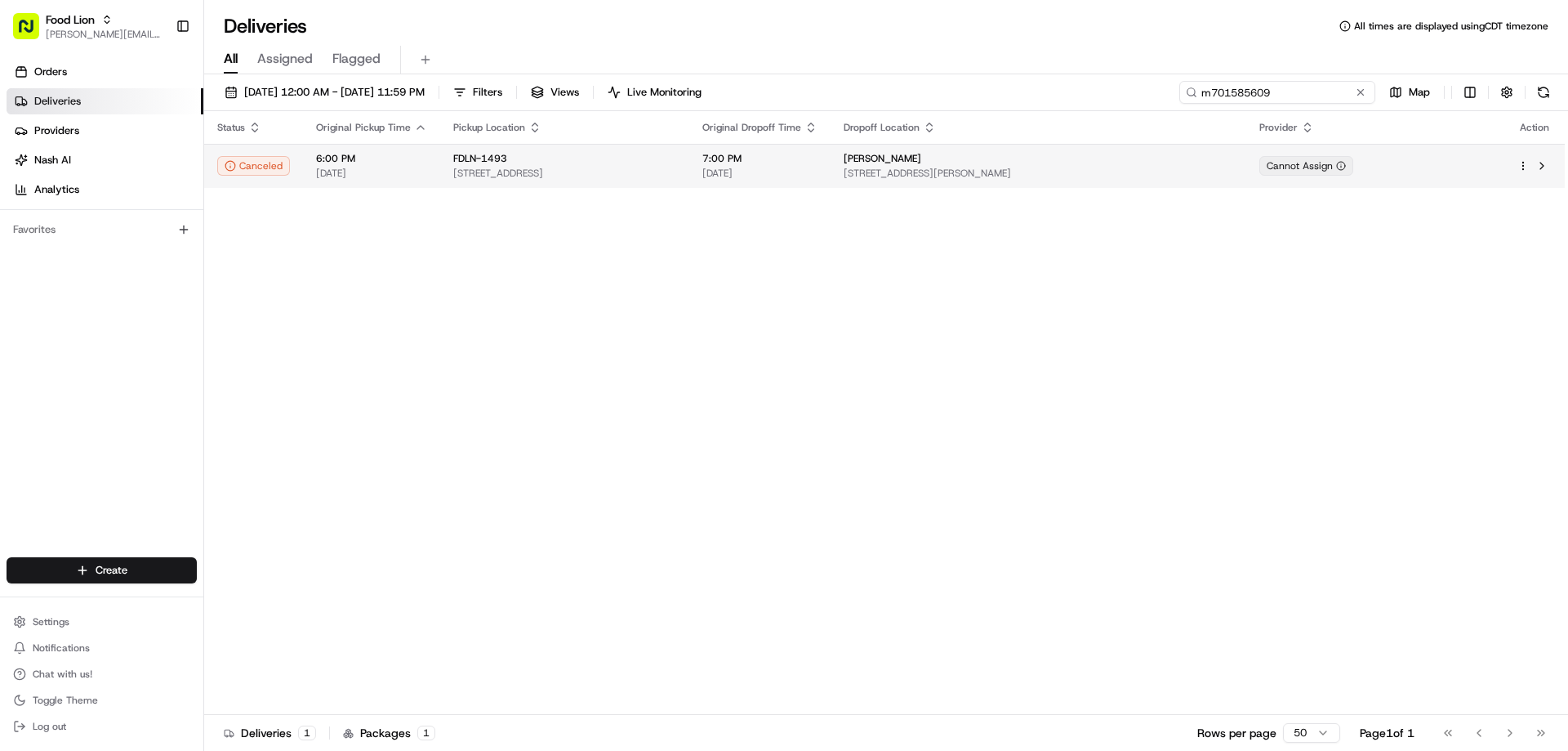
type input "m701585609"
click at [471, 162] on span "FDLN-1493" at bounding box center [480, 158] width 54 height 13
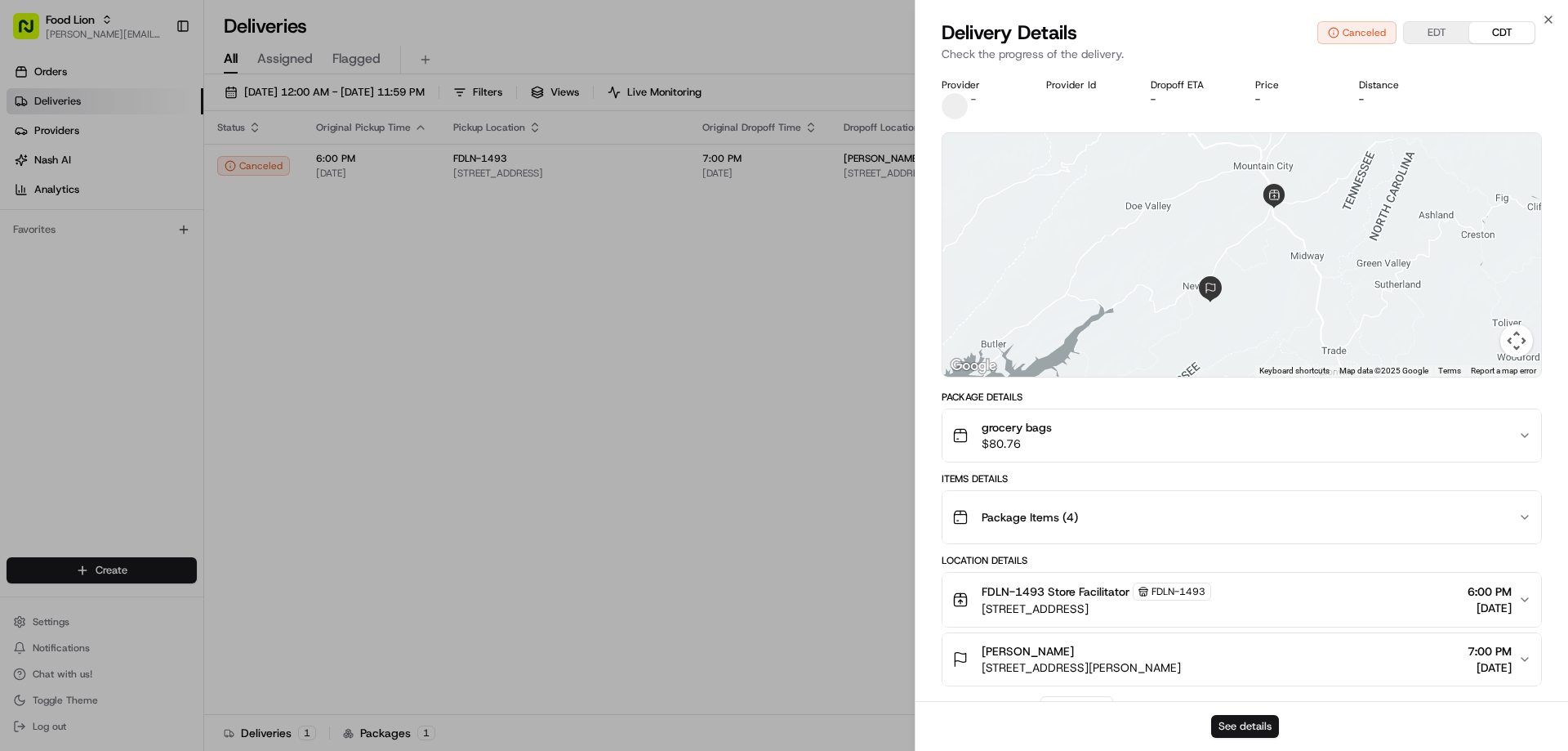
click at [1263, 719] on button "See details" at bounding box center [1245, 726] width 68 height 23
click at [1550, 14] on icon "button" at bounding box center [1547, 19] width 13 height 13
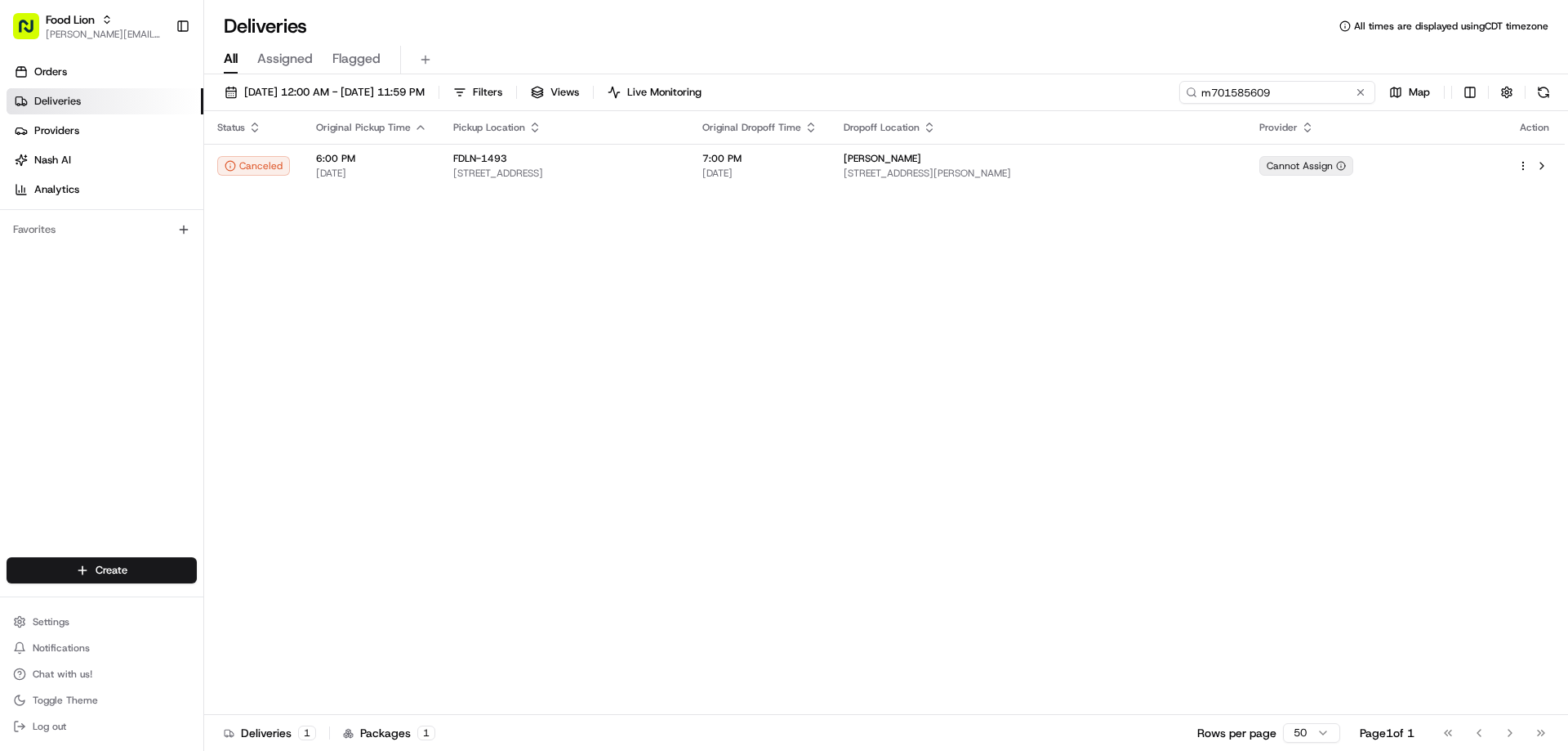
drag, startPoint x: 1326, startPoint y: 94, endPoint x: 1189, endPoint y: 95, distance: 137.0
click at [1189, 95] on div "m701585609" at bounding box center [1277, 92] width 196 height 23
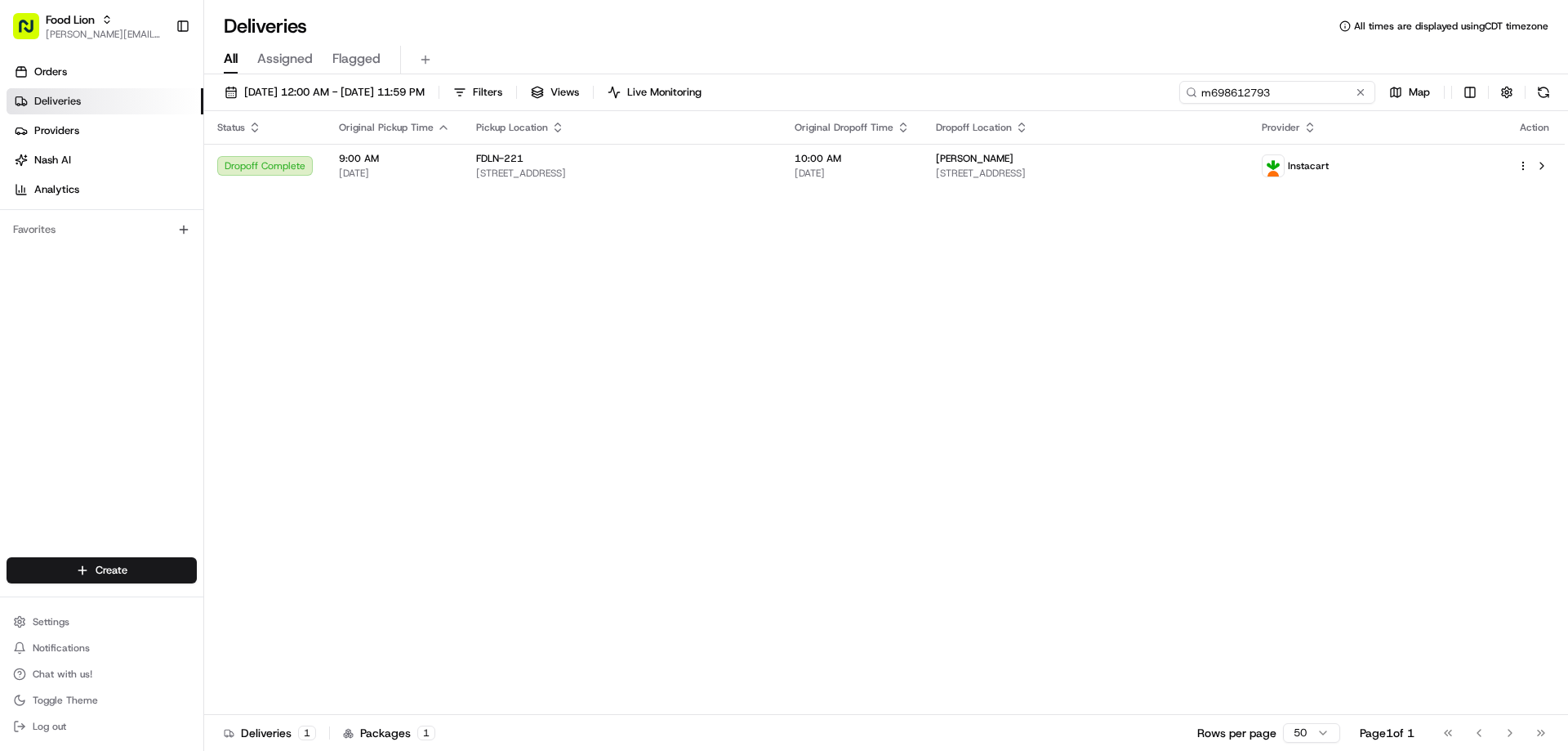
drag, startPoint x: 1285, startPoint y: 94, endPoint x: 1253, endPoint y: 90, distance: 32.2
click at [1253, 90] on input "m698612793" at bounding box center [1277, 92] width 196 height 23
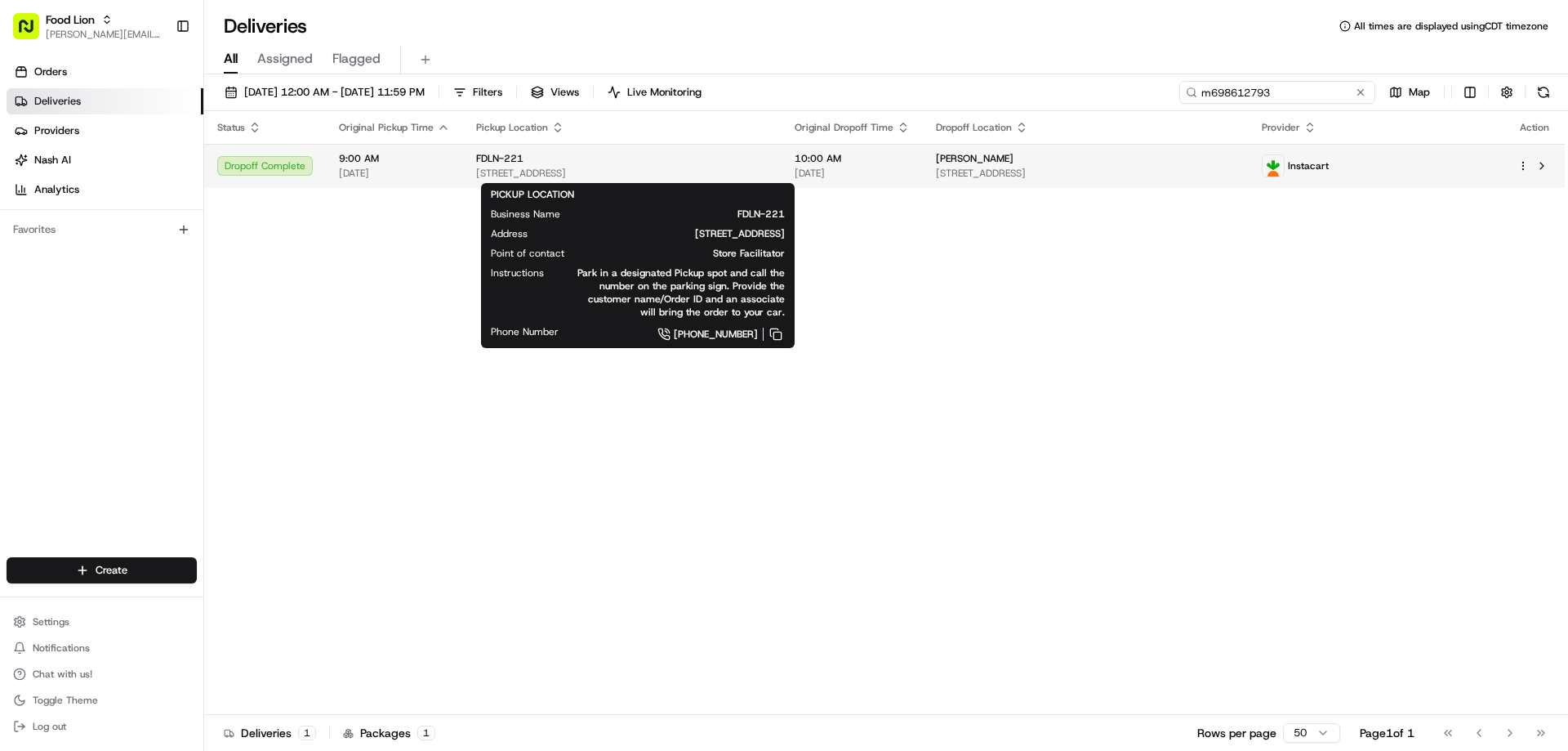
type input "m698612793"
click at [518, 156] on span "FDLN-221" at bounding box center [500, 158] width 48 height 13
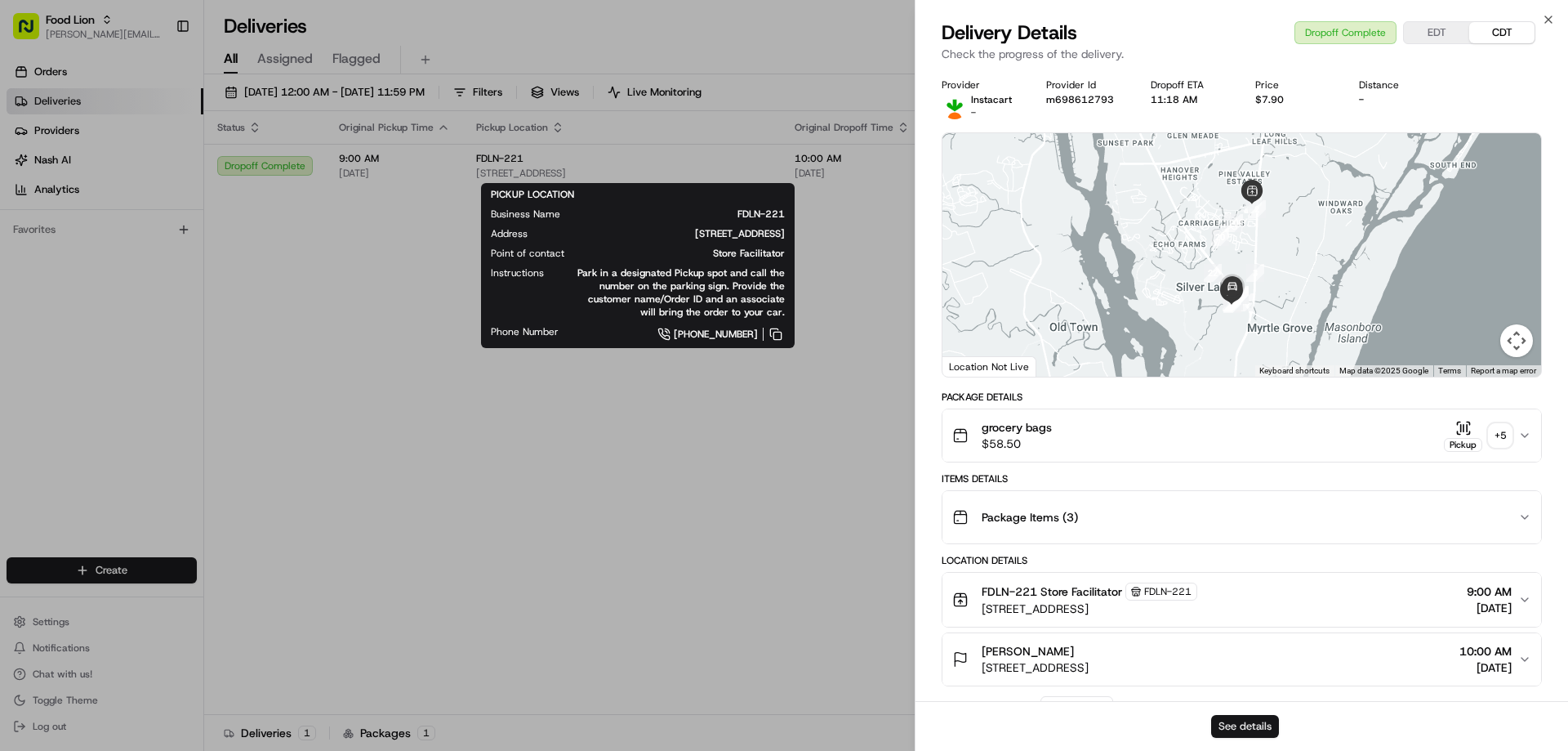
click at [1255, 727] on button "See details" at bounding box center [1245, 726] width 68 height 23
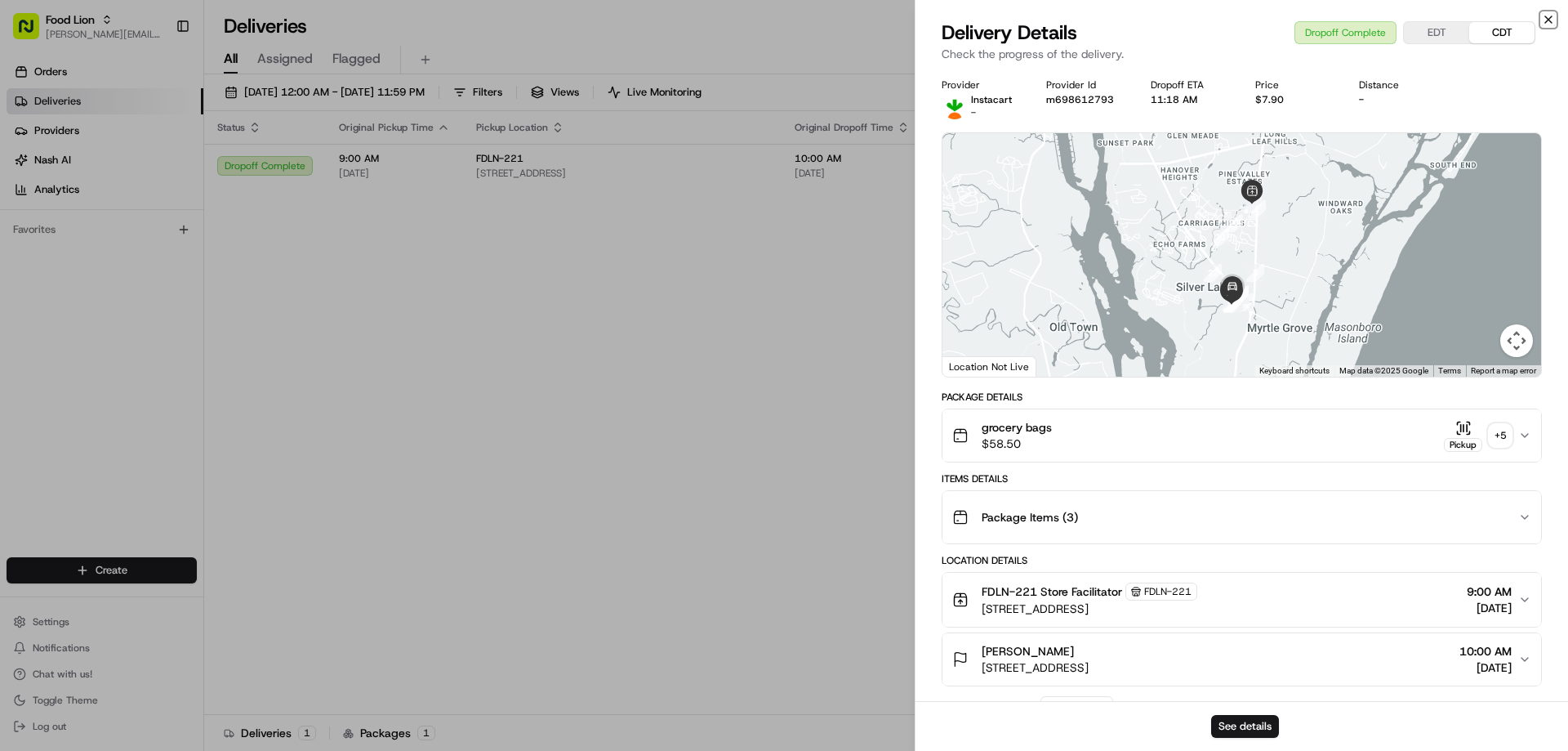
click at [1553, 20] on icon "button" at bounding box center [1547, 19] width 13 height 13
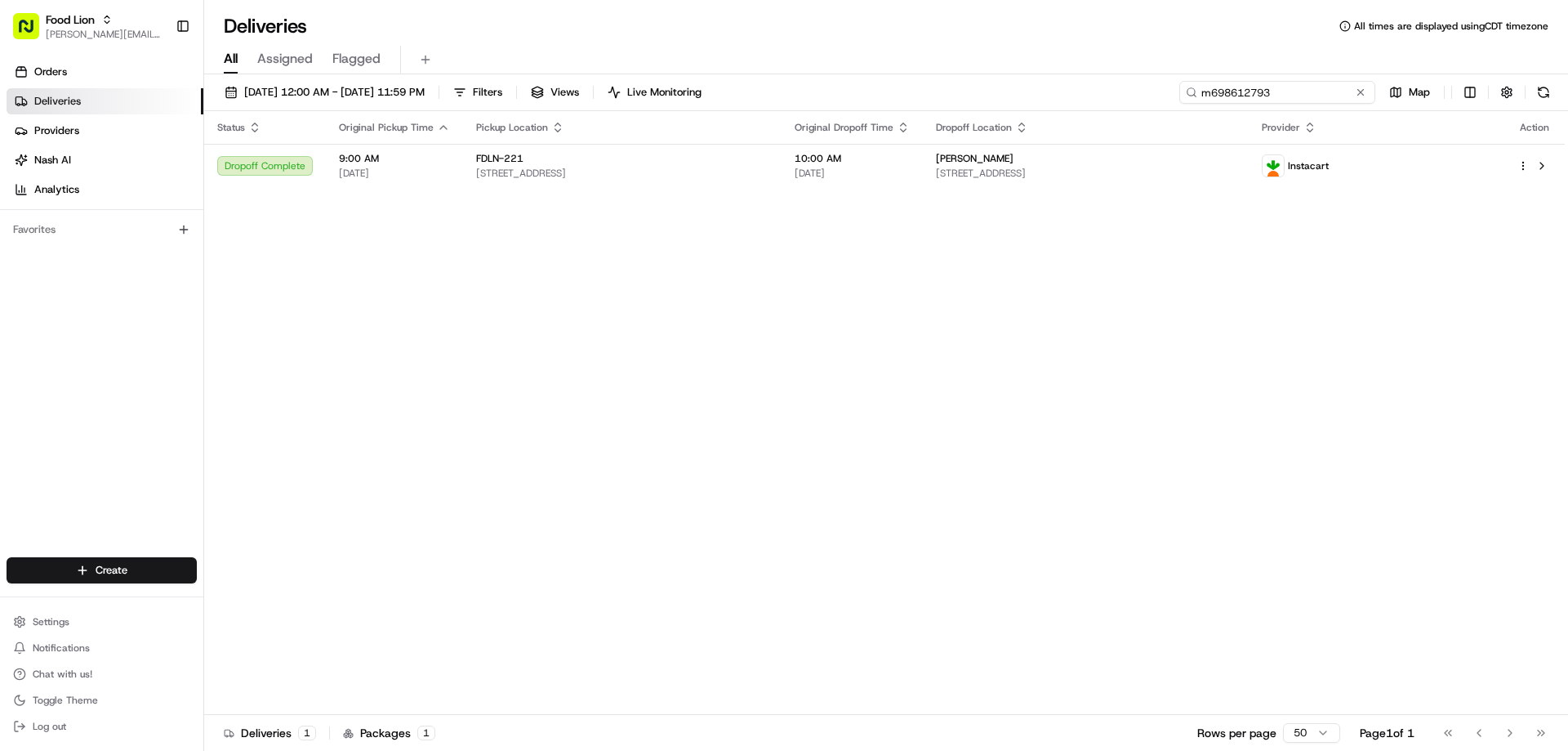
drag, startPoint x: 1334, startPoint y: 91, endPoint x: 1199, endPoint y: 94, distance: 135.0
click at [1199, 94] on input "m698612793" at bounding box center [1277, 92] width 196 height 23
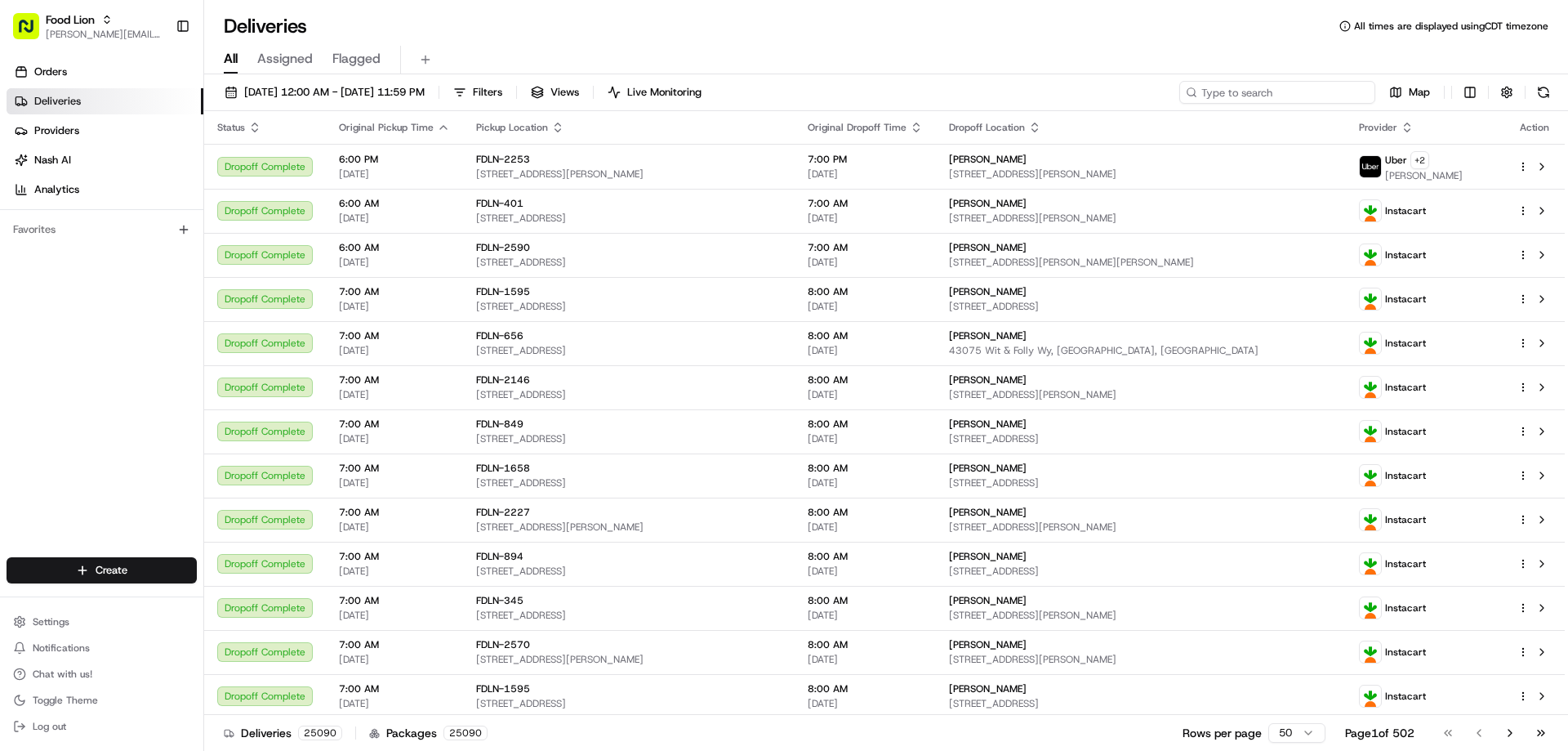
click at [1238, 91] on input at bounding box center [1277, 92] width 196 height 23
paste input "m709733498"
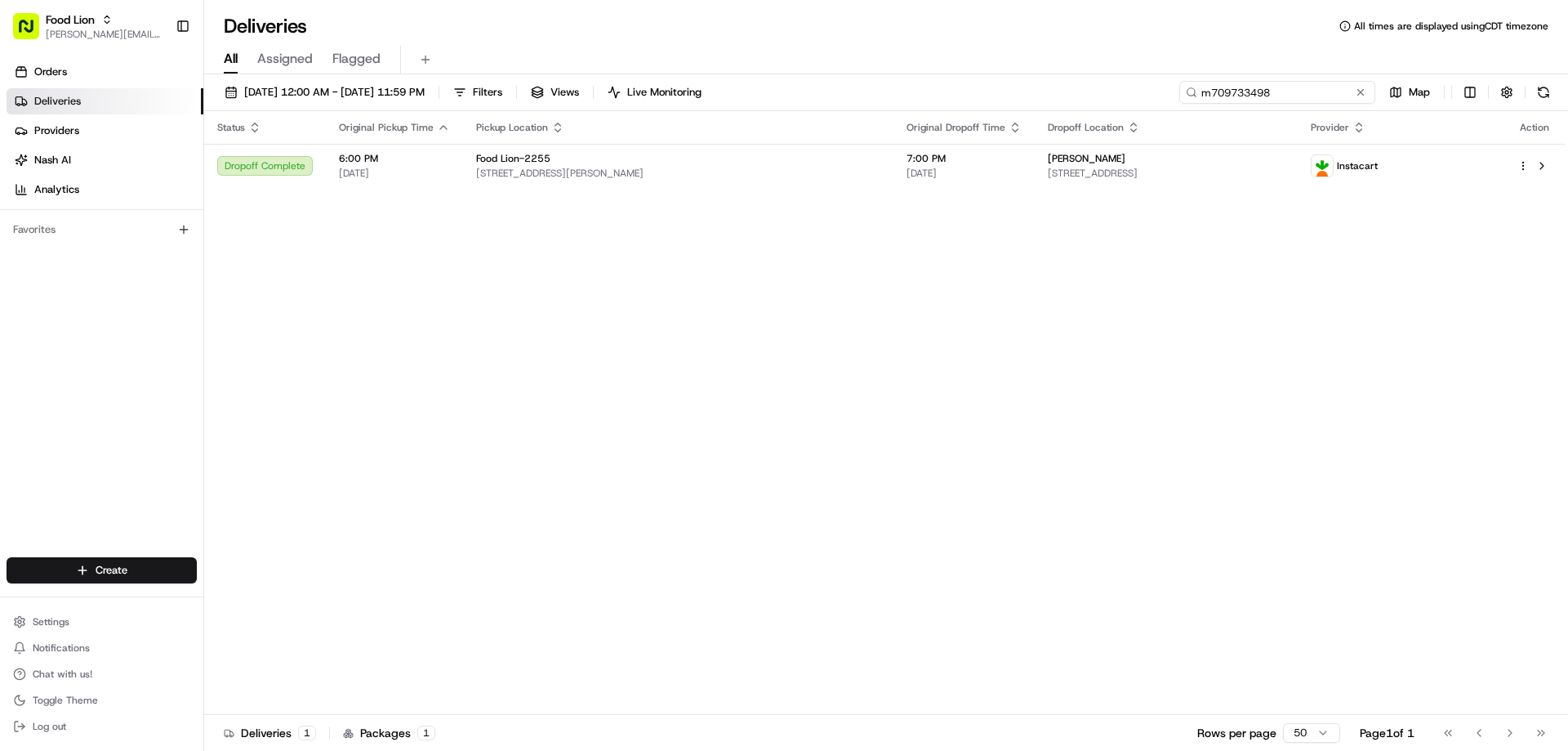
type input "m709733498"
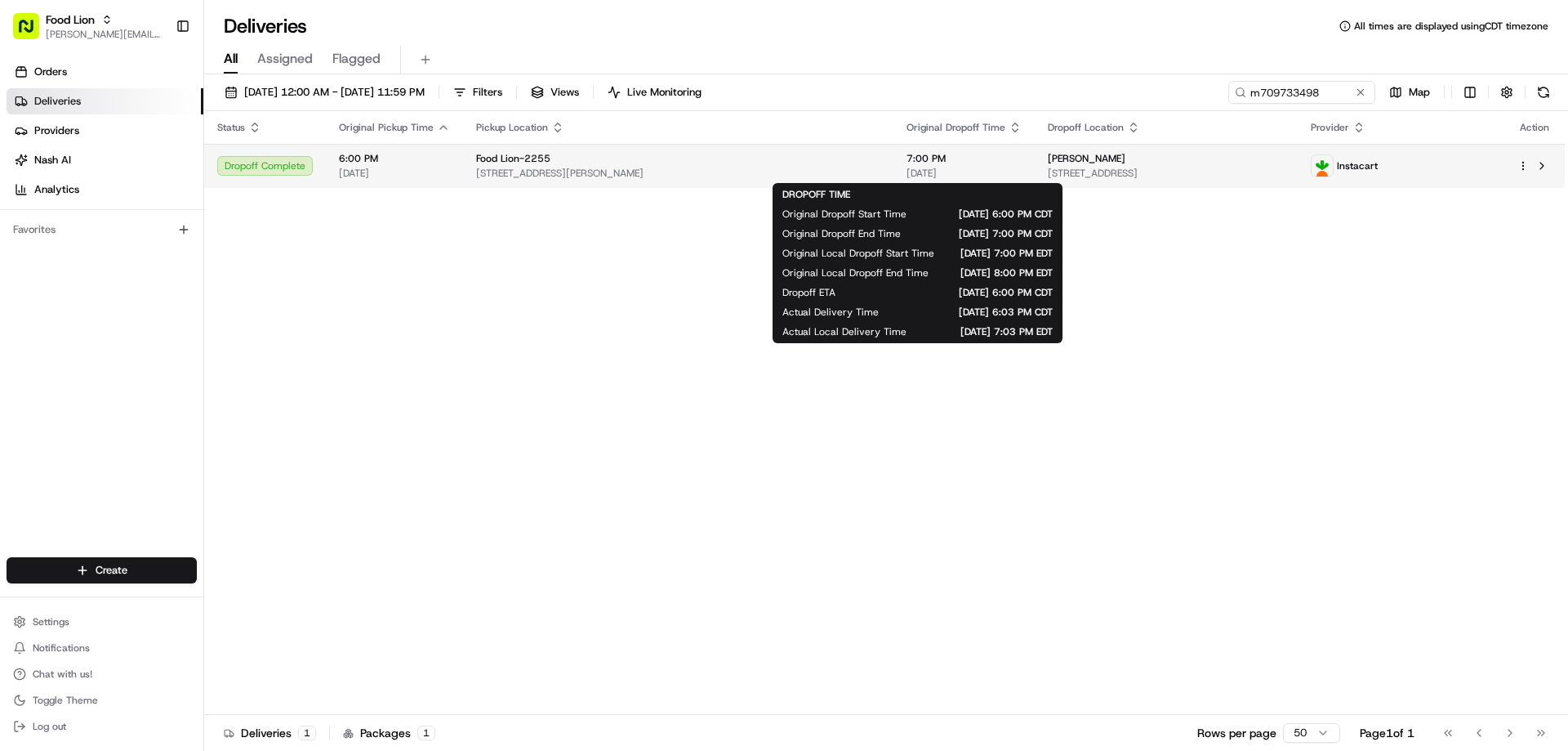
click at [906, 168] on span "[DATE]" at bounding box center [963, 173] width 115 height 13
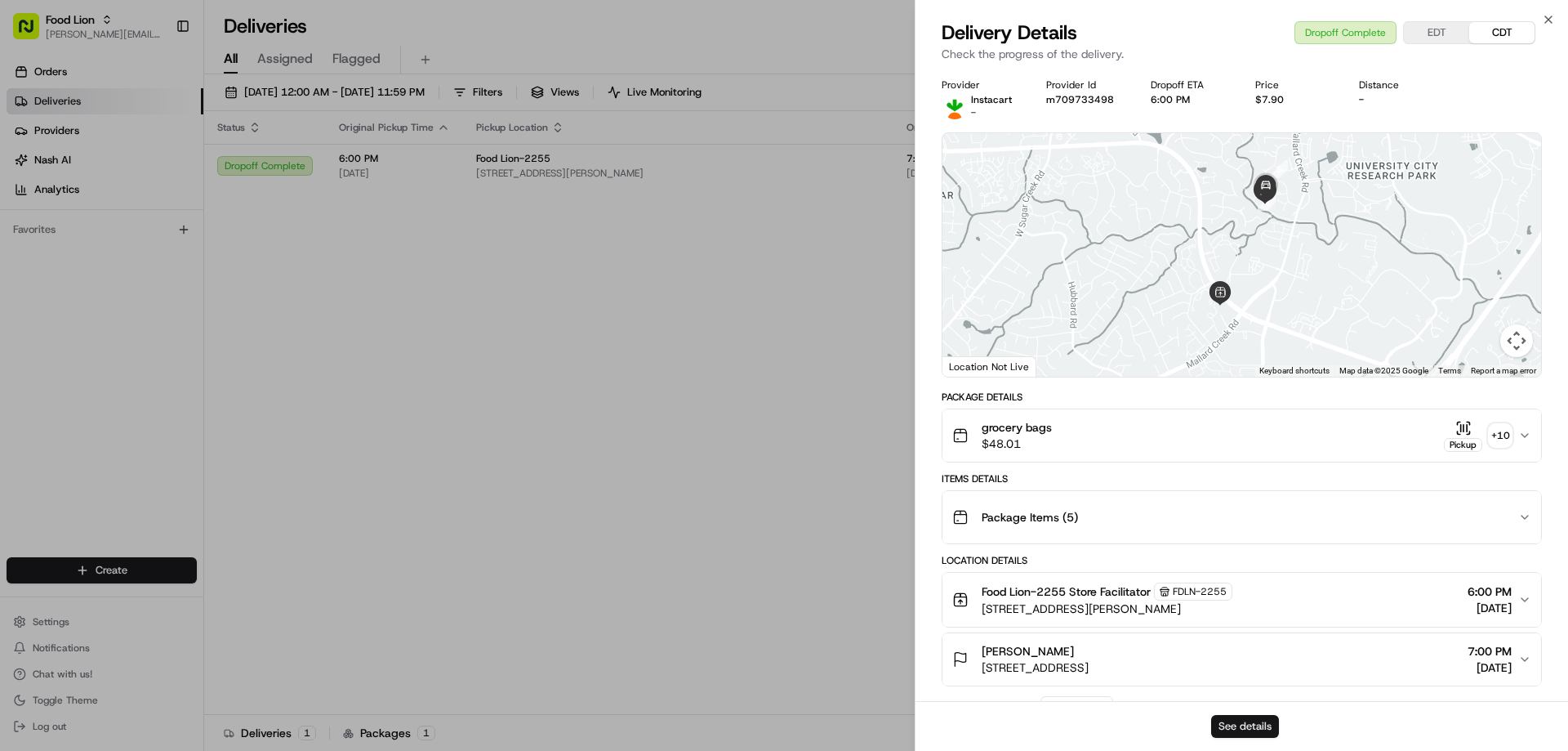
click at [1267, 720] on button "See details" at bounding box center [1245, 726] width 68 height 23
click at [1543, 16] on icon "button" at bounding box center [1547, 19] width 13 height 13
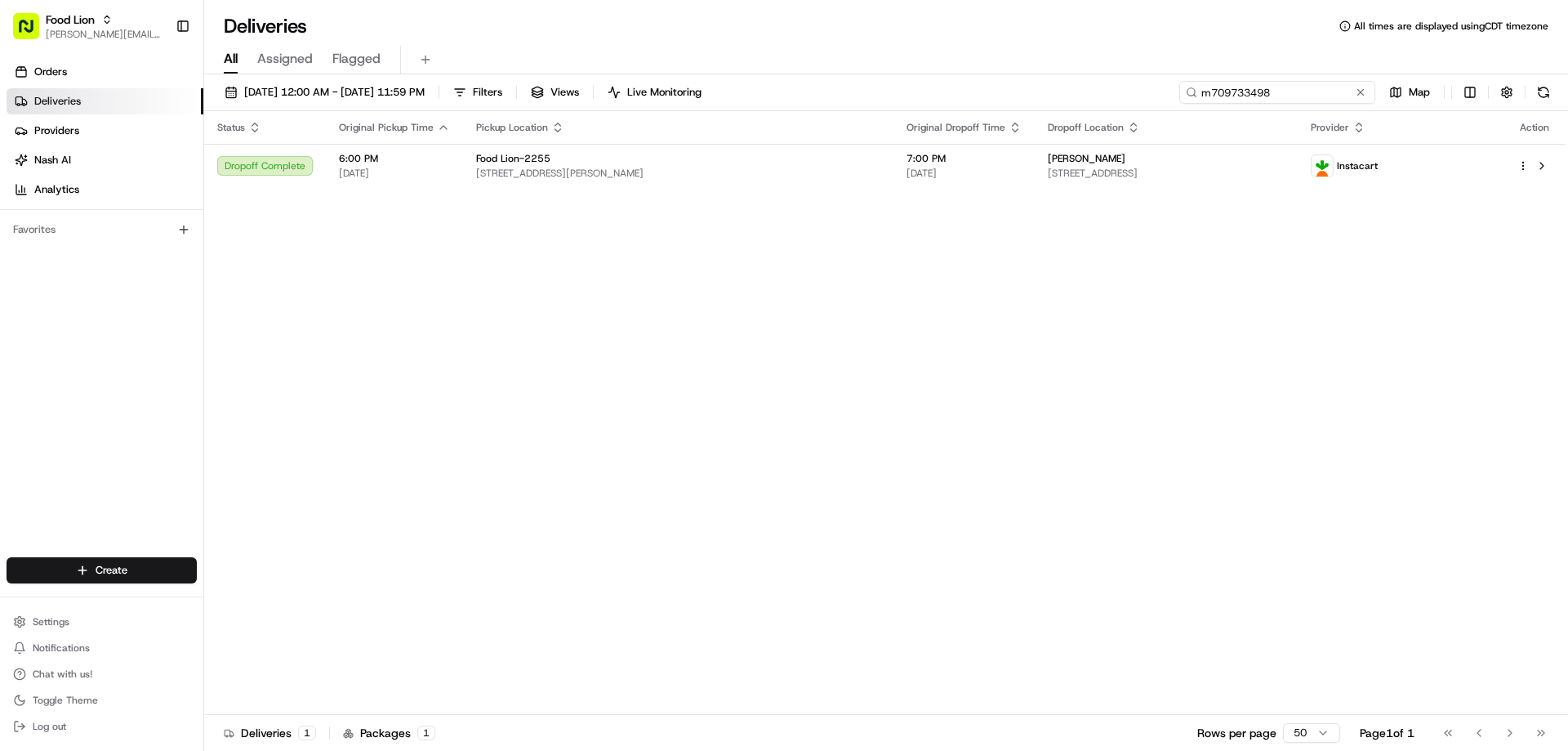
drag, startPoint x: 1321, startPoint y: 94, endPoint x: 1198, endPoint y: 95, distance: 123.0
click at [1198, 95] on input "m709733498" at bounding box center [1277, 92] width 196 height 23
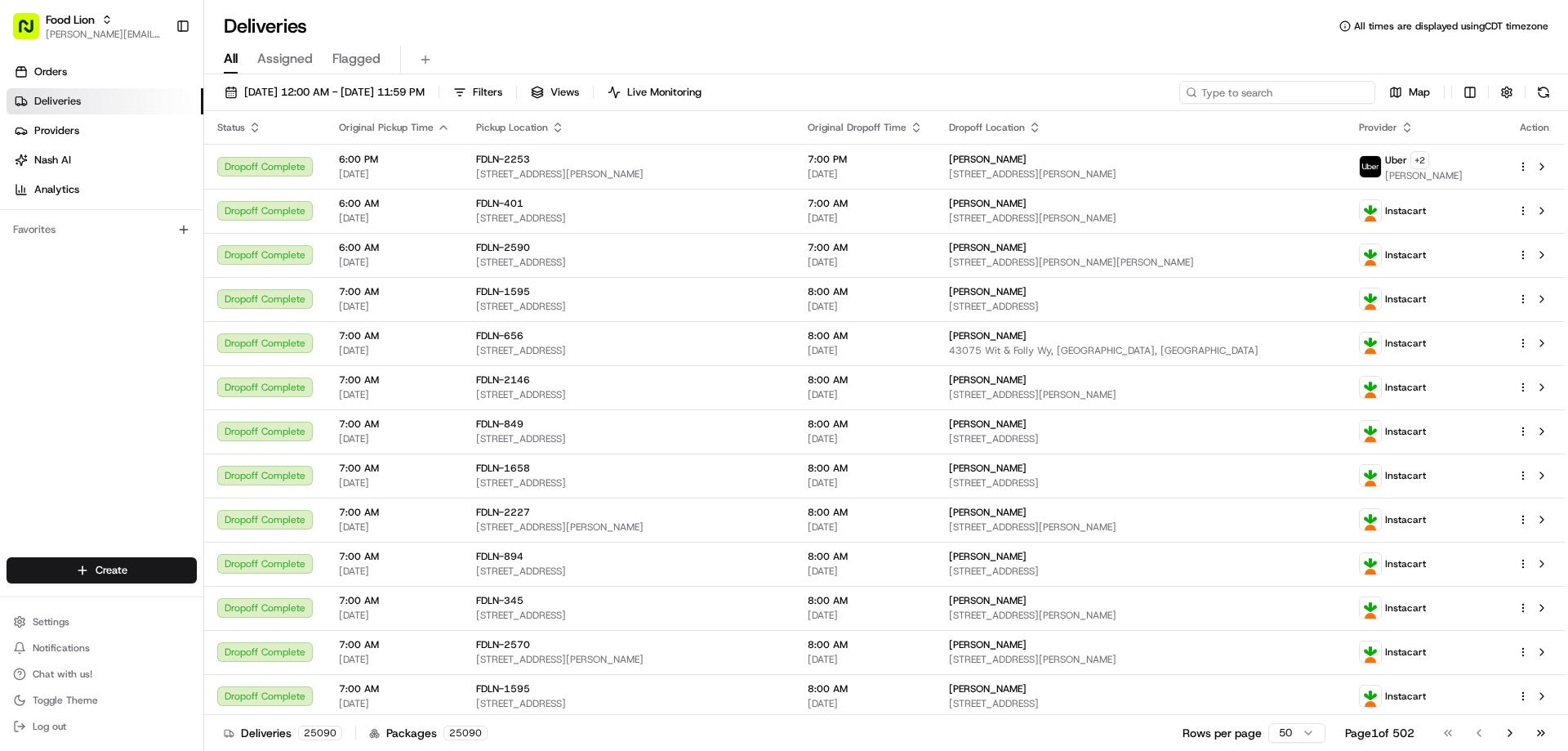
click at [1285, 94] on input at bounding box center [1277, 92] width 196 height 23
paste input "m708058579"
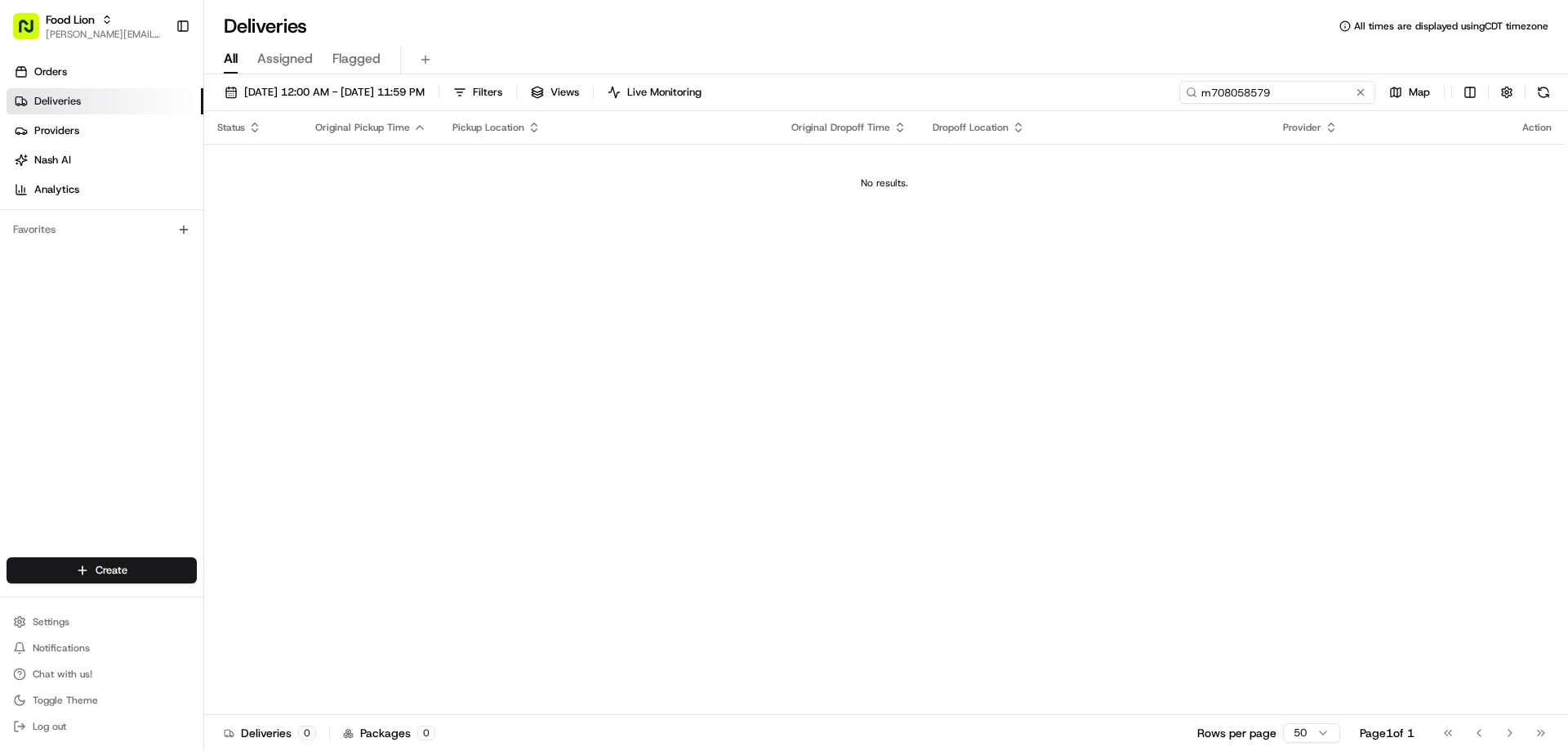
type input "m708058579"
click at [82, 77] on link "Orders" at bounding box center [105, 72] width 197 height 26
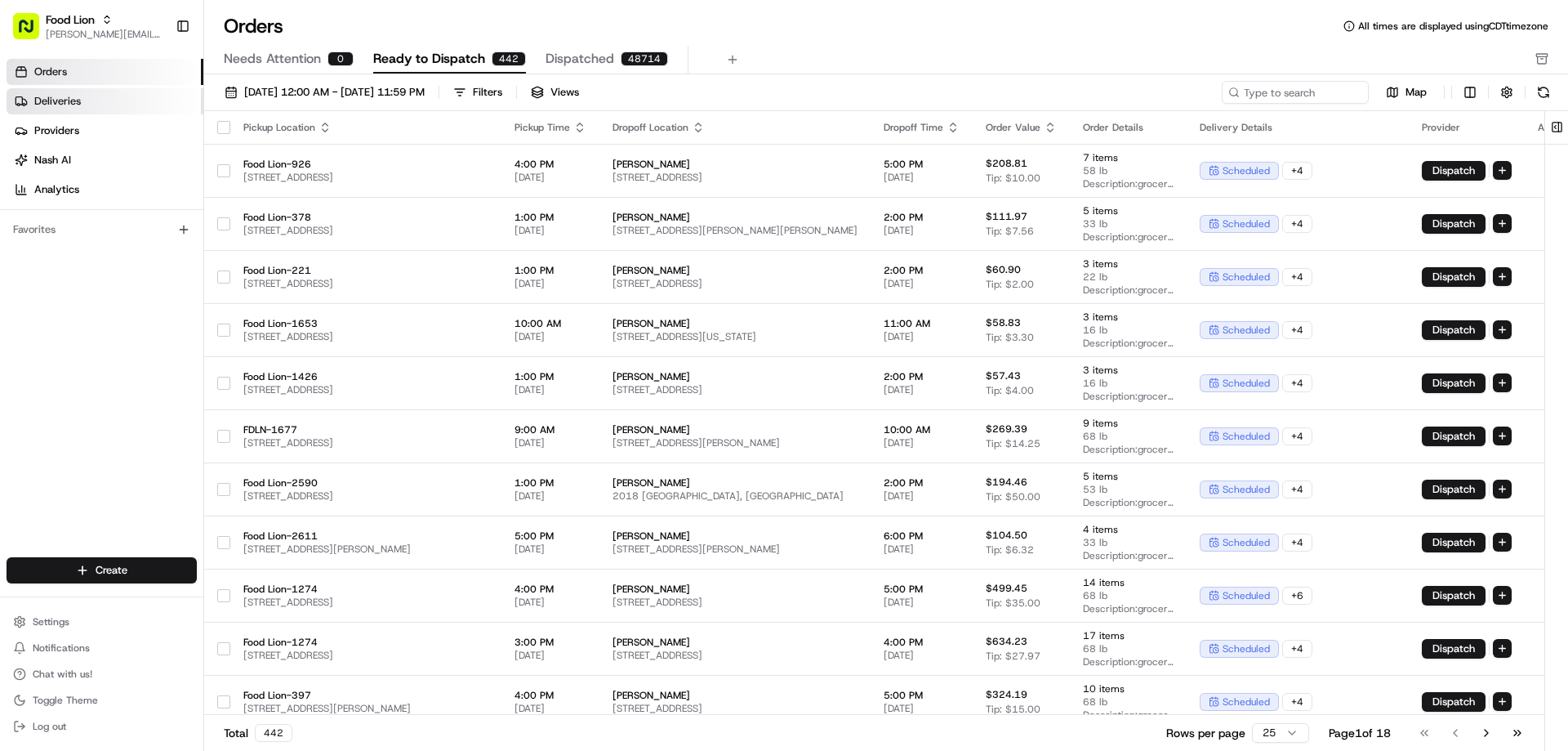
click at [74, 97] on span "Deliveries" at bounding box center [57, 100] width 47 height 15
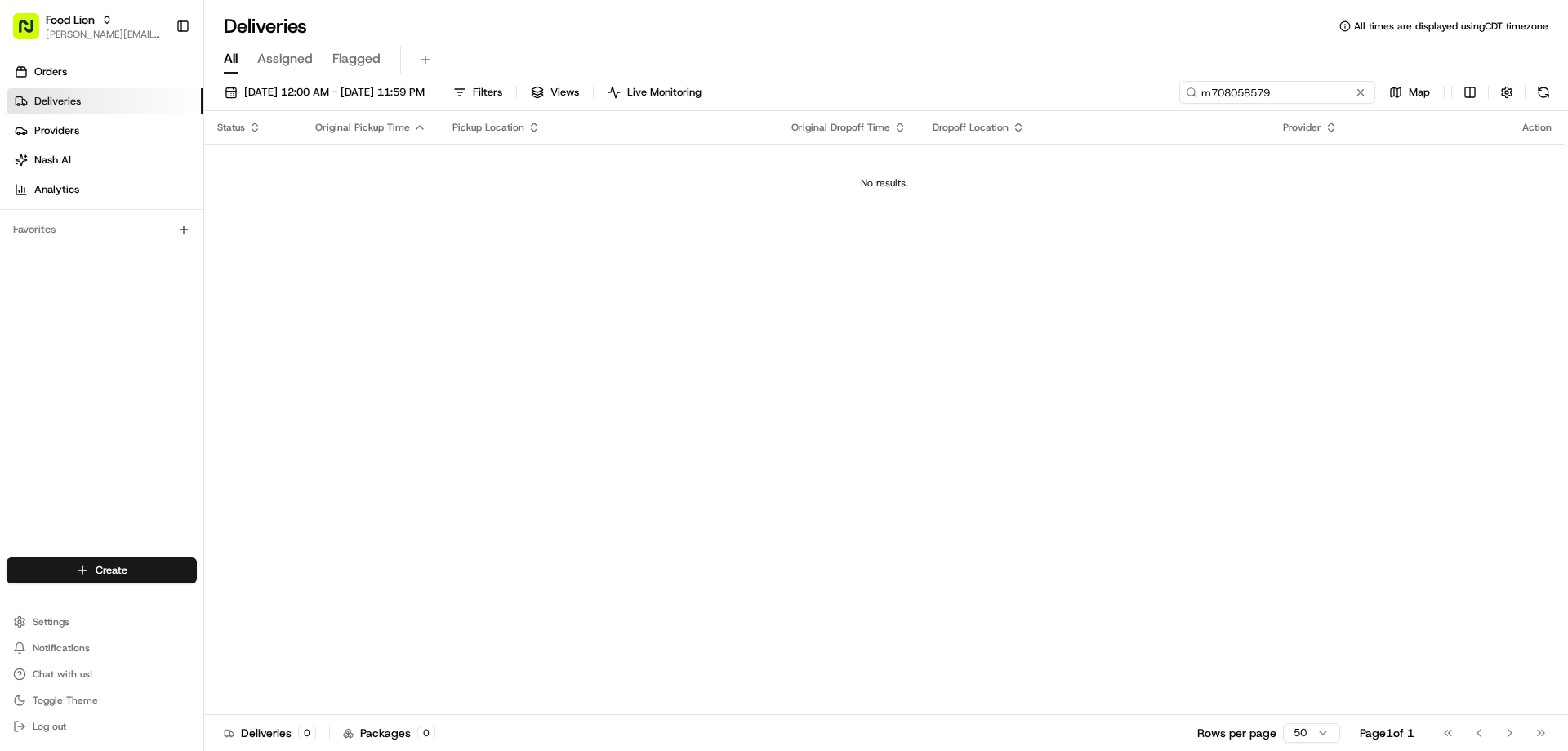
drag, startPoint x: 1334, startPoint y: 92, endPoint x: 1172, endPoint y: 96, distance: 162.0
click at [1172, 96] on div "08/12/2025 12:00 AM - 08/24/2025 11:59 PM Filters Views Live Monitoring m708058…" at bounding box center [885, 95] width 1363 height 30
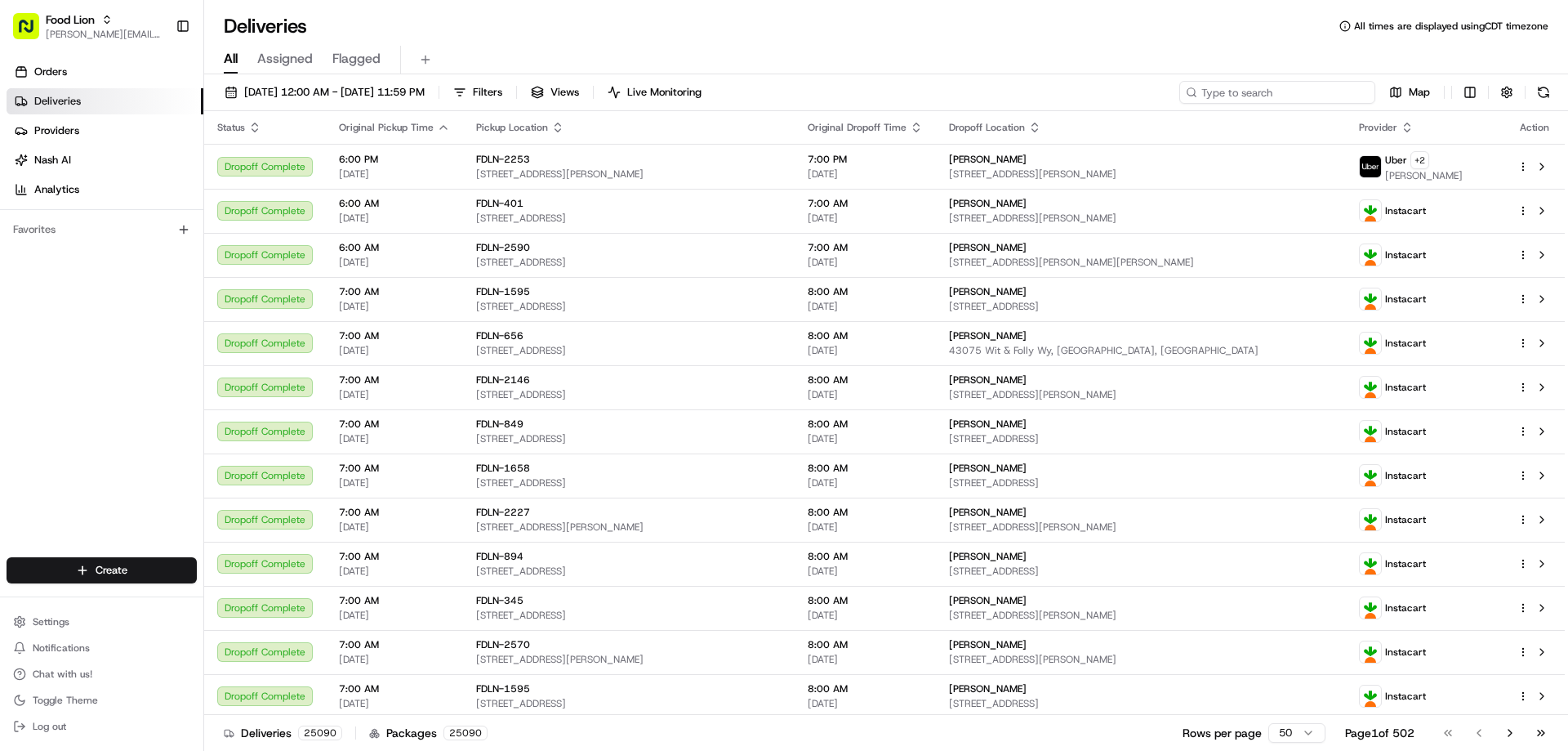
click at [1272, 92] on input at bounding box center [1277, 92] width 196 height 23
paste input "m708058579"
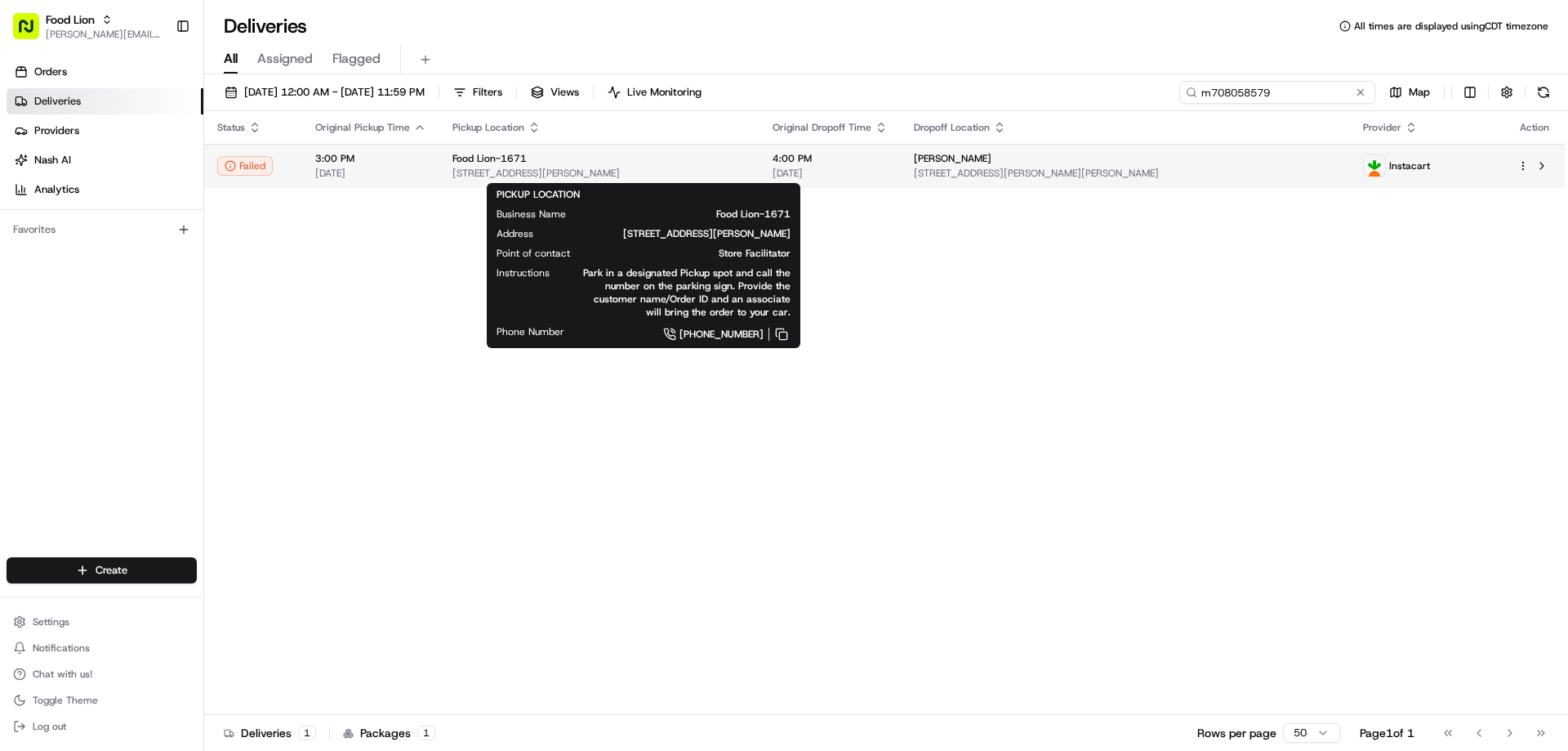
type input "m708058579"
click at [546, 169] on span "425 Wythe Creek Rd, # A, Poquoson, VA 23662, US" at bounding box center [600, 173] width 294 height 13
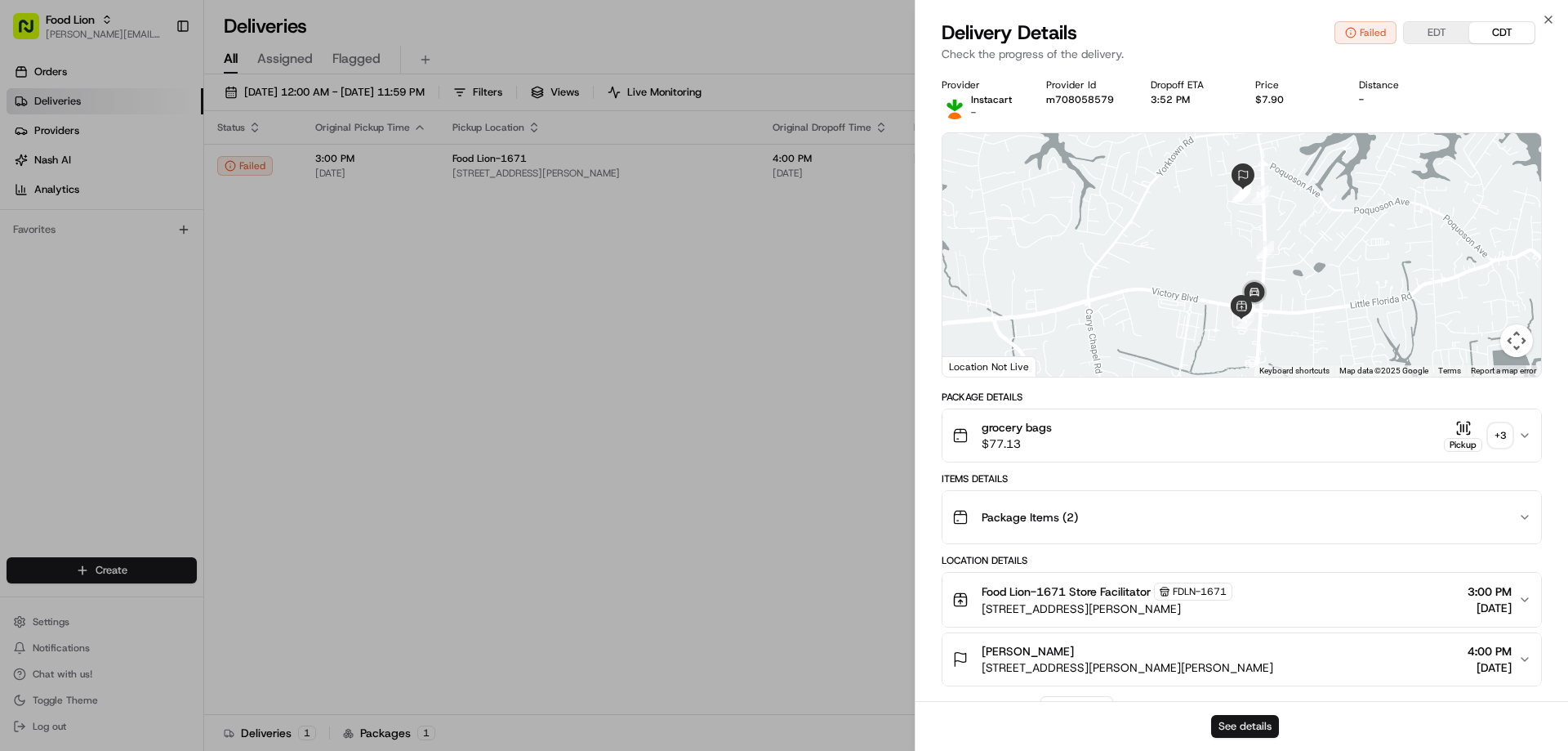
click at [1267, 723] on button "See details" at bounding box center [1245, 726] width 68 height 23
click at [1549, 20] on icon "button" at bounding box center [1547, 19] width 13 height 13
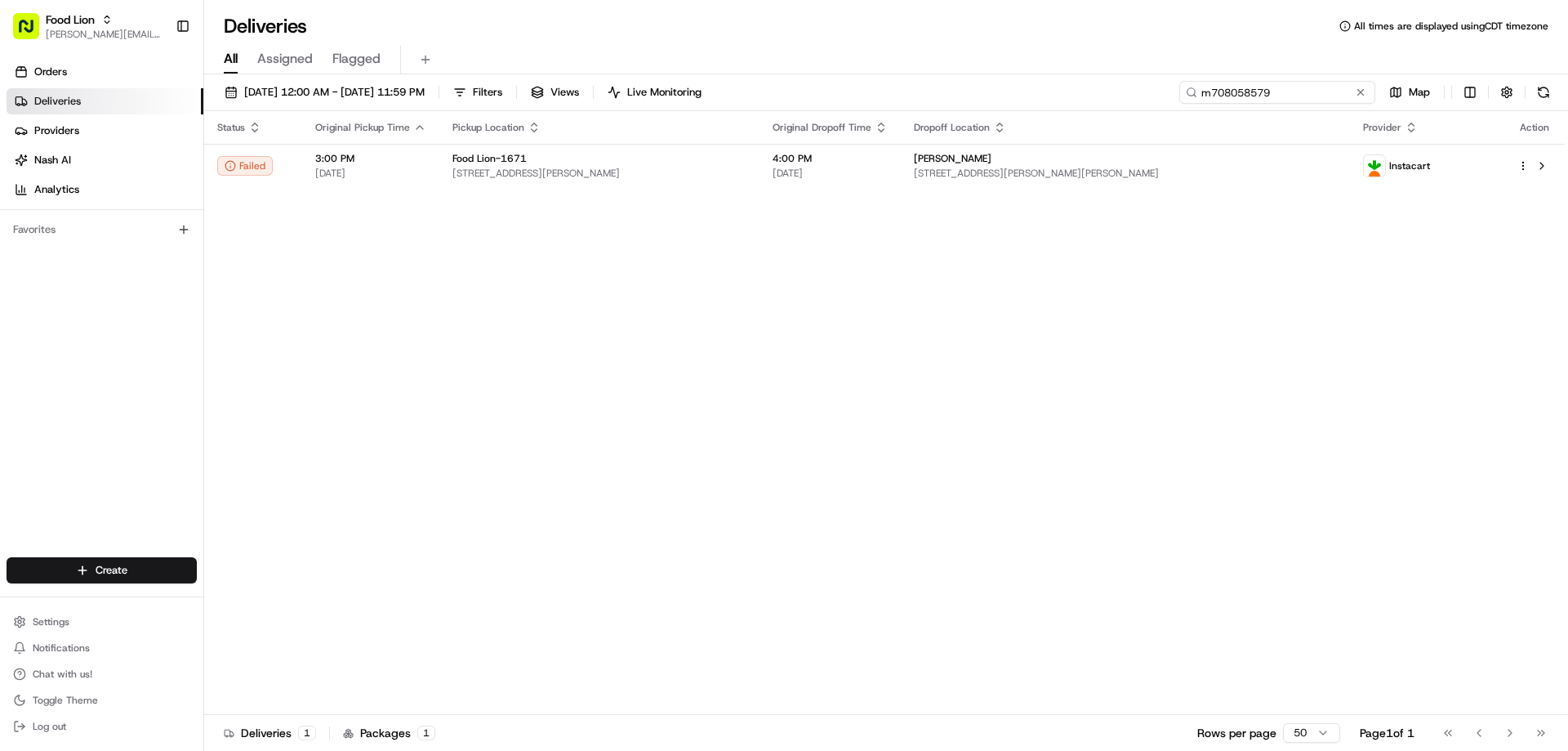
drag, startPoint x: 1332, startPoint y: 95, endPoint x: 1199, endPoint y: 97, distance: 133.0
click at [1199, 97] on input "m708058579" at bounding box center [1277, 92] width 196 height 23
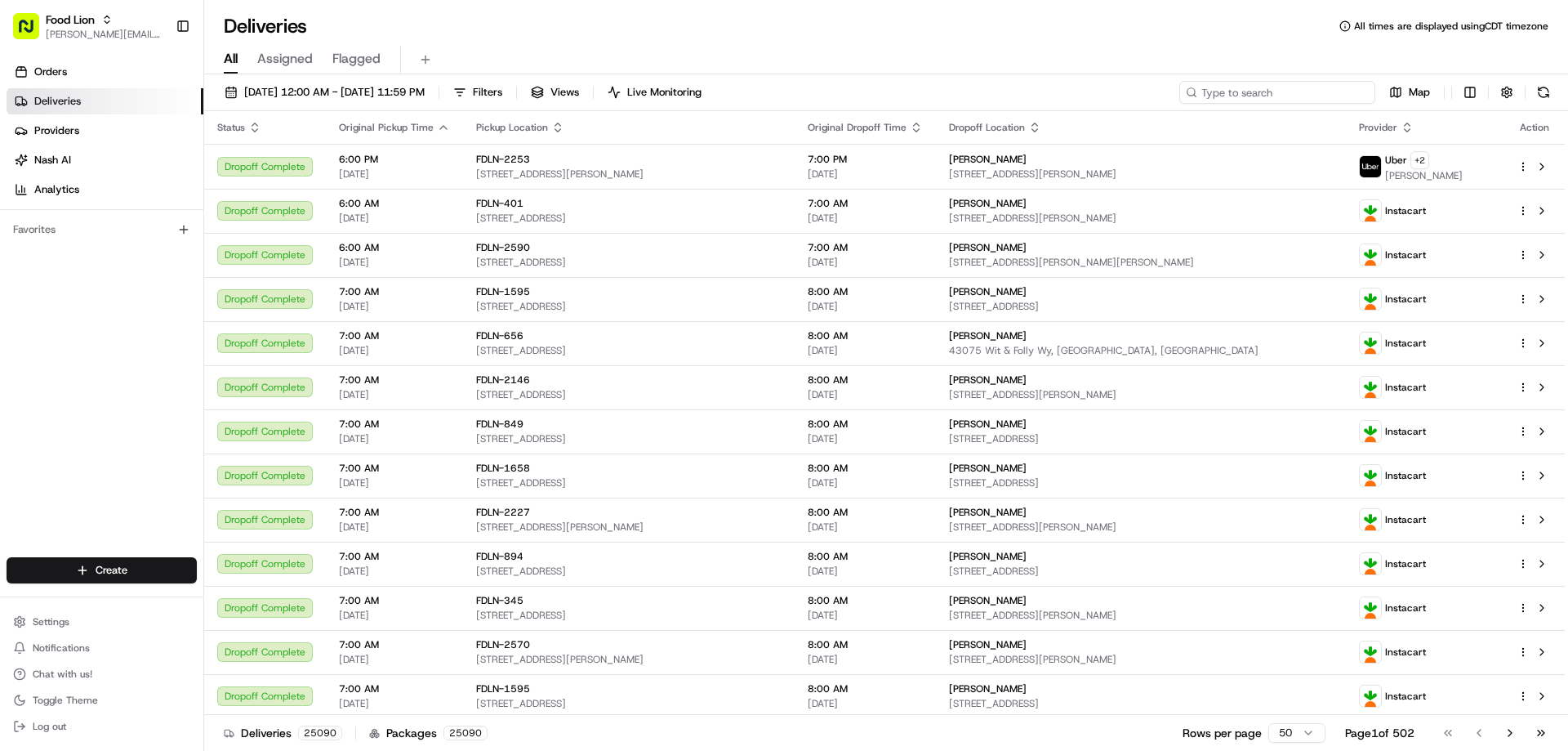
click at [1340, 93] on input at bounding box center [1277, 92] width 196 height 23
paste input "m710022425"
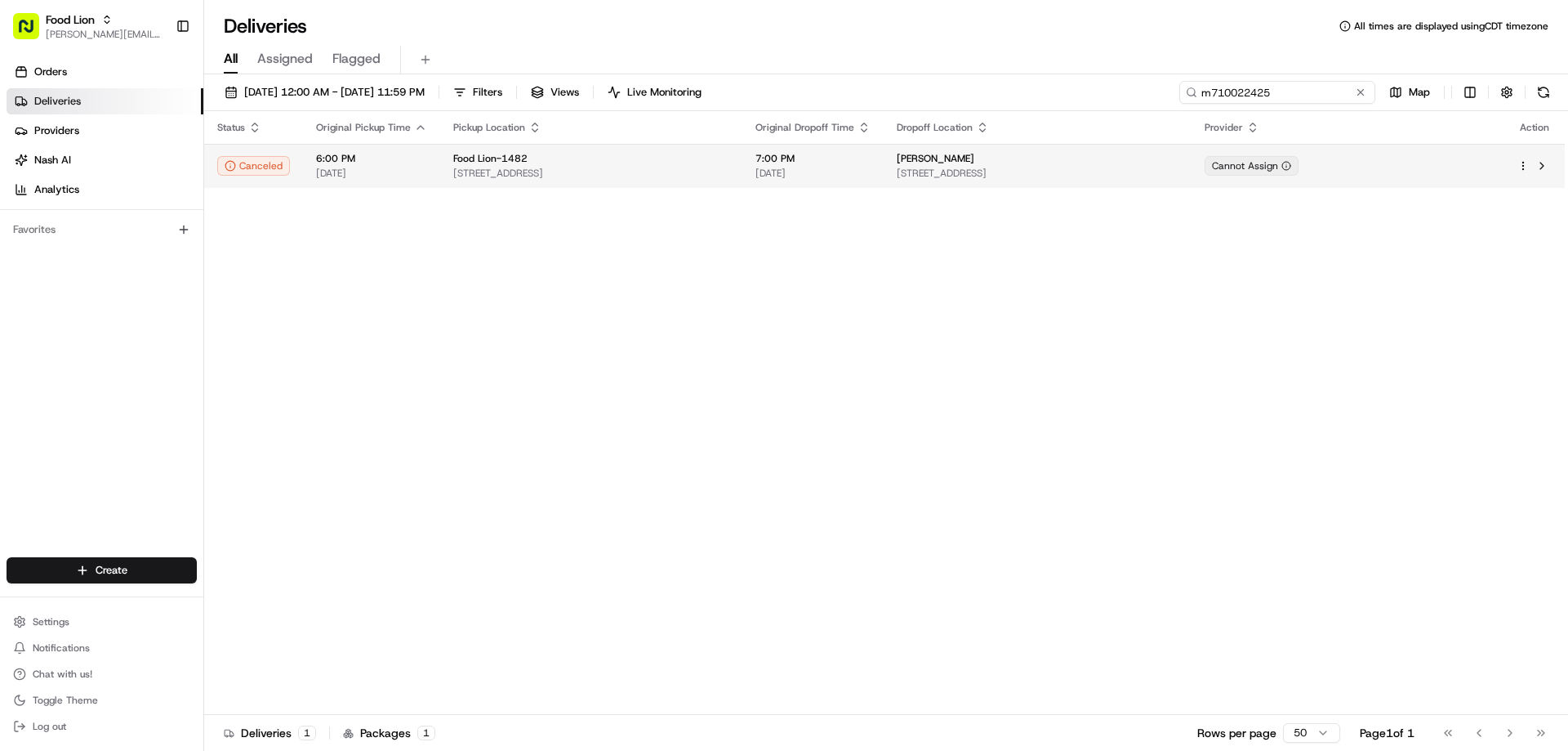
type input "m710022425"
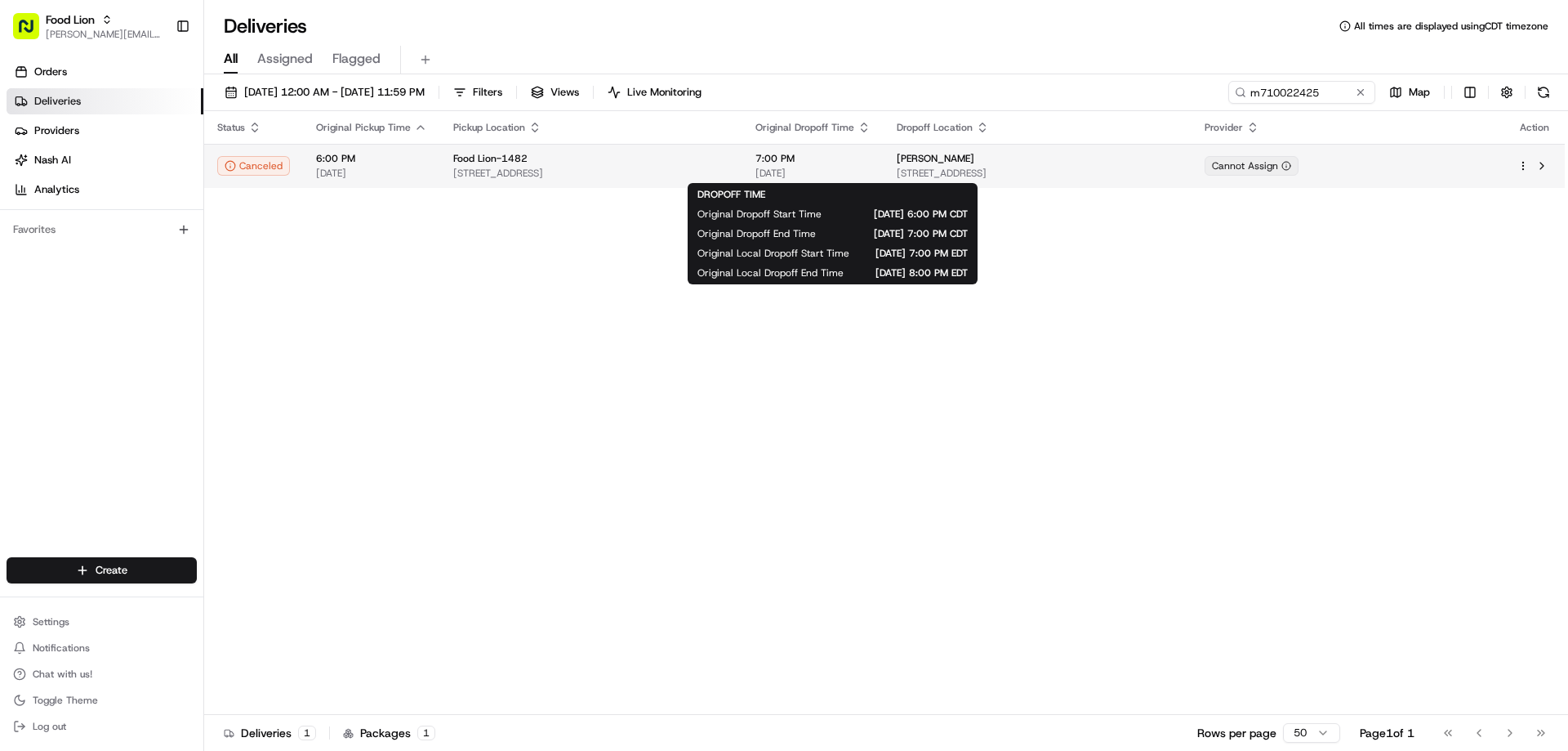
click at [802, 164] on span "7:00 PM" at bounding box center [813, 158] width 115 height 13
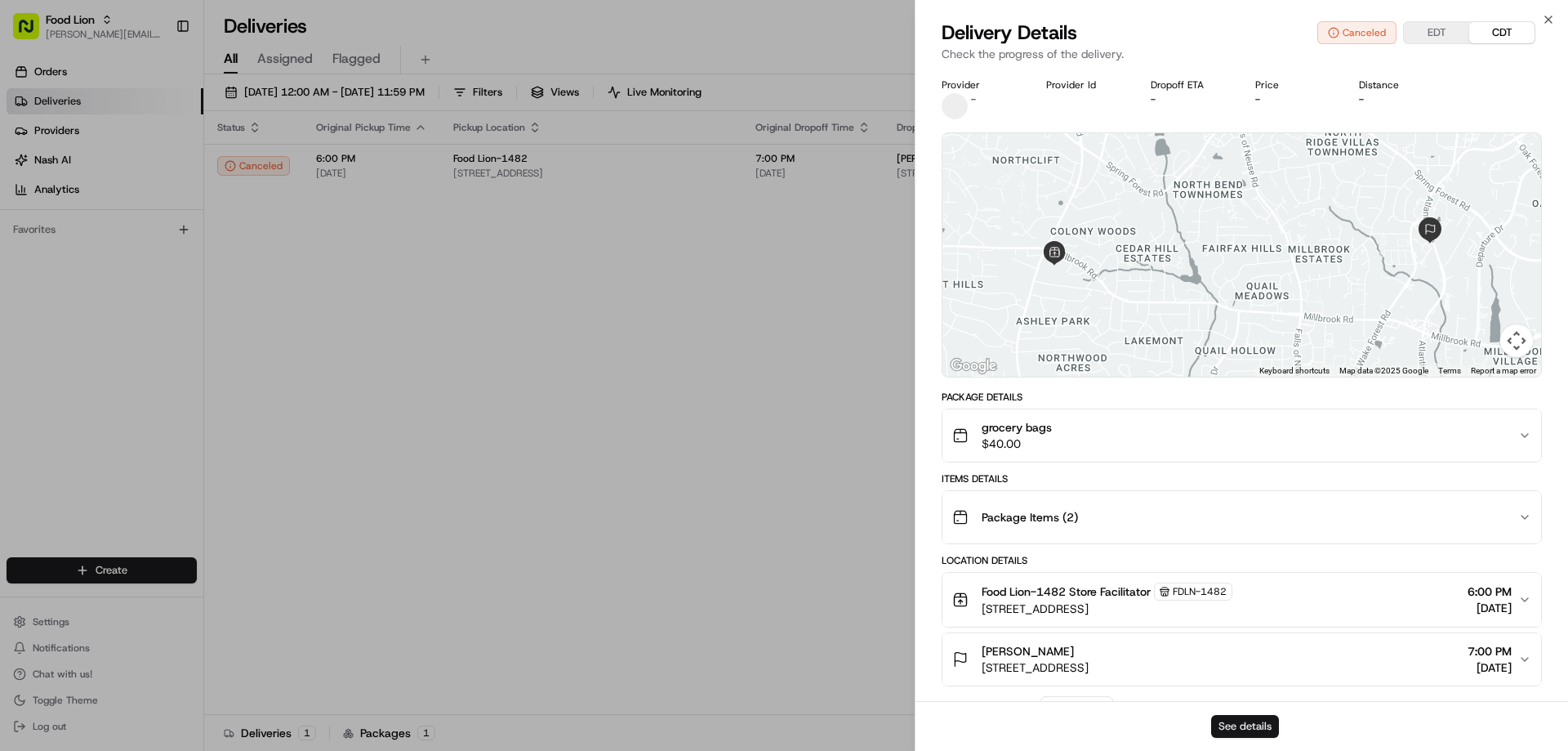
click at [1244, 715] on button "See details" at bounding box center [1245, 726] width 68 height 23
click at [1268, 726] on button "See details" at bounding box center [1245, 726] width 68 height 23
click at [1550, 20] on icon "button" at bounding box center [1547, 19] width 13 height 13
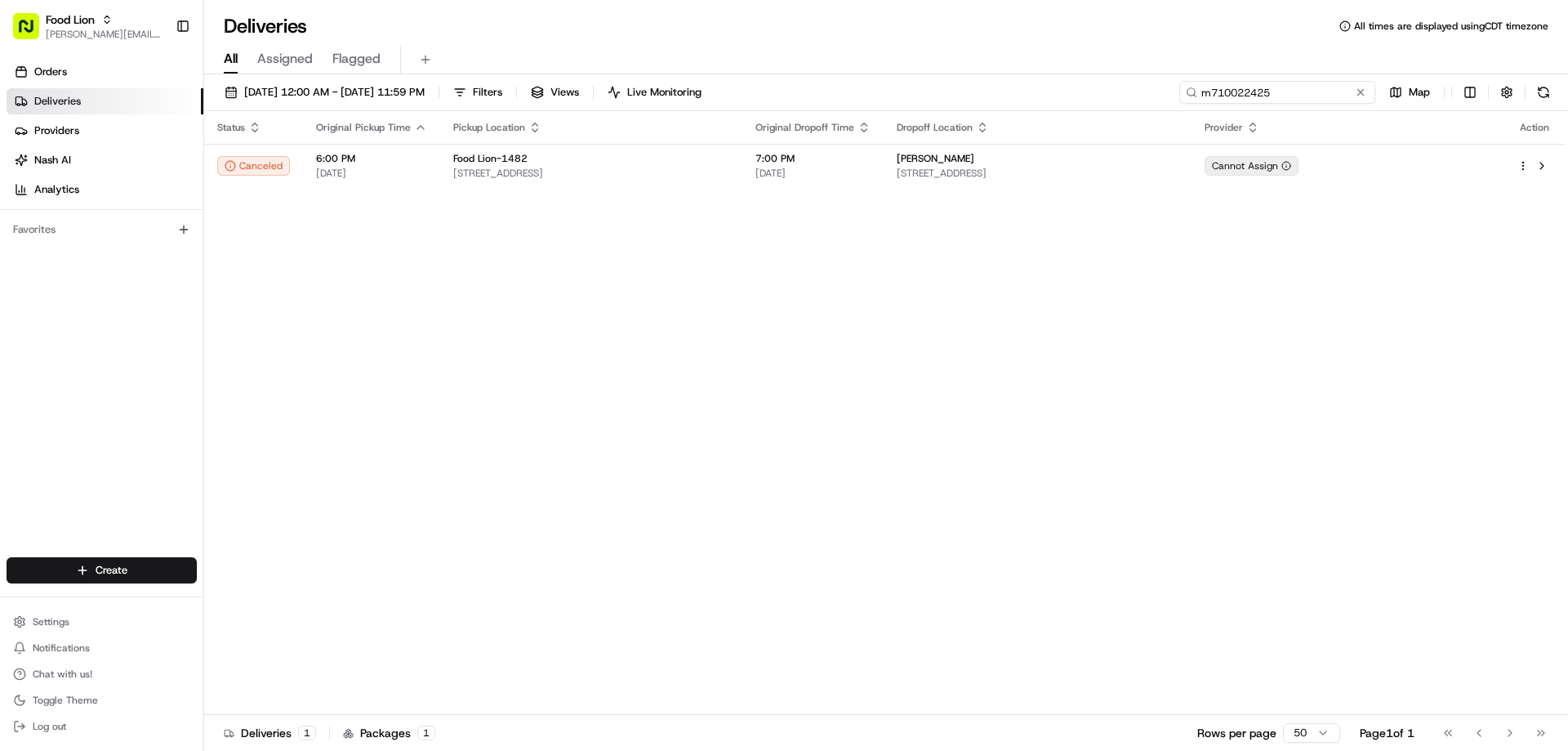
drag, startPoint x: 1327, startPoint y: 85, endPoint x: 1150, endPoint y: 101, distance: 177.7
click at [1190, 99] on input "m710022425" at bounding box center [1277, 92] width 196 height 23
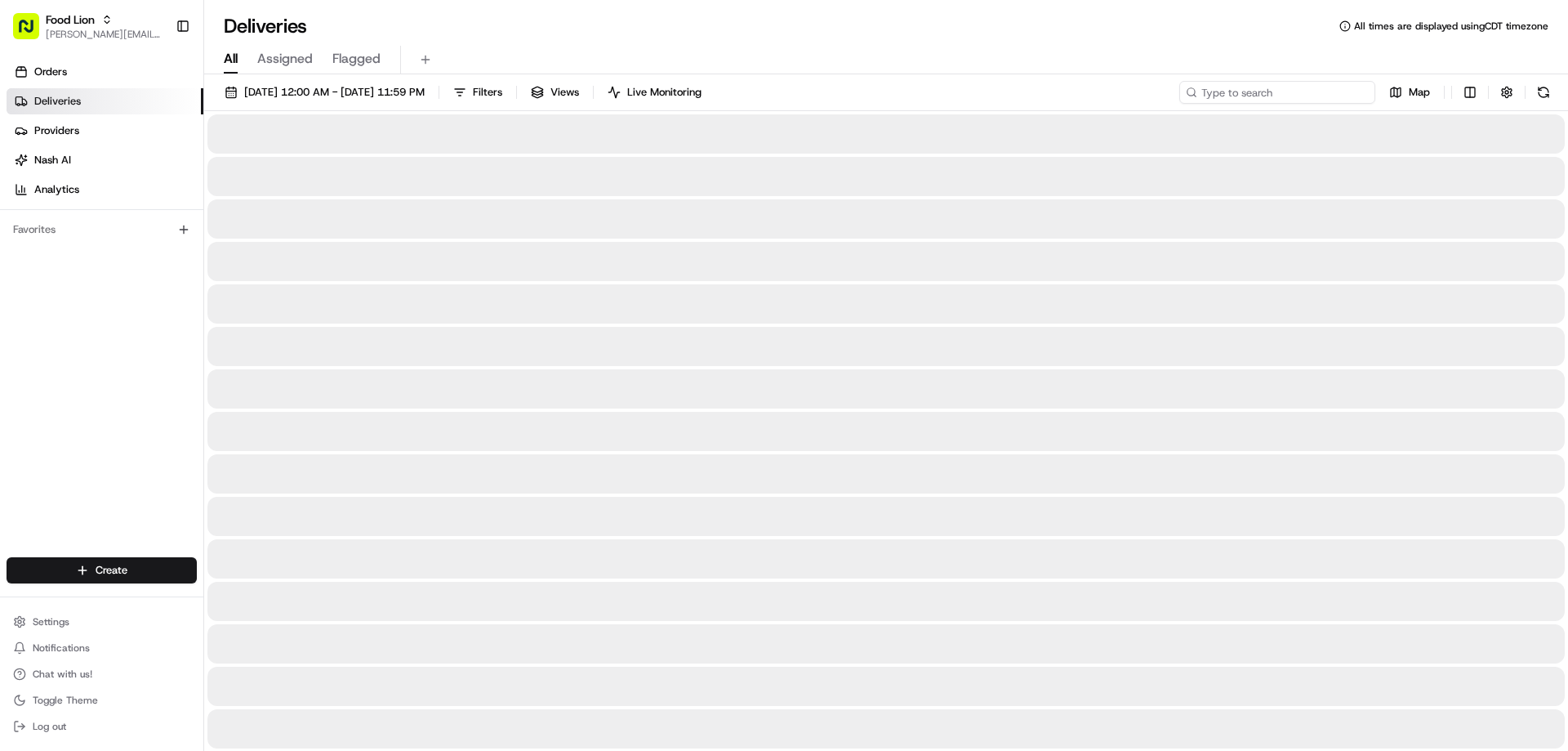
click at [1267, 94] on input at bounding box center [1277, 92] width 196 height 23
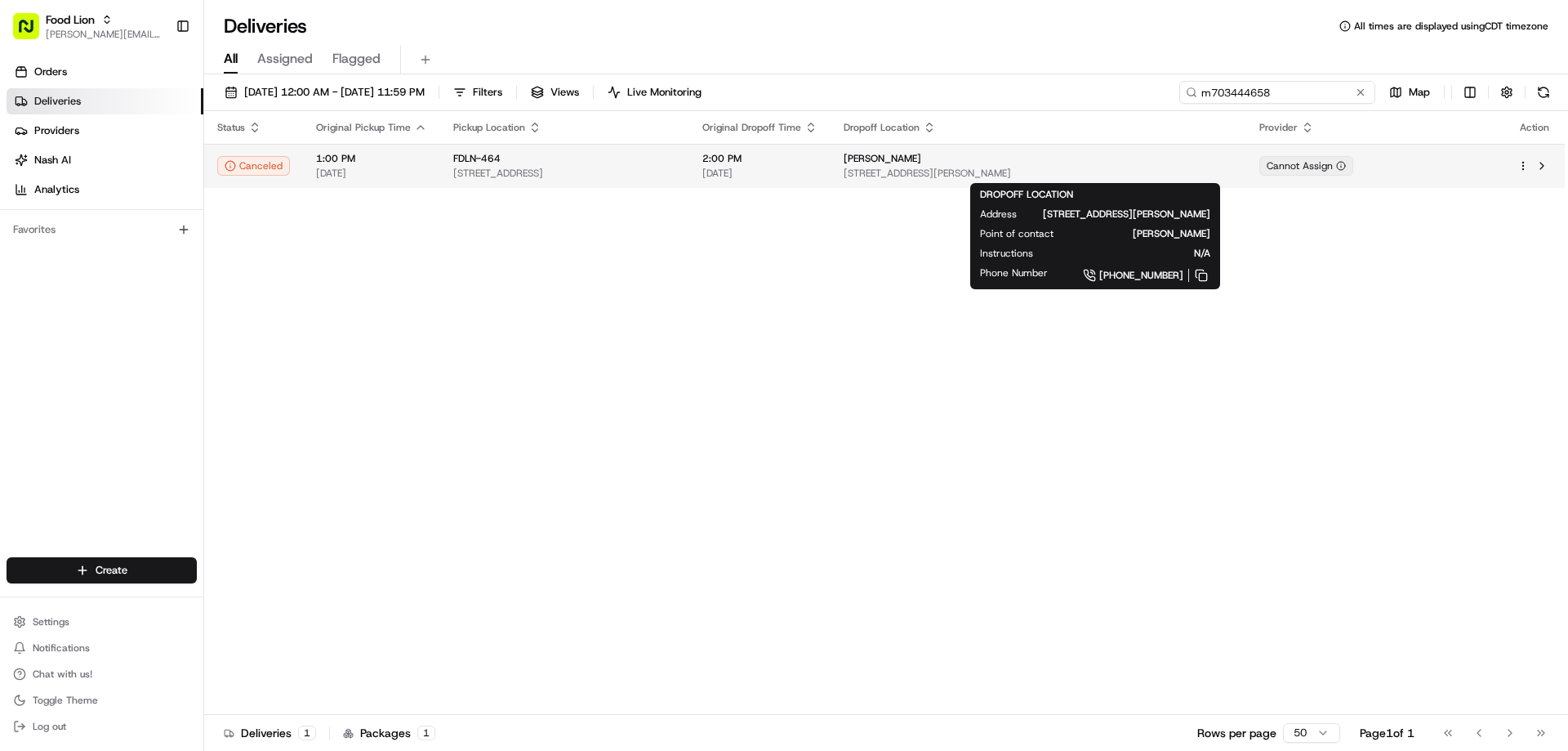
type input "m703444658"
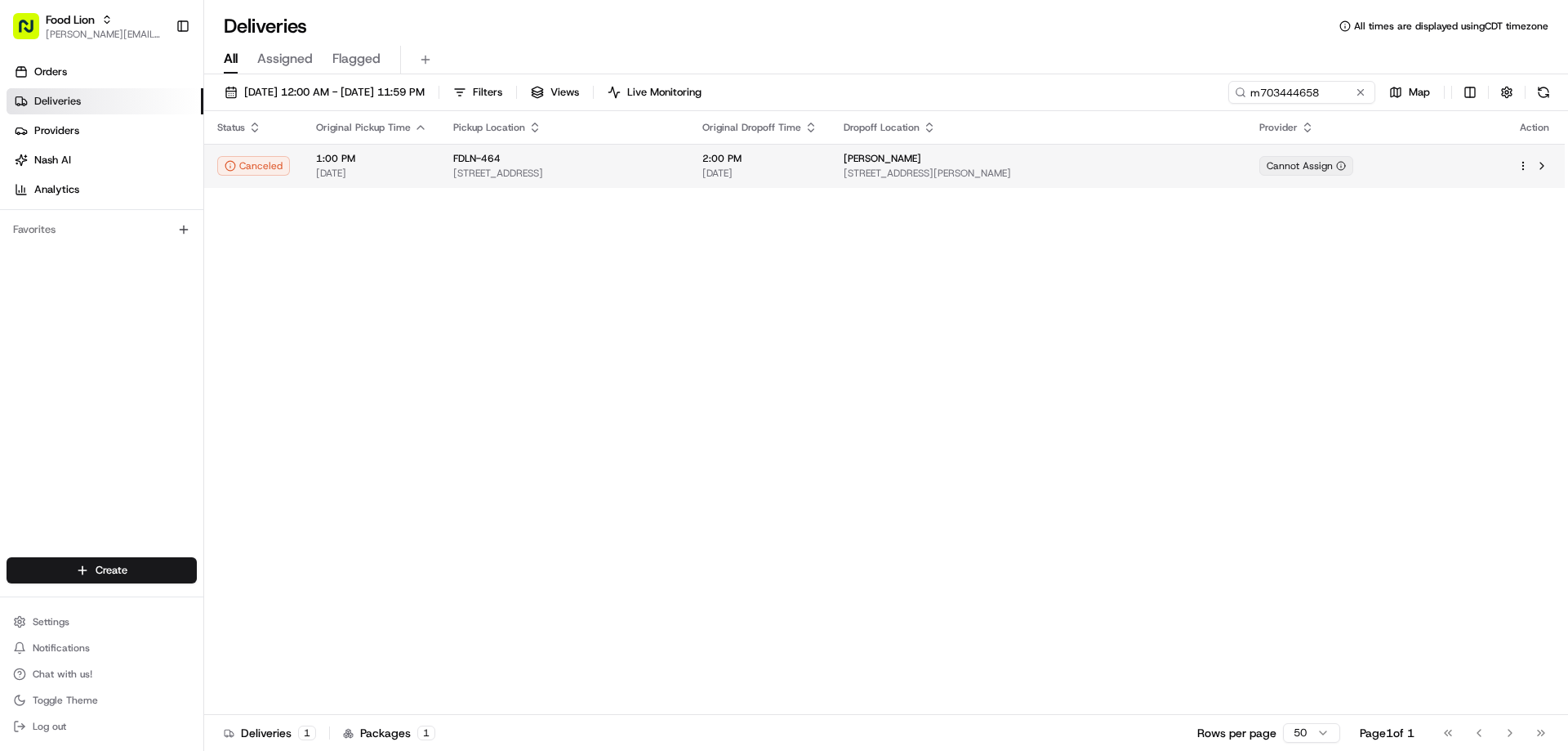
click at [1030, 169] on span "10565 Callands Rd, Chatham, VA 24531, US" at bounding box center [1038, 173] width 390 height 13
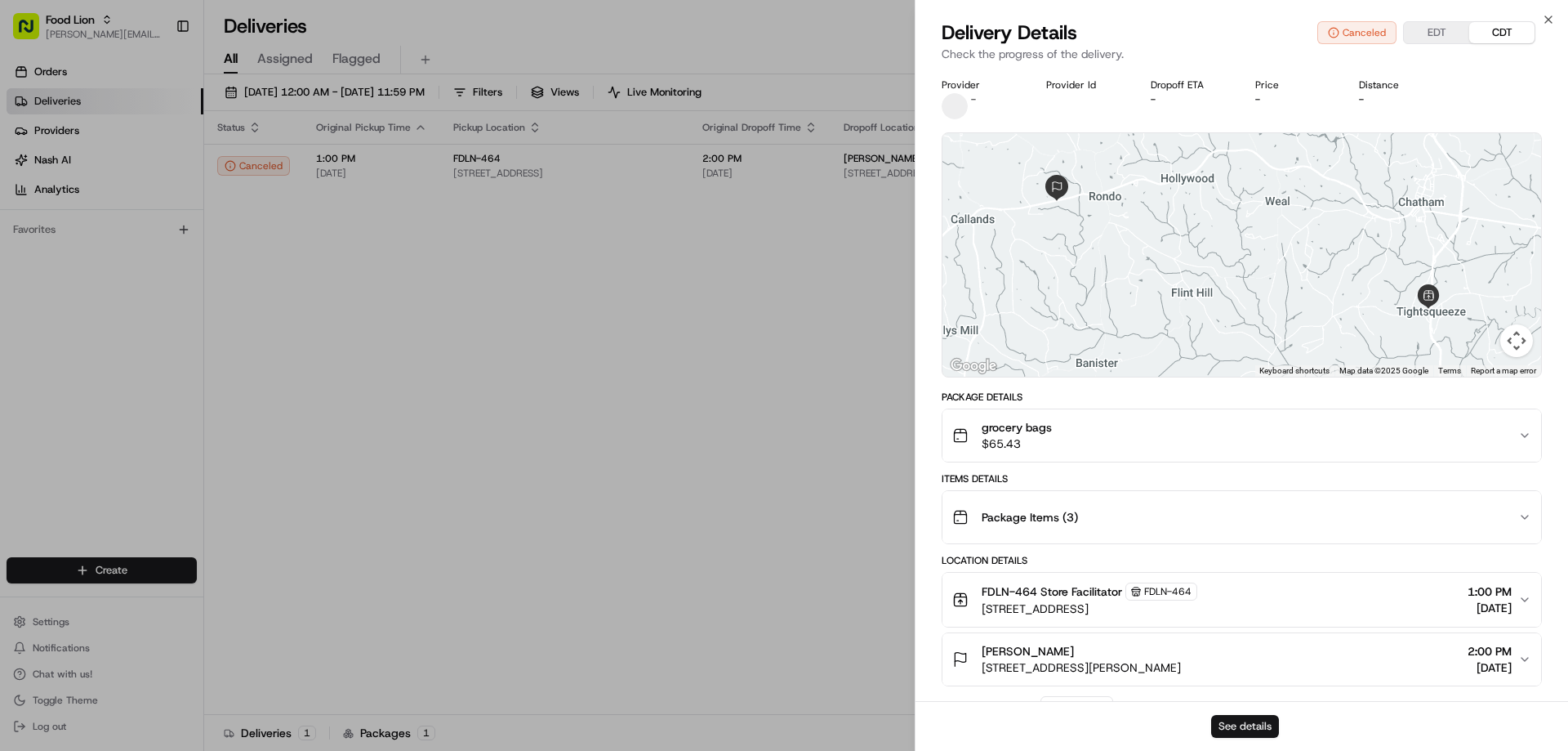
click at [1265, 721] on button "See details" at bounding box center [1245, 726] width 68 height 23
click at [1544, 16] on icon "button" at bounding box center [1547, 19] width 13 height 13
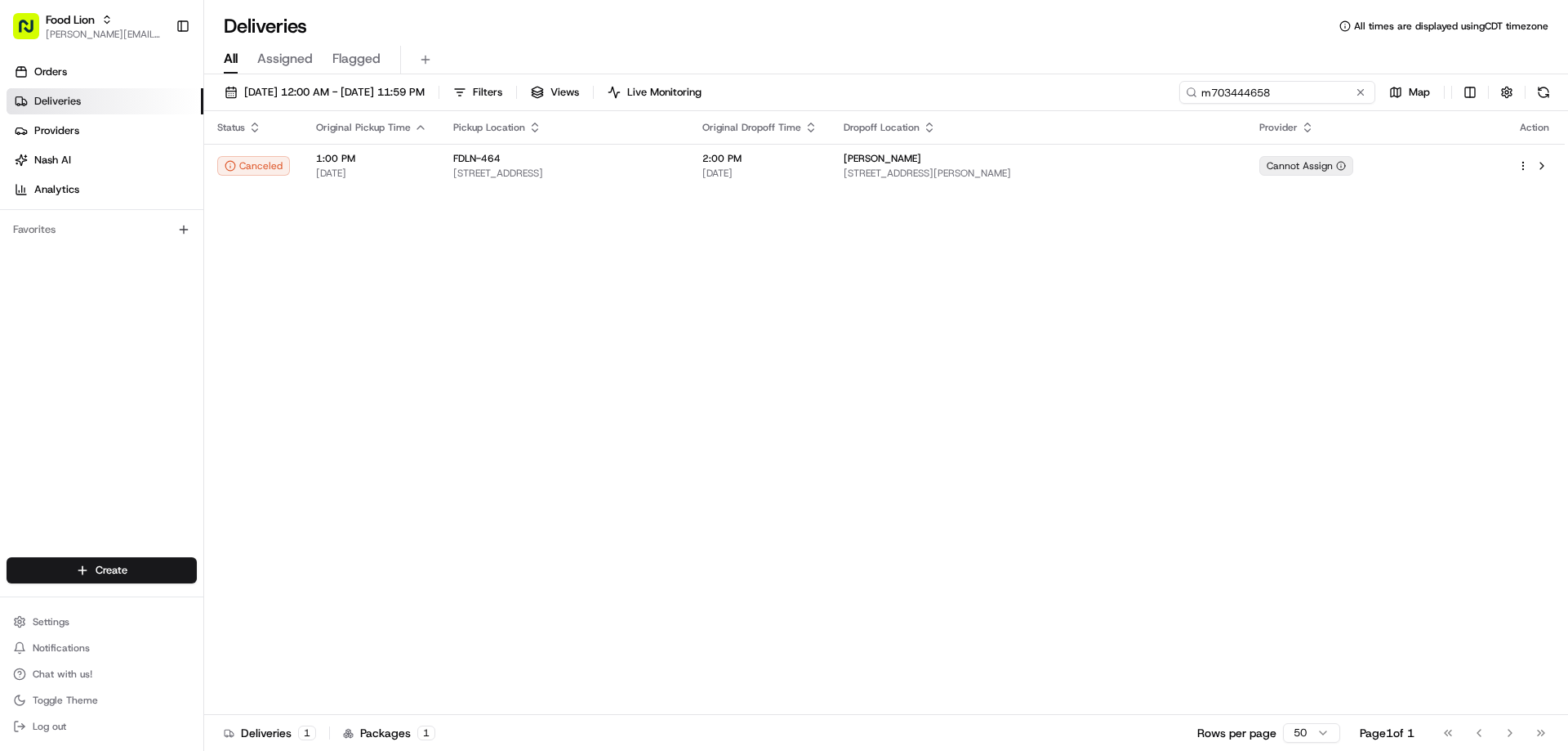
drag, startPoint x: 1325, startPoint y: 94, endPoint x: 1175, endPoint y: 105, distance: 150.4
click at [1175, 105] on div "08/12/2025 12:00 AM - 08/24/2025 11:59 PM Filters Views Live Monitoring m703444…" at bounding box center [885, 95] width 1363 height 30
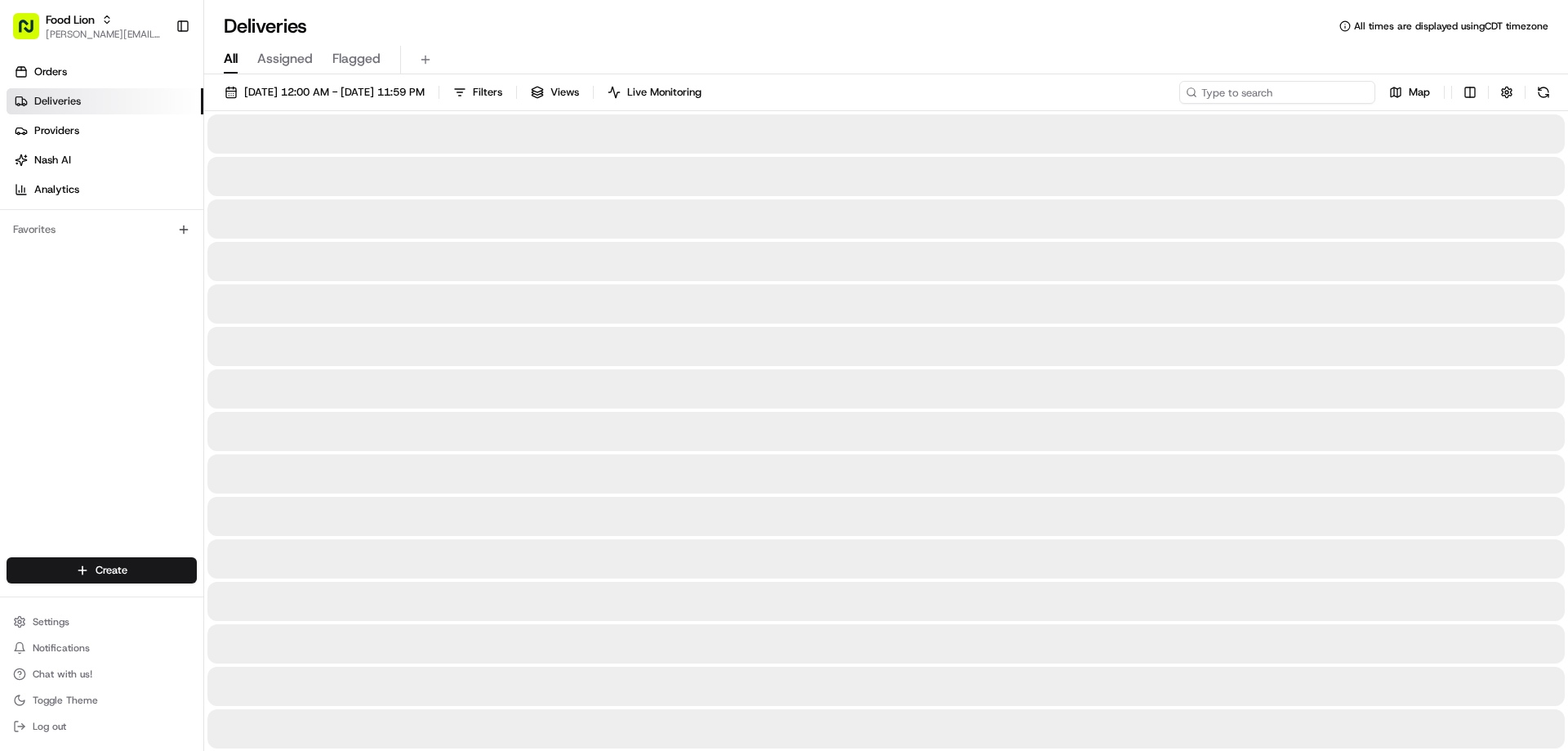
click at [1239, 94] on input at bounding box center [1277, 92] width 196 height 23
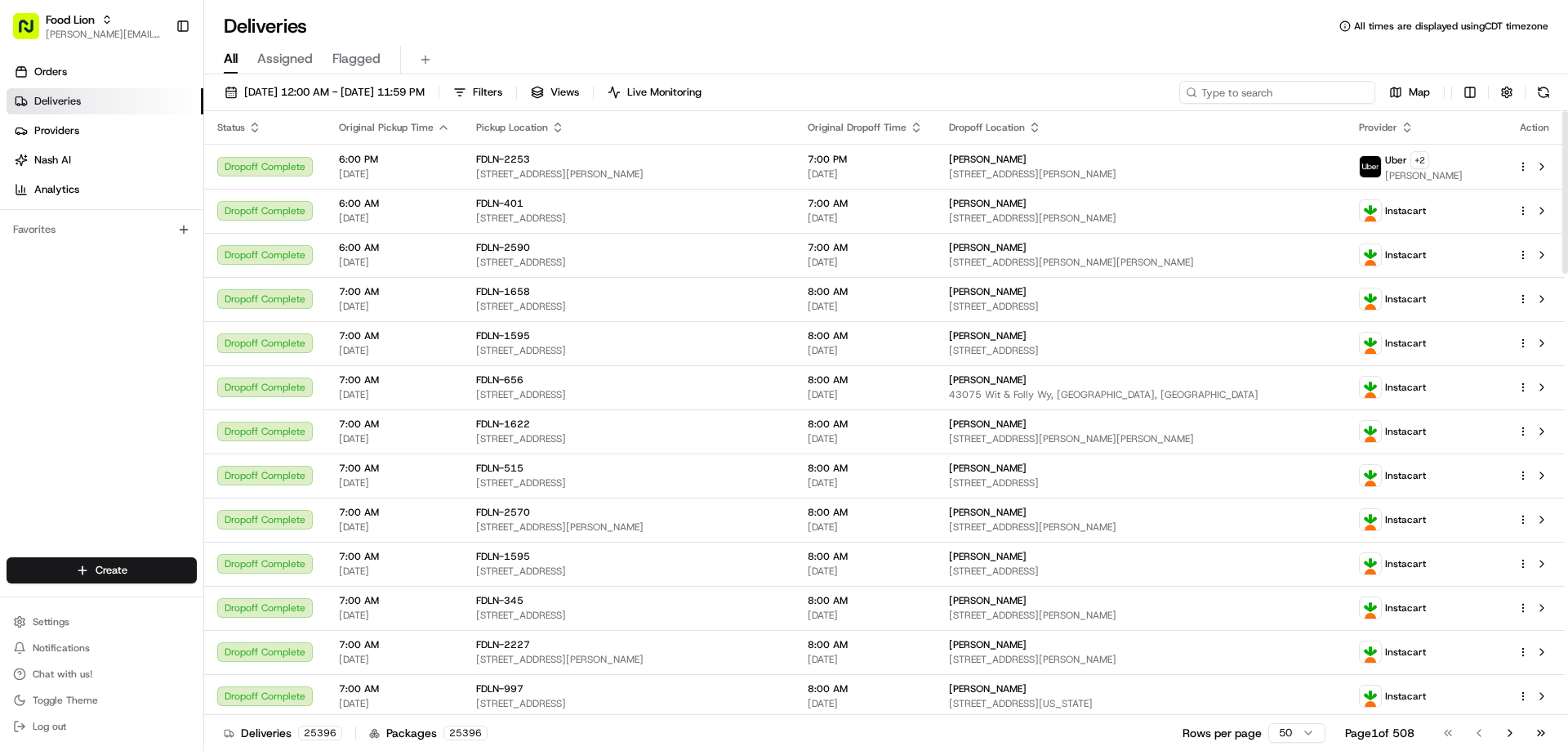
click at [1297, 94] on input at bounding box center [1277, 92] width 196 height 23
paste input "m704735731"
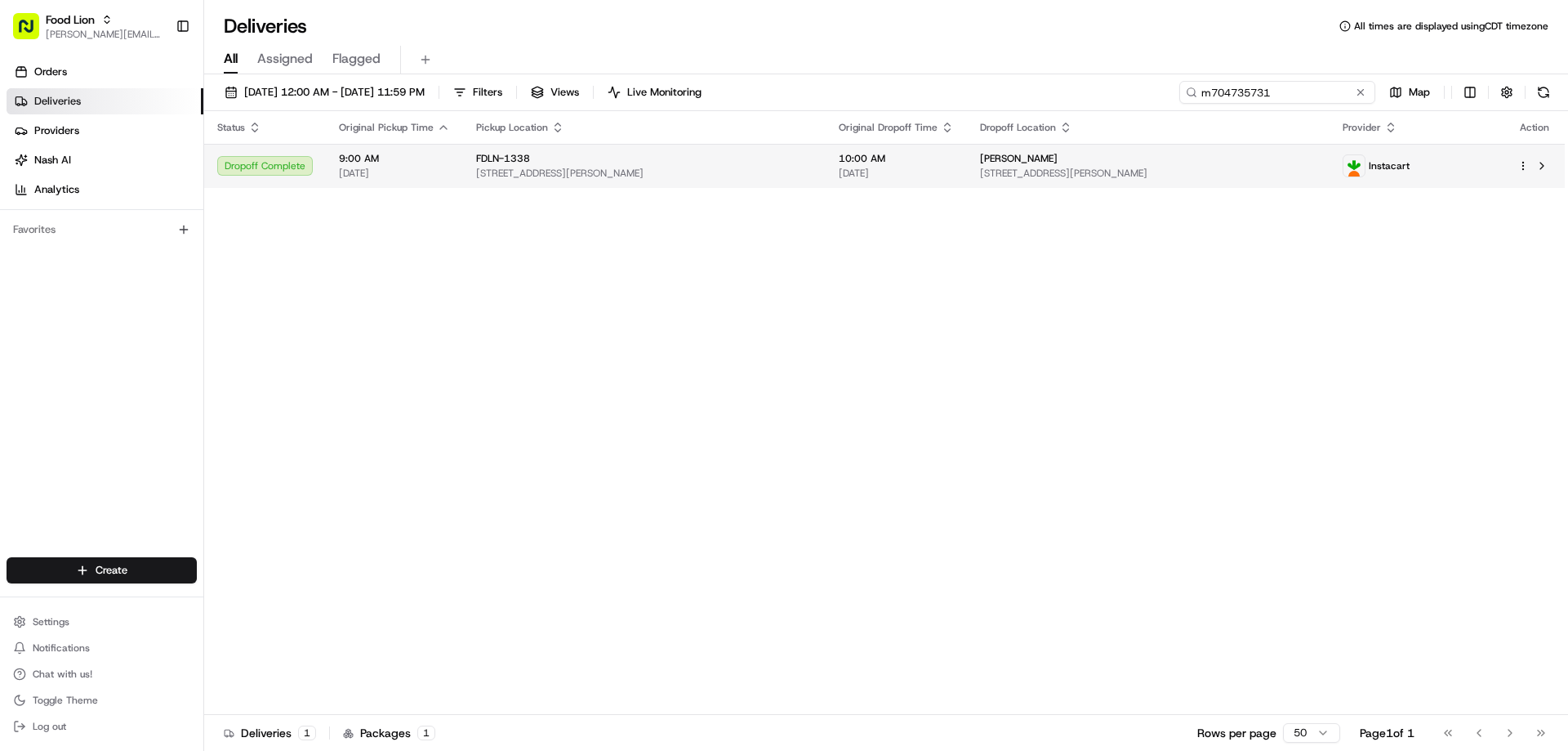
type input "m704735731"
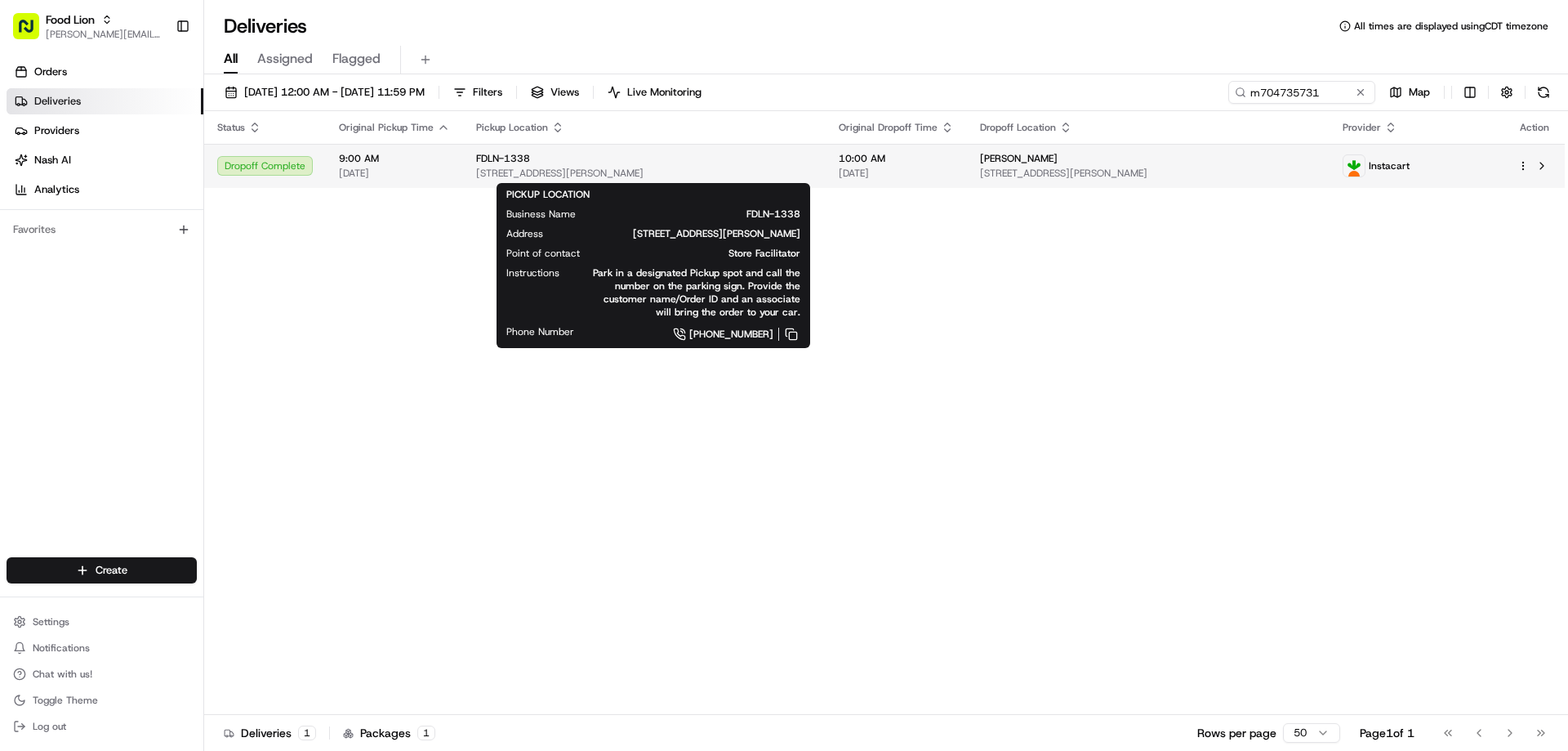
click at [535, 161] on div "FDLN-1338" at bounding box center [644, 158] width 336 height 13
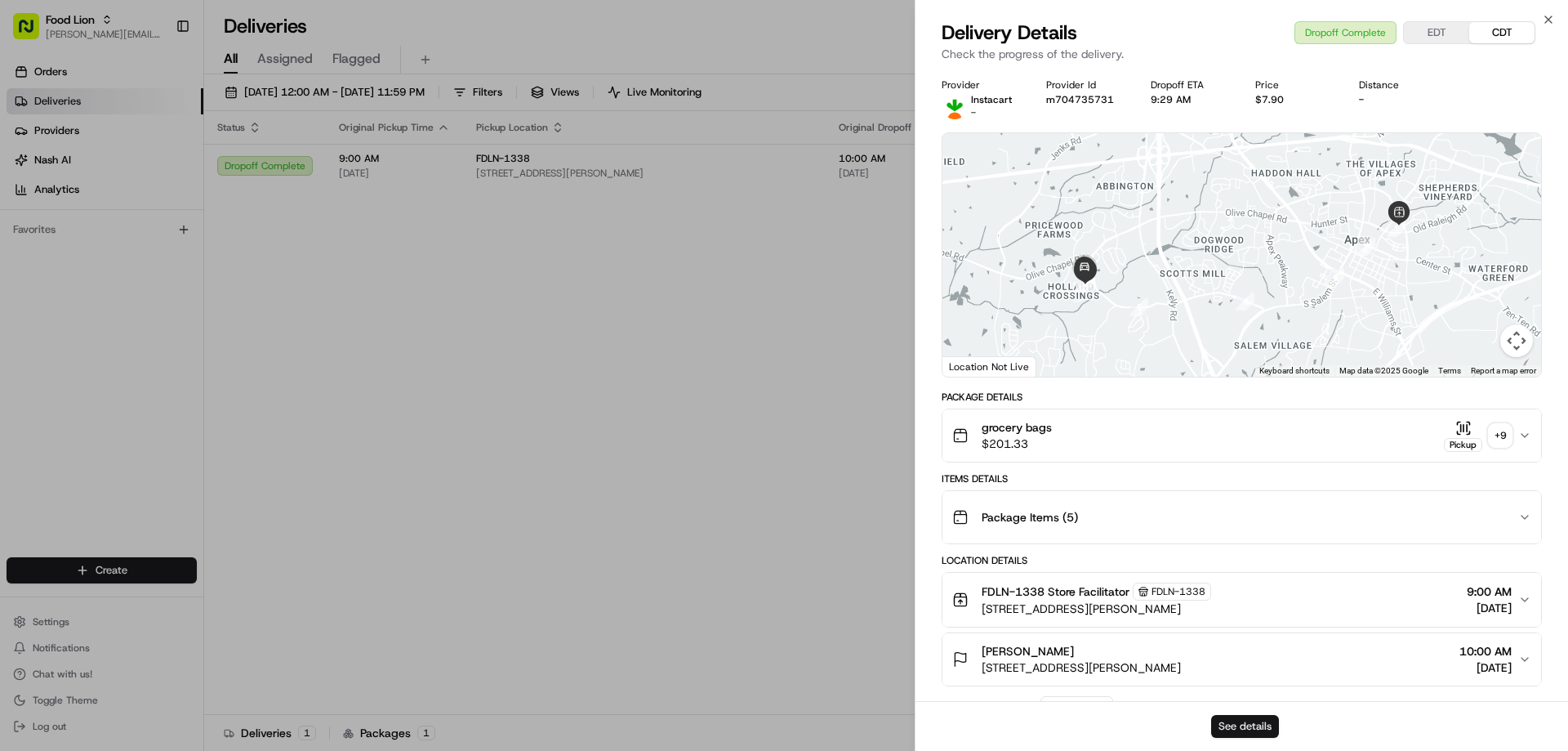
click at [1231, 728] on button "See details" at bounding box center [1245, 726] width 68 height 23
click at [1545, 16] on icon "button" at bounding box center [1547, 19] width 13 height 13
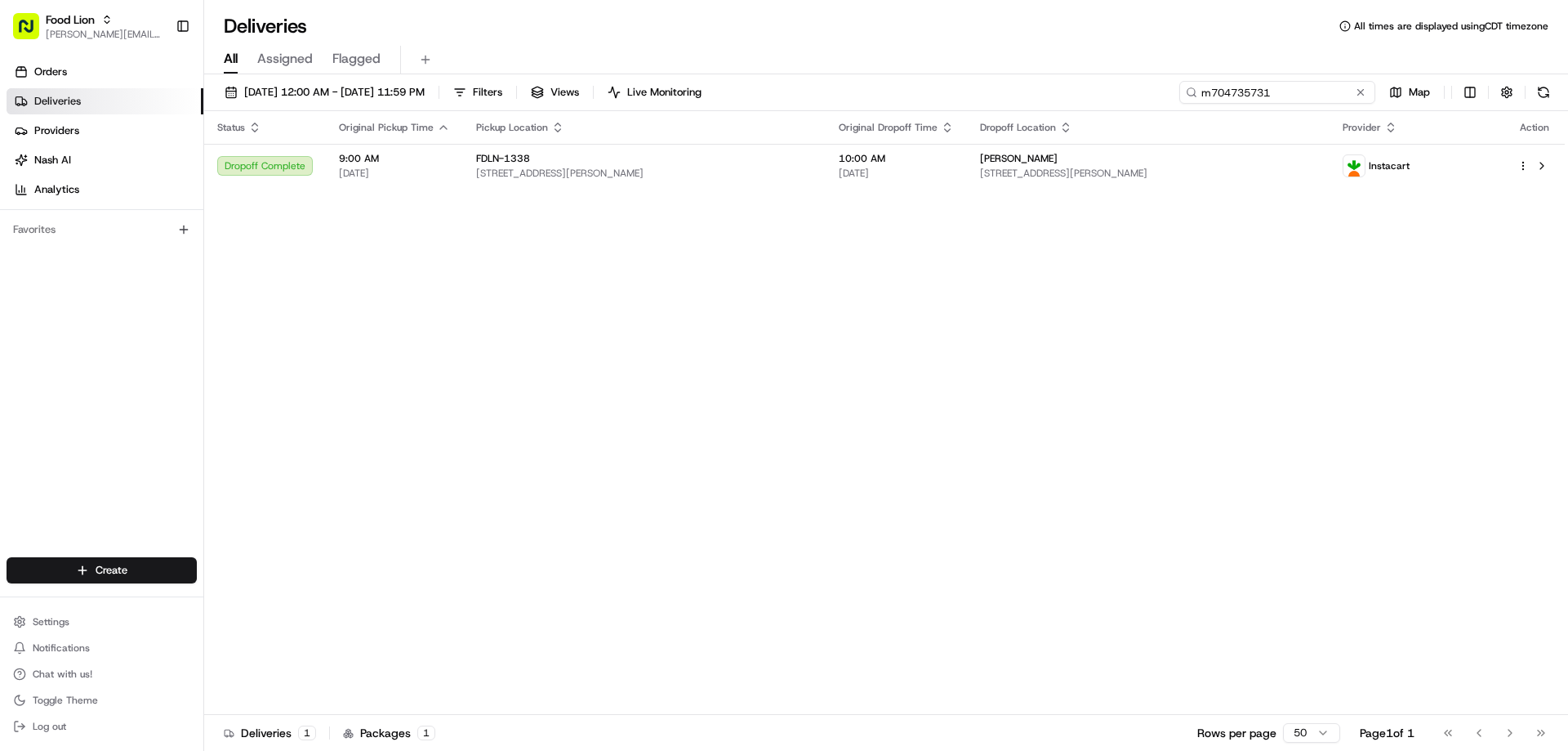
drag, startPoint x: 1330, startPoint y: 91, endPoint x: 1194, endPoint y: 100, distance: 136.3
click at [1194, 100] on input "m704735731" at bounding box center [1277, 92] width 196 height 23
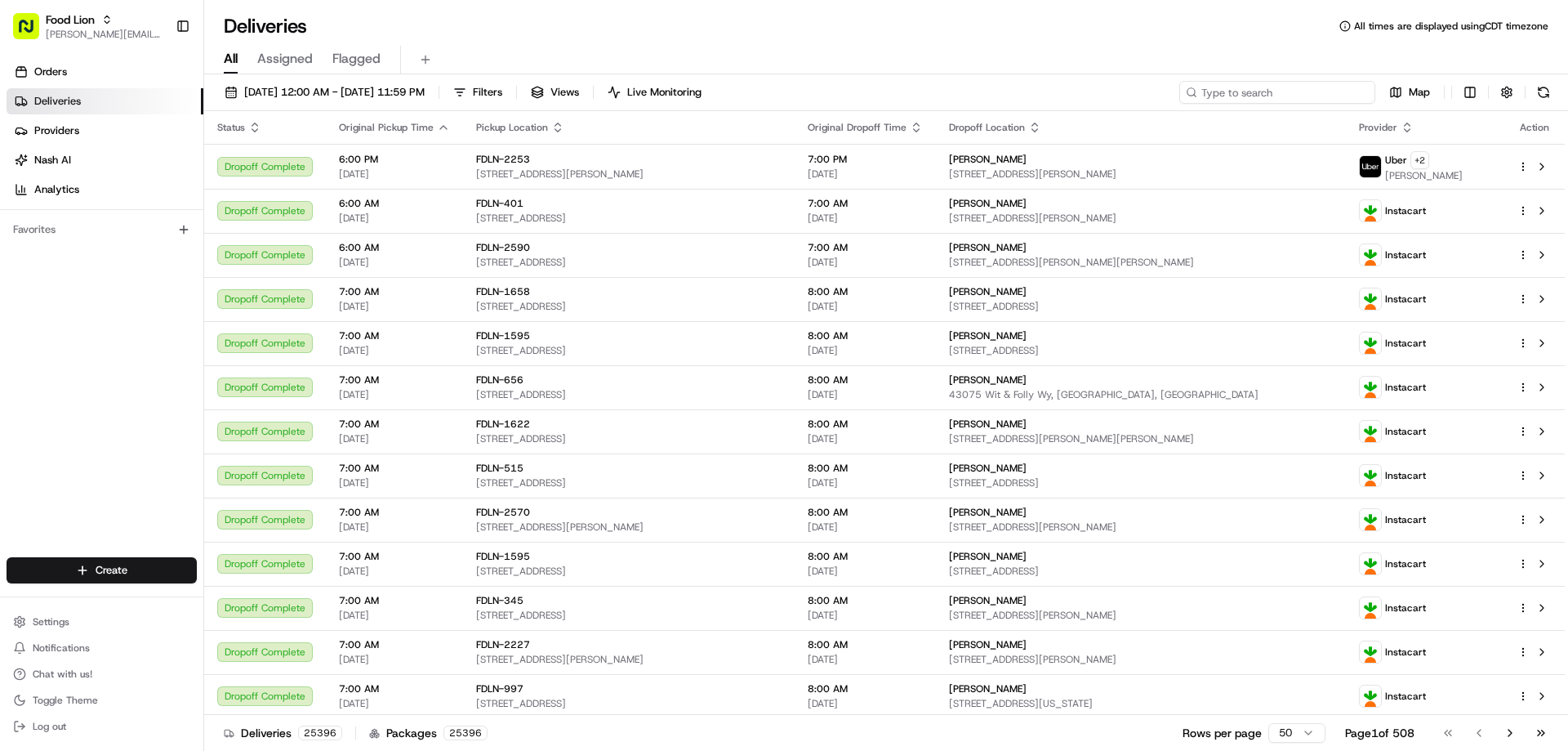
click at [1230, 90] on input at bounding box center [1277, 92] width 196 height 23
paste input "m692217164"
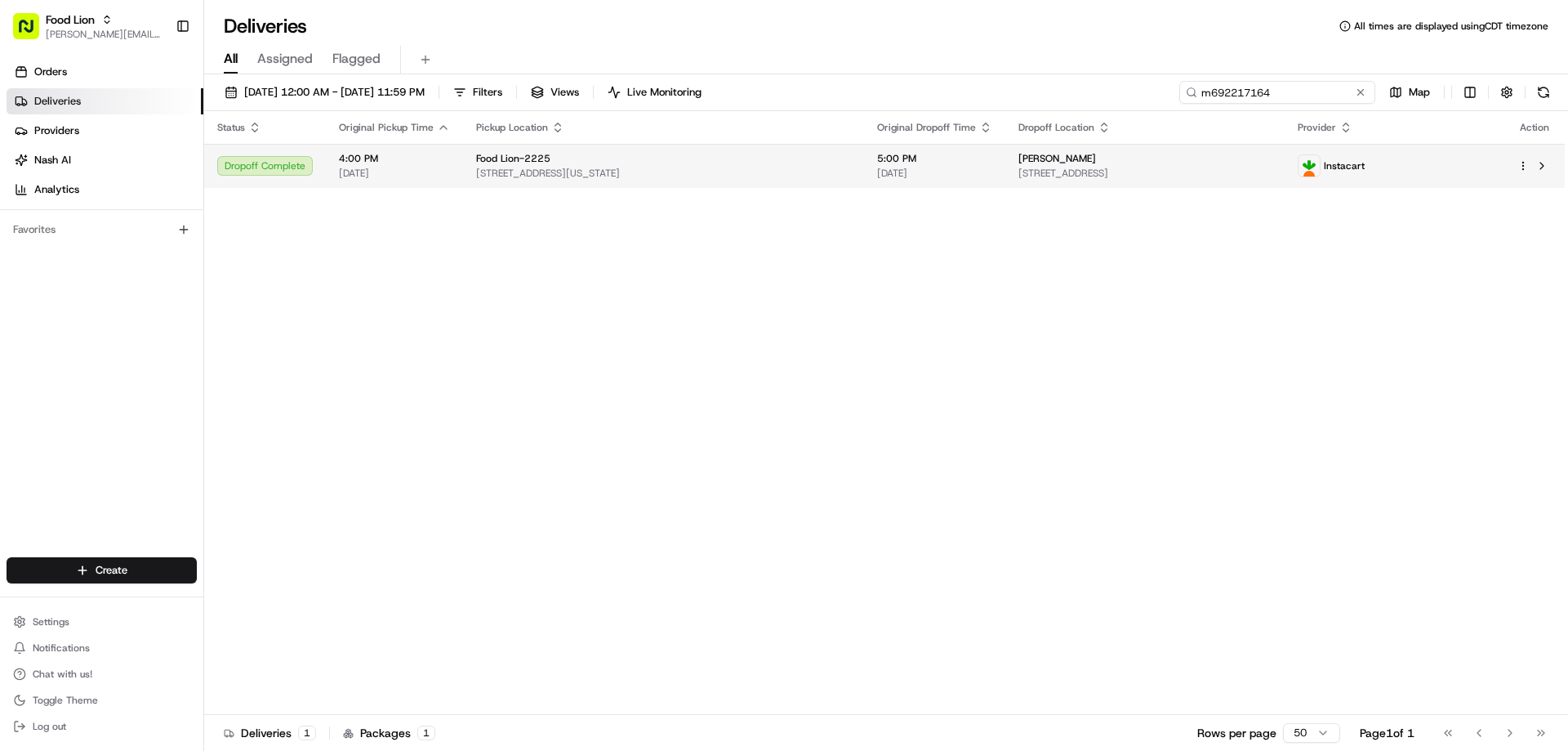
type input "m692217164"
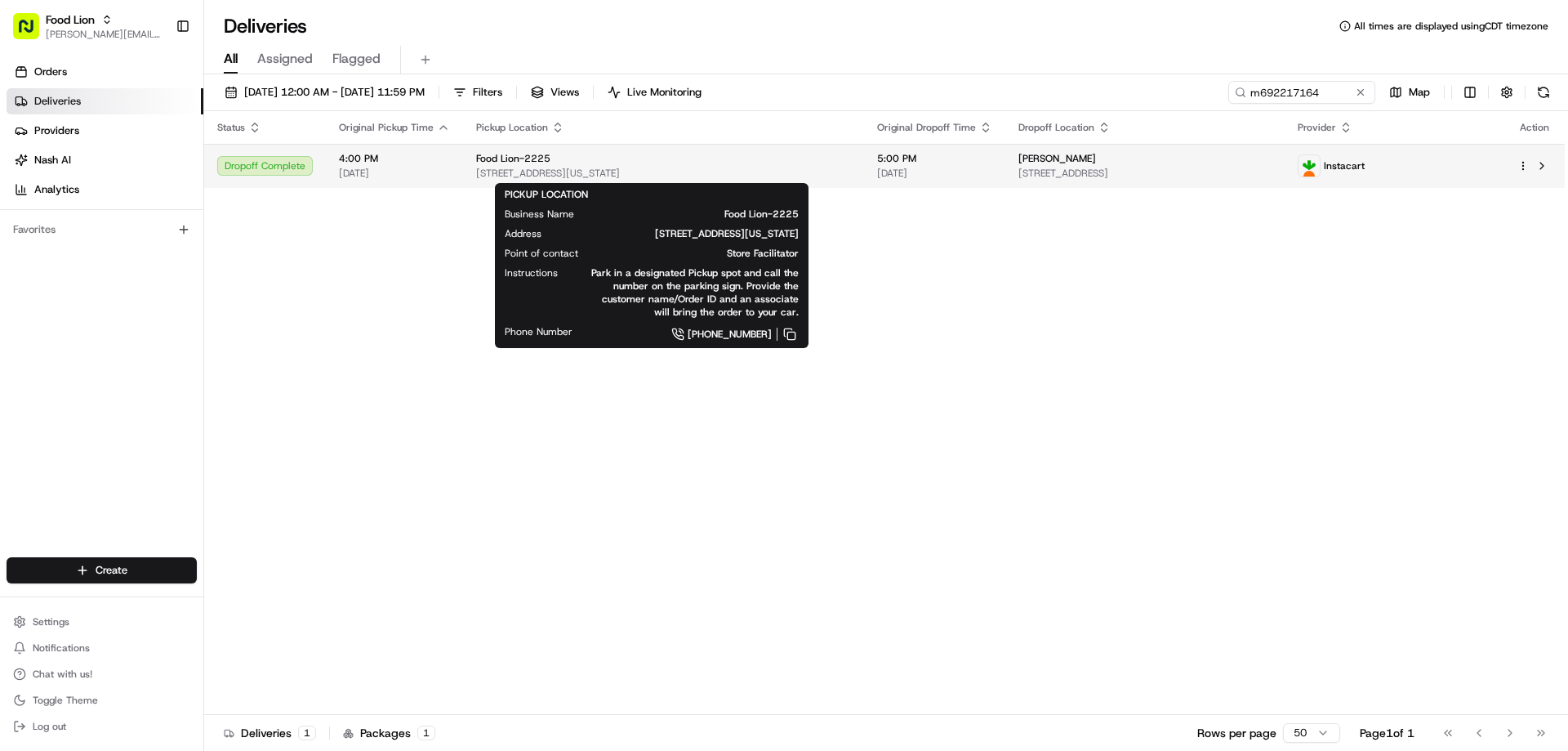
click at [570, 165] on div "Food Lion-2225" at bounding box center [663, 158] width 375 height 13
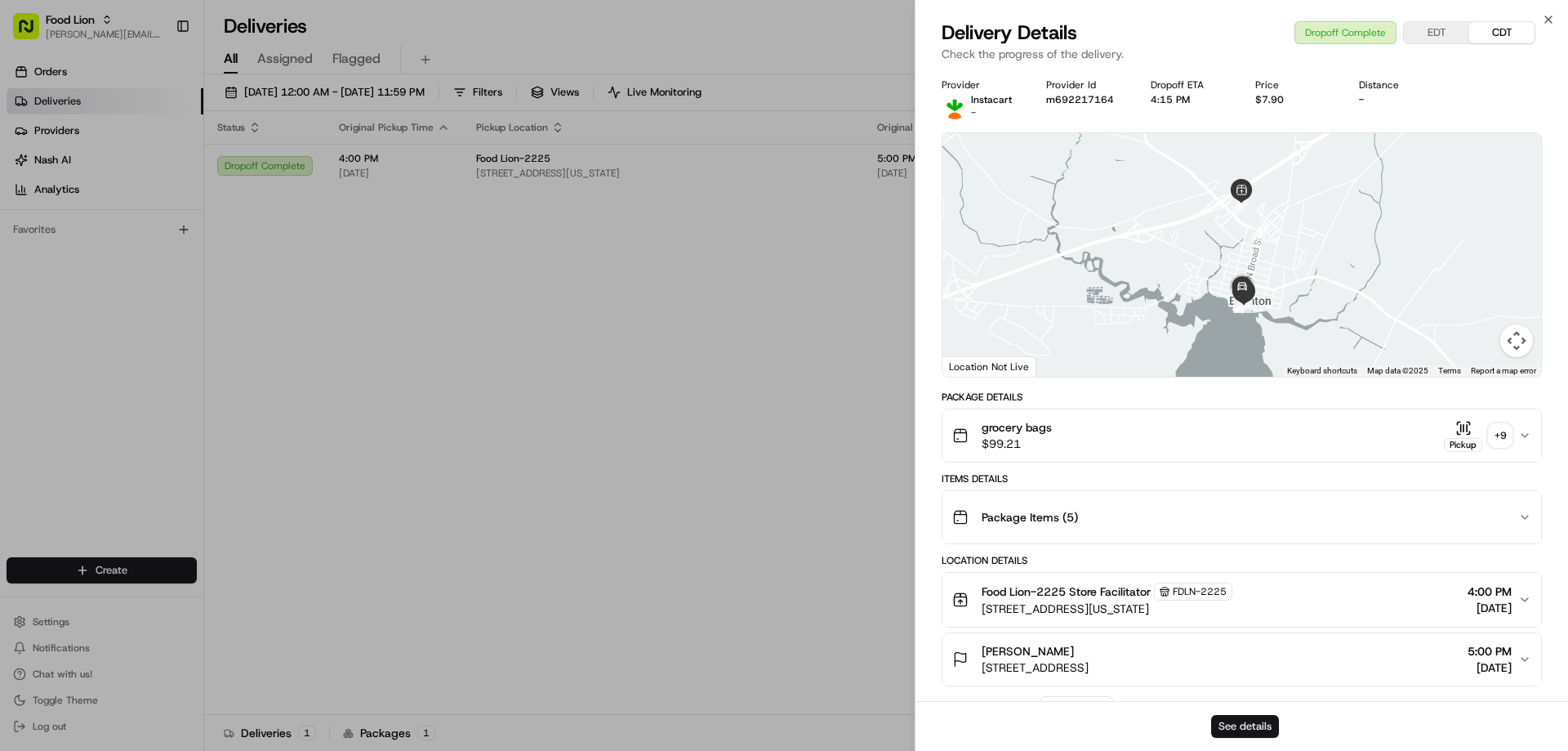
click at [1239, 721] on button "See details" at bounding box center [1245, 726] width 68 height 23
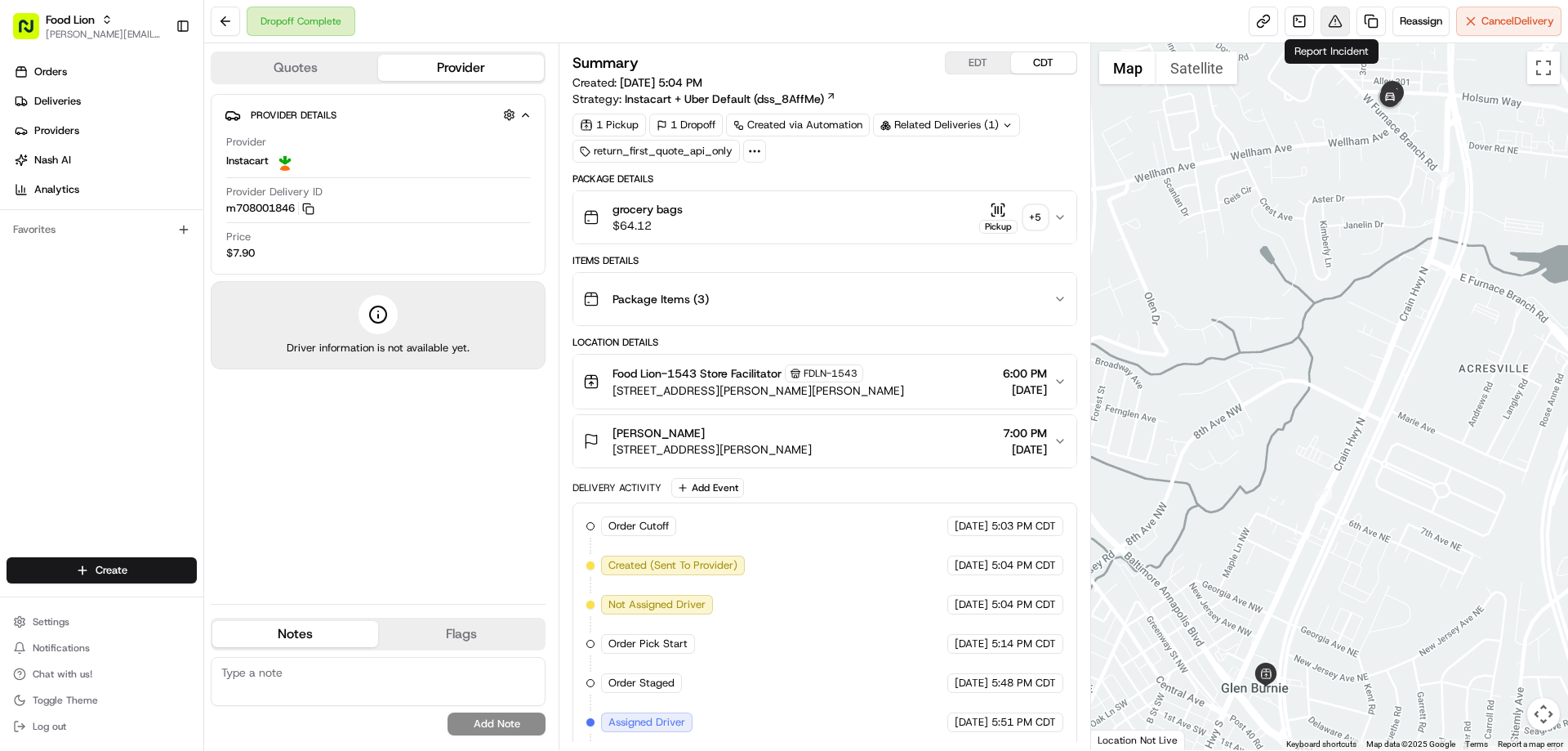
click at [1327, 25] on button at bounding box center [1335, 22] width 30 height 30
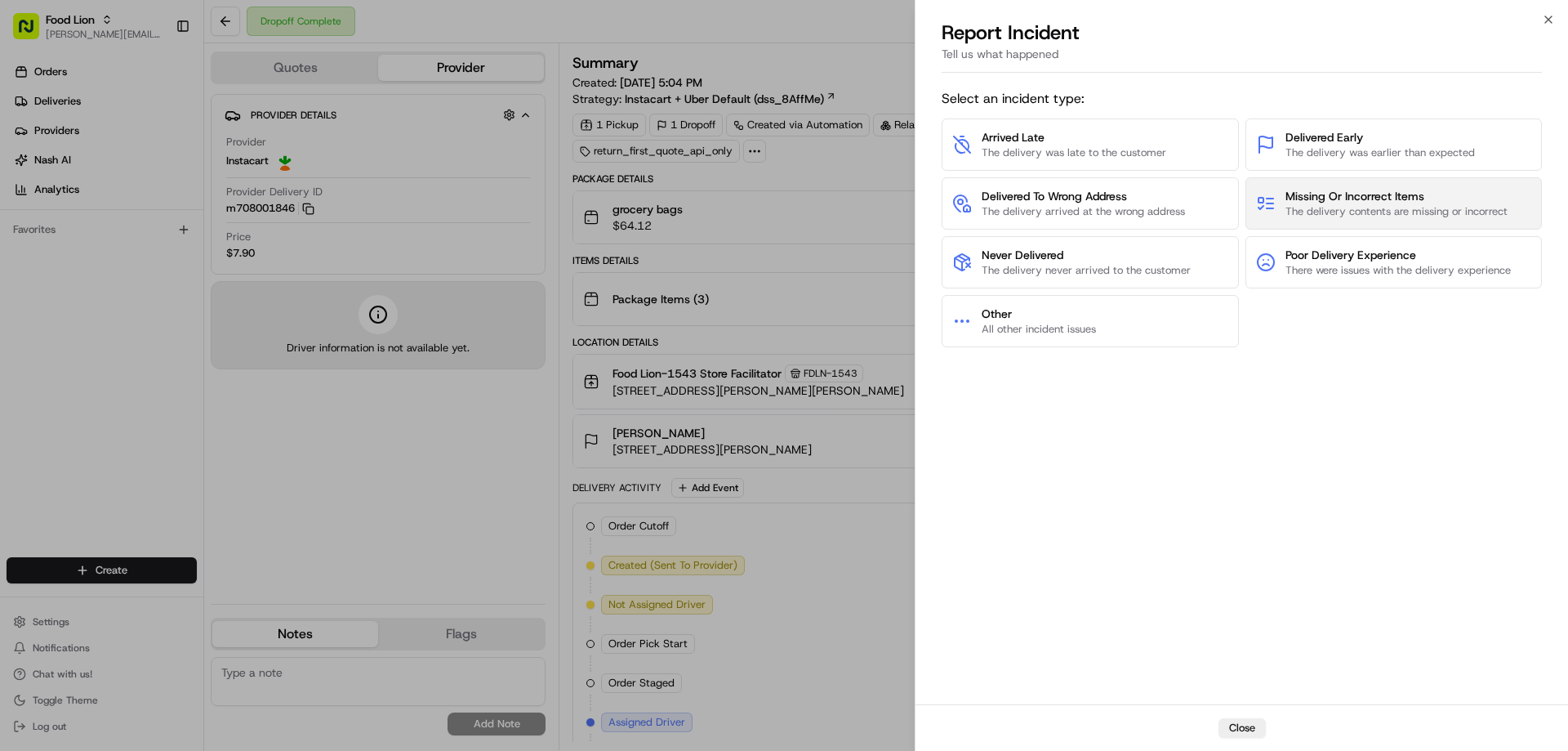
click at [1395, 194] on span "Missing Or Incorrect Items" at bounding box center [1395, 196] width 222 height 16
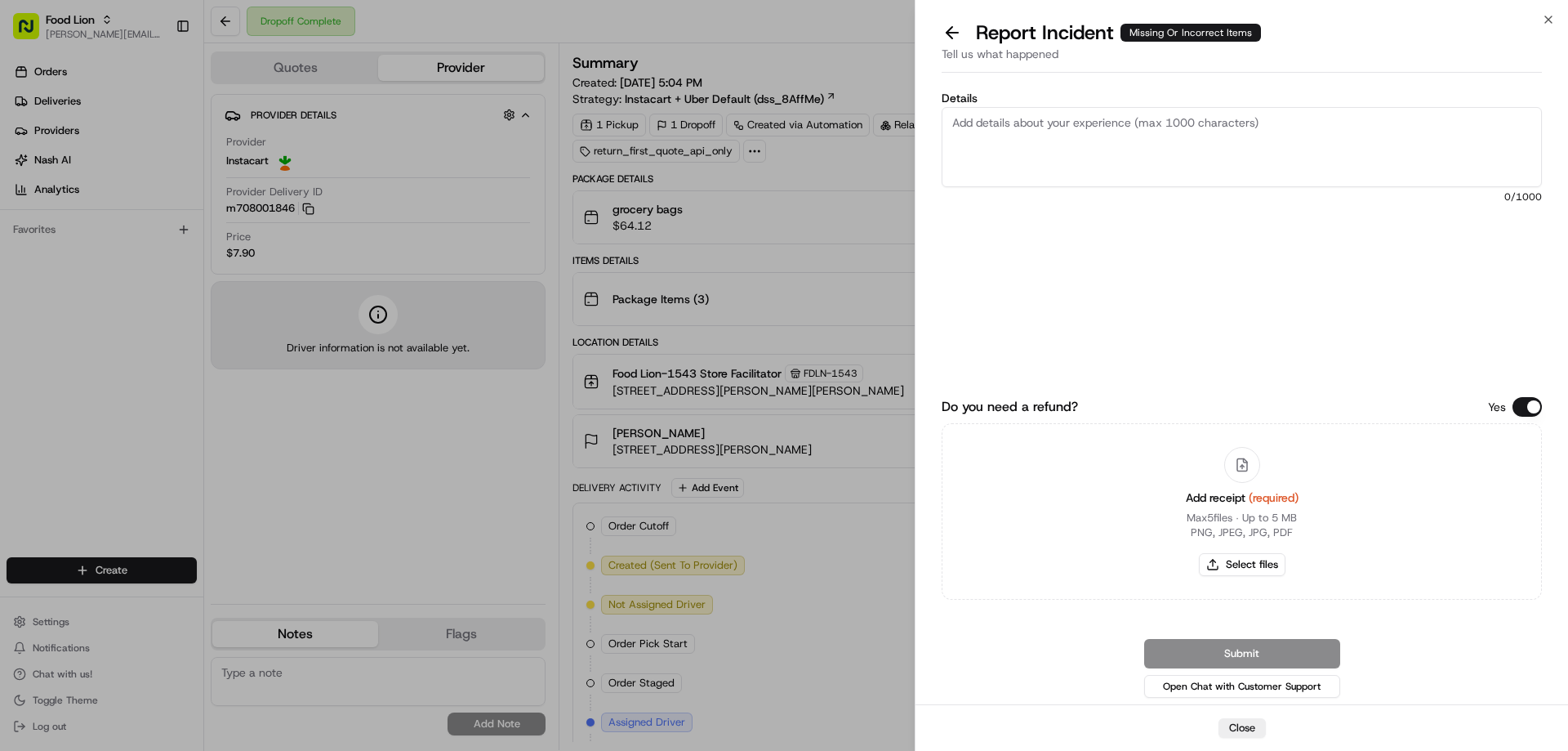
click at [1036, 128] on textarea "Details" at bounding box center [1242, 147] width 601 height 80
type textarea "$17.71 Missing Product"
click at [1262, 564] on button "Select files" at bounding box center [1241, 564] width 87 height 23
type input "C:\fakepath\Guinn.PNG"
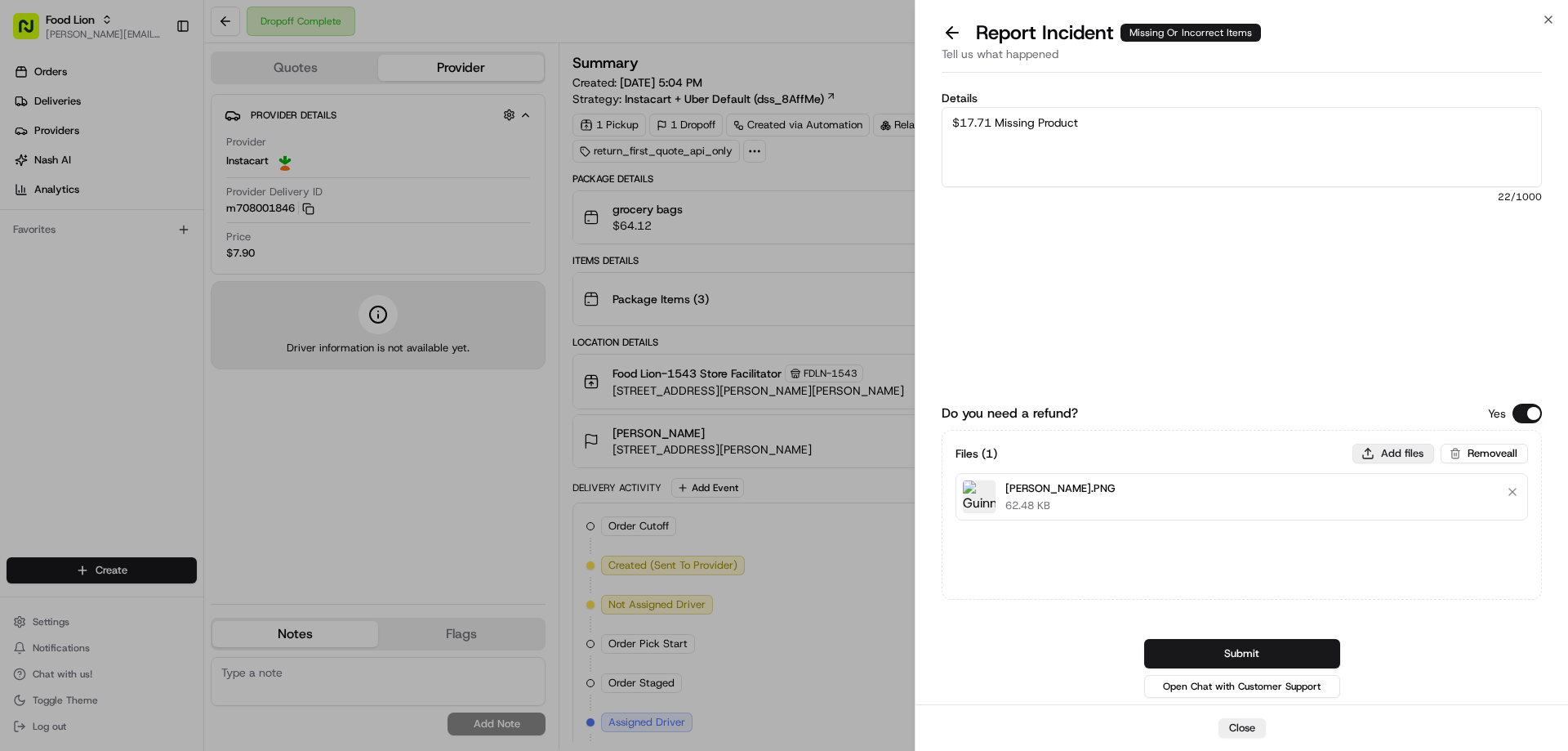
click at [1413, 451] on button "Add files" at bounding box center [1393, 454] width 82 height 20
type input "C:\fakepath\m708001846.pdf"
click at [1258, 652] on button "Submit" at bounding box center [1241, 654] width 196 height 30
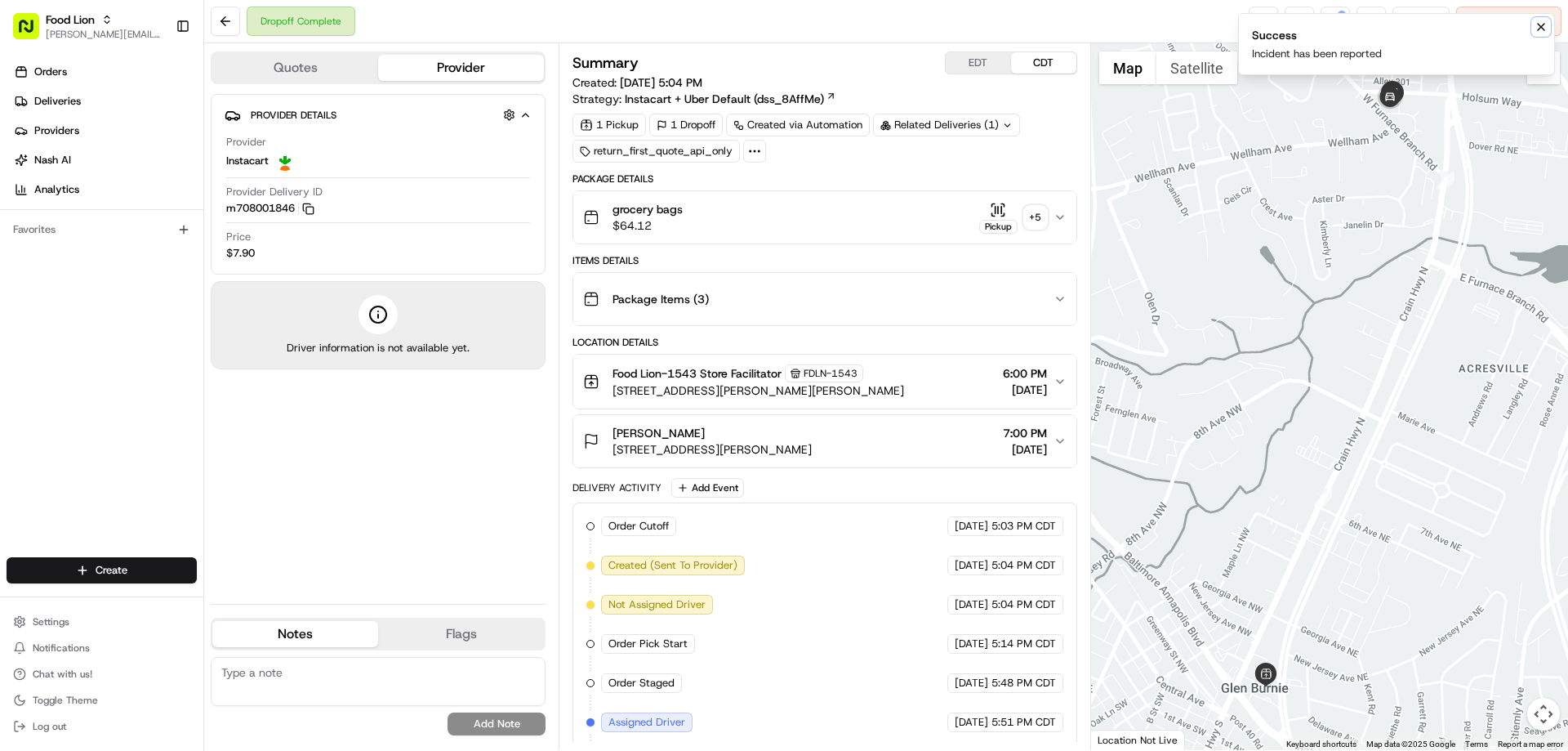
click at [1536, 25] on icon "Notifications (F8)" at bounding box center [1540, 27] width 13 height 13
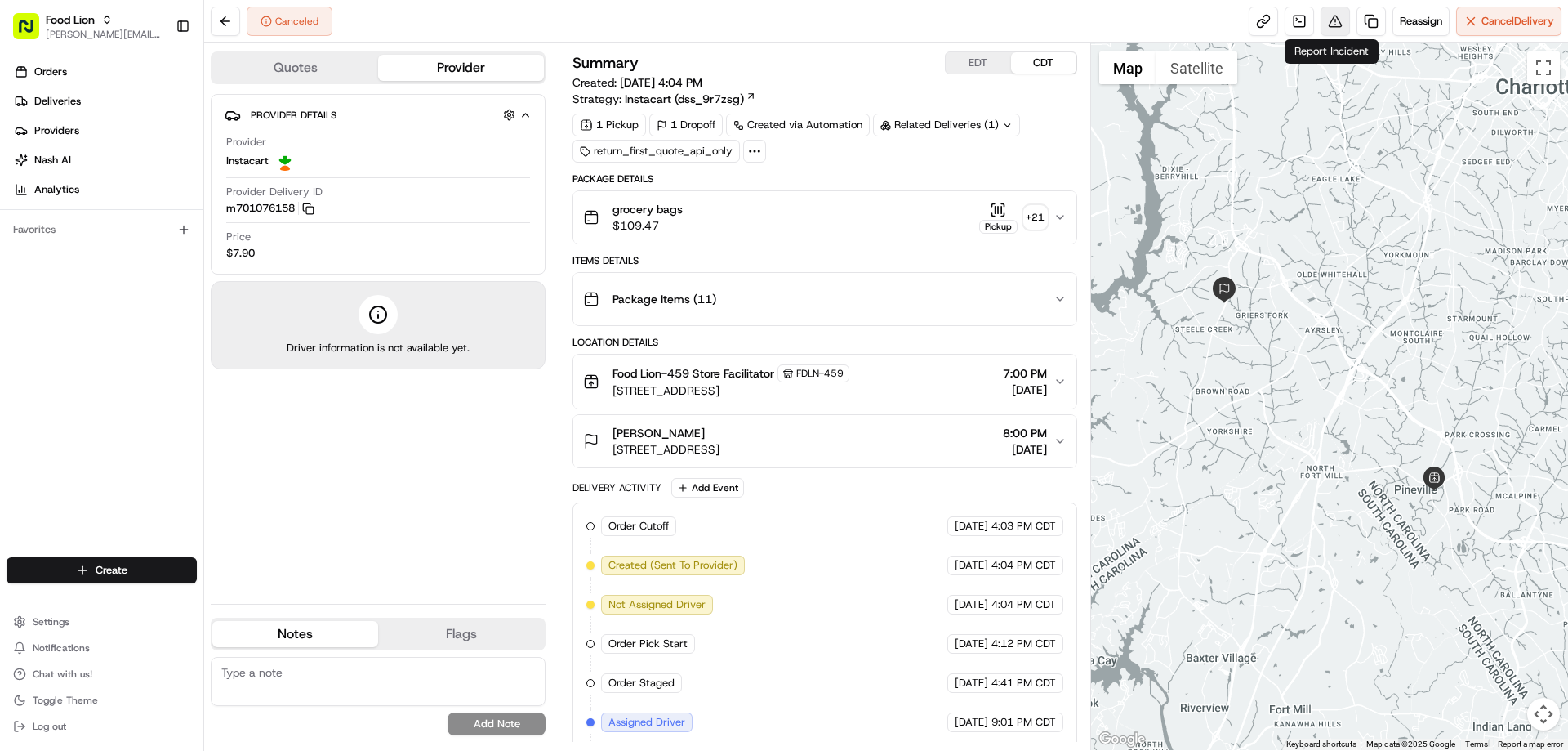
click at [1322, 24] on button at bounding box center [1335, 22] width 30 height 30
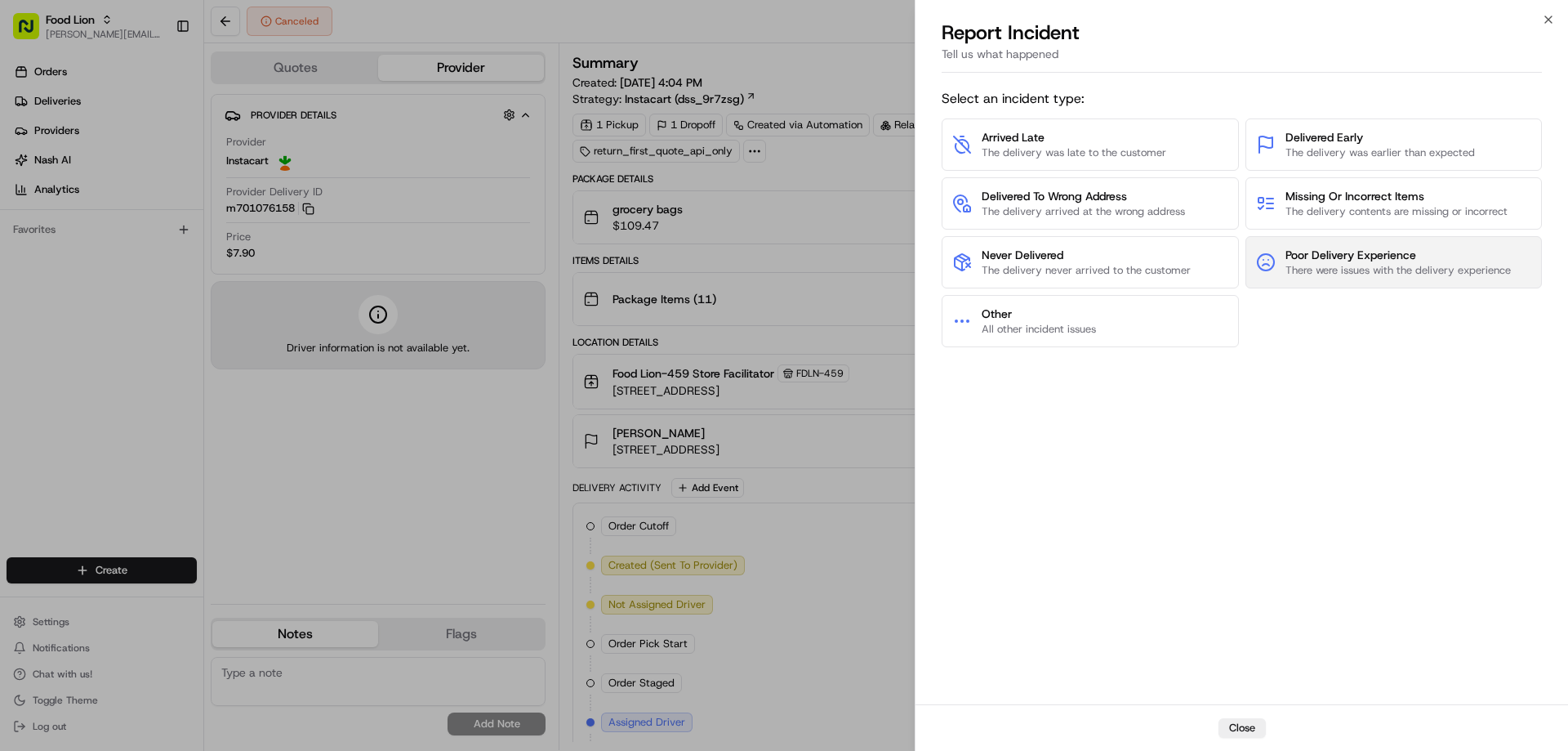
click at [1327, 248] on span "Poor Delivery Experience" at bounding box center [1397, 255] width 226 height 16
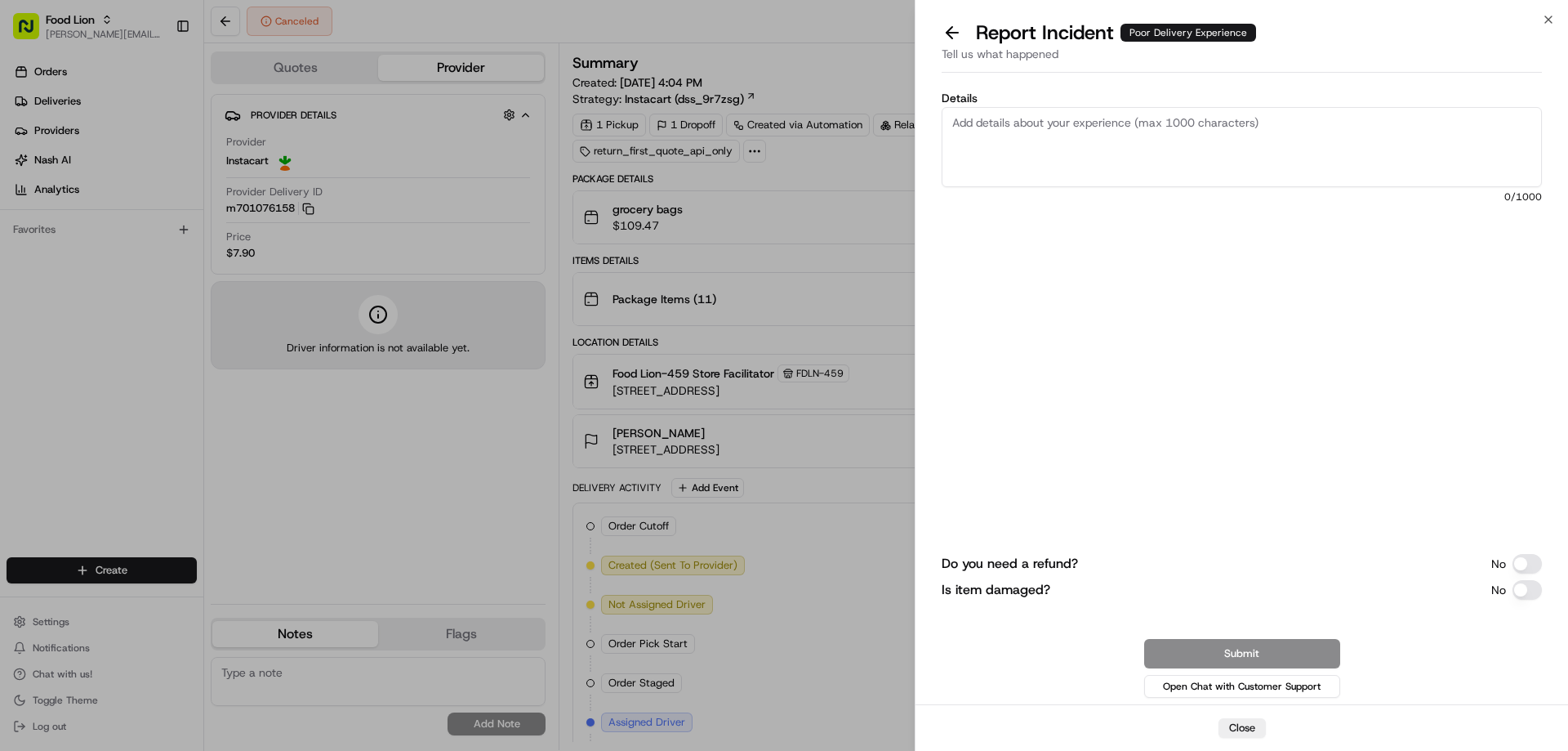
click at [1038, 130] on textarea "Details" at bounding box center [1242, 147] width 601 height 80
type textarea "$16.95- no drivers available - crediting tip and delivery fee"
click at [1524, 559] on button "Do you need a refund?" at bounding box center [1527, 564] width 30 height 20
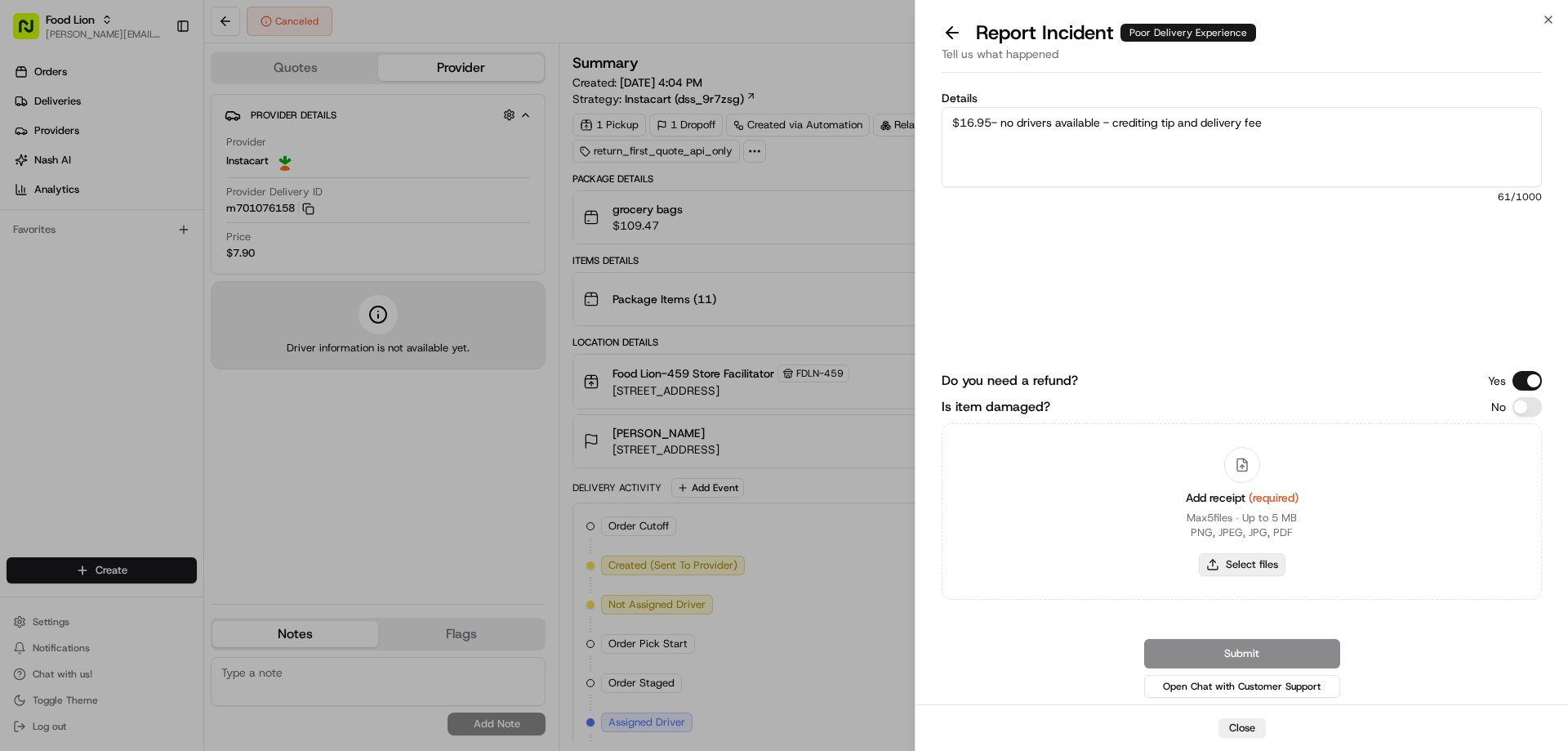
click at [1238, 561] on button "Select files" at bounding box center [1241, 564] width 87 height 23
type input "C:\fakepath\[PERSON_NAME].PNG"
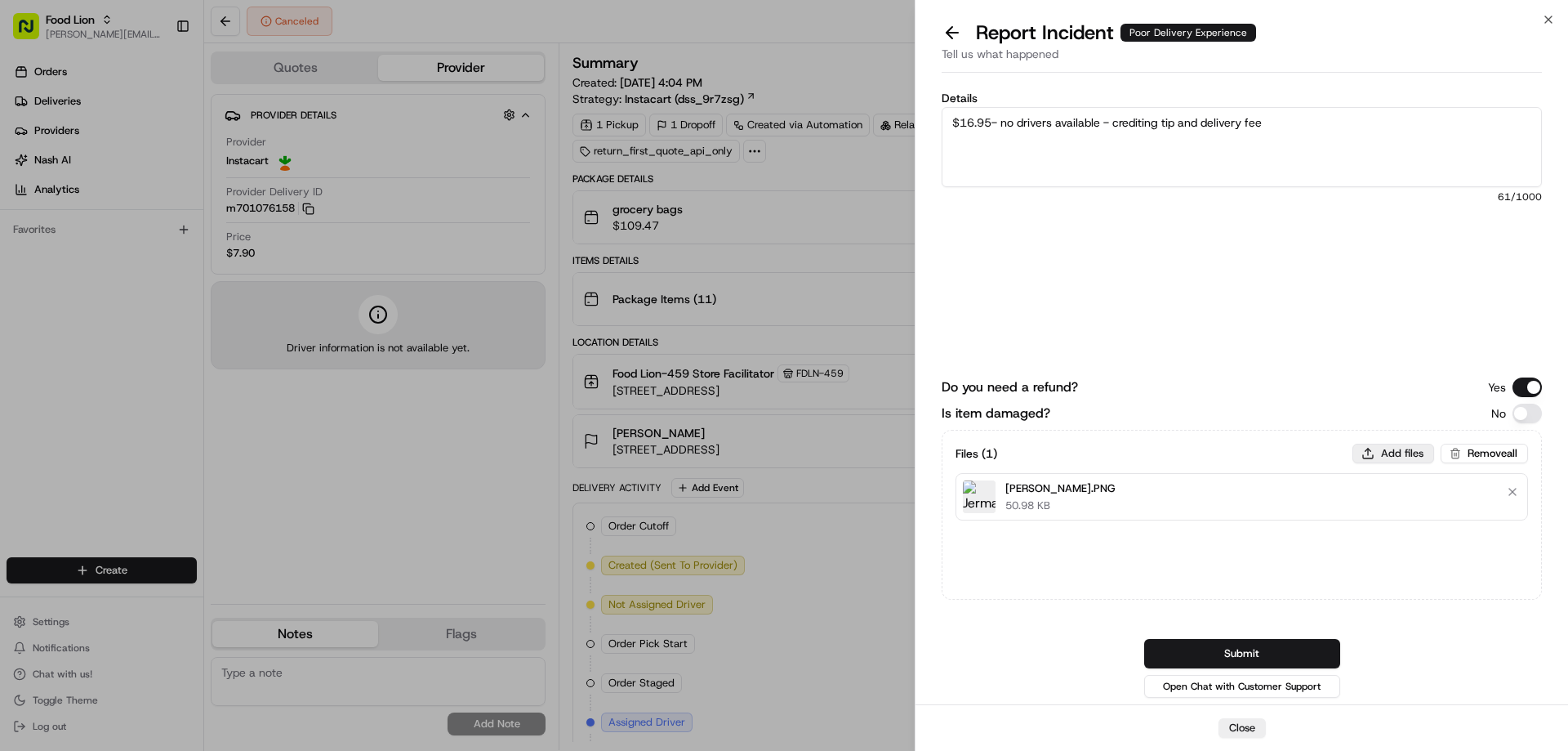
click at [1386, 449] on button "Add files" at bounding box center [1393, 454] width 82 height 20
type input "C:\fakepath\m701076158.pdf"
click at [1206, 651] on button "Submit" at bounding box center [1241, 654] width 196 height 30
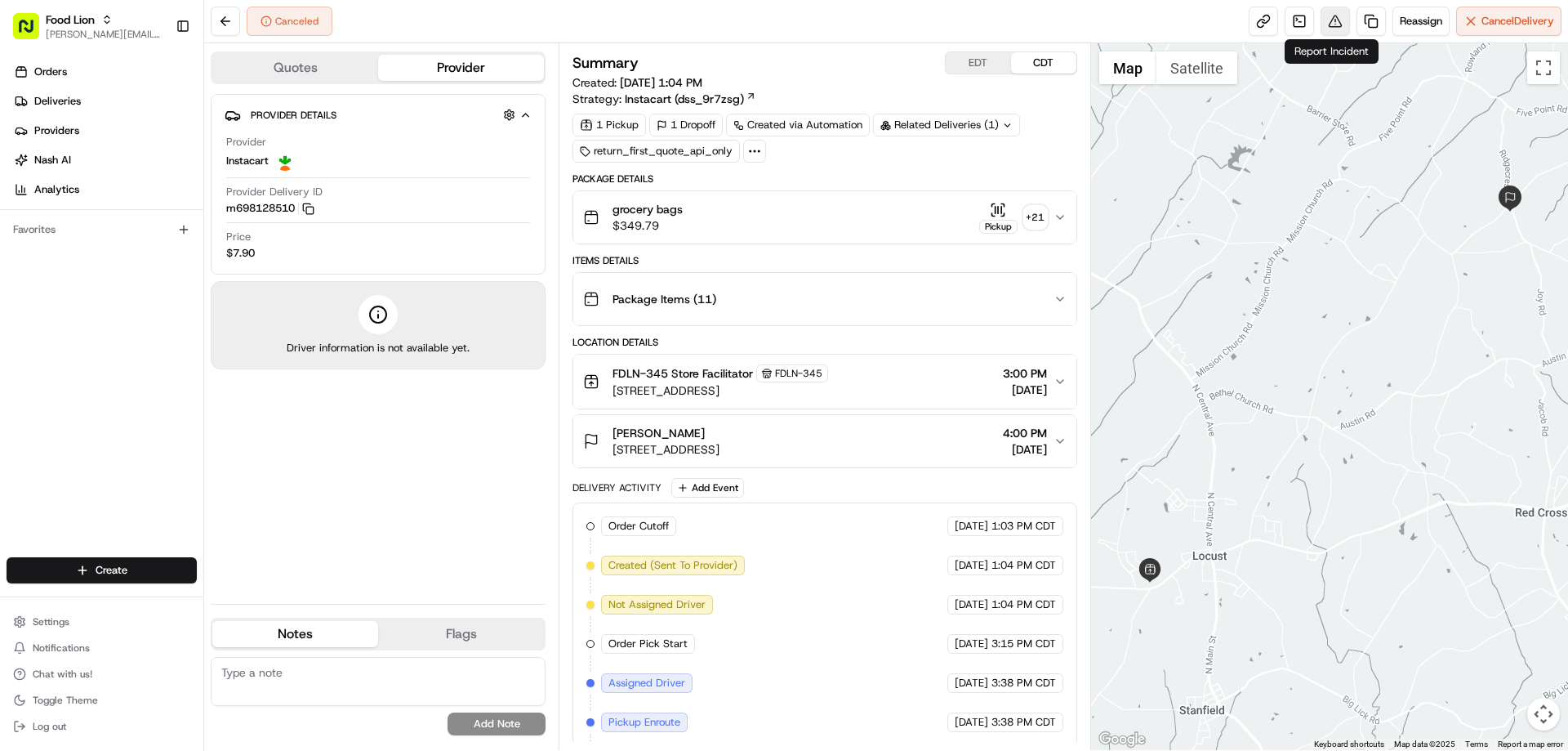
click at [1327, 21] on button at bounding box center [1335, 22] width 30 height 30
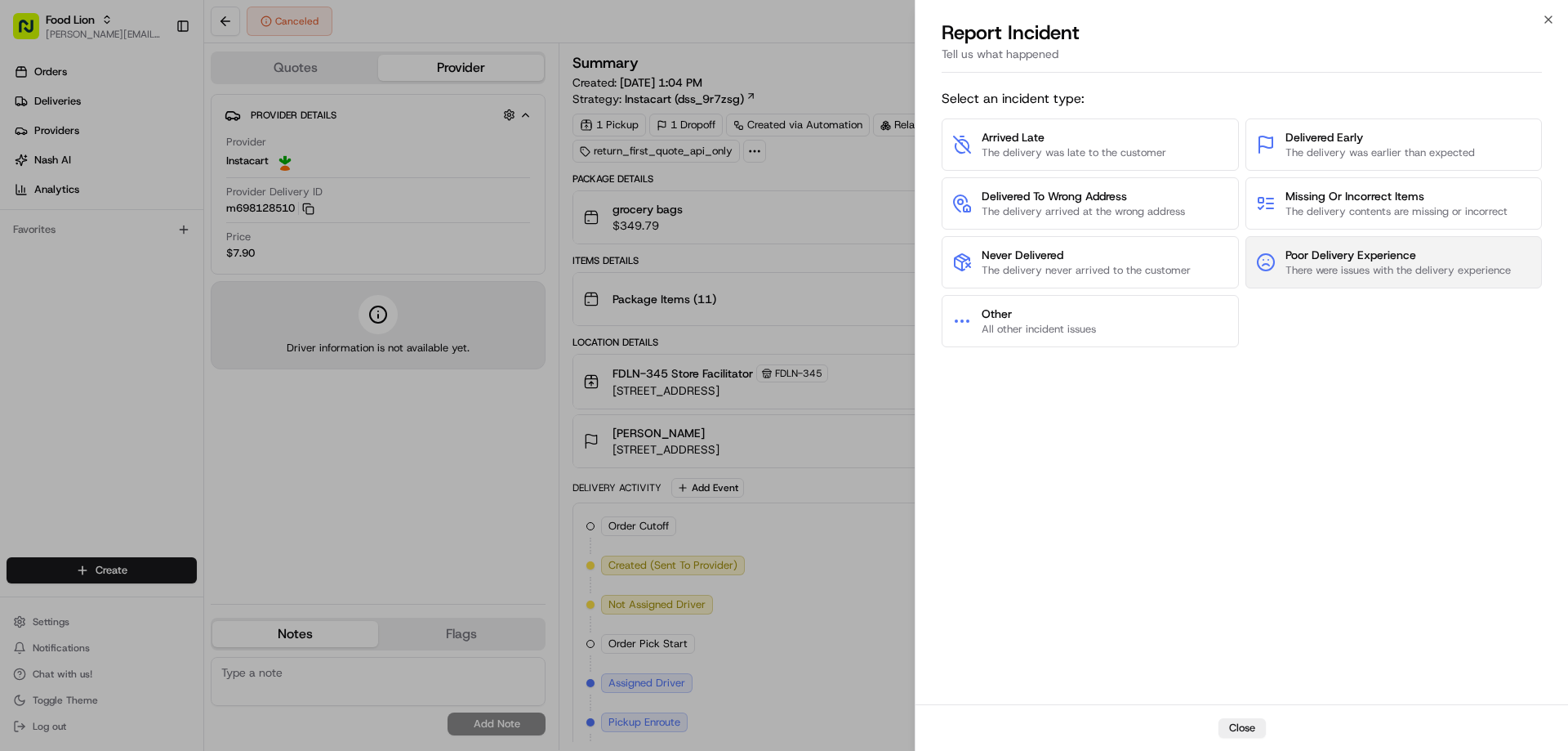
click at [1349, 254] on span "Poor Delivery Experience" at bounding box center [1397, 255] width 226 height 16
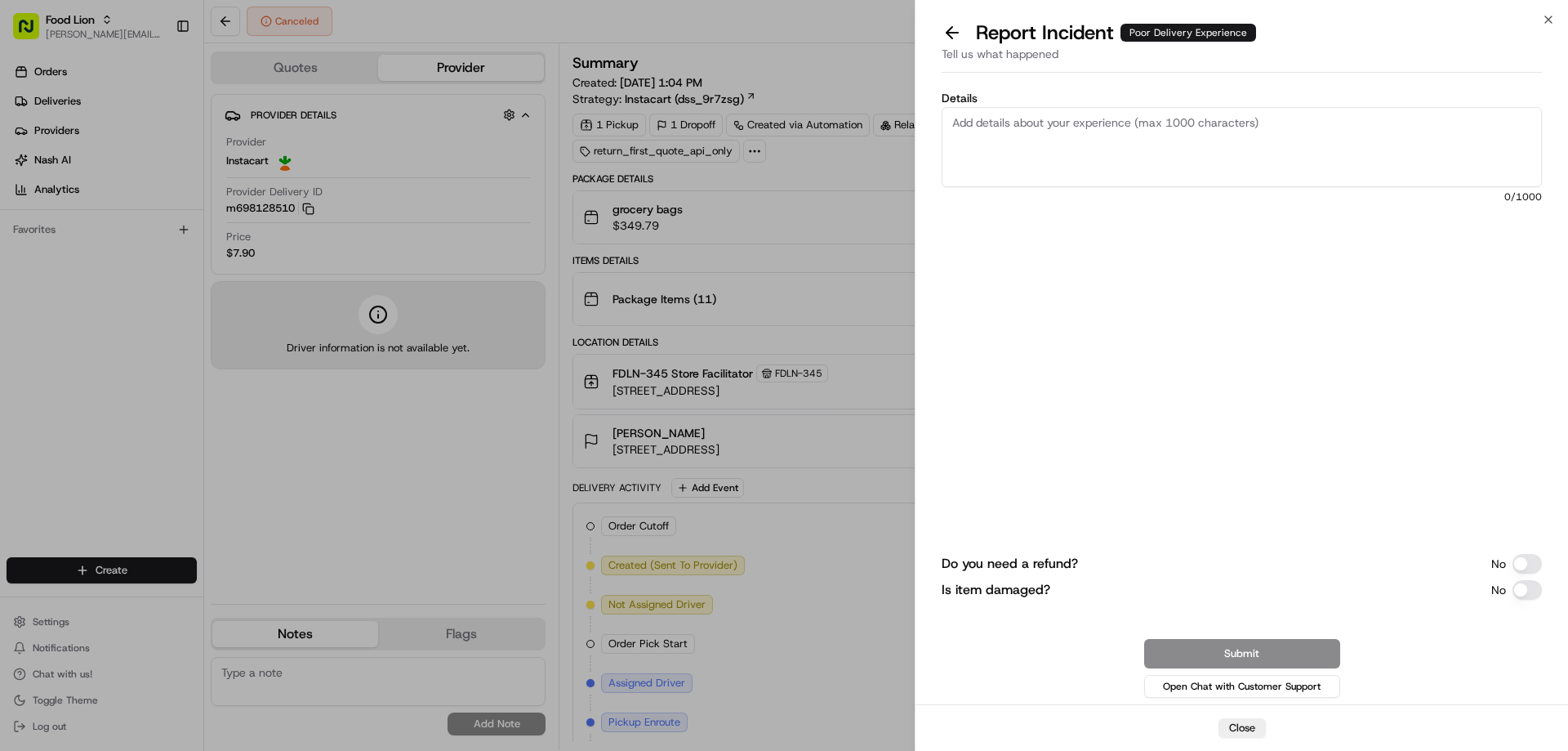
click at [990, 117] on textarea "Details" at bounding box center [1242, 147] width 601 height 80
type textarea "$15.95 - no drivers available- picked up order crediting delivery fee and tip"
click at [1527, 558] on button "Do you need a refund?" at bounding box center [1527, 564] width 30 height 20
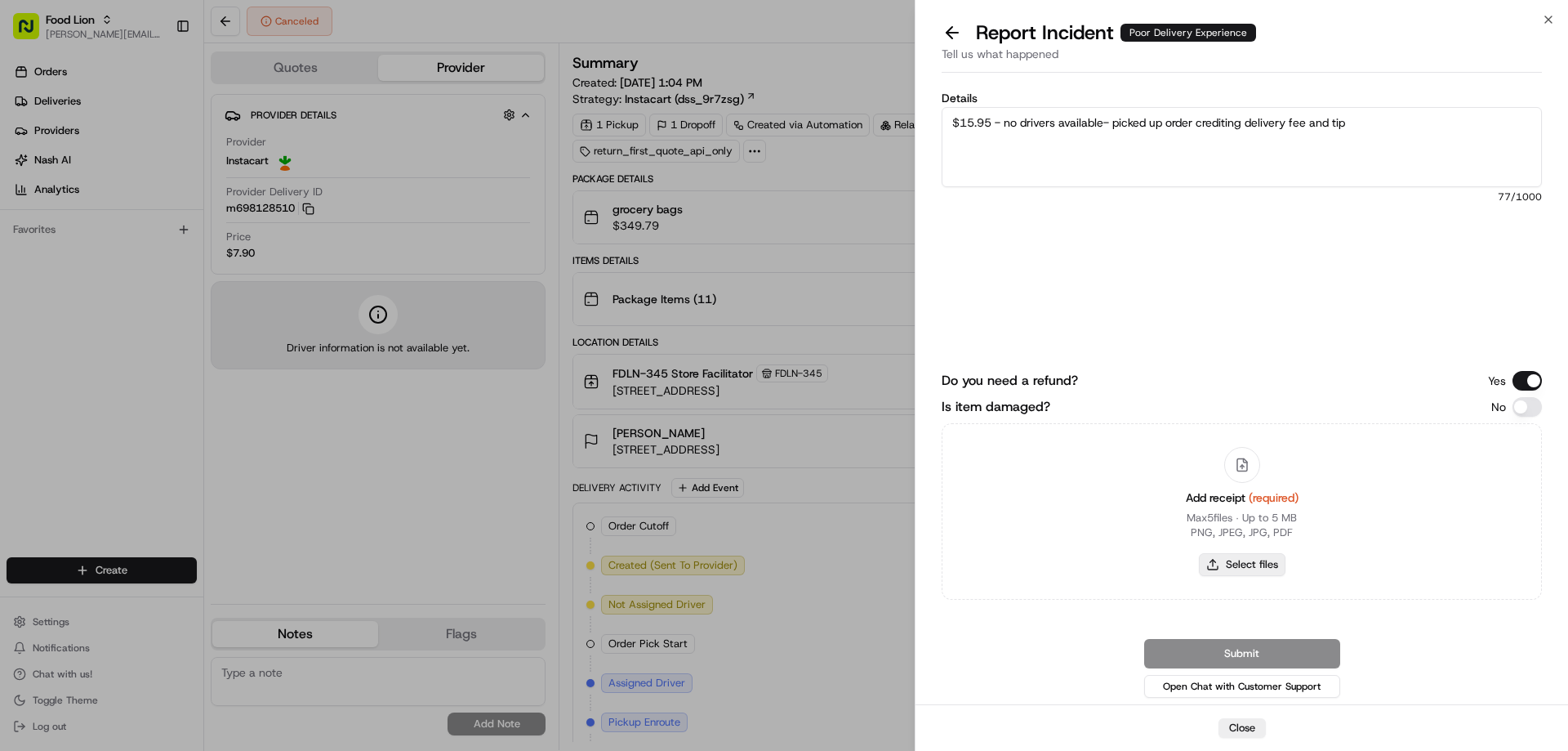
click at [1249, 561] on button "Select files" at bounding box center [1241, 564] width 87 height 23
type input "C:\fakepath\m698128510.pdf"
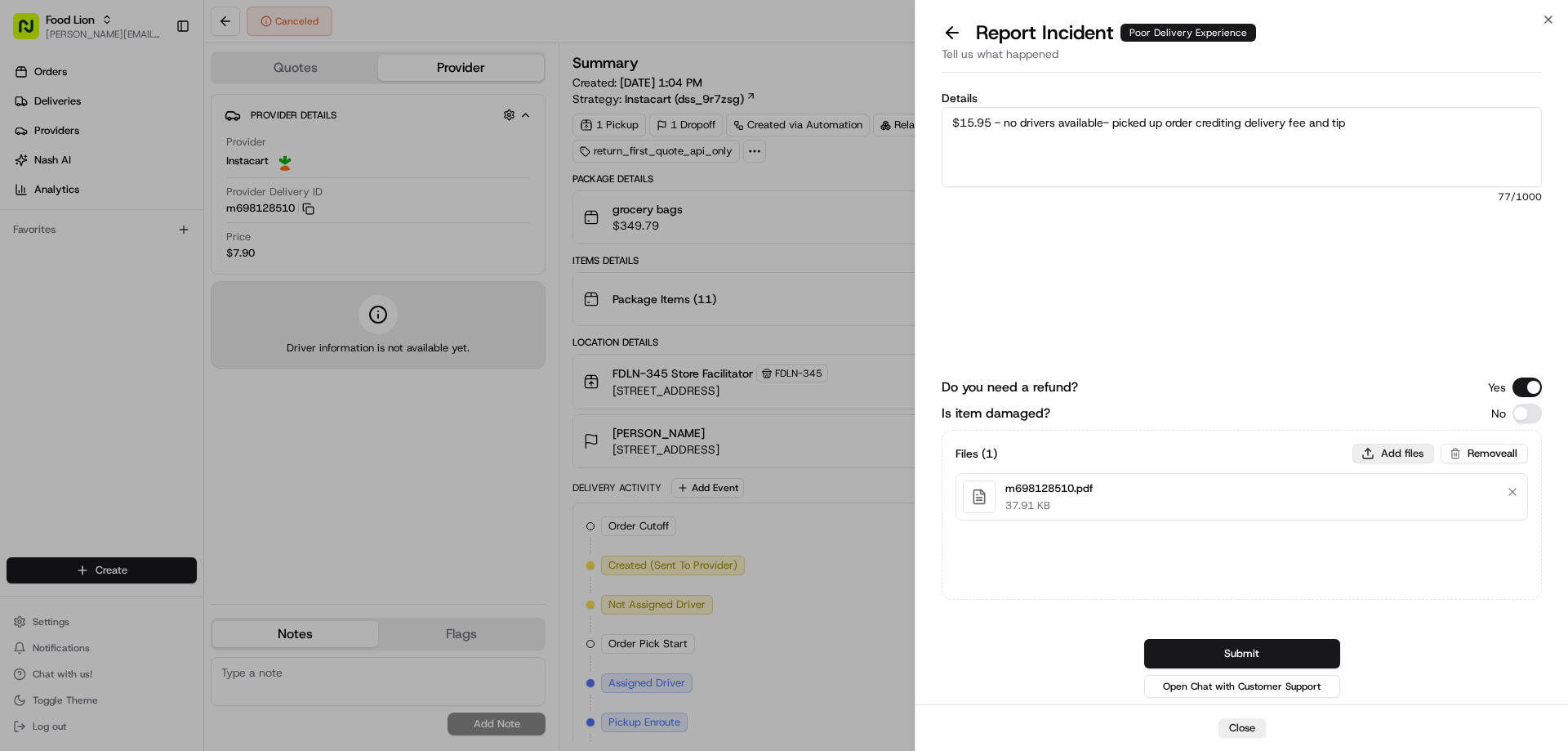
click at [1404, 449] on button "Add files" at bounding box center [1393, 454] width 82 height 20
type input "C:\fakepath\Amy.PNG"
click at [1233, 655] on button "Submit" at bounding box center [1241, 654] width 196 height 30
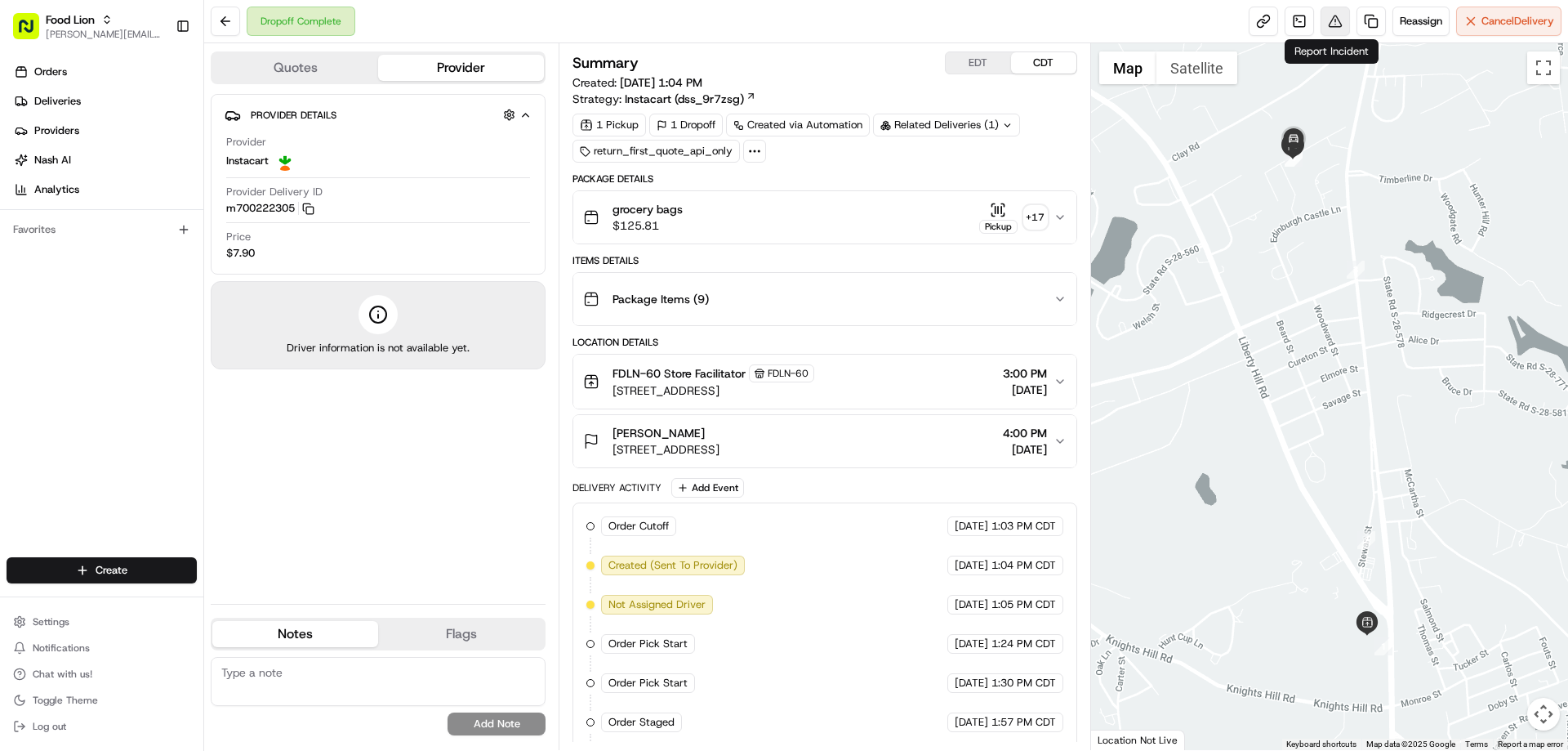
click at [1328, 23] on button at bounding box center [1335, 22] width 30 height 30
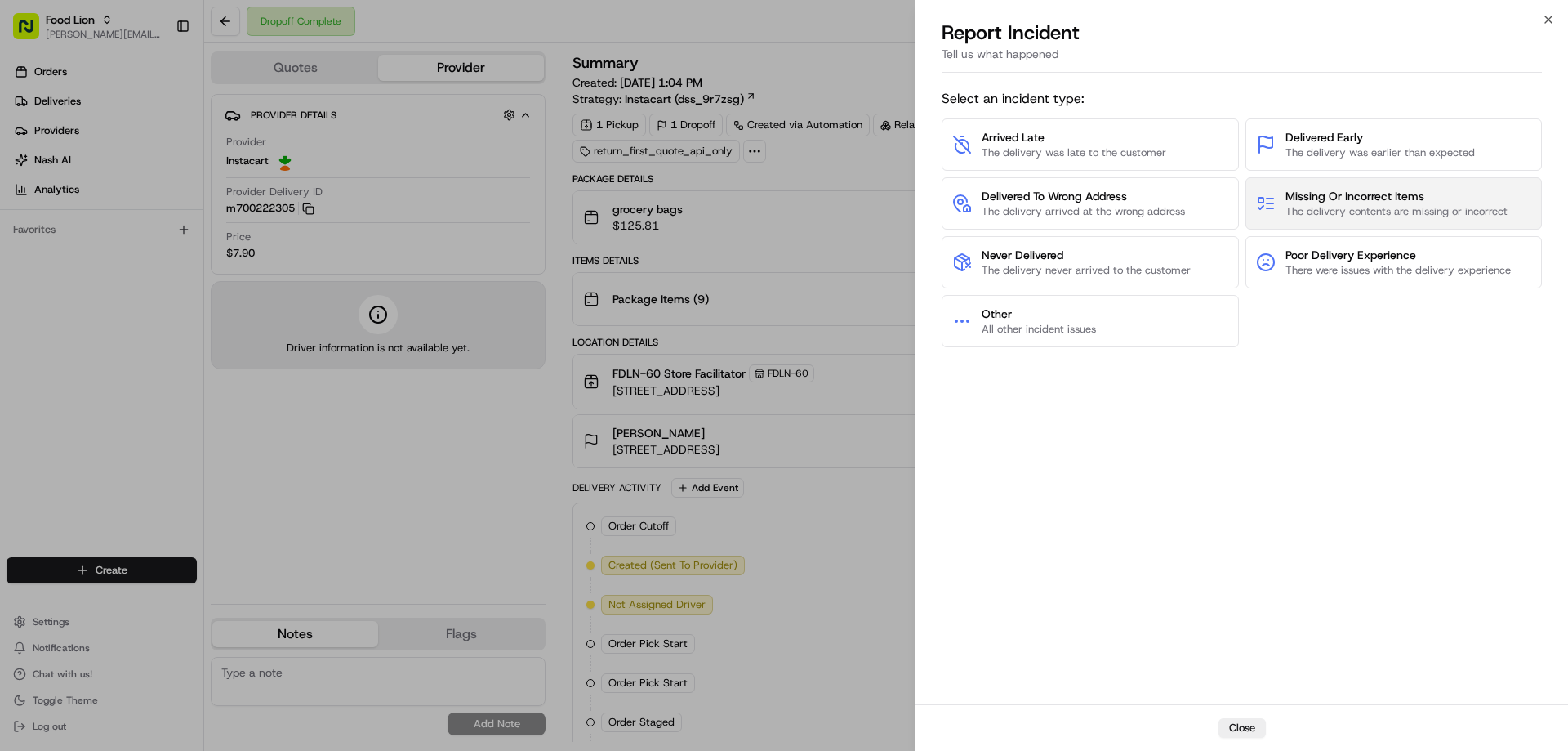
click at [1312, 200] on span "Missing Or Incorrect Items" at bounding box center [1395, 196] width 222 height 16
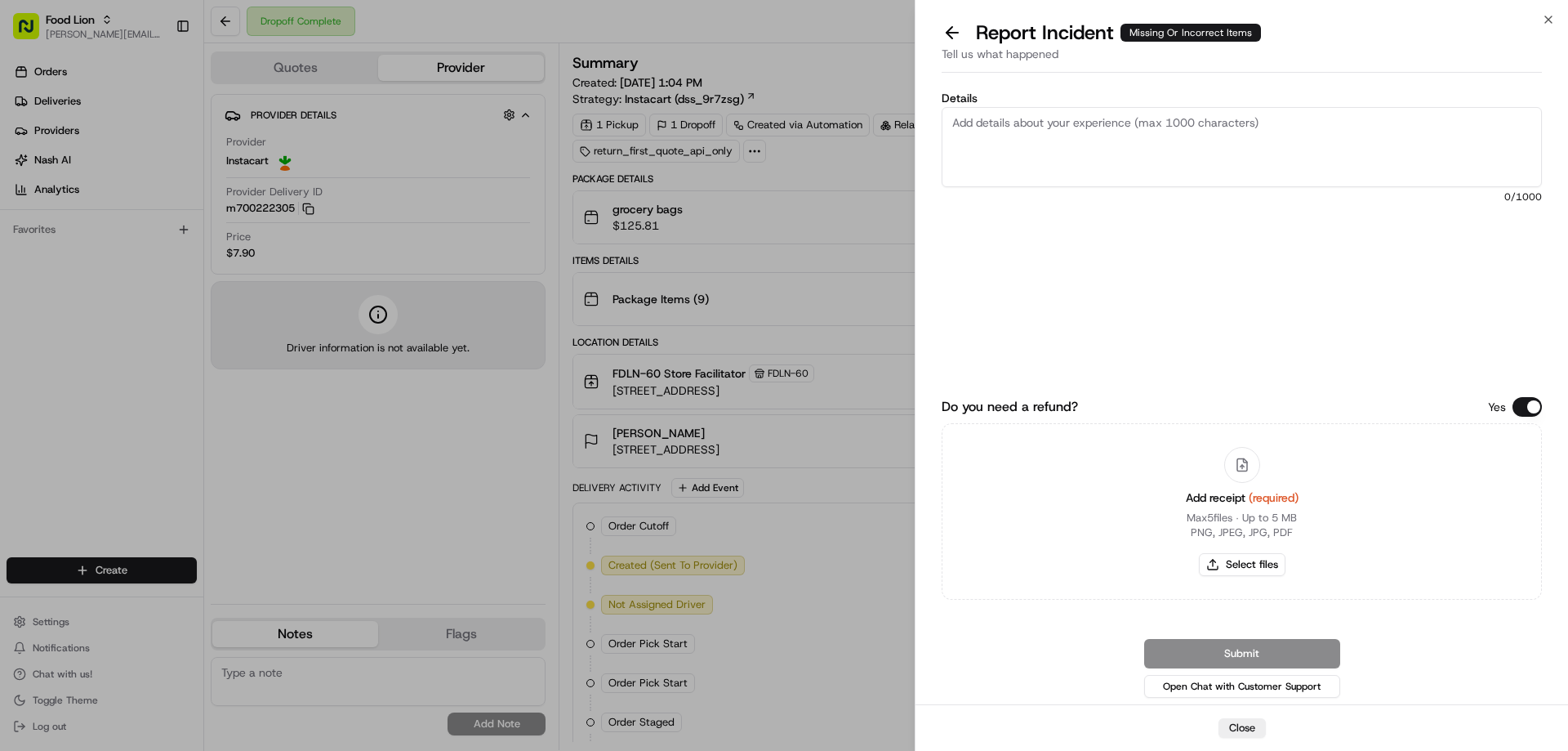
click at [976, 135] on textarea "Details" at bounding box center [1242, 147] width 601 height 80
click at [1075, 121] on textarea "$15.54 Missing items" at bounding box center [1242, 147] width 601 height 80
type textarea "$15.54 Missing Ribs"
click at [1236, 555] on button "Select files" at bounding box center [1241, 564] width 87 height 23
type input "C:\fakepath\m700222305.pdf"
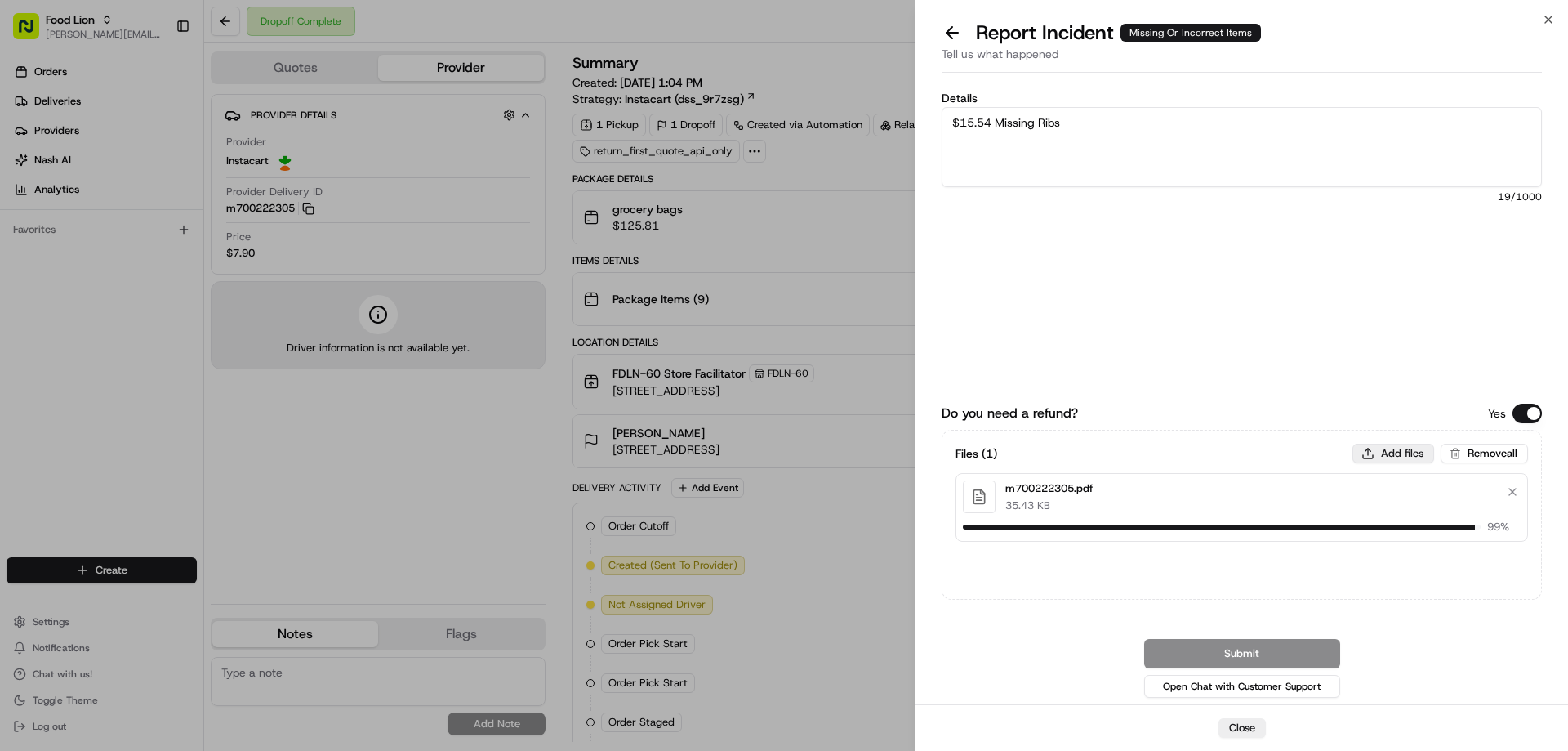
click at [1387, 452] on button "Add files" at bounding box center [1393, 454] width 82 height 20
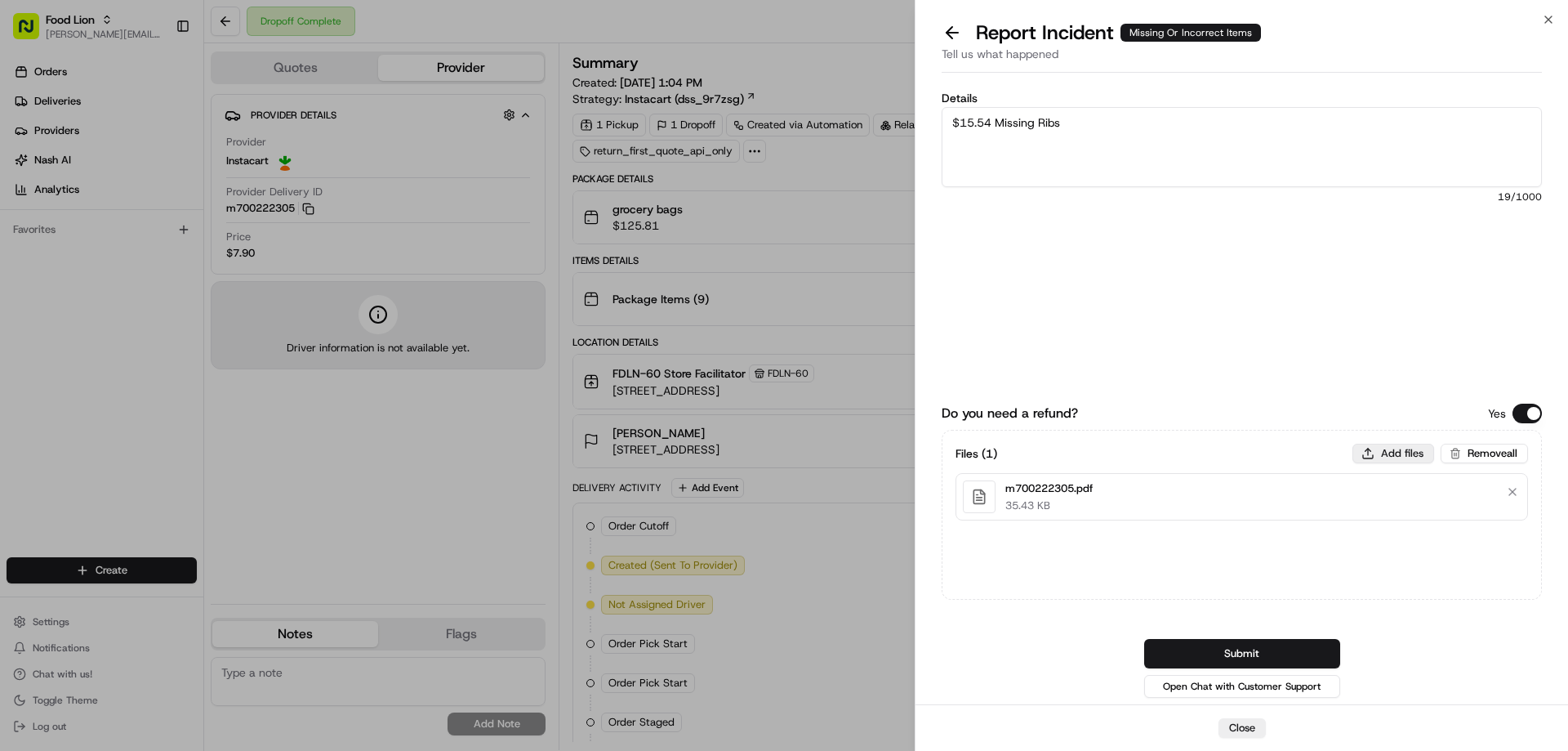
type input "C:\fakepath\Stella.PNG"
click at [1277, 659] on button "Submit" at bounding box center [1241, 654] width 196 height 30
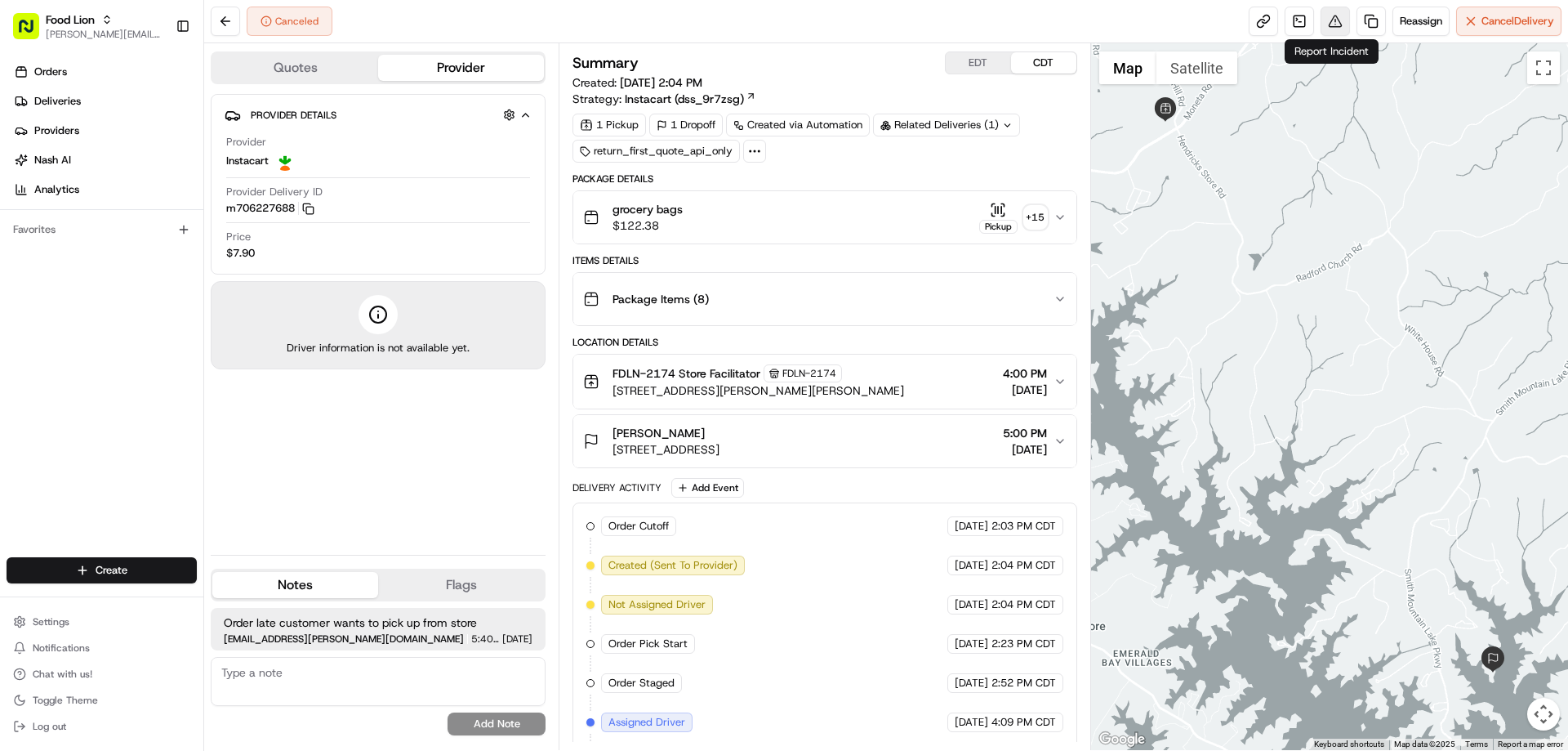
click at [1330, 26] on button at bounding box center [1335, 22] width 30 height 30
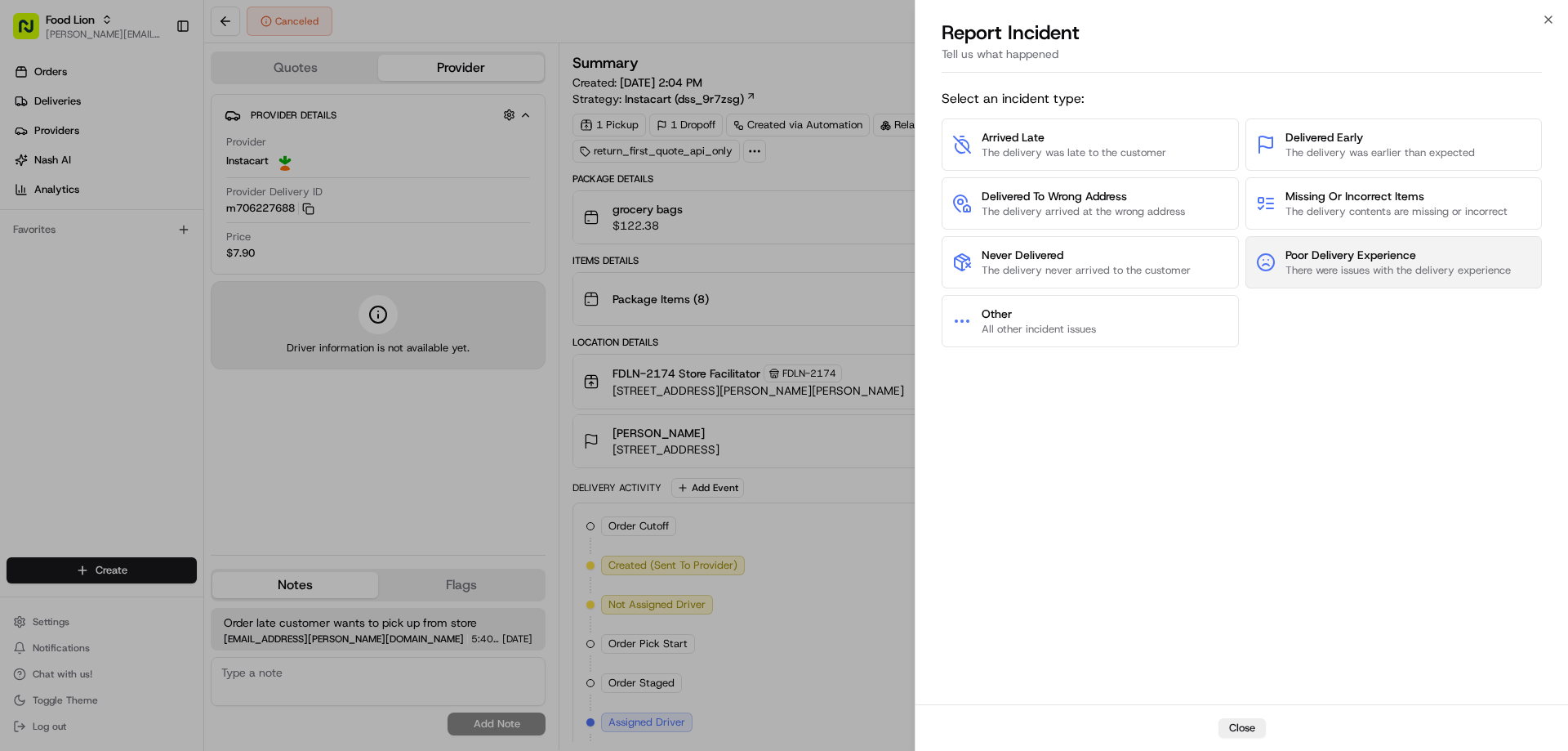
click at [1418, 263] on span "There were issues with the delivery experience" at bounding box center [1397, 270] width 226 height 15
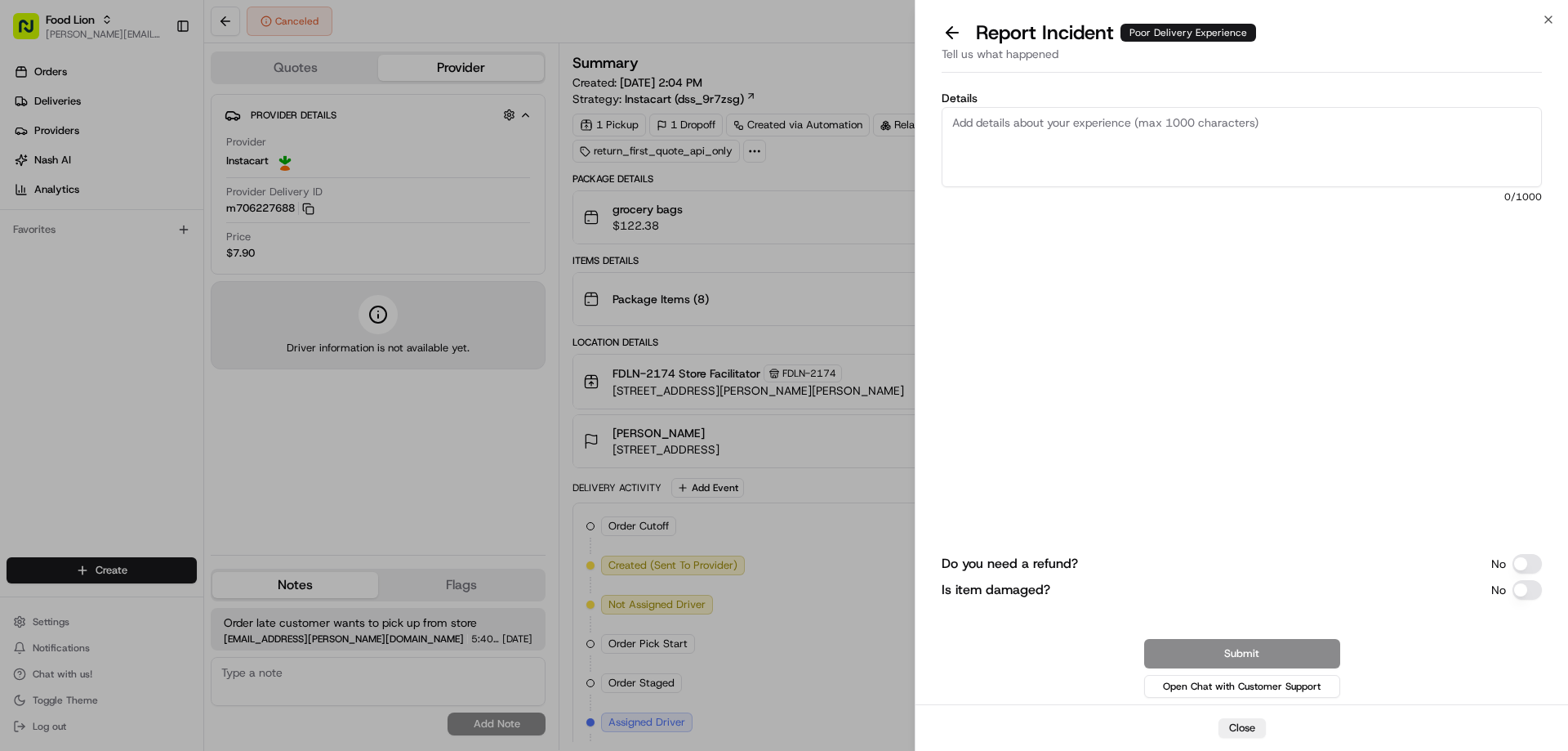
click at [966, 125] on textarea "Details" at bounding box center [1242, 147] width 601 height 80
type textarea "$15.31-no drivers available - order picked up credit delivery fee and tip"
click at [1515, 563] on button "Do you need a refund?" at bounding box center [1527, 564] width 30 height 20
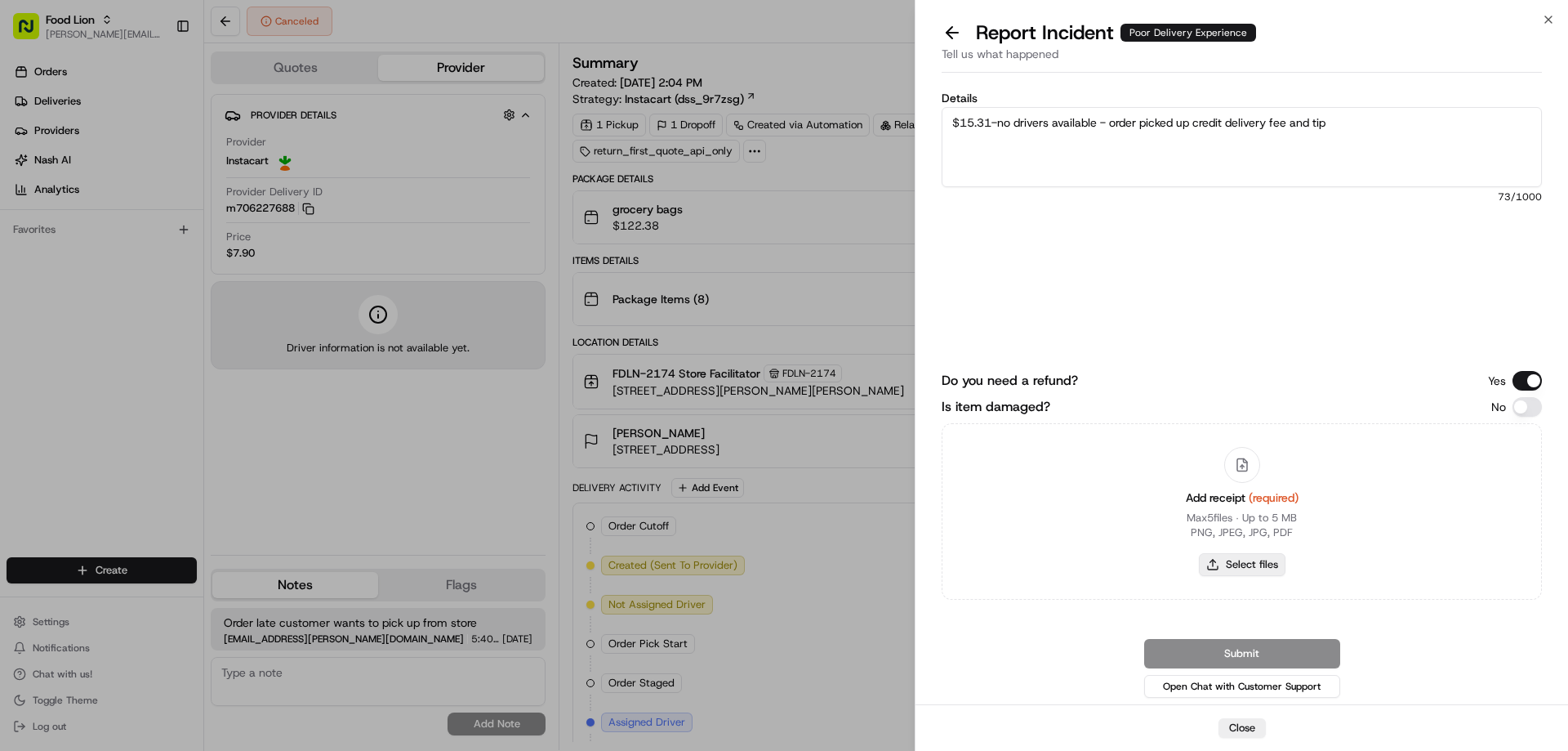
click at [1249, 564] on button "Select files" at bounding box center [1241, 564] width 87 height 23
type input "C:\fakepath\Ward.PNG"
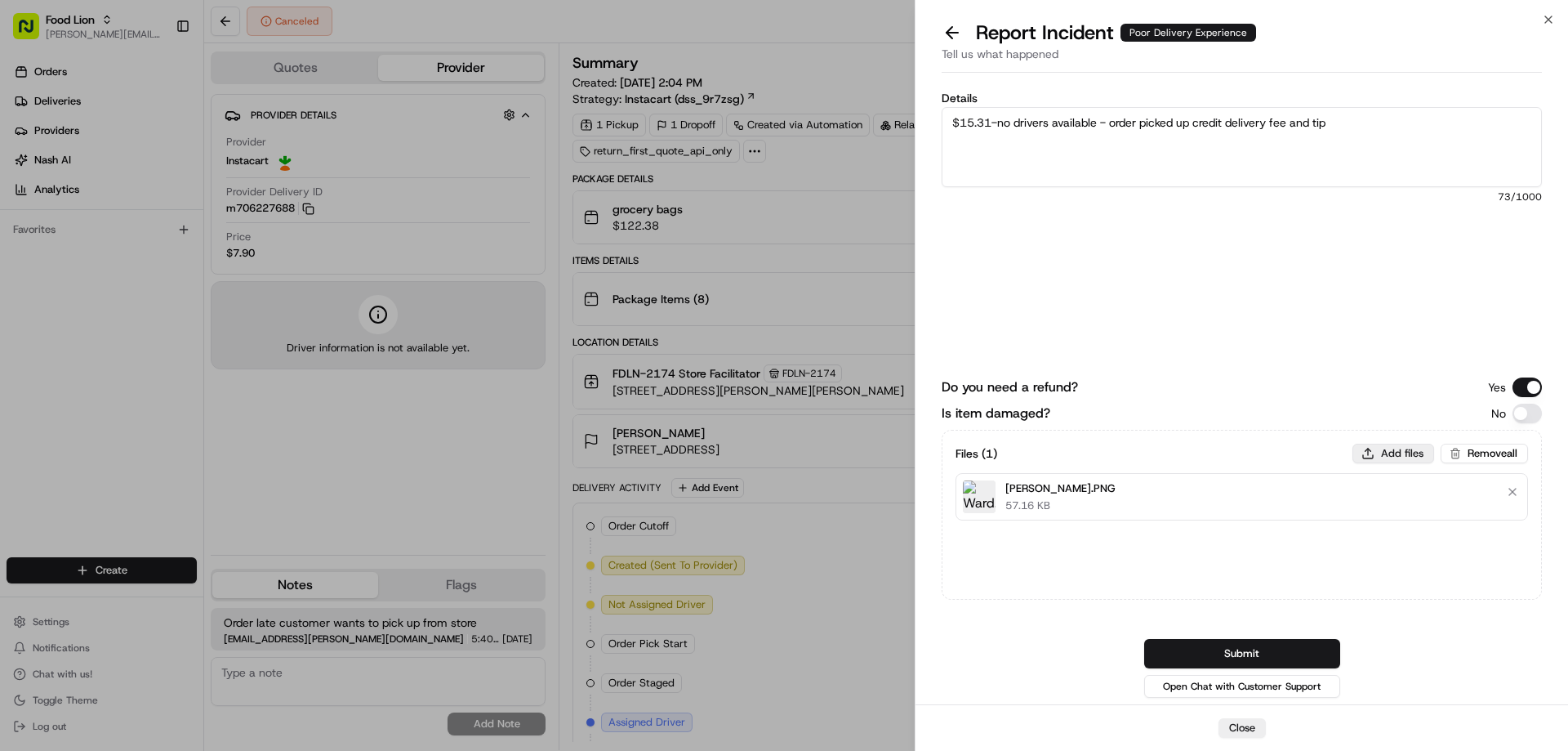
click at [1394, 458] on button "Add files" at bounding box center [1393, 454] width 82 height 20
type input "C:\fakepath\m706227688.pdf"
click at [1310, 647] on button "Submit" at bounding box center [1241, 654] width 196 height 30
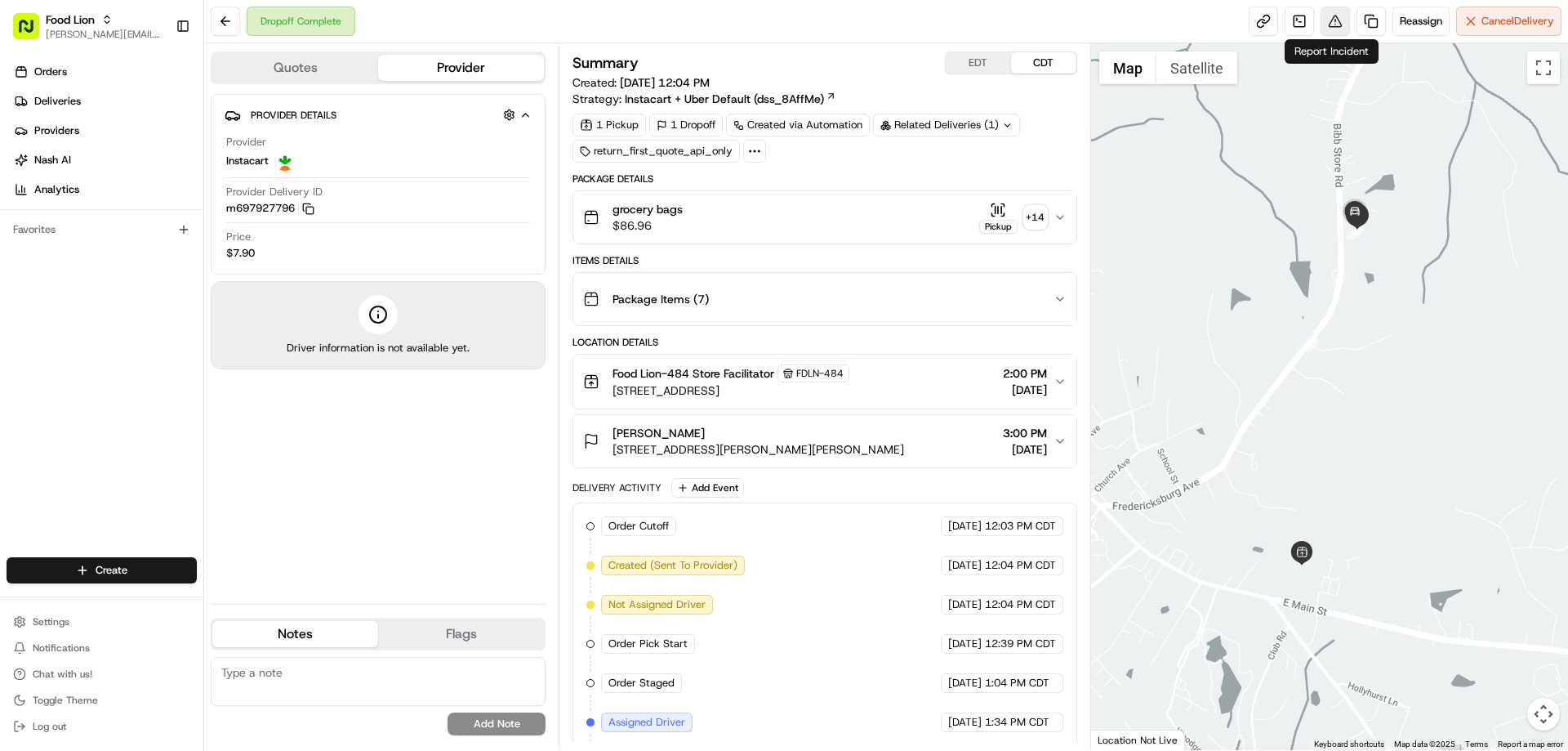
click at [1328, 21] on button at bounding box center [1335, 22] width 30 height 30
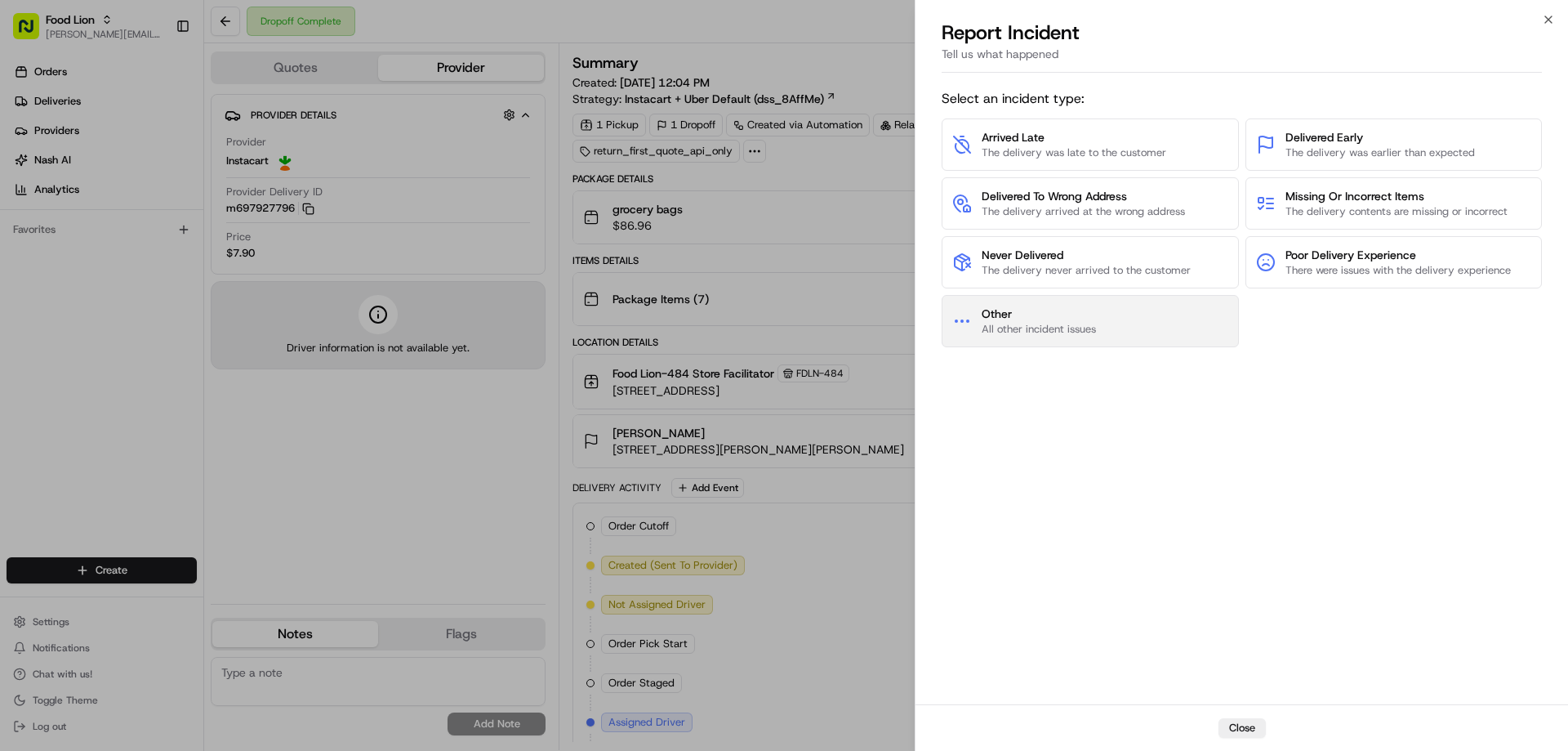
click at [1084, 313] on span "Other" at bounding box center [1038, 313] width 114 height 16
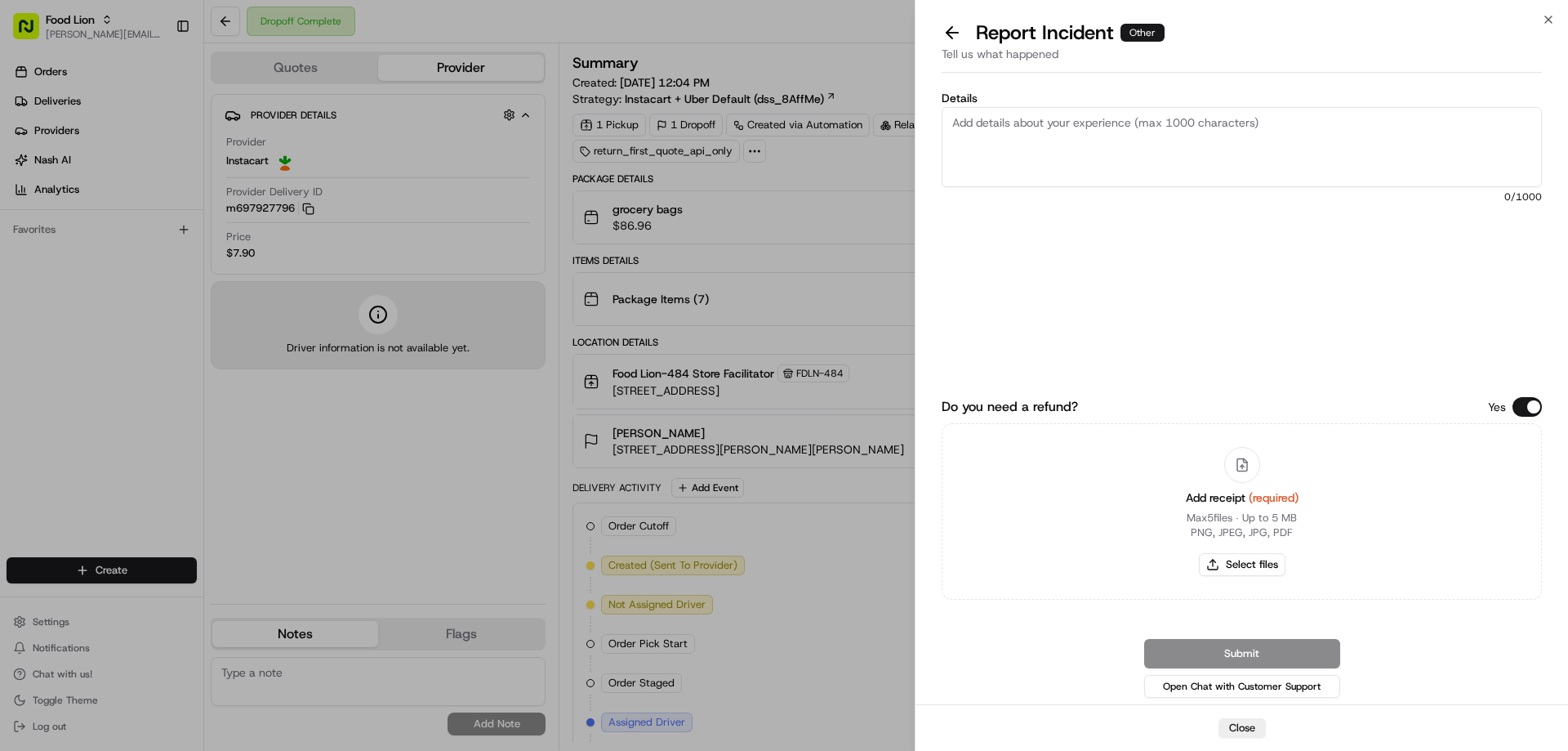
click at [1029, 125] on textarea "Details" at bounding box center [1242, 147] width 601 height 80
click at [950, 123] on textarea "Damaged Product" at bounding box center [1242, 147] width 601 height 80
type textarea "$14.12 Damaged Product"
click at [1259, 564] on button "Select files" at bounding box center [1241, 564] width 87 height 23
type input "C:\fakepath\Bentley.PNG"
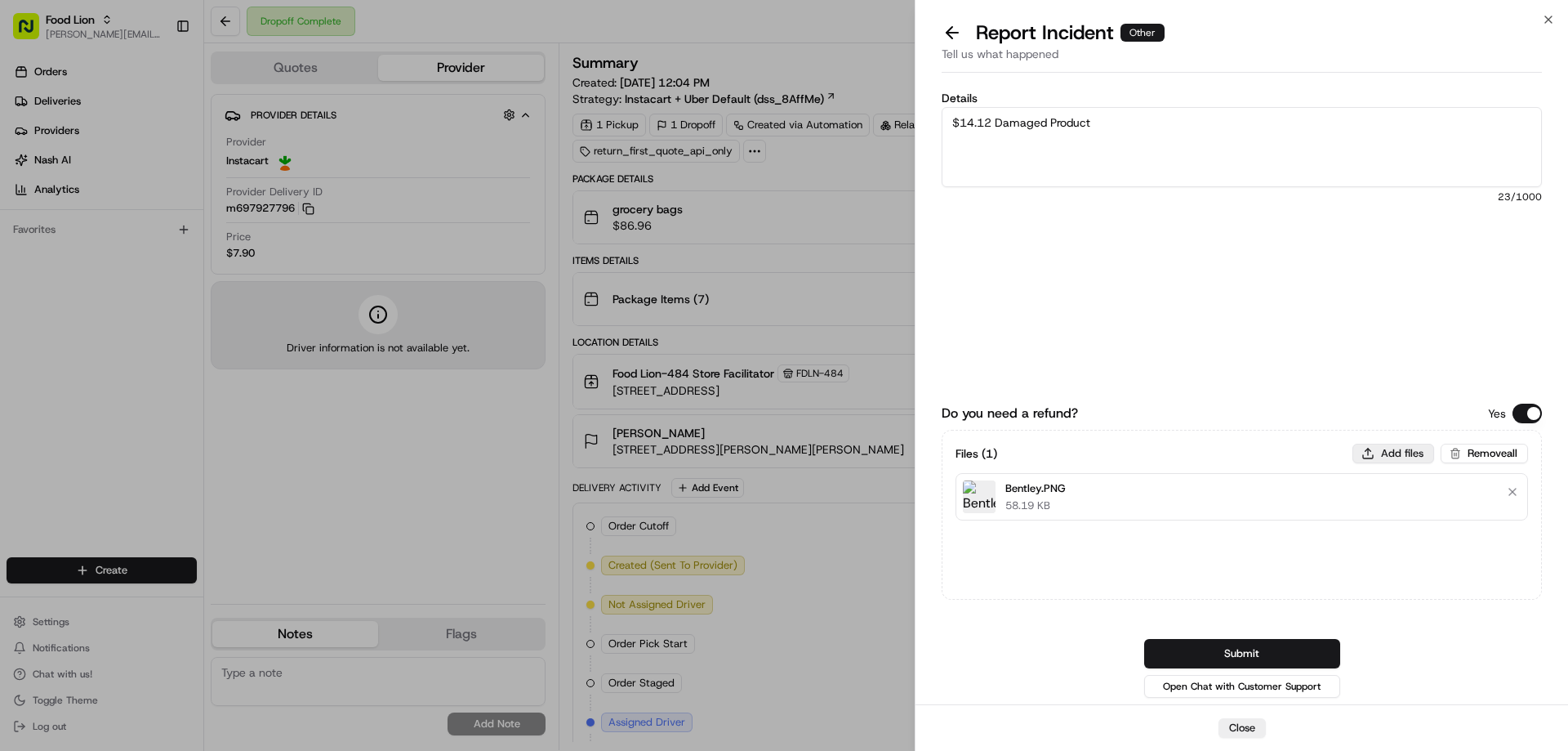
click at [1386, 450] on button "Add files" at bounding box center [1393, 454] width 82 height 20
type input "C:\fakepath\m697927796.pdf"
click at [1253, 647] on button "Submit" at bounding box center [1241, 654] width 196 height 30
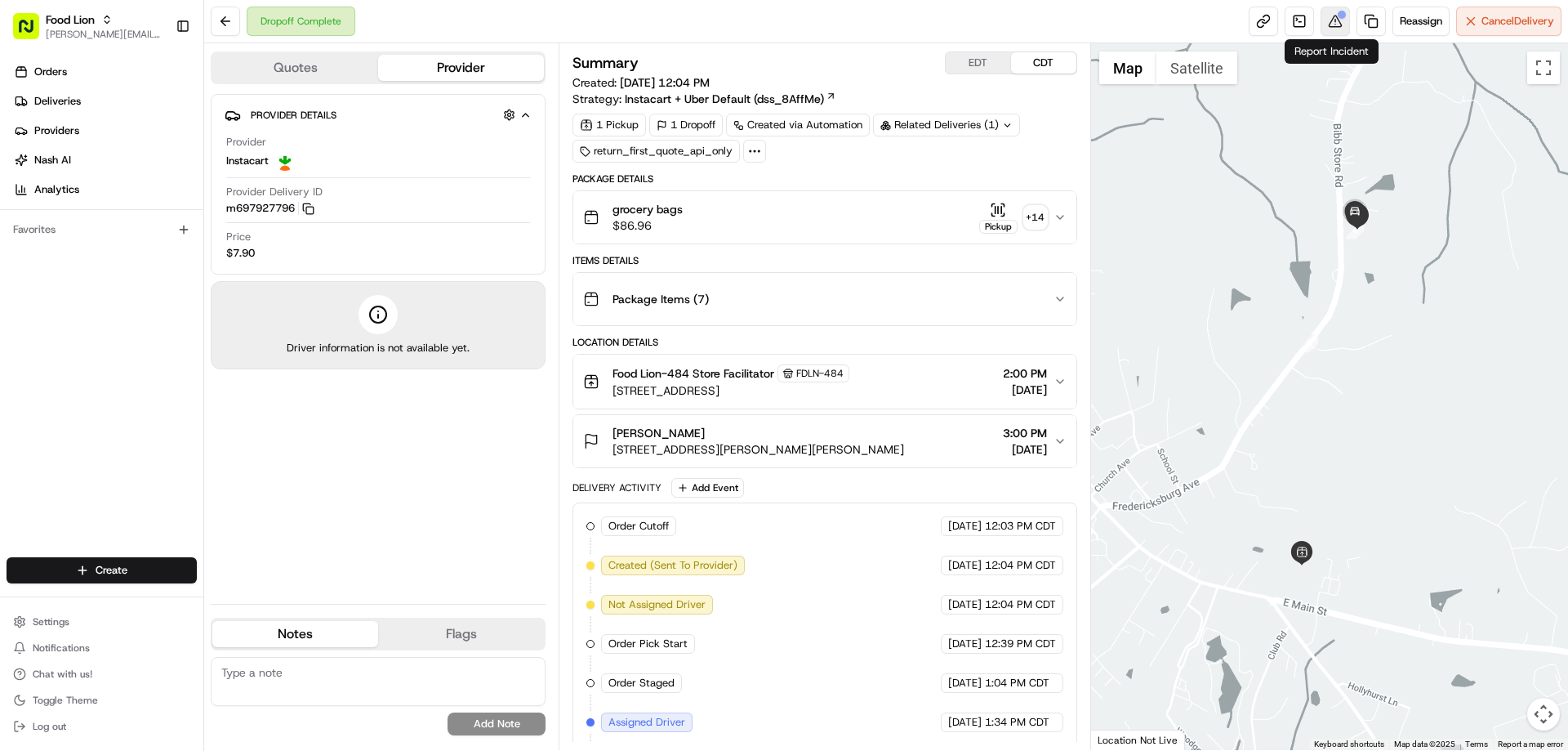
click at [1329, 24] on button at bounding box center [1335, 22] width 30 height 30
click at [1333, 21] on button at bounding box center [1335, 22] width 30 height 30
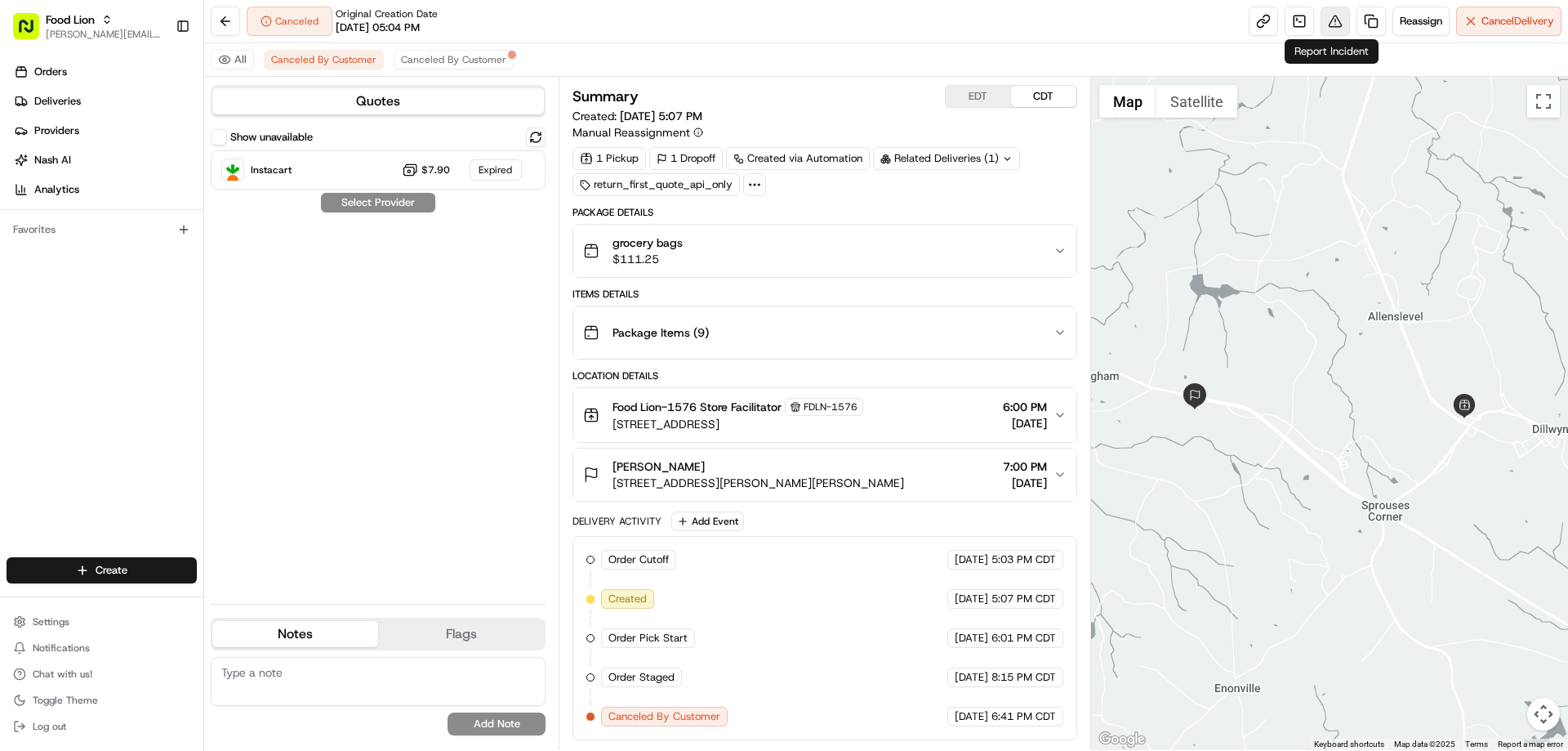
click at [1330, 22] on button at bounding box center [1335, 22] width 30 height 30
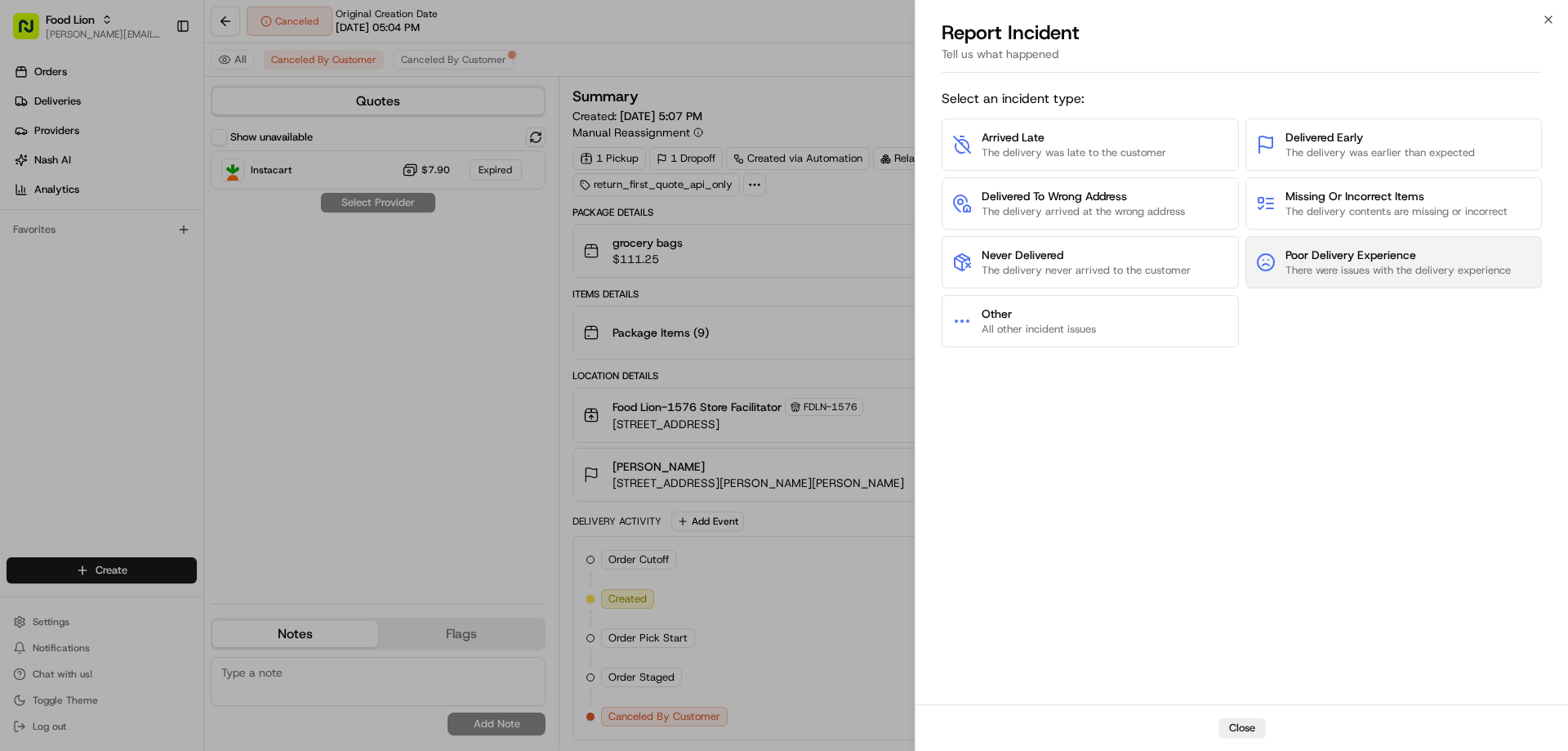
click at [1324, 262] on span "Poor Delivery Experience" at bounding box center [1397, 255] width 226 height 16
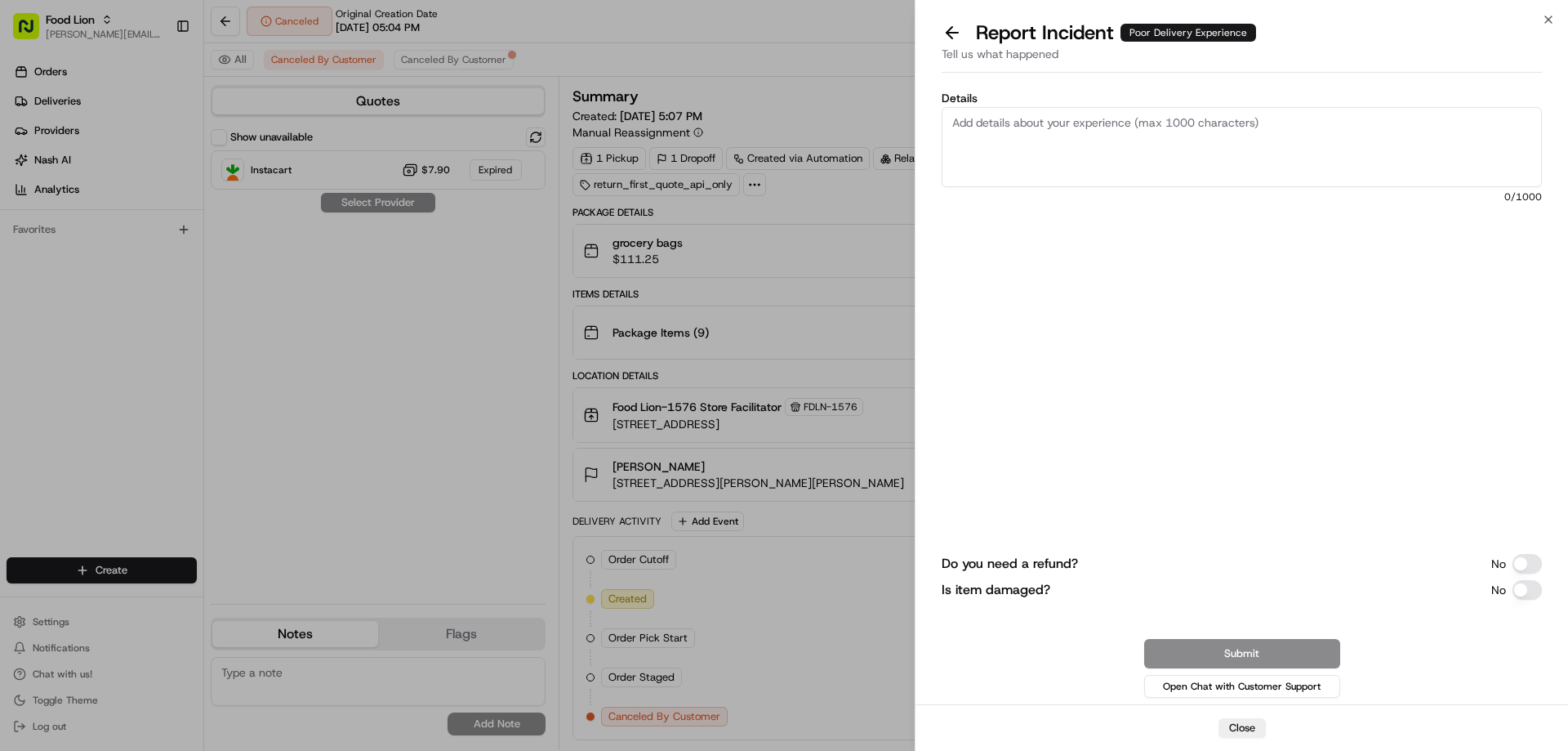
click at [1001, 133] on textarea "Details" at bounding box center [1242, 147] width 601 height 80
click at [974, 122] on textarea "Details" at bounding box center [1242, 147] width 601 height 80
type textarea "$13.86- no drivers - credit delivery fee and tip"
click at [1529, 556] on button "Do you need a refund?" at bounding box center [1527, 564] width 30 height 20
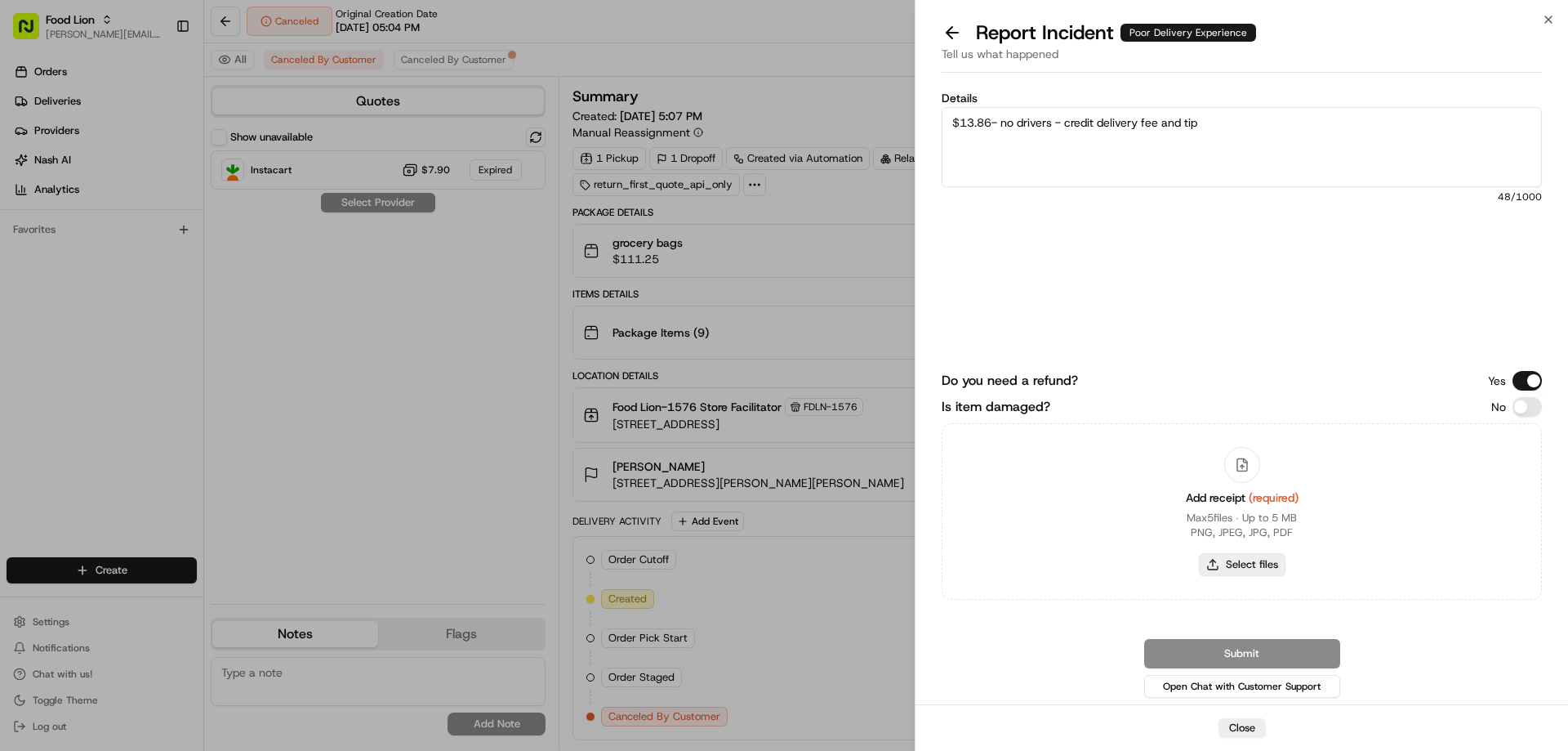
click at [1219, 564] on button "Select files" at bounding box center [1241, 564] width 87 height 23
type input "C:\fakepath\m520615677.pdf"
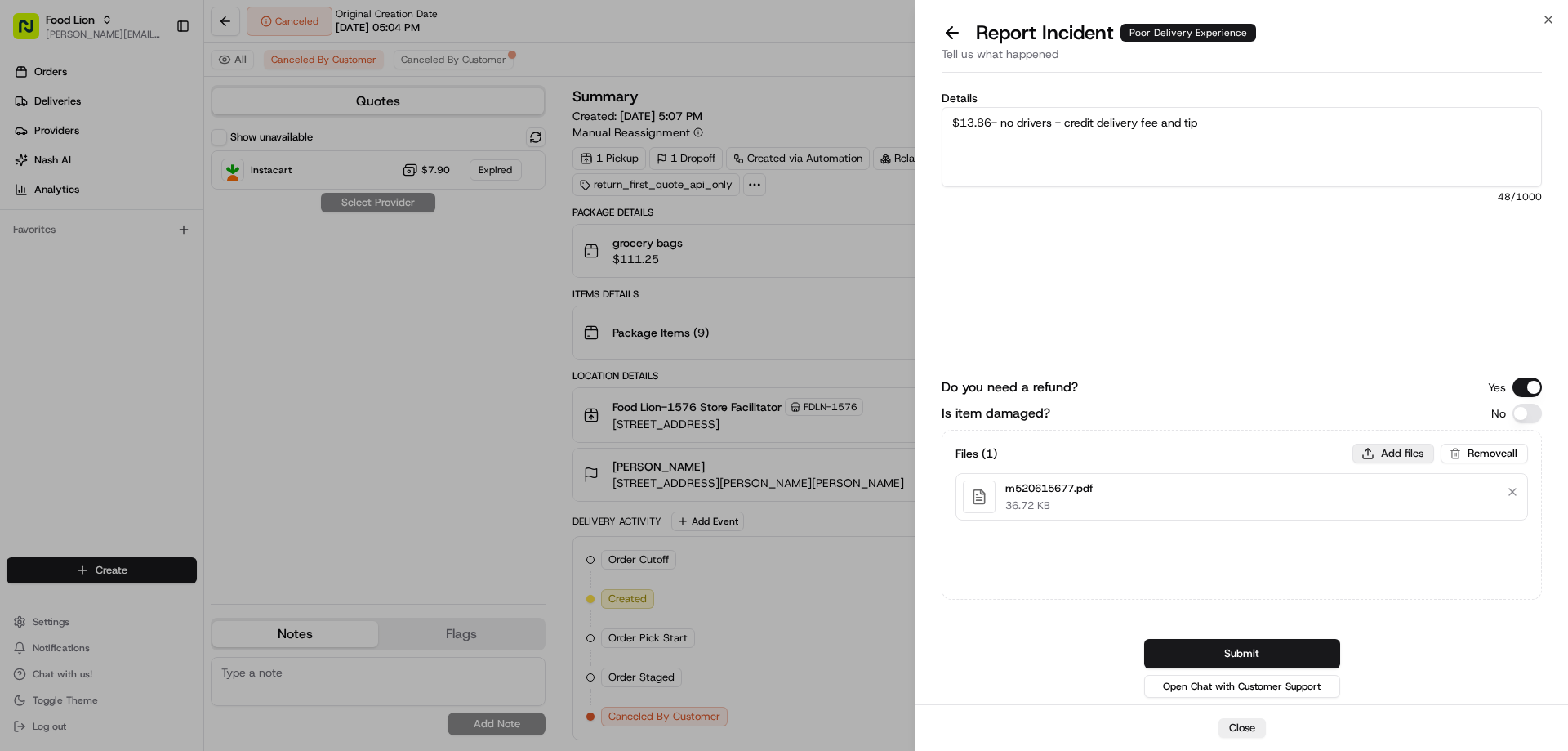
click at [1385, 452] on button "Add files" at bounding box center [1393, 454] width 82 height 20
type input "C:\fakepath\[PERSON_NAME].PNG"
click at [1176, 657] on button "Submit" at bounding box center [1241, 654] width 196 height 30
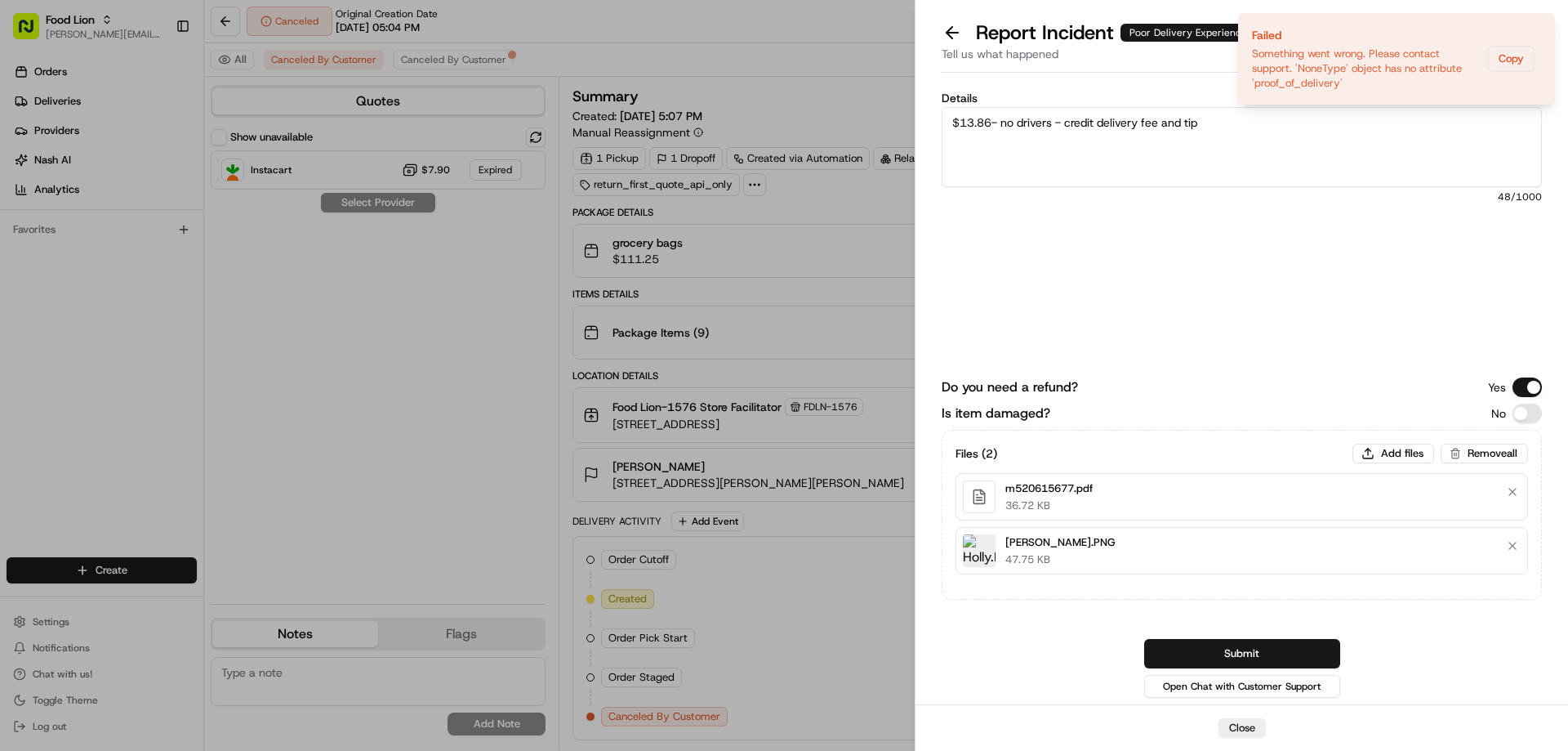
click at [1388, 201] on span "48 /1000" at bounding box center [1242, 196] width 601 height 13
click at [1540, 25] on icon "Notifications (F8)" at bounding box center [1540, 27] width 13 height 13
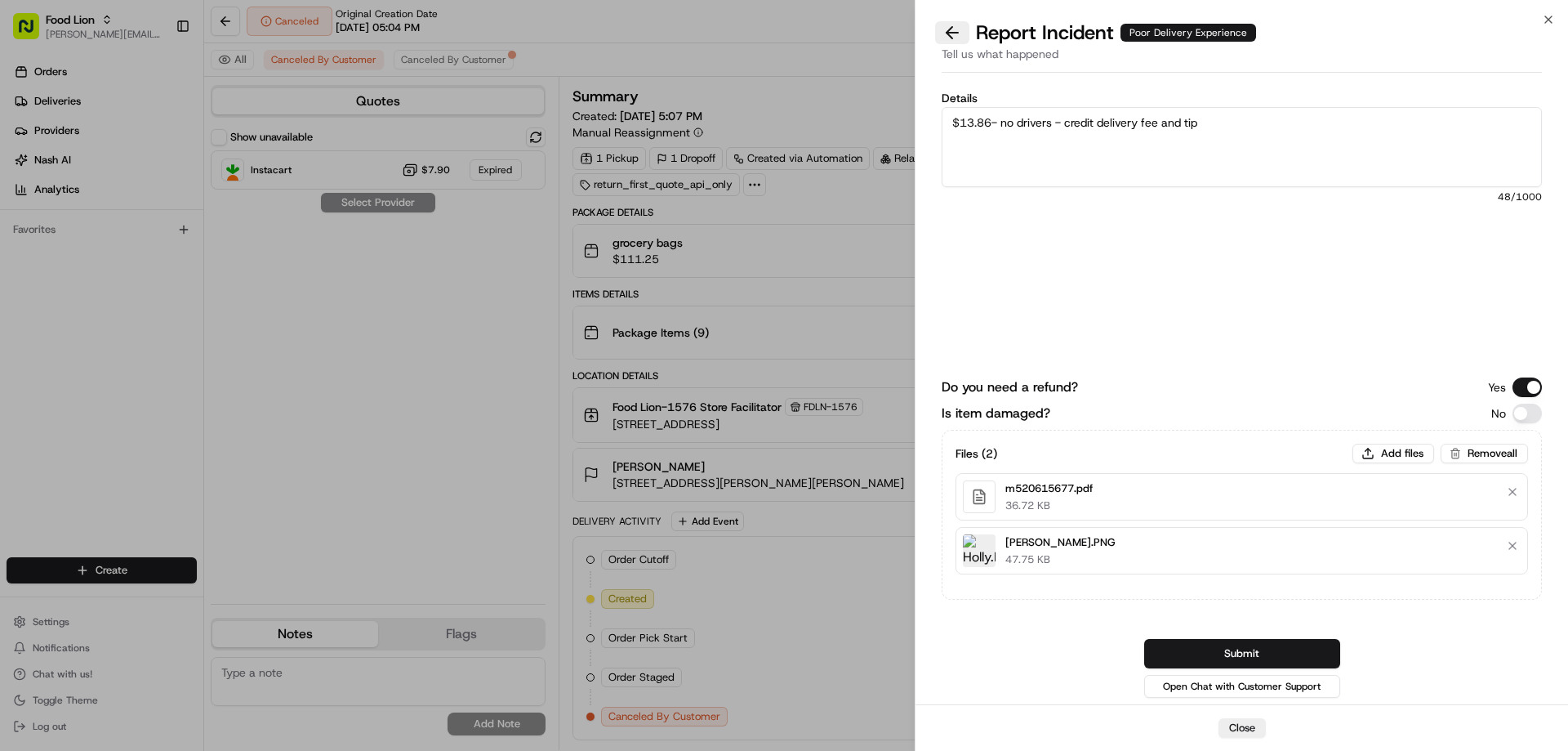
click at [950, 39] on button at bounding box center [952, 32] width 34 height 23
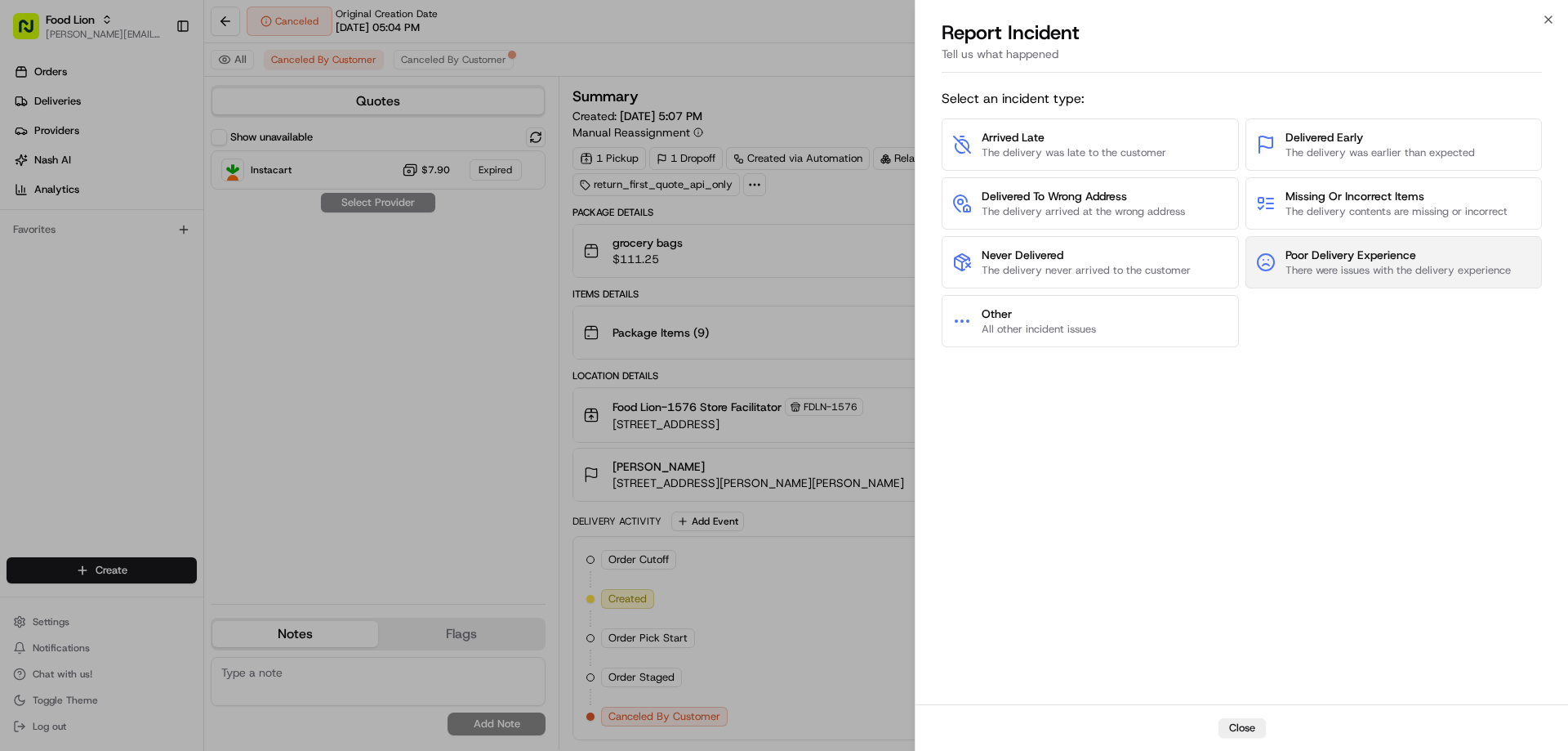
click at [1307, 255] on span "Poor Delivery Experience" at bounding box center [1397, 255] width 226 height 16
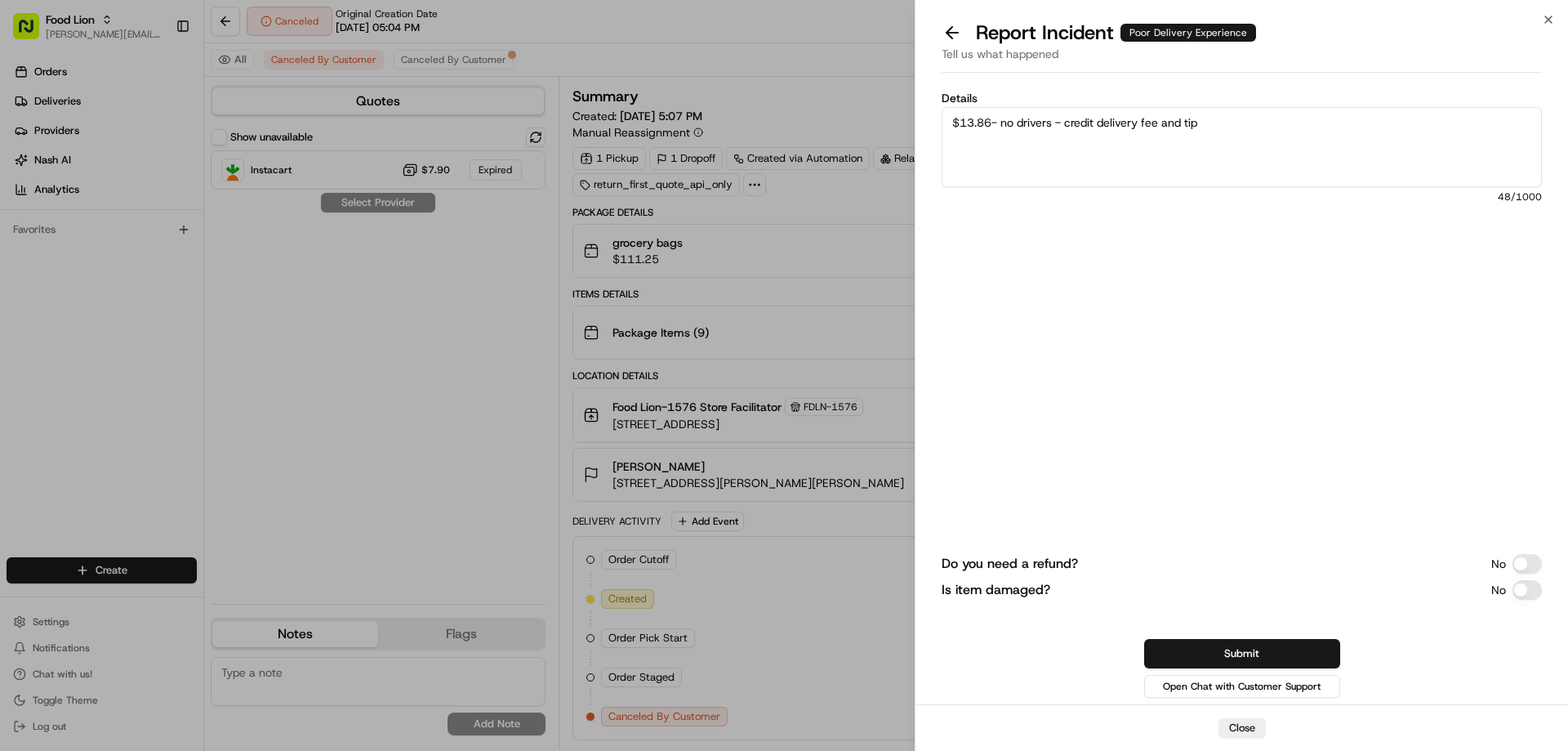
click at [1518, 563] on button "Do you need a refund?" at bounding box center [1527, 564] width 30 height 20
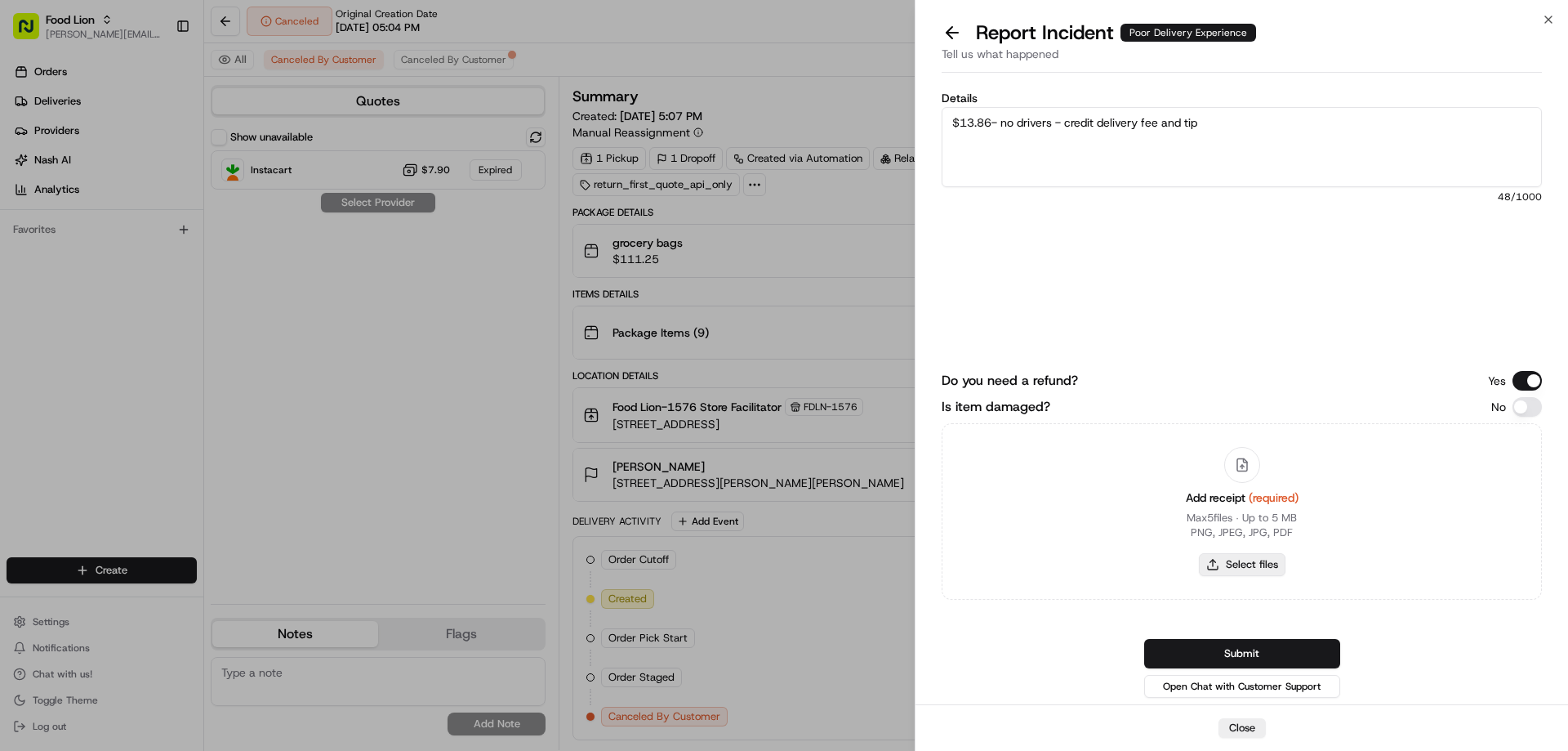
click at [1244, 563] on button "Select files" at bounding box center [1241, 564] width 87 height 23
type input "C:\fakepath\m520615677.pdf"
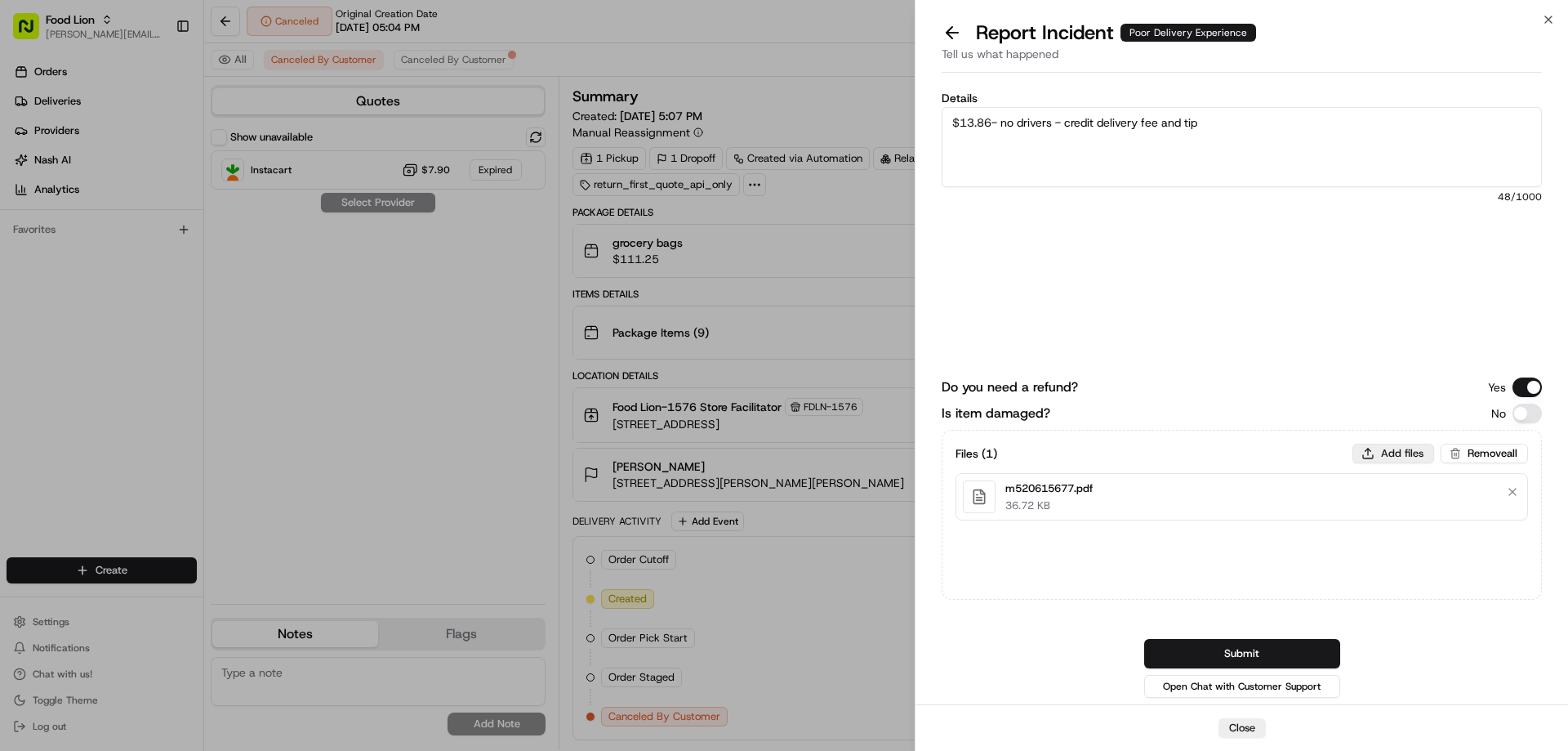
click at [1393, 457] on button "Add files" at bounding box center [1393, 454] width 82 height 20
type input "C:\fakepath\[PERSON_NAME].PNG"
click at [1213, 656] on button "Submit" at bounding box center [1241, 654] width 196 height 30
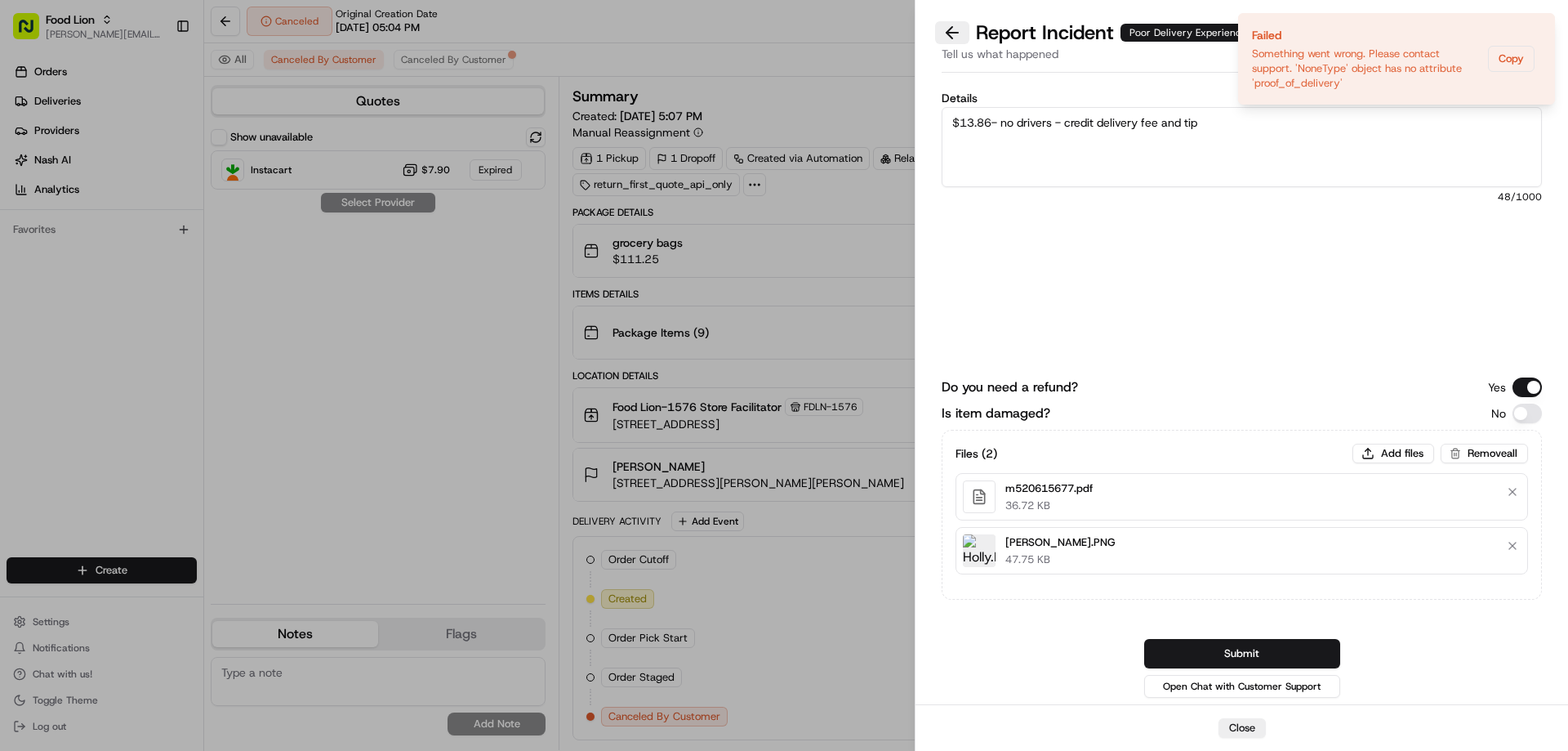
click at [952, 34] on button at bounding box center [952, 32] width 34 height 23
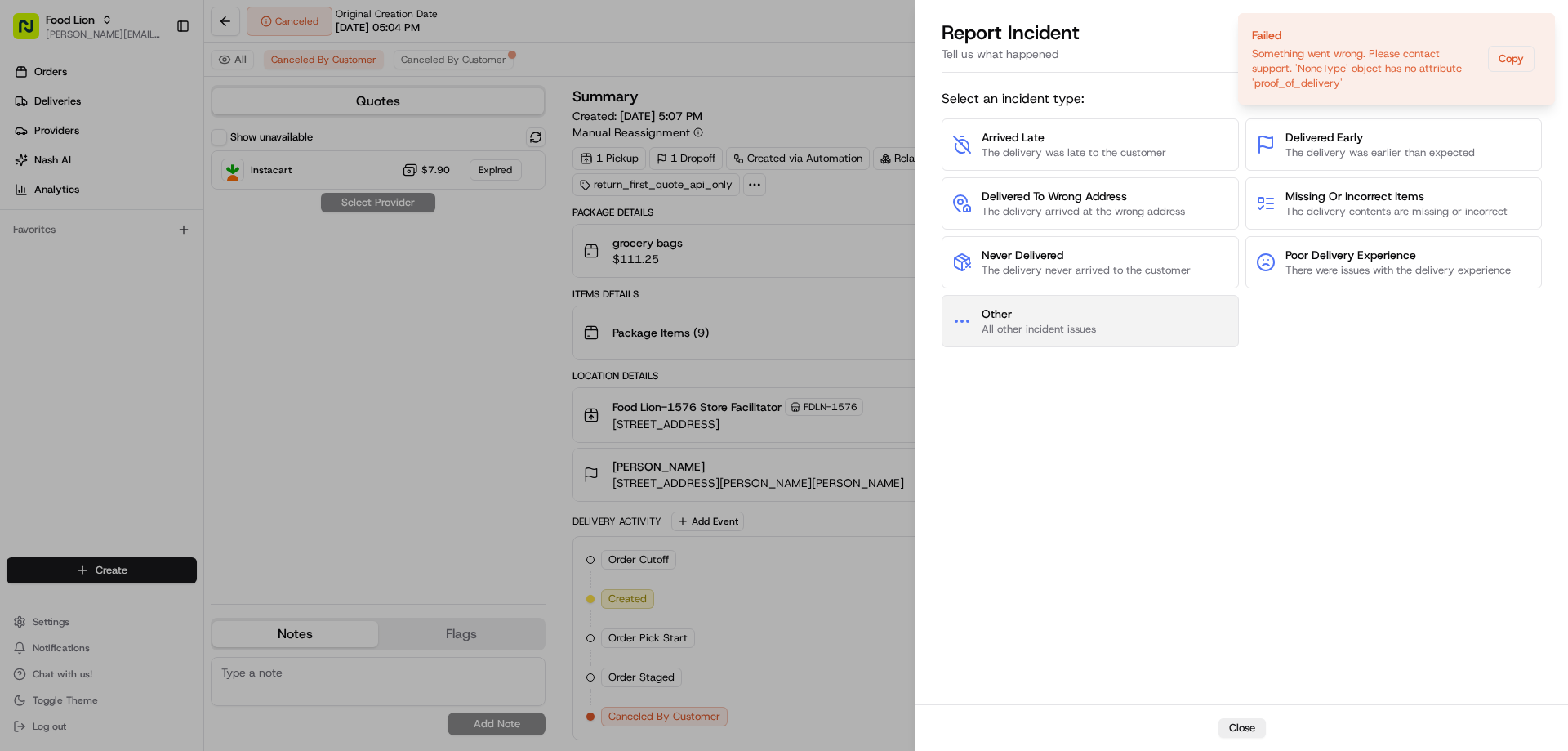
click at [1066, 309] on span "Other" at bounding box center [1038, 313] width 114 height 16
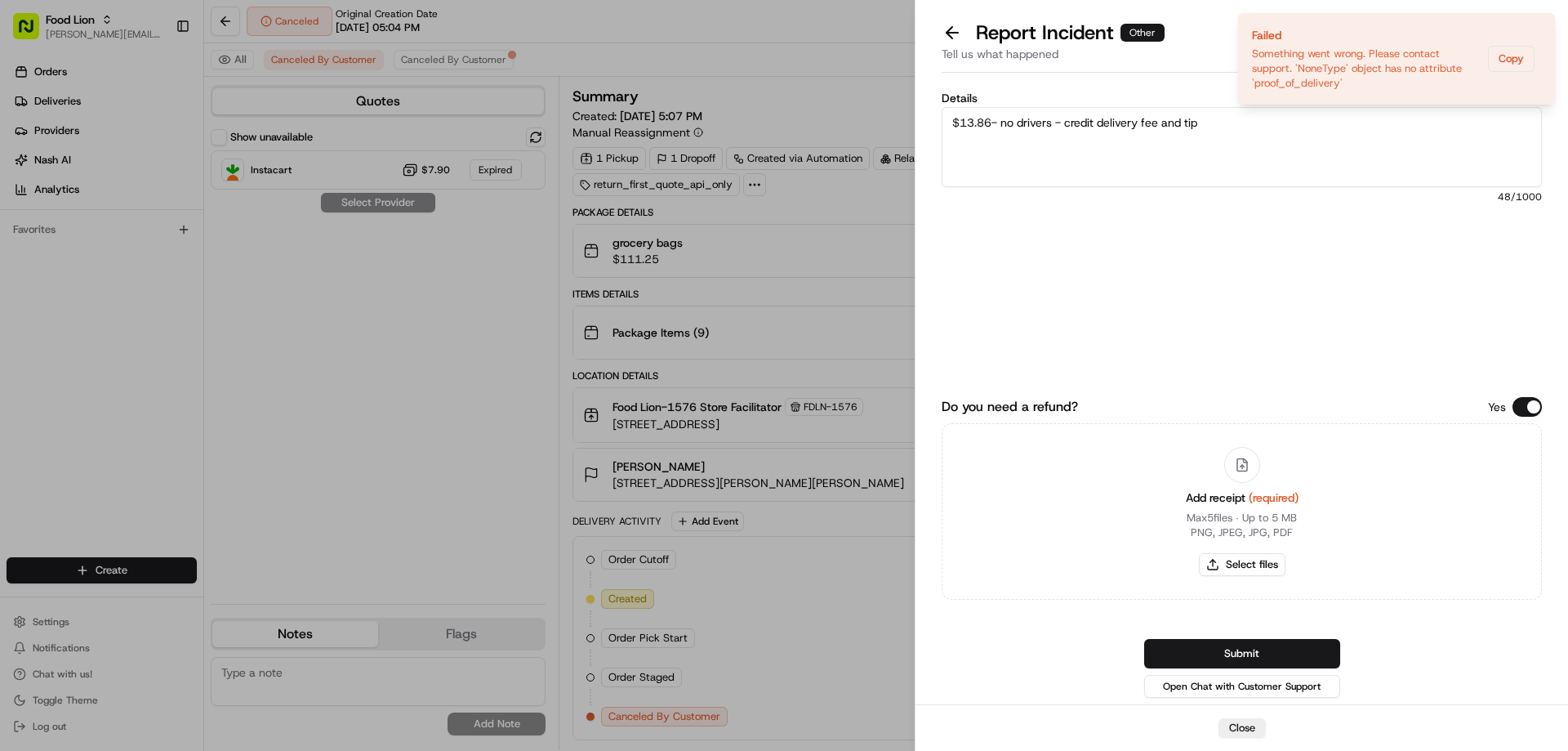
click at [1207, 209] on div "Details $13.86- no drivers - credit delivery fee and tip 48 /1000" at bounding box center [1242, 214] width 601 height 244
click at [949, 32] on button at bounding box center [952, 32] width 34 height 23
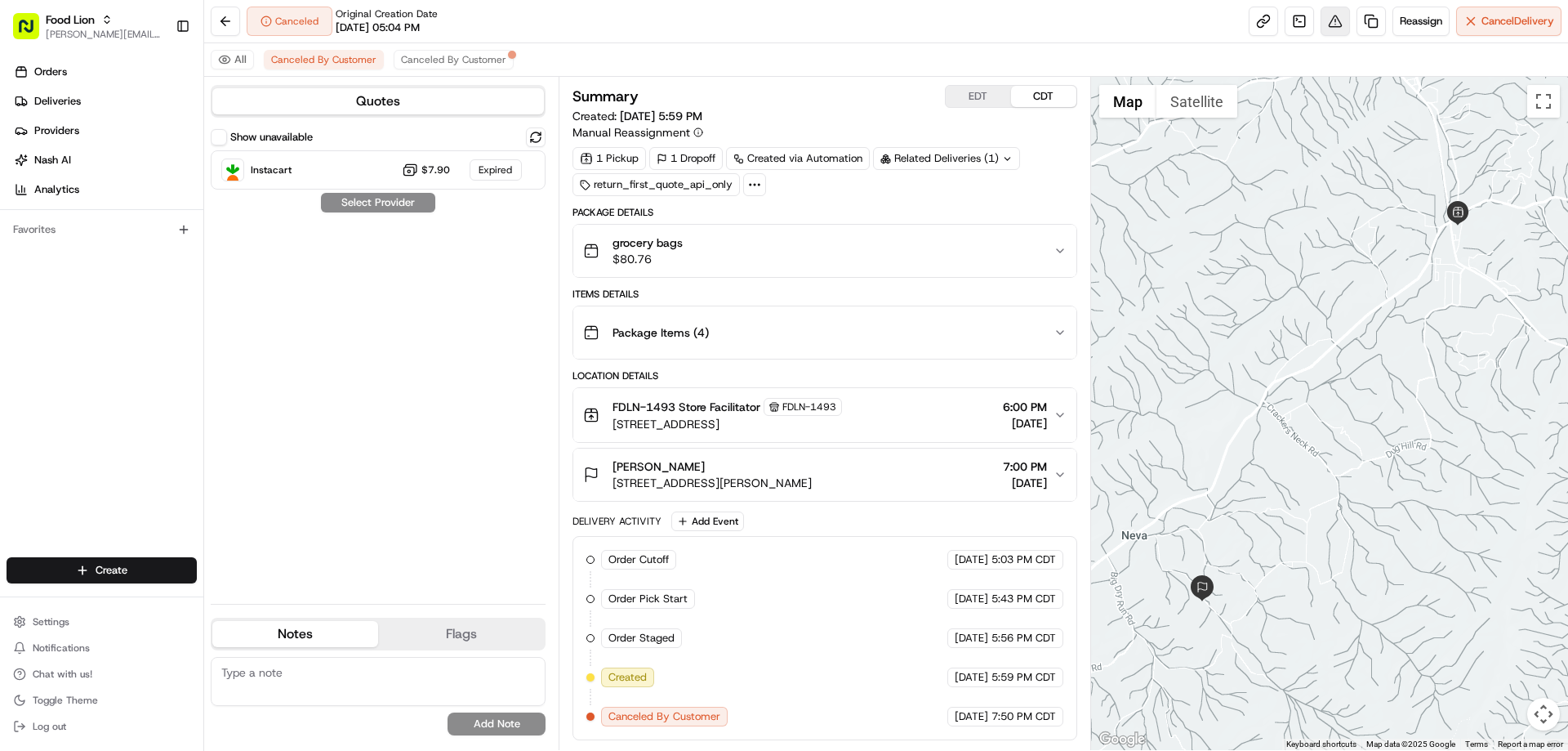
click at [1325, 25] on button at bounding box center [1335, 22] width 30 height 30
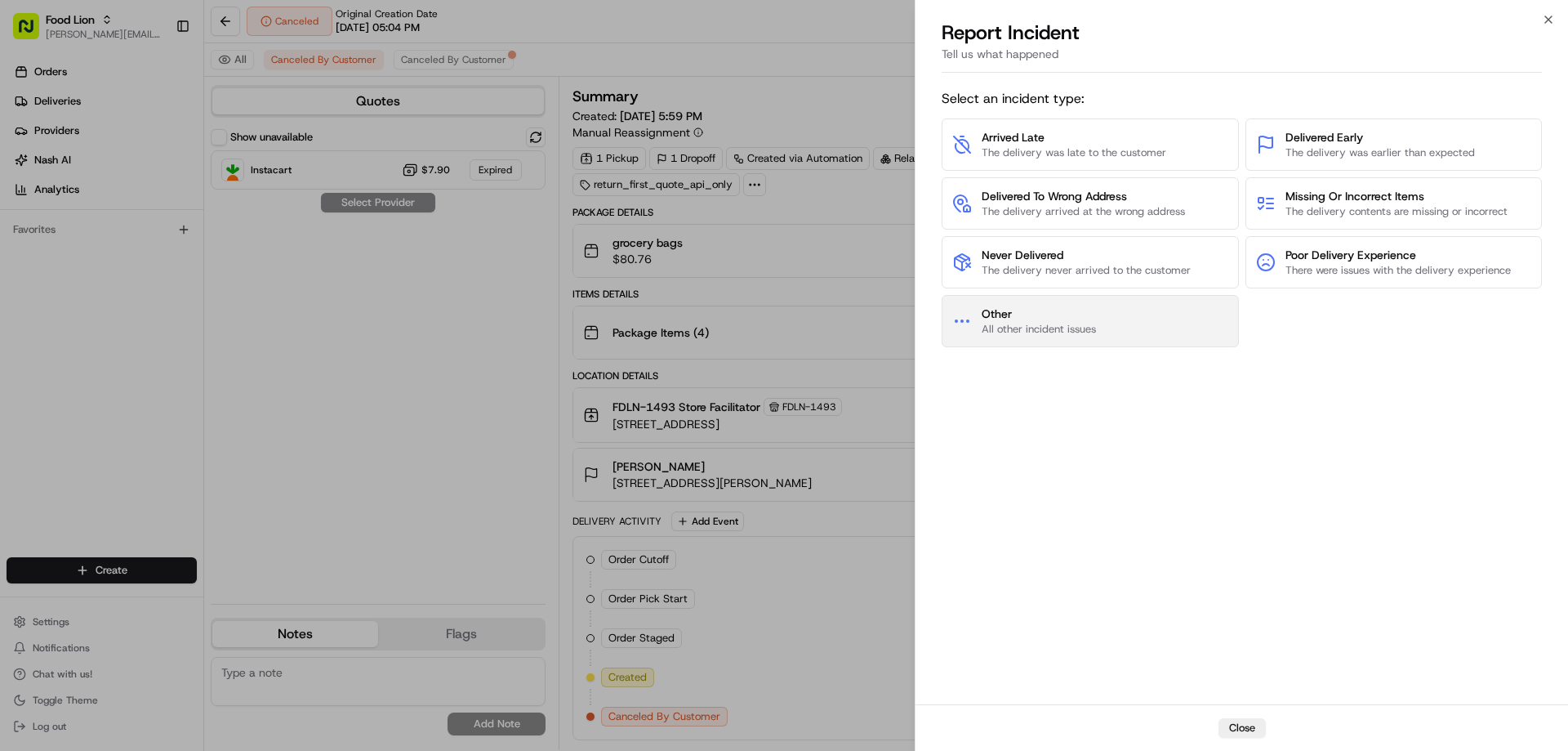
click at [1132, 325] on button "Other All other incident issues" at bounding box center [1090, 320] width 297 height 53
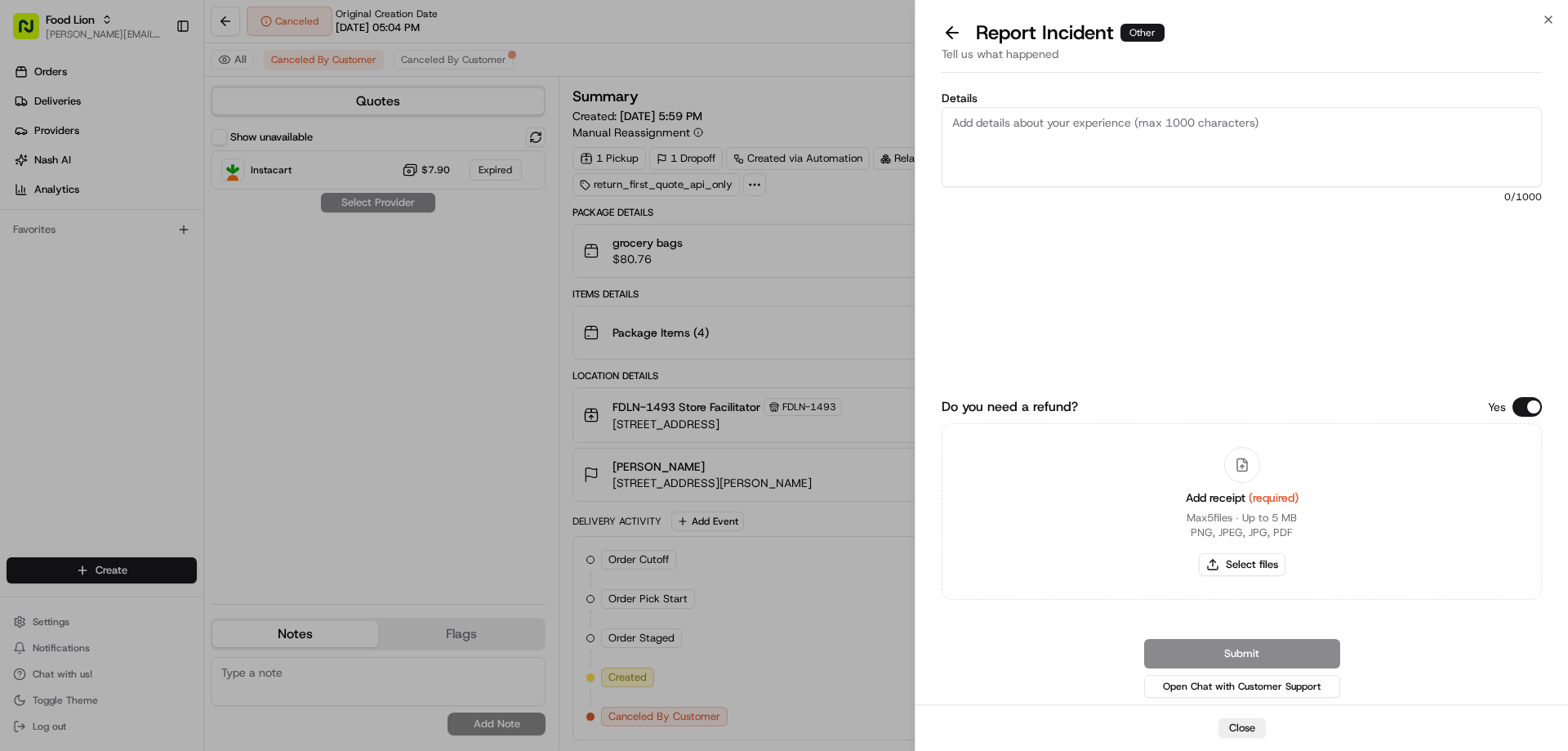
click at [1029, 131] on textarea "Details" at bounding box center [1242, 147] width 601 height 80
type textarea "C"
type textarea "$13.37 no drivers tip and fee credited"
click at [1263, 559] on button "Select files" at bounding box center [1241, 564] width 87 height 23
type input "C:\fakepath\whitney.PNG"
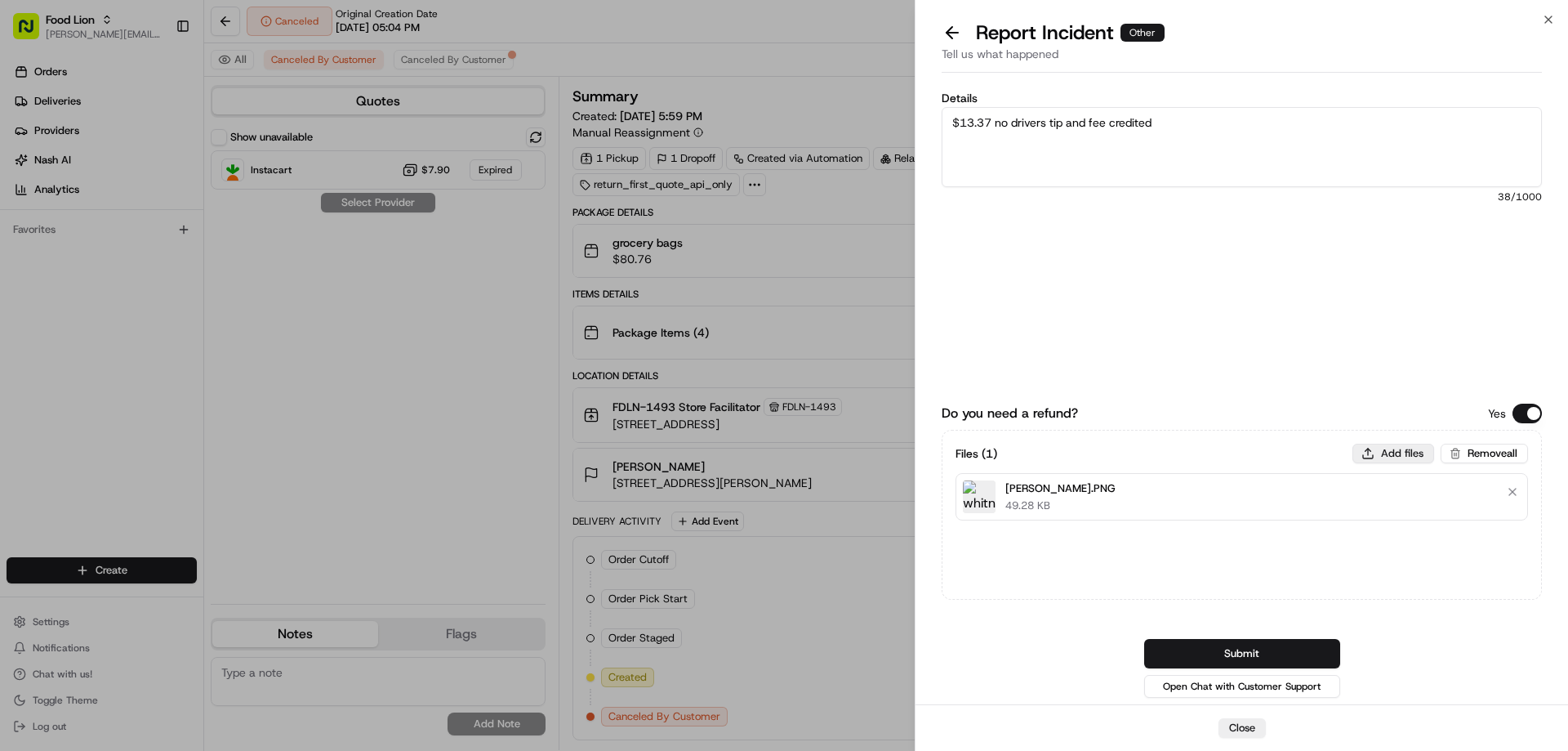
click at [1394, 455] on button "Add files" at bounding box center [1393, 454] width 82 height 20
type input "C:\fakepath\m701585609.pdf"
click at [1268, 651] on button "Submit" at bounding box center [1241, 654] width 196 height 30
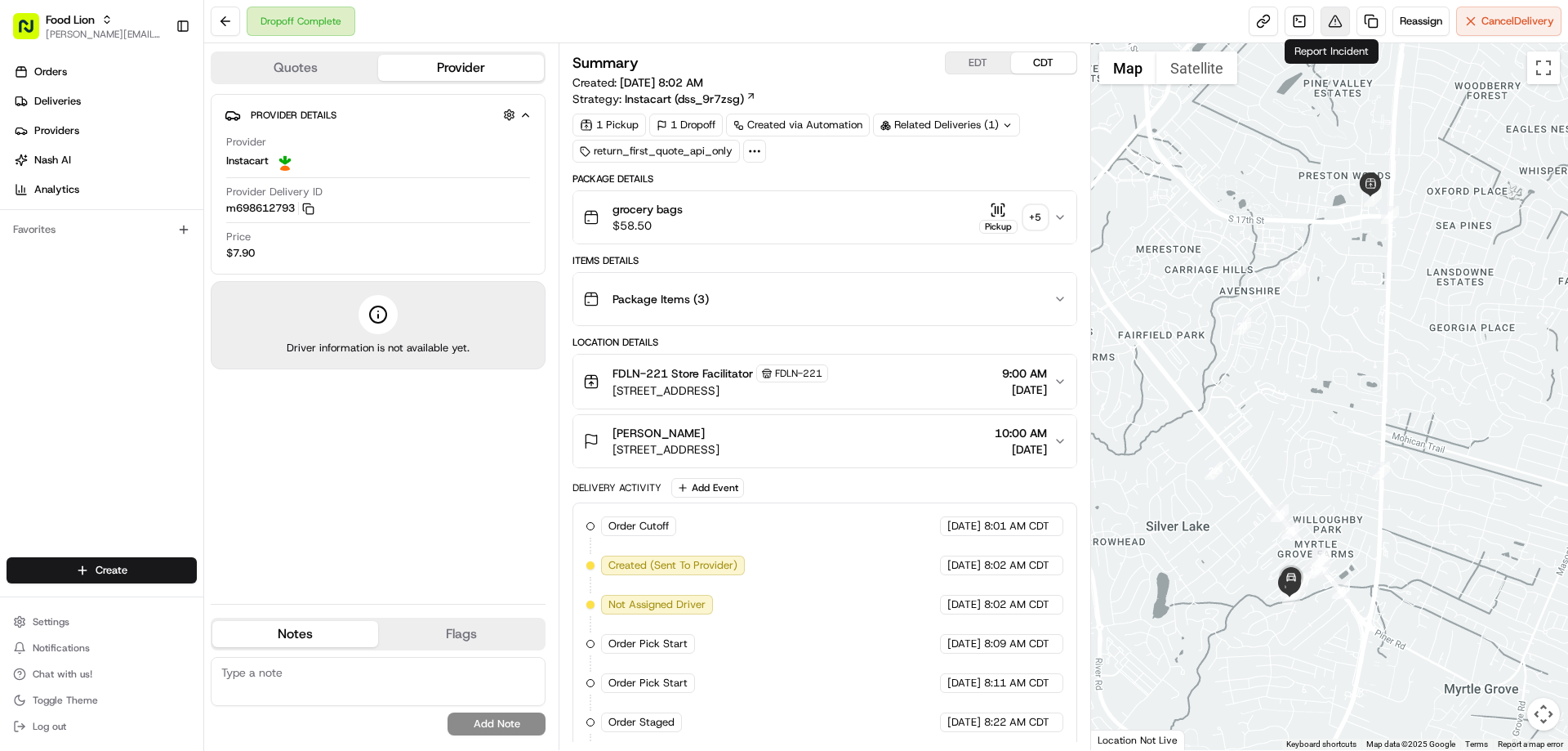
click at [1329, 21] on button at bounding box center [1335, 22] width 30 height 30
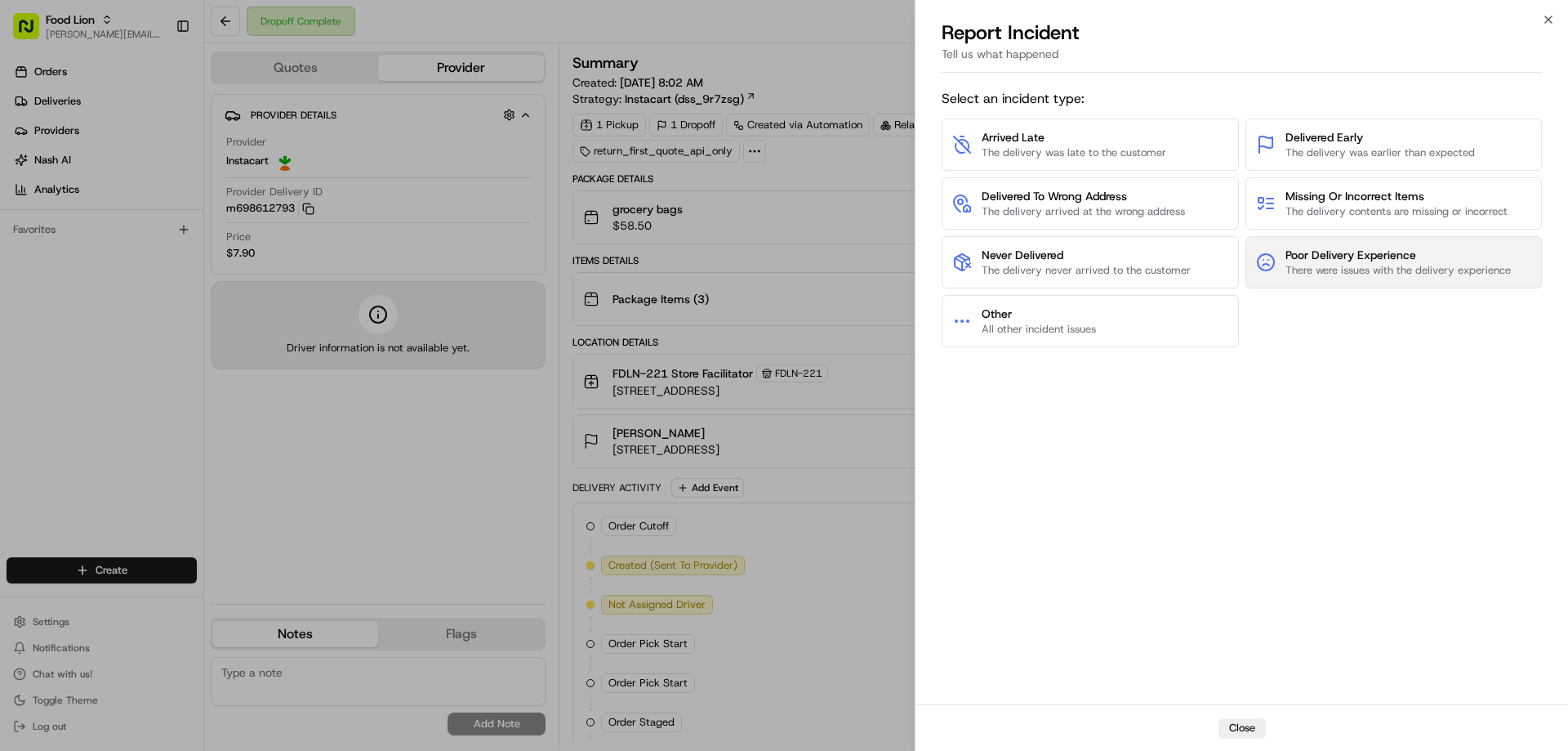
click at [1303, 258] on span "Poor Delivery Experience" at bounding box center [1397, 255] width 226 height 16
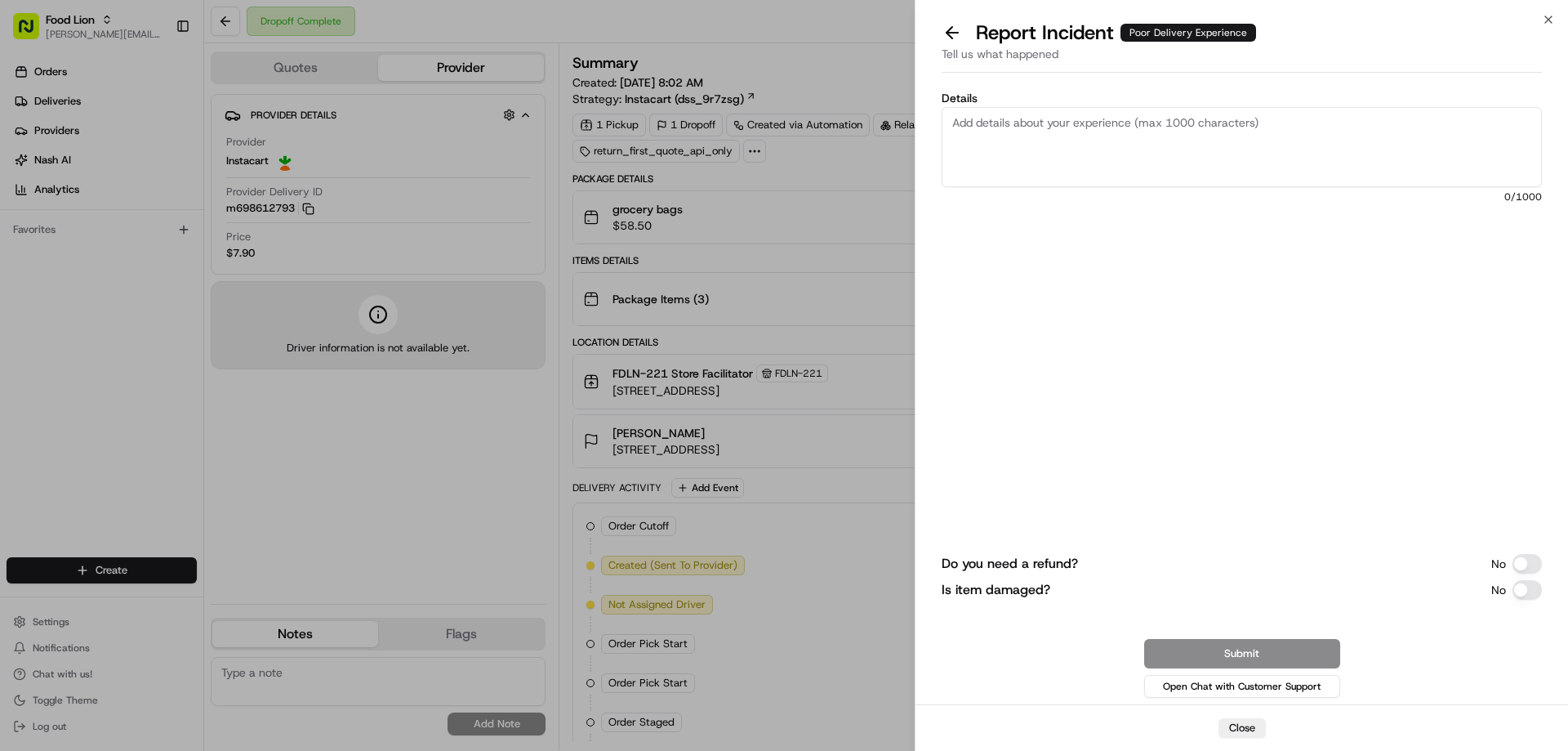
click at [1002, 122] on textarea "Details" at bounding box center [1242, 147] width 601 height 80
click at [953, 122] on textarea "no drivers available credit delivery fee and tip" at bounding box center [1242, 147] width 601 height 80
type textarea "$13/00 no drivers available credit delivery fee and tip"
click at [1517, 558] on button "Do you need a refund?" at bounding box center [1527, 564] width 30 height 20
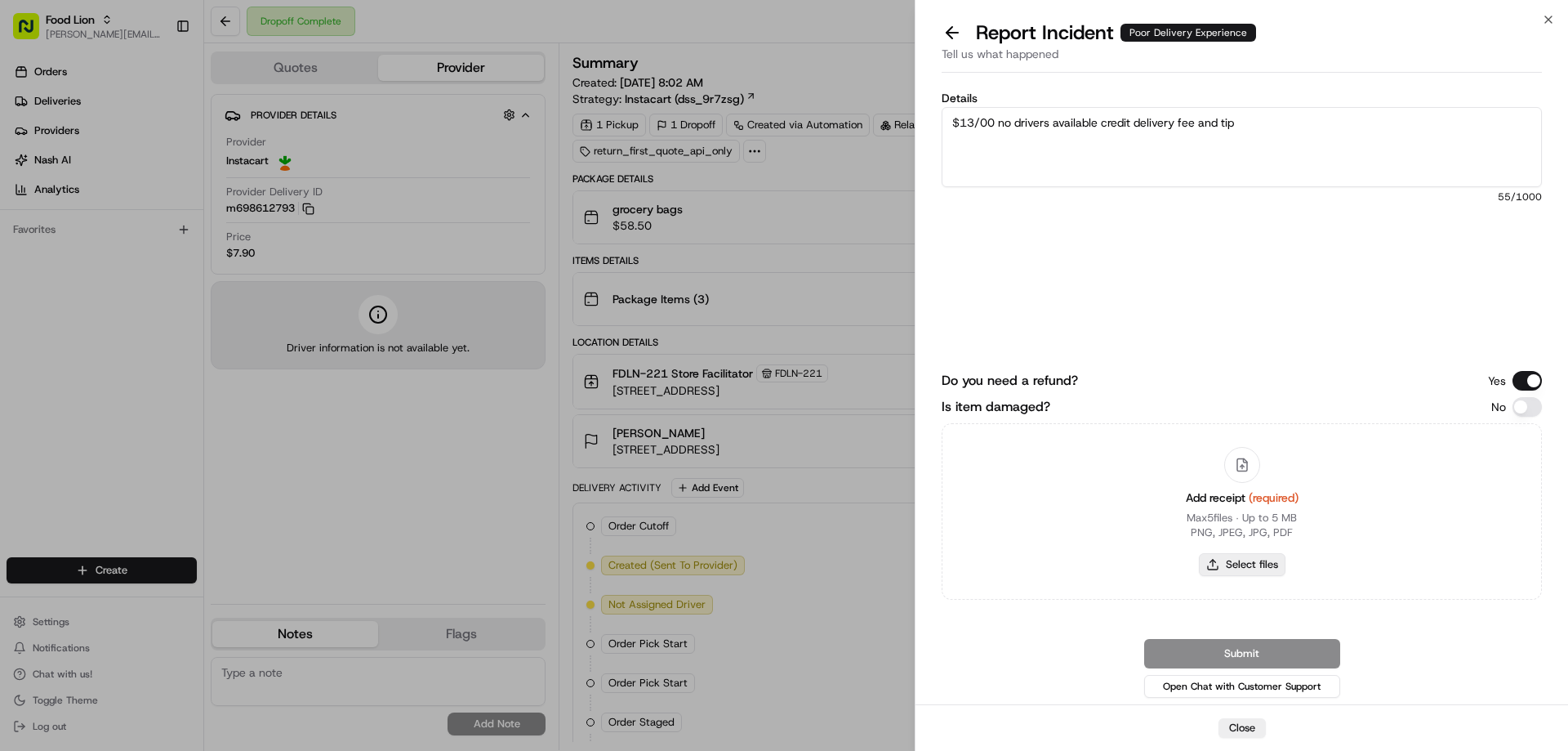
click at [1247, 560] on button "Select files" at bounding box center [1241, 564] width 87 height 23
type input "C:\fakepath\[PERSON_NAME].PNG"
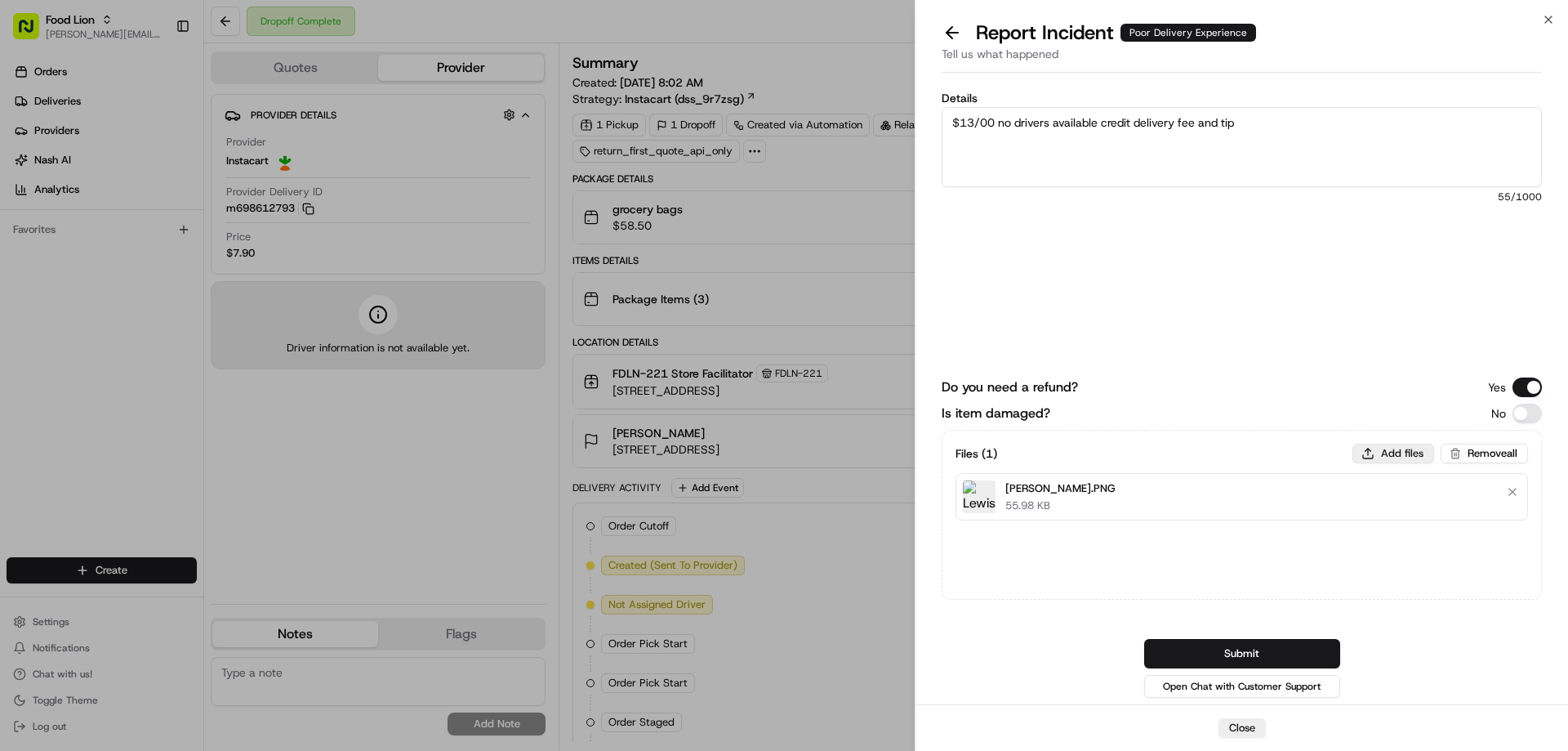
click at [1394, 454] on button "Add files" at bounding box center [1393, 454] width 82 height 20
type input "C:\fakepath\m698612793.pdf"
click at [1266, 656] on button "Submit" at bounding box center [1241, 654] width 196 height 30
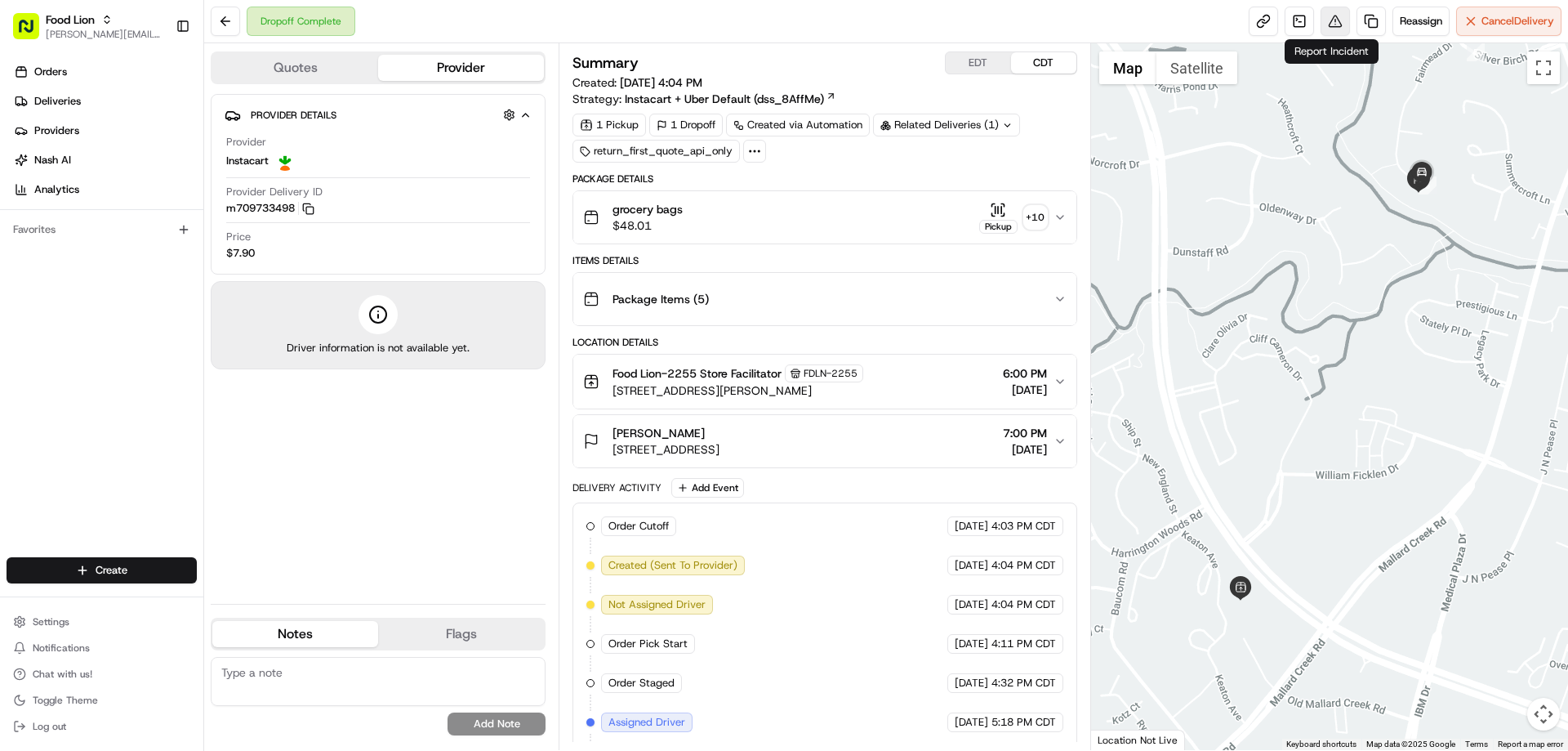
click at [1327, 23] on button at bounding box center [1335, 22] width 30 height 30
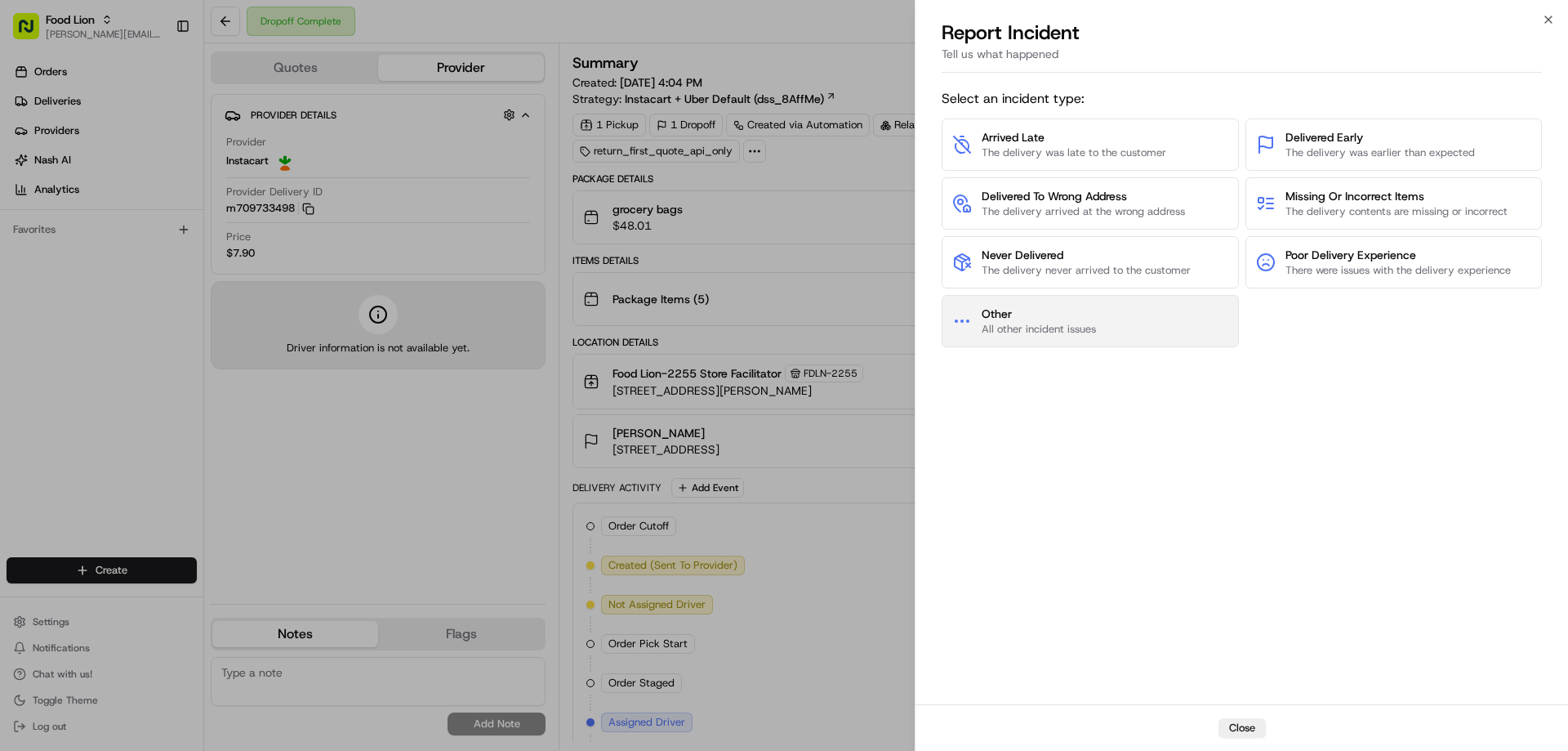
click at [1087, 317] on span "Other" at bounding box center [1038, 313] width 114 height 16
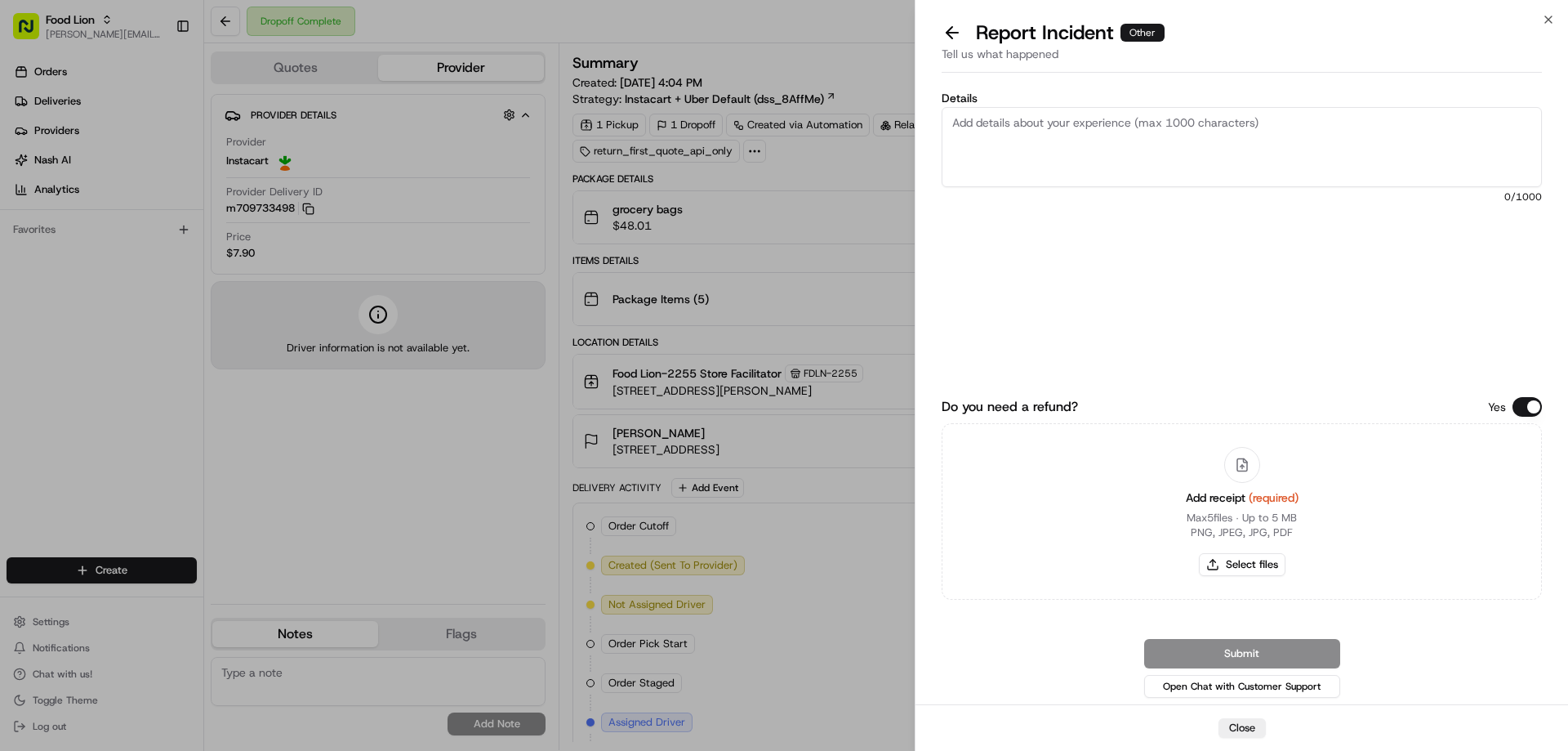
click at [1025, 129] on textarea "Details" at bounding box center [1242, 147] width 601 height 80
click at [971, 116] on textarea "Details" at bounding box center [1242, 147] width 601 height 80
type textarea "$12.43 - Broken Eggs"
click at [1252, 569] on button "Select files" at bounding box center [1241, 564] width 87 height 23
type input "C:\fakepath\[PERSON_NAME].PNG"
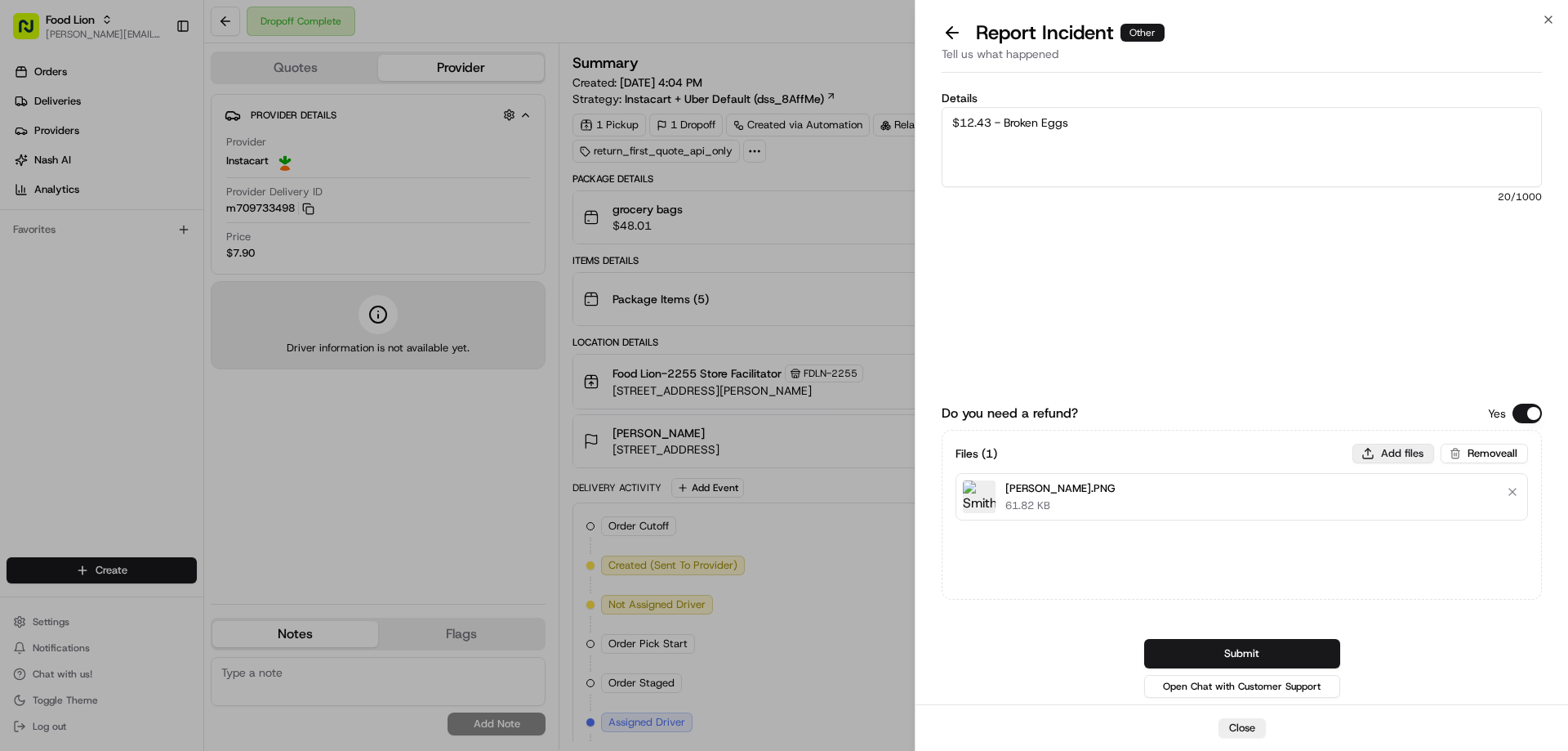
click at [1386, 454] on button "Add files" at bounding box center [1393, 454] width 82 height 20
type input "C:\fakepath\m709733498.pdf"
click at [1246, 659] on button "Submit" at bounding box center [1241, 654] width 196 height 30
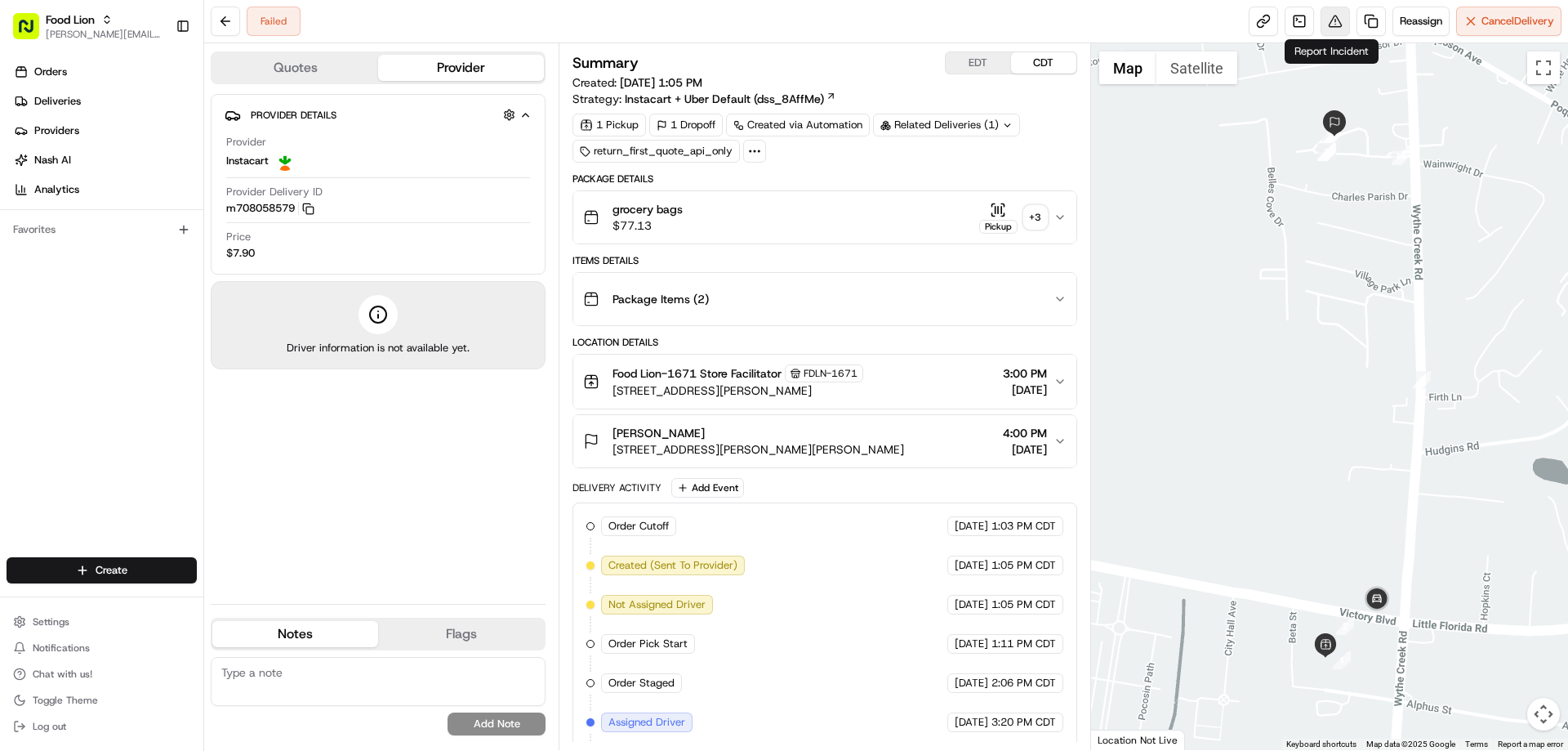
click at [1330, 25] on button at bounding box center [1335, 22] width 30 height 30
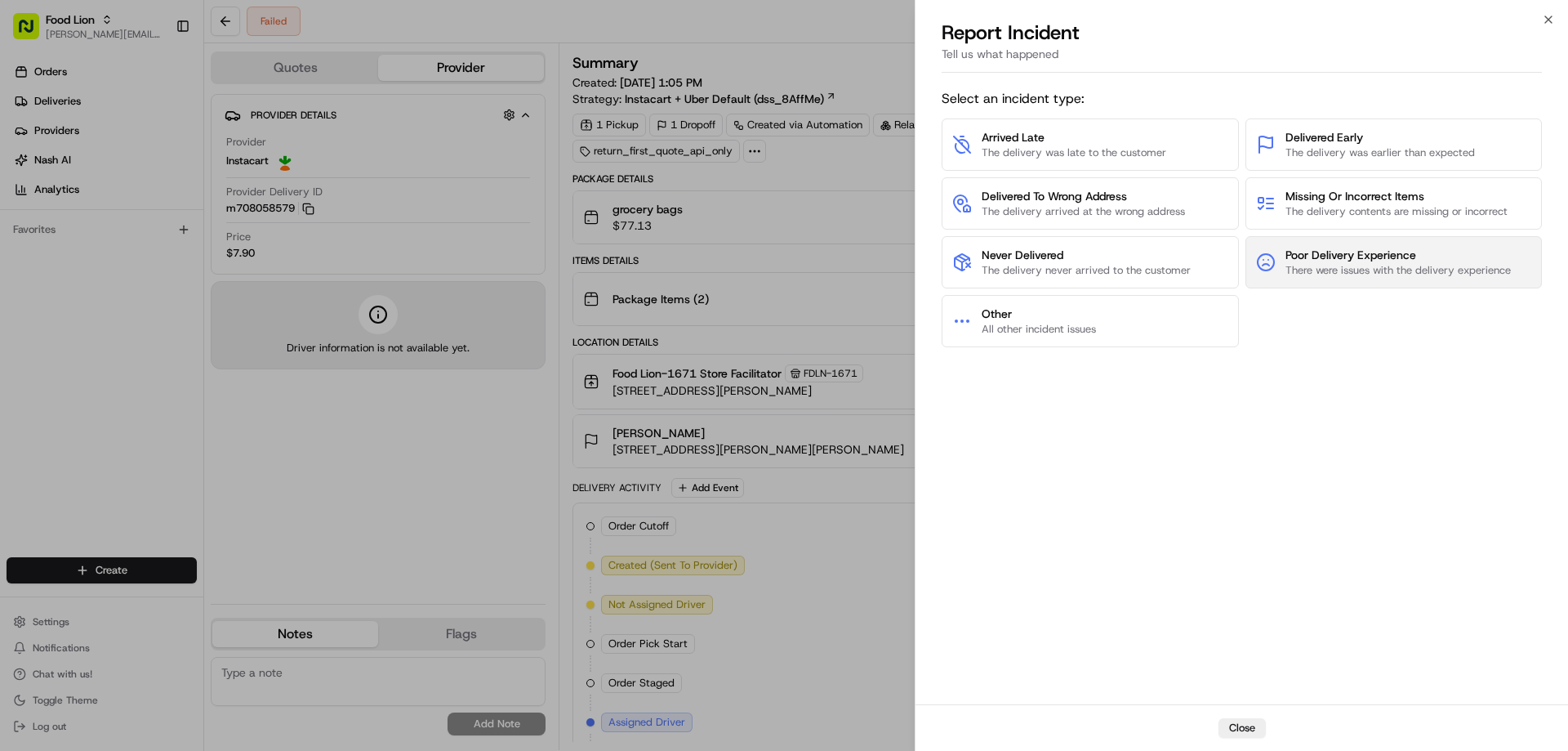
click at [1287, 268] on span "There were issues with the delivery experience" at bounding box center [1397, 270] width 226 height 15
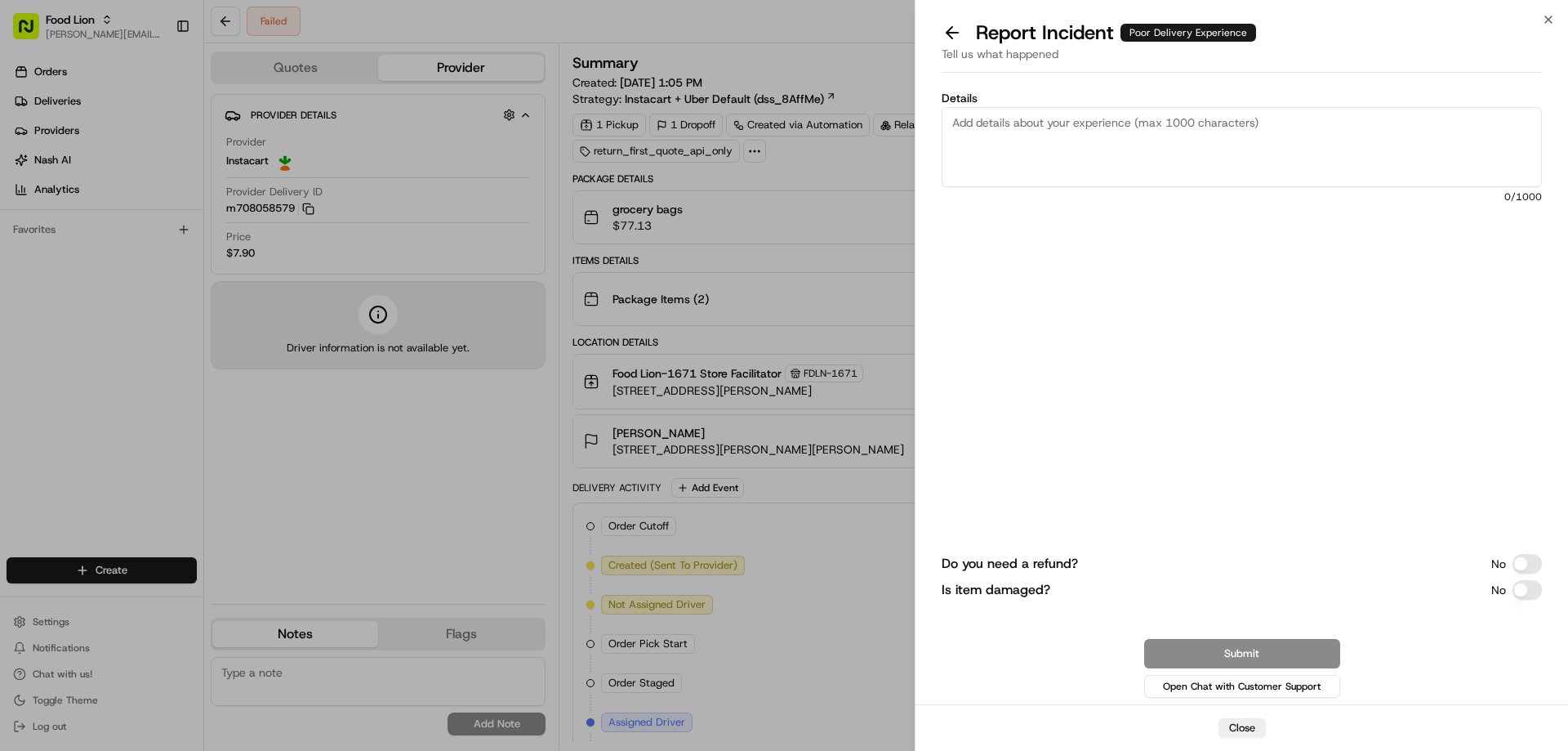
click at [991, 127] on textarea "Details" at bounding box center [1242, 147] width 601 height 80
click at [1005, 126] on textarea "$12.43" at bounding box center [1242, 147] width 601 height 80
type textarea "$12.43 no drivers - credit delivery fee and tip"
click at [1528, 560] on button "Do you need a refund?" at bounding box center [1527, 564] width 30 height 20
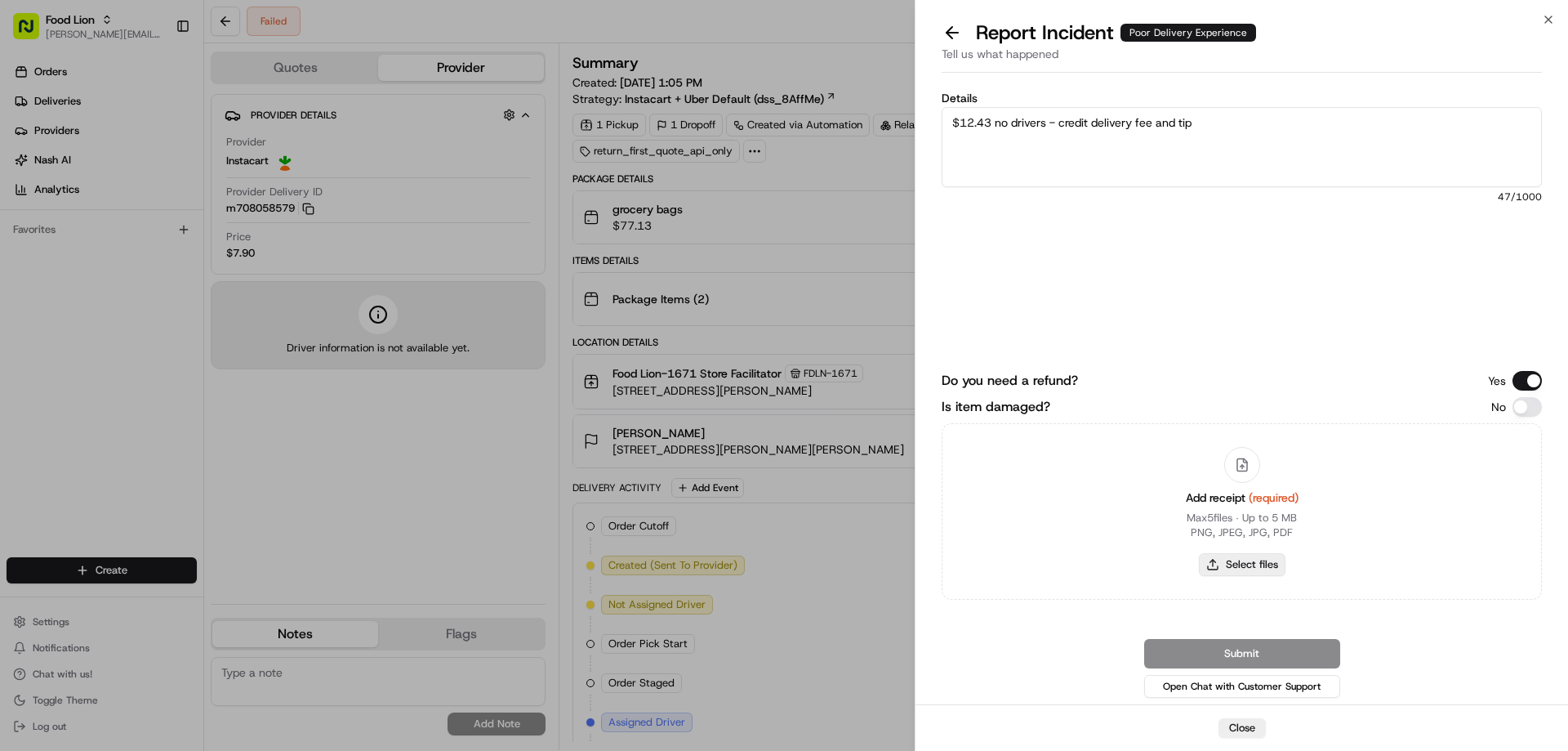
click at [1232, 568] on button "Select files" at bounding box center [1241, 564] width 87 height 23
type input "C:\fakepath\m708058579.pdf"
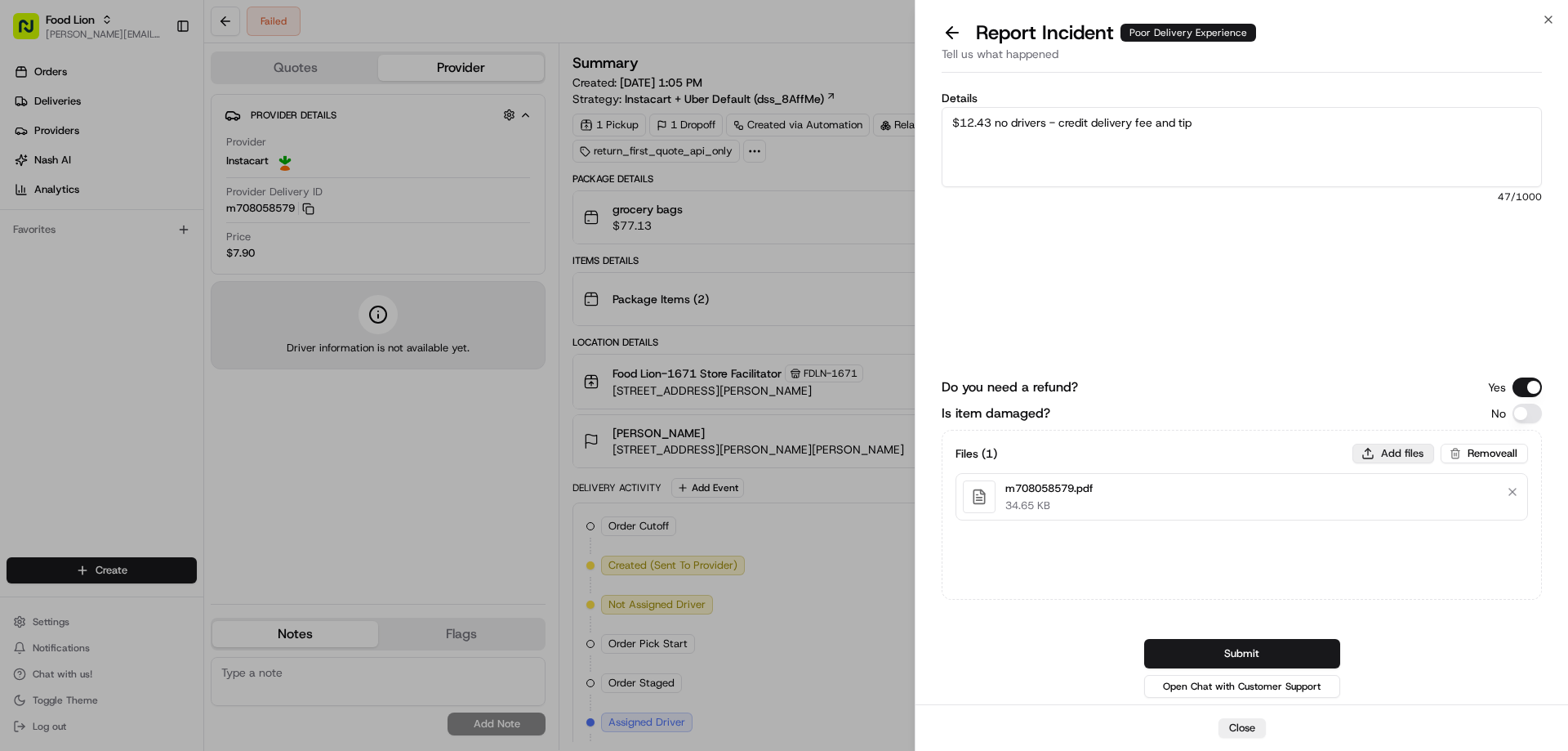
click at [1406, 453] on button "Add files" at bounding box center [1393, 454] width 82 height 20
type input "C:\fakepath\Kristin.PNG"
click at [1280, 651] on button "Submit" at bounding box center [1241, 654] width 196 height 30
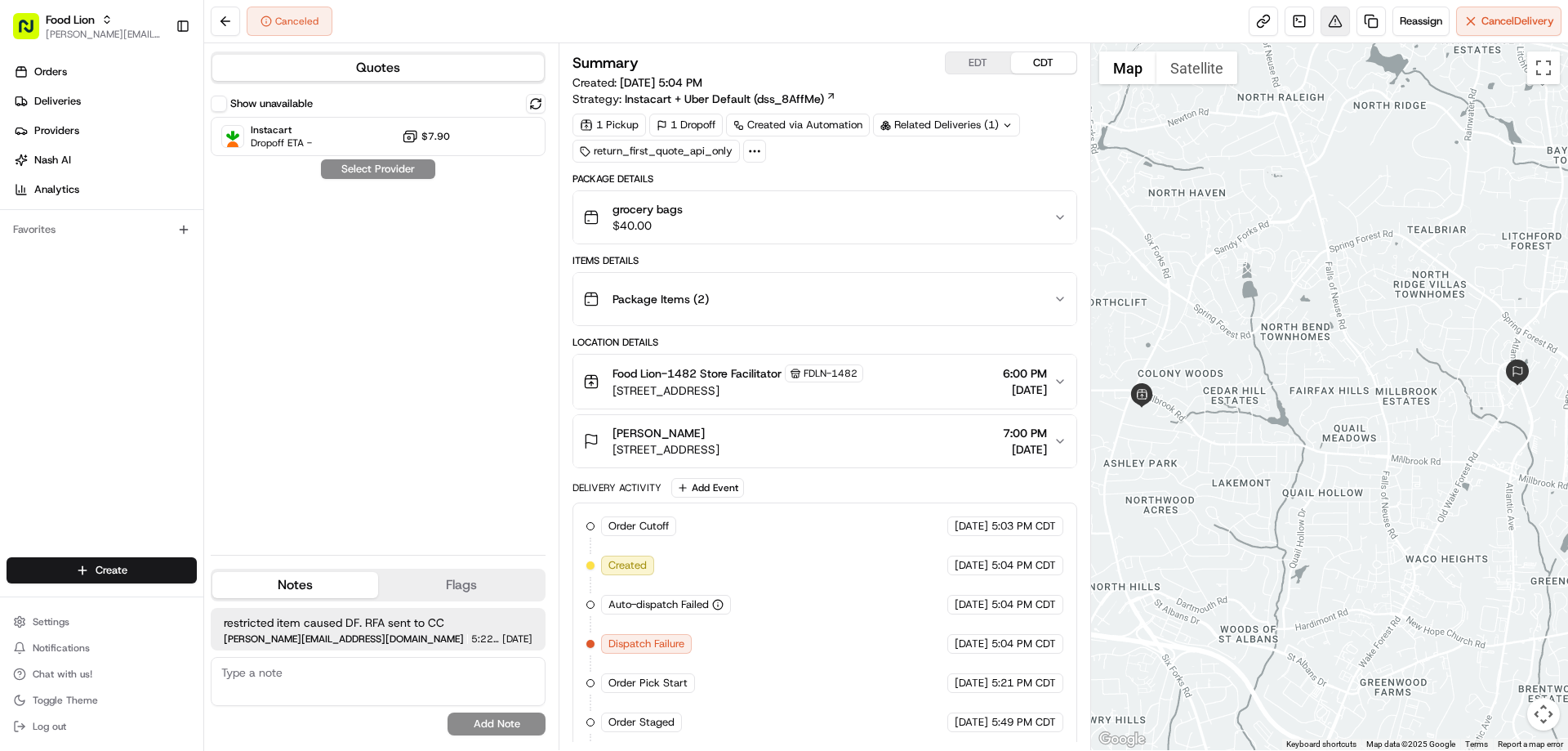
click at [1326, 30] on button at bounding box center [1335, 22] width 30 height 30
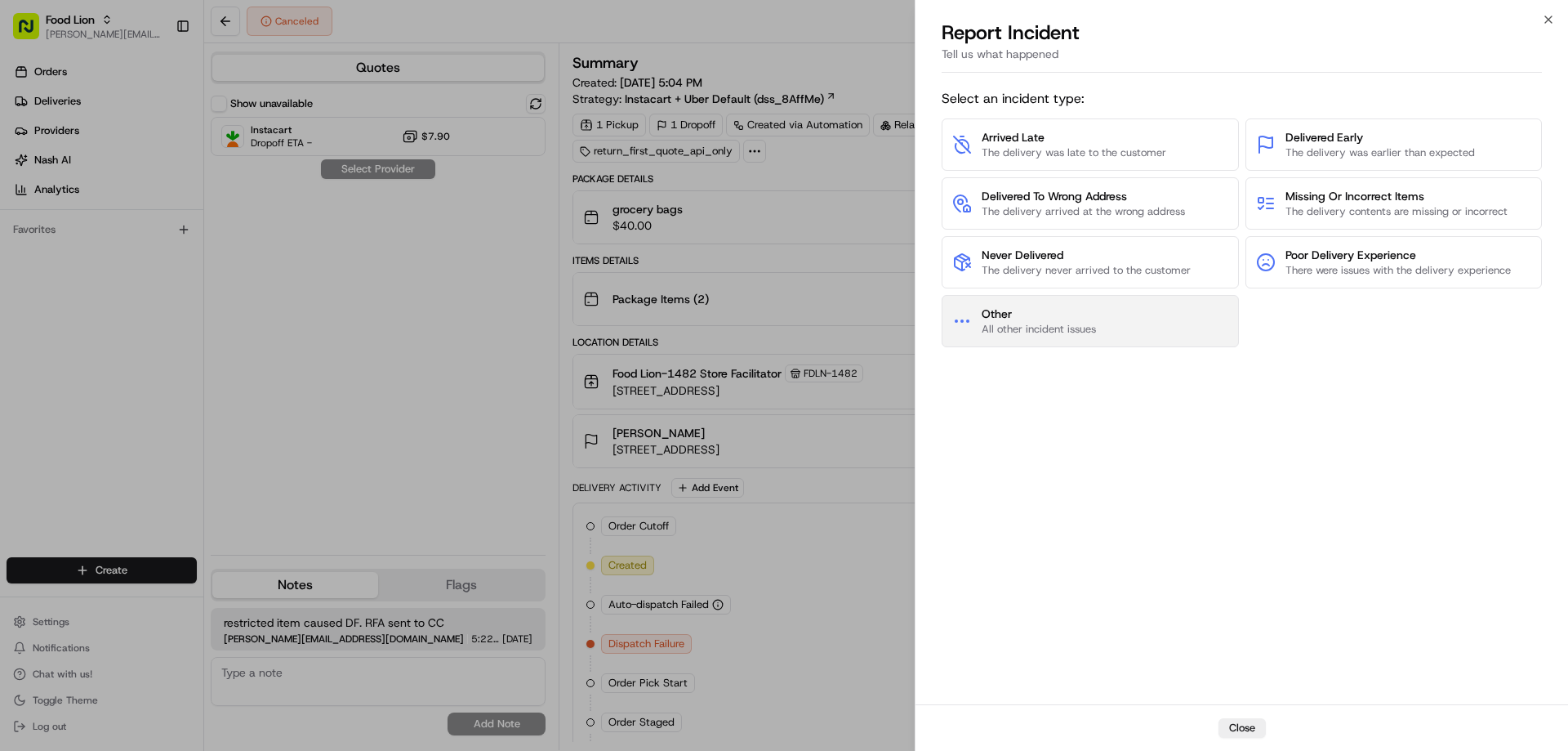
click at [1086, 323] on span "All other incident issues" at bounding box center [1038, 329] width 114 height 15
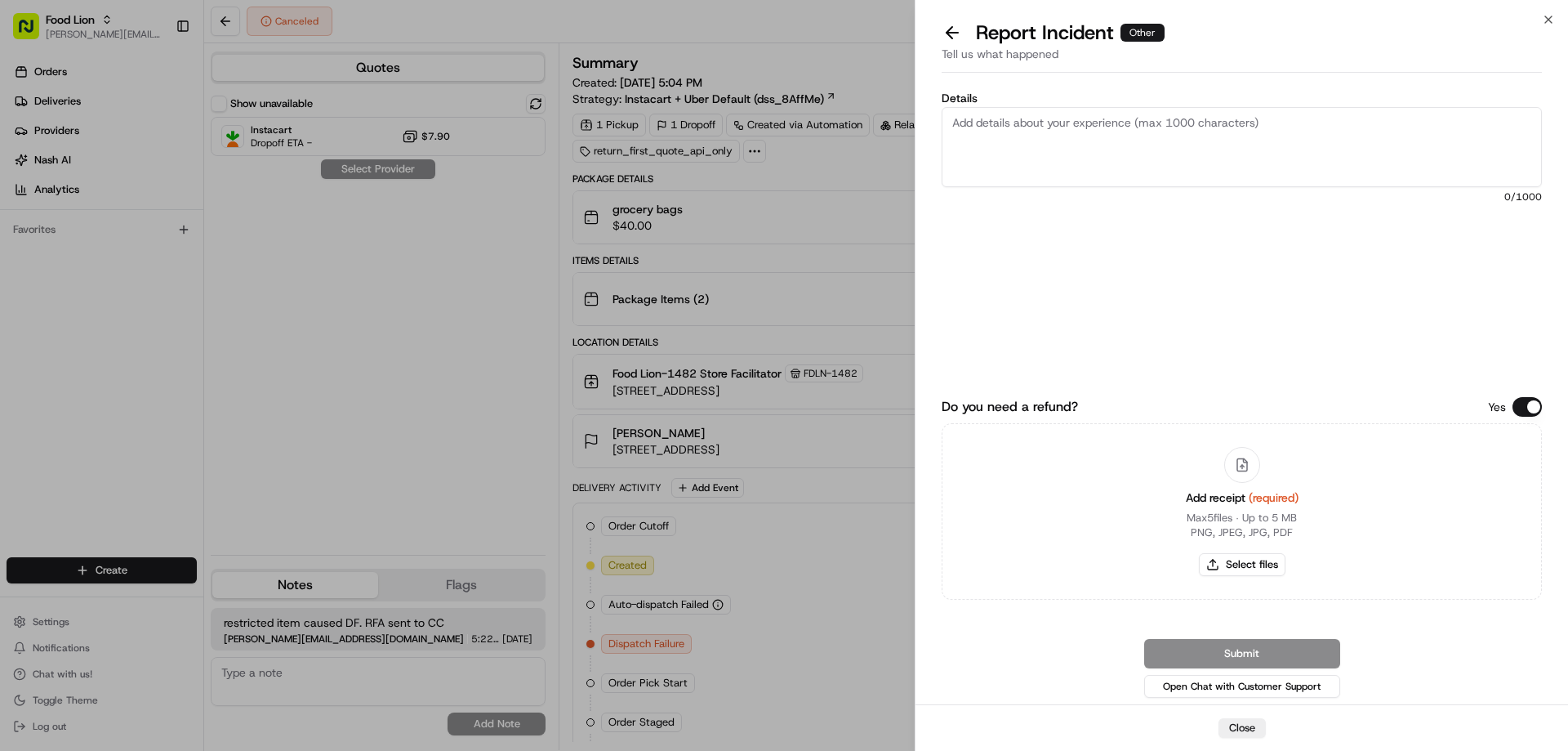
click at [993, 127] on textarea "Details" at bounding box center [1242, 147] width 601 height 80
click at [1014, 124] on textarea "$12.63" at bounding box center [1242, 147] width 601 height 80
type textarea "$12.63- no drivers credit delivery fee and tip"
click at [1252, 558] on button "Select files" at bounding box center [1241, 564] width 87 height 23
type input "C:\fakepath\[PERSON_NAME].PNG"
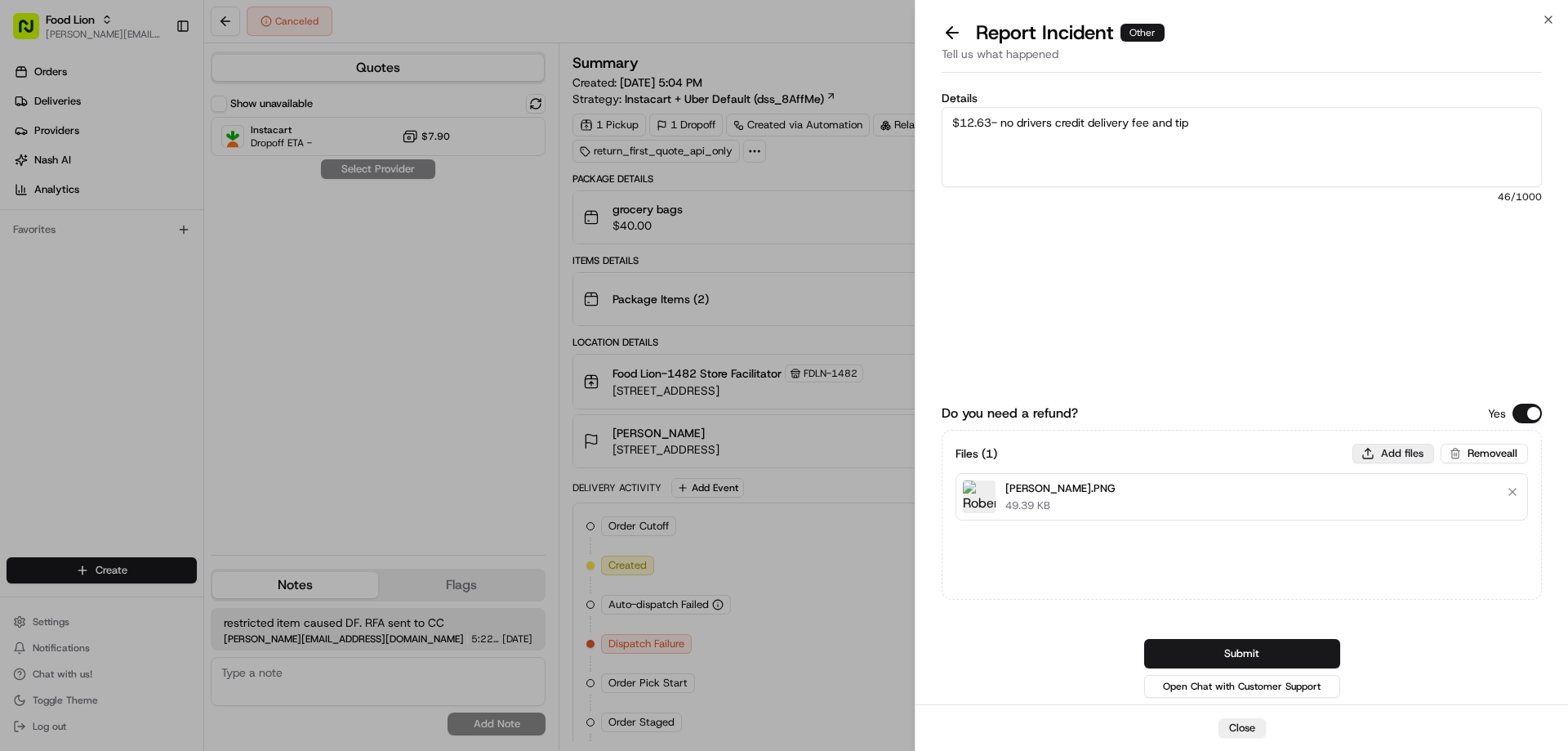
click at [1415, 450] on button "Add files" at bounding box center [1393, 454] width 82 height 20
type input "C:\fakepath\m710022425.pdf"
click at [1243, 644] on button "Submit" at bounding box center [1241, 654] width 196 height 30
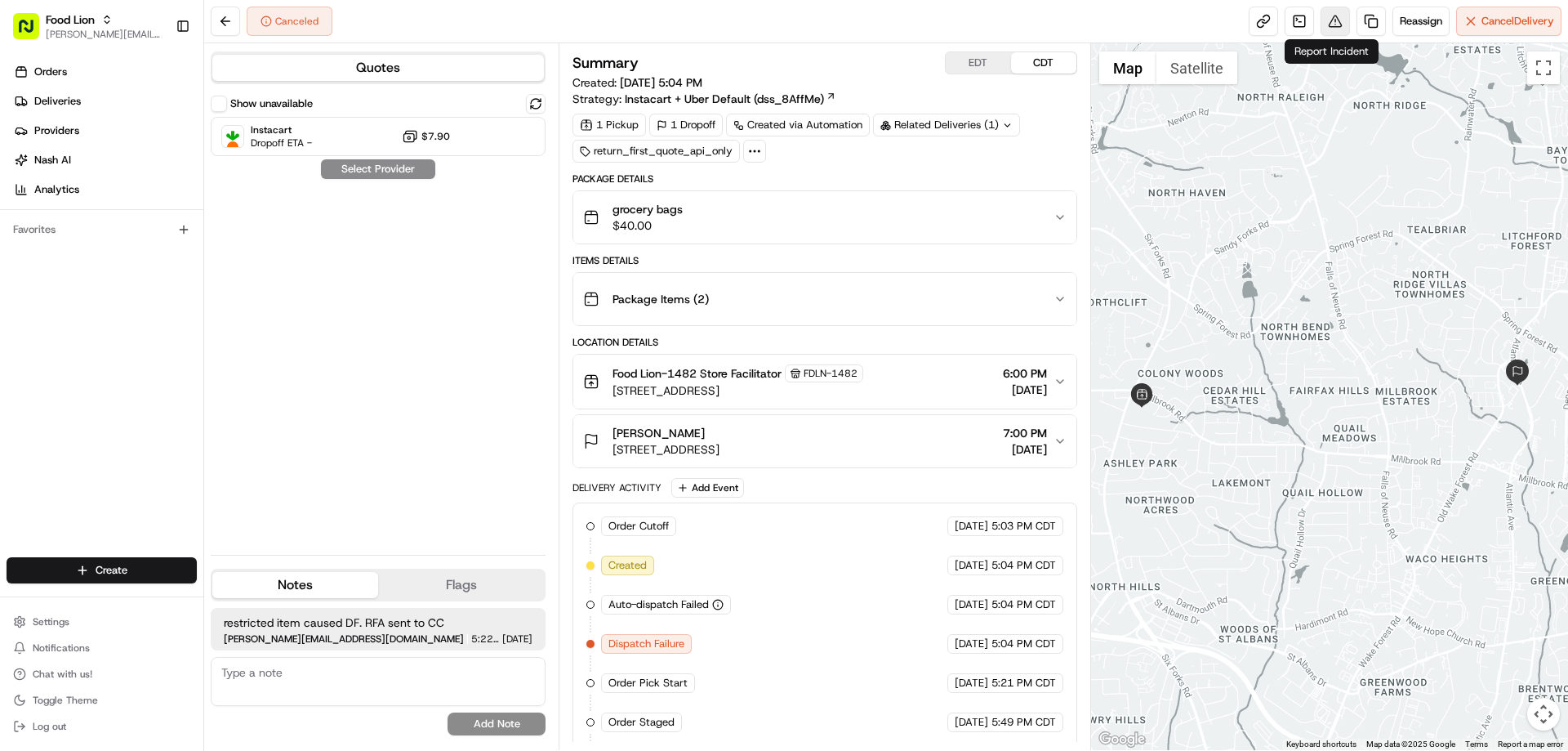
click at [1324, 18] on button at bounding box center [1335, 22] width 30 height 30
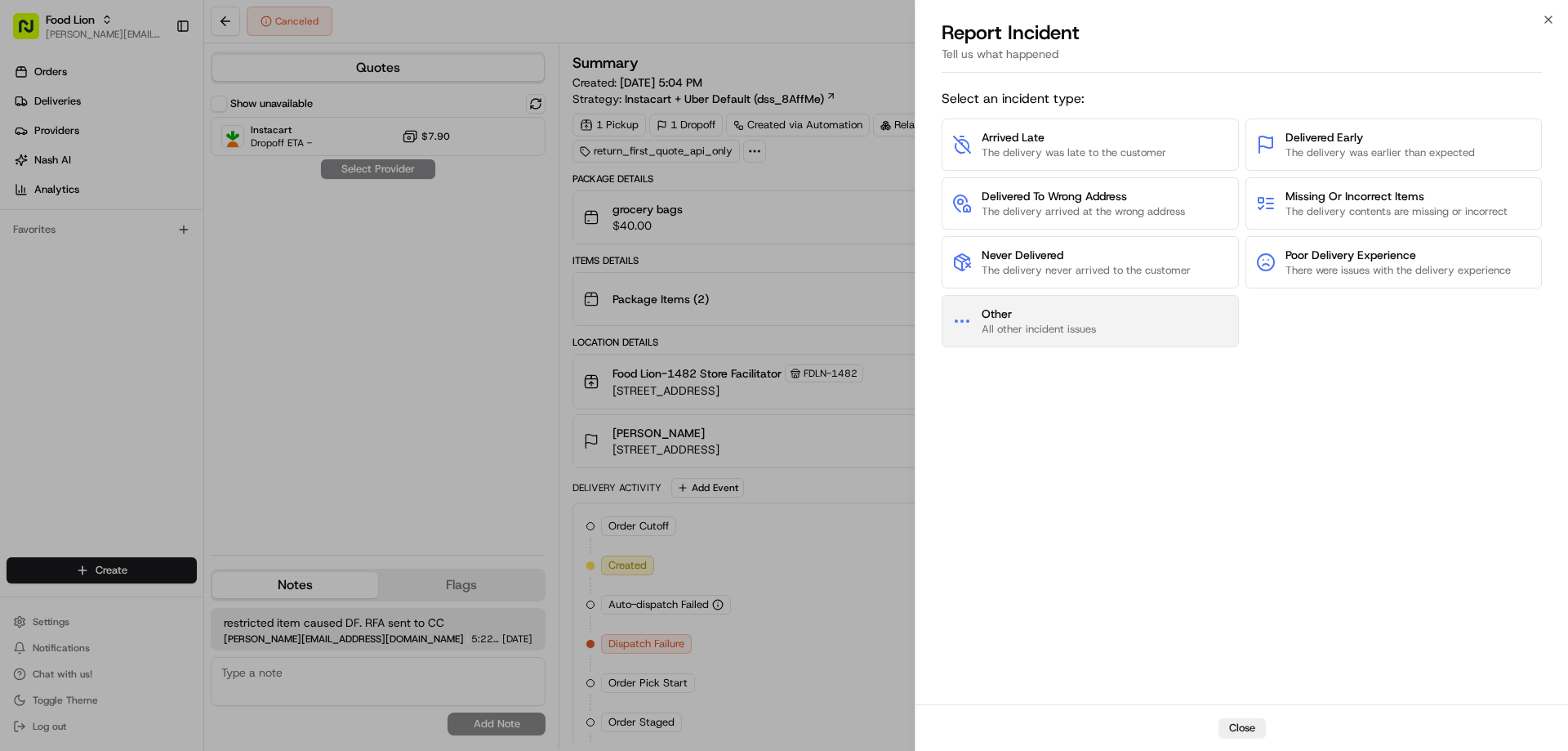
click at [1045, 326] on span "All other incident issues" at bounding box center [1038, 329] width 114 height 15
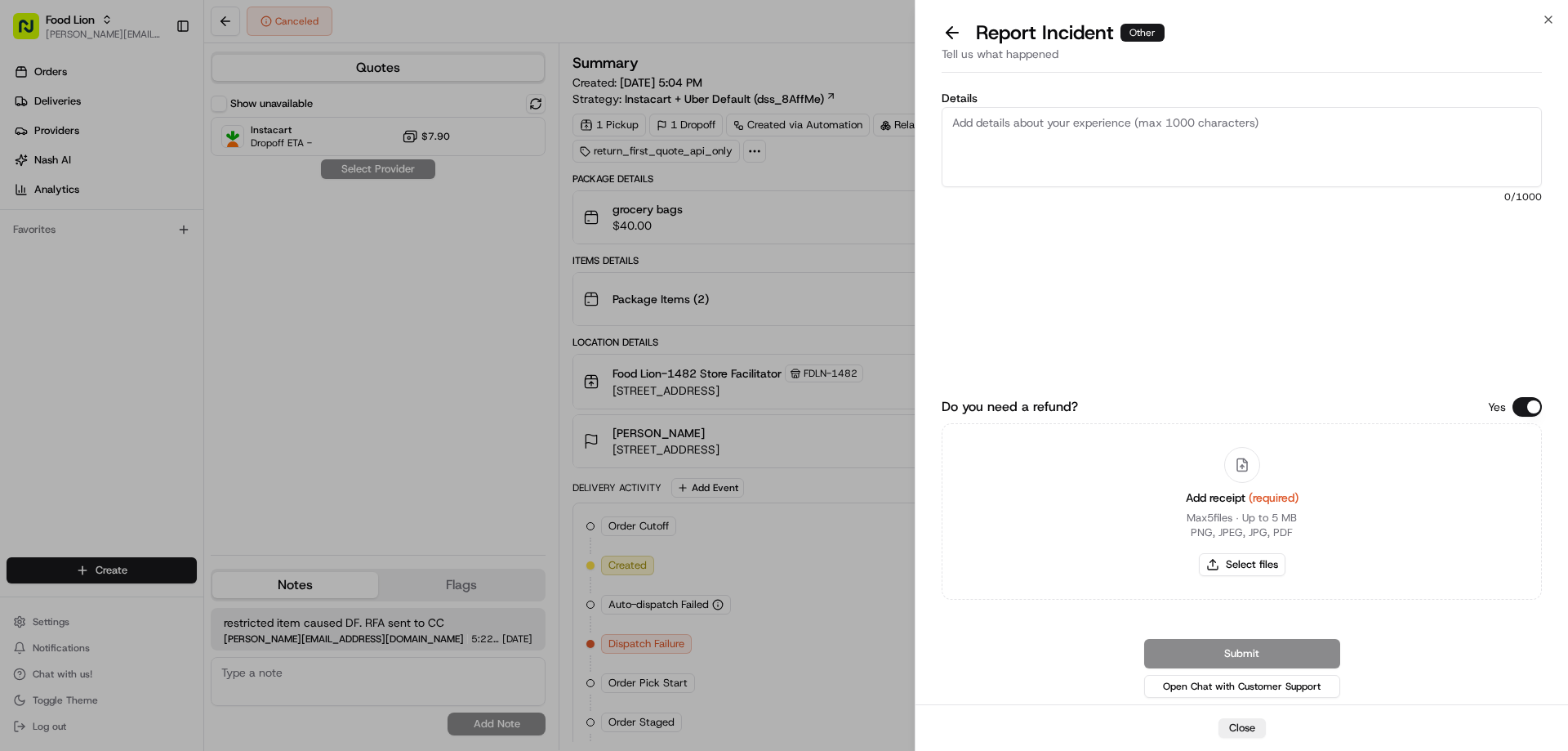
click at [970, 124] on textarea "Details" at bounding box center [1242, 147] width 601 height 80
type textarea "$12.13 no drivers credit delivery fee and tip"
click at [1260, 559] on button "Select files" at bounding box center [1241, 564] width 87 height 23
type input "C:\fakepath\m698884843.pdf"
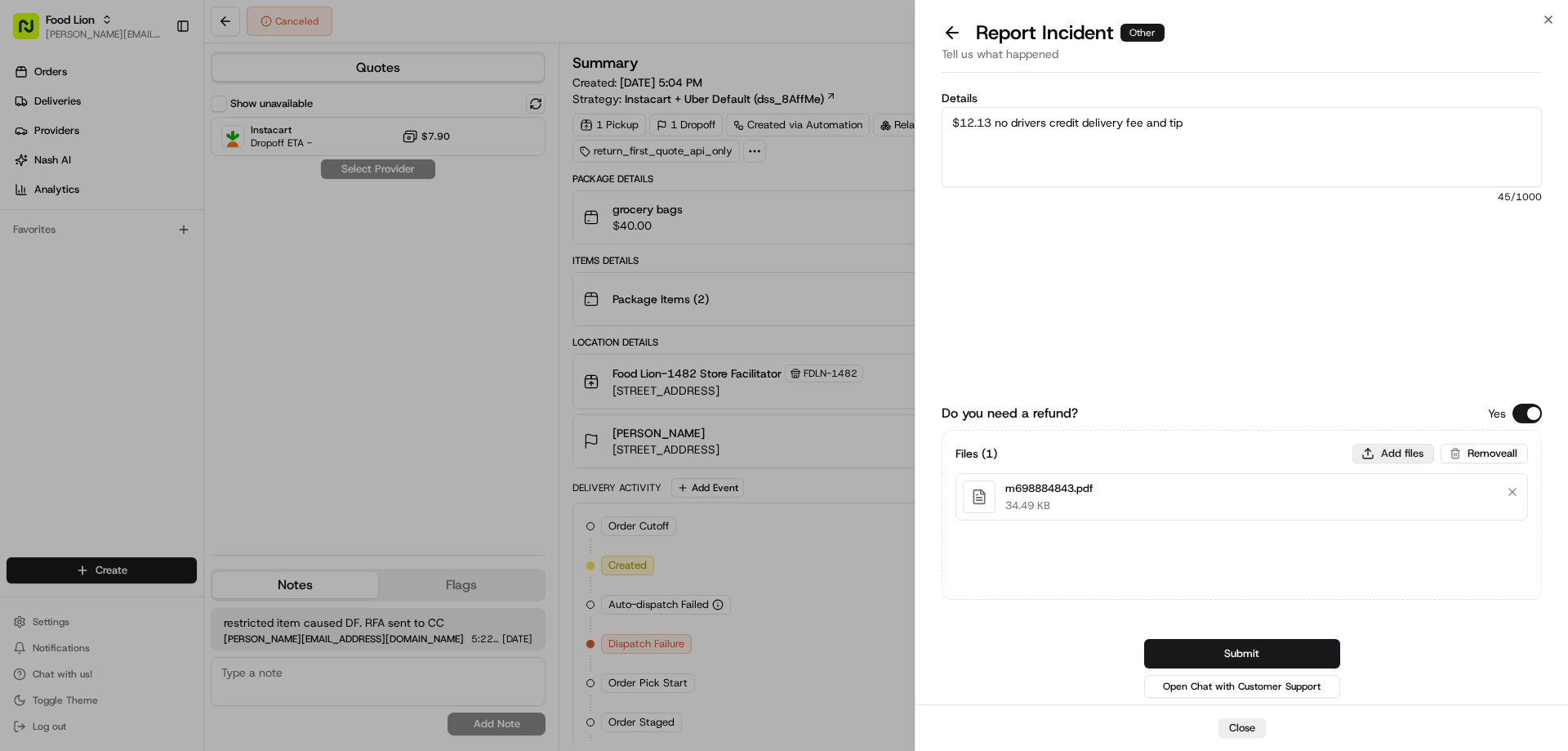
click at [1387, 455] on button "Add files" at bounding box center [1393, 454] width 82 height 20
type input "C:\fakepath\tadlock.PNG"
click at [1275, 644] on button "Submit" at bounding box center [1241, 654] width 196 height 30
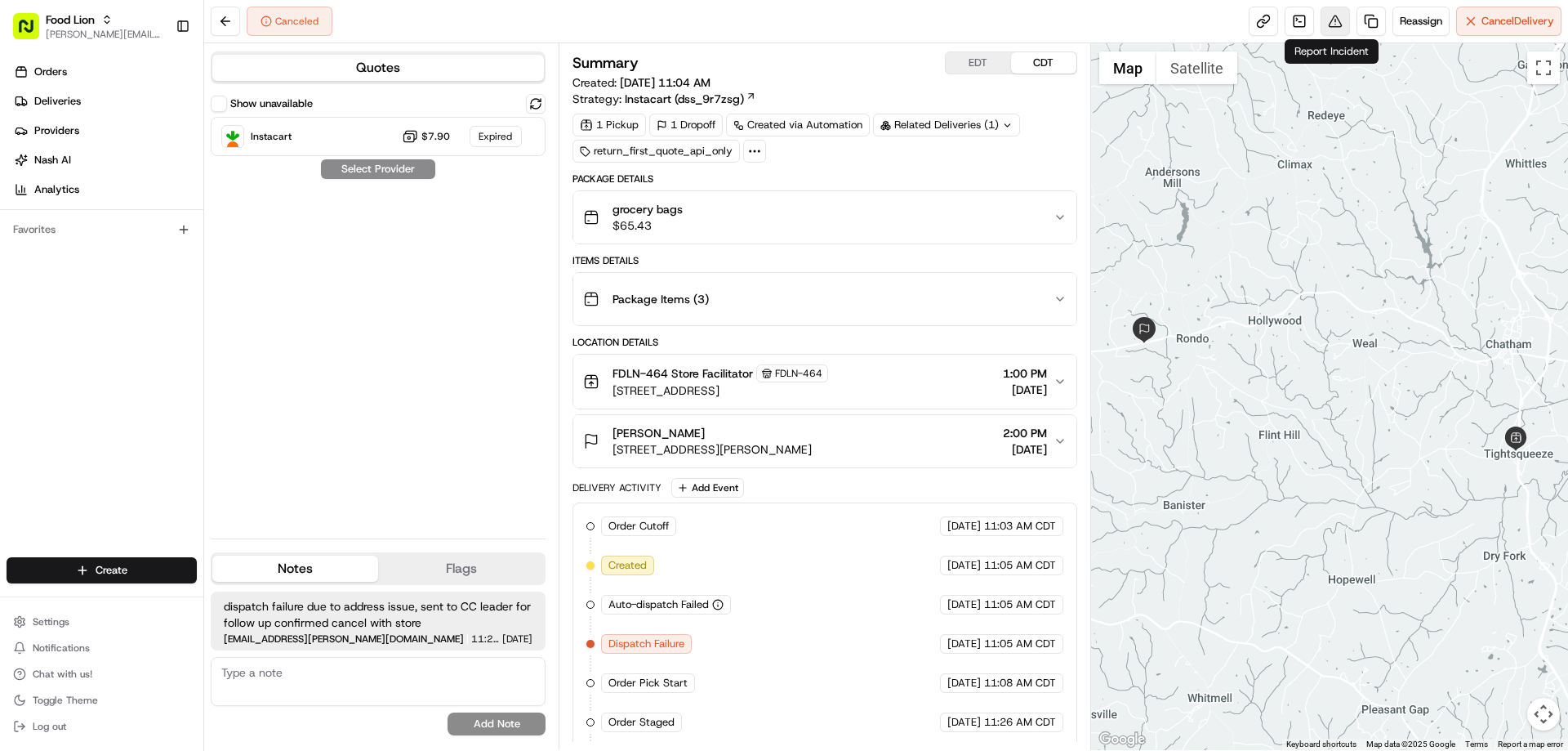
click at [1326, 22] on button at bounding box center [1335, 22] width 30 height 30
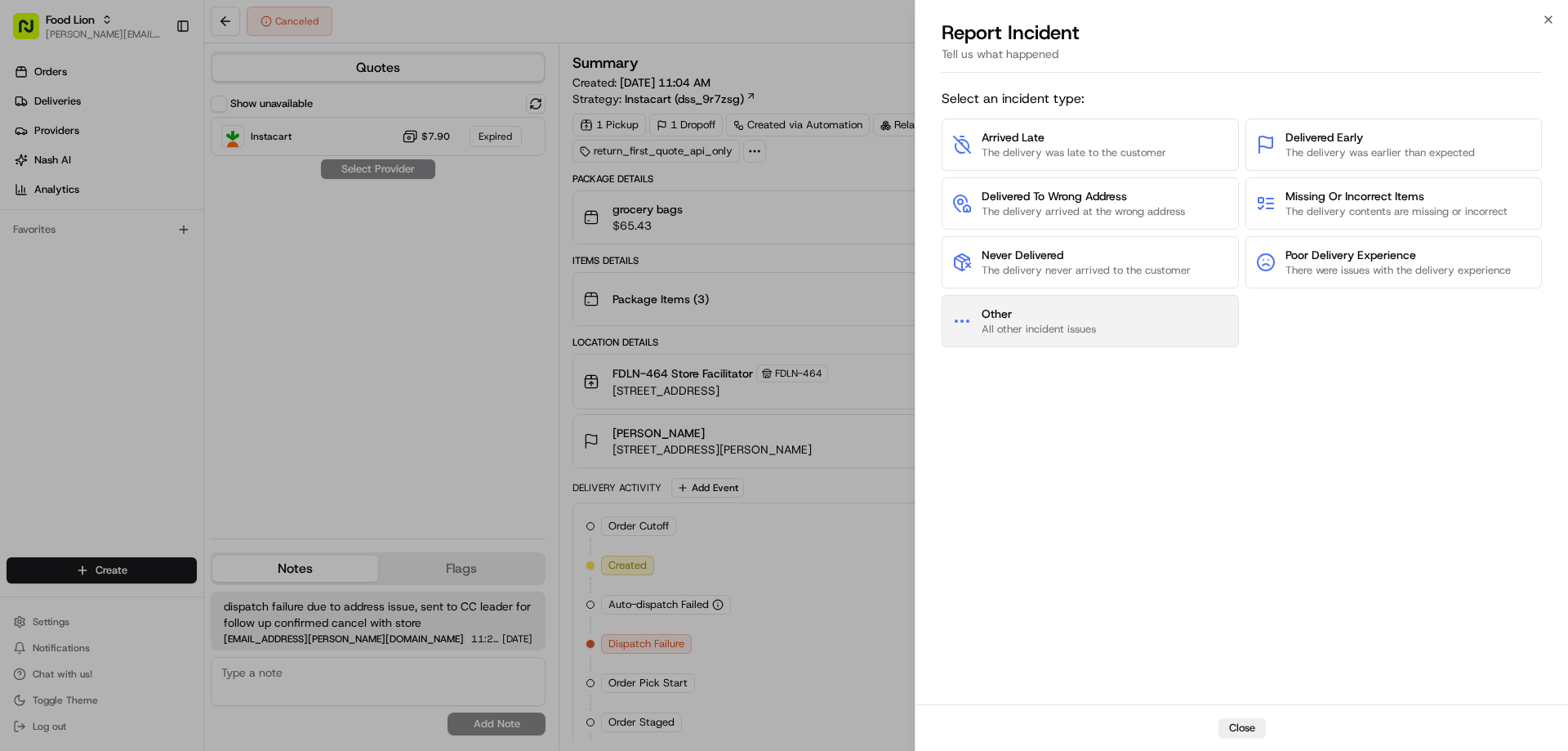
click at [1057, 313] on span "Other" at bounding box center [1038, 313] width 114 height 16
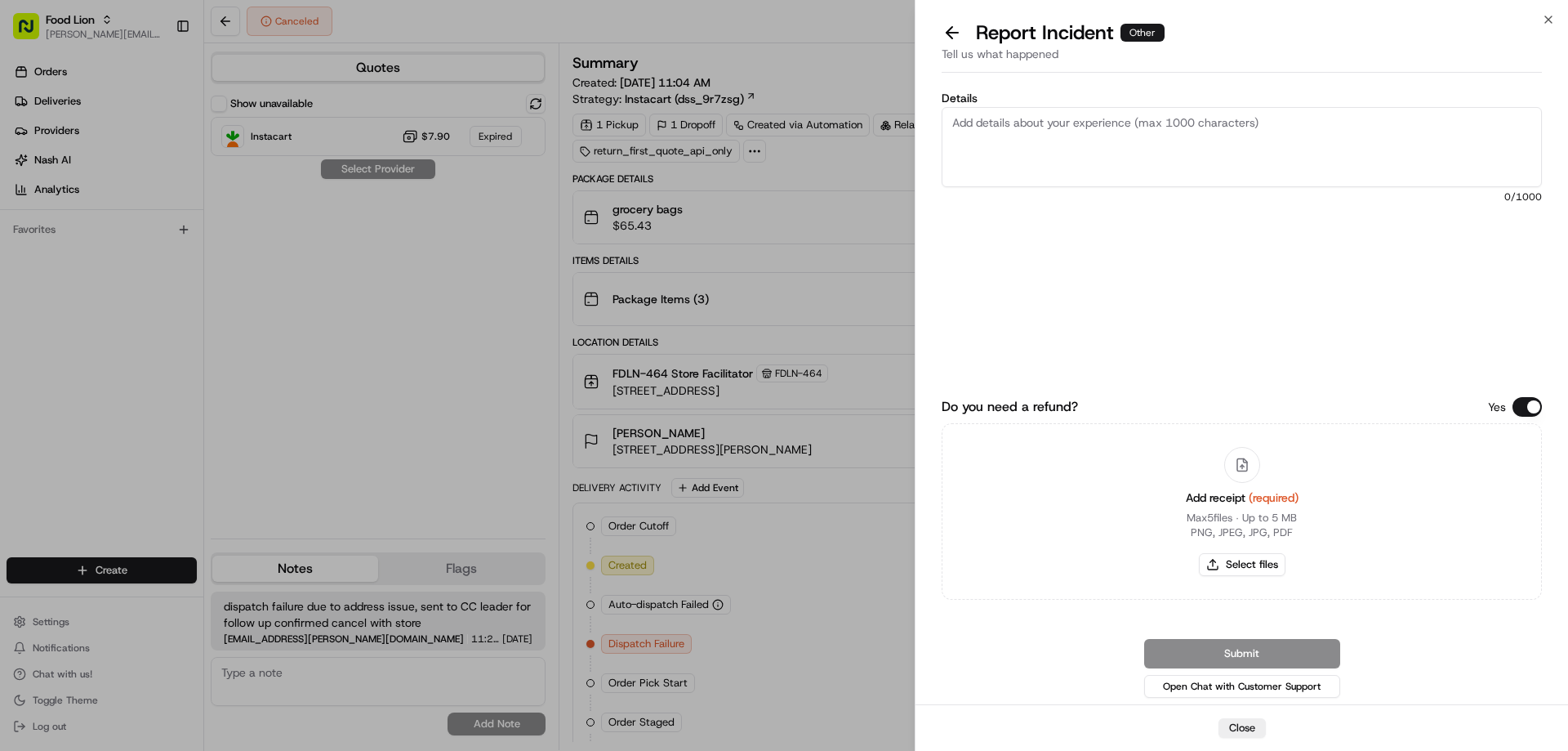
click at [987, 125] on textarea "Details" at bounding box center [1242, 147] width 601 height 80
type textarea "$12.06 no drivers credit delivery fee and tip"
click at [1266, 560] on button "Select files" at bounding box center [1241, 564] width 87 height 23
type input "C:\fakepath\m703444658.pdf"
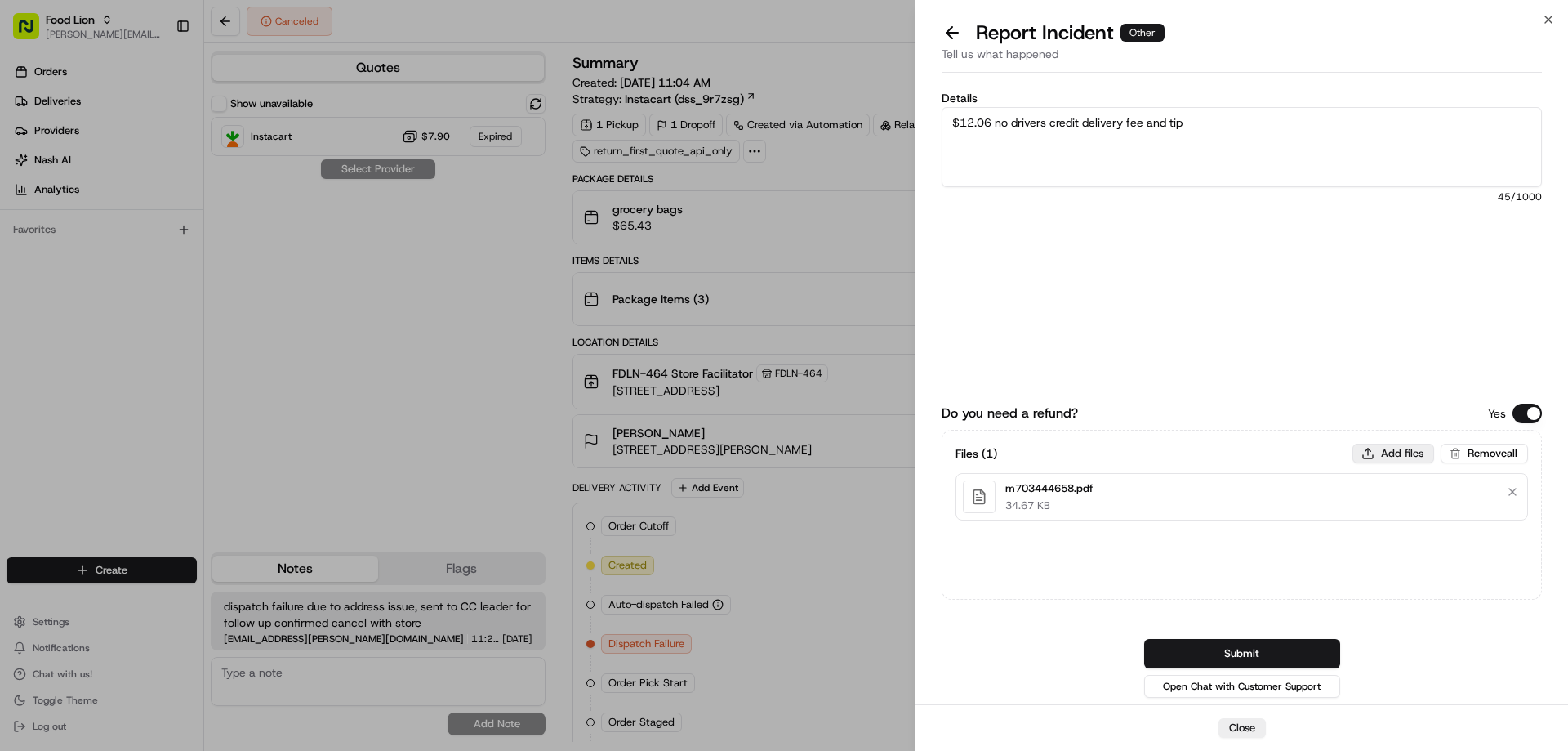
click at [1395, 450] on button "Add files" at bounding box center [1393, 454] width 82 height 20
type input "C:\fakepath\Sierra.PNG"
click at [1273, 655] on button "Submit" at bounding box center [1241, 654] width 196 height 30
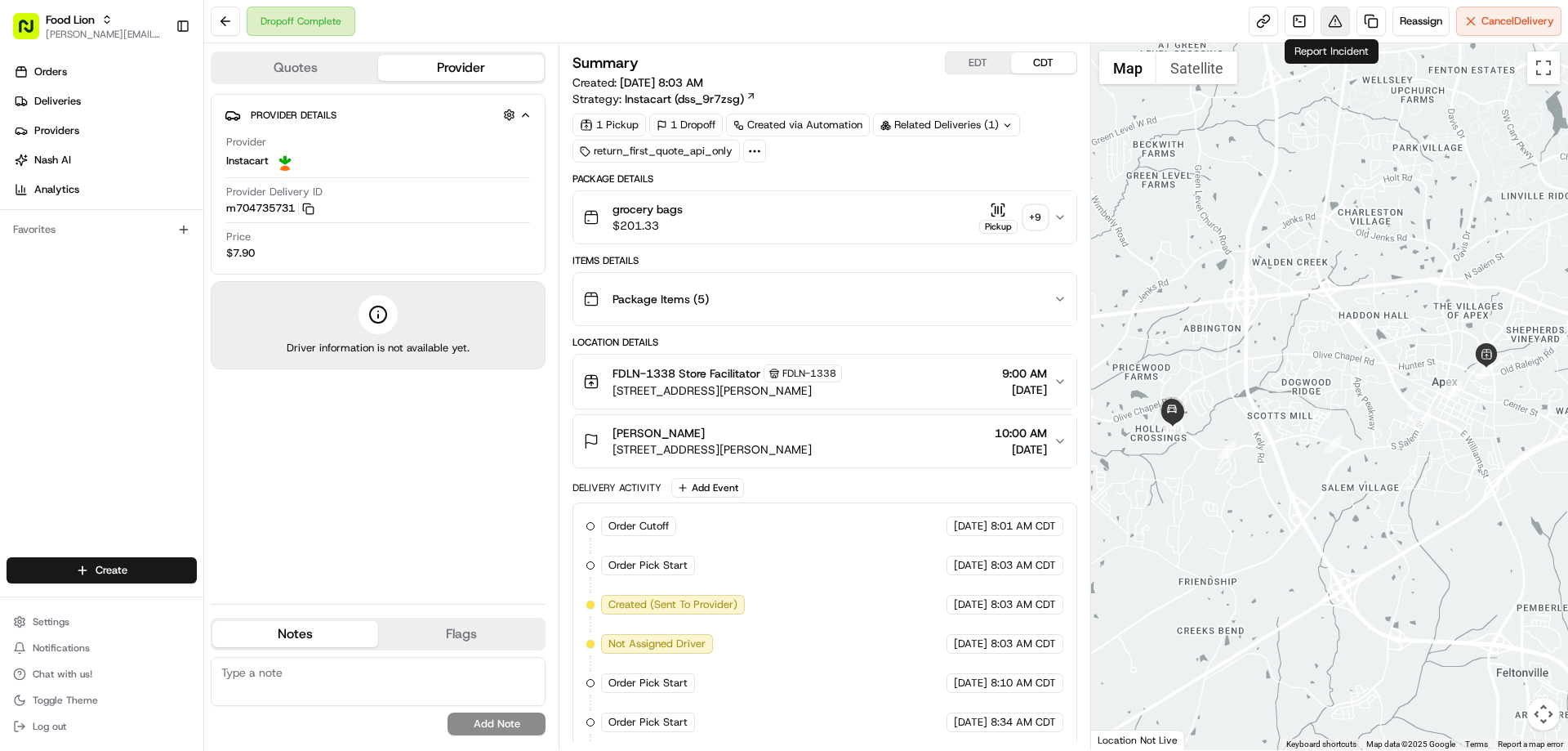
click at [1330, 20] on button at bounding box center [1335, 22] width 30 height 30
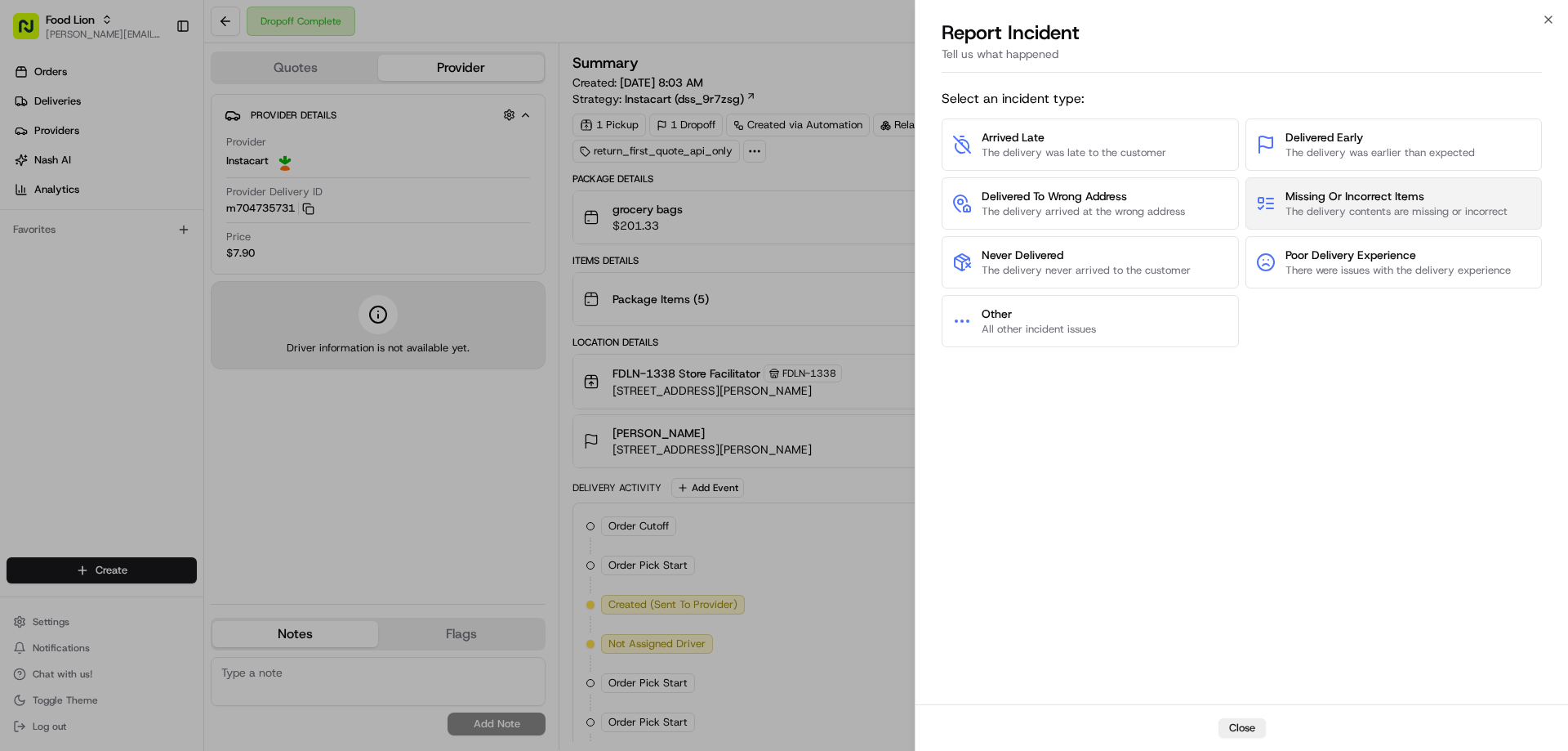
click at [1312, 206] on span "The delivery contents are missing or incorrect" at bounding box center [1395, 211] width 222 height 15
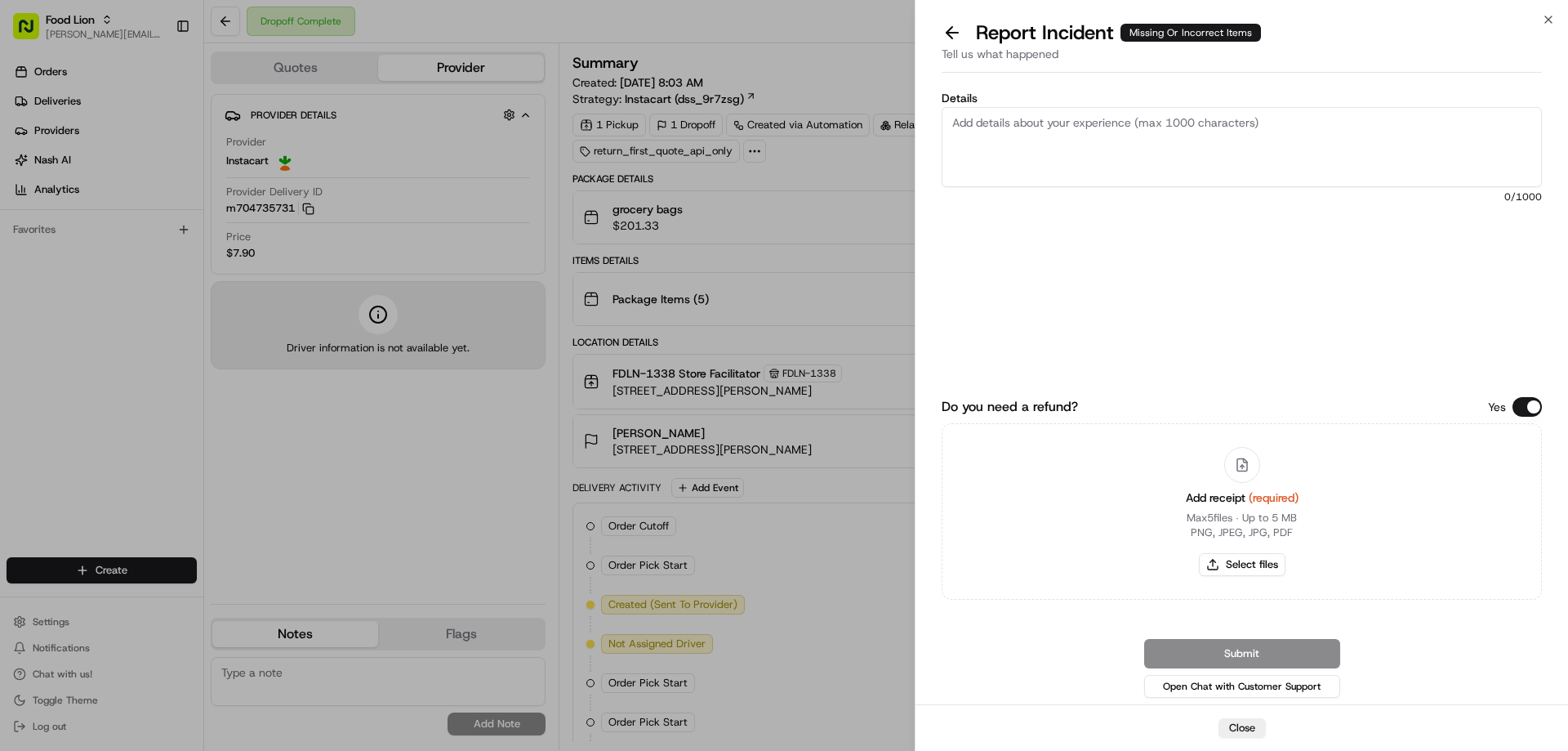
click at [997, 125] on textarea "Details" at bounding box center [1242, 147] width 601 height 80
click at [970, 122] on textarea "Details" at bounding box center [1242, 147] width 601 height 80
type textarea "$11.52 Missing product"
click at [1259, 573] on button "Select files" at bounding box center [1241, 564] width 87 height 23
type input "C:\fakepath\m704735731.pdf"
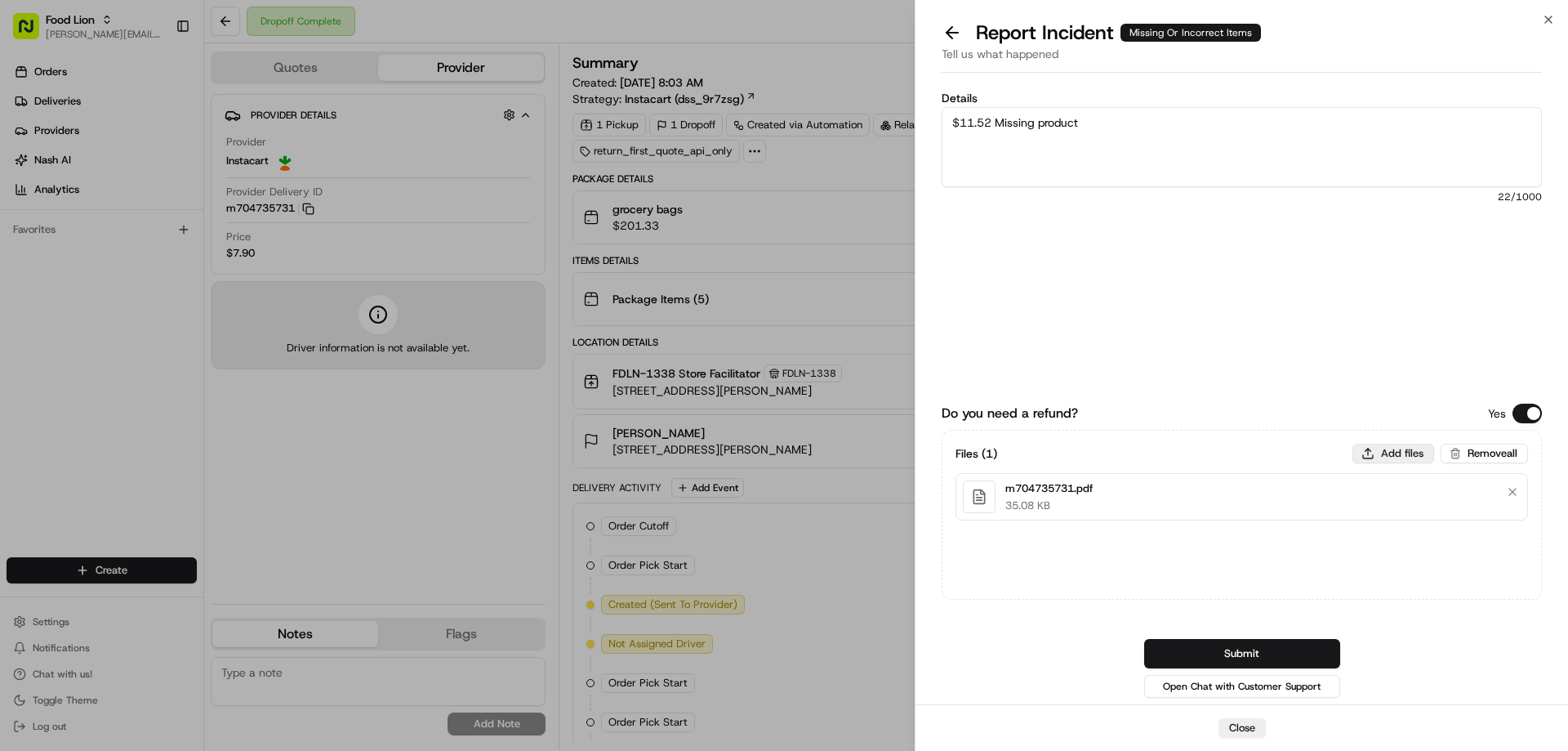
click at [1383, 447] on button "Add files" at bounding box center [1393, 454] width 82 height 20
type input "C:\fakepath\Carla.PNG"
click at [1410, 450] on button "Add files" at bounding box center [1393, 454] width 82 height 20
click at [1291, 654] on button "Submit" at bounding box center [1241, 654] width 196 height 30
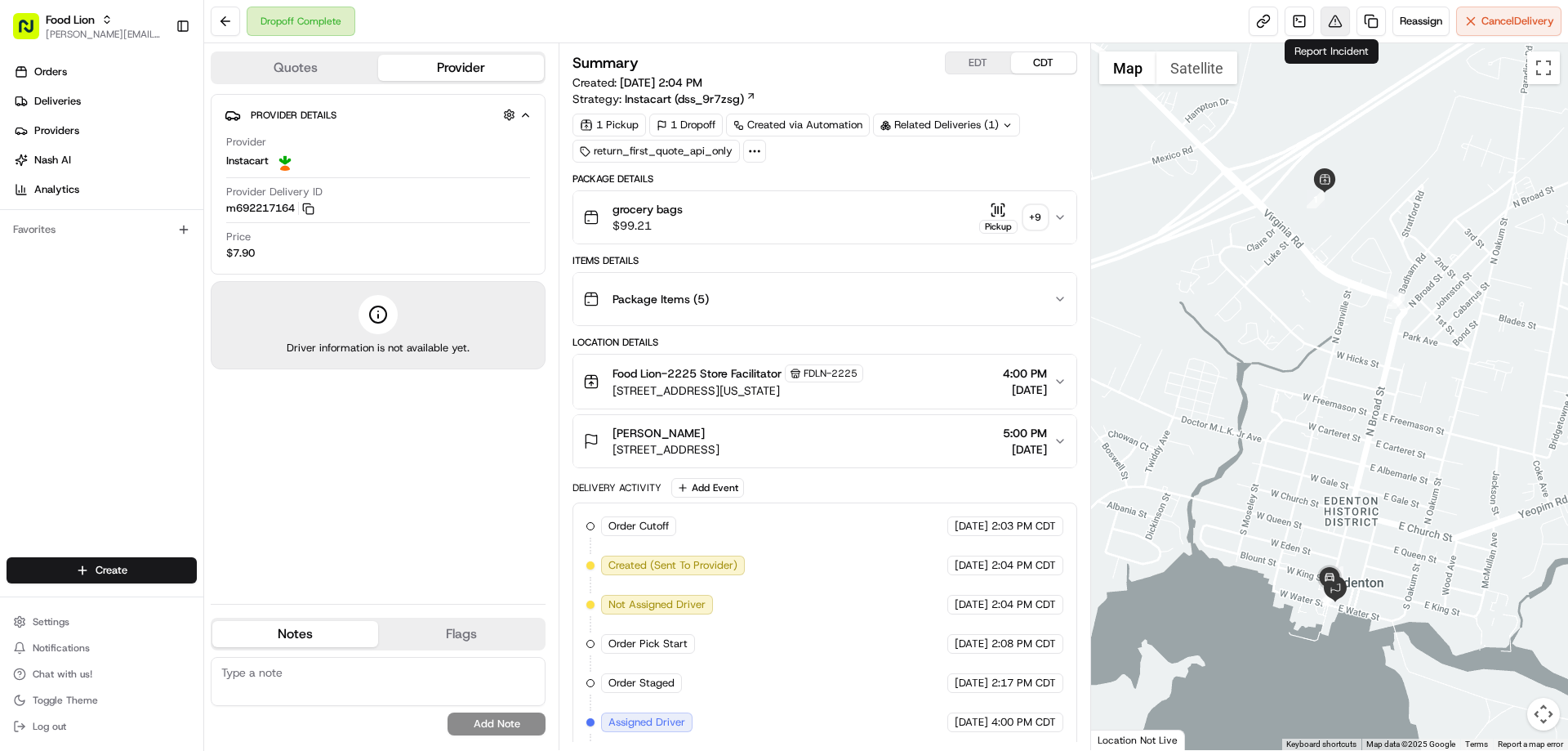
click at [1325, 24] on button at bounding box center [1335, 22] width 30 height 30
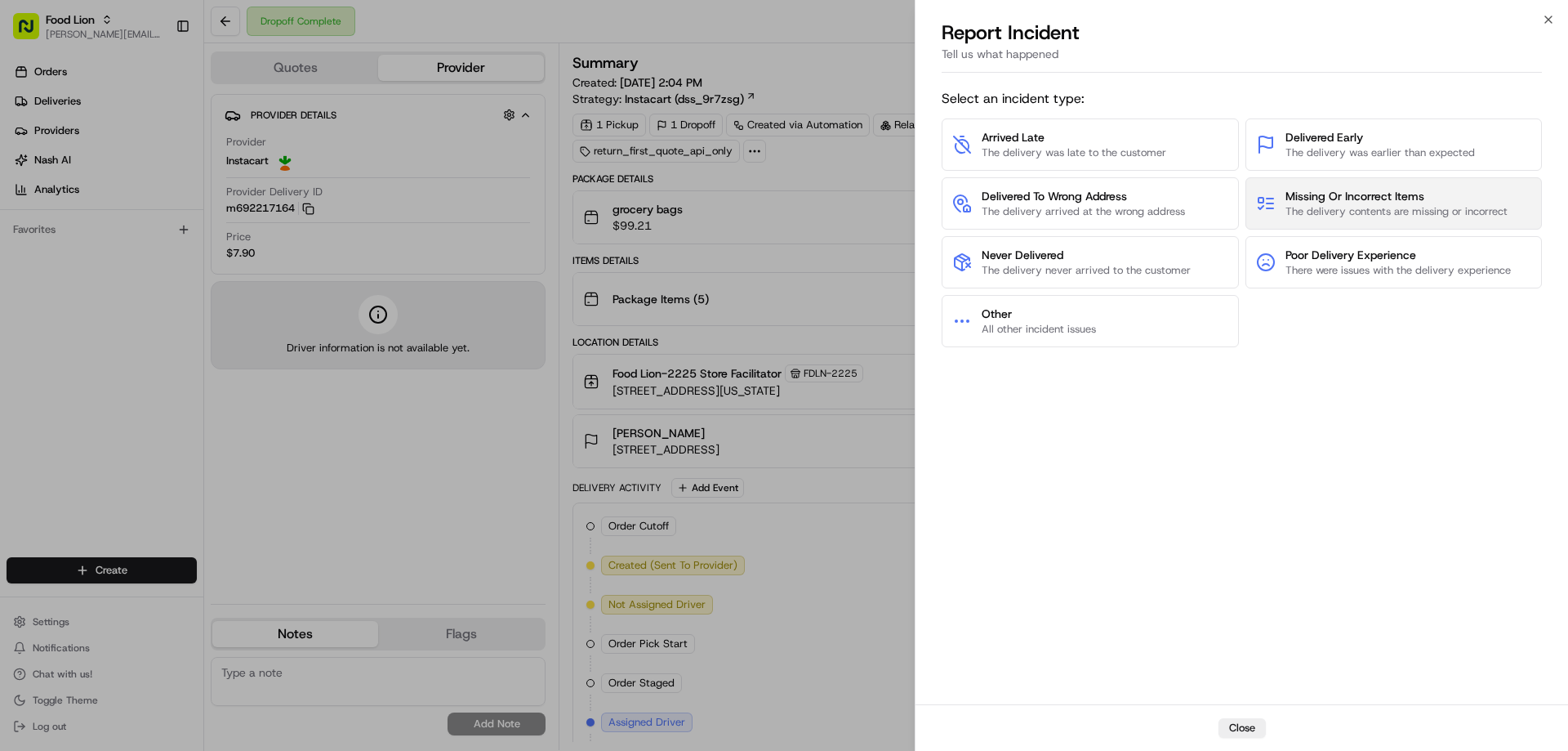
click at [1312, 204] on span "The delivery contents are missing or incorrect" at bounding box center [1395, 211] width 222 height 15
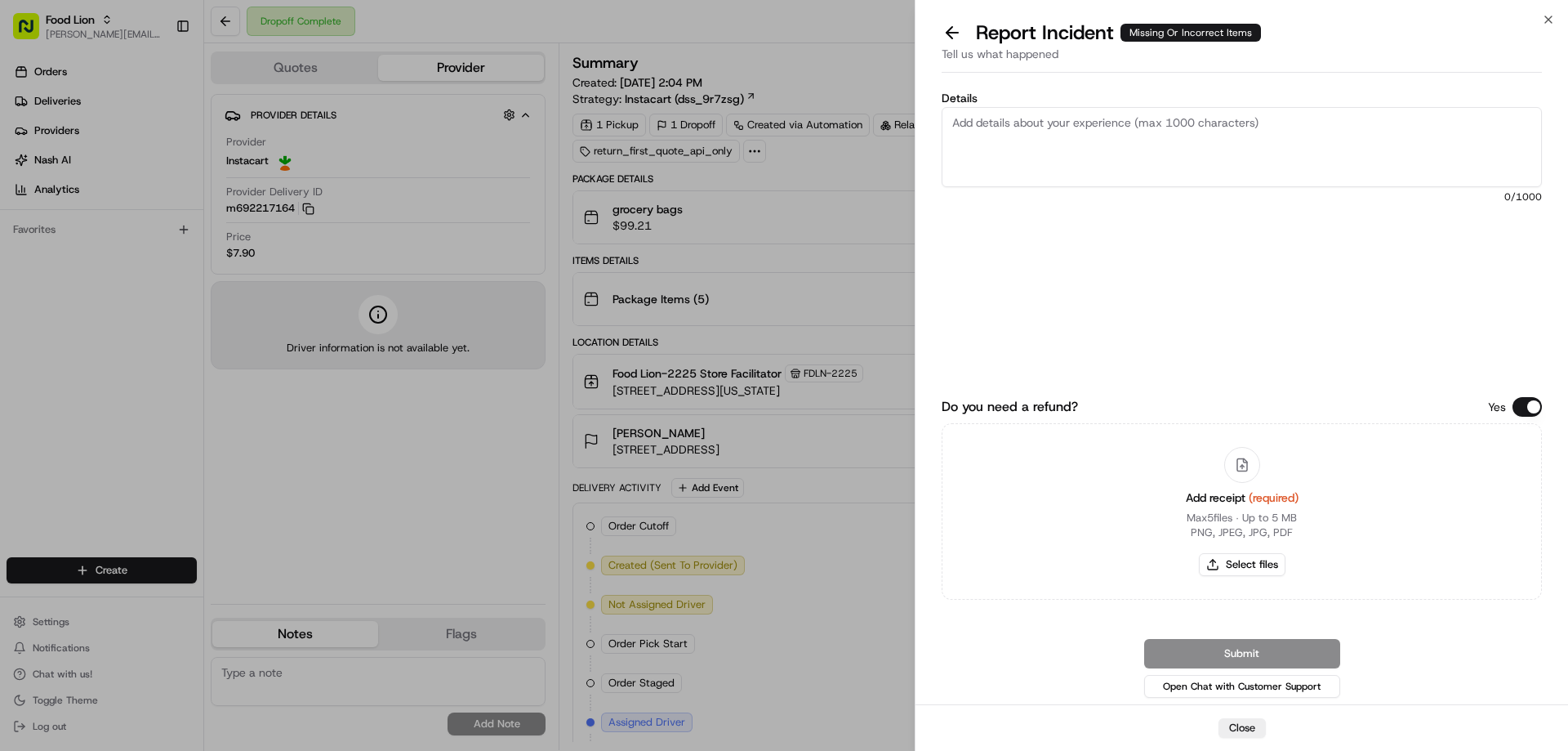
click at [1016, 125] on textarea "Details" at bounding box center [1242, 147] width 601 height 80
click at [971, 125] on textarea "Details" at bounding box center [1242, 147] width 601 height 80
type textarea "$11.98- Missing Beverages"
click at [1261, 560] on button "Select files" at bounding box center [1241, 564] width 87 height 23
type input "C:\fakepath\[PERSON_NAME].PNG"
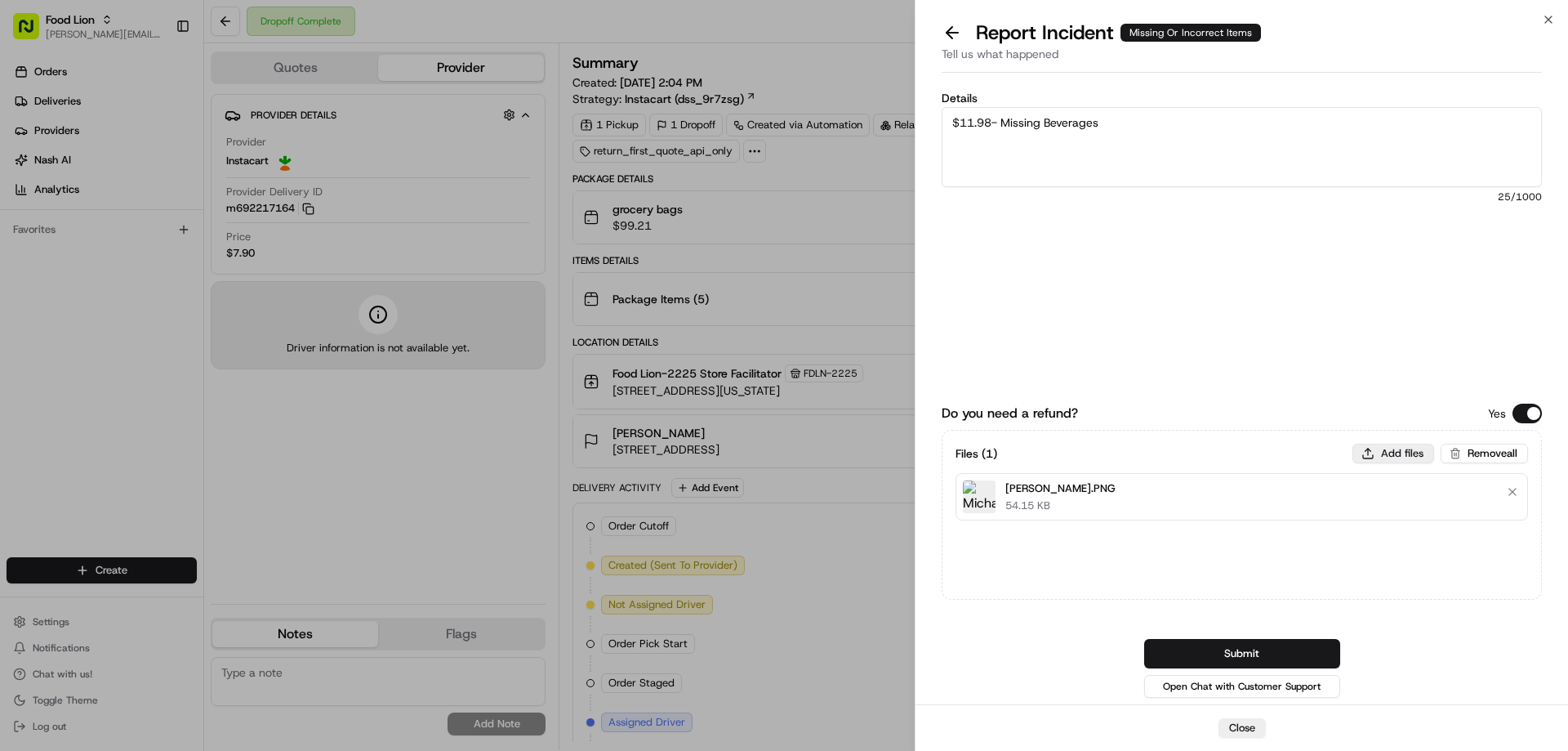
click at [1381, 447] on button "Add files" at bounding box center [1393, 454] width 82 height 20
type input "C:\fakepath\m692217164.pdf"
click at [1212, 647] on button "Submit" at bounding box center [1241, 654] width 196 height 30
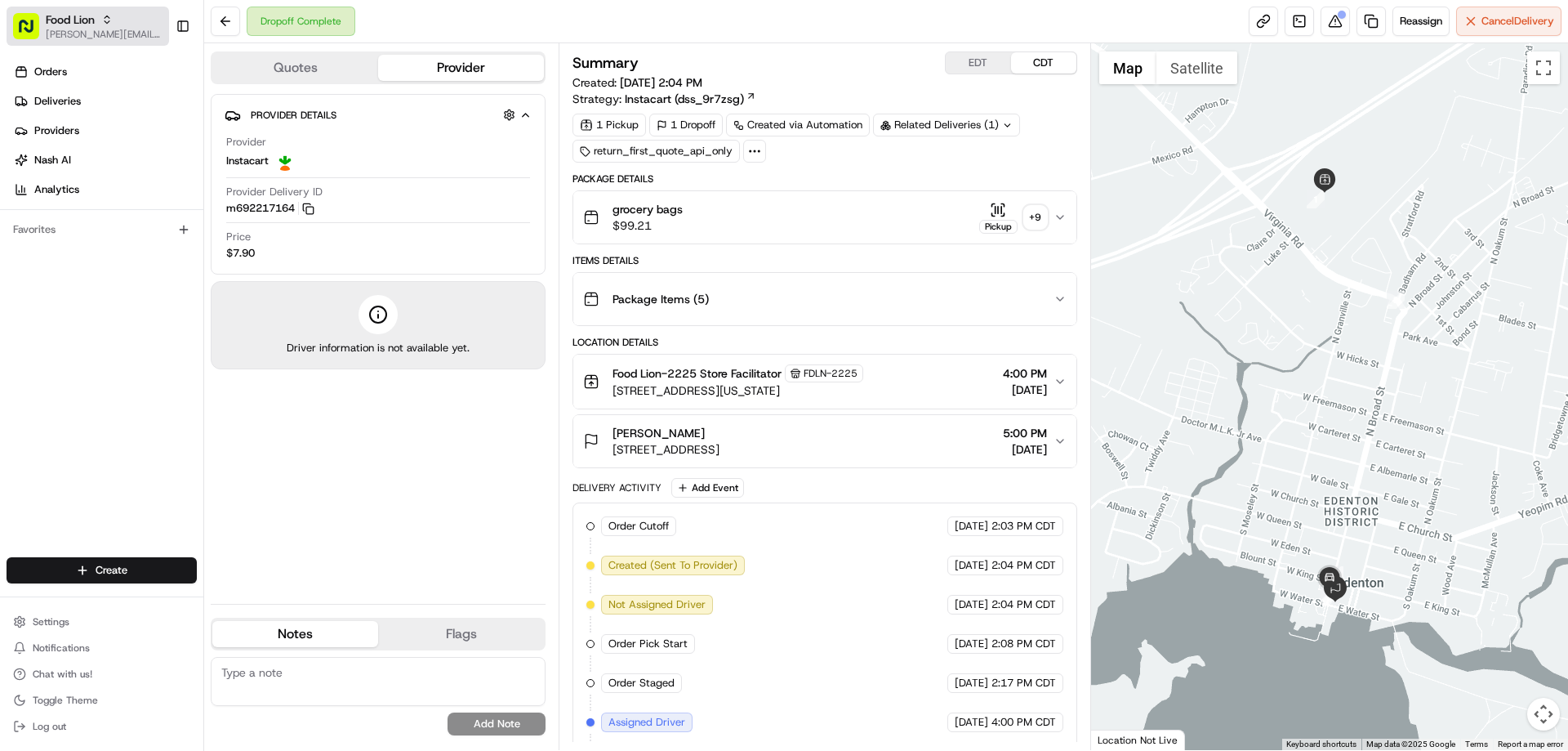
click at [108, 23] on icon "button" at bounding box center [106, 22] width 5 height 2
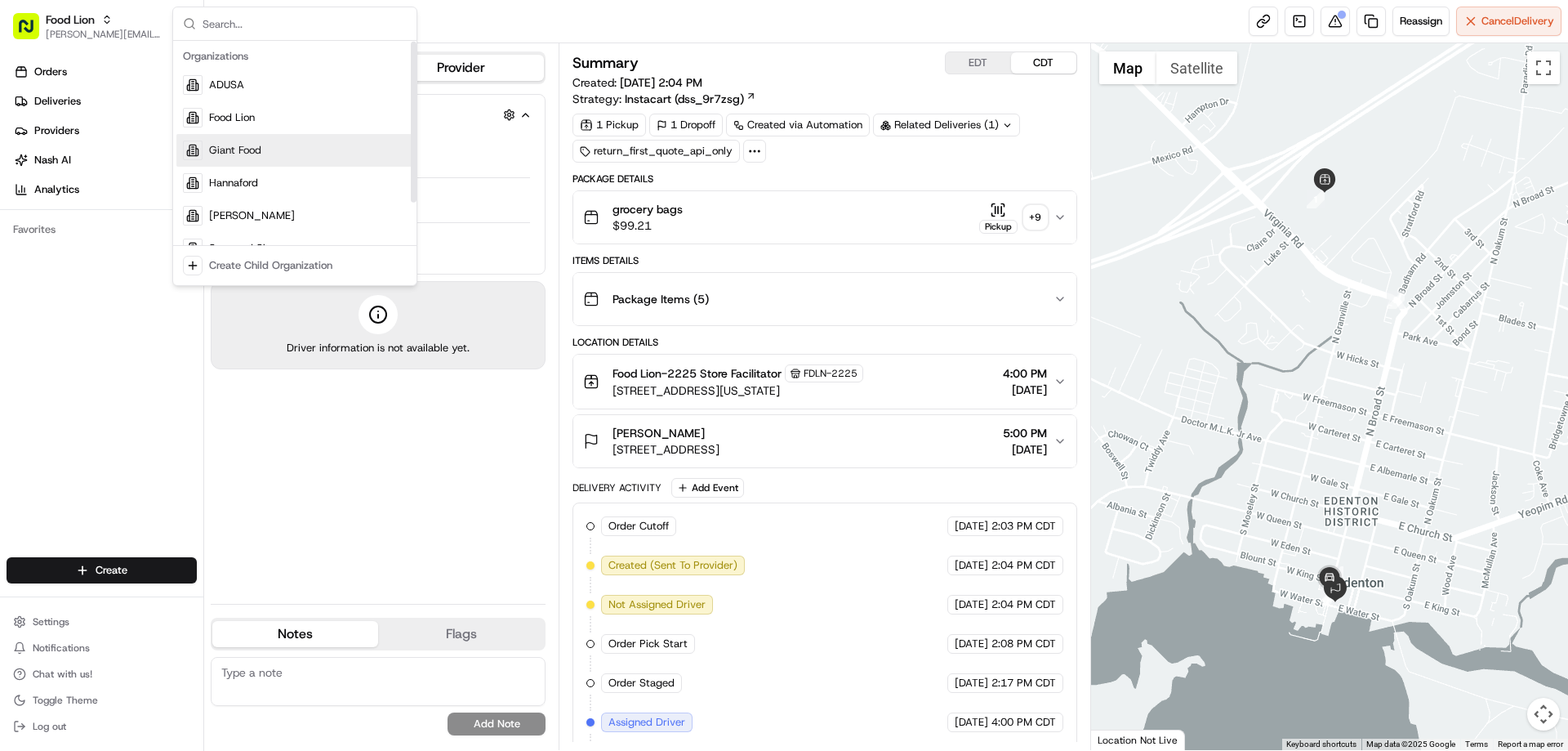
scroll to position [56, 0]
click at [258, 189] on span "Stop and Shop" at bounding box center [245, 192] width 72 height 15
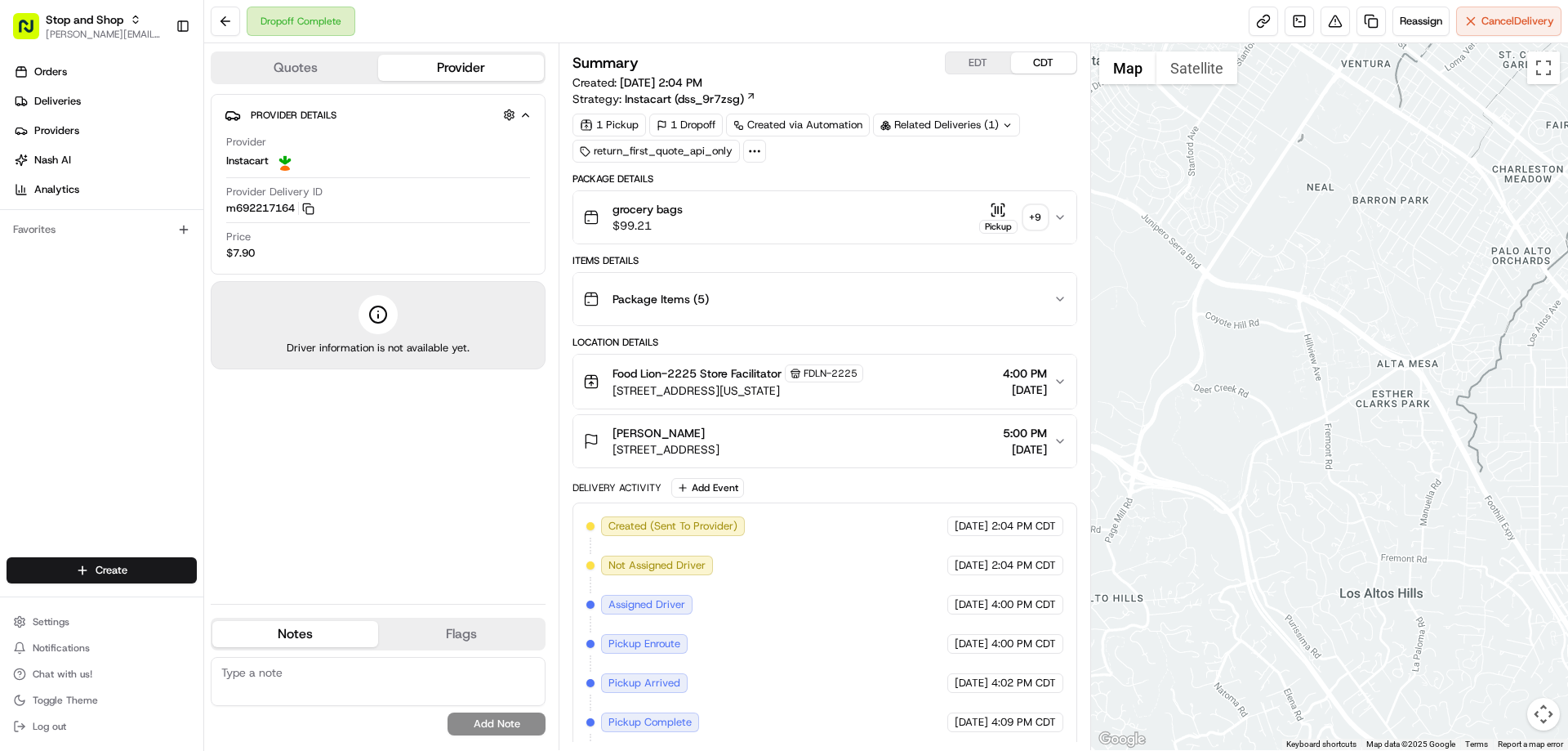
click at [72, 25] on span "Stop and Shop" at bounding box center [85, 19] width 78 height 16
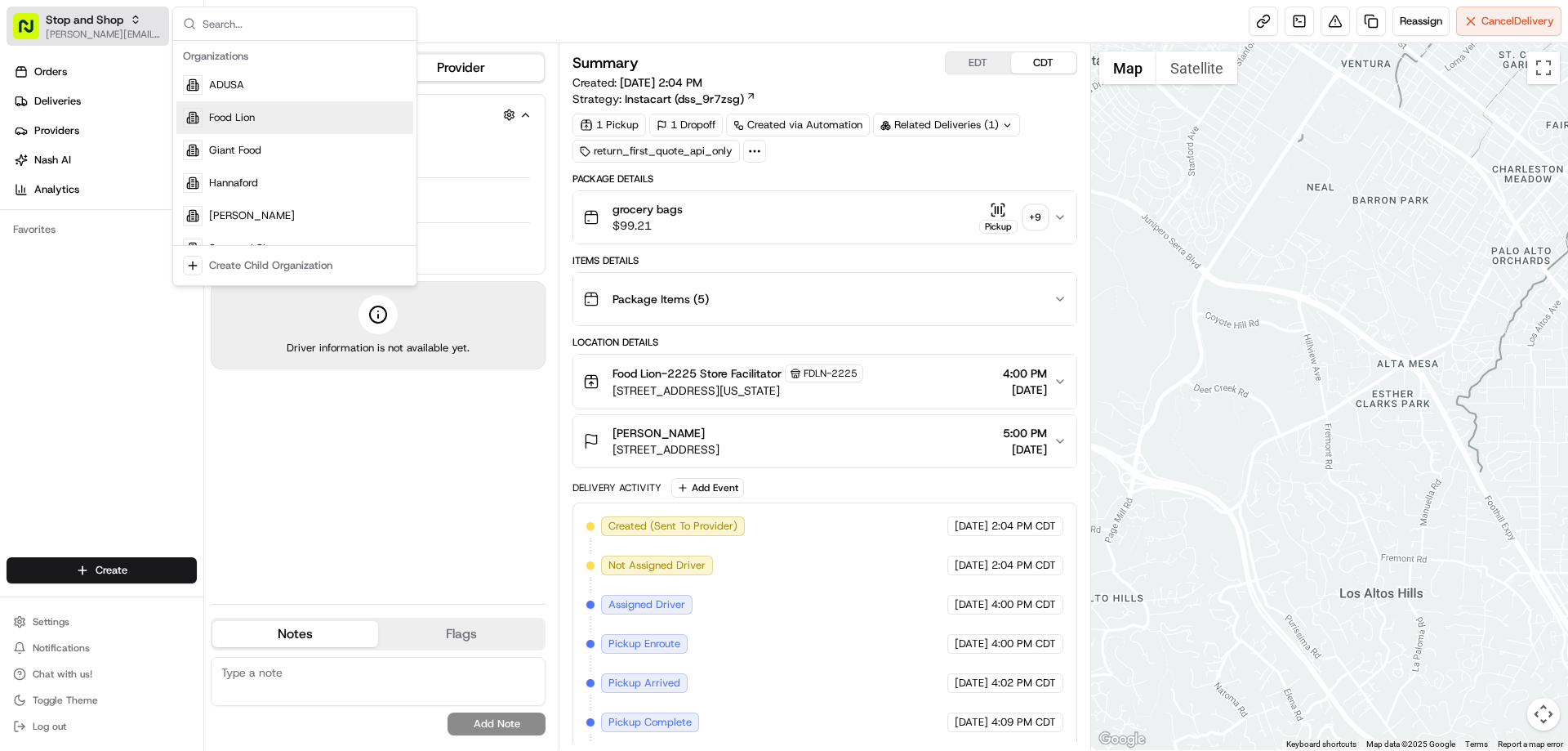
click at [80, 26] on span "Stop and Shop" at bounding box center [85, 19] width 78 height 16
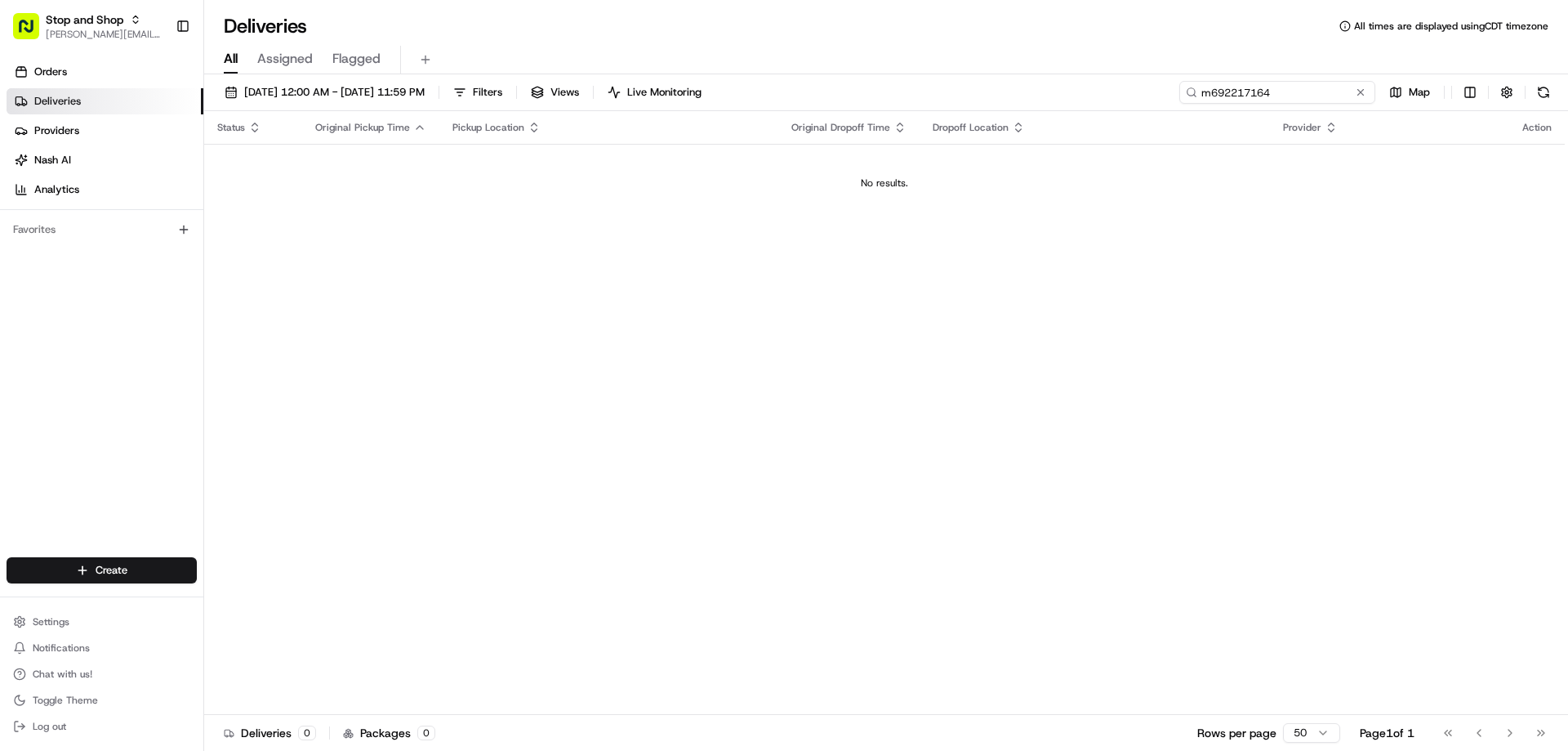
drag, startPoint x: 1323, startPoint y: 93, endPoint x: 1186, endPoint y: 103, distance: 137.4
click at [1189, 103] on div "[DATE] 12:00 AM - [DATE] 11:59 PM Filters Views Live Monitoring m692217164 Map" at bounding box center [885, 95] width 1363 height 30
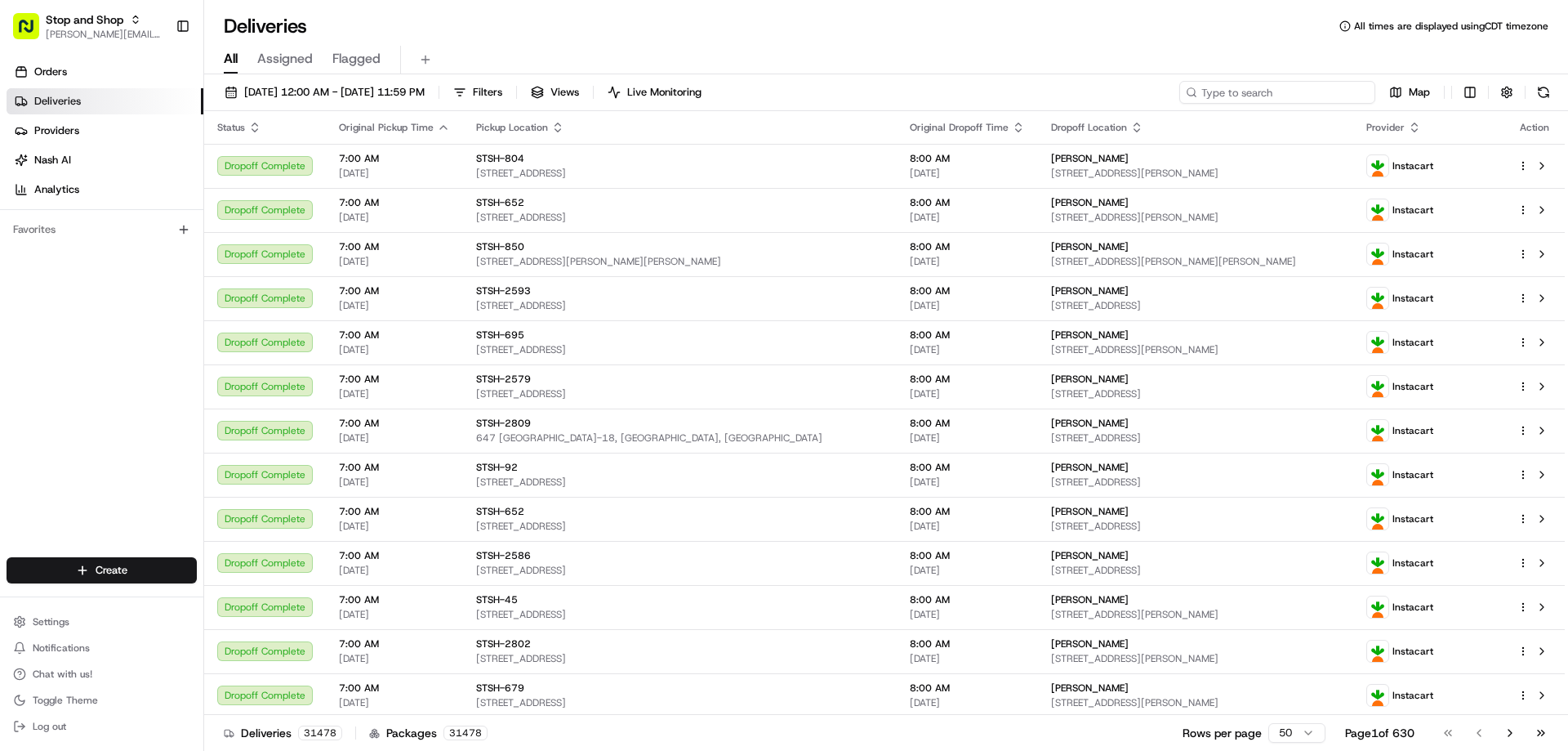
click at [1213, 89] on input at bounding box center [1277, 92] width 196 height 23
paste input "m707344623"
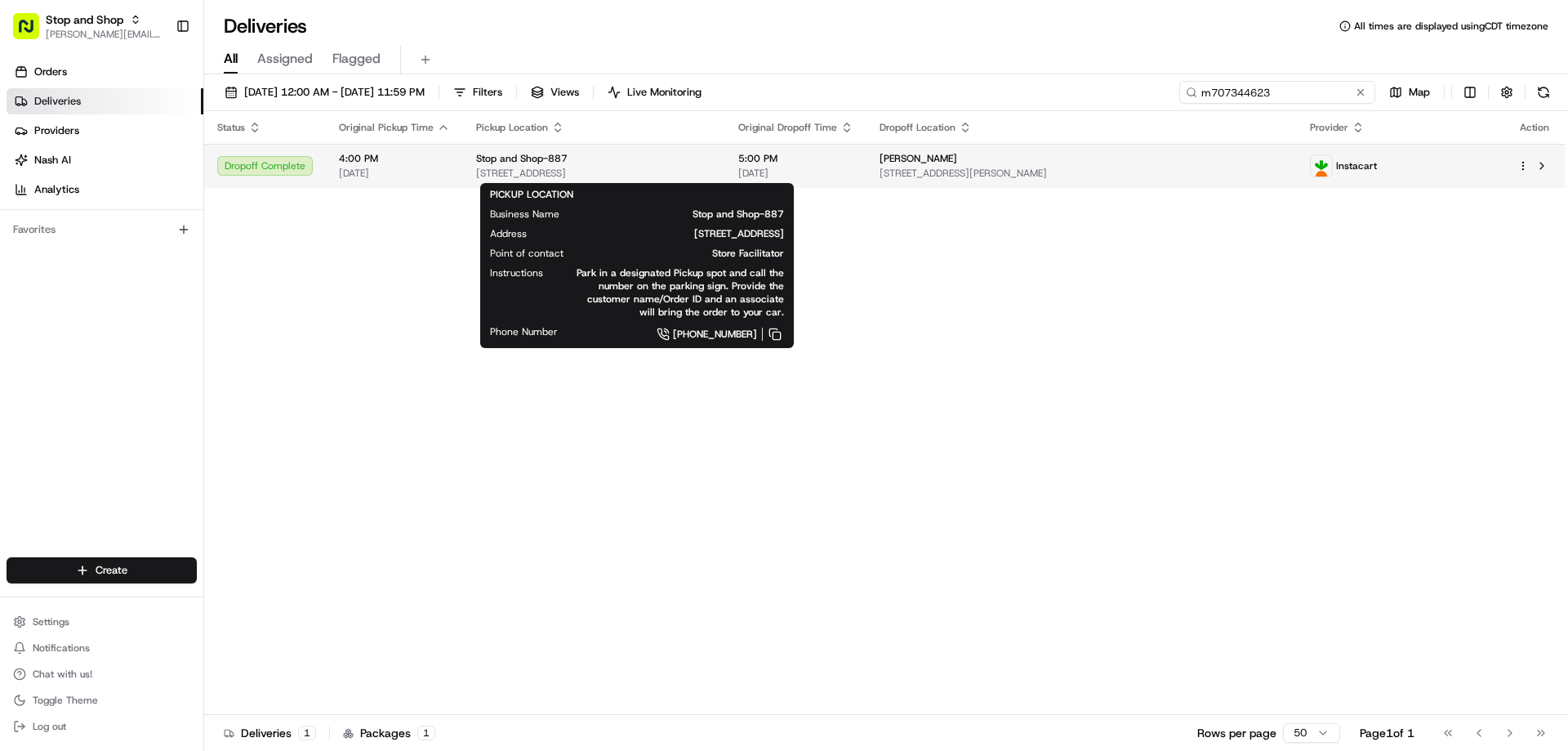
type input "m707344623"
click at [532, 162] on span "Stop and Shop-887" at bounding box center [522, 158] width 91 height 13
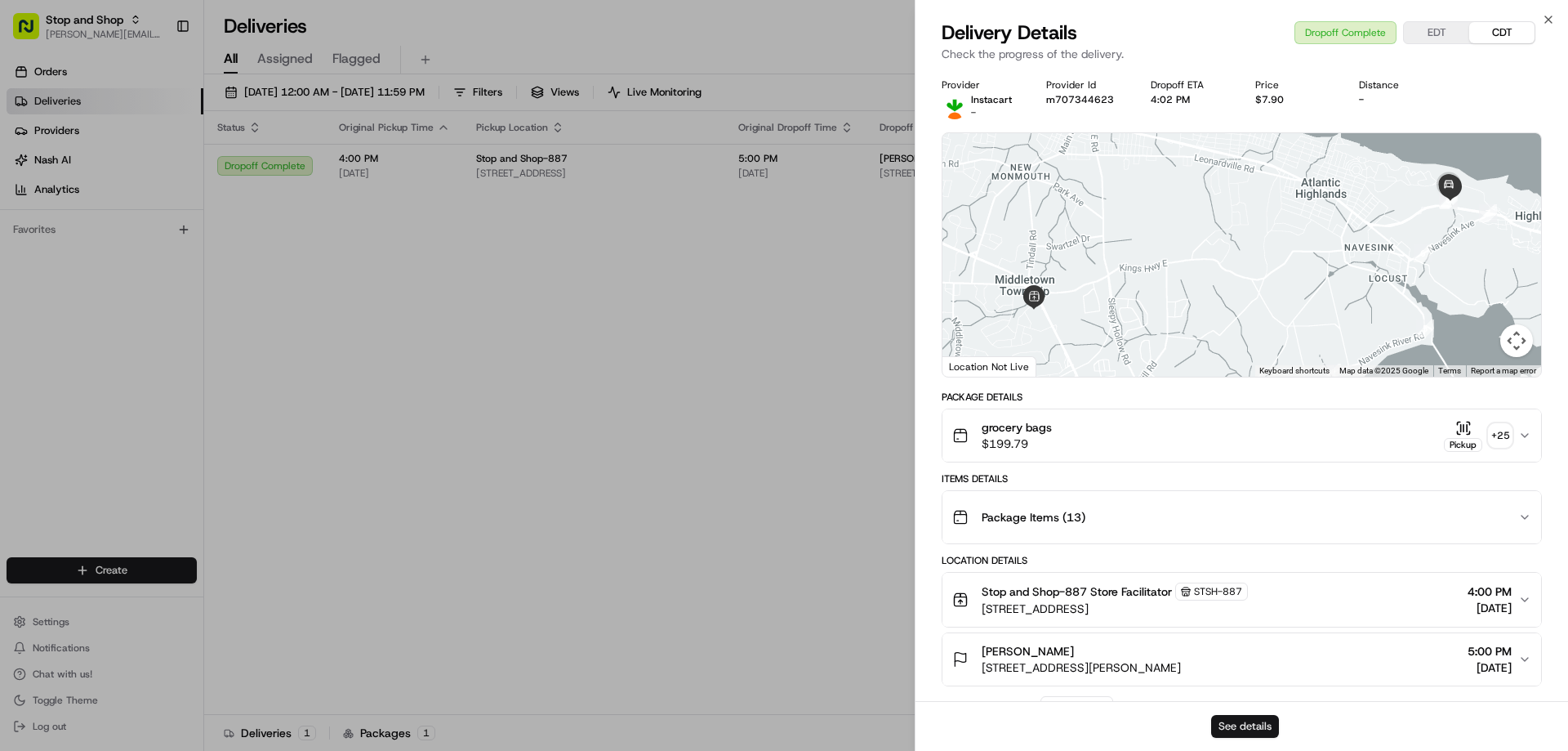
click at [1227, 727] on button "See details" at bounding box center [1245, 726] width 68 height 23
click at [1546, 18] on icon "button" at bounding box center [1548, 19] width 7 height 7
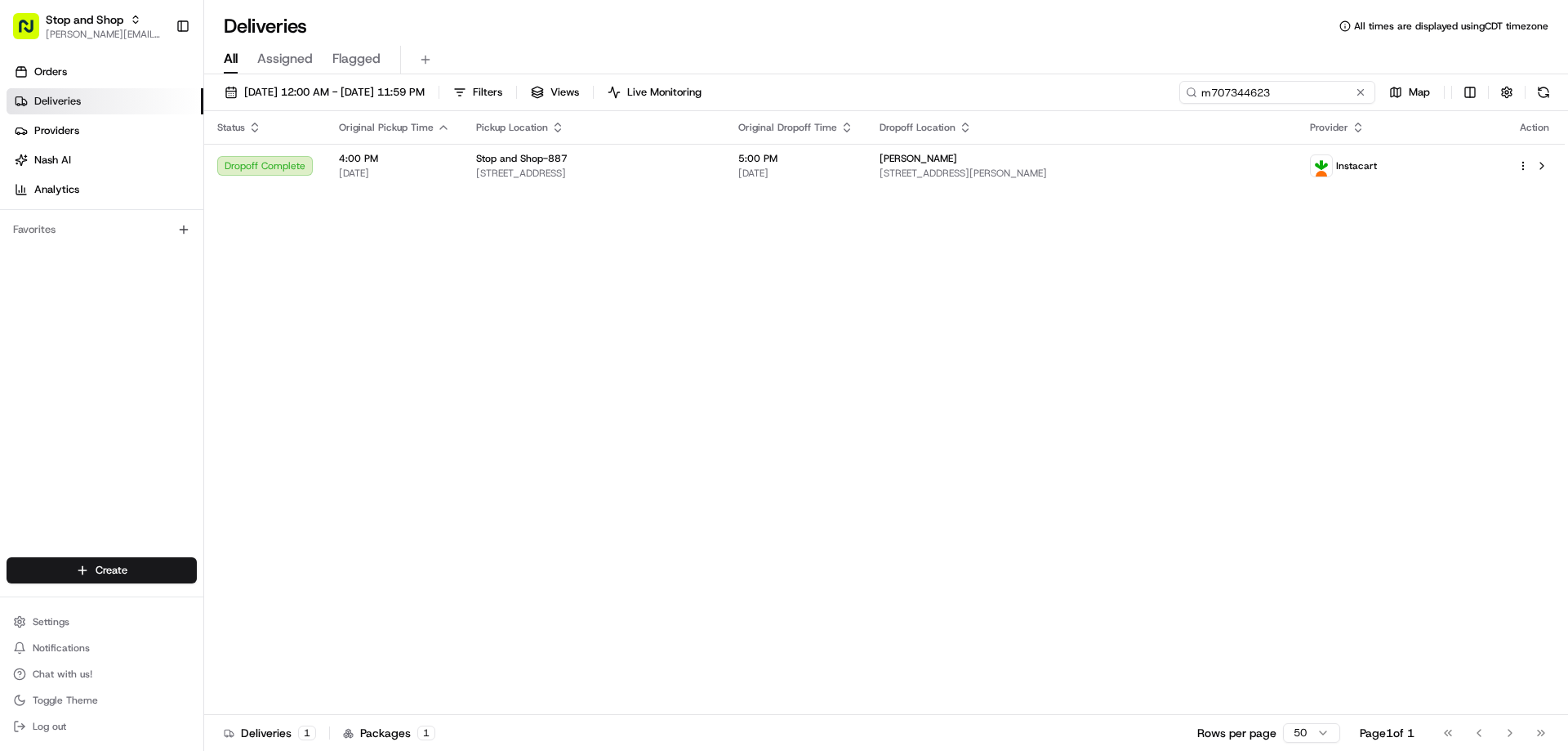
drag, startPoint x: 1323, startPoint y: 94, endPoint x: 1154, endPoint y: 101, distance: 169.1
click at [1156, 102] on div "08/12/2025 12:00 AM - 08/24/2025 11:59 PM Filters Views Live Monitoring m707344…" at bounding box center [885, 95] width 1363 height 30
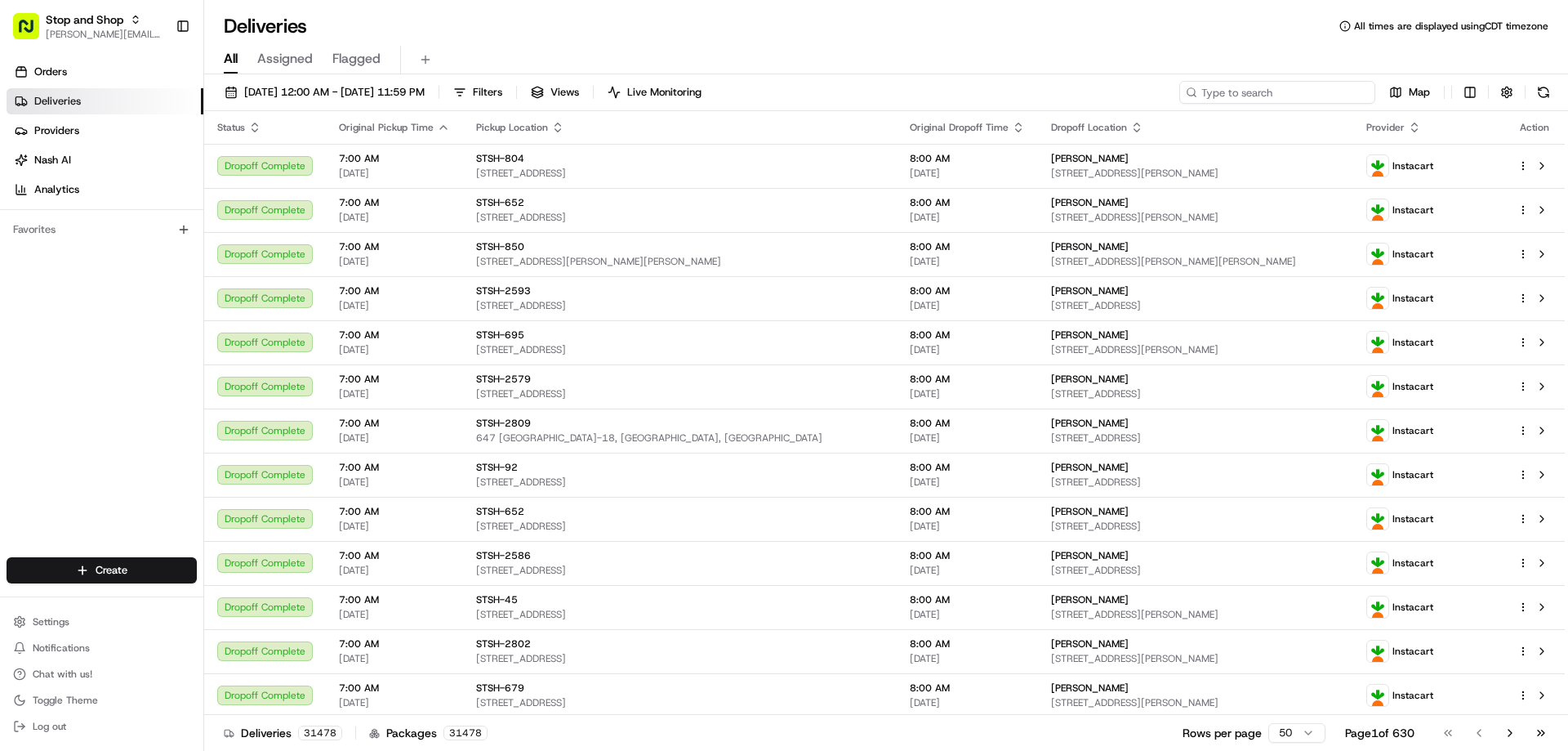
click at [1284, 90] on input at bounding box center [1277, 92] width 196 height 23
paste input "m709657413"
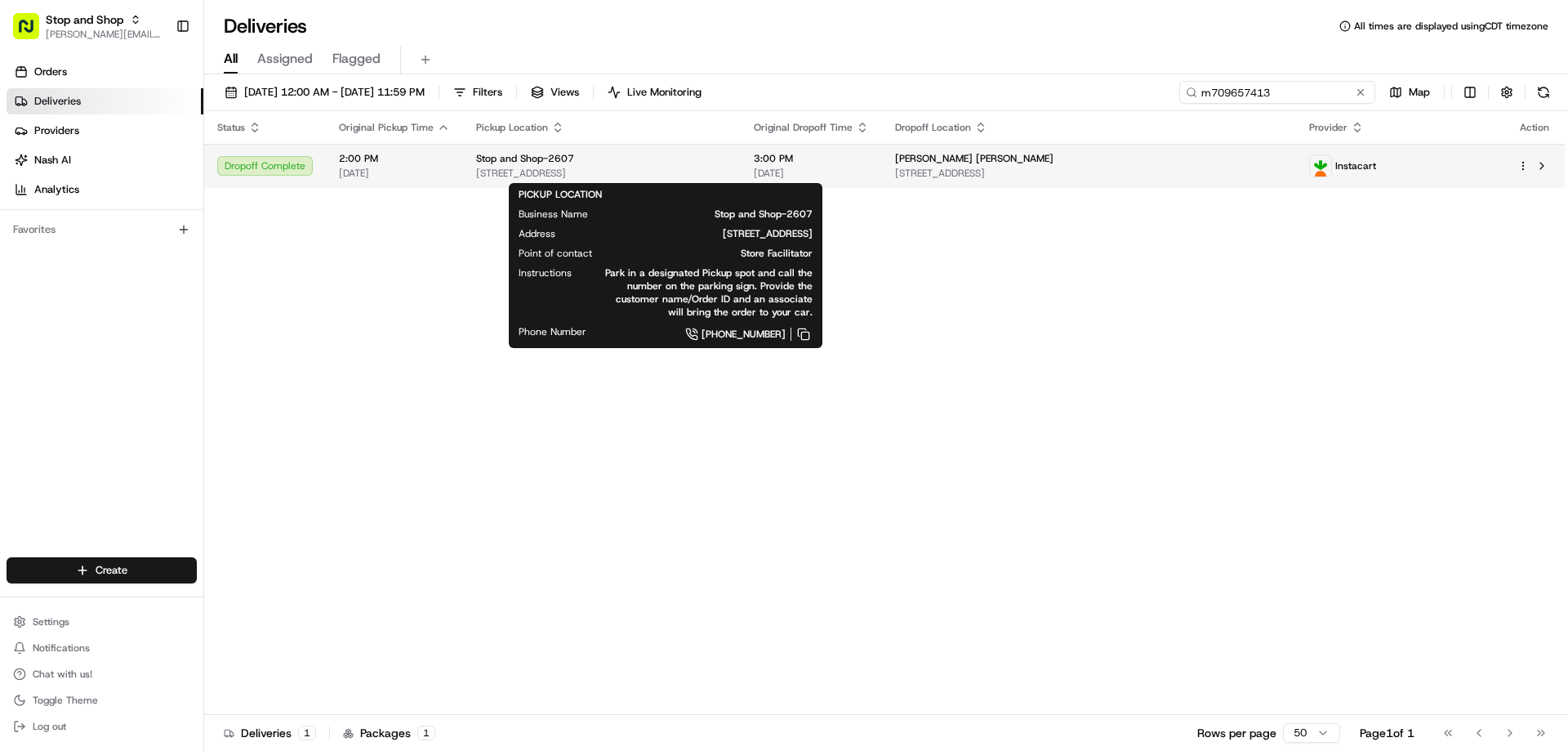
type input "m709657413"
click at [550, 167] on span "[STREET_ADDRESS]" at bounding box center [602, 173] width 252 height 13
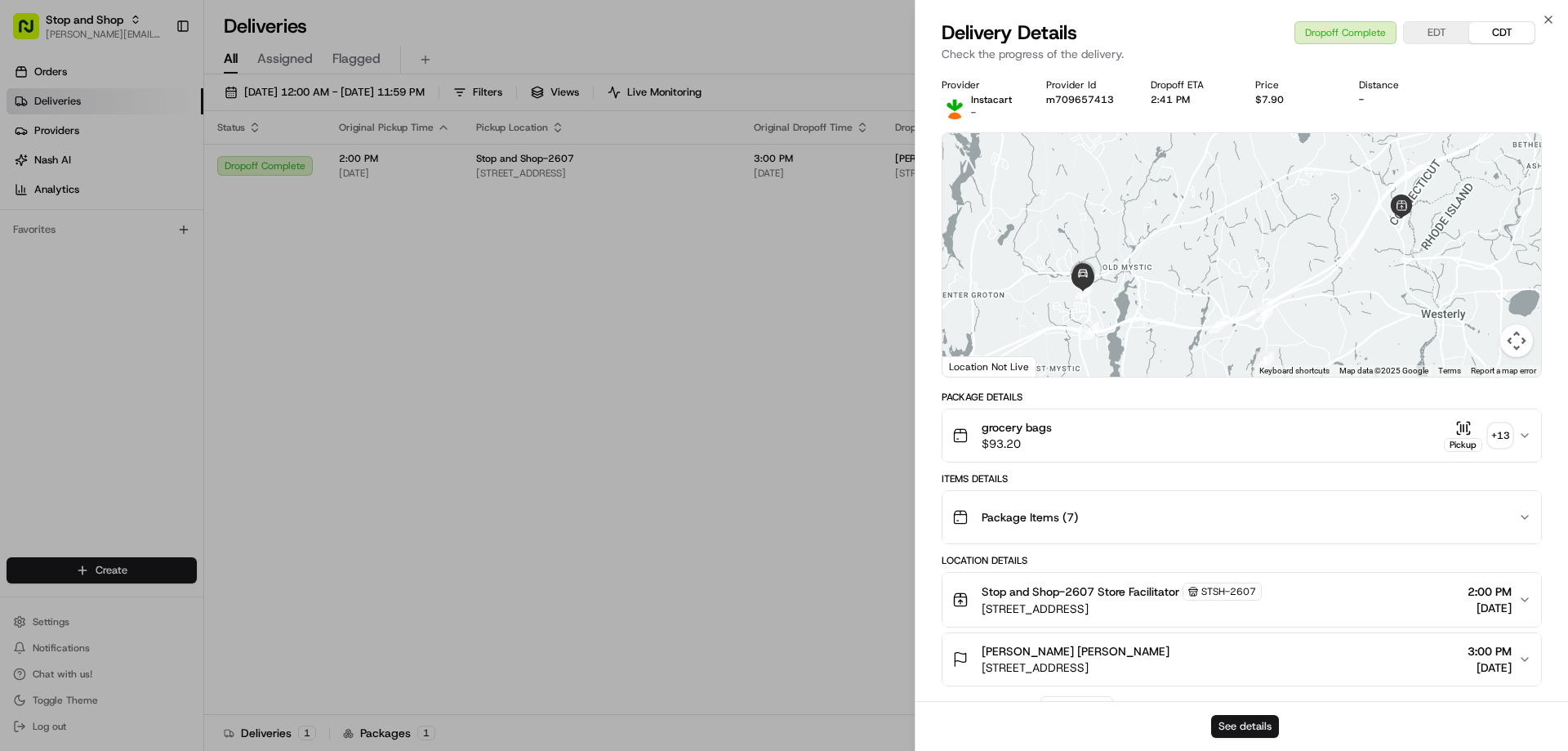
click at [1243, 720] on button "See details" at bounding box center [1245, 726] width 68 height 23
click at [1547, 17] on icon "button" at bounding box center [1547, 19] width 13 height 13
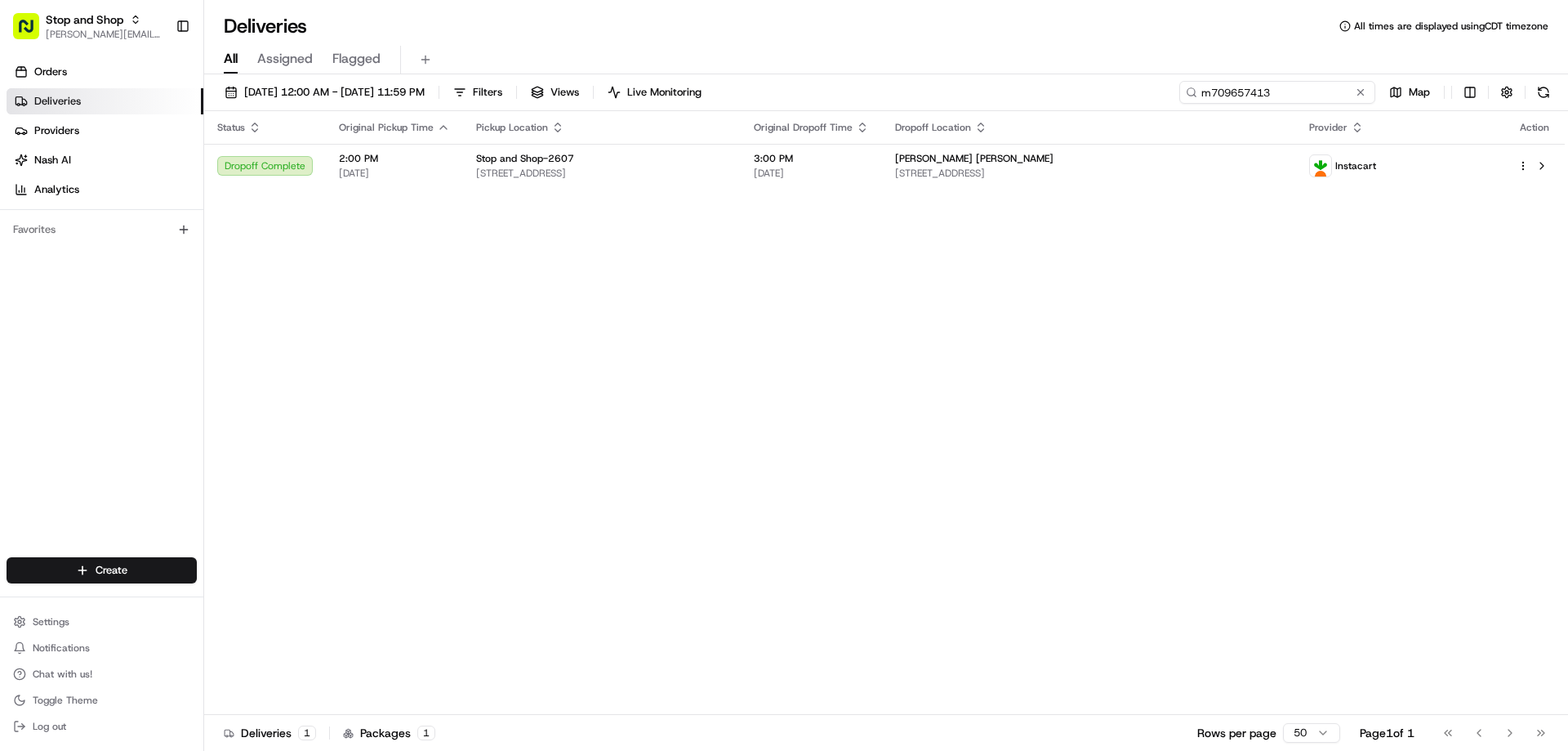
drag, startPoint x: 1330, startPoint y: 98, endPoint x: 1186, endPoint y: 98, distance: 144.0
click at [1186, 98] on input "m709657413" at bounding box center [1277, 92] width 196 height 23
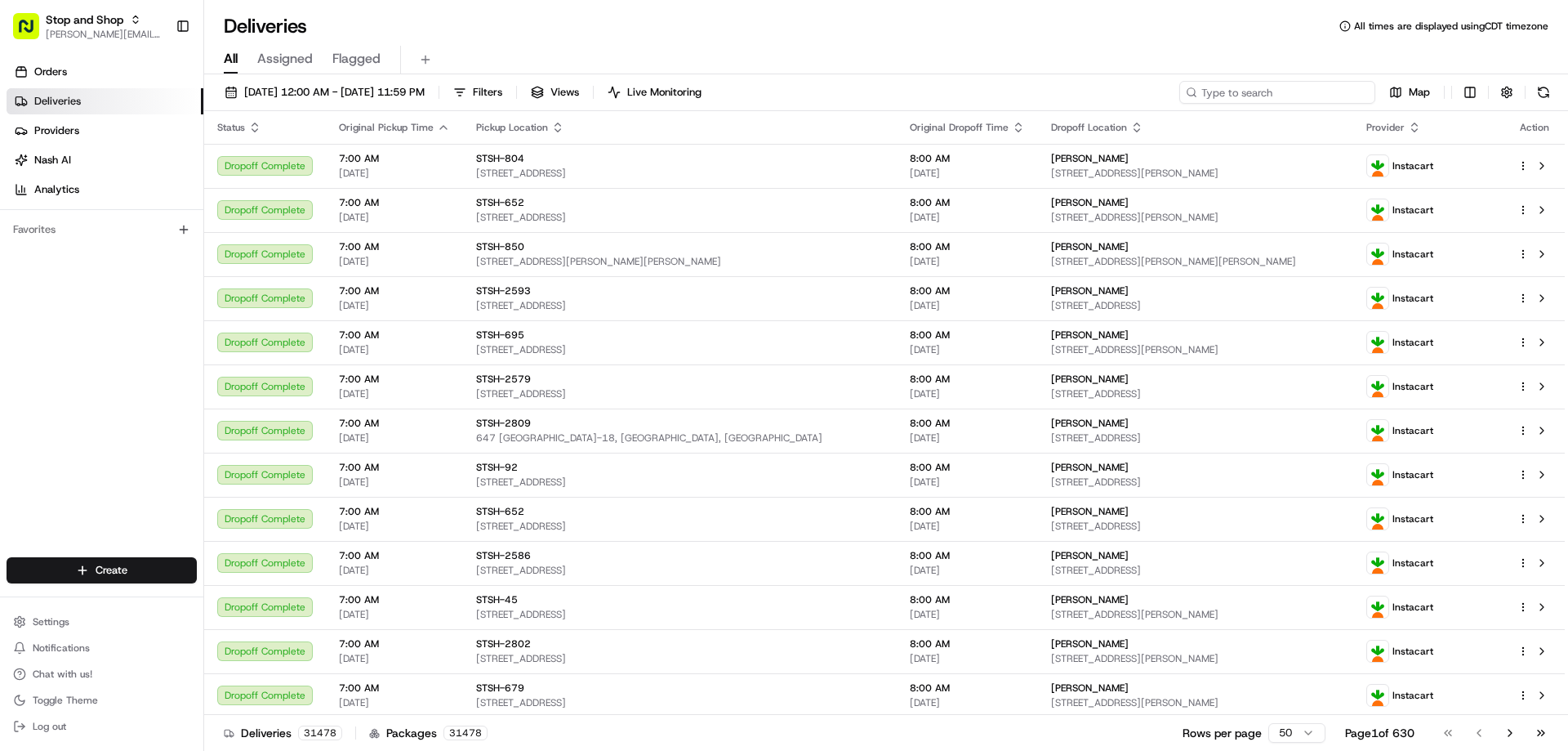
click at [1281, 91] on input at bounding box center [1277, 92] width 196 height 23
paste input "m706314810"
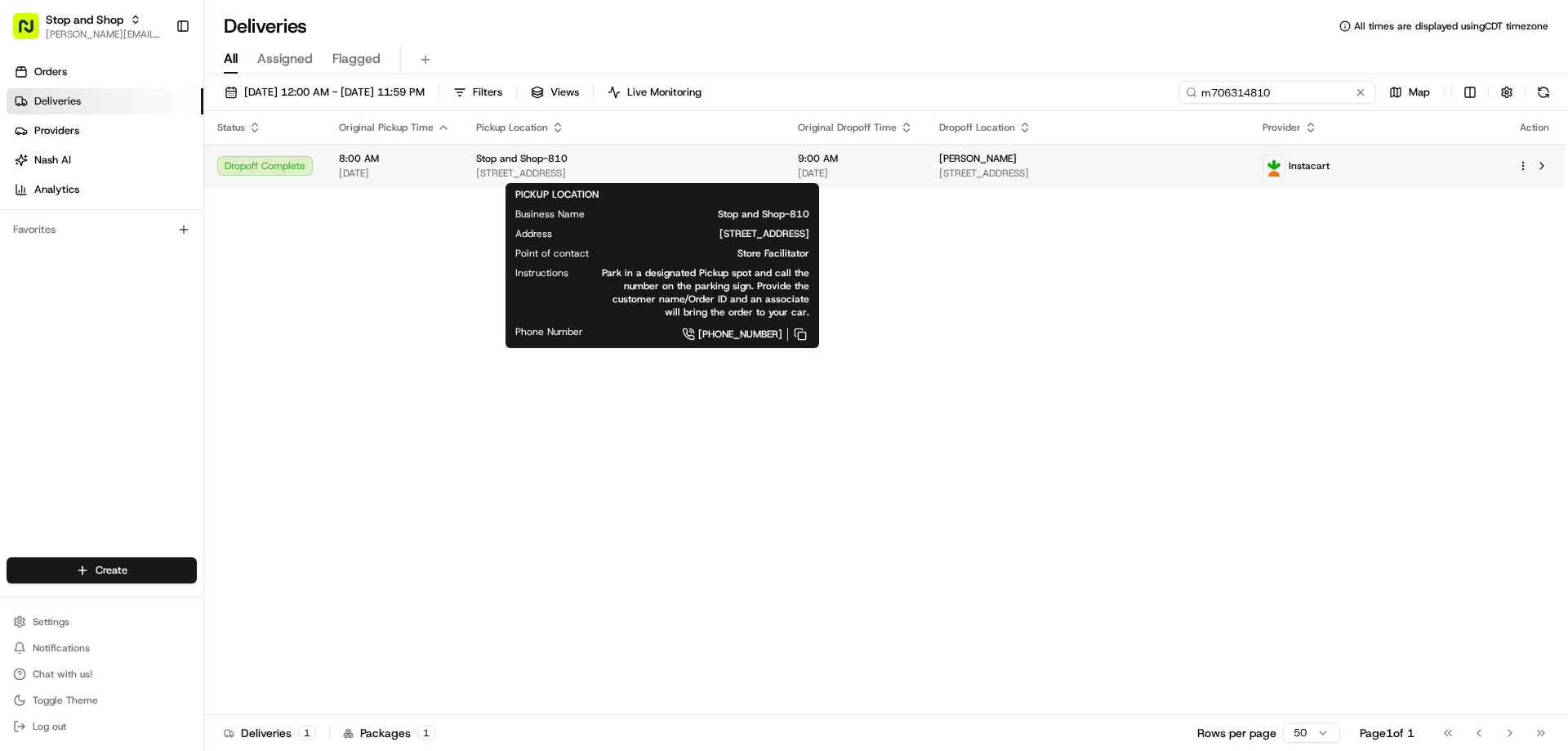
type input "m706314810"
click at [544, 161] on span "Stop and Shop-810" at bounding box center [522, 158] width 91 height 13
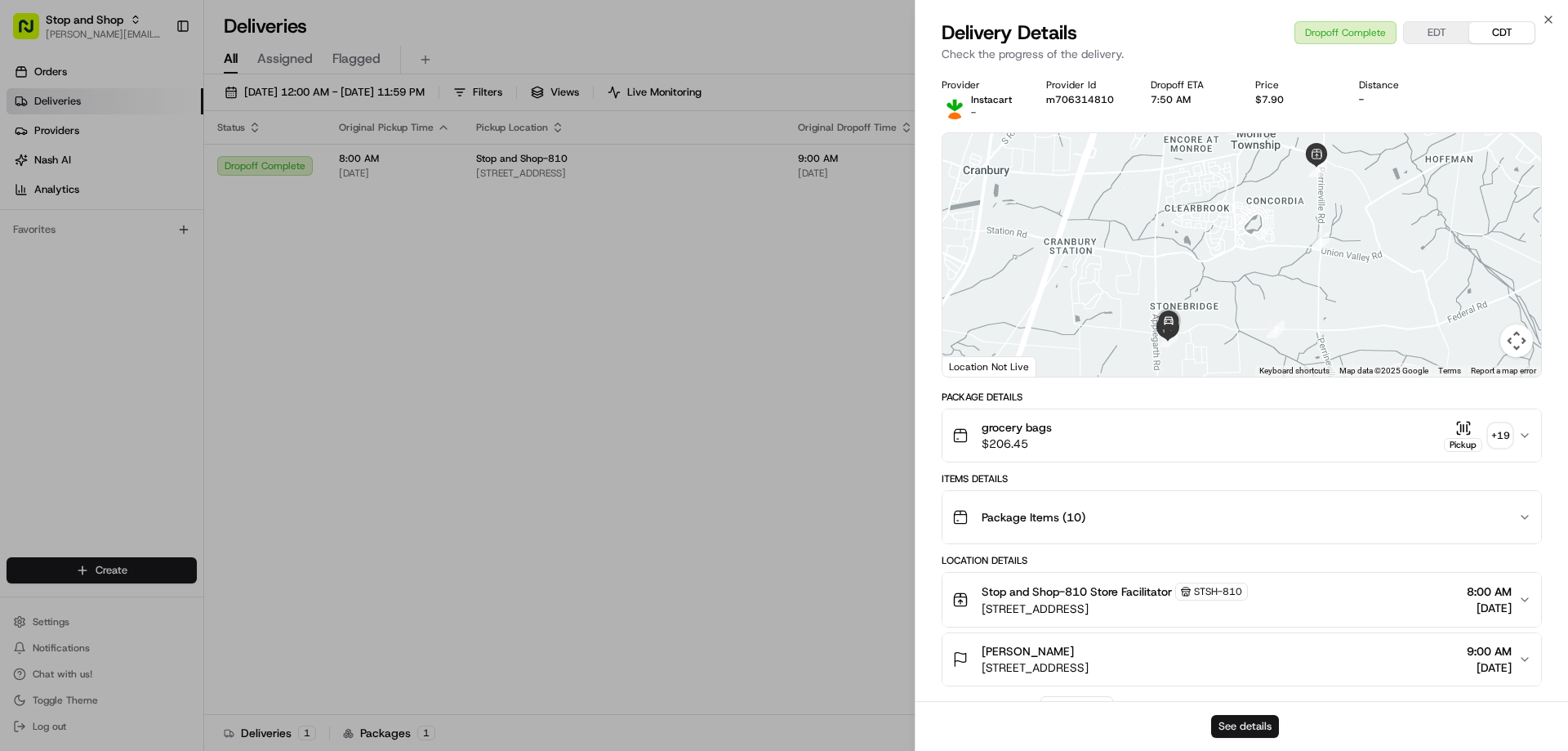
click at [1257, 722] on button "See details" at bounding box center [1245, 726] width 68 height 23
click at [1545, 17] on icon "button" at bounding box center [1547, 19] width 13 height 13
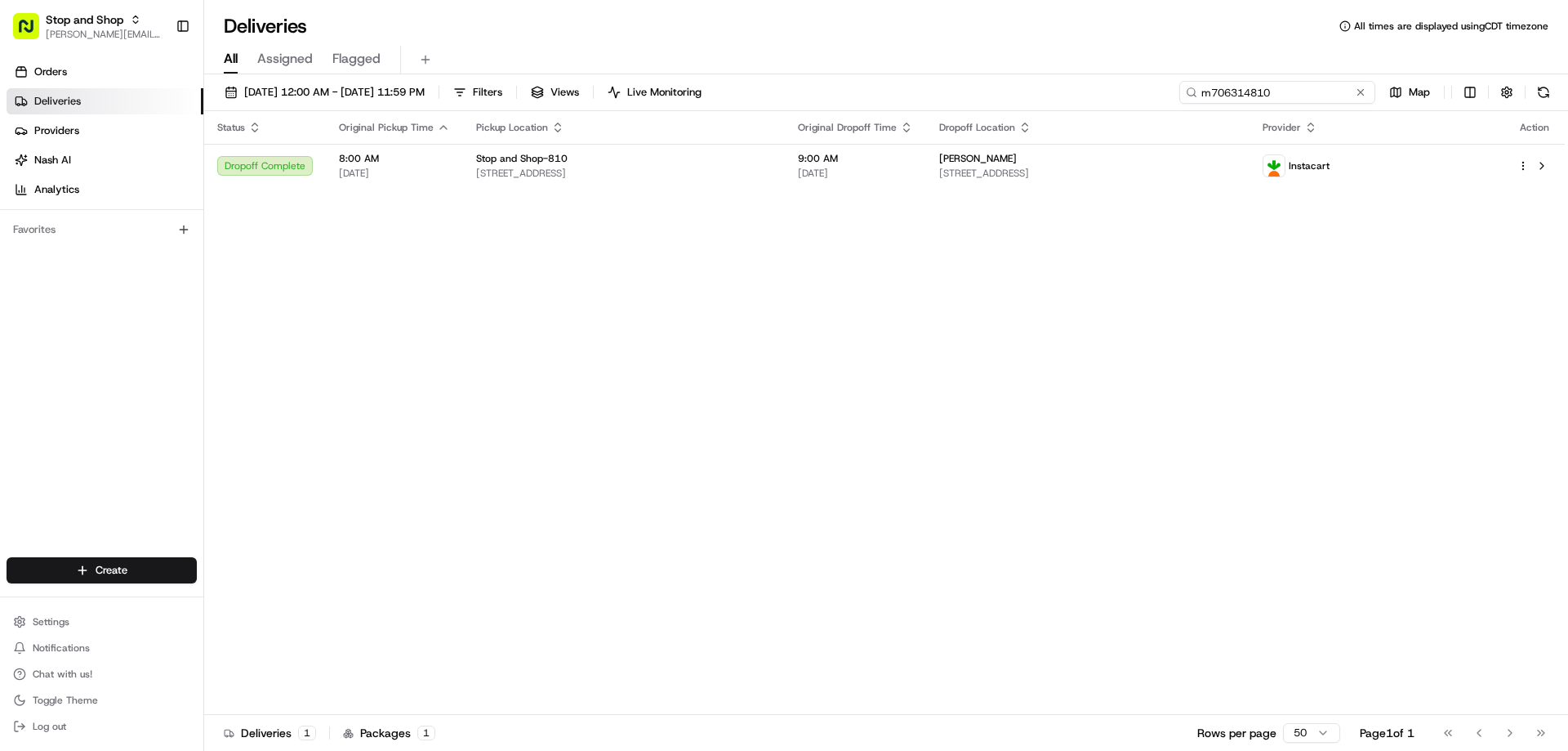
drag, startPoint x: 1333, startPoint y: 92, endPoint x: 1191, endPoint y: 98, distance: 142.1
click at [1191, 98] on input "m706314810" at bounding box center [1277, 92] width 196 height 23
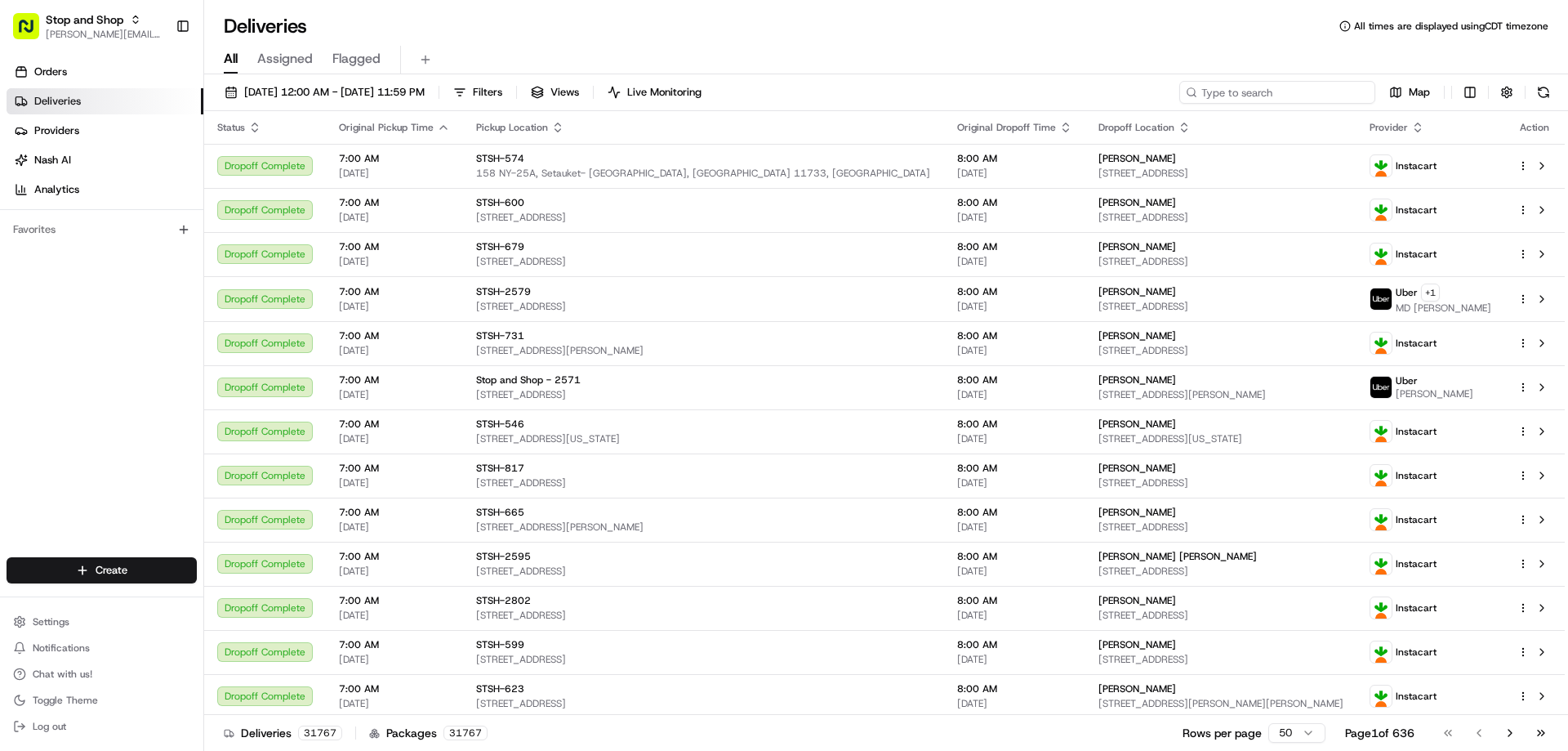
click at [1302, 85] on input at bounding box center [1277, 92] width 196 height 23
paste input "m705753116"
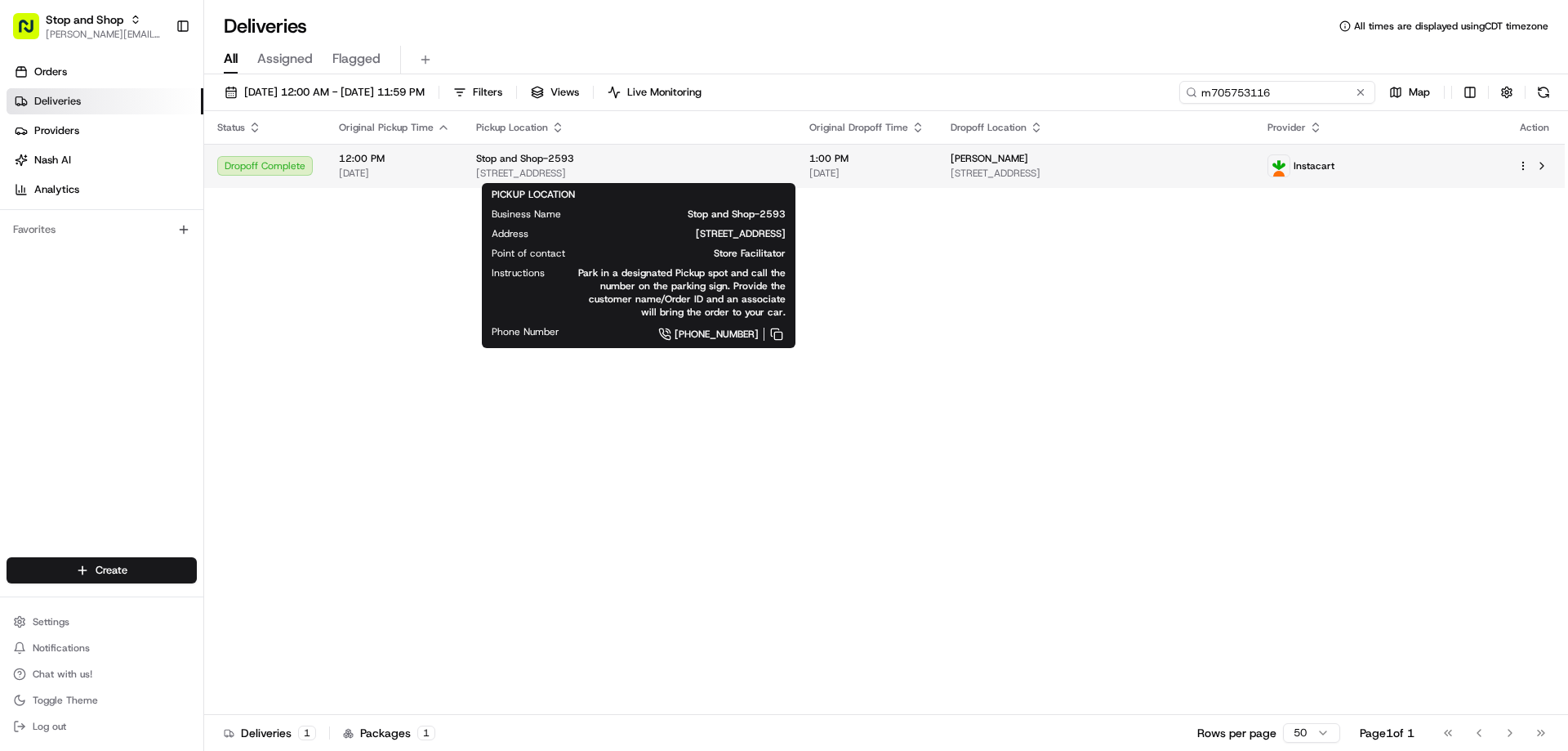
type input "m705753116"
click at [539, 161] on span "Stop and Shop-2593" at bounding box center [525, 158] width 98 height 13
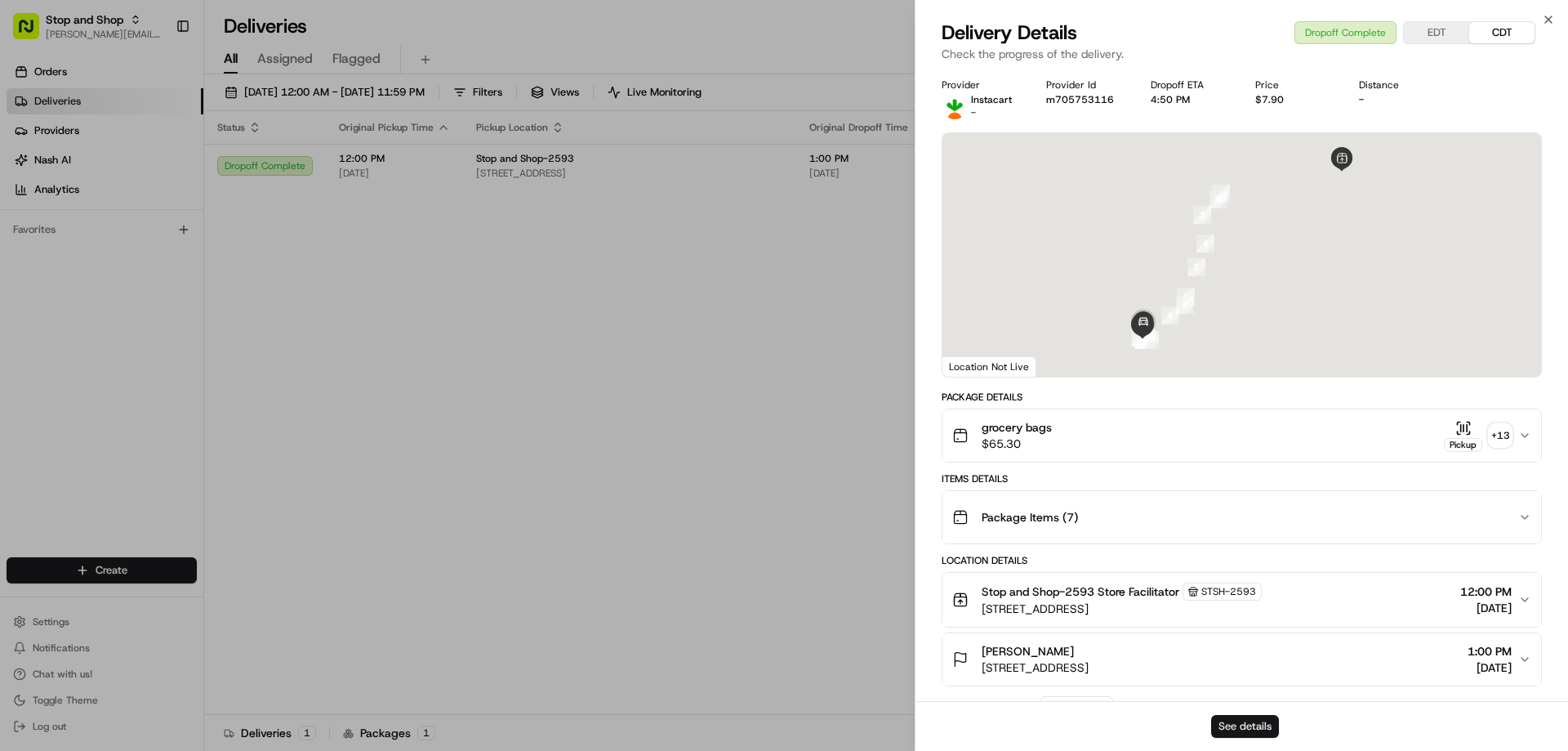
click at [1249, 727] on button "See details" at bounding box center [1245, 726] width 68 height 23
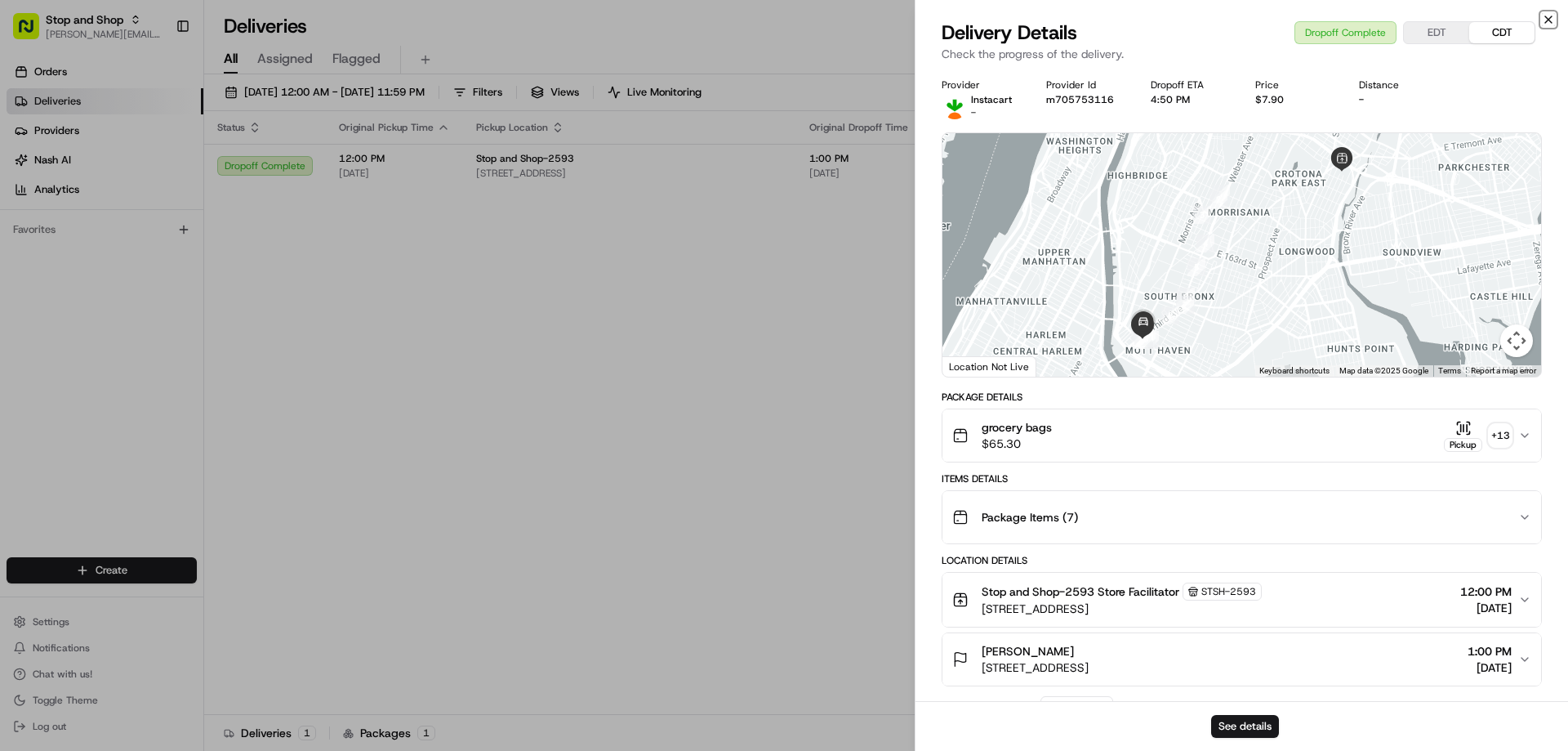
click at [1546, 15] on icon "button" at bounding box center [1547, 19] width 13 height 13
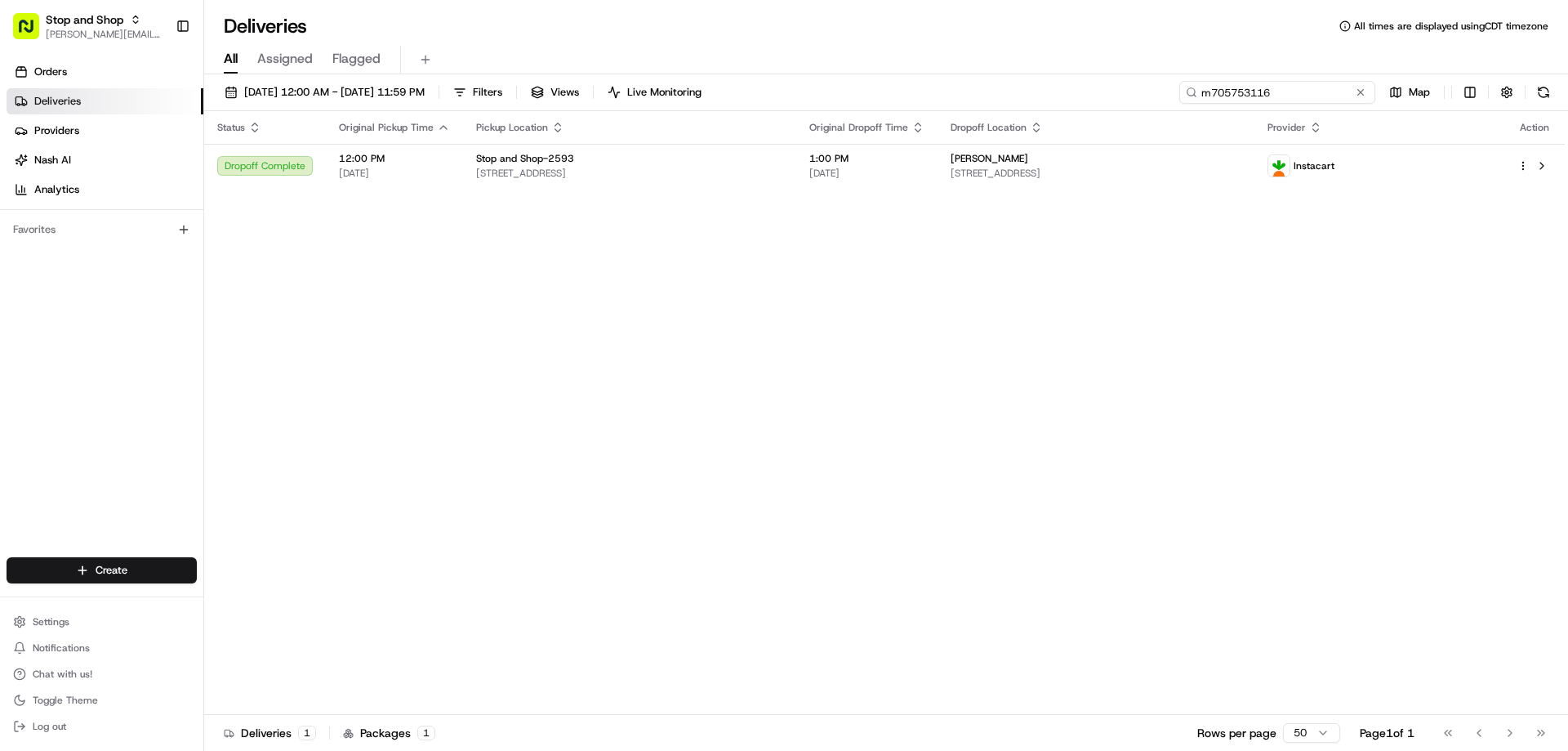
drag, startPoint x: 1324, startPoint y: 94, endPoint x: 1200, endPoint y: 104, distance: 124.4
click at [1200, 104] on div "08/12/2025 12:00 AM - 08/24/2025 11:59 PM Filters Views Live Monitoring m705753…" at bounding box center [885, 95] width 1363 height 30
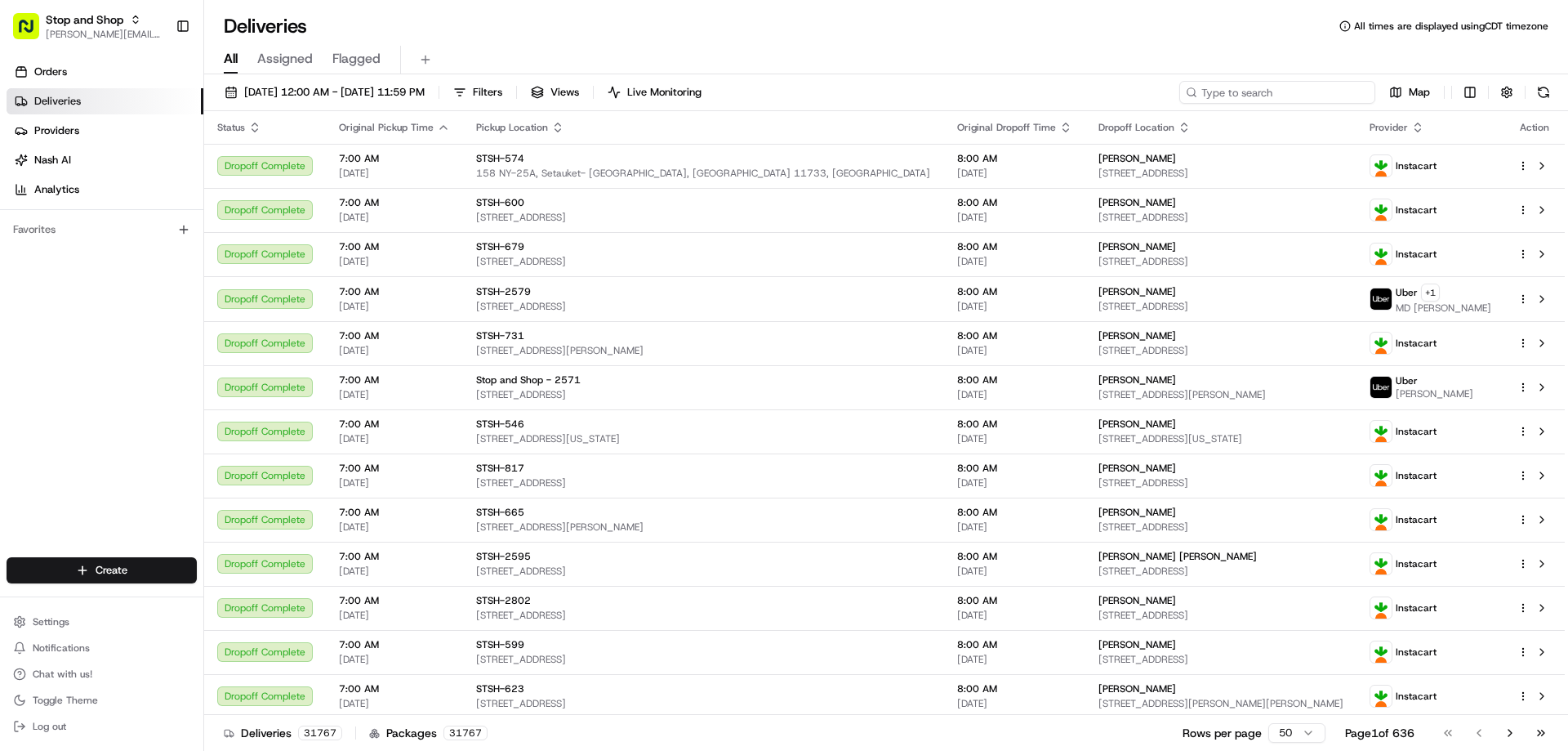
click at [1309, 94] on input at bounding box center [1277, 92] width 196 height 23
paste input "m703803178"
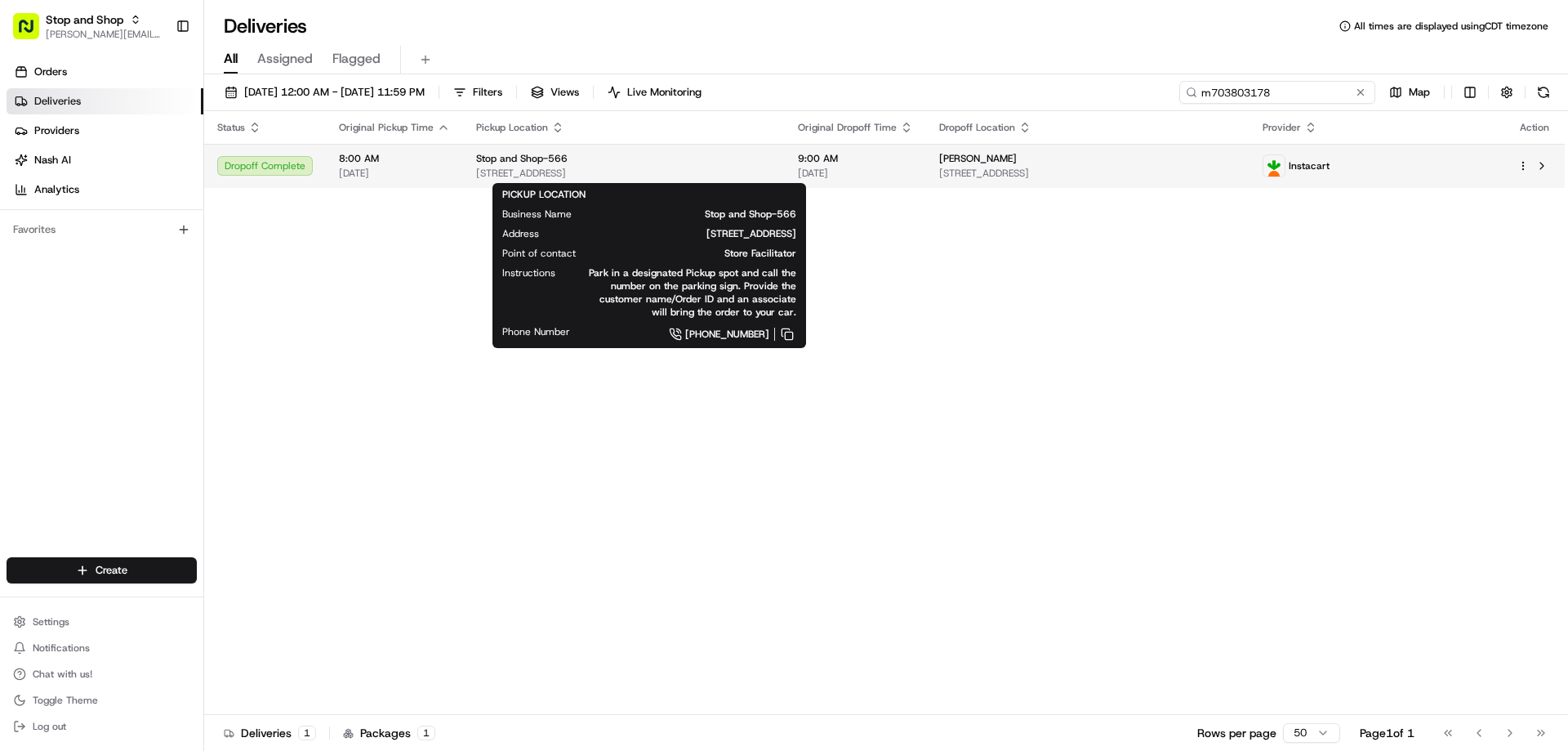
type input "m703803178"
click at [481, 160] on span "Stop and Shop-566" at bounding box center [522, 158] width 91 height 13
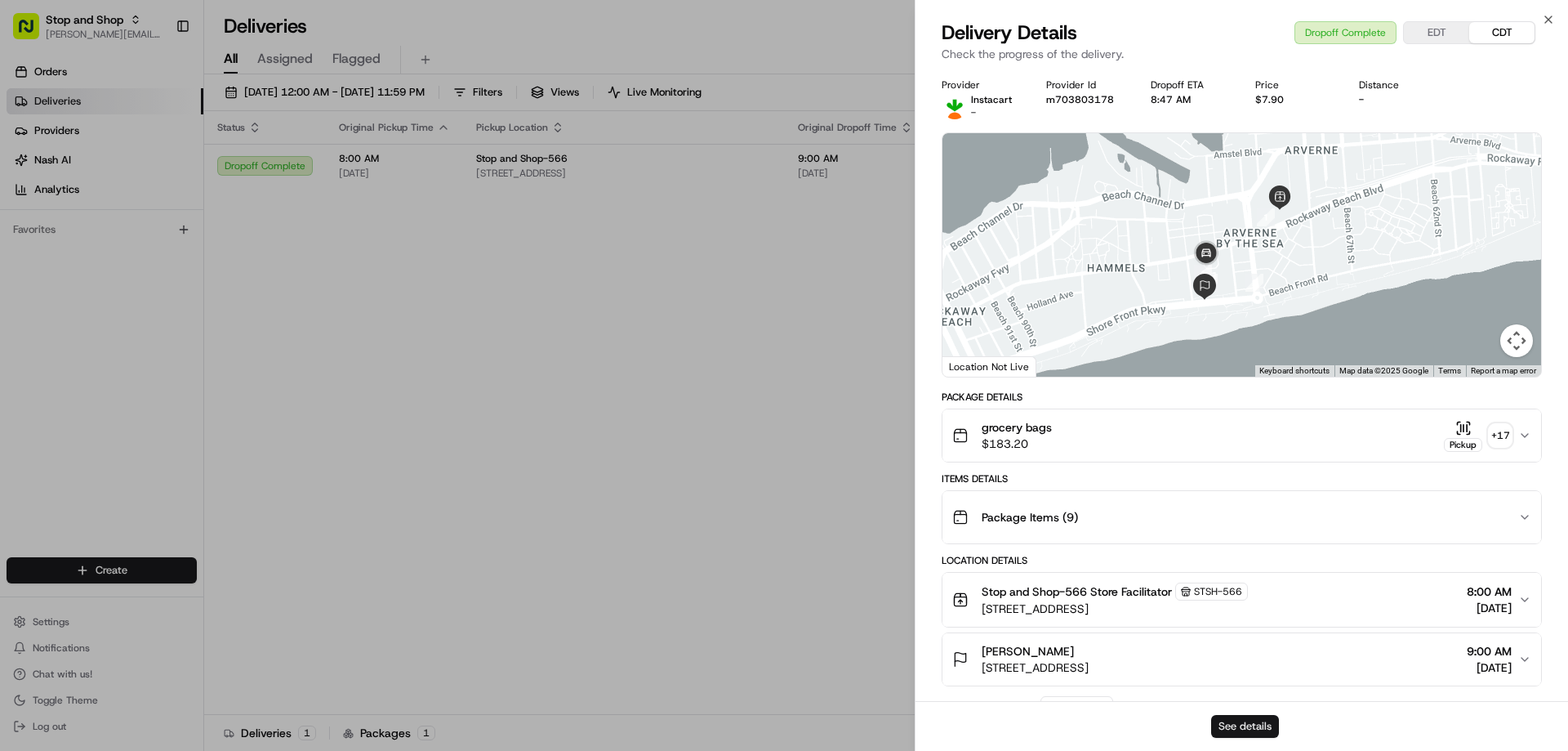
click at [1261, 726] on button "See details" at bounding box center [1245, 726] width 68 height 23
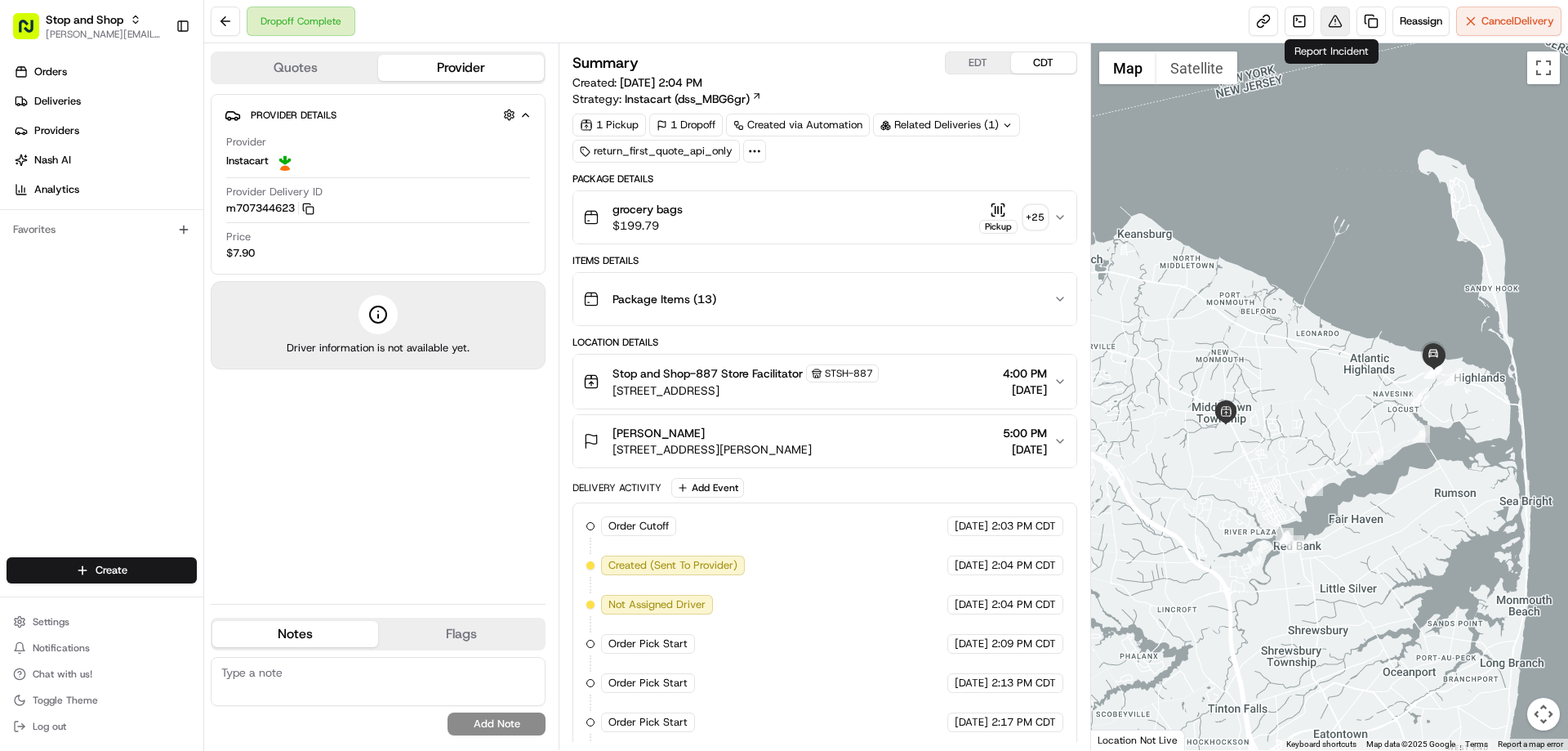
click at [1328, 21] on button at bounding box center [1335, 22] width 30 height 30
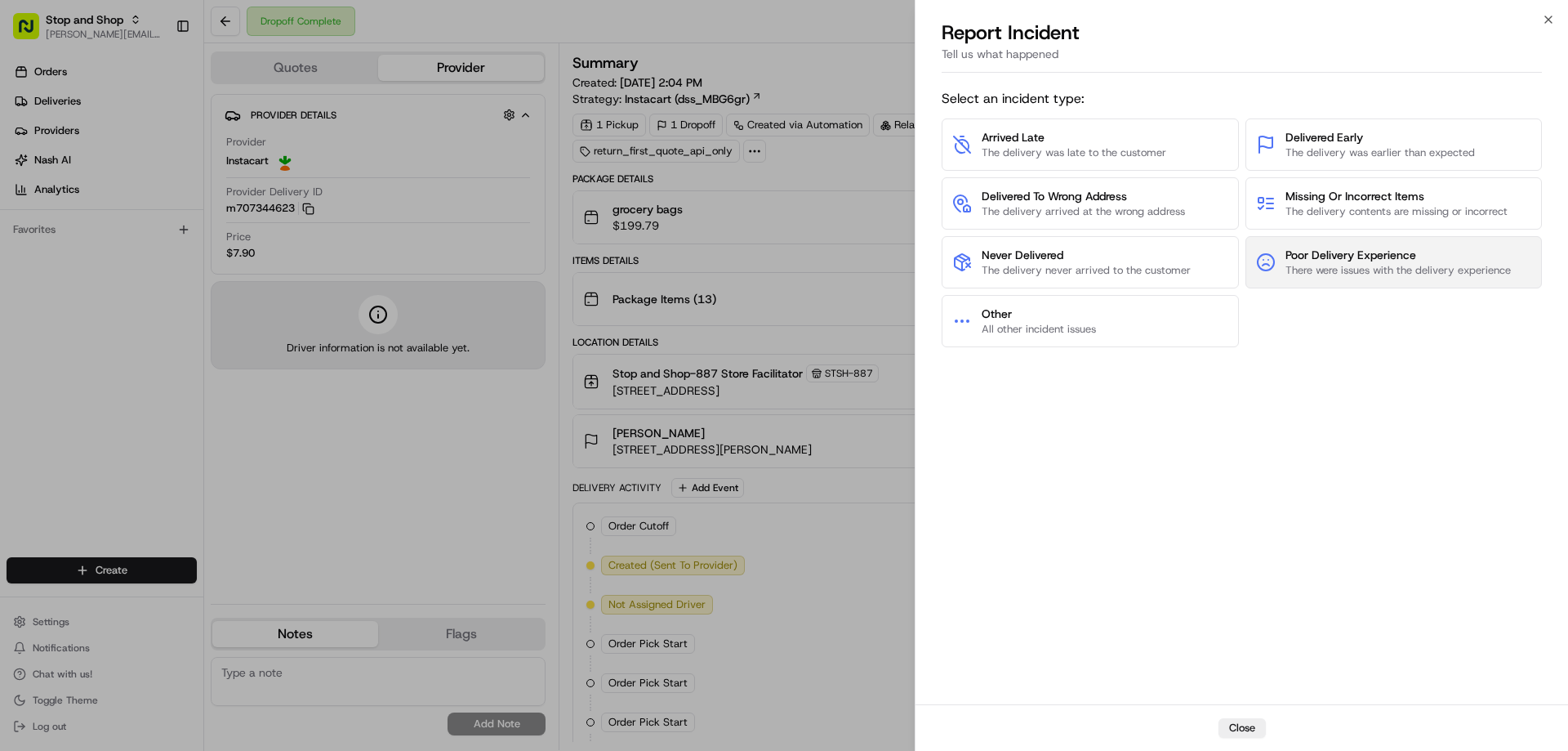
click at [1317, 253] on span "Poor Delivery Experience" at bounding box center [1397, 255] width 226 height 16
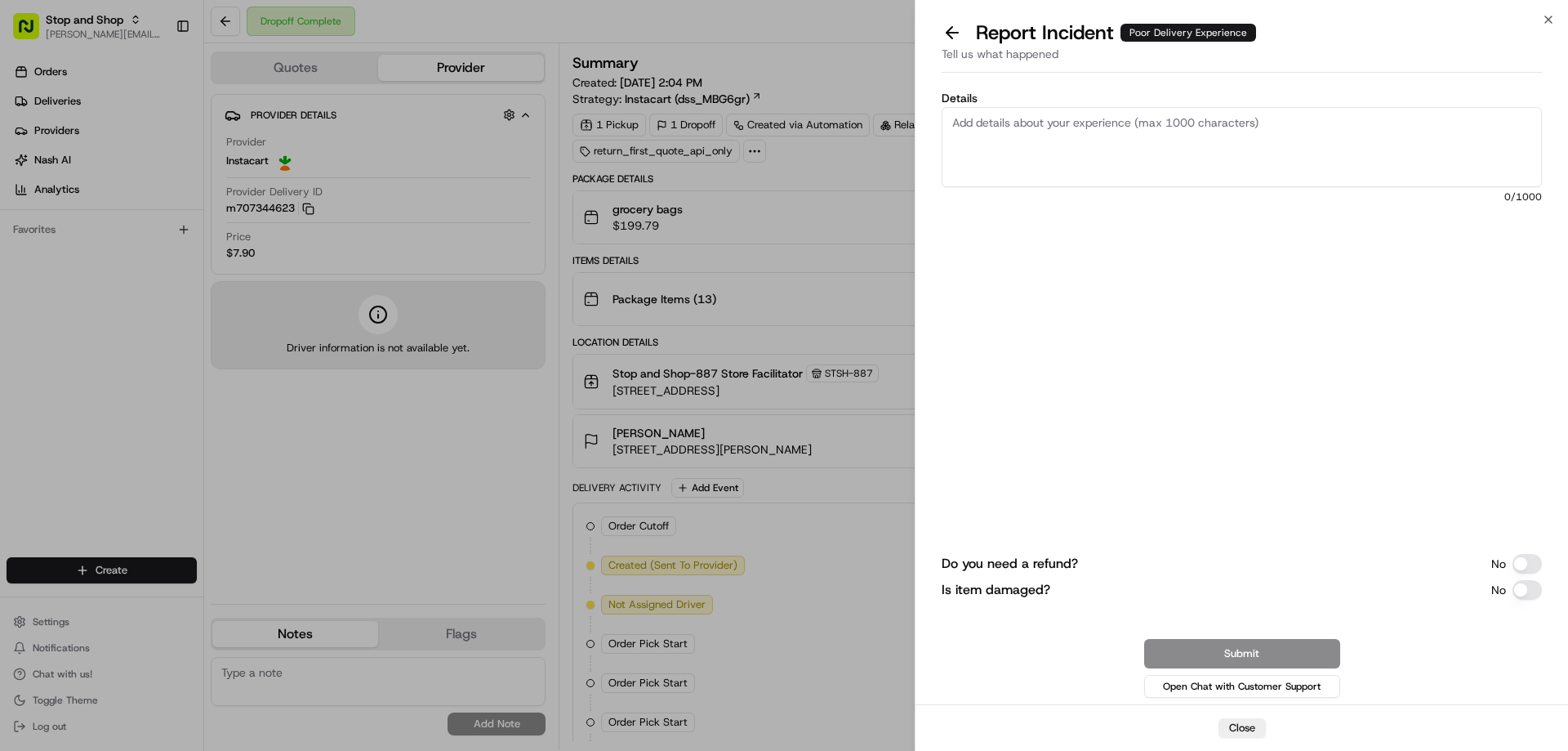
click at [965, 125] on textarea "Details" at bounding box center [1242, 147] width 601 height 80
click at [1053, 121] on textarea "Details" at bounding box center [1242, 147] width 601 height 80
type textarea "$130.32 Order left in lobby spoiled food"
click at [1518, 564] on button "Do you need a refund?" at bounding box center [1527, 564] width 30 height 20
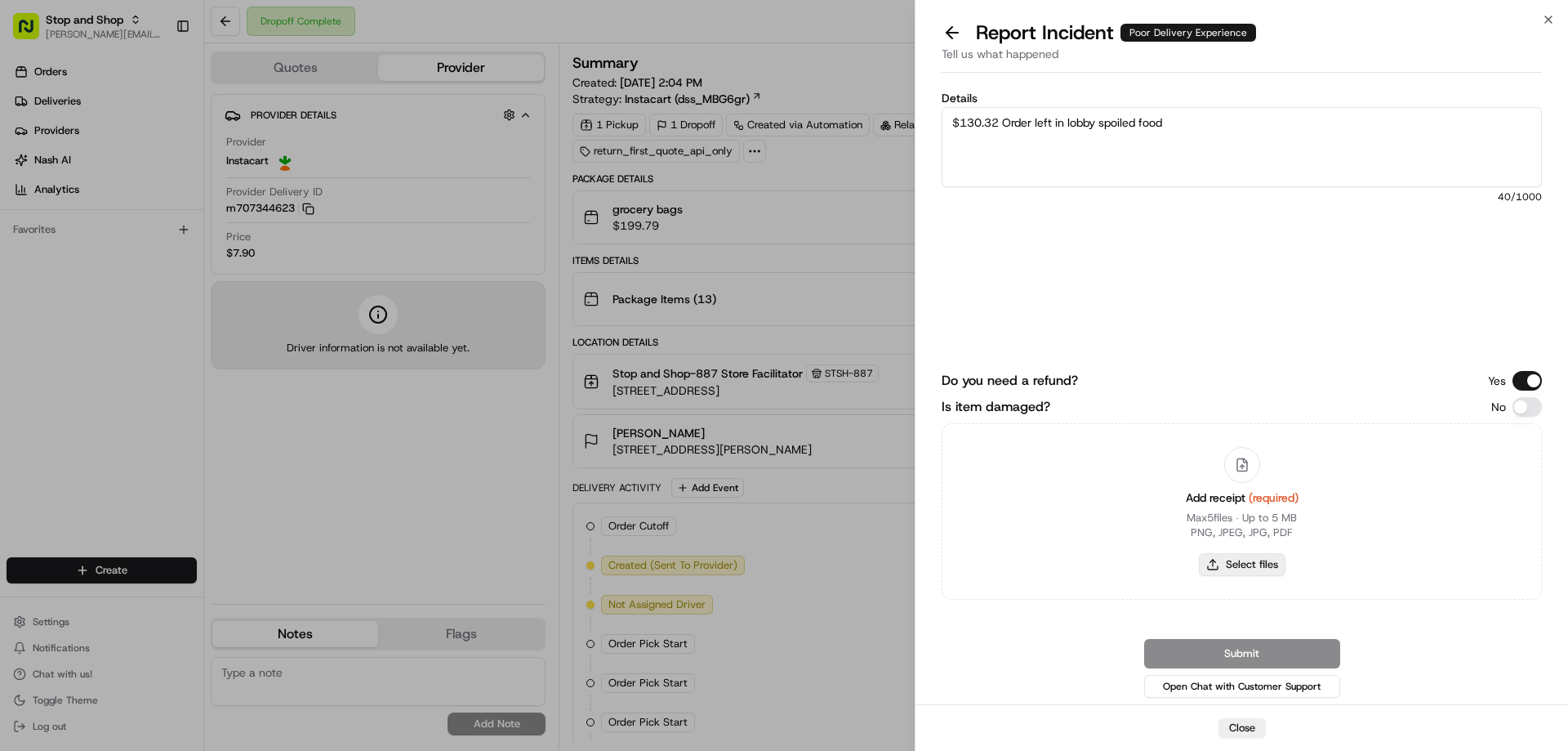
click at [1255, 567] on button "Select files" at bounding box center [1241, 564] width 87 height 23
type input "C:\fakepath\[PERSON_NAME]'s.PNG"
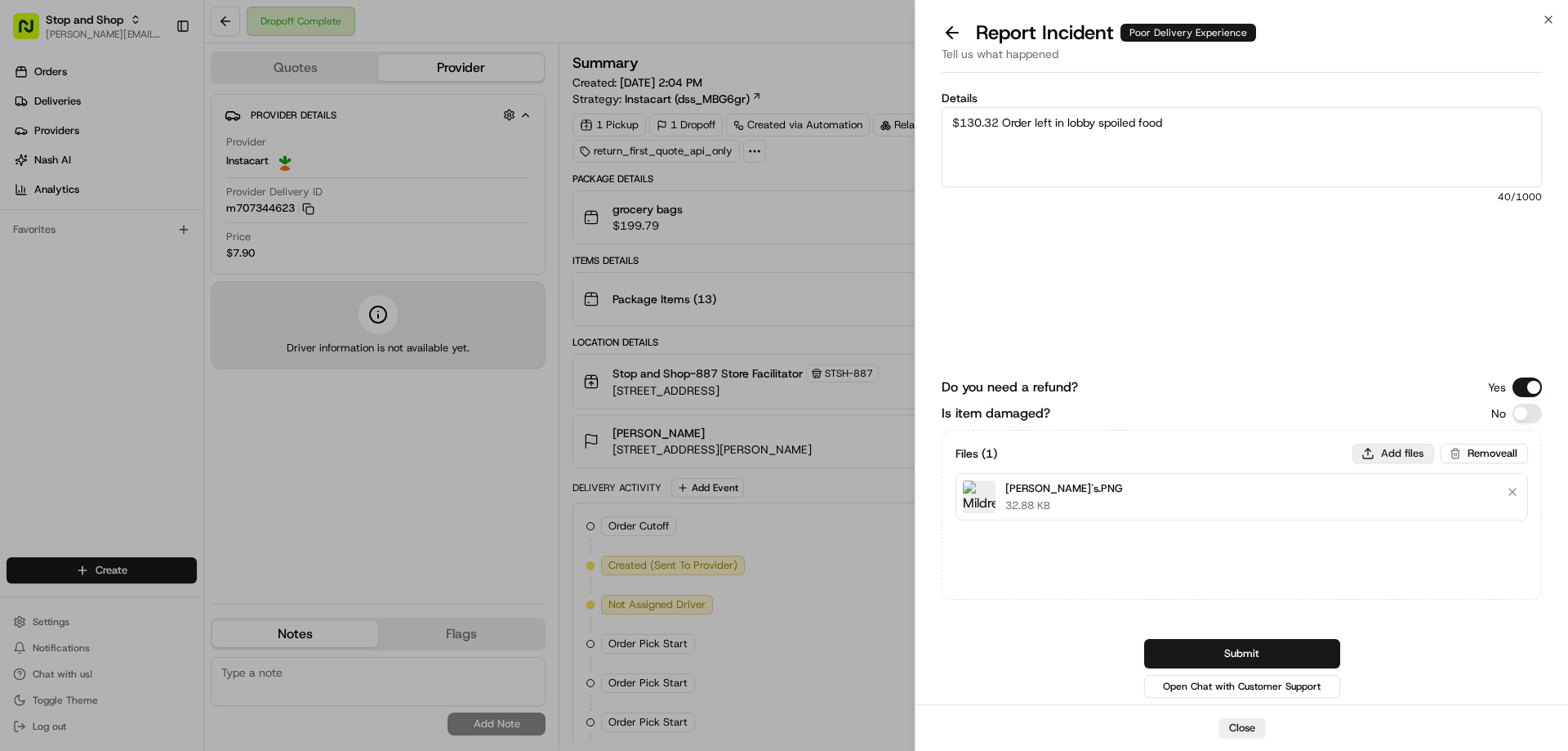
click at [1391, 452] on button "Add files" at bounding box center [1393, 454] width 82 height 20
type input "C:\fakepath\[PERSON_NAME] 1.PNG"
click at [1399, 455] on button "Add files" at bounding box center [1393, 454] width 82 height 20
type input "C:\fakepath\[PERSON_NAME] 2.PNG"
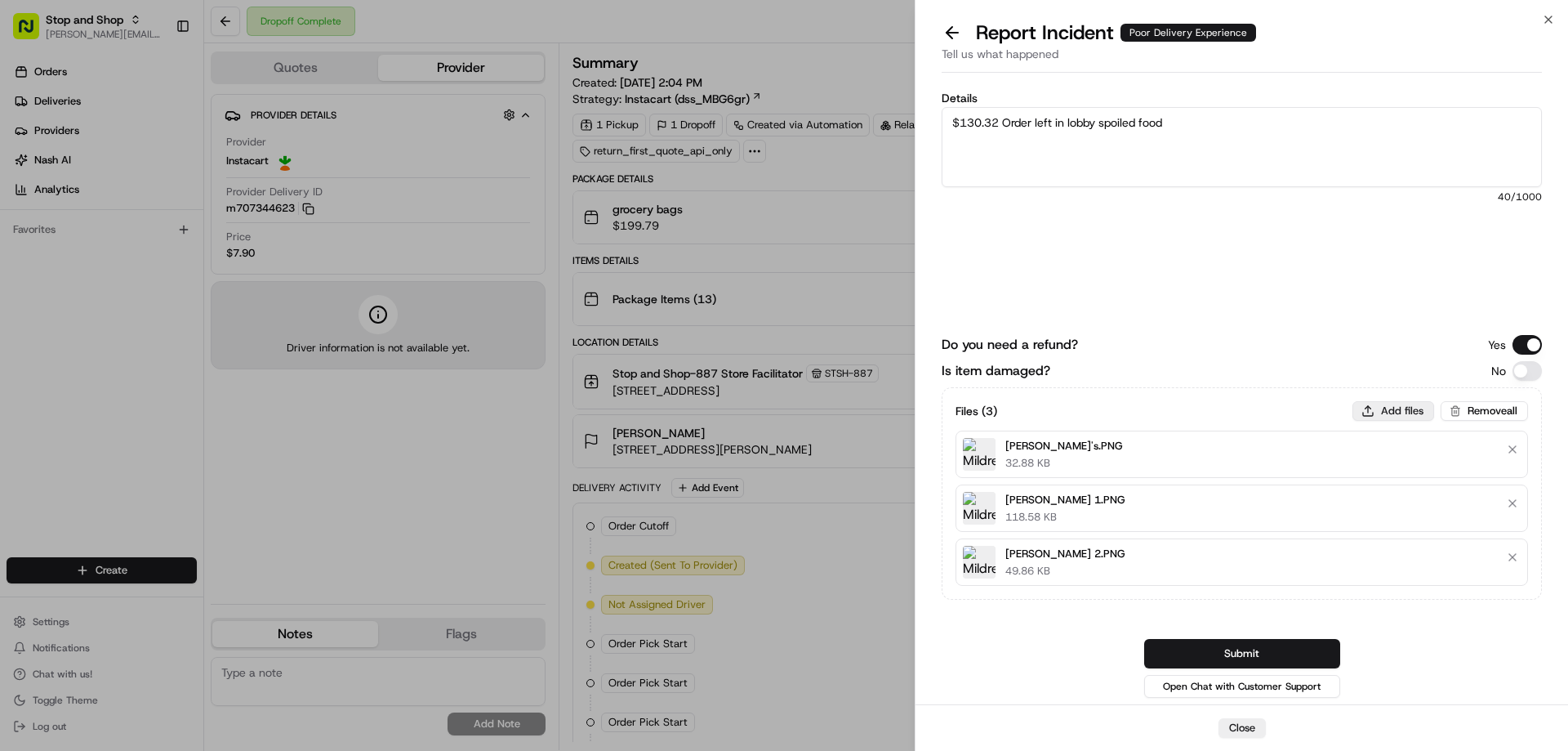
click at [1399, 411] on button "Add files" at bounding box center [1393, 411] width 82 height 20
type input "C:\fakepath\m707344623.pdf"
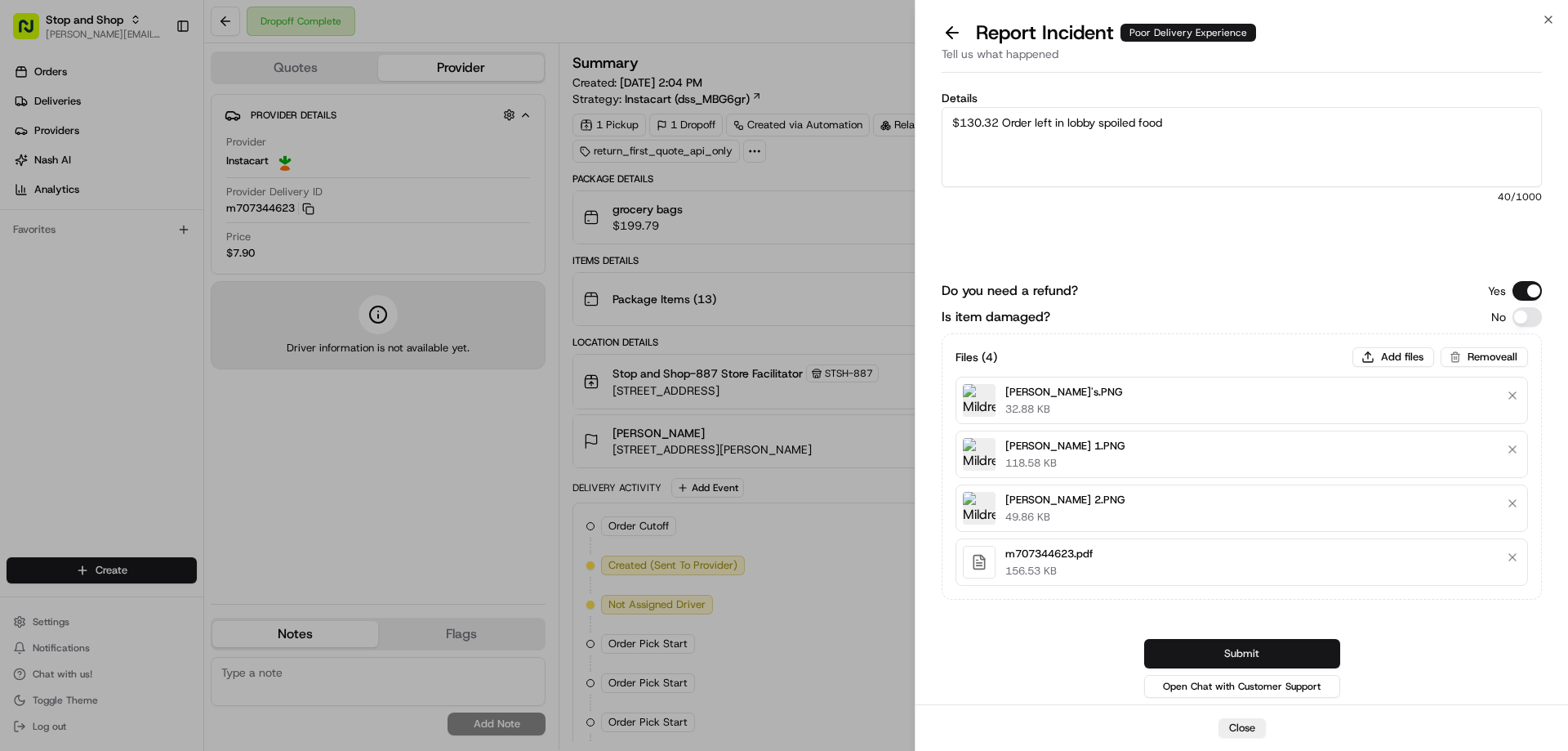
click at [1193, 649] on button "Submit" at bounding box center [1241, 654] width 196 height 30
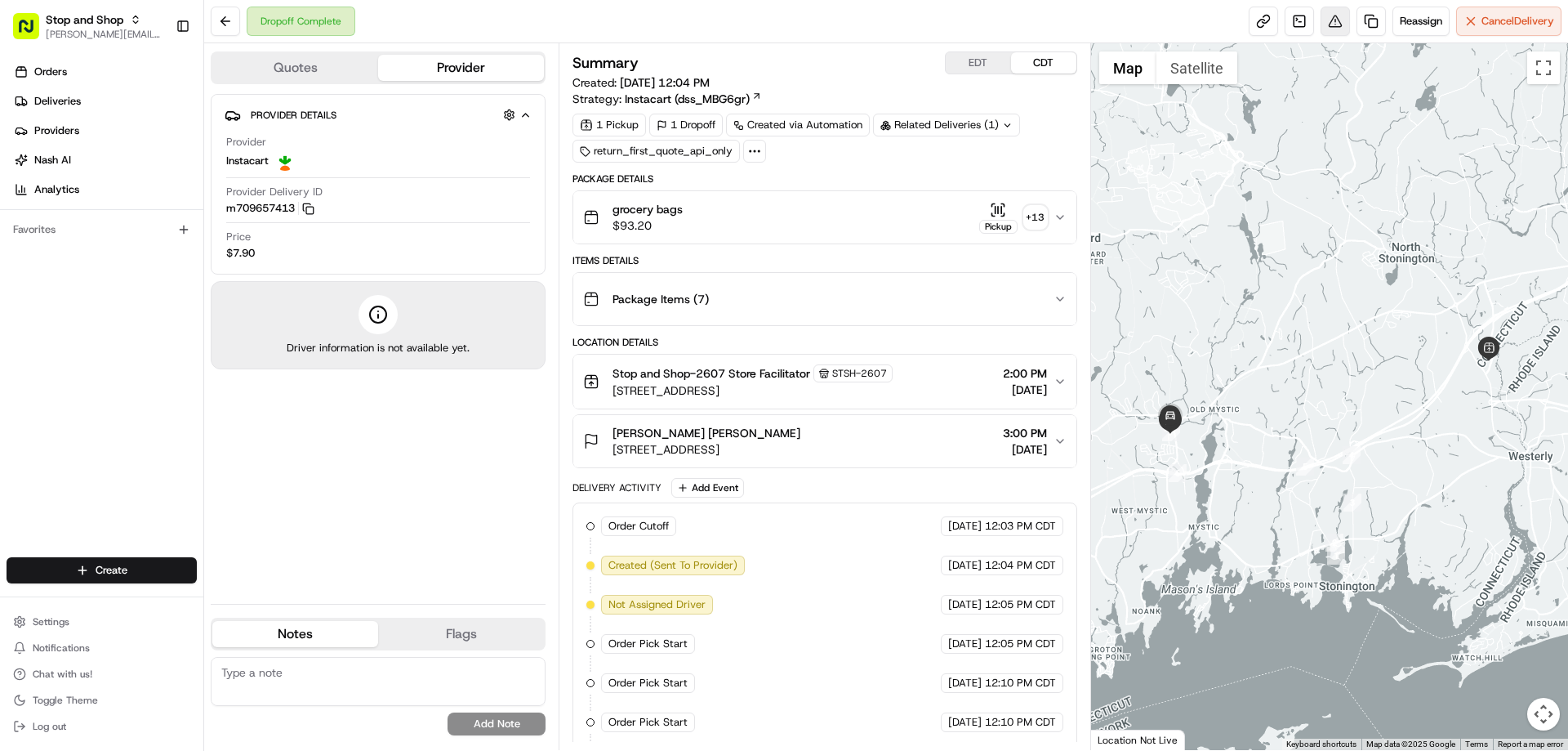
click at [1326, 21] on button at bounding box center [1335, 22] width 30 height 30
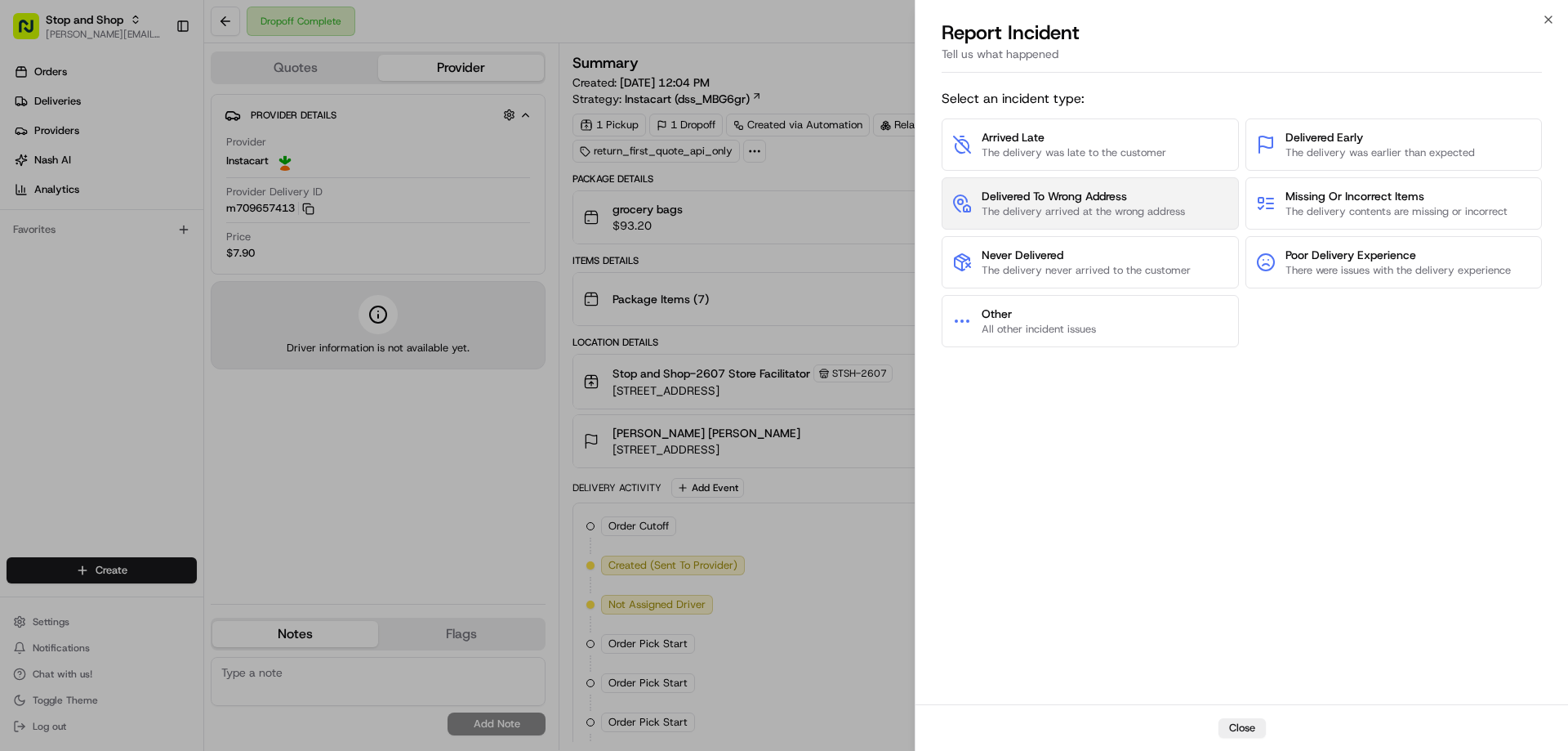
click at [1088, 196] on span "Delivered To Wrong Address" at bounding box center [1083, 196] width 203 height 16
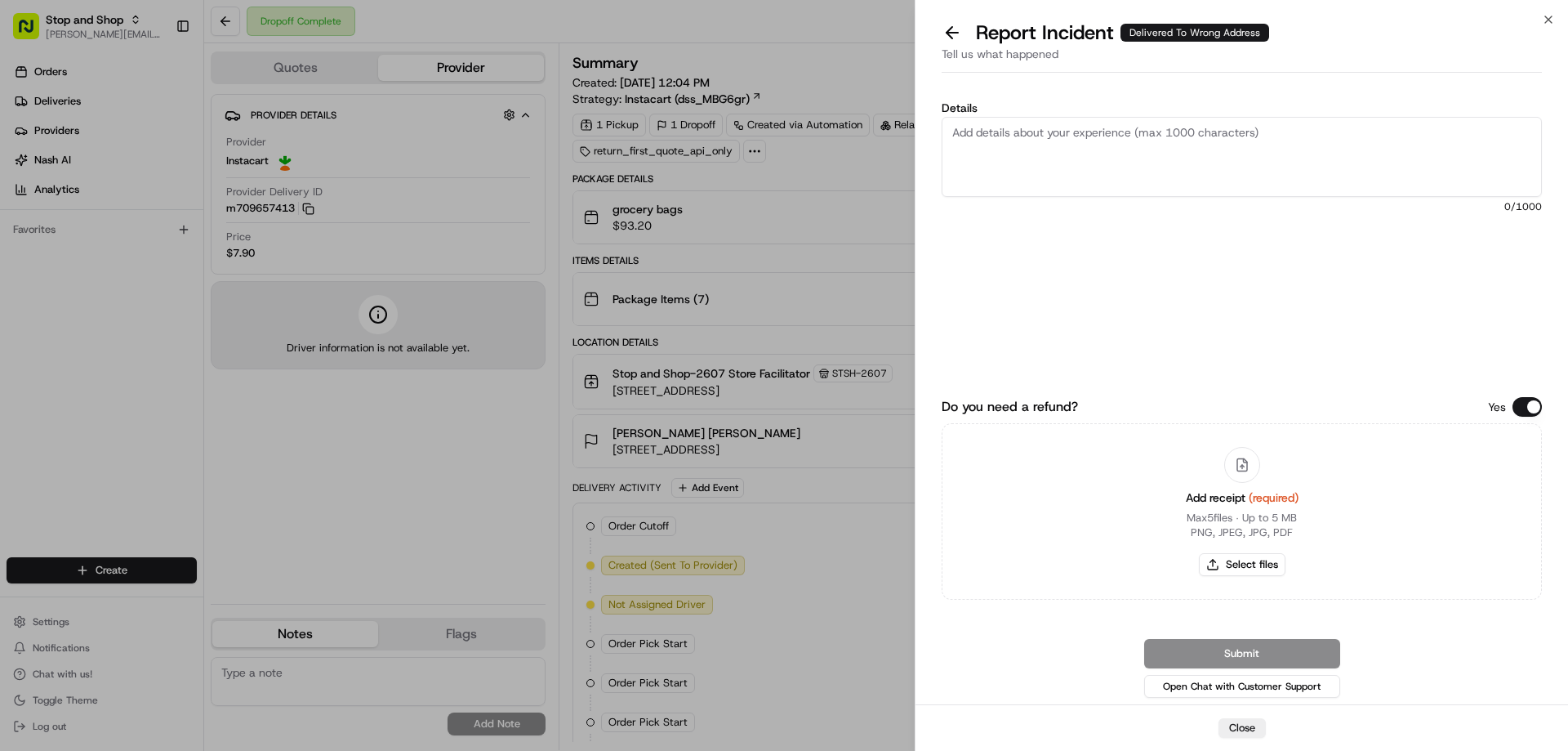
click at [998, 128] on textarea "Details" at bounding box center [1242, 156] width 601 height 80
click at [993, 130] on textarea "Details" at bounding box center [1242, 156] width 601 height 80
type textarea "$91.56 Customer drove around found order but items ruined"
click at [1257, 560] on button "Select files" at bounding box center [1241, 564] width 87 height 23
type input "C:\fakepath\[PERSON_NAME].PNG"
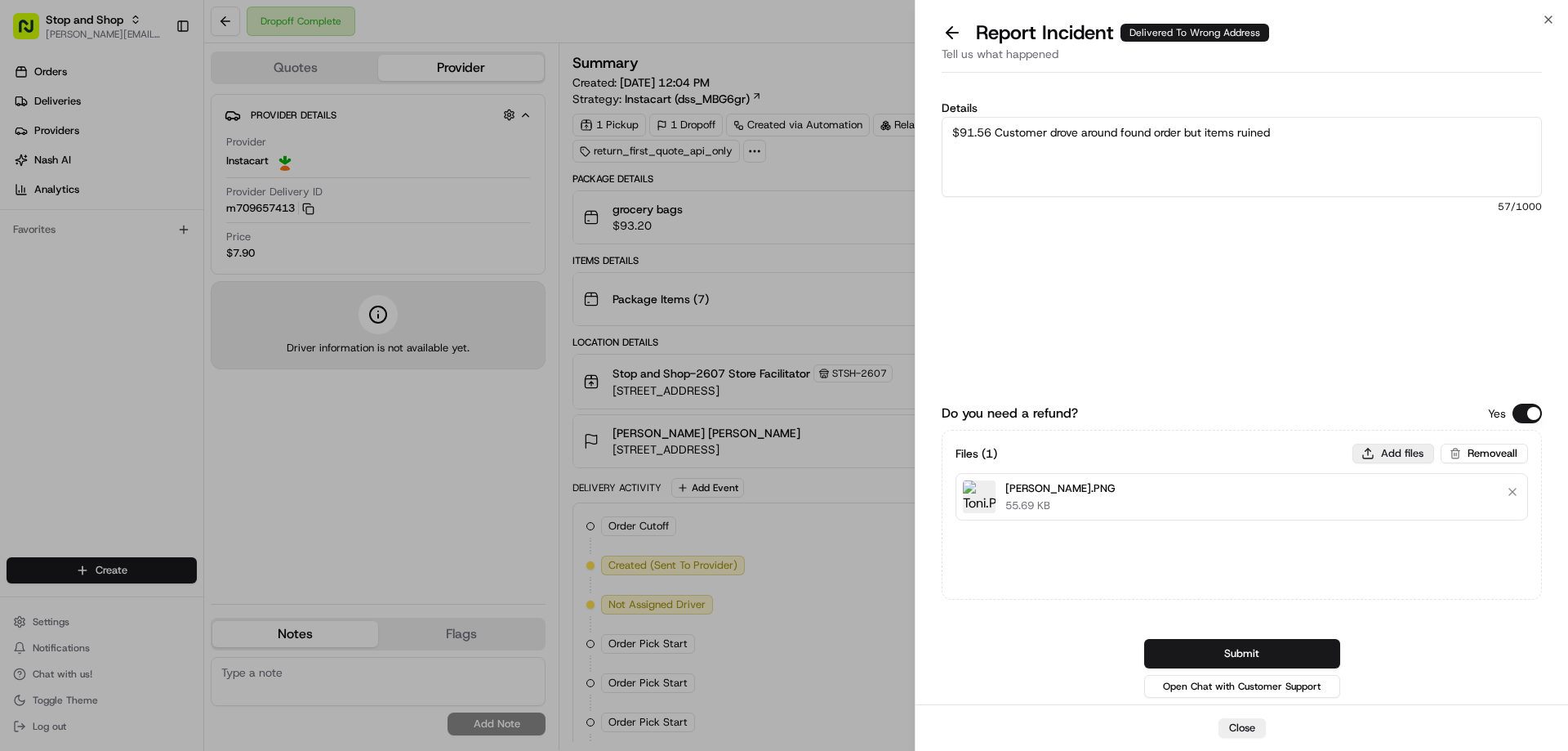
click at [1396, 454] on button "Add files" at bounding box center [1393, 454] width 82 height 20
type input "C:\fakepath\[PERSON_NAME] 2.PNG"
click at [1402, 451] on button "Add files" at bounding box center [1393, 454] width 82 height 20
type input "C:\fakepath\m709657413.pdf"
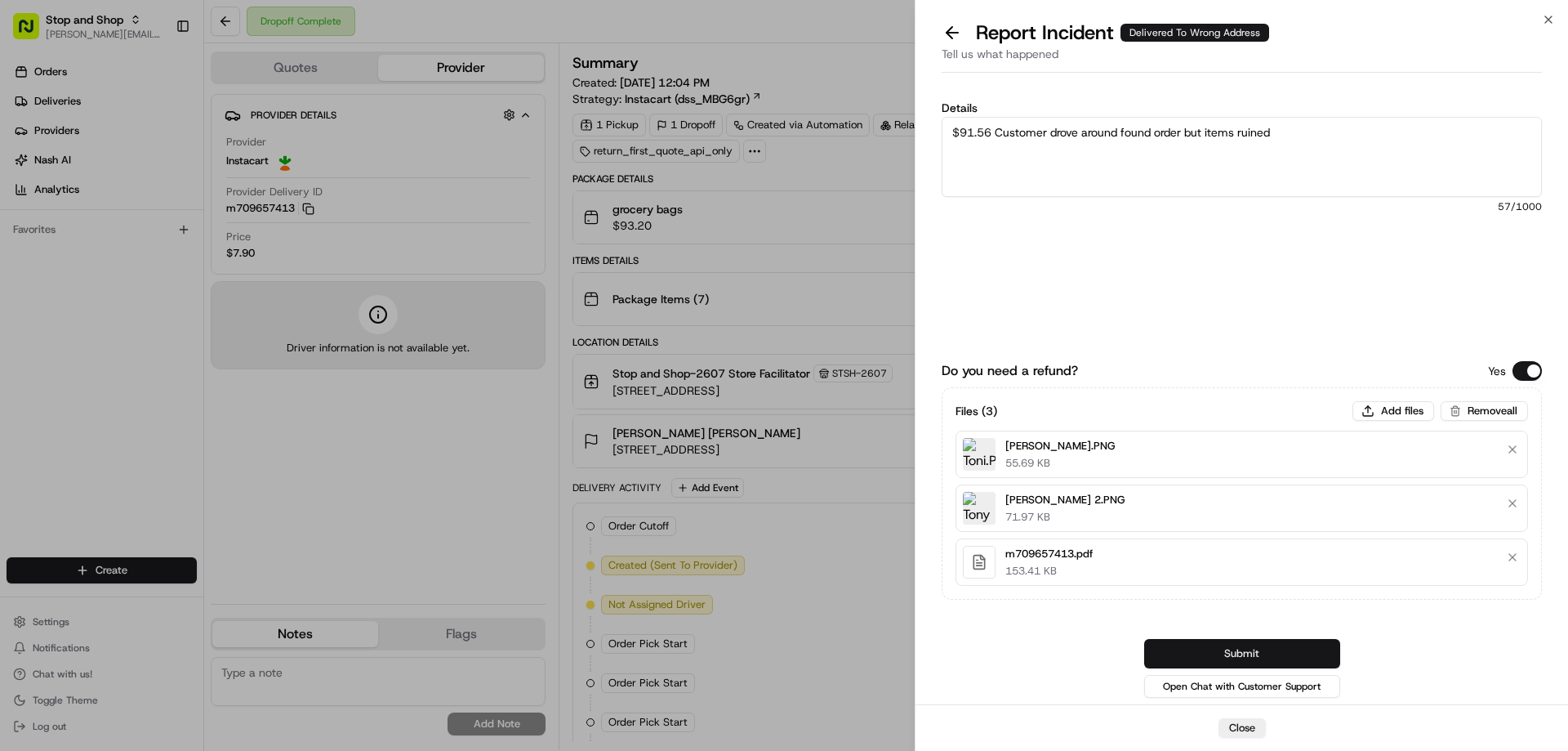
click at [1286, 651] on button "Submit" at bounding box center [1241, 654] width 196 height 30
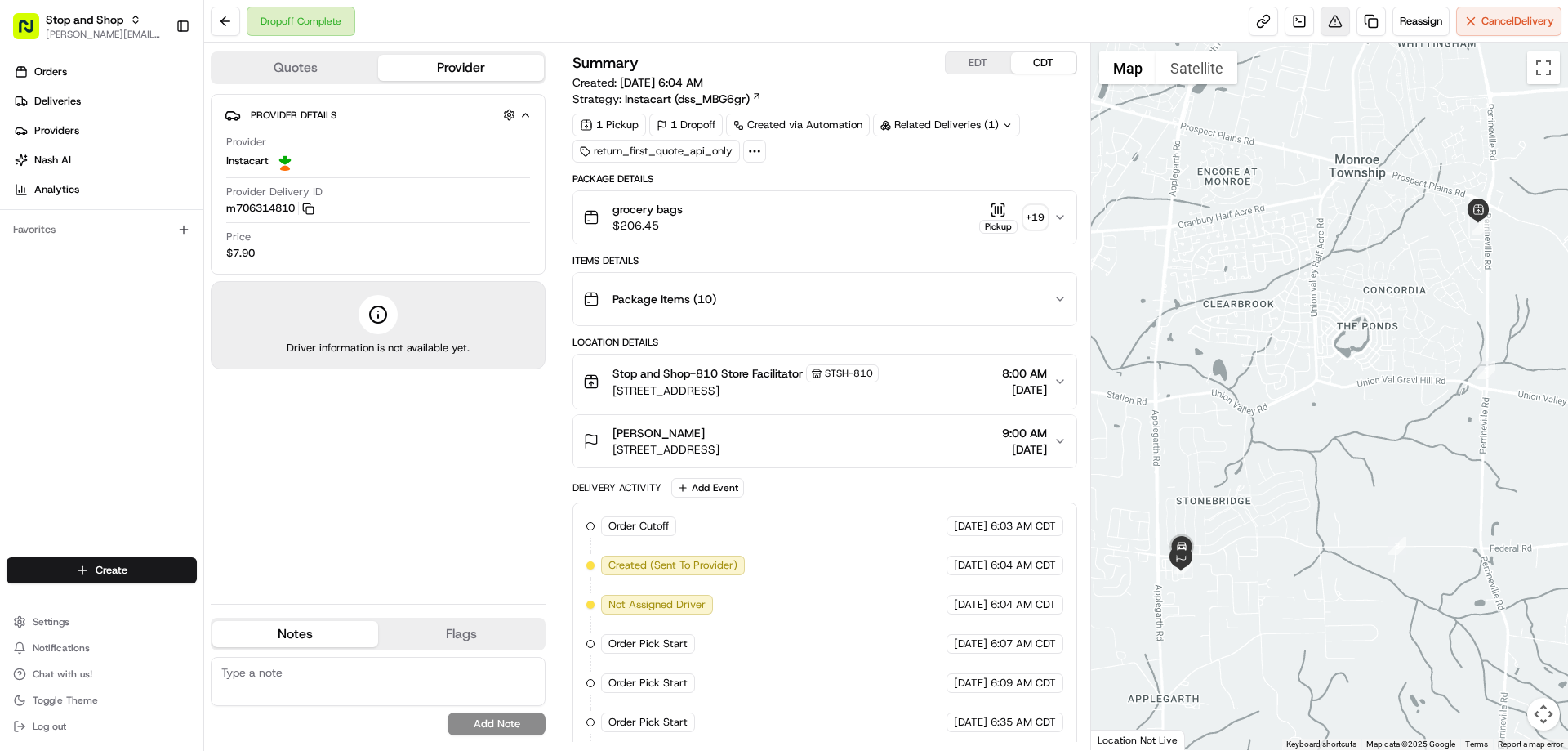
click at [1330, 25] on button at bounding box center [1335, 22] width 30 height 30
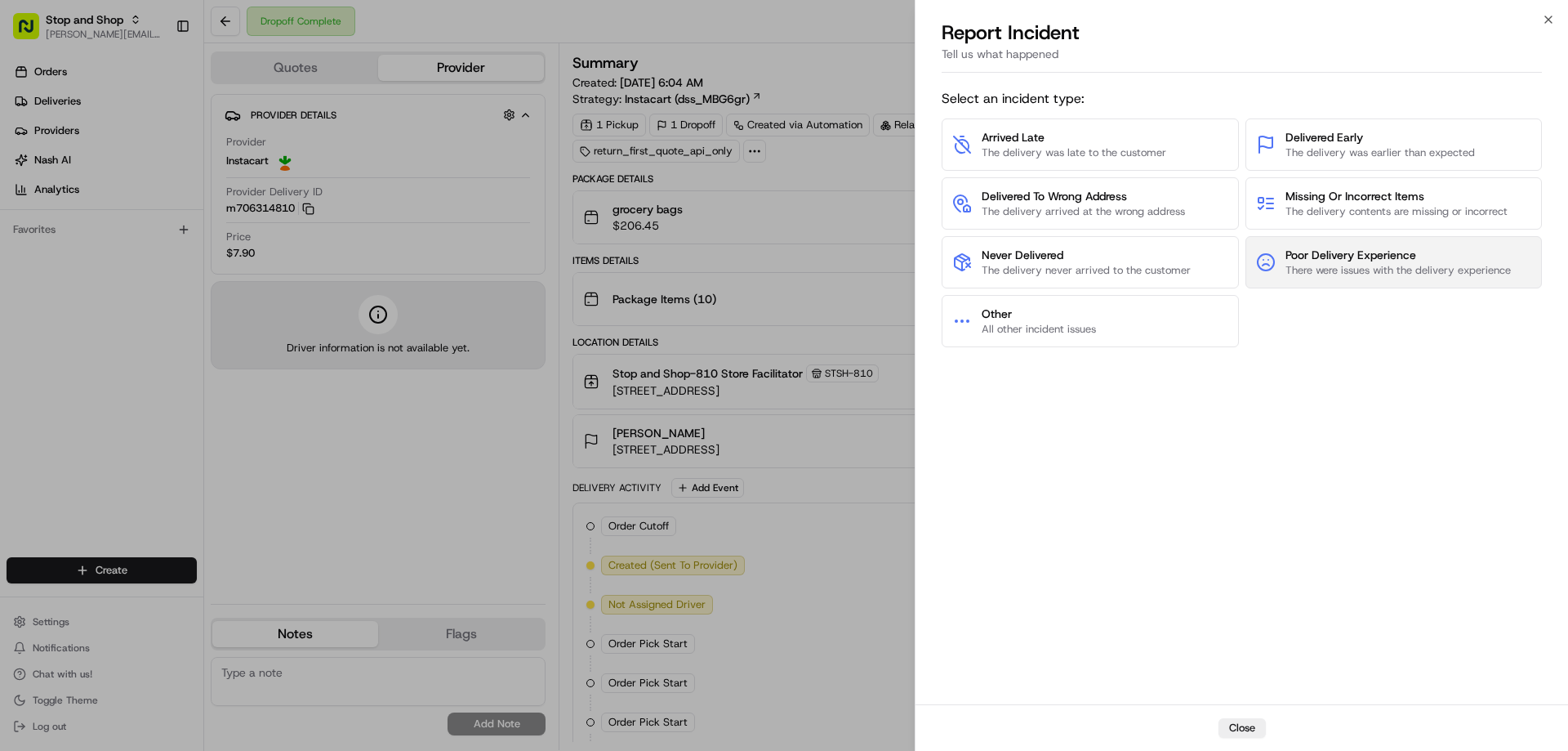
click at [1307, 253] on span "Poor Delivery Experience" at bounding box center [1397, 255] width 226 height 16
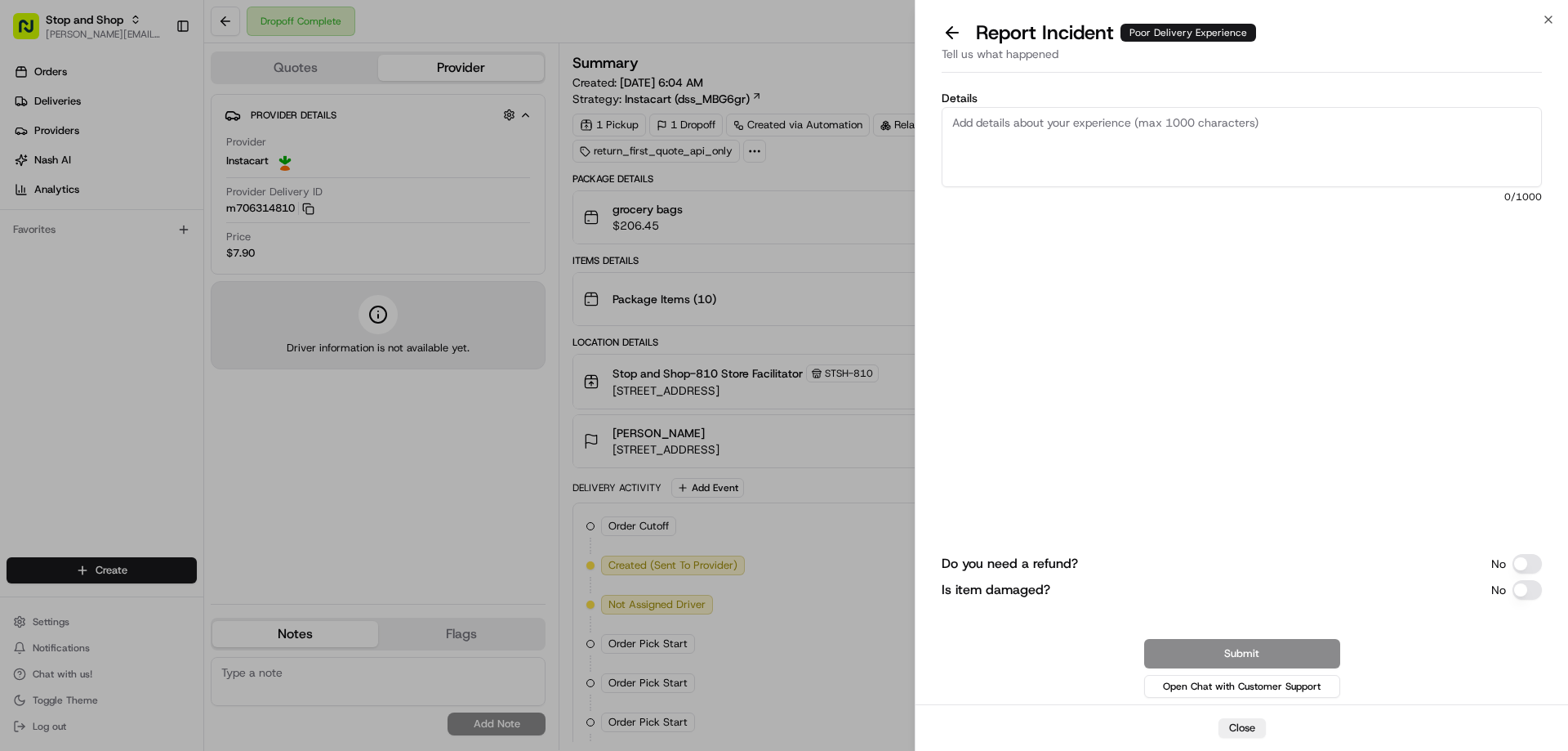
click at [1021, 134] on textarea "Details" at bounding box center [1242, 147] width 601 height 80
click at [1008, 125] on textarea "Details" at bounding box center [1242, 147] width 601 height 80
type textarea "$81.98 Driver moved order from wrong address"
click at [953, 31] on button at bounding box center [952, 32] width 34 height 23
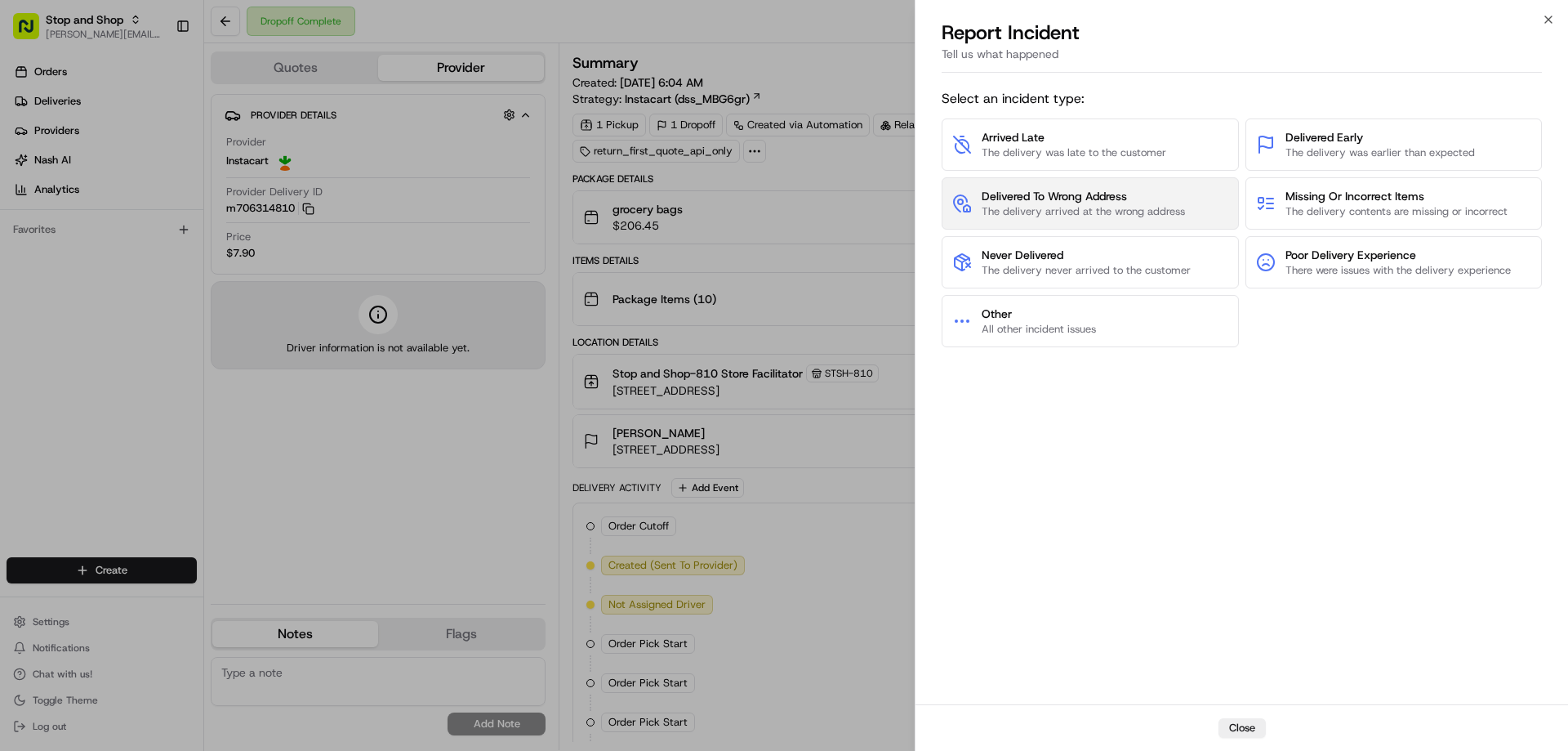
click at [1049, 198] on span "Delivered To Wrong Address" at bounding box center [1083, 196] width 203 height 16
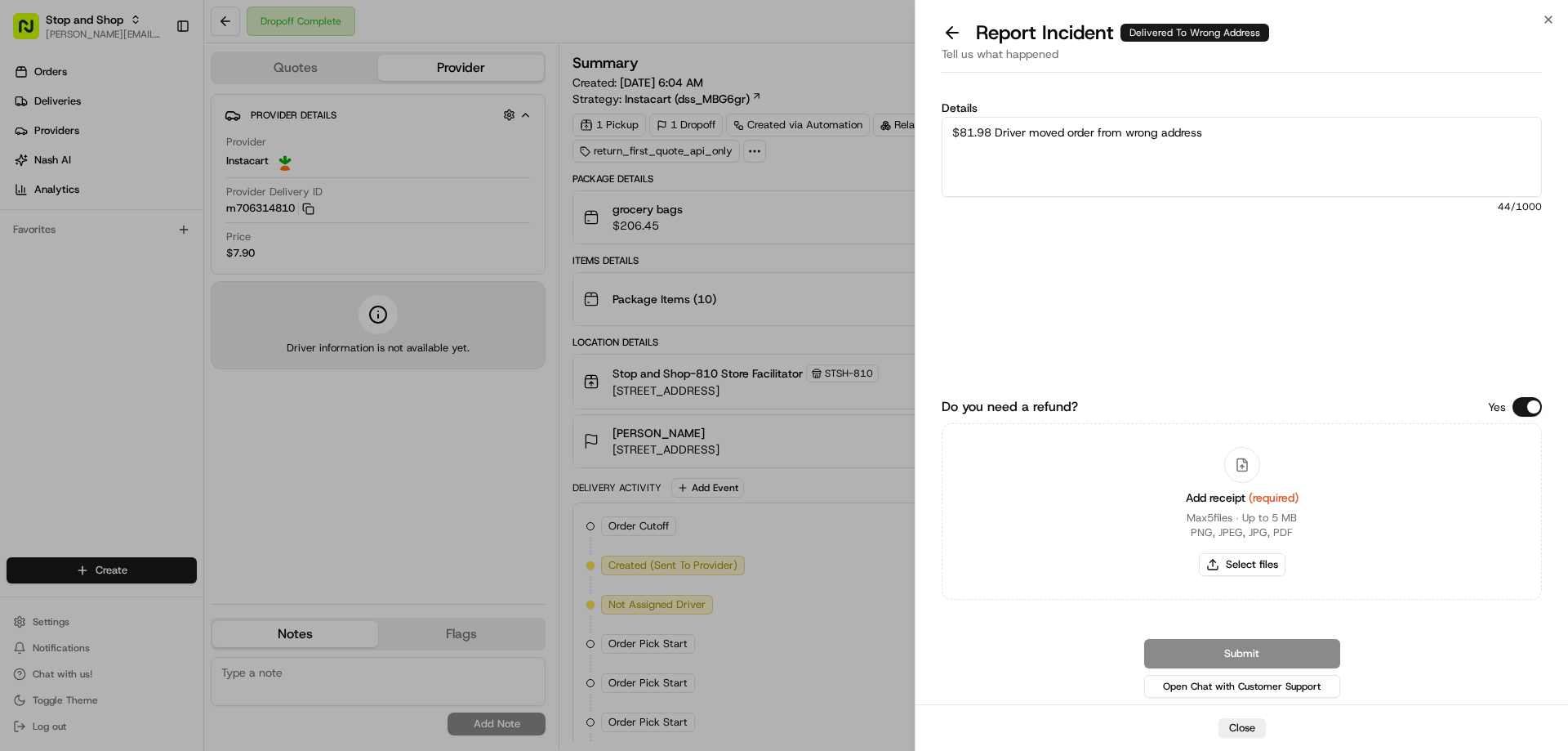
click at [1220, 136] on textarea "$81.98 Driver moved order from wrong address" at bounding box center [1242, 156] width 601 height 80
type textarea "$81.98 Driver moved order from wrong address hour+ wasted product damaged"
click at [1515, 409] on button "Do you need a refund?" at bounding box center [1527, 407] width 30 height 20
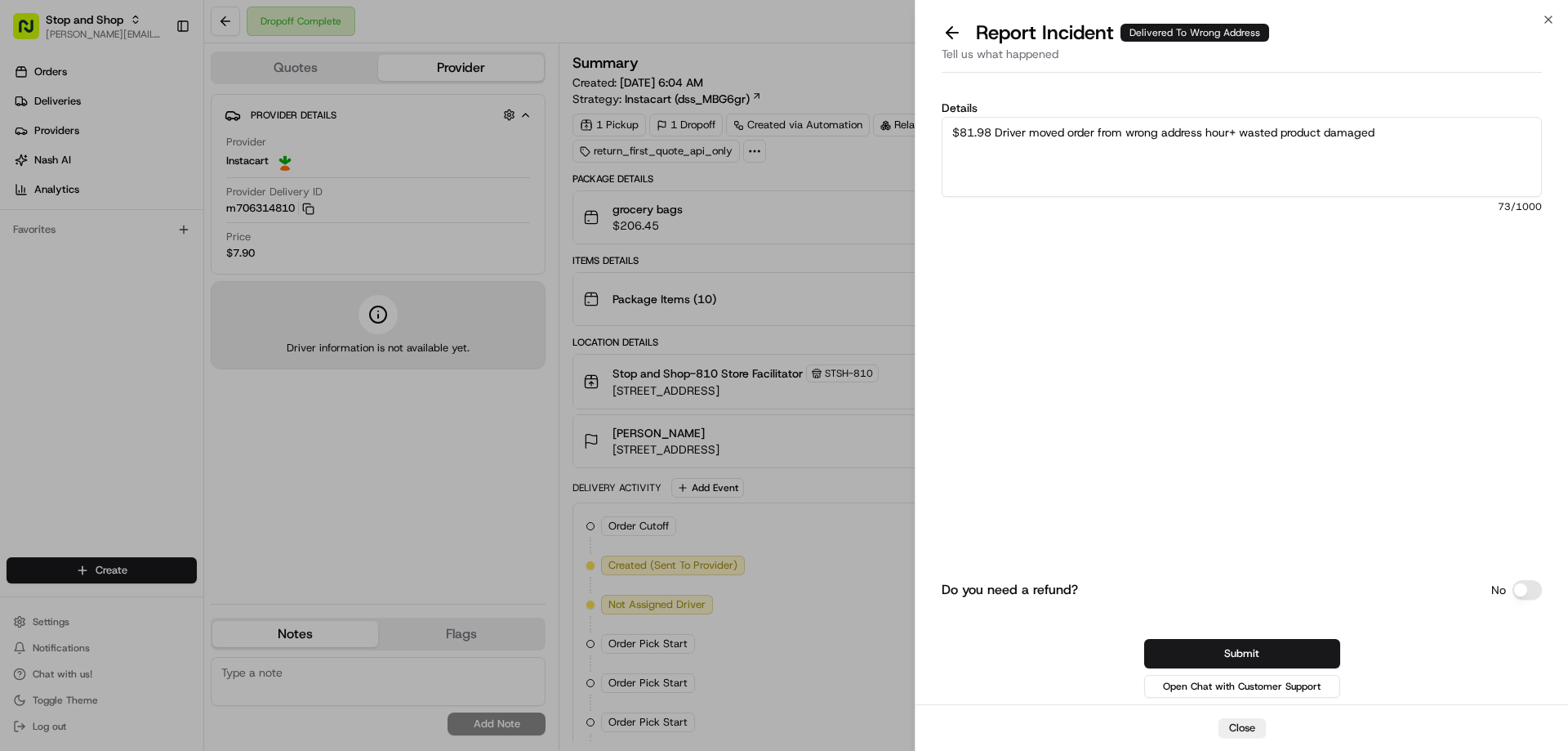
click at [989, 586] on label "Do you need a refund?" at bounding box center [1009, 590] width 136 height 20
click at [1512, 586] on button "Do you need a refund?" at bounding box center [1527, 590] width 30 height 20
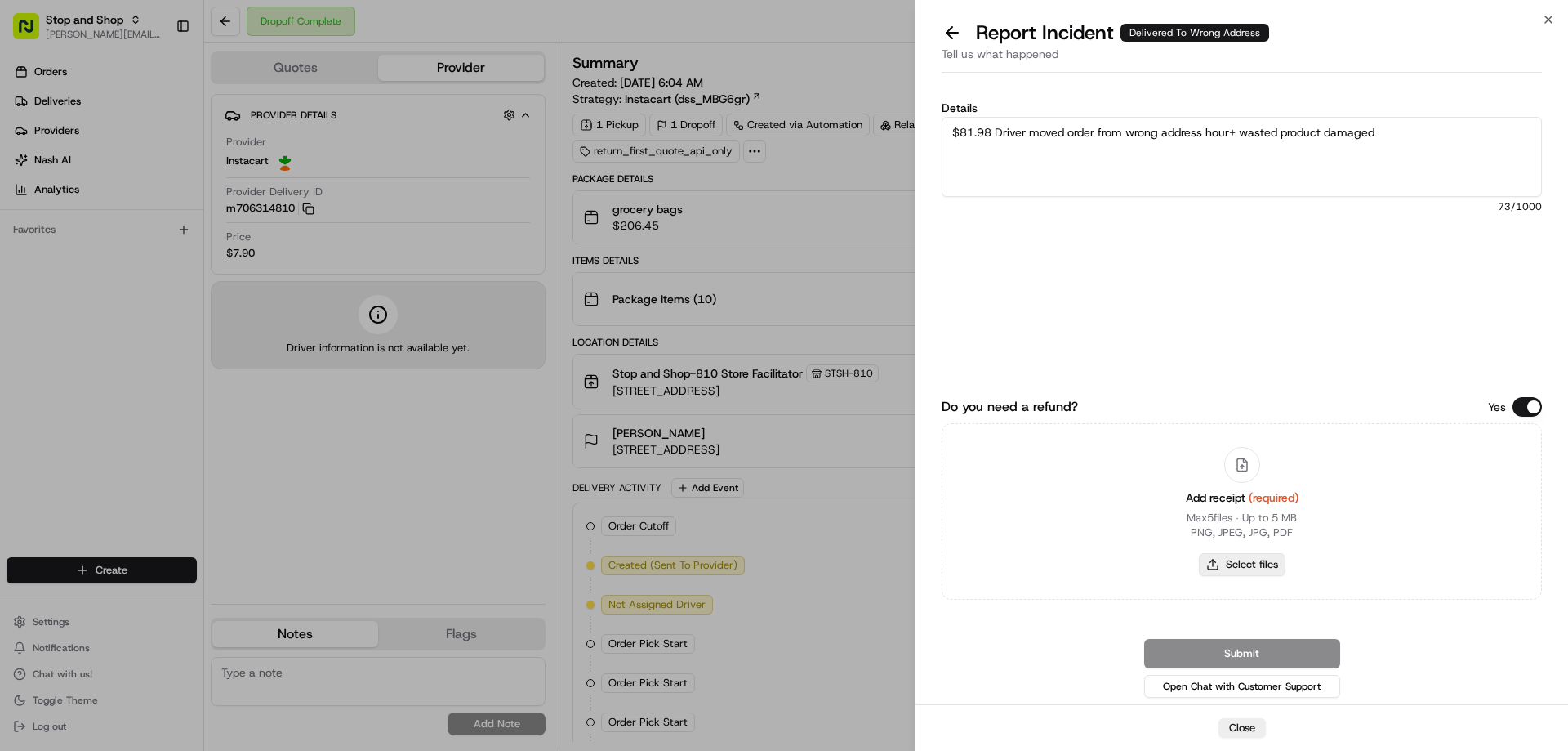
click at [1226, 563] on button "Select files" at bounding box center [1241, 564] width 87 height 23
type input "C:\fakepath\[PERSON_NAME] 1.PNG"
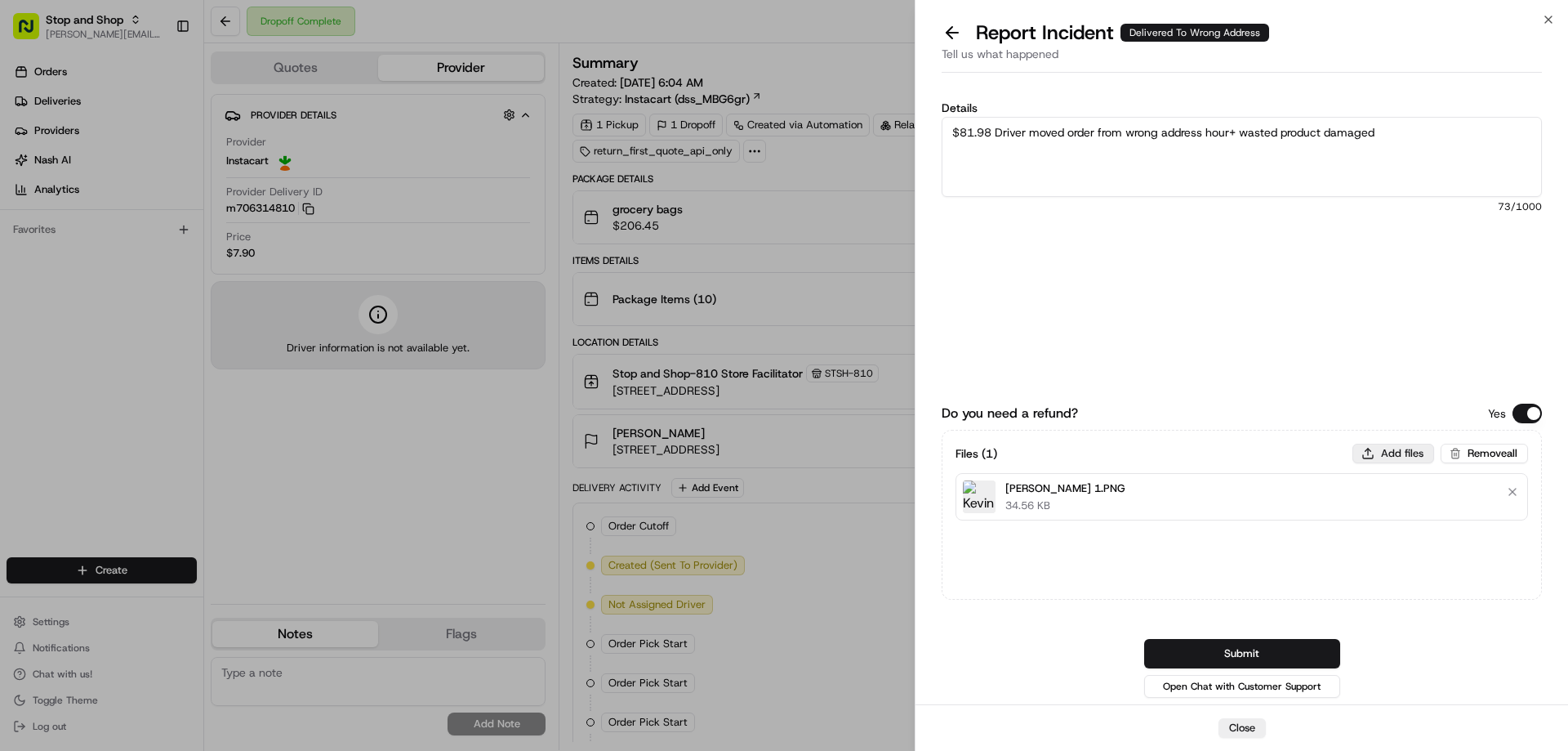
click at [1407, 450] on button "Add files" at bounding box center [1393, 454] width 82 height 20
type input "C:\fakepath\[PERSON_NAME] 2.PNG"
click at [1402, 453] on button "Add files" at bounding box center [1393, 454] width 82 height 20
type input "C:\fakepath\[PERSON_NAME] 3.PNG"
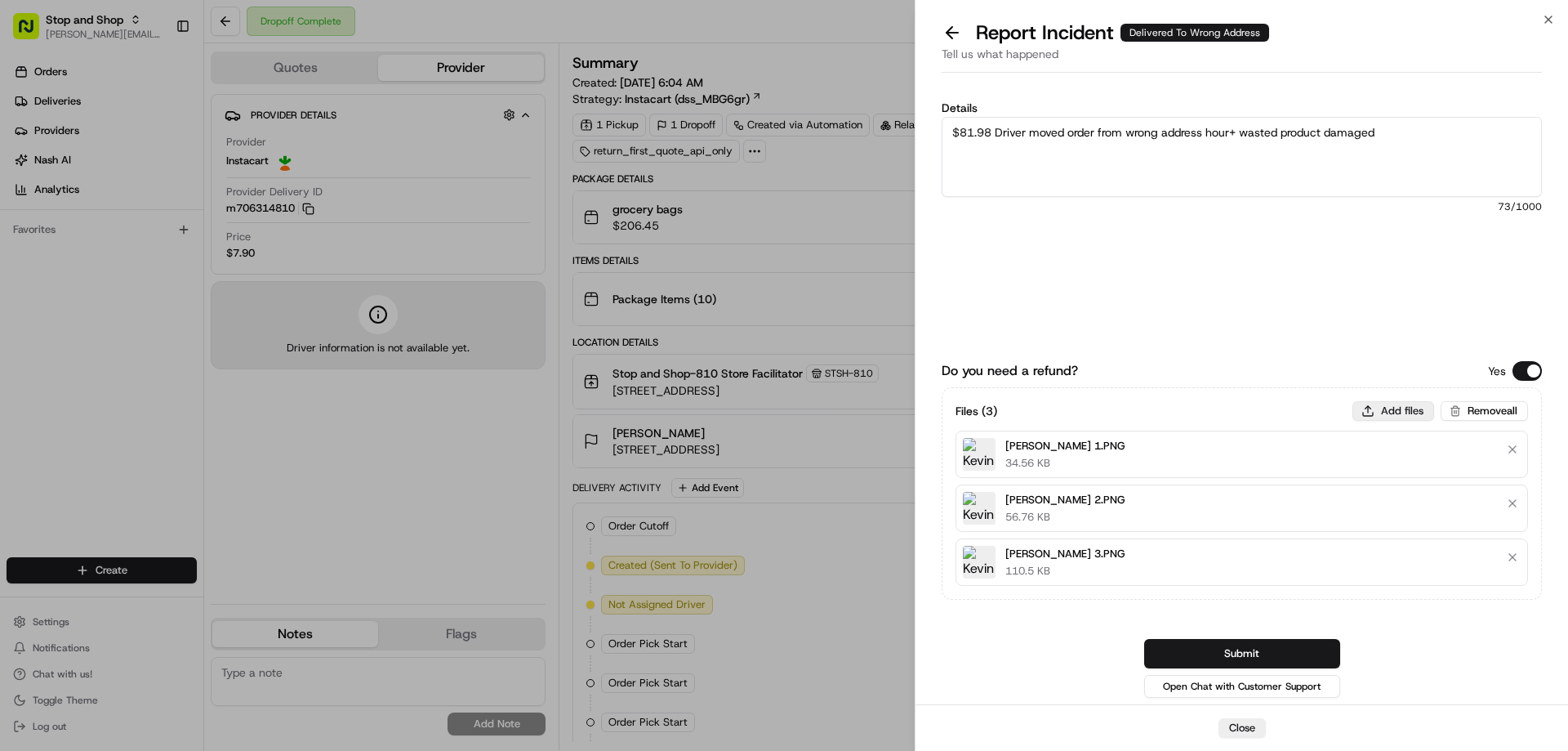
click at [1389, 412] on button "Add files" at bounding box center [1393, 411] width 82 height 20
type input "C:\fakepath\m706314810.pdf"
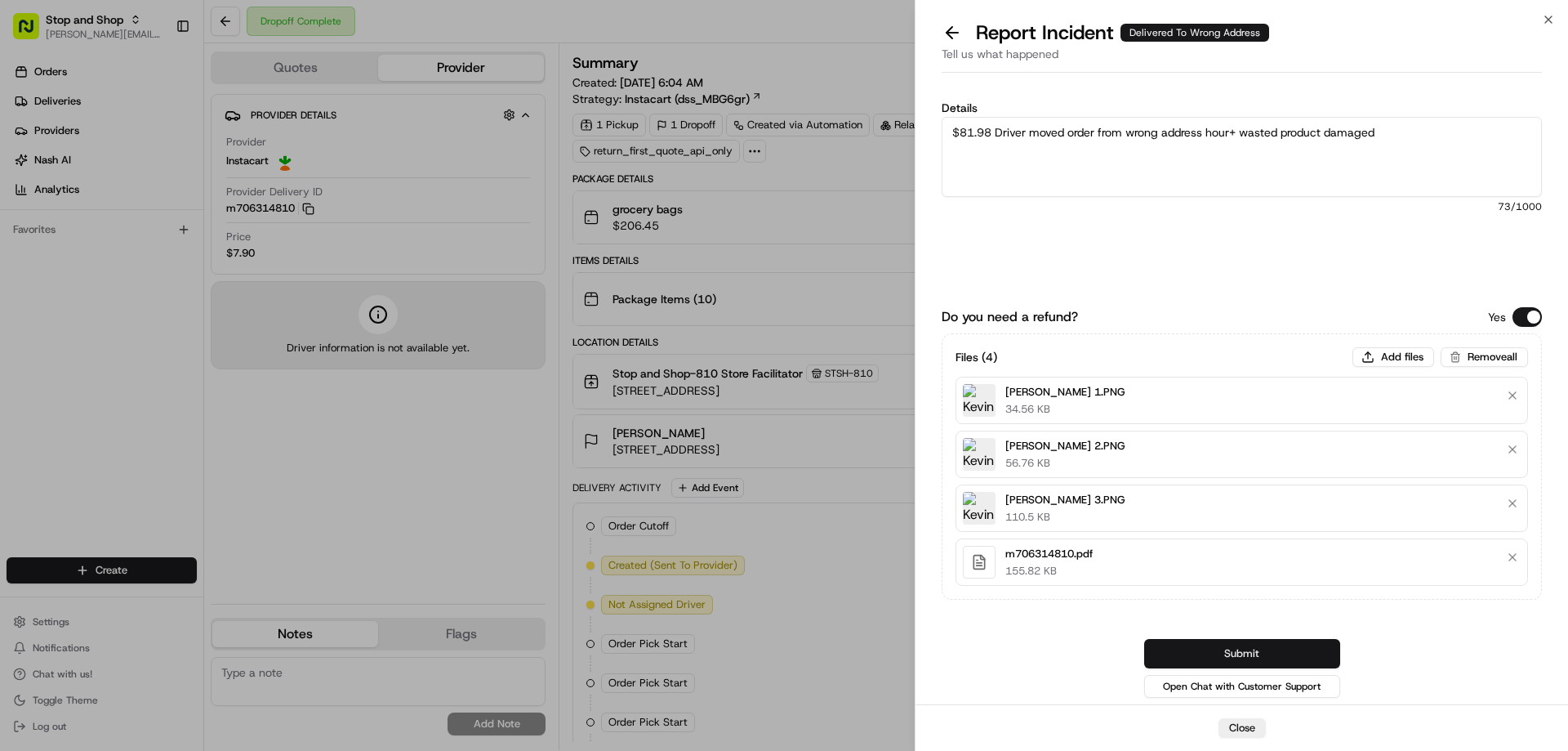
click at [1255, 651] on button "Submit" at bounding box center [1241, 654] width 196 height 30
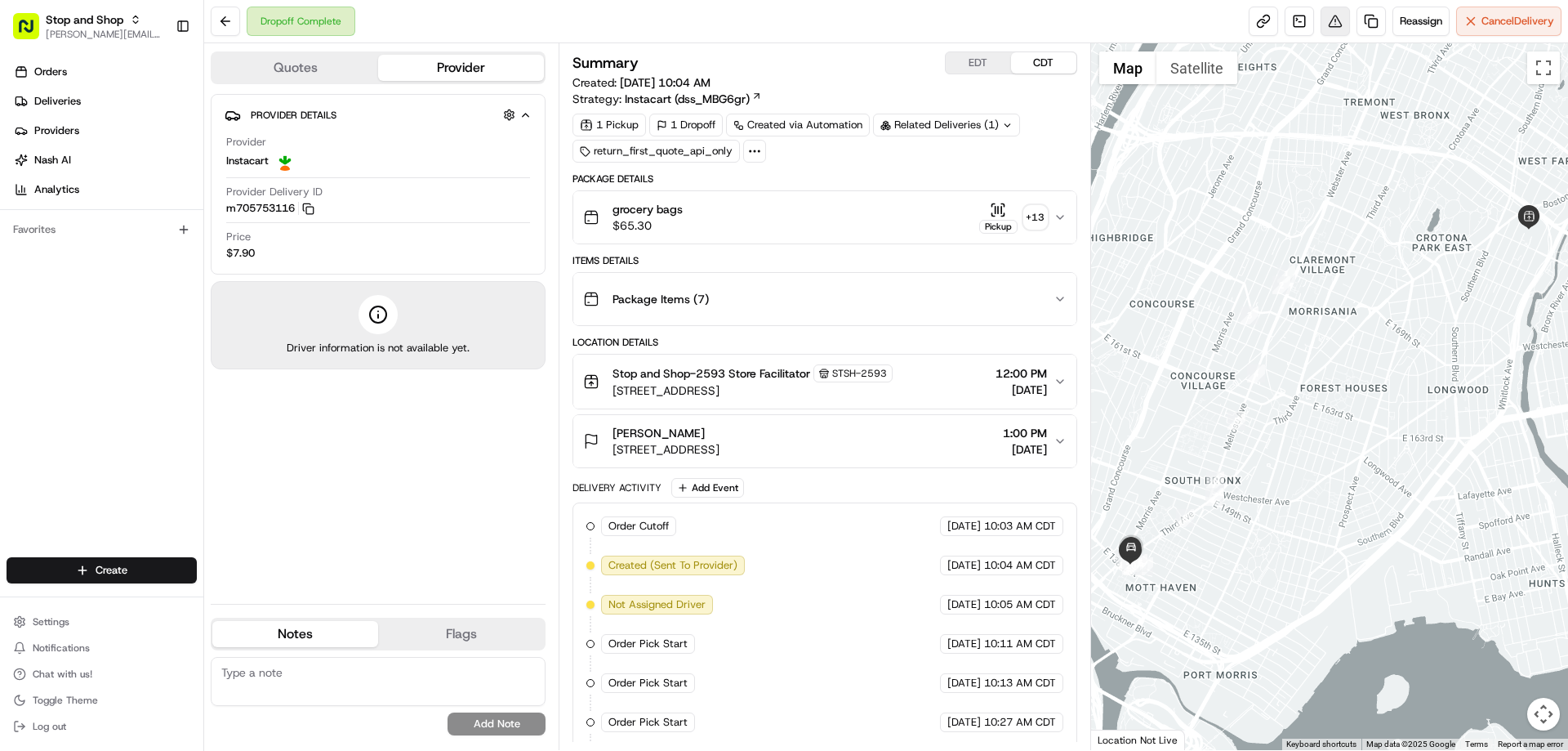
click at [1330, 22] on button at bounding box center [1335, 22] width 30 height 30
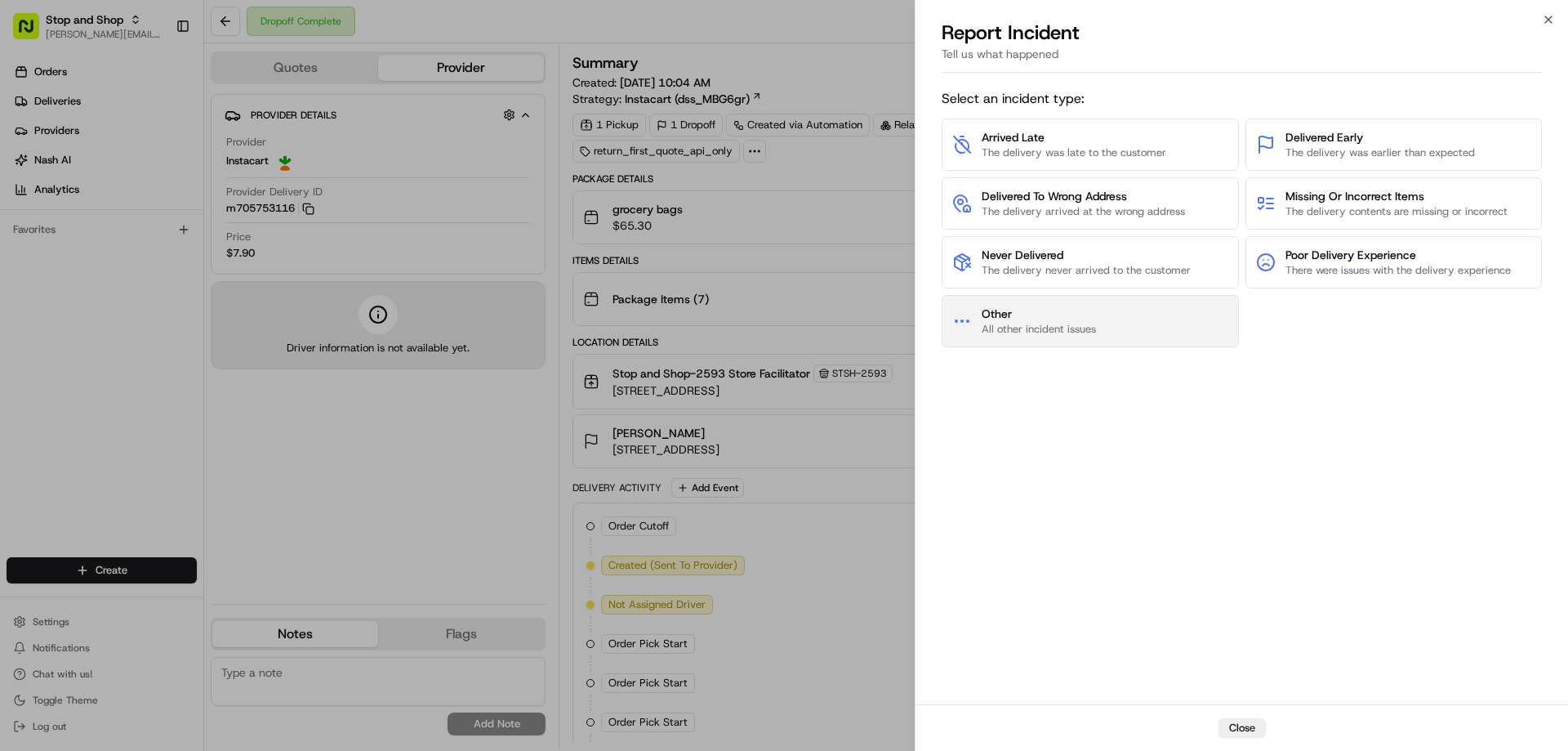
click at [1084, 323] on span "All other incident issues" at bounding box center [1038, 329] width 114 height 15
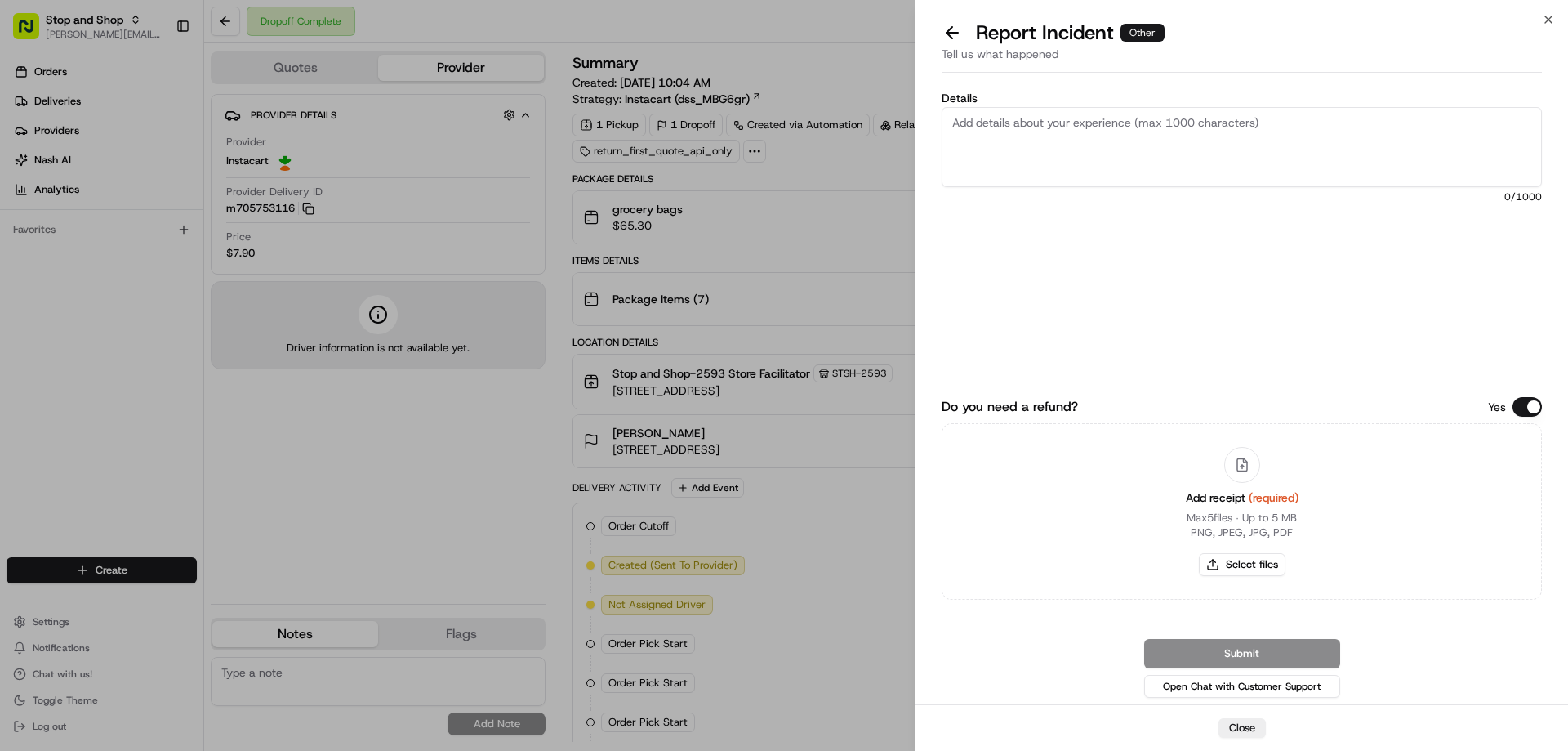
click at [1001, 116] on textarea "Details" at bounding box center [1242, 147] width 601 height 80
type textarea "$74.76 Damaged product"
click at [1265, 562] on button "Select files" at bounding box center [1241, 564] width 87 height 23
type input "C:\fakepath\[PERSON_NAME].PNG"
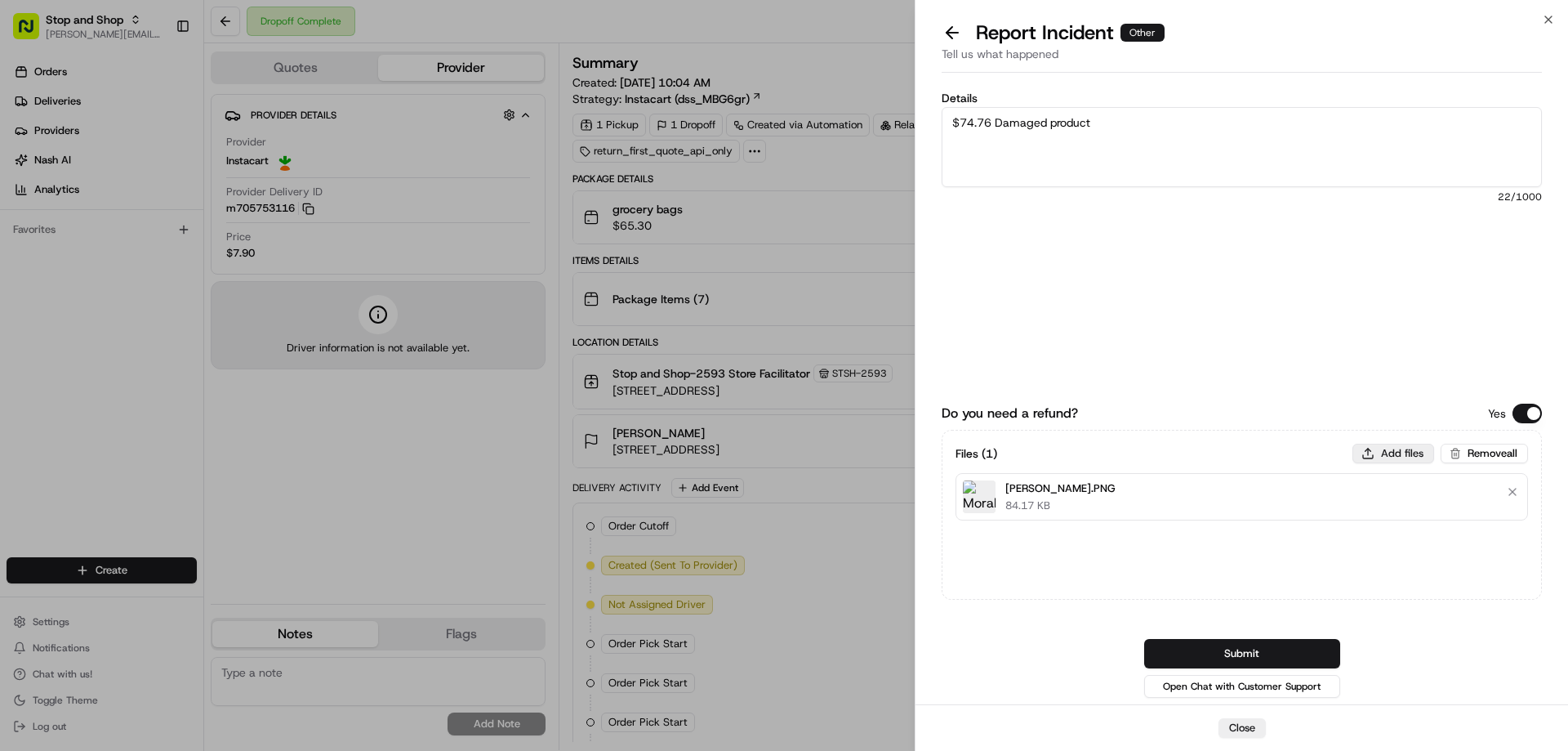
click at [1412, 450] on button "Add files" at bounding box center [1393, 454] width 82 height 20
type input "C:\fakepath\m705753116.pdf"
click at [1302, 643] on button "Submit" at bounding box center [1241, 654] width 196 height 30
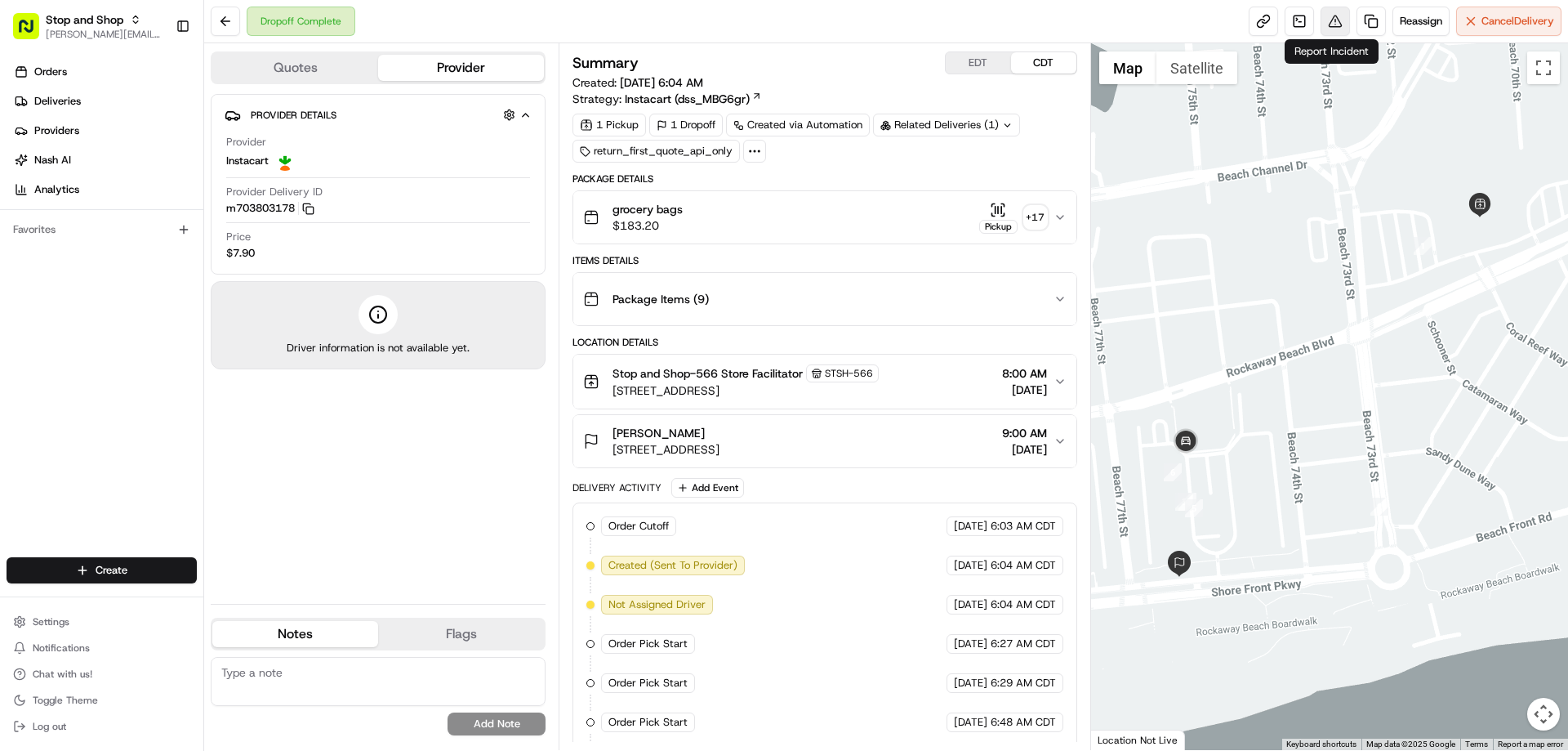
click at [1326, 22] on button at bounding box center [1335, 22] width 30 height 30
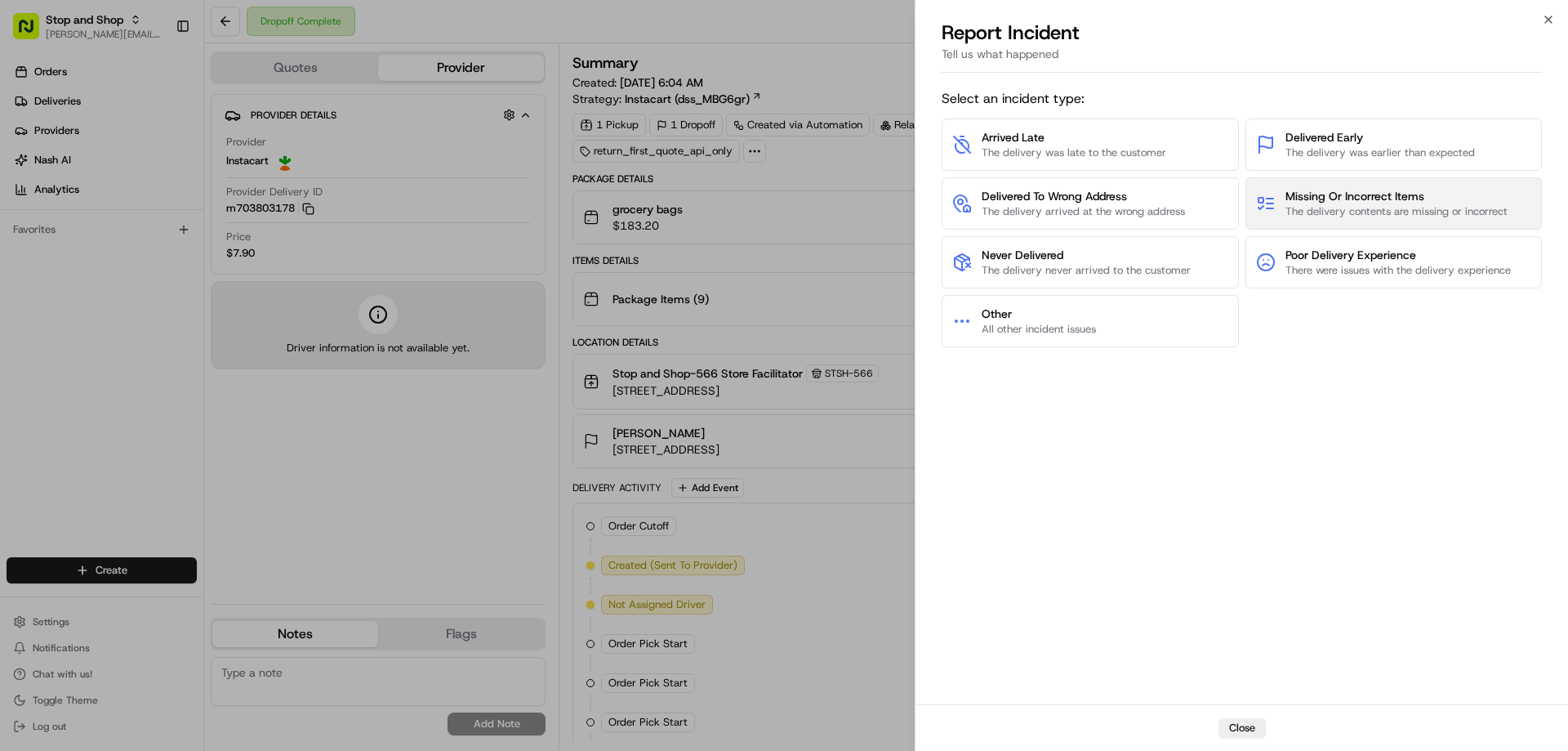
click at [1301, 204] on span "The delivery contents are missing or incorrect" at bounding box center [1395, 211] width 222 height 15
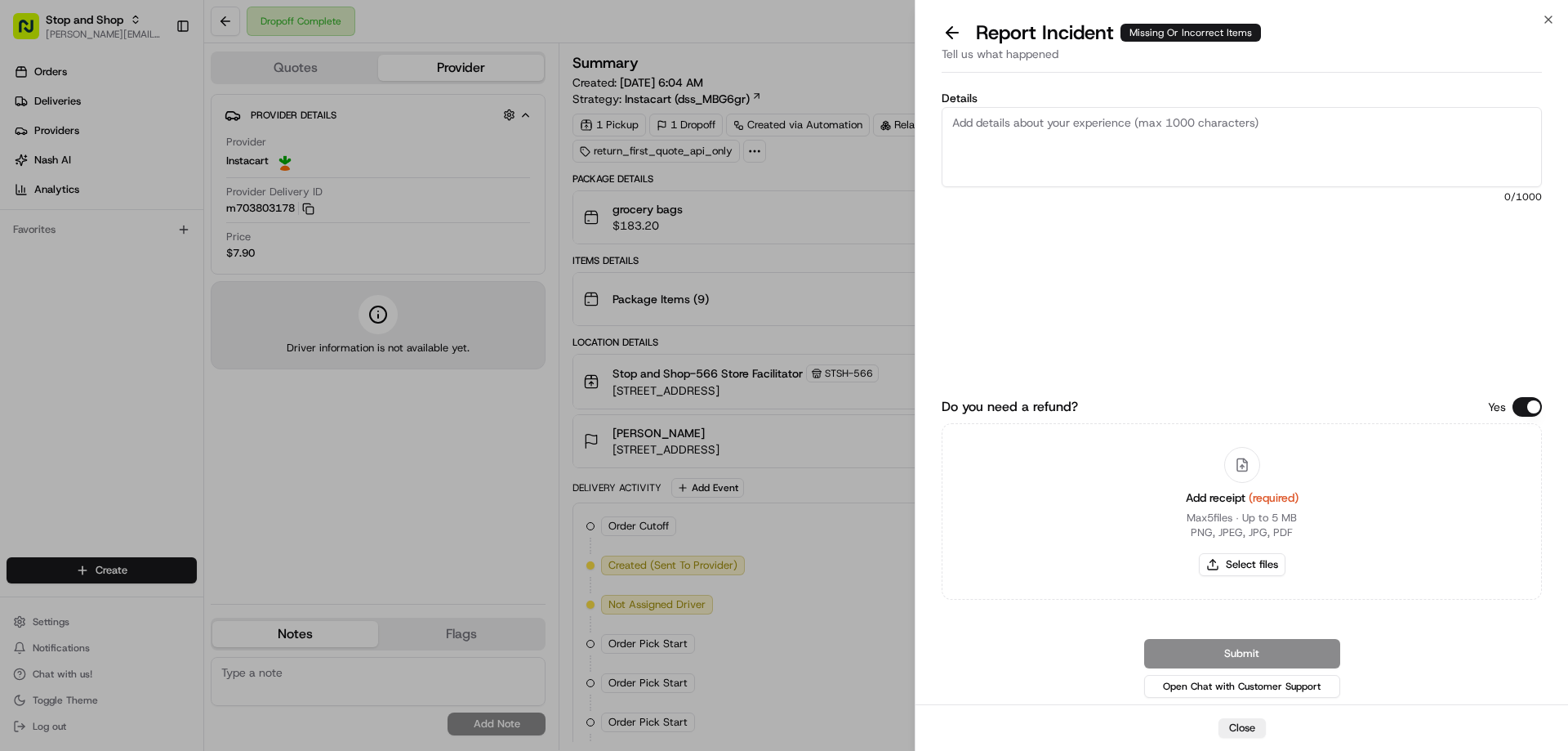
click at [1018, 123] on textarea "Details" at bounding box center [1242, 147] width 601 height 80
click at [948, 123] on textarea "Missing" at bounding box center [1242, 147] width 601 height 80
click at [1075, 123] on textarea "$65.10 Missing" at bounding box center [1242, 147] width 601 height 80
type textarea "$65.10 Missing meats"
click at [1253, 563] on button "Select files" at bounding box center [1241, 564] width 87 height 23
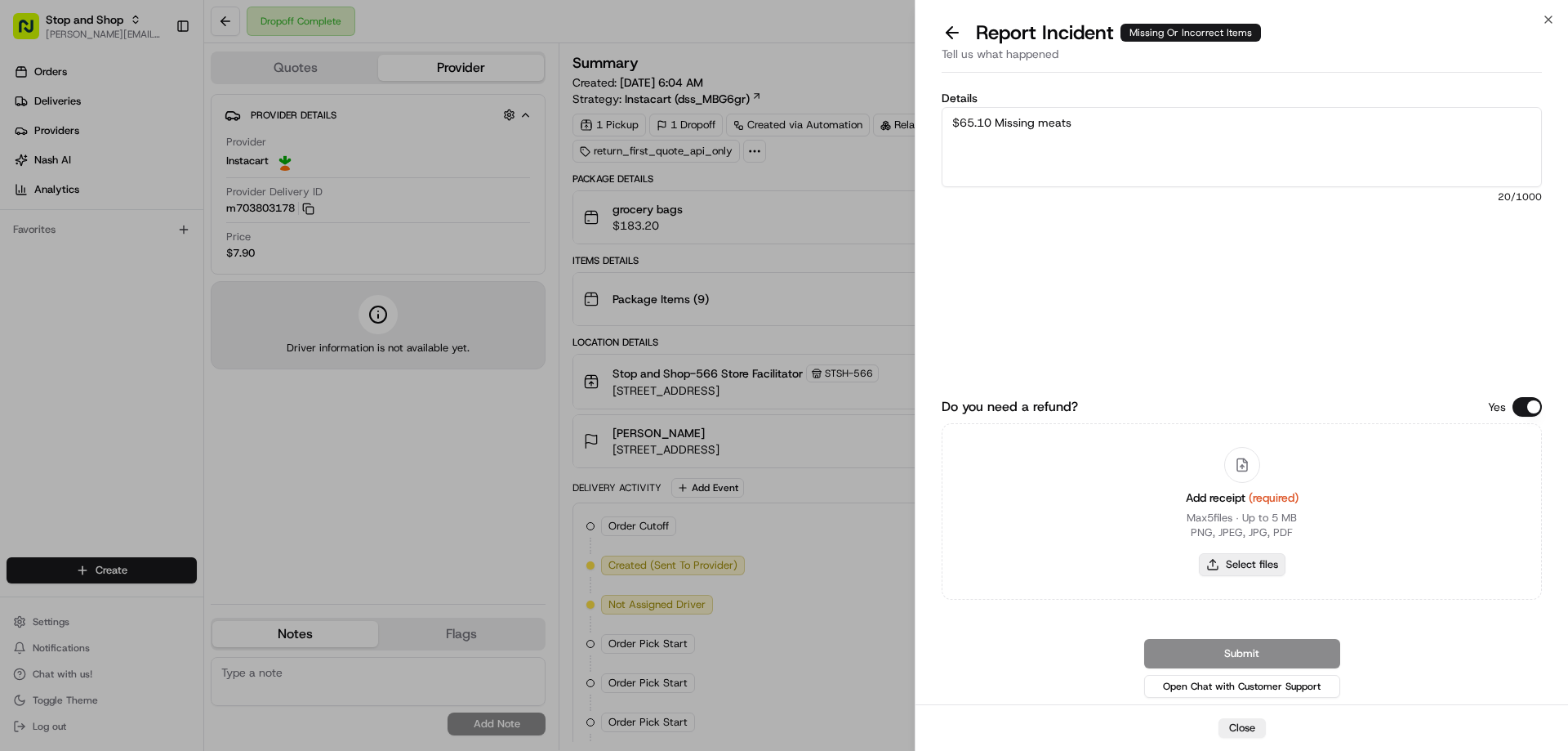
type input "C:\fakepath\[PERSON_NAME].PNG"
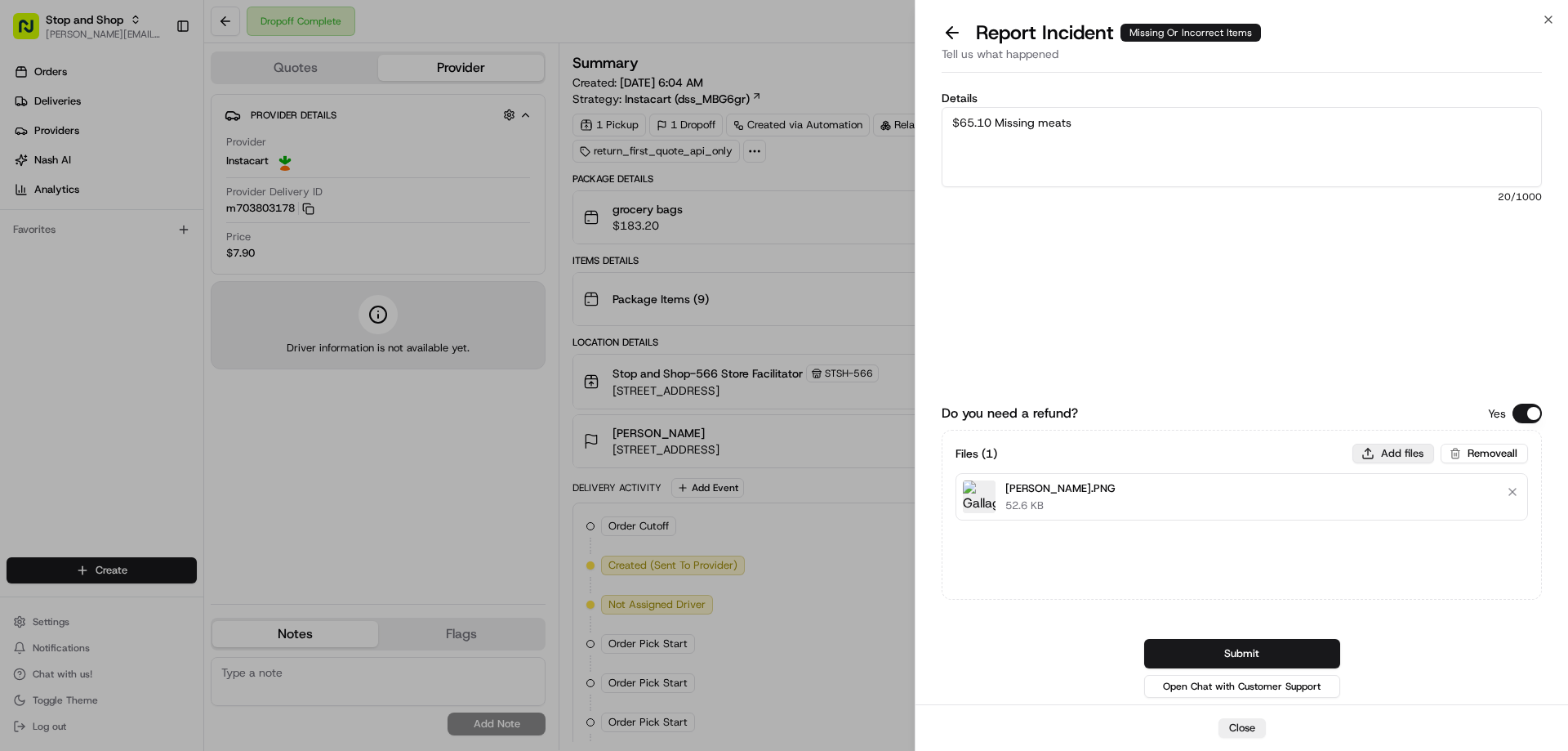
click at [1388, 450] on button "Add files" at bounding box center [1393, 454] width 82 height 20
type input "C:\fakepath\m703803178.pdf"
click at [1276, 648] on button "Submit" at bounding box center [1241, 654] width 196 height 30
